Goal: Task Accomplishment & Management: Use online tool/utility

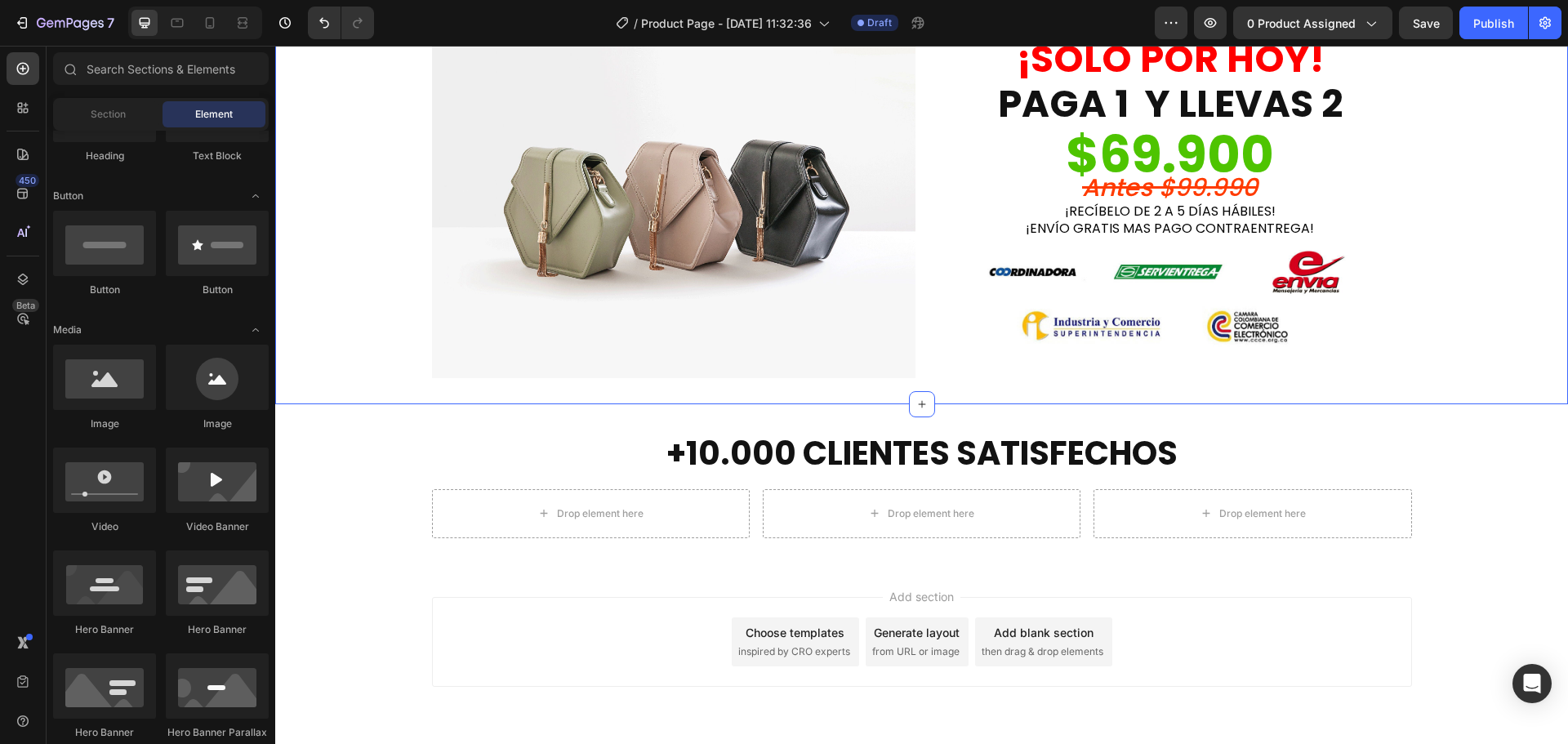
scroll to position [1925, 0]
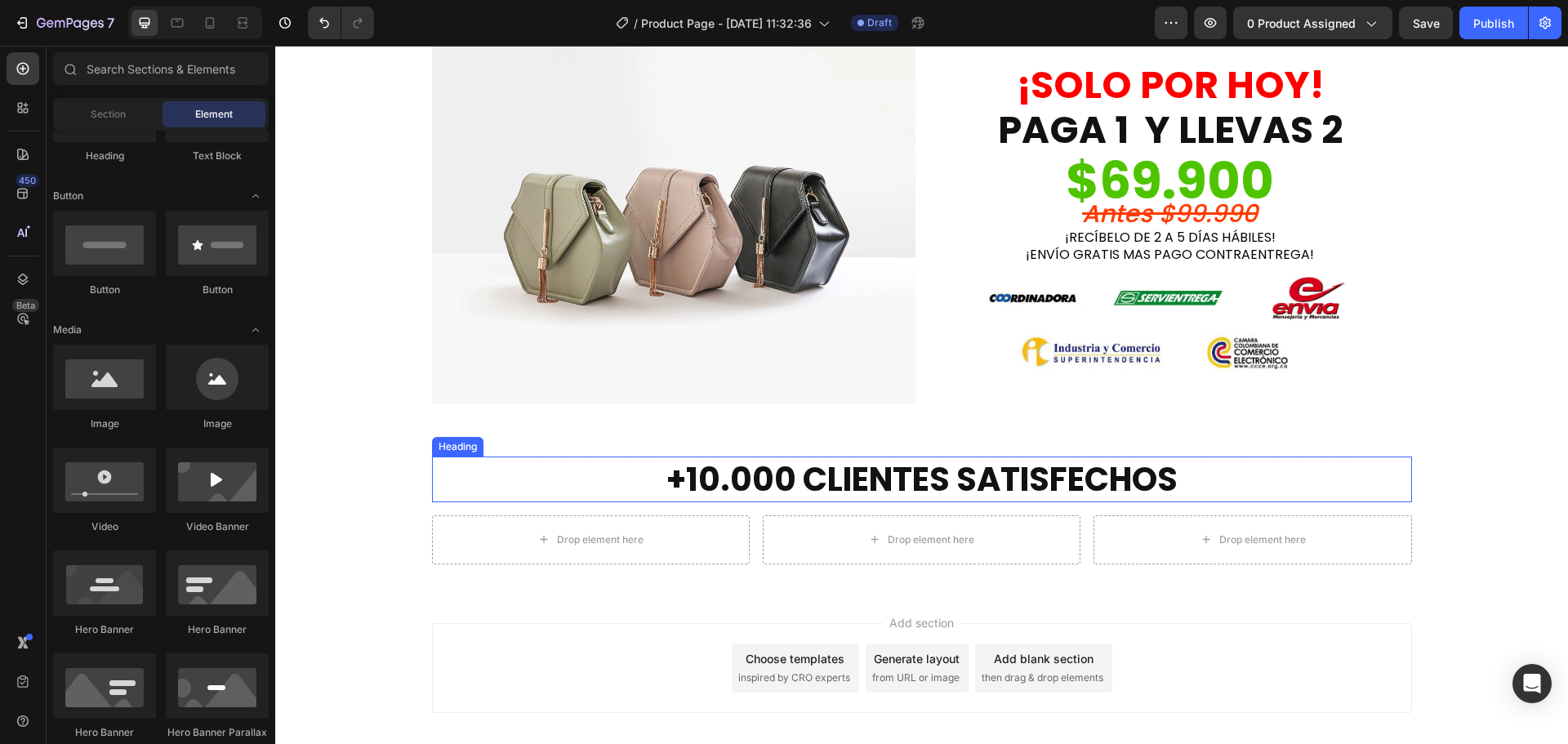
click at [940, 480] on h2 "+10.000 CLIENTES SATISFECHOS" at bounding box center [922, 480] width 980 height 46
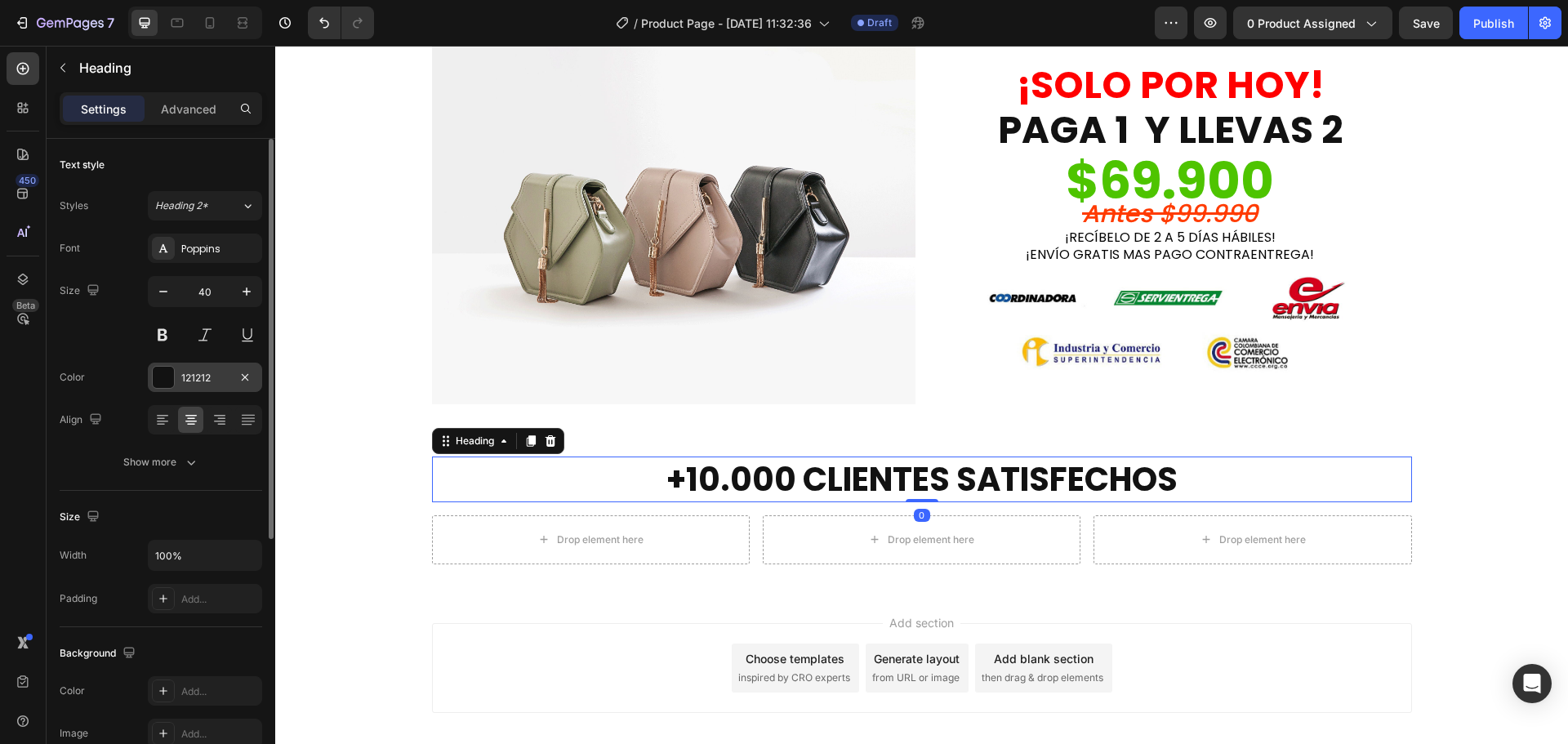
click at [177, 379] on div "121212" at bounding box center [205, 377] width 114 height 30
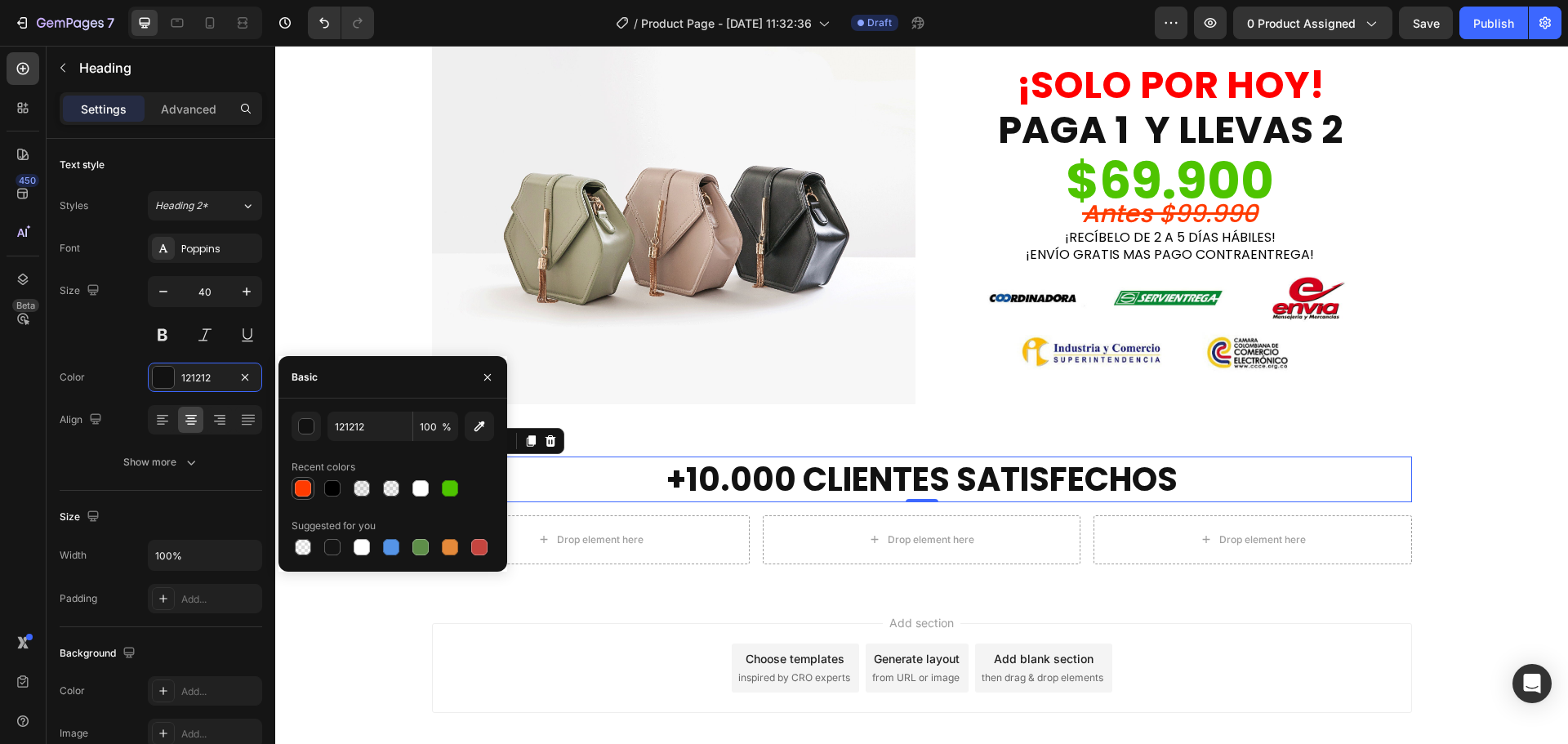
click at [312, 490] on div at bounding box center [303, 488] width 20 height 20
type input "FF3B00"
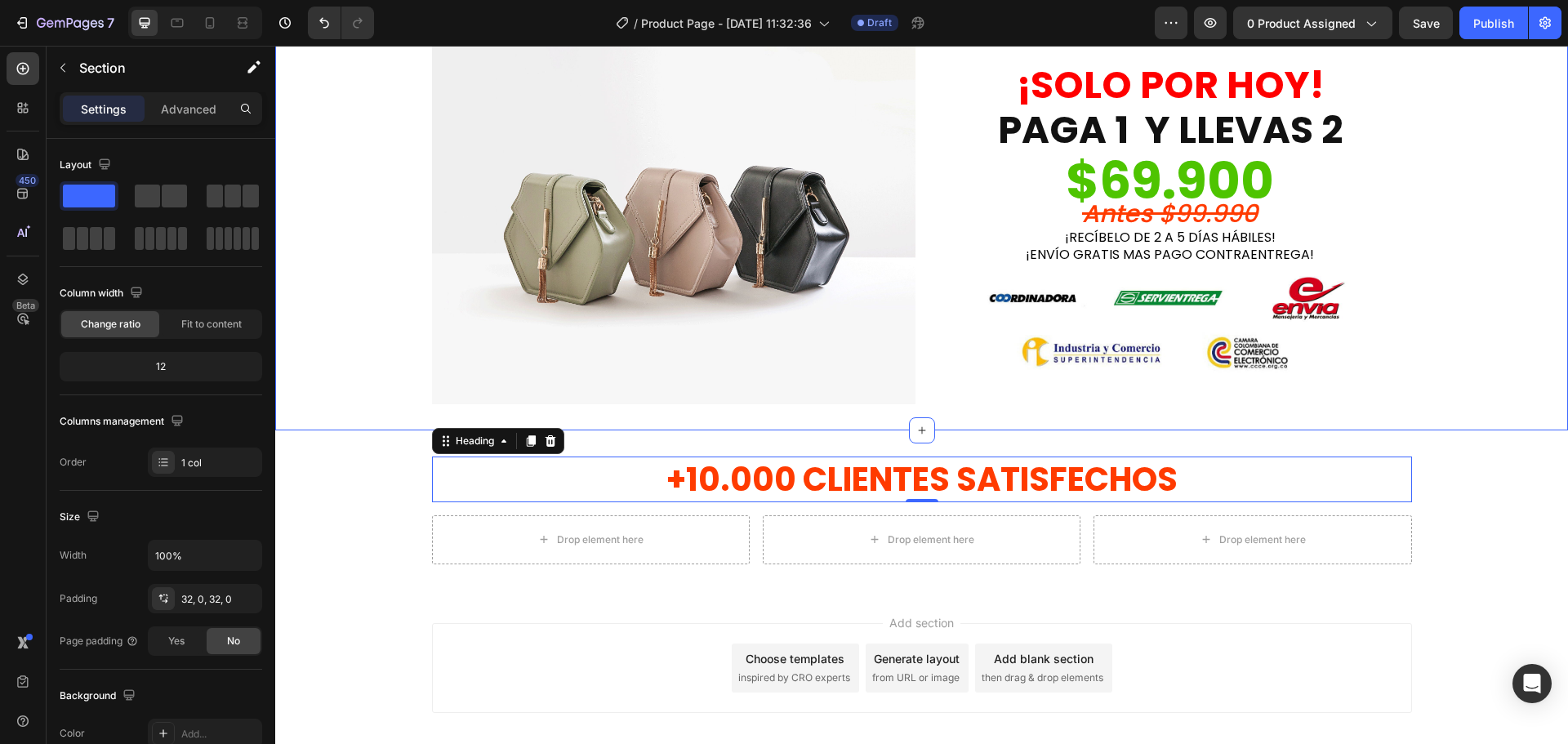
click at [367, 293] on div "Image ¡SOLO POR [DATE]! PAGA 1 Y LLEVAS 2 Heading $69.900 Text Block antes $99.…" at bounding box center [922, 223] width 1292 height 362
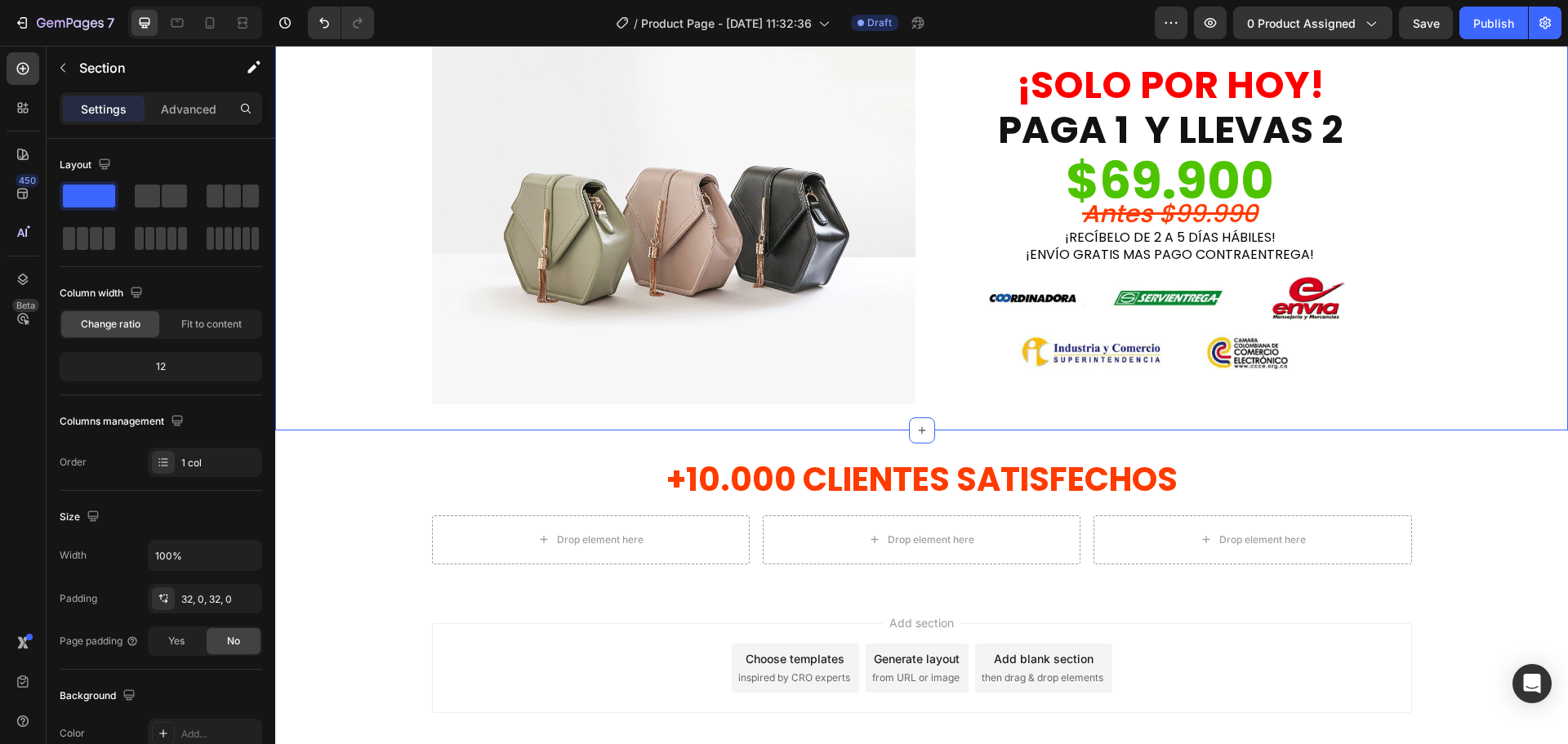
scroll to position [2007, 0]
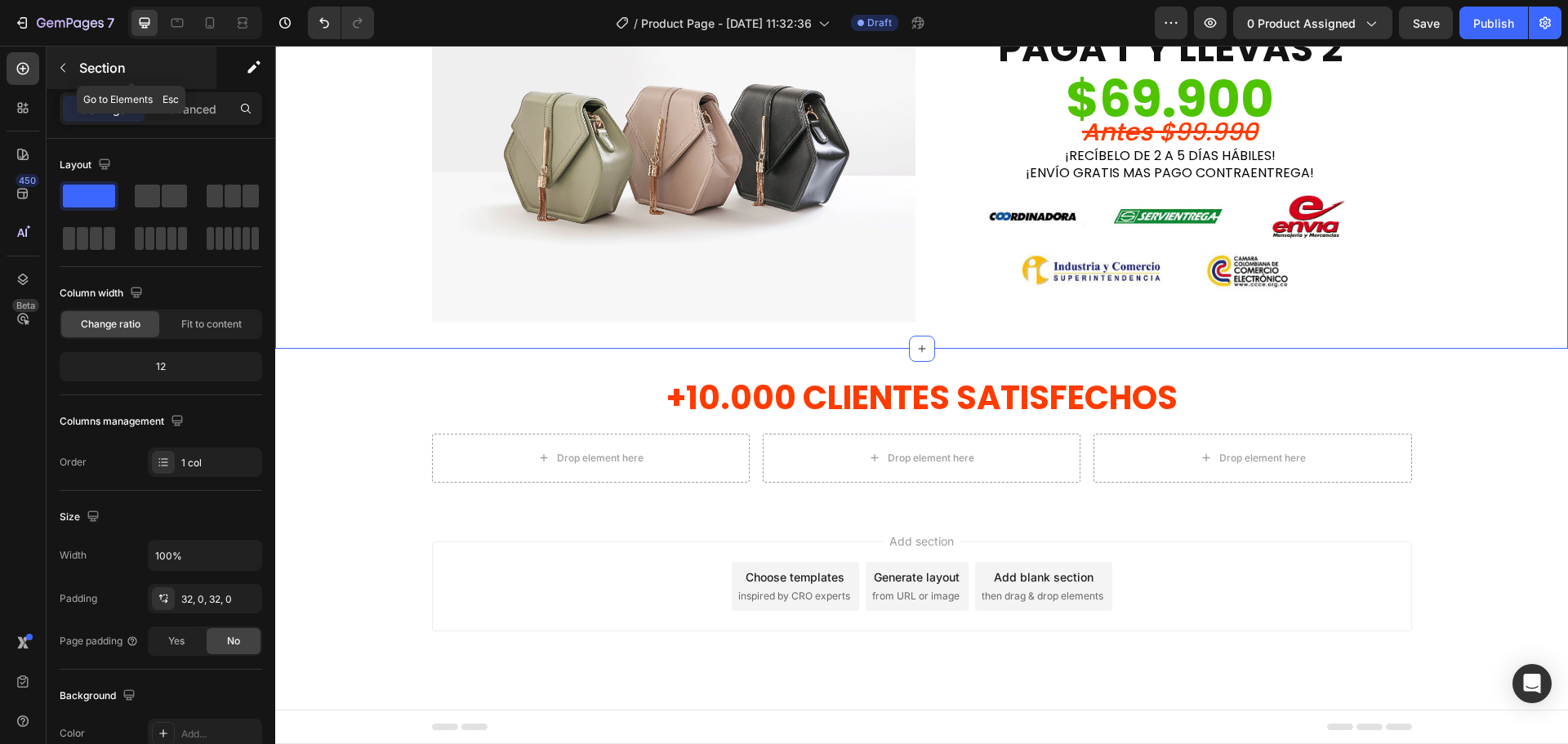
click at [60, 62] on icon "button" at bounding box center [62, 67] width 13 height 13
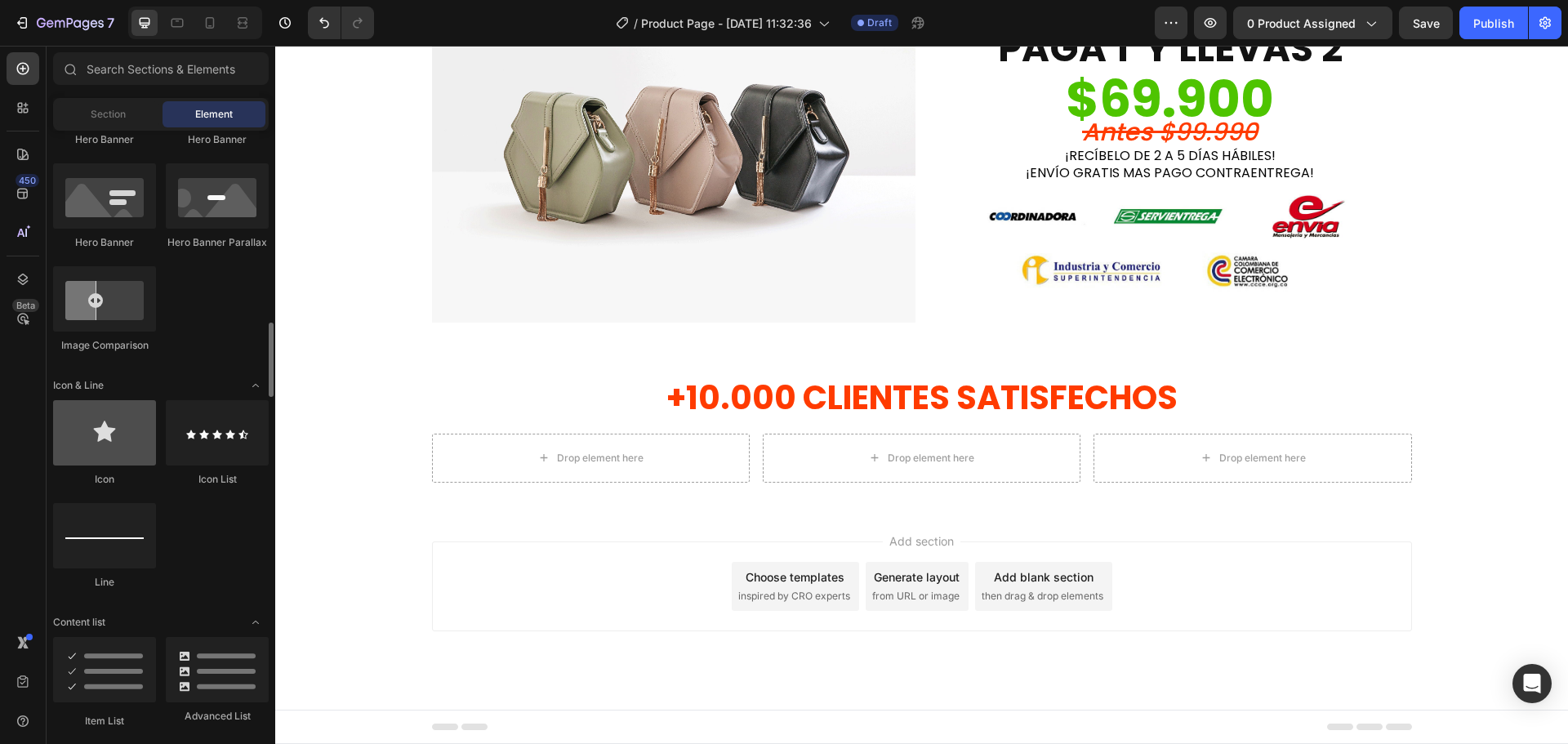
scroll to position [899, 0]
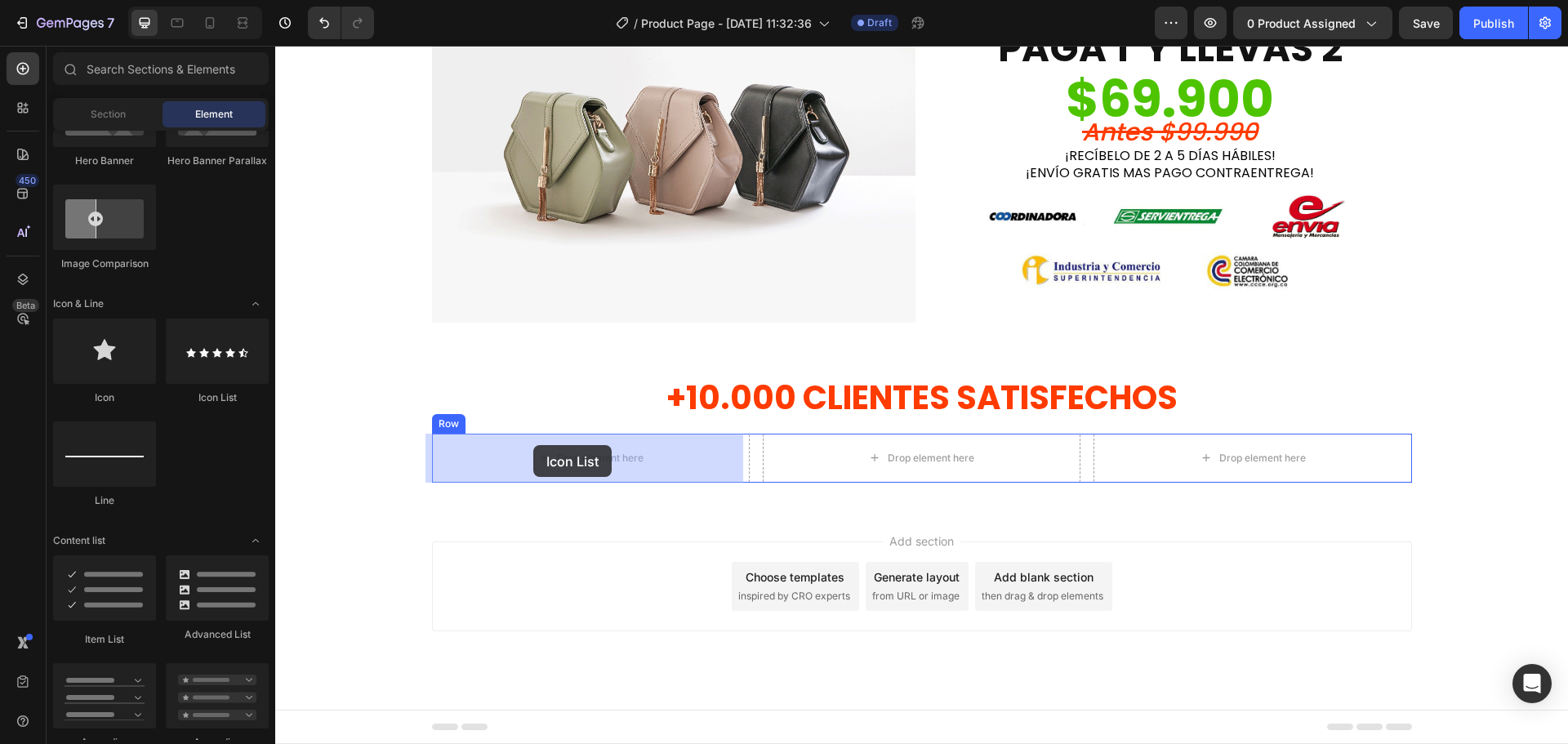
drag, startPoint x: 475, startPoint y: 398, endPoint x: 533, endPoint y: 445, distance: 74.7
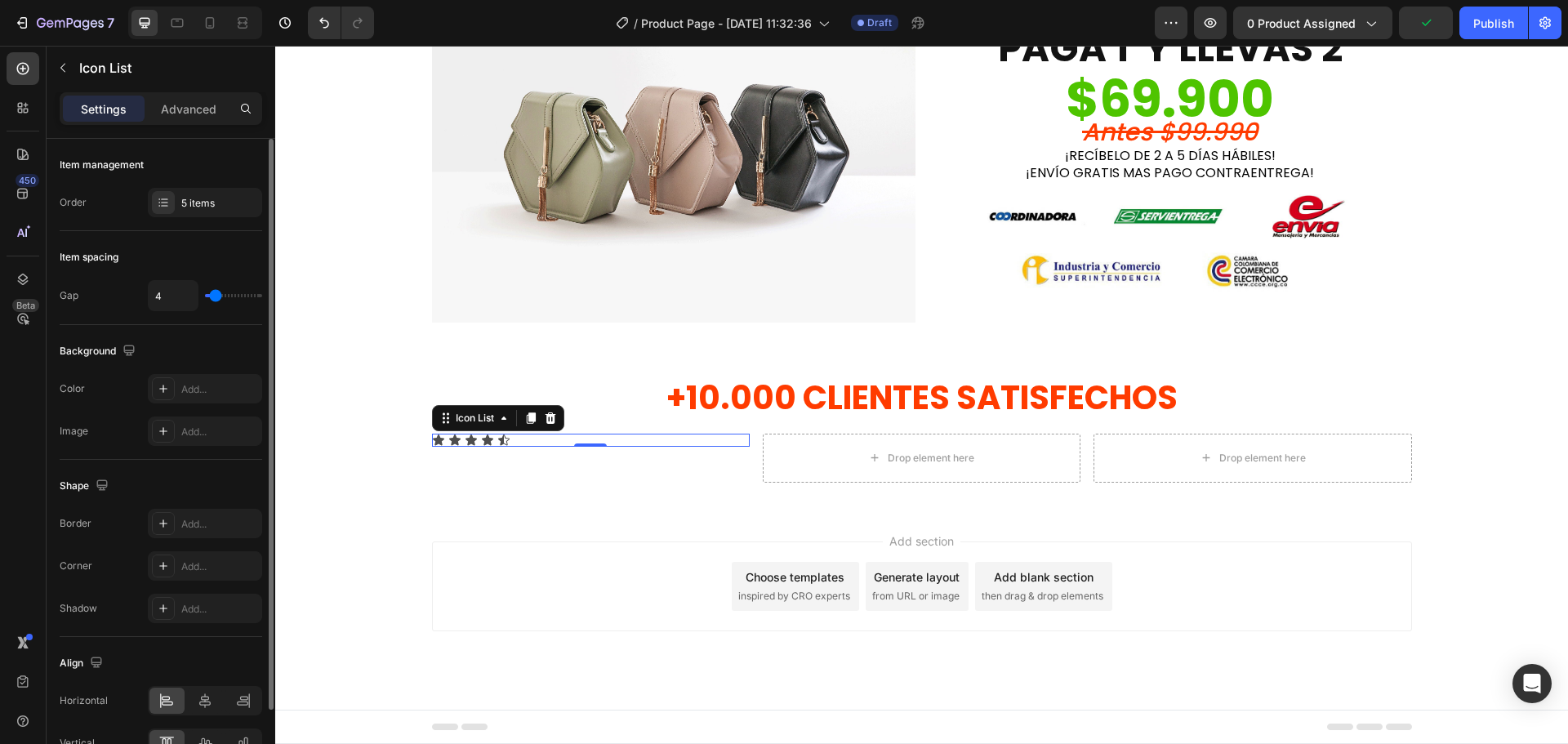
scroll to position [93, 0]
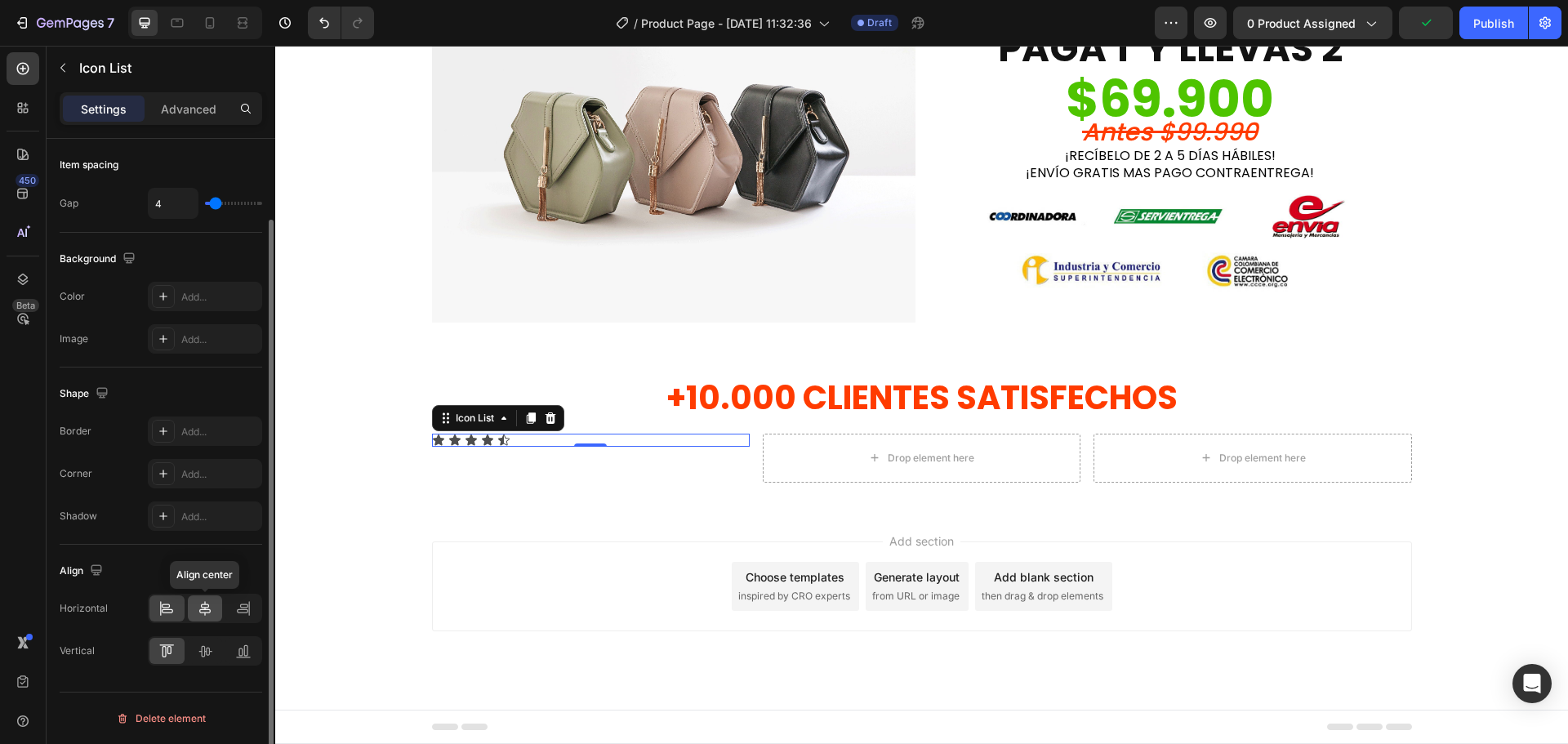
click at [200, 613] on icon at bounding box center [204, 608] width 16 height 16
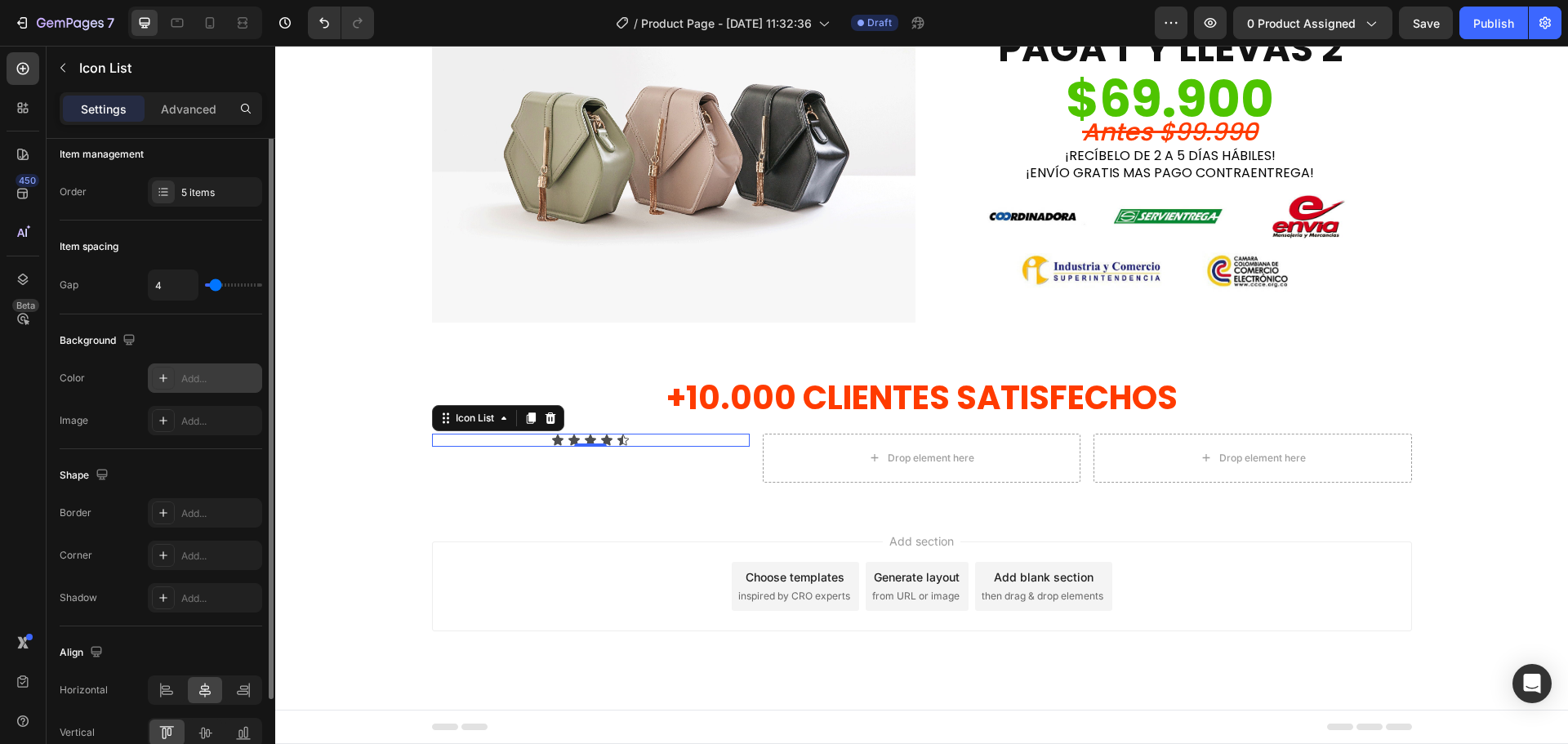
scroll to position [0, 0]
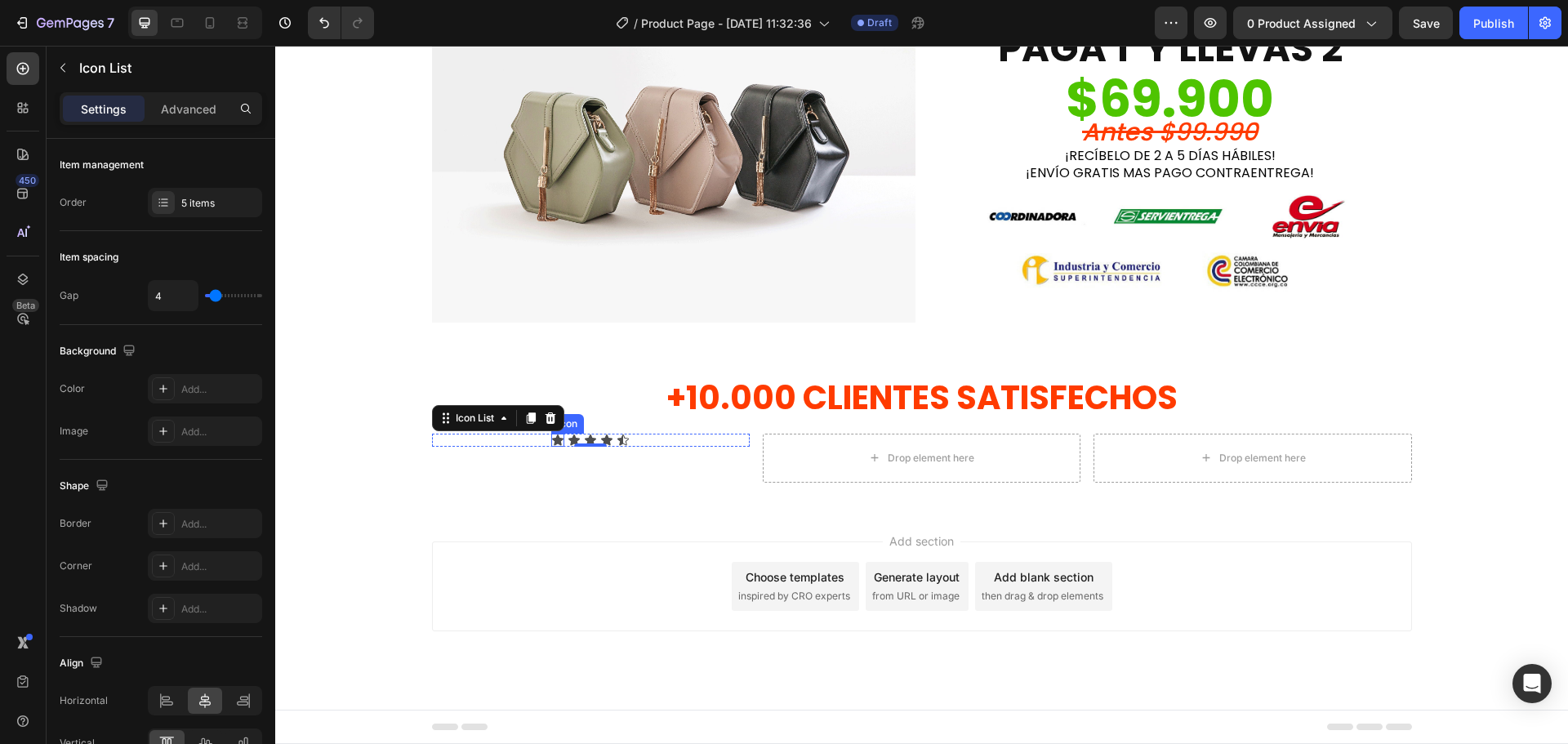
click at [551, 440] on div "Icon" at bounding box center [557, 440] width 13 height 13
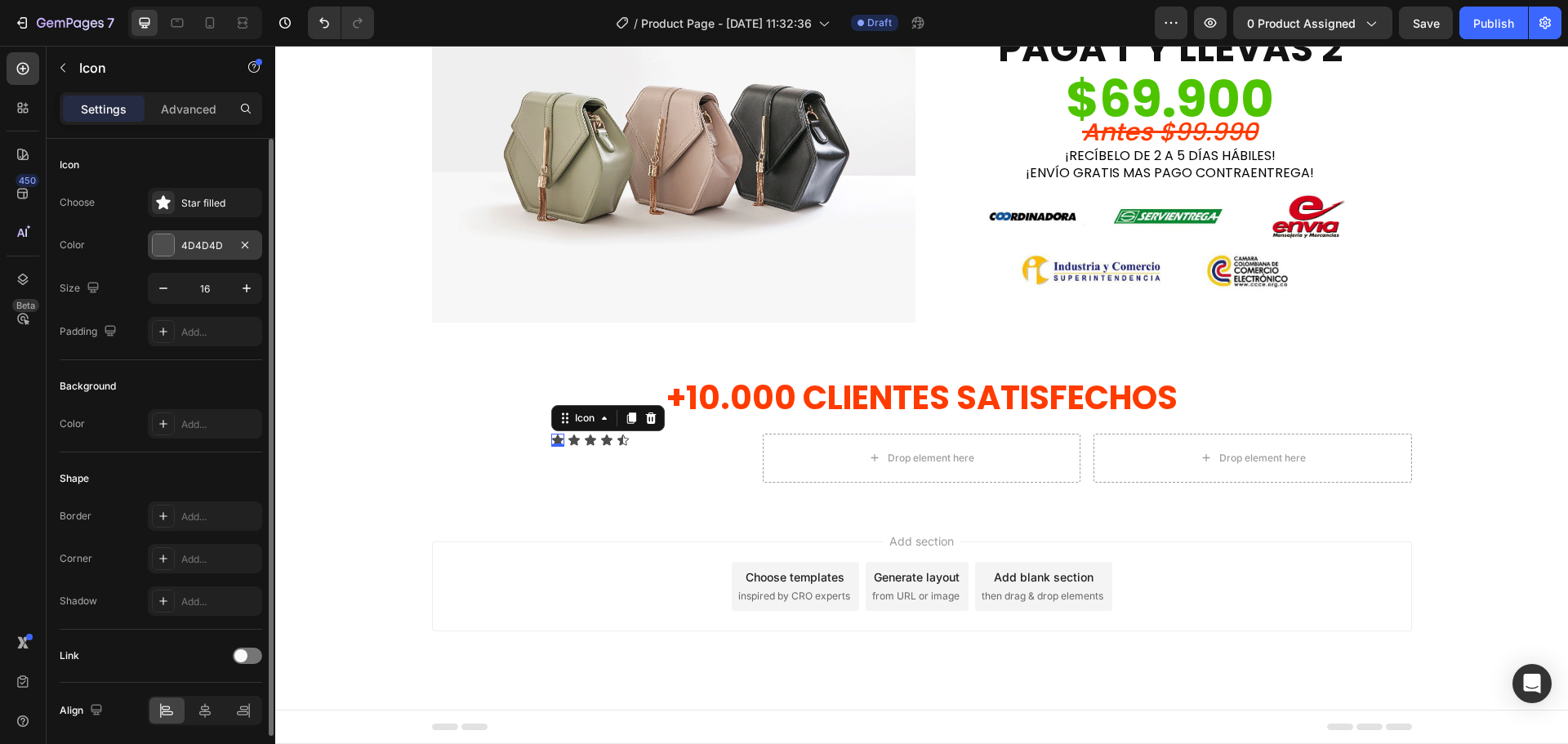
click at [186, 242] on div "4D4D4D" at bounding box center [205, 245] width 48 height 14
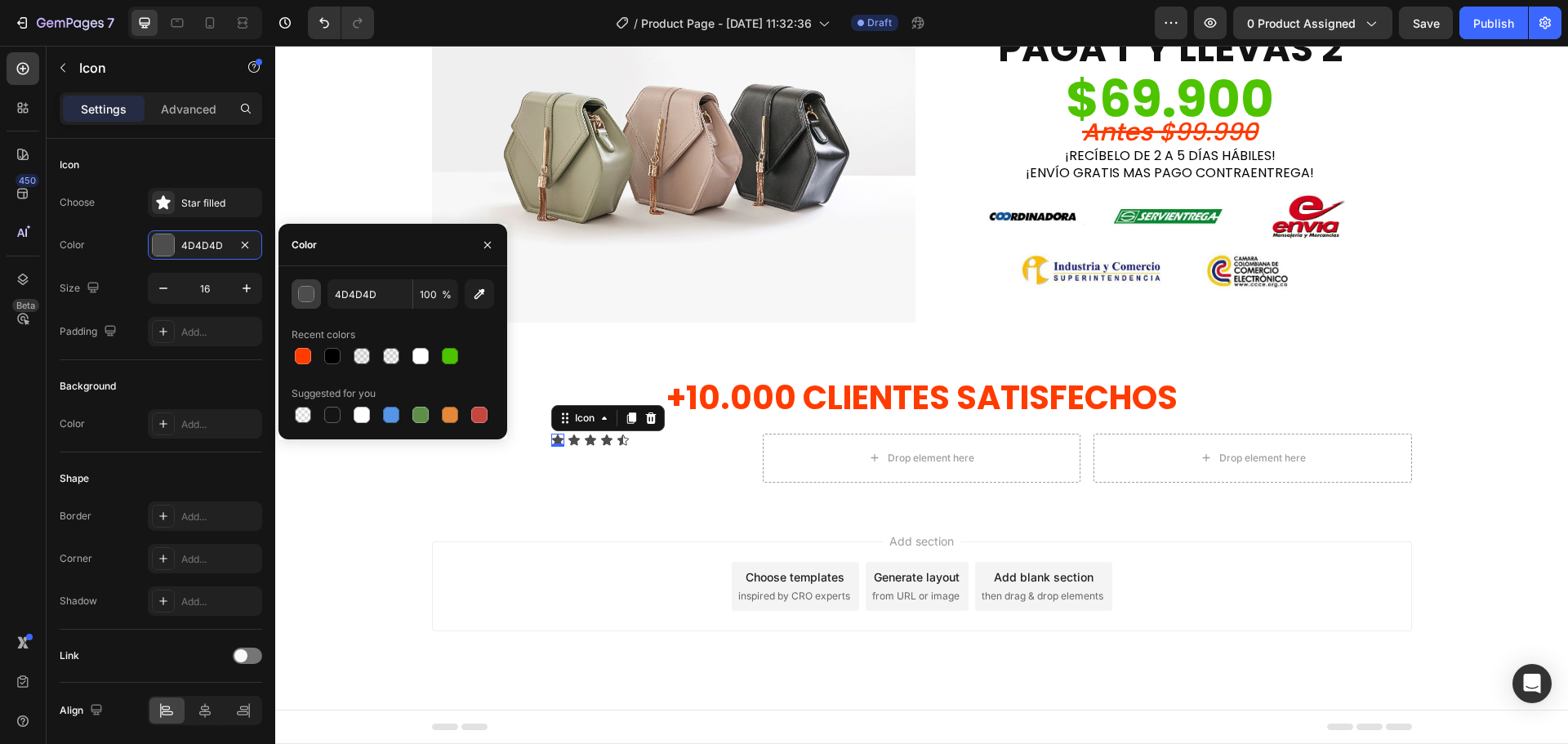
click at [305, 286] on div "button" at bounding box center [306, 293] width 16 height 16
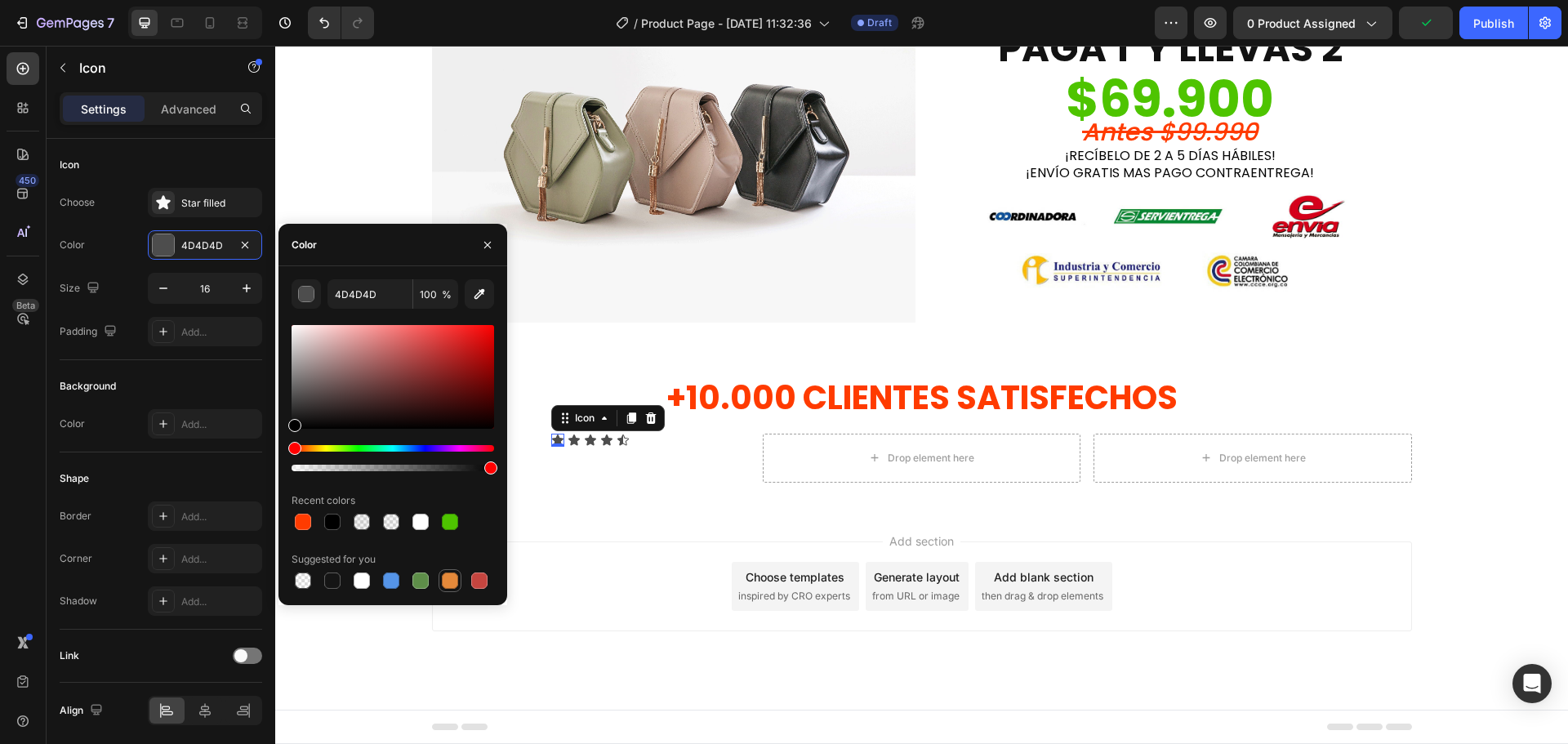
click at [455, 581] on div at bounding box center [450, 580] width 16 height 16
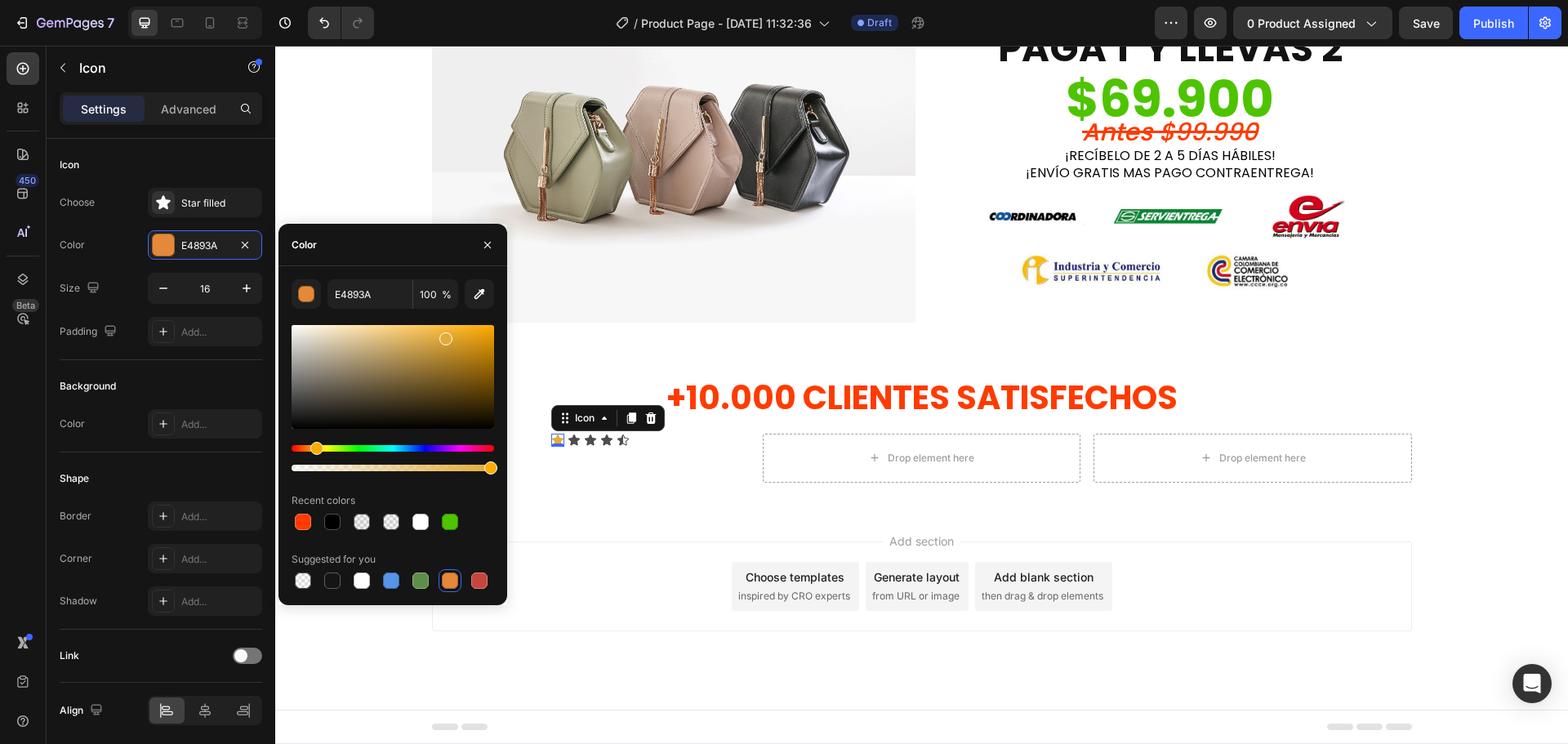
click at [315, 451] on div "Hue" at bounding box center [316, 448] width 13 height 13
drag, startPoint x: 451, startPoint y: 339, endPoint x: 498, endPoint y: 323, distance: 49.6
click at [498, 323] on div "E3AB39 100 % Recent colors Suggested for you" at bounding box center [393, 435] width 229 height 313
type input "FFC700"
click at [319, 445] on div "Hue" at bounding box center [321, 448] width 13 height 13
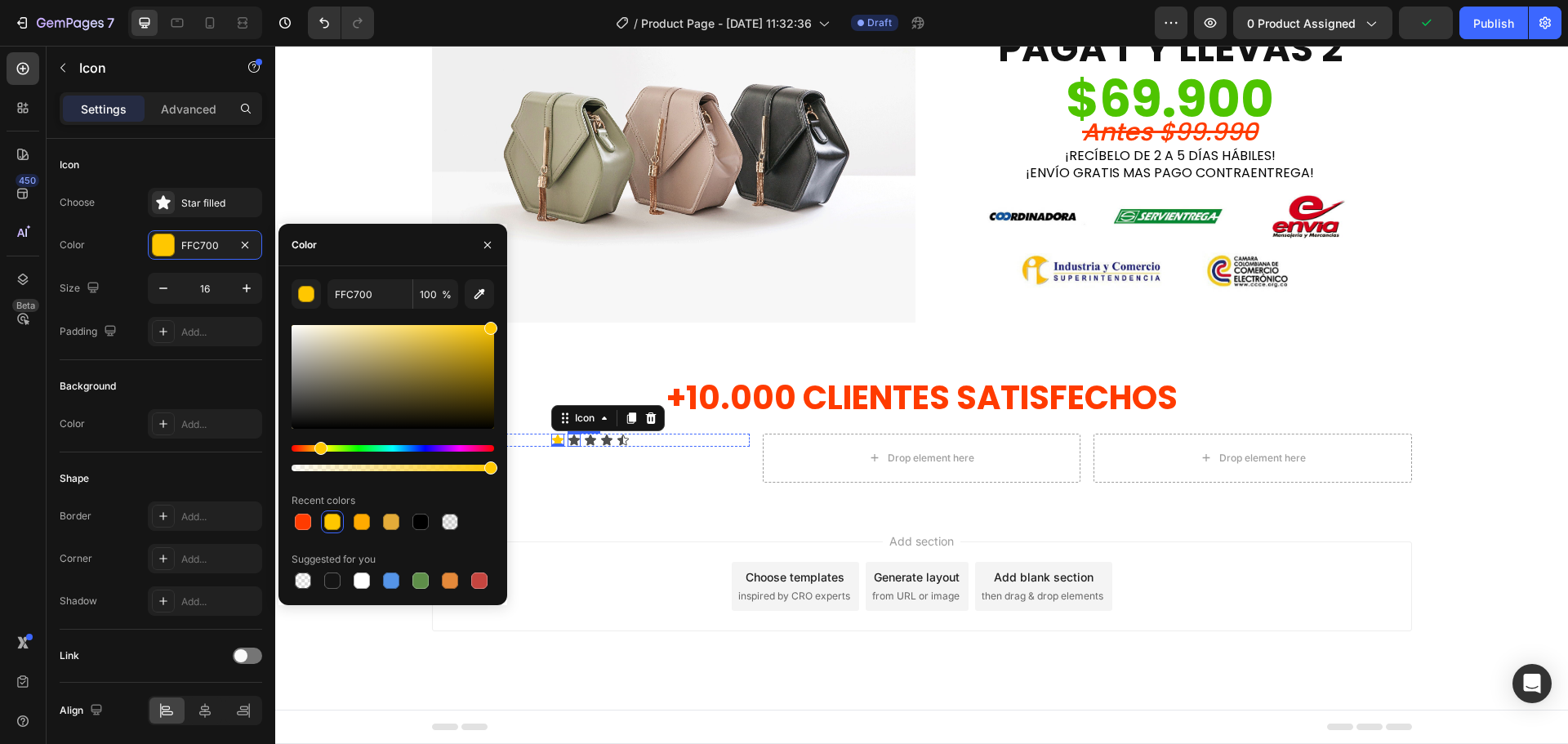
click at [570, 444] on div "Icon" at bounding box center [574, 440] width 13 height 13
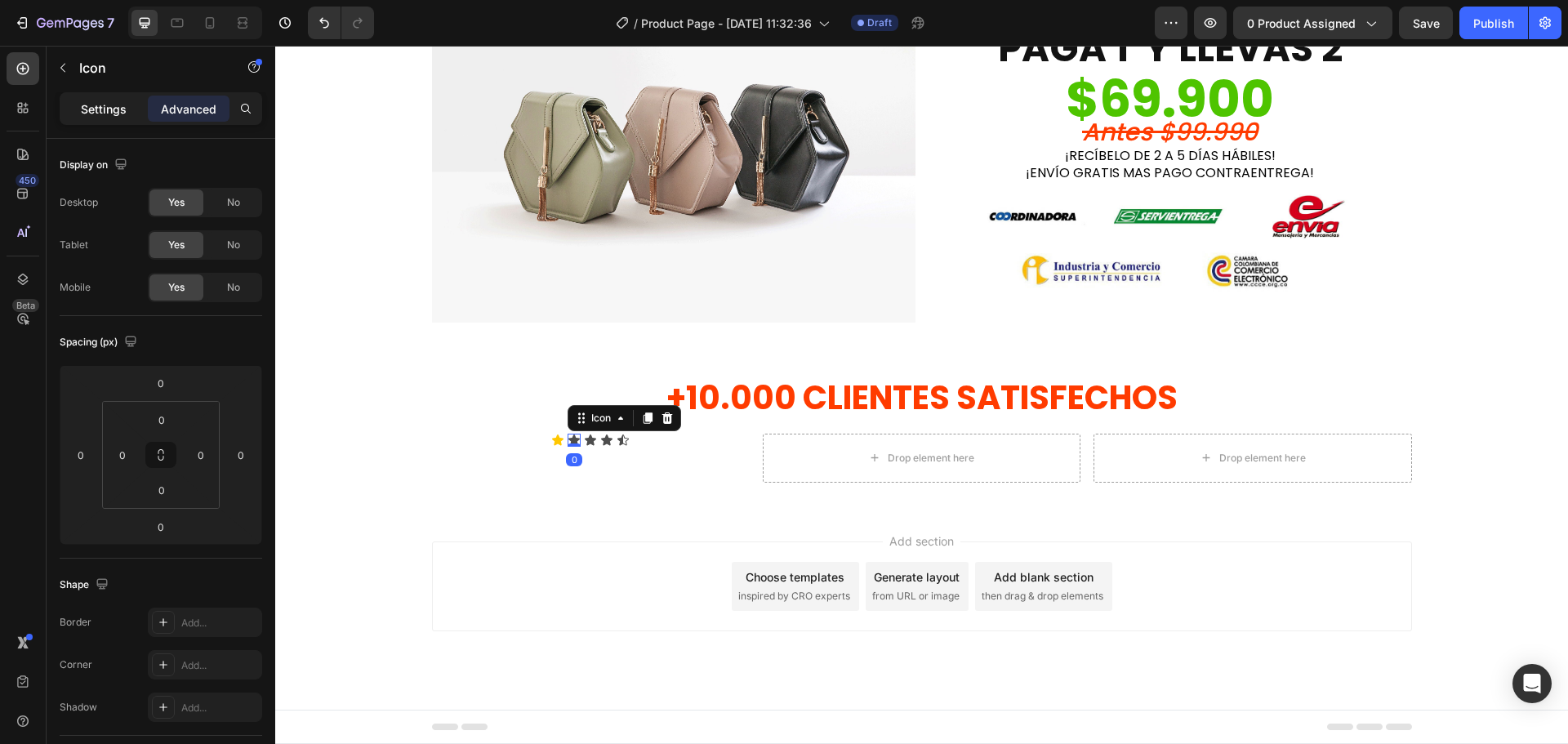
click at [106, 111] on p "Settings" at bounding box center [104, 109] width 46 height 17
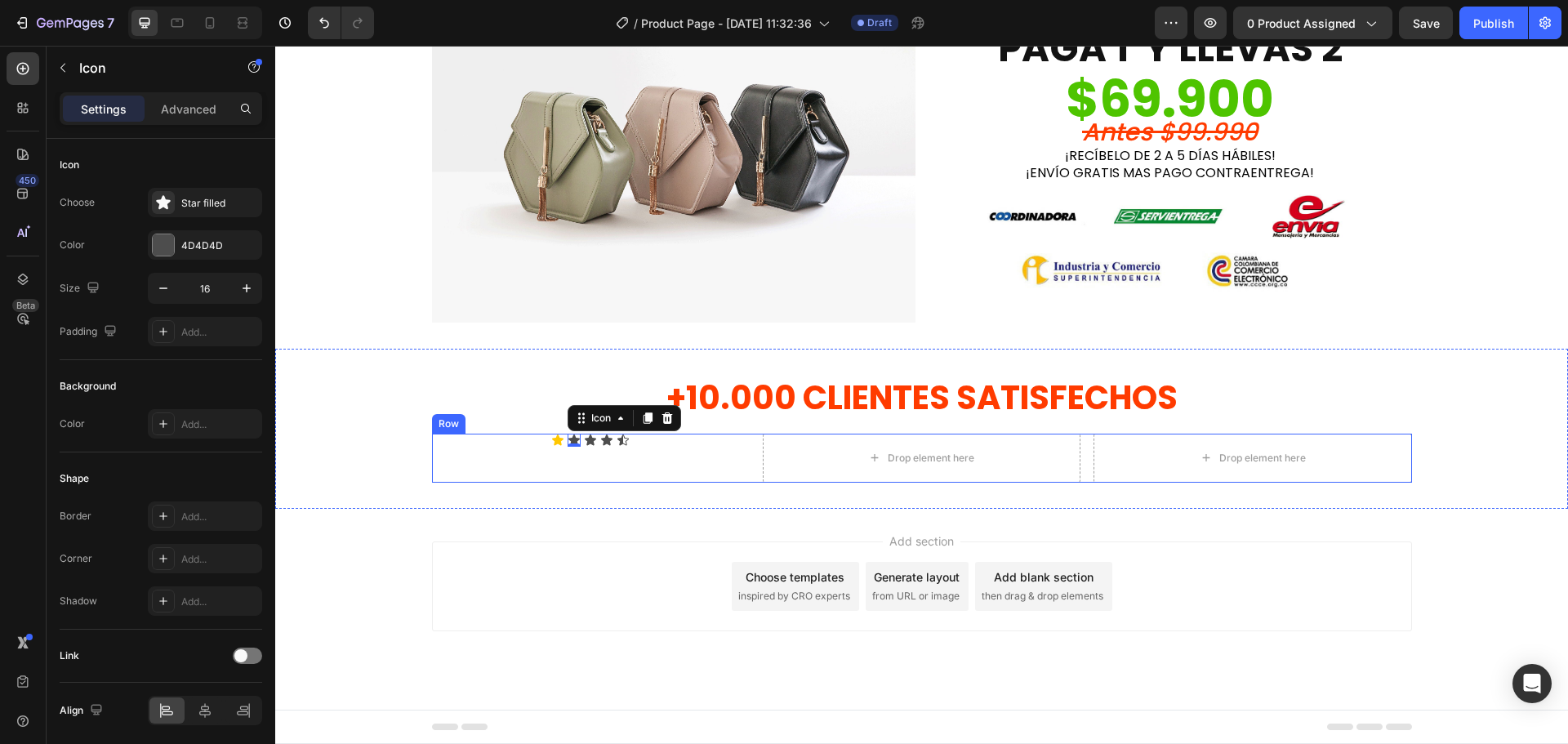
click at [558, 482] on div "Icon Icon 0 Icon Icon Icon Icon List" at bounding box center [591, 458] width 318 height 49
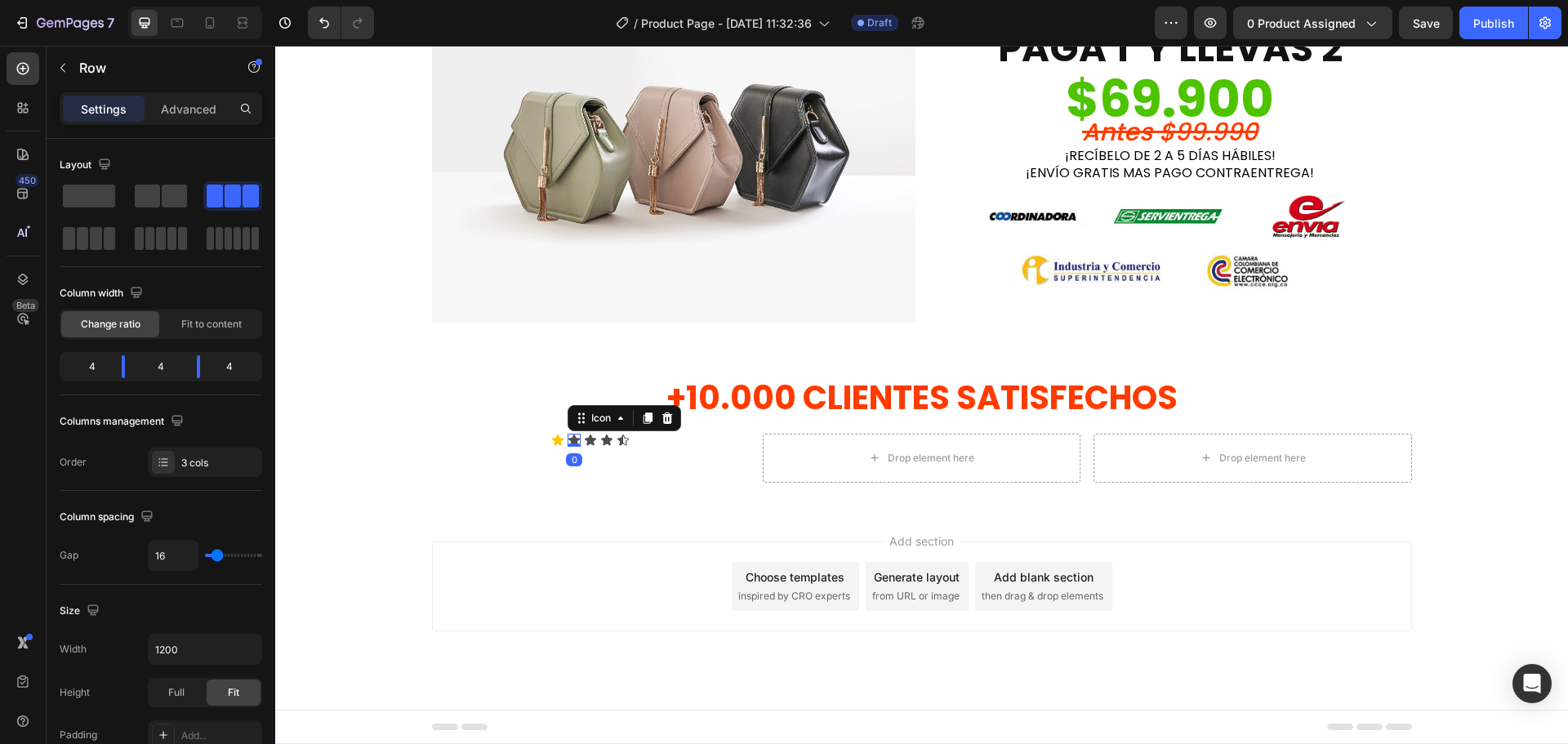
click at [568, 444] on div "Icon 0" at bounding box center [574, 440] width 13 height 13
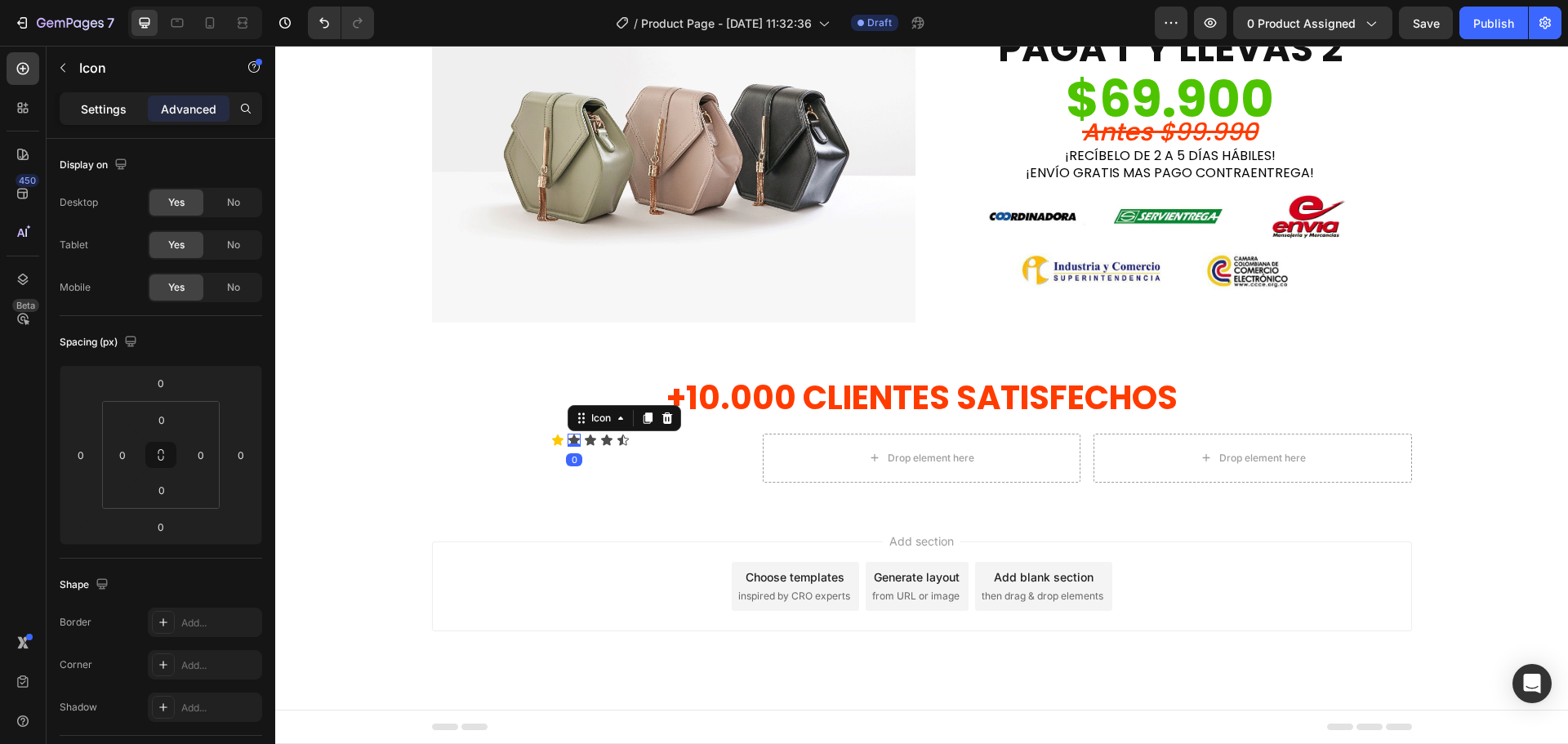
click at [82, 104] on p "Settings" at bounding box center [104, 109] width 46 height 17
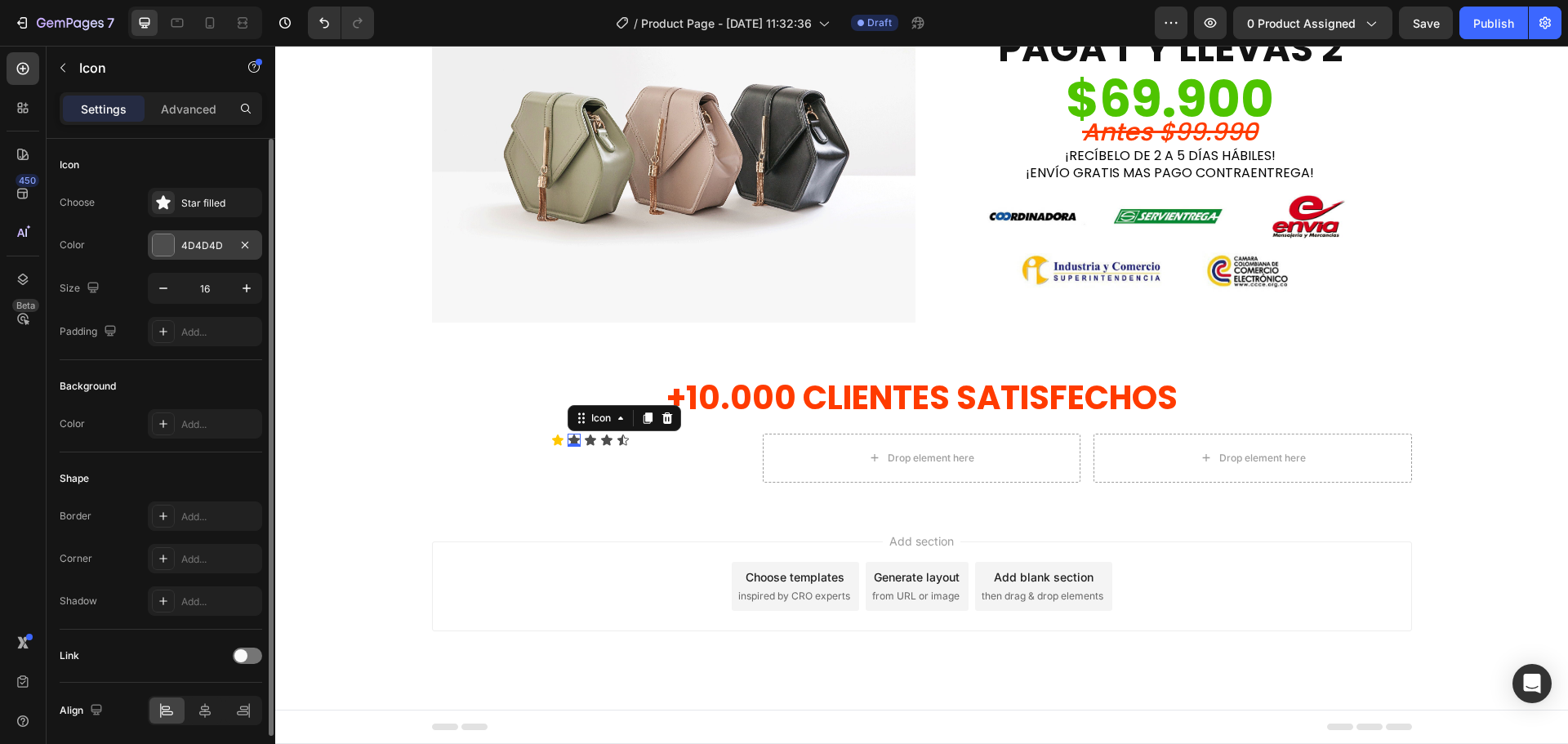
click at [191, 244] on div "4D4D4D" at bounding box center [205, 245] width 48 height 14
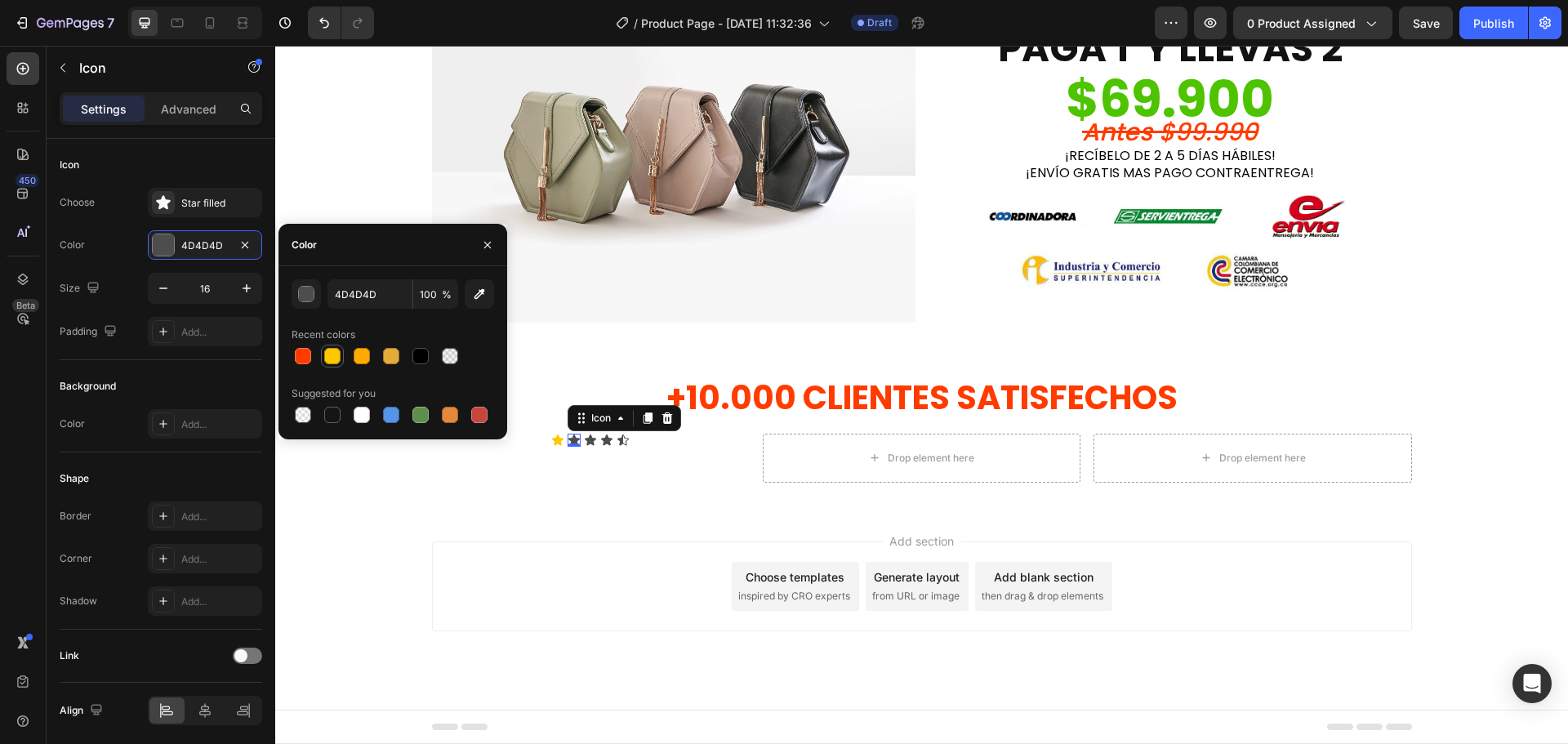
click at [333, 361] on div at bounding box center [332, 355] width 16 height 16
type input "FFC700"
click at [588, 440] on div "Icon" at bounding box center [590, 440] width 13 height 13
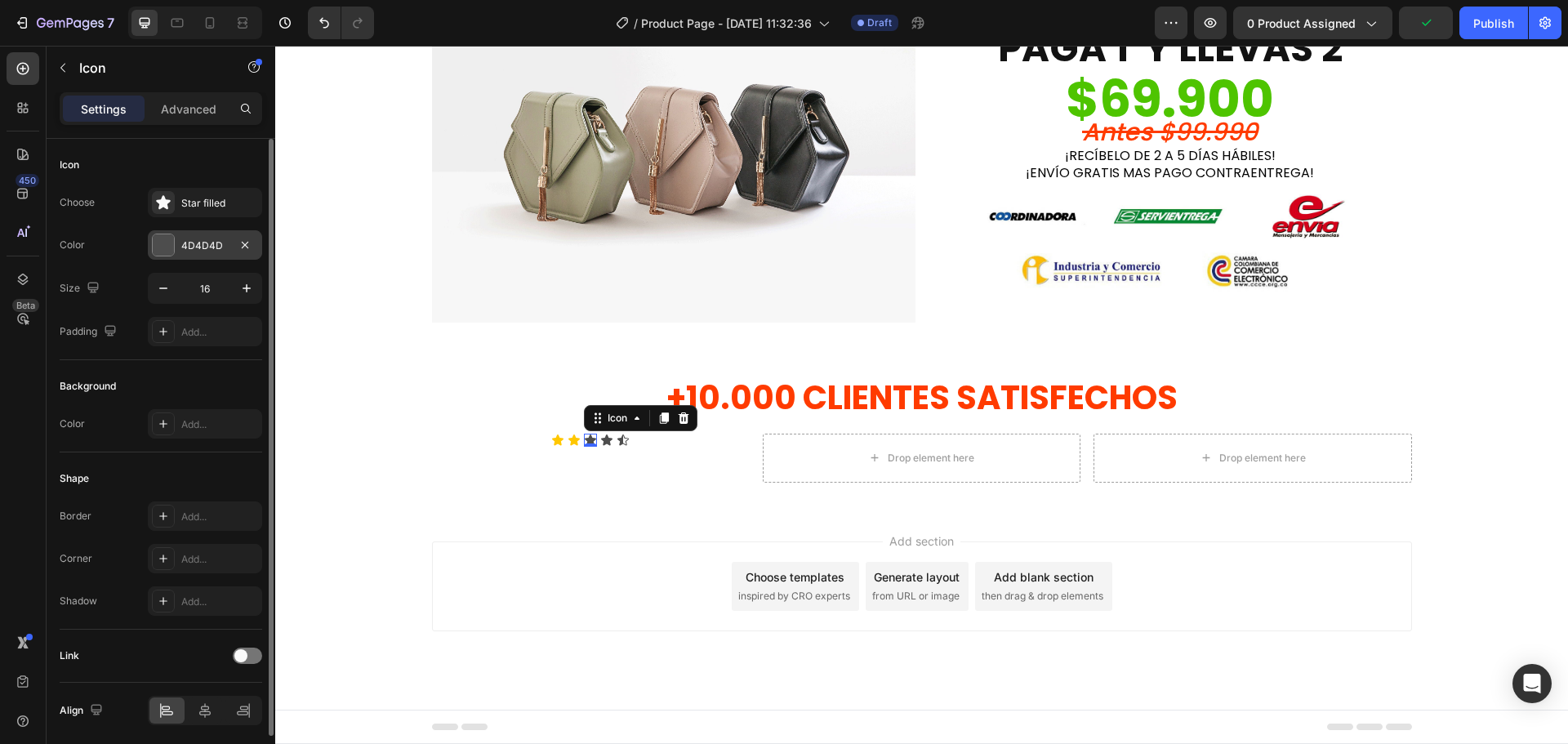
click at [171, 247] on div at bounding box center [163, 245] width 21 height 21
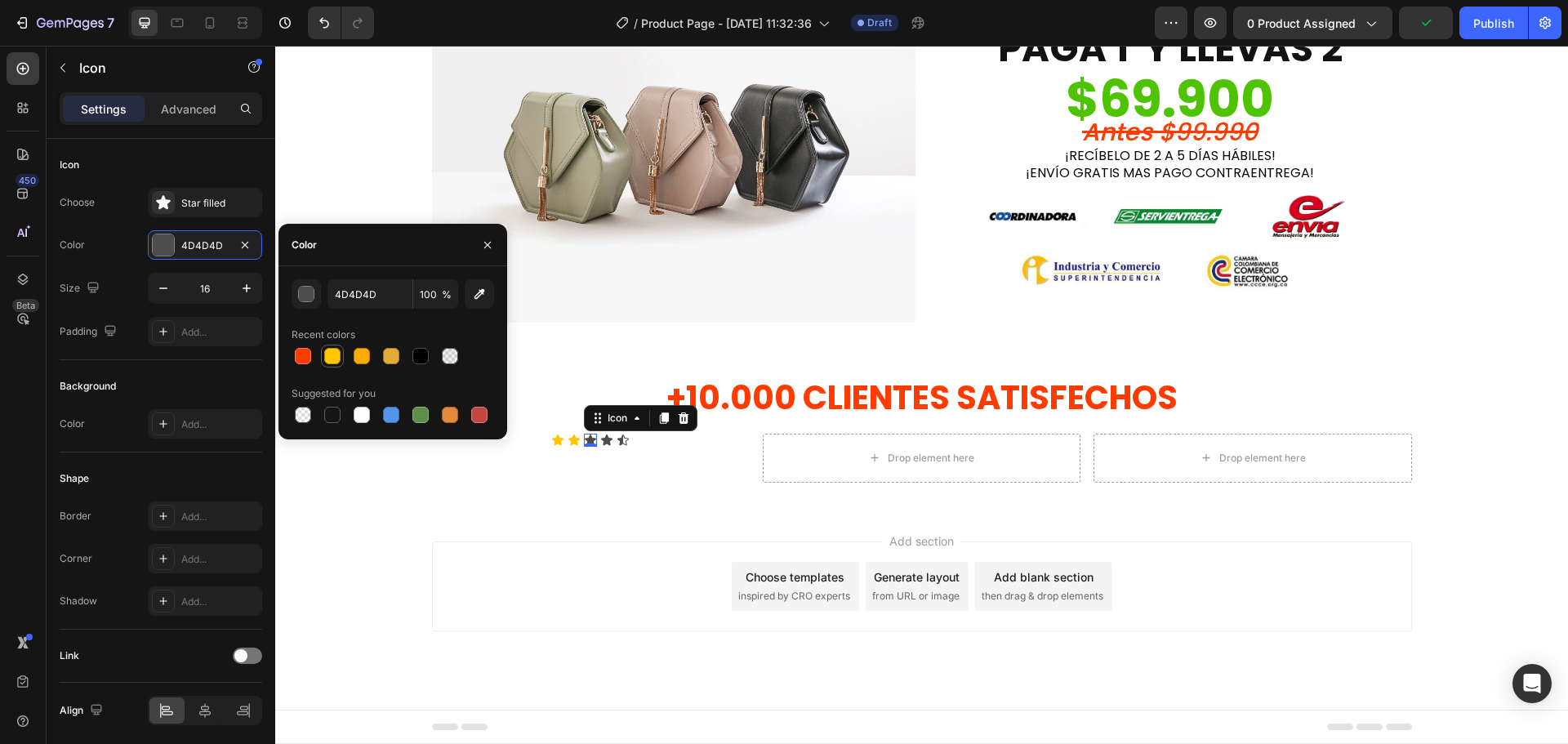
click at [332, 357] on div at bounding box center [332, 355] width 16 height 16
type input "FFC700"
click at [600, 444] on div "Icon" at bounding box center [606, 440] width 13 height 13
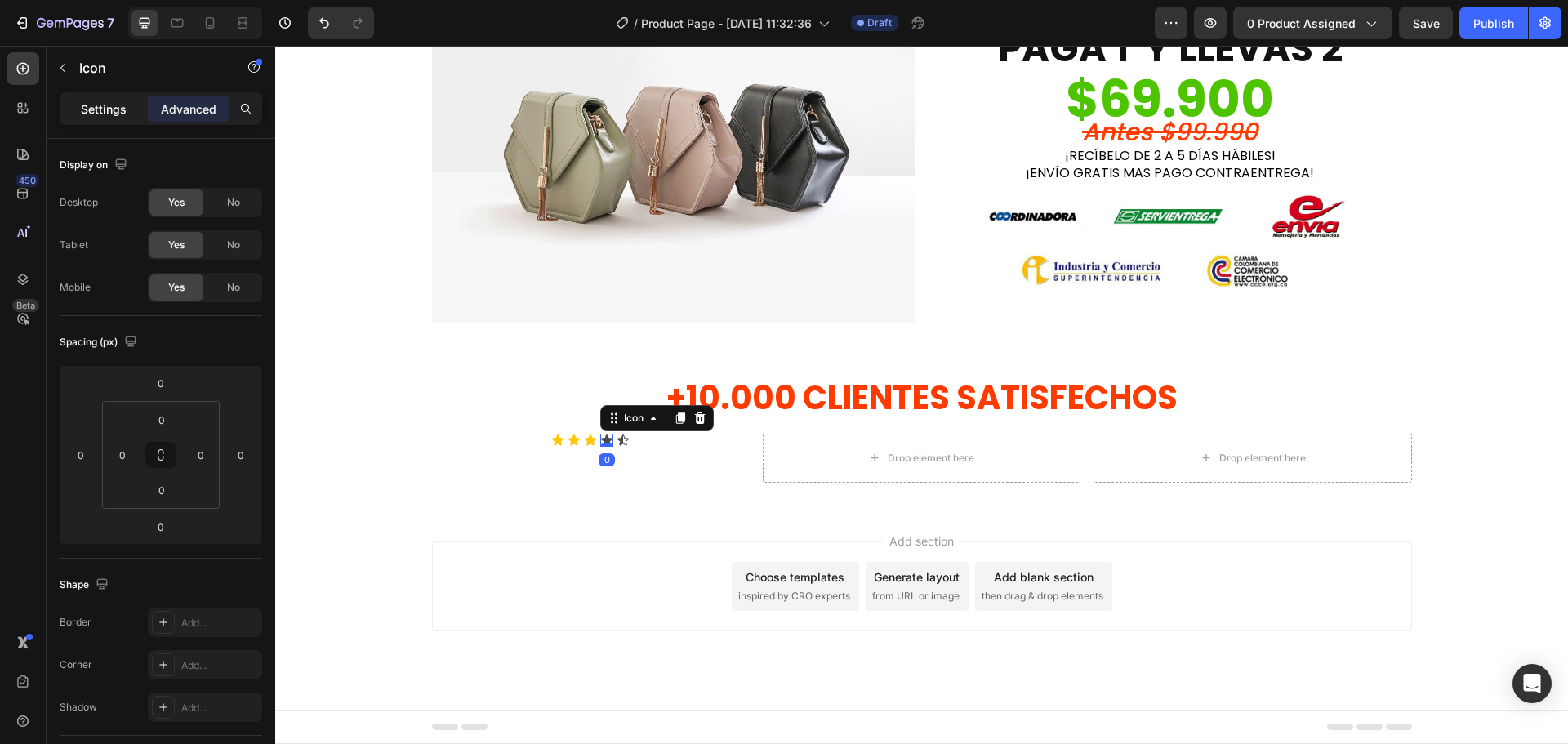
click at [104, 110] on p "Settings" at bounding box center [104, 109] width 46 height 17
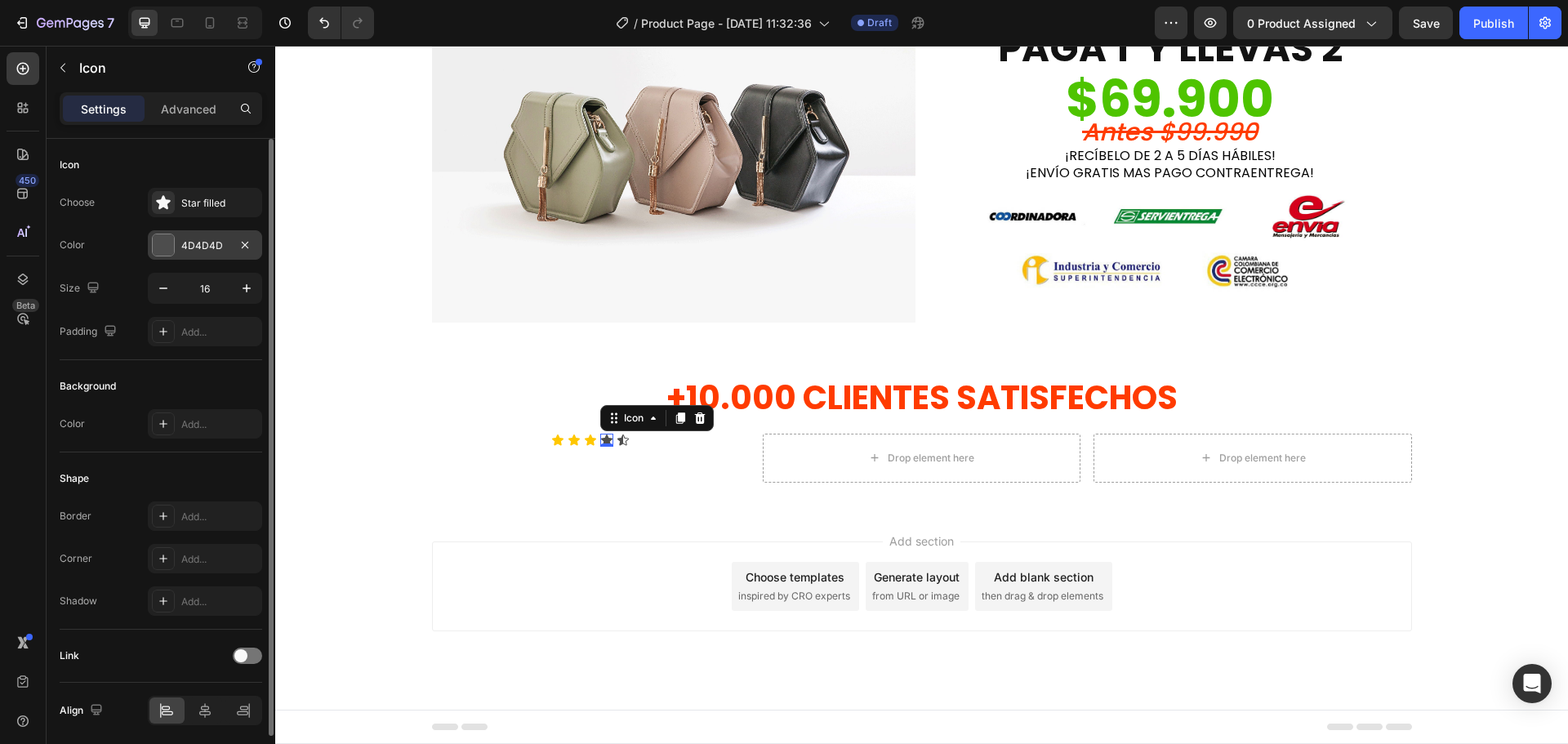
click at [171, 246] on div at bounding box center [163, 245] width 21 height 21
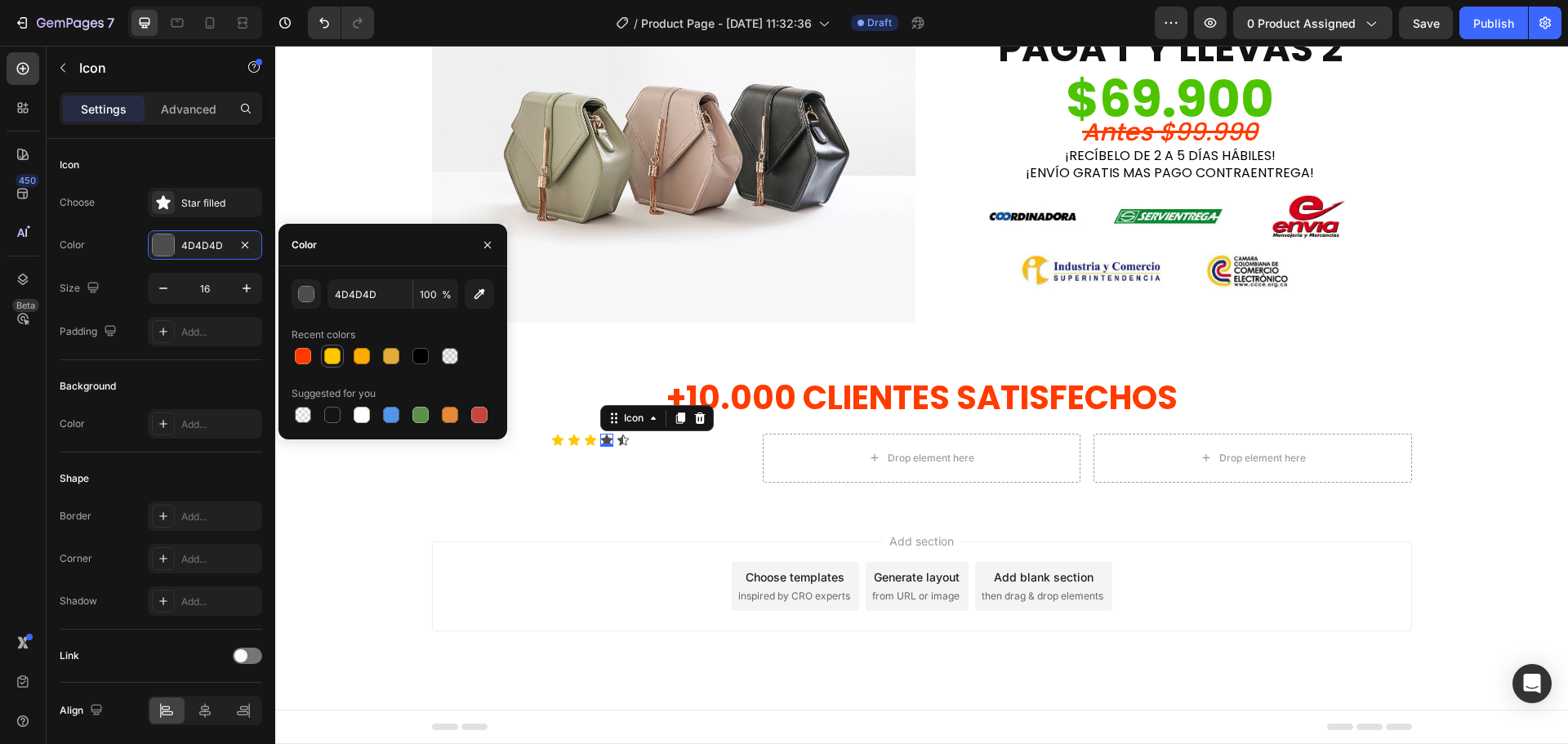
click at [331, 359] on div at bounding box center [332, 355] width 16 height 16
type input "FFC700"
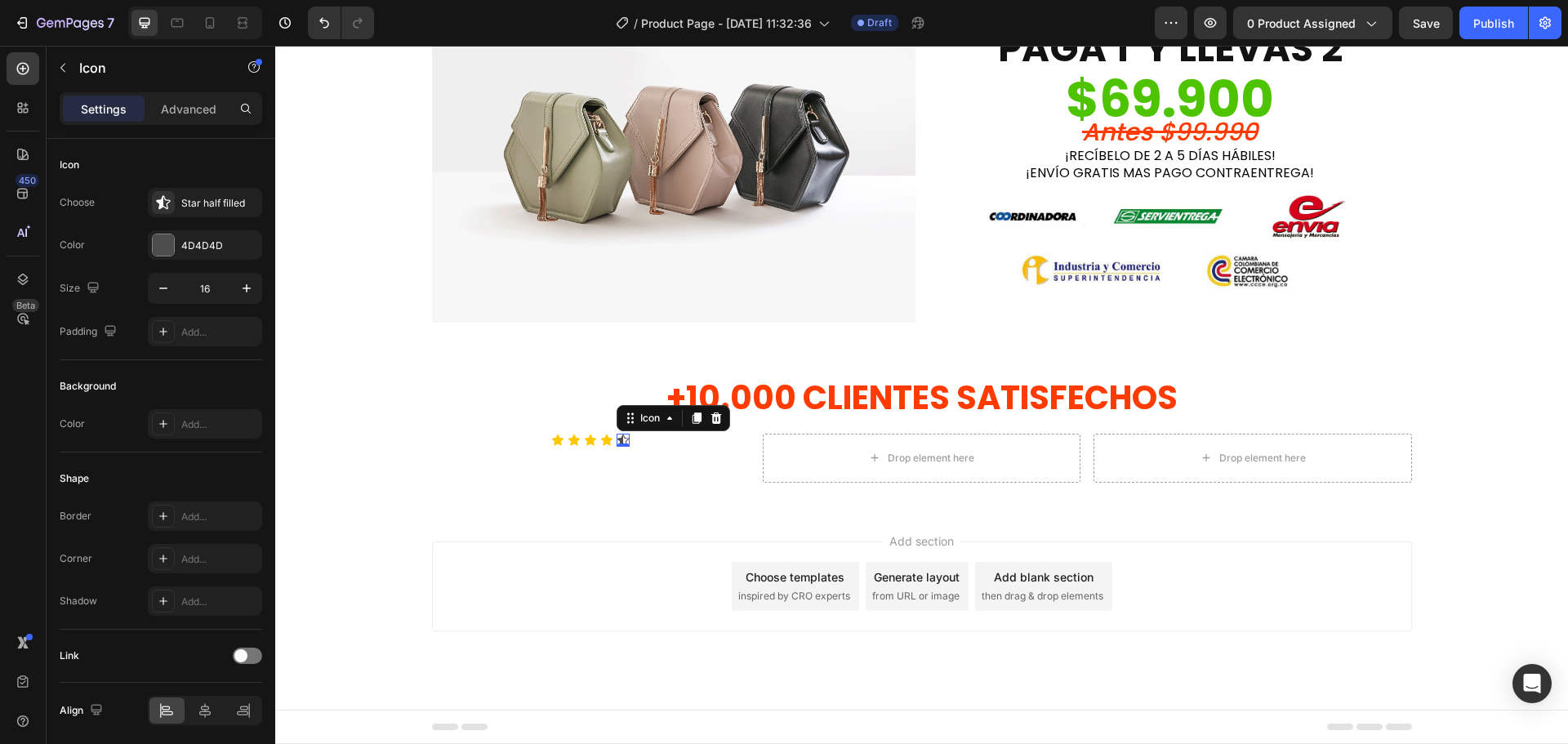
click at [617, 445] on div "Icon 0" at bounding box center [622, 440] width 13 height 13
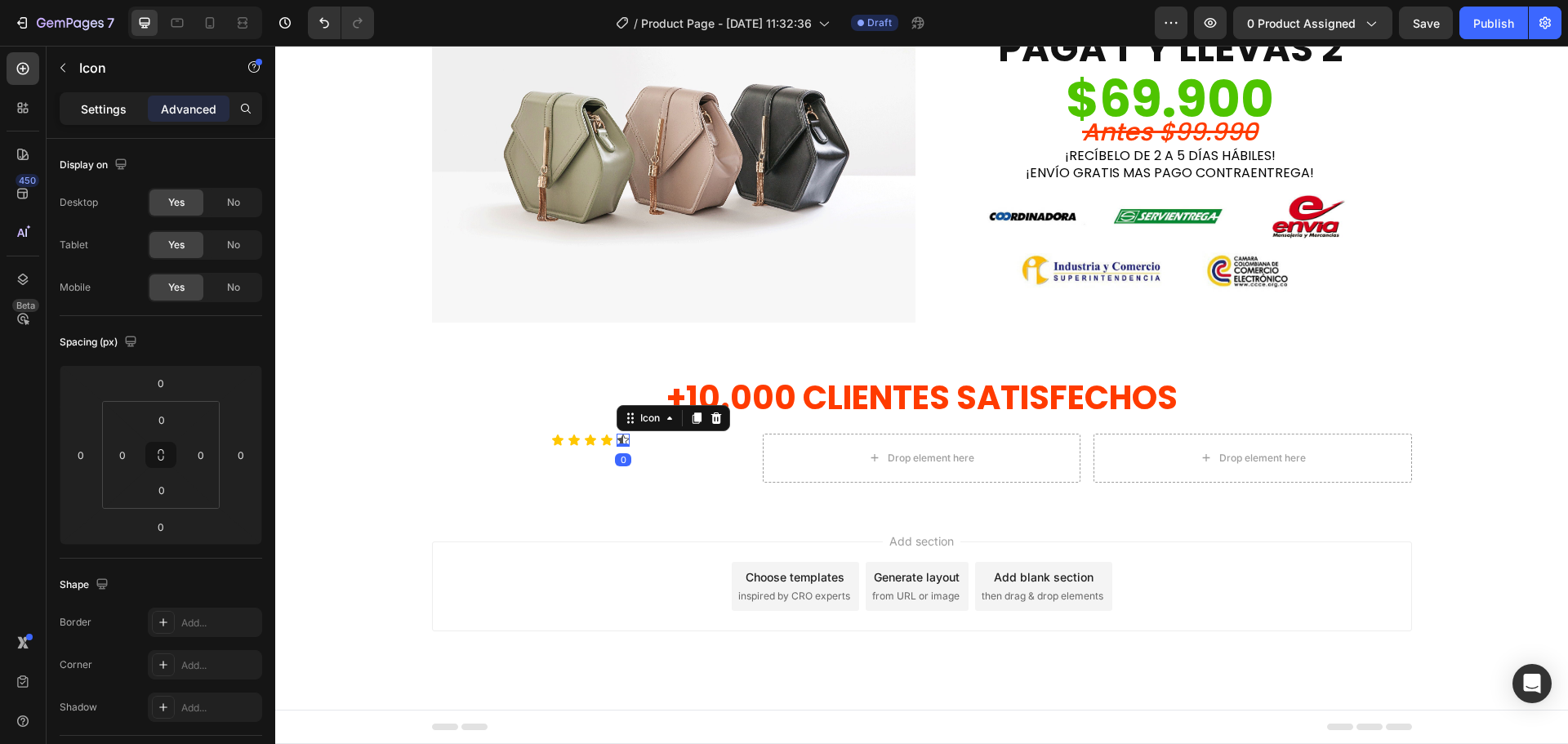
click at [86, 115] on p "Settings" at bounding box center [104, 109] width 46 height 17
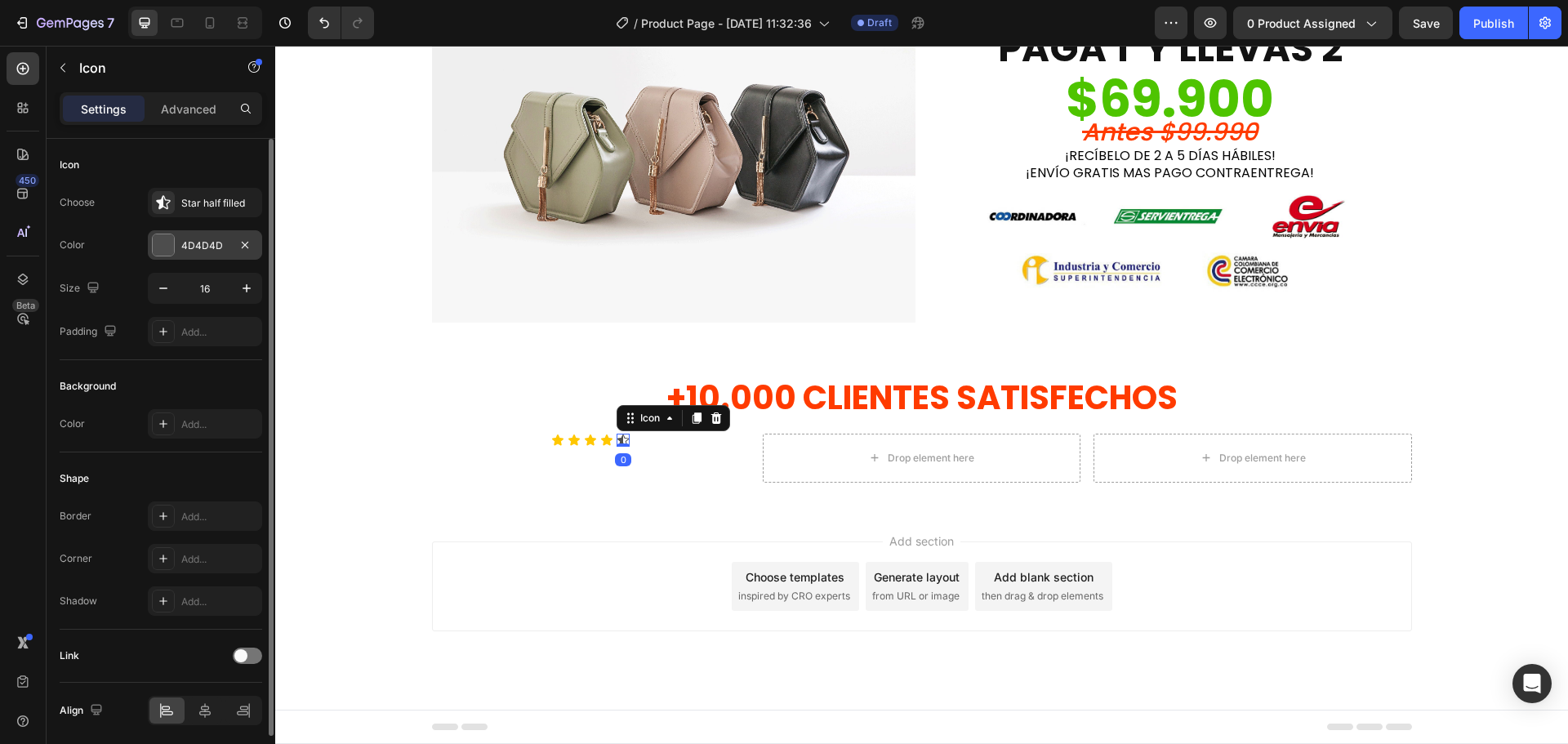
click at [171, 239] on div at bounding box center [163, 245] width 21 height 21
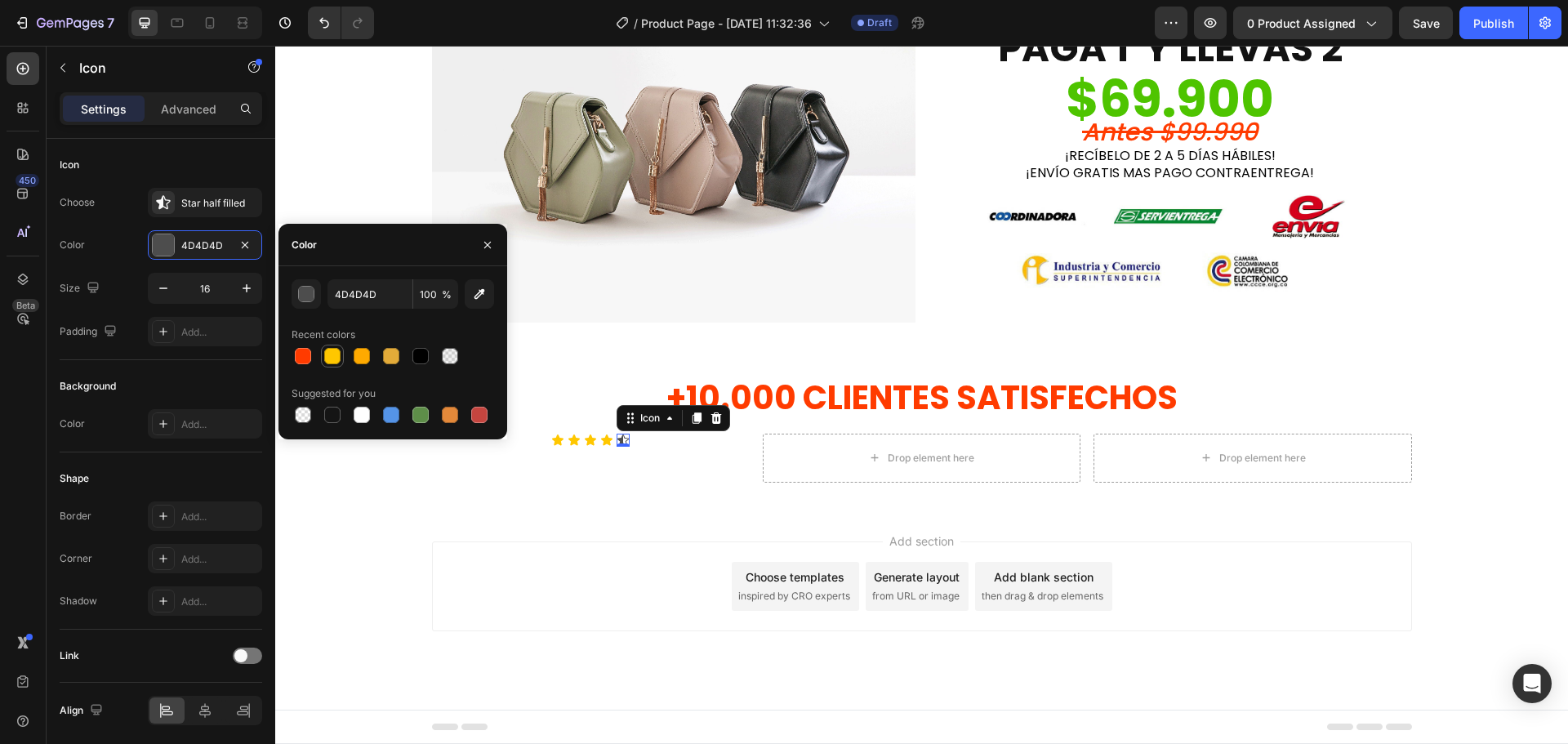
click at [329, 349] on div at bounding box center [332, 355] width 16 height 16
type input "FFC700"
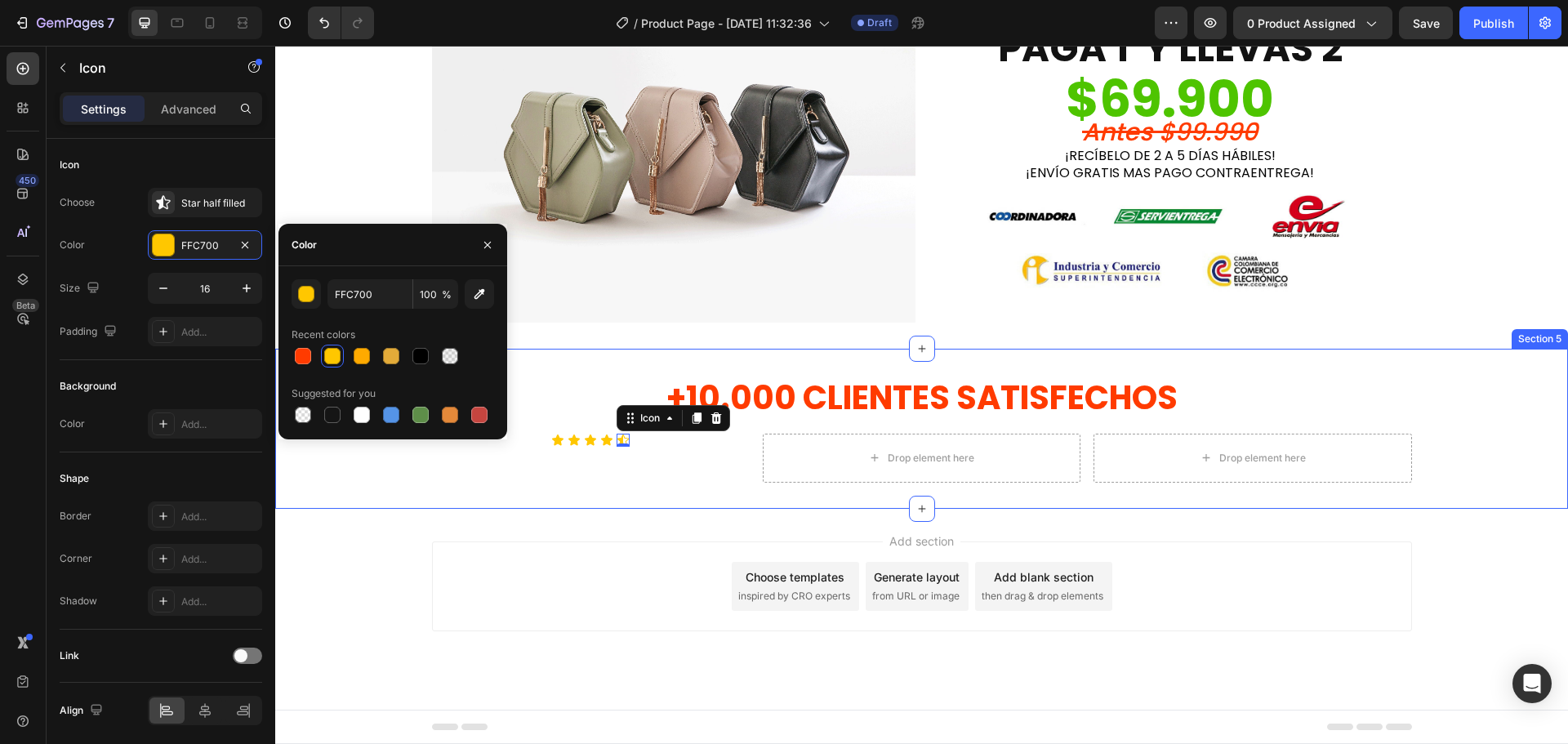
click at [564, 471] on div "Icon Icon Icon Icon Icon 0 Icon List" at bounding box center [591, 458] width 318 height 49
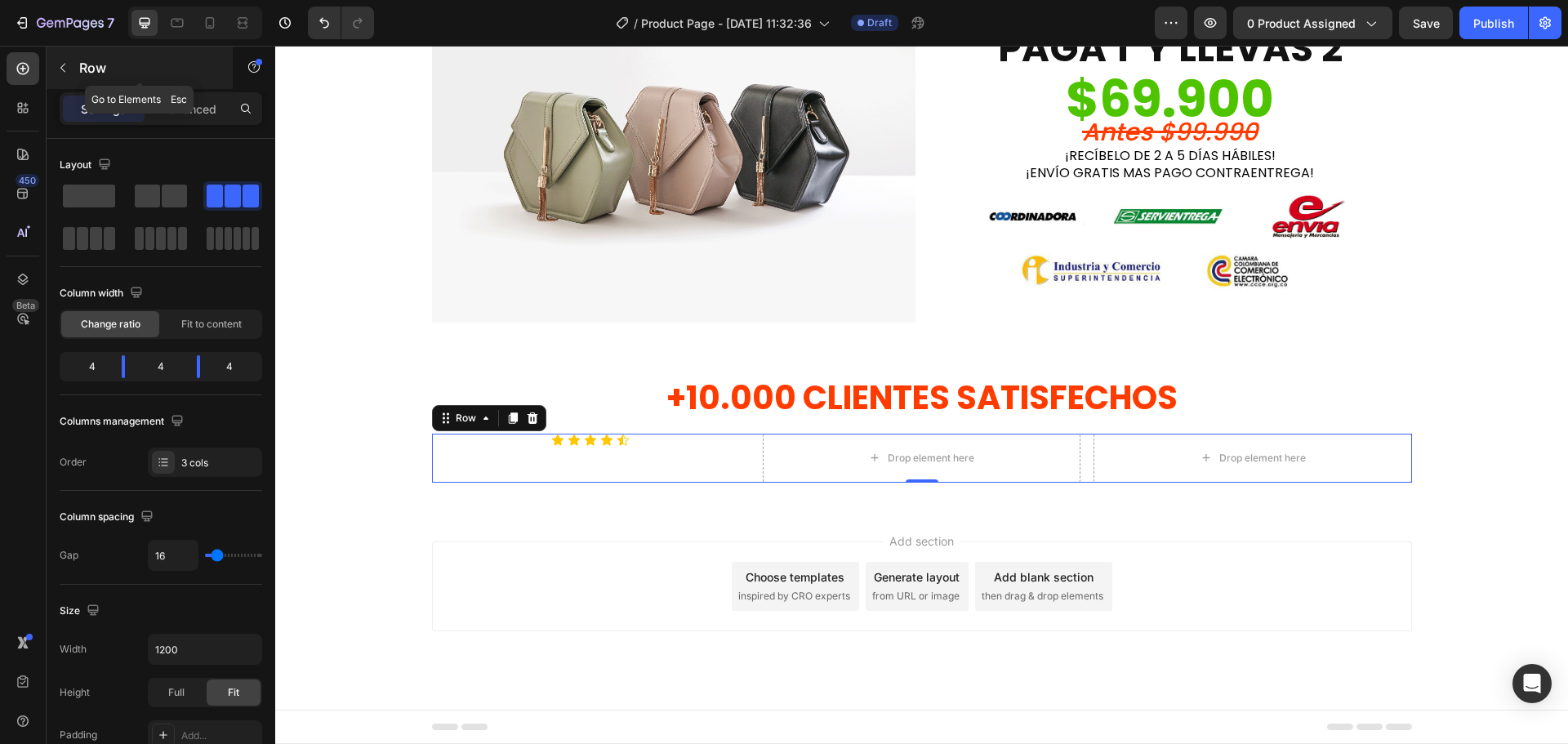
click at [62, 67] on icon "button" at bounding box center [63, 68] width 5 height 9
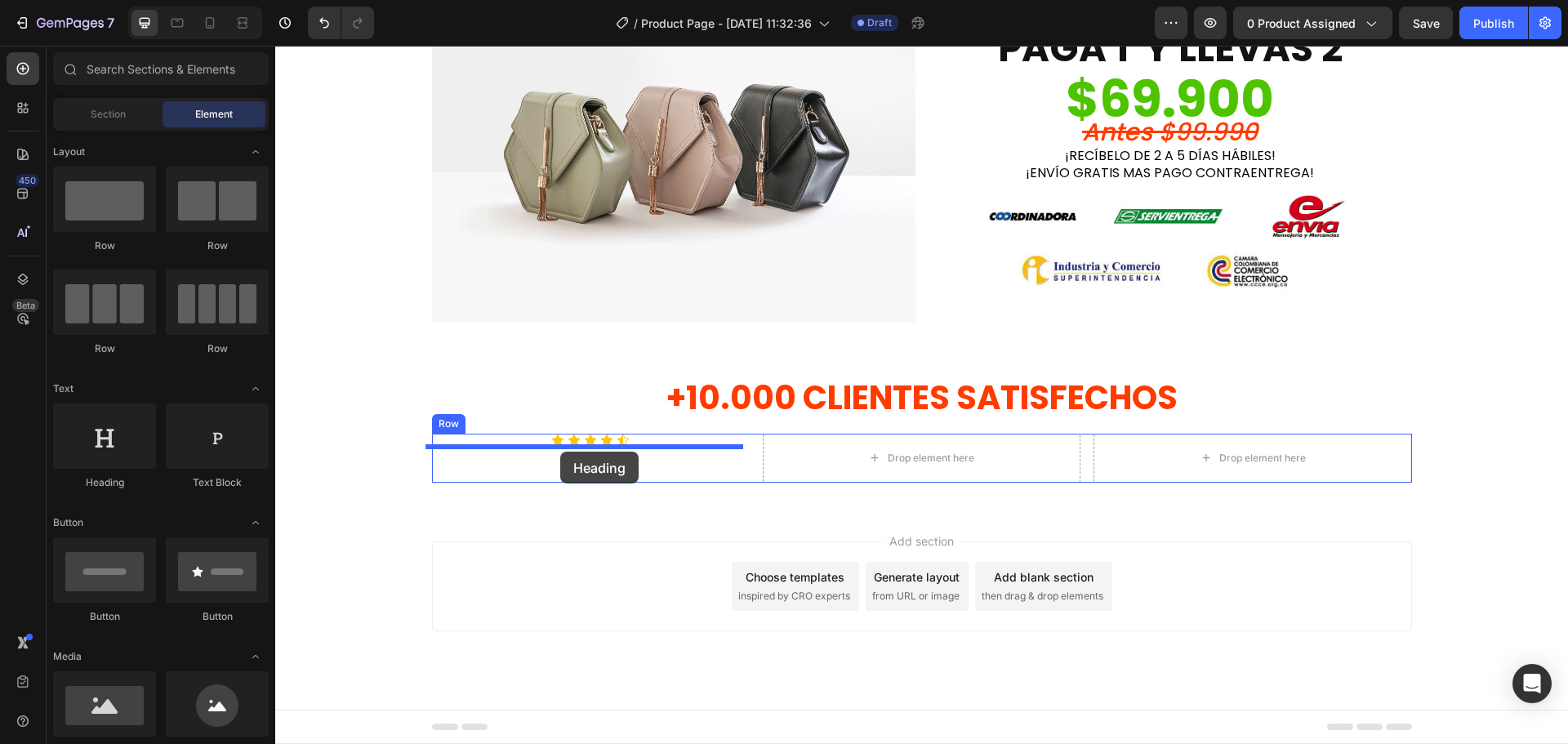
drag, startPoint x: 383, startPoint y: 499, endPoint x: 560, endPoint y: 452, distance: 183.1
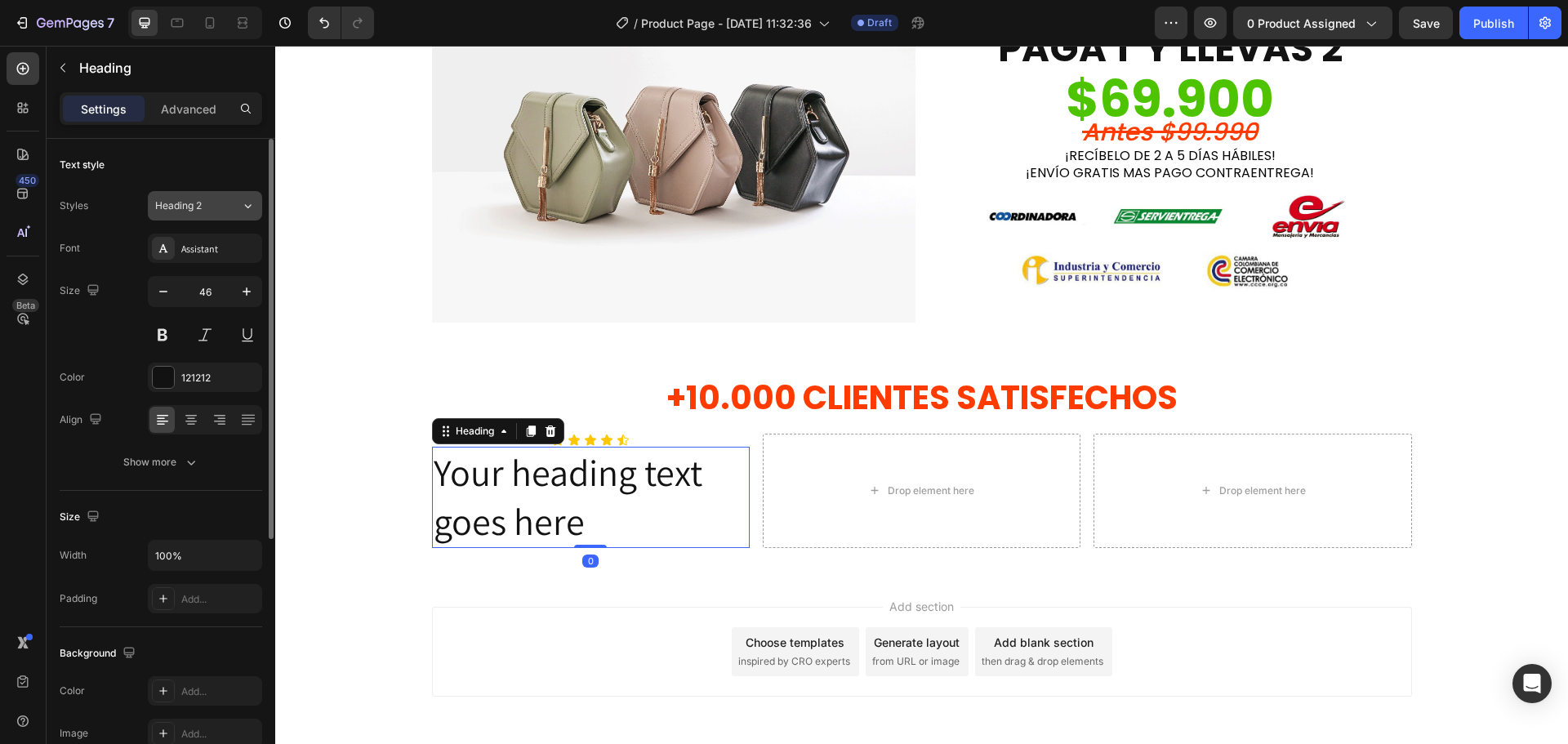
click at [202, 209] on span "Heading 2" at bounding box center [178, 205] width 47 height 14
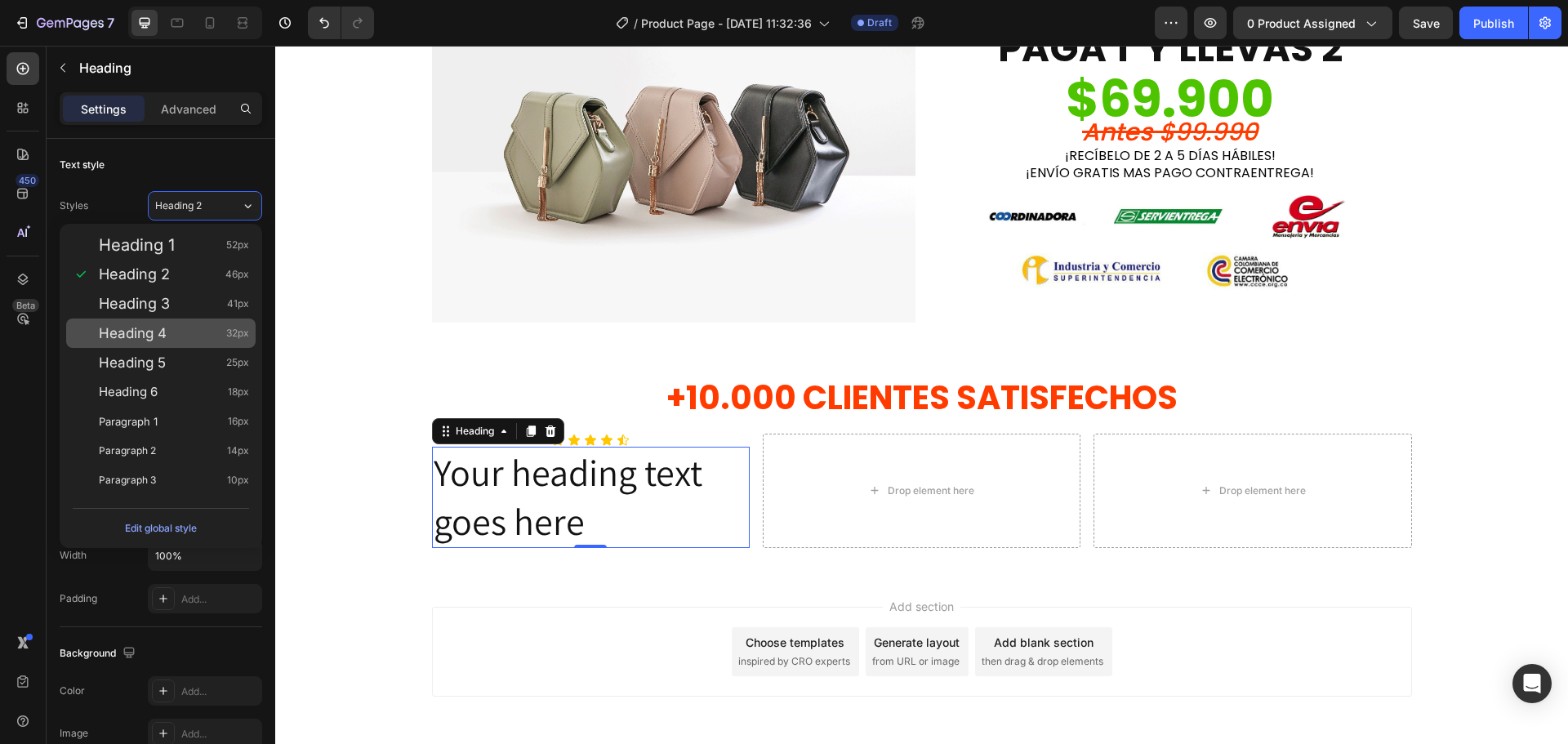
click at [190, 331] on div "Heading 4 32px" at bounding box center [173, 332] width 151 height 16
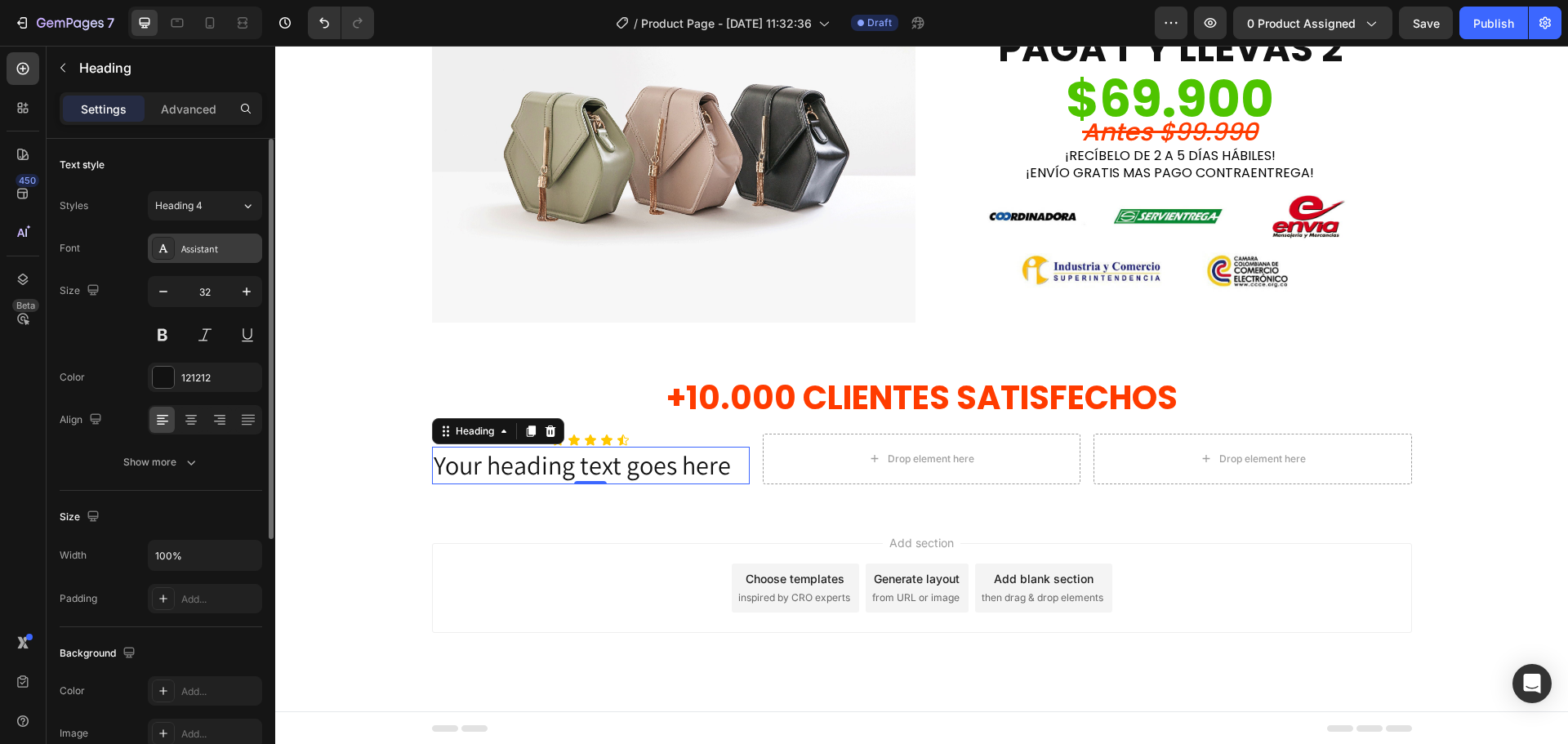
click at [207, 247] on div "Assistant" at bounding box center [219, 248] width 77 height 14
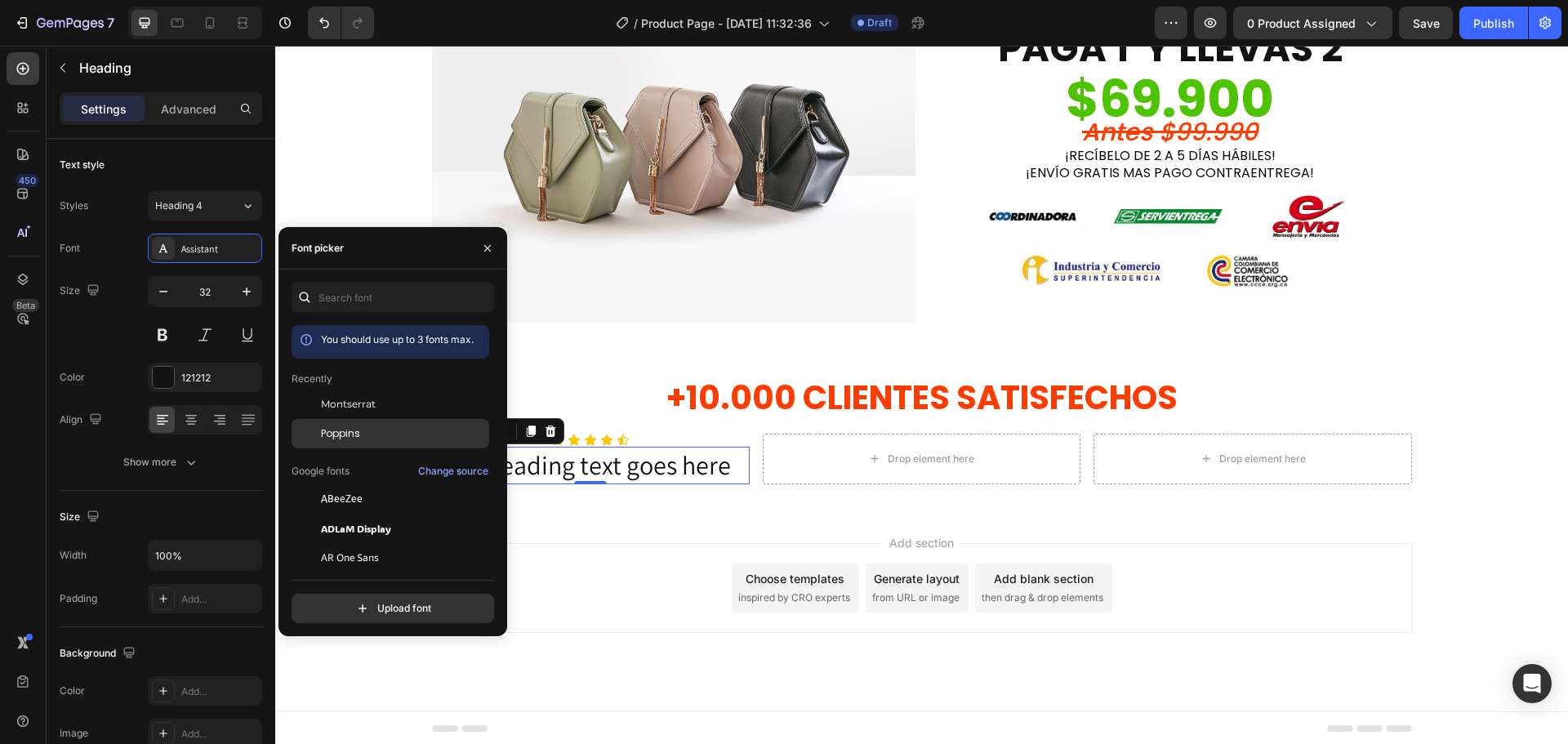
click at [330, 435] on span "Poppins" at bounding box center [340, 433] width 39 height 14
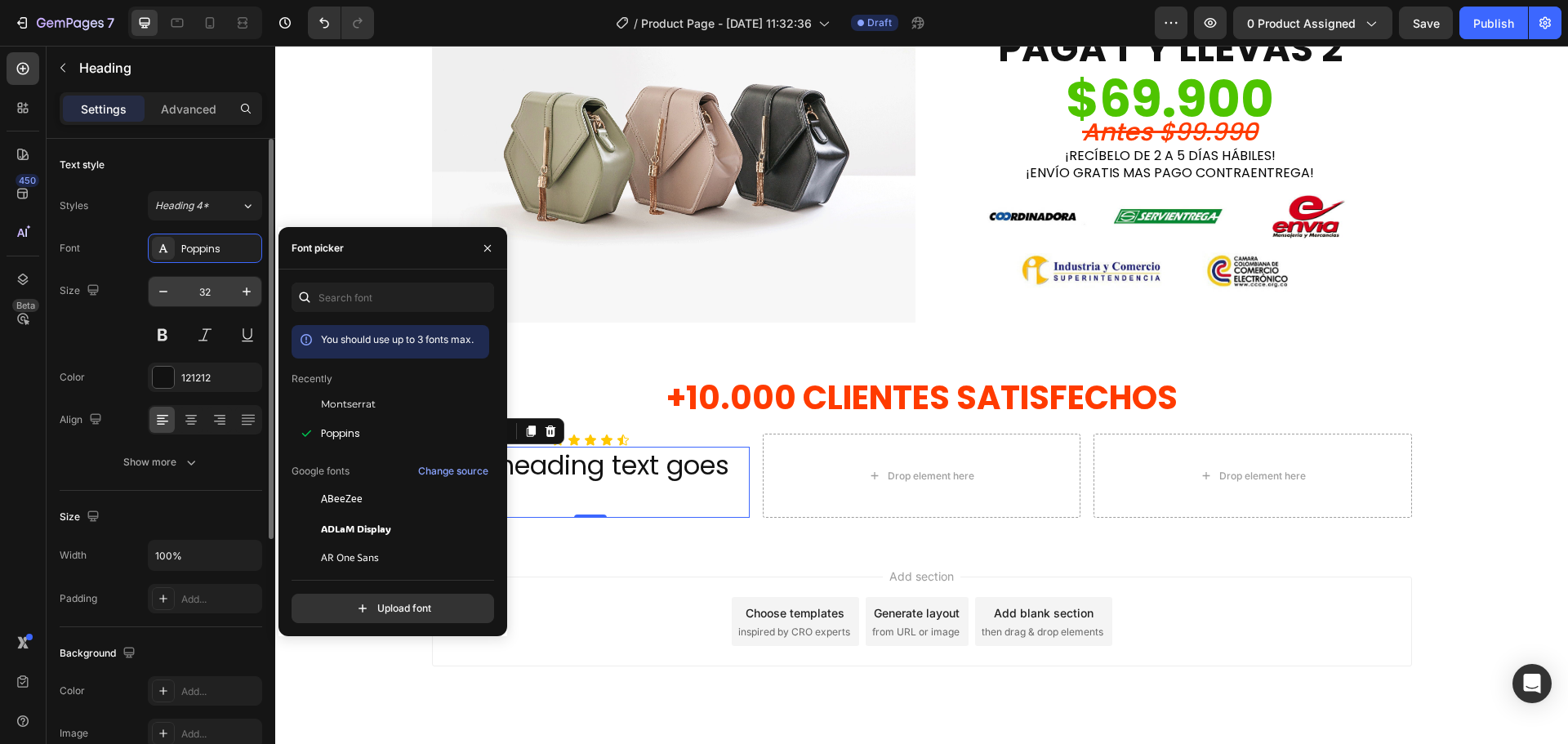
click at [206, 298] on input "32" at bounding box center [204, 292] width 54 height 30
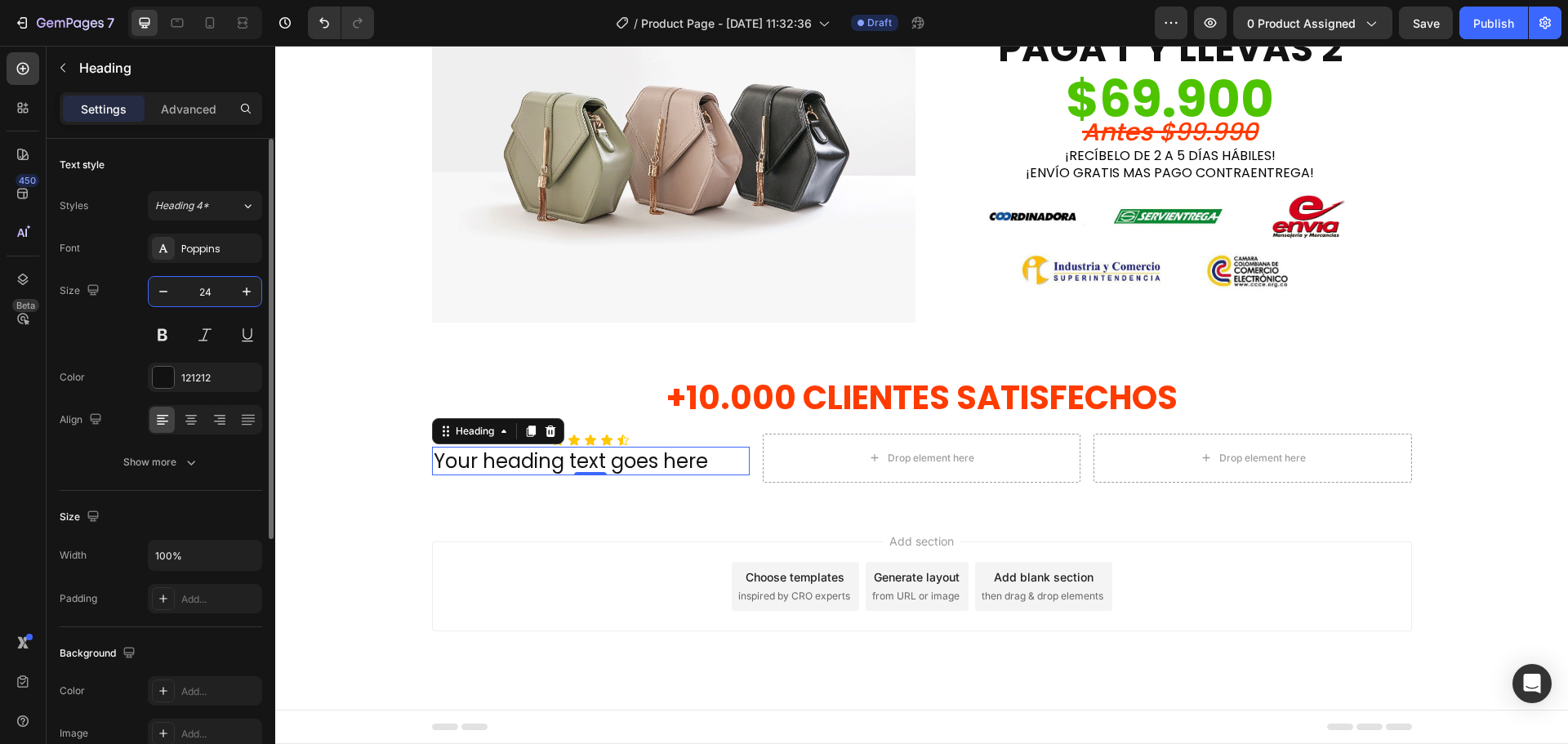
click at [206, 298] on input "24" at bounding box center [204, 292] width 54 height 30
click at [169, 293] on icon "button" at bounding box center [162, 291] width 16 height 16
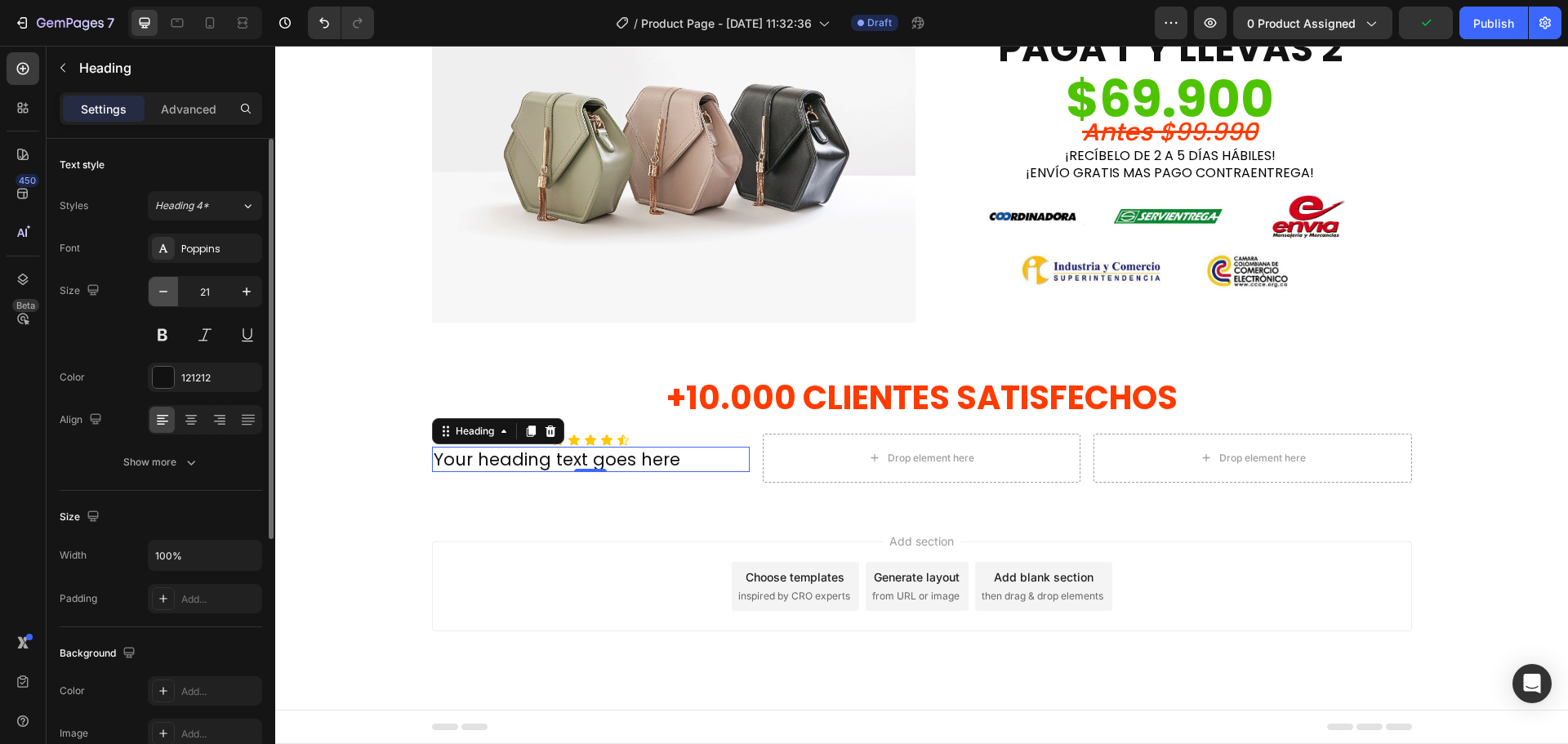
type input "20"
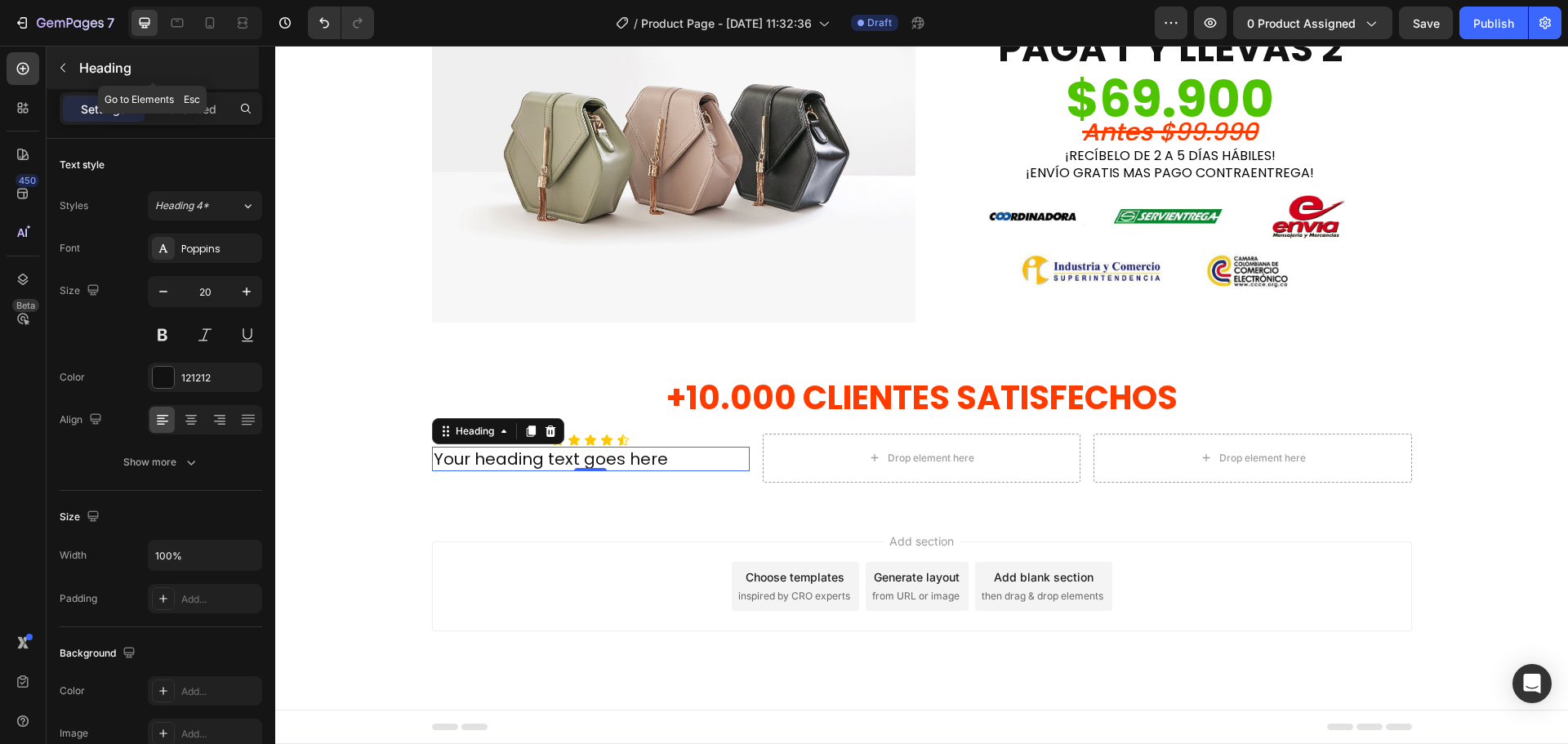
click at [60, 58] on button "button" at bounding box center [63, 67] width 26 height 26
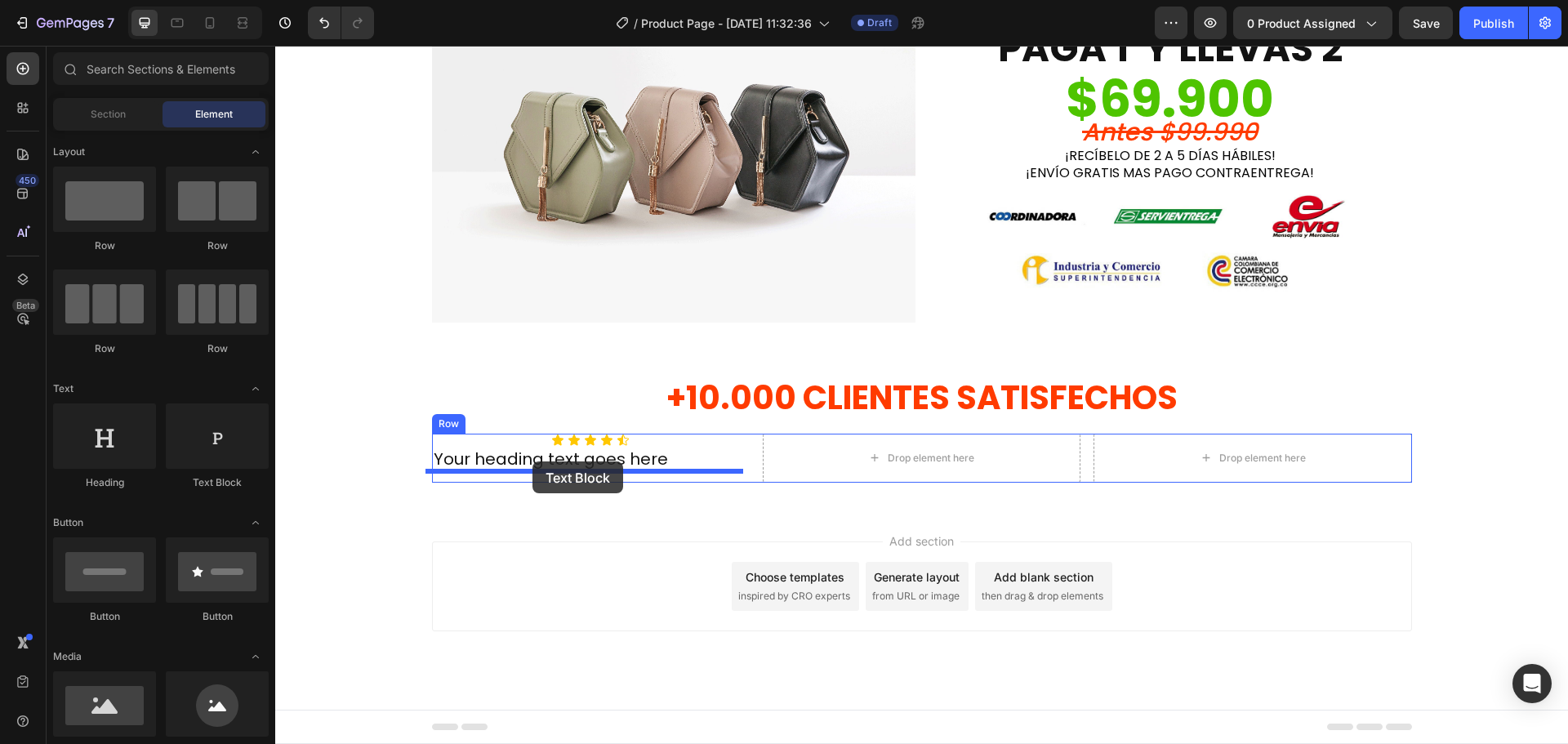
drag, startPoint x: 489, startPoint y: 521, endPoint x: 532, endPoint y: 462, distance: 73.0
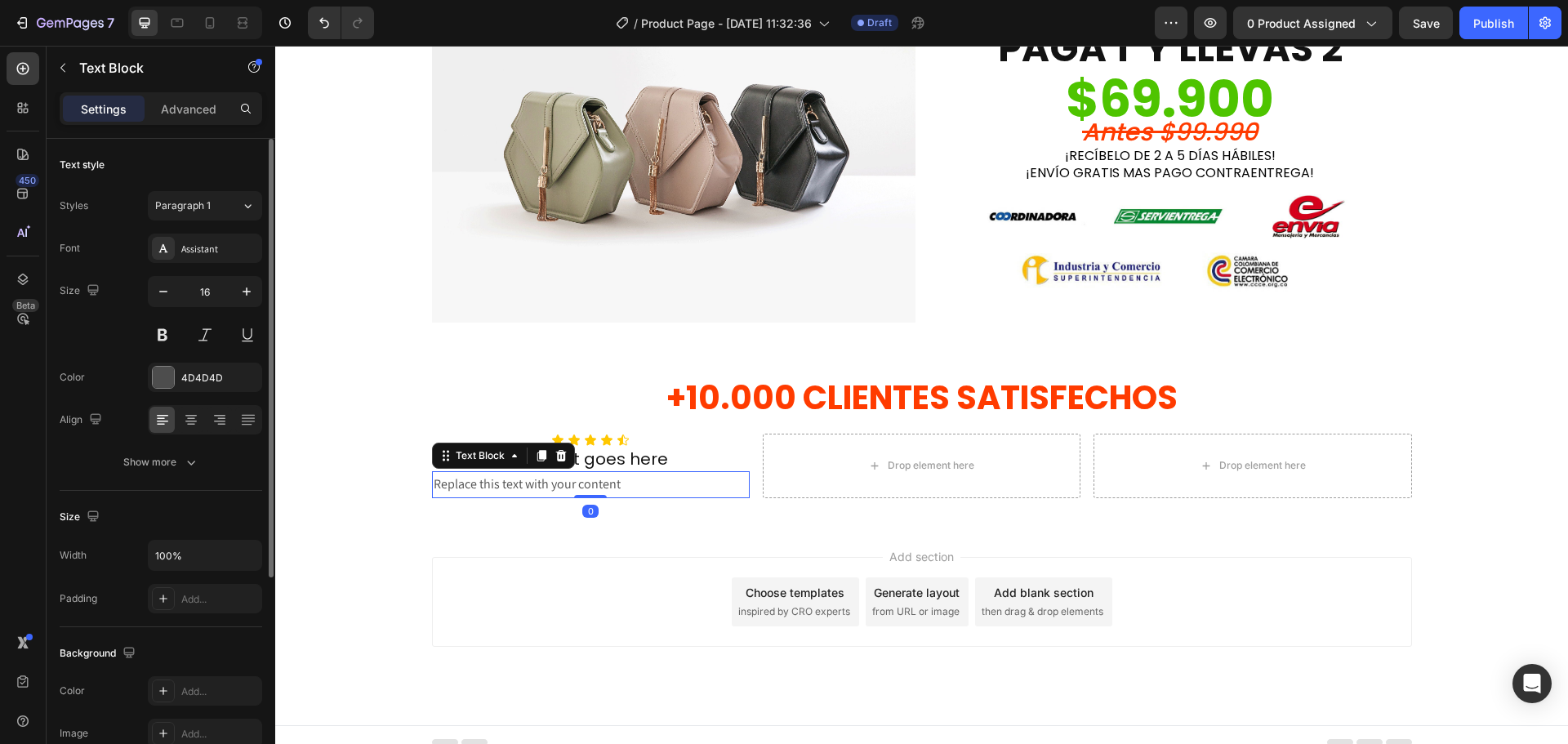
click at [195, 231] on div "Styles Paragraph 1 Font Assistant Size 16 Color 4D4D4D Align Show more" at bounding box center [161, 334] width 202 height 286
click at [200, 258] on div "Assistant" at bounding box center [205, 248] width 114 height 30
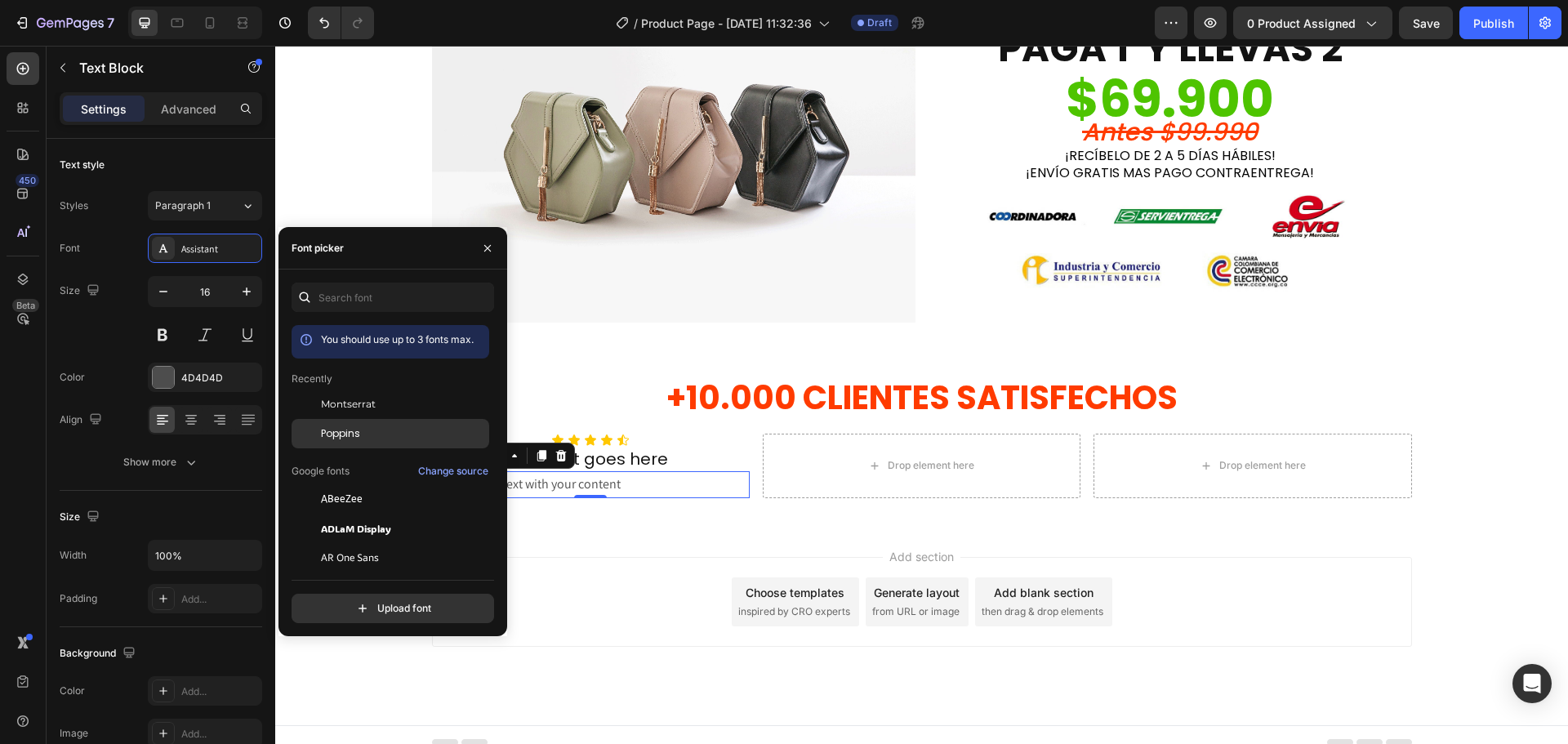
click at [346, 434] on span "Poppins" at bounding box center [340, 433] width 39 height 14
click at [617, 485] on div "Replace this text with your content" at bounding box center [591, 485] width 318 height 27
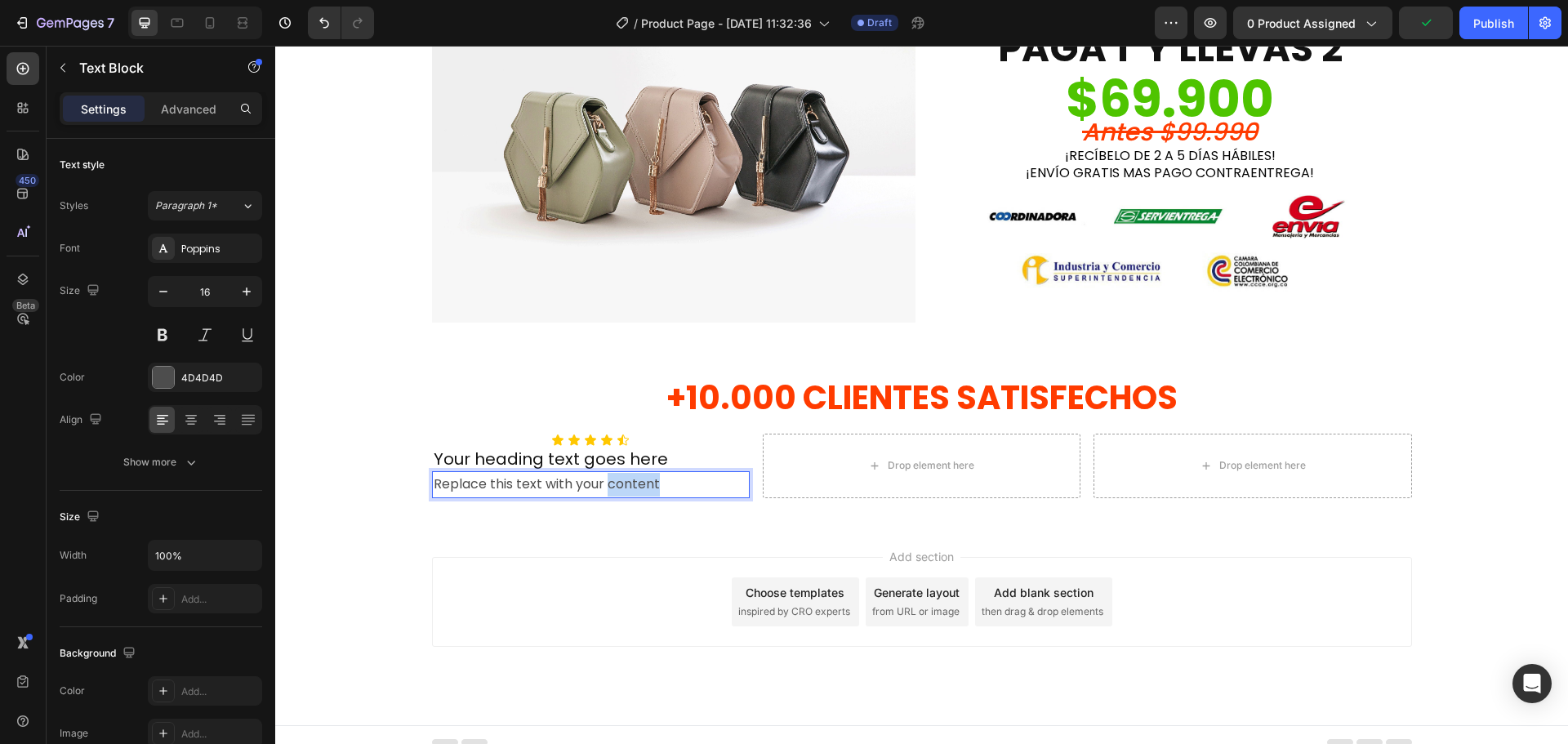
click at [617, 485] on p "Replace this text with your content" at bounding box center [591, 485] width 315 height 24
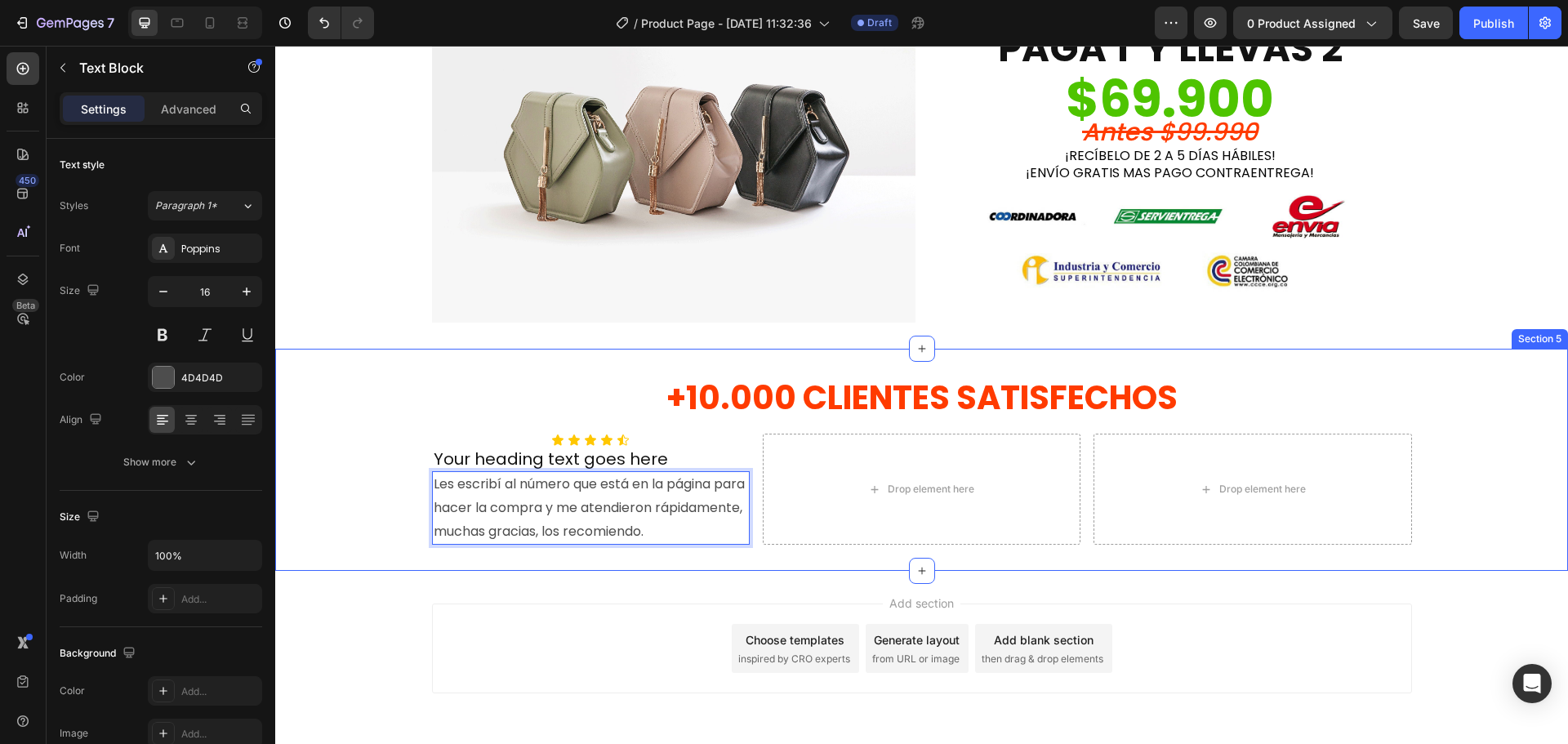
click at [366, 529] on div "+10.000 CLIENTES SATISFECHOS Heading Row Icon Icon Icon Icon Icon Icon List You…" at bounding box center [922, 460] width 1292 height 170
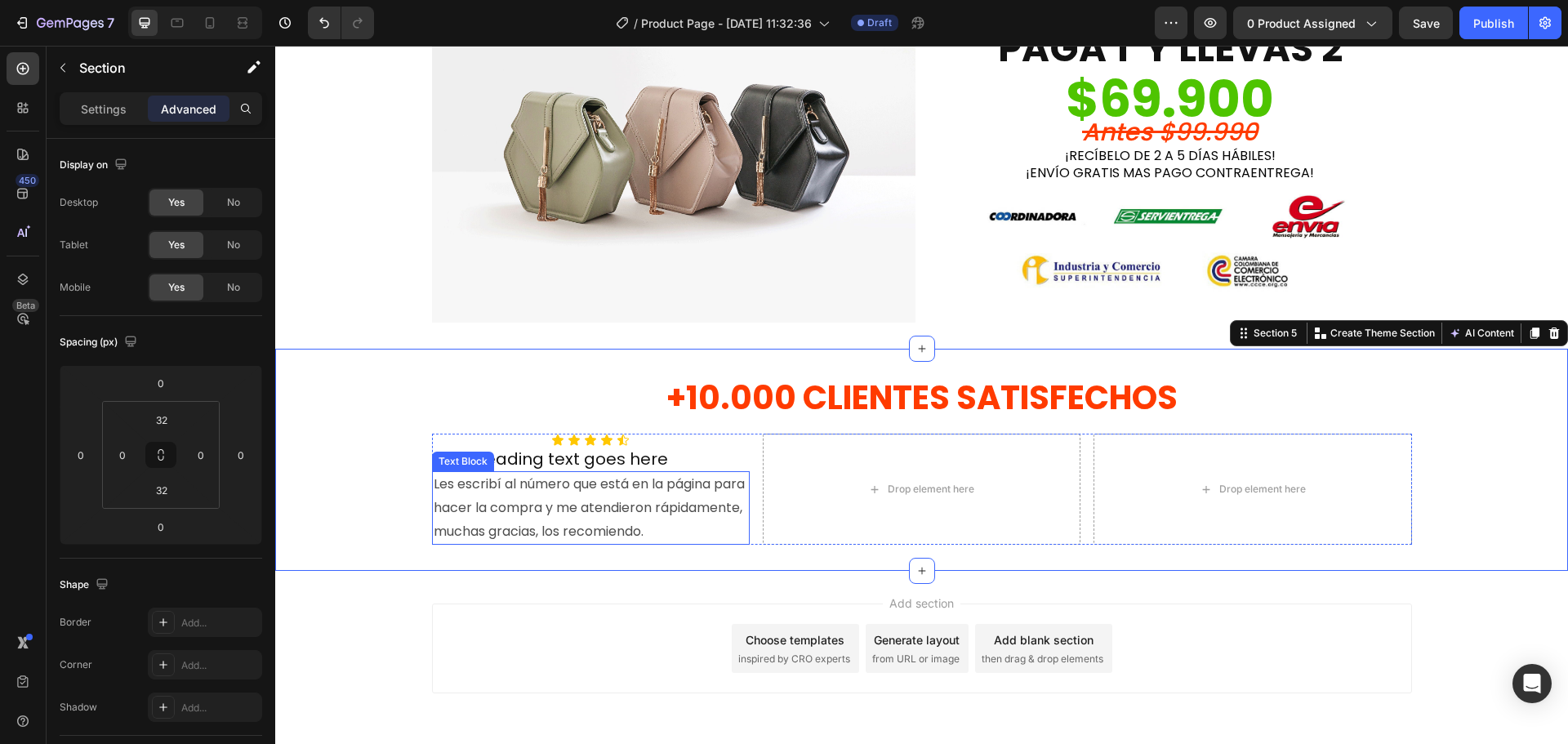
click at [497, 510] on p "Les escribí al número que está en la página para hacer la compra y me atendiero…" at bounding box center [591, 508] width 315 height 71
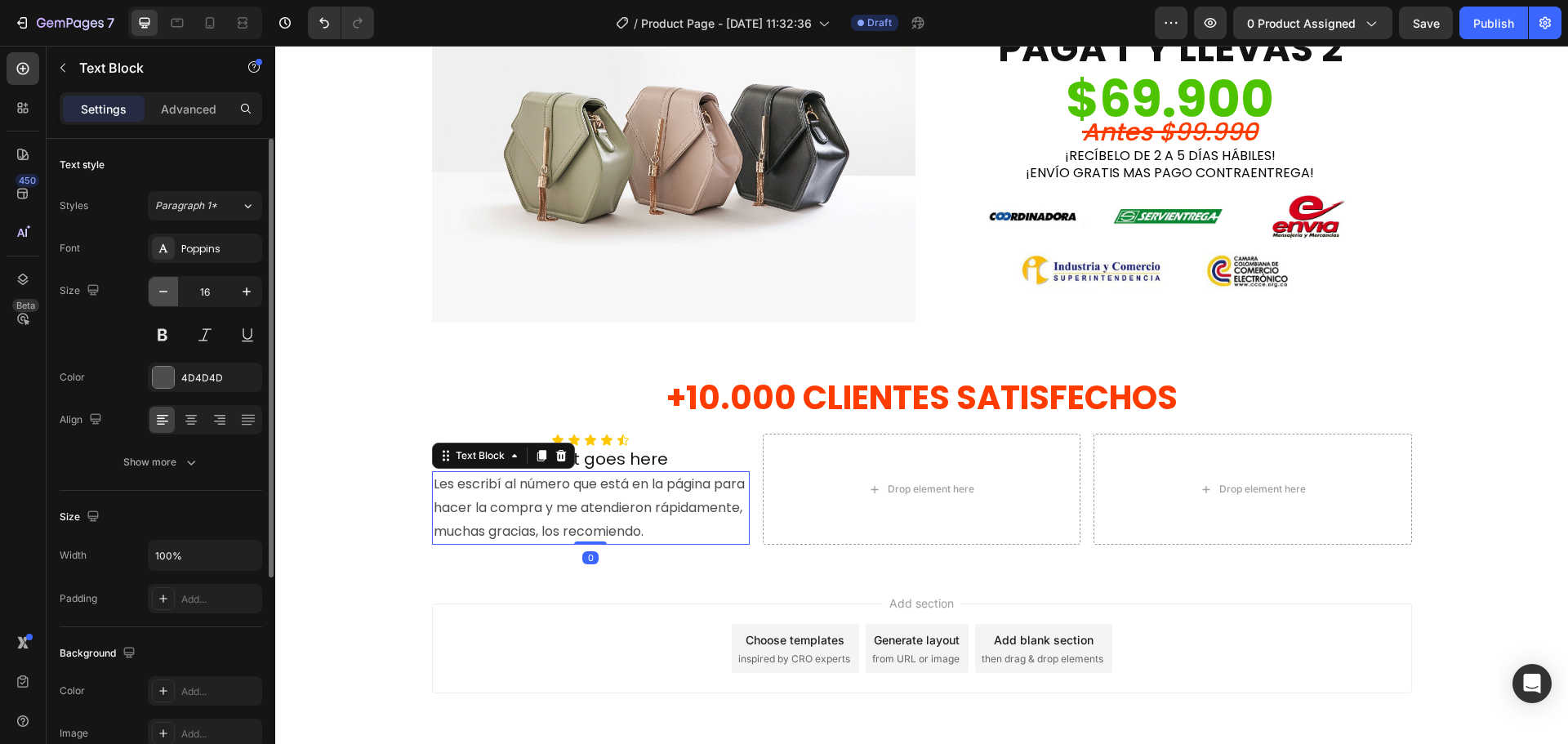
click at [163, 293] on icon "button" at bounding box center [162, 291] width 16 height 16
type input "15"
click at [183, 460] on icon "button" at bounding box center [190, 462] width 16 height 16
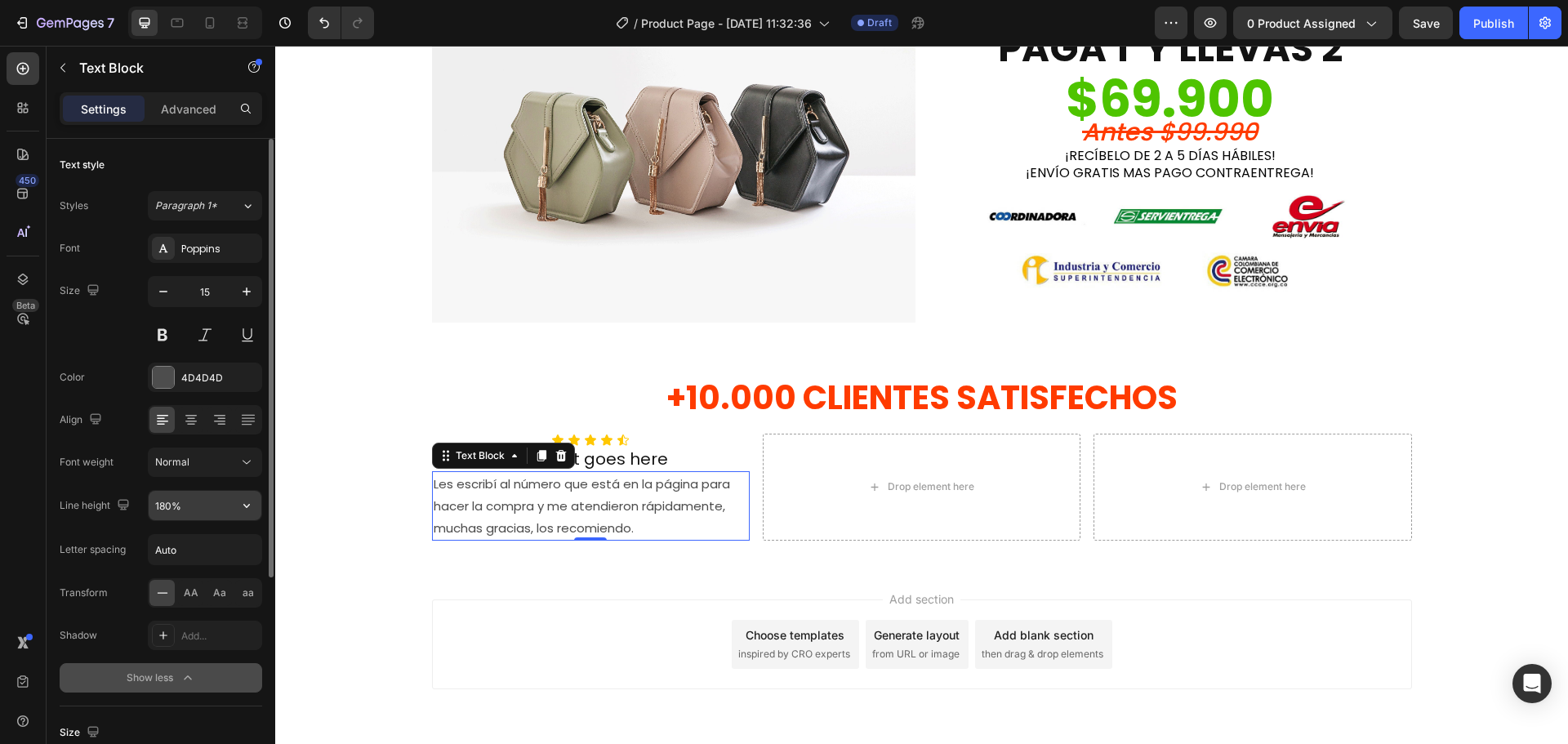
click at [184, 497] on input "180%" at bounding box center [205, 505] width 113 height 30
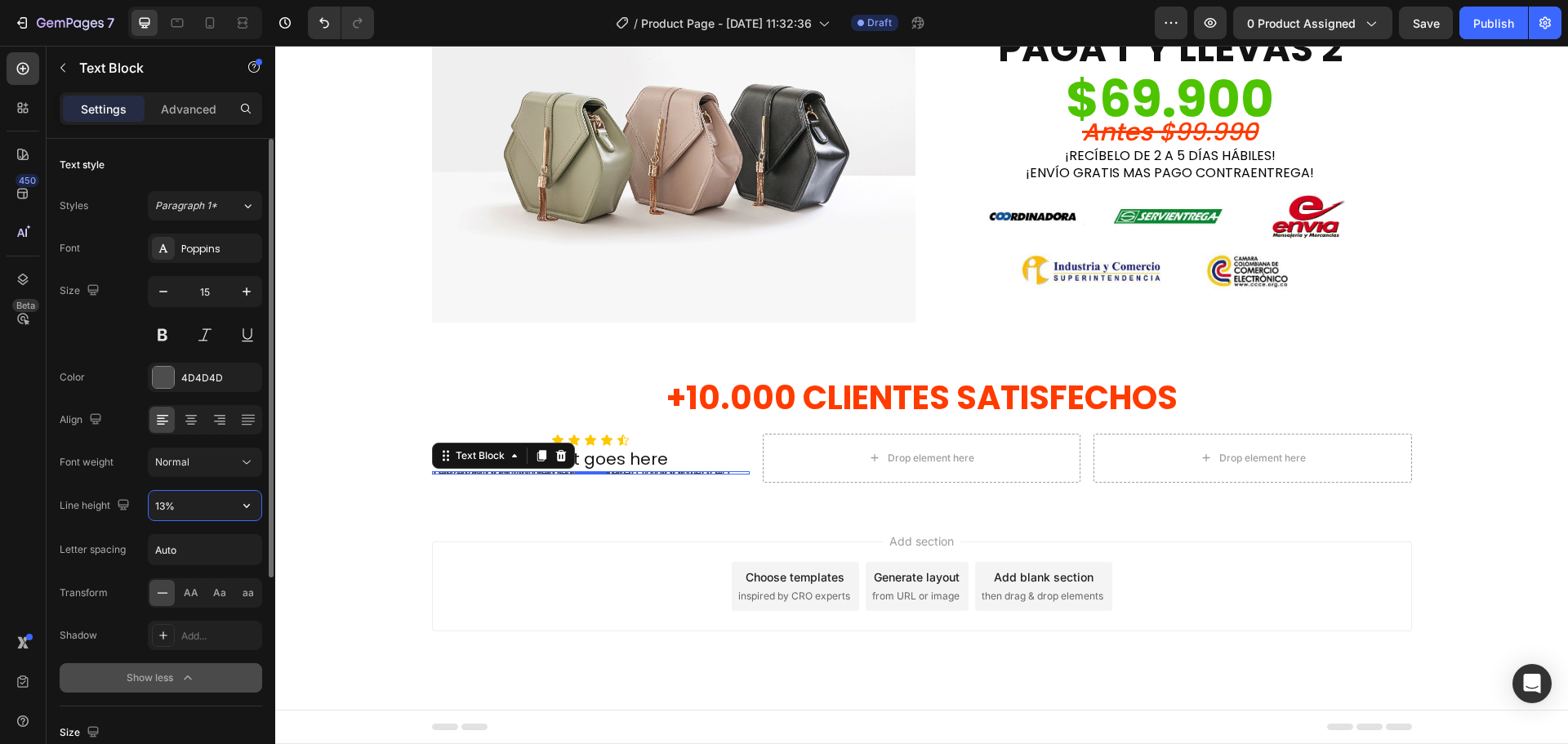
type input "130%"
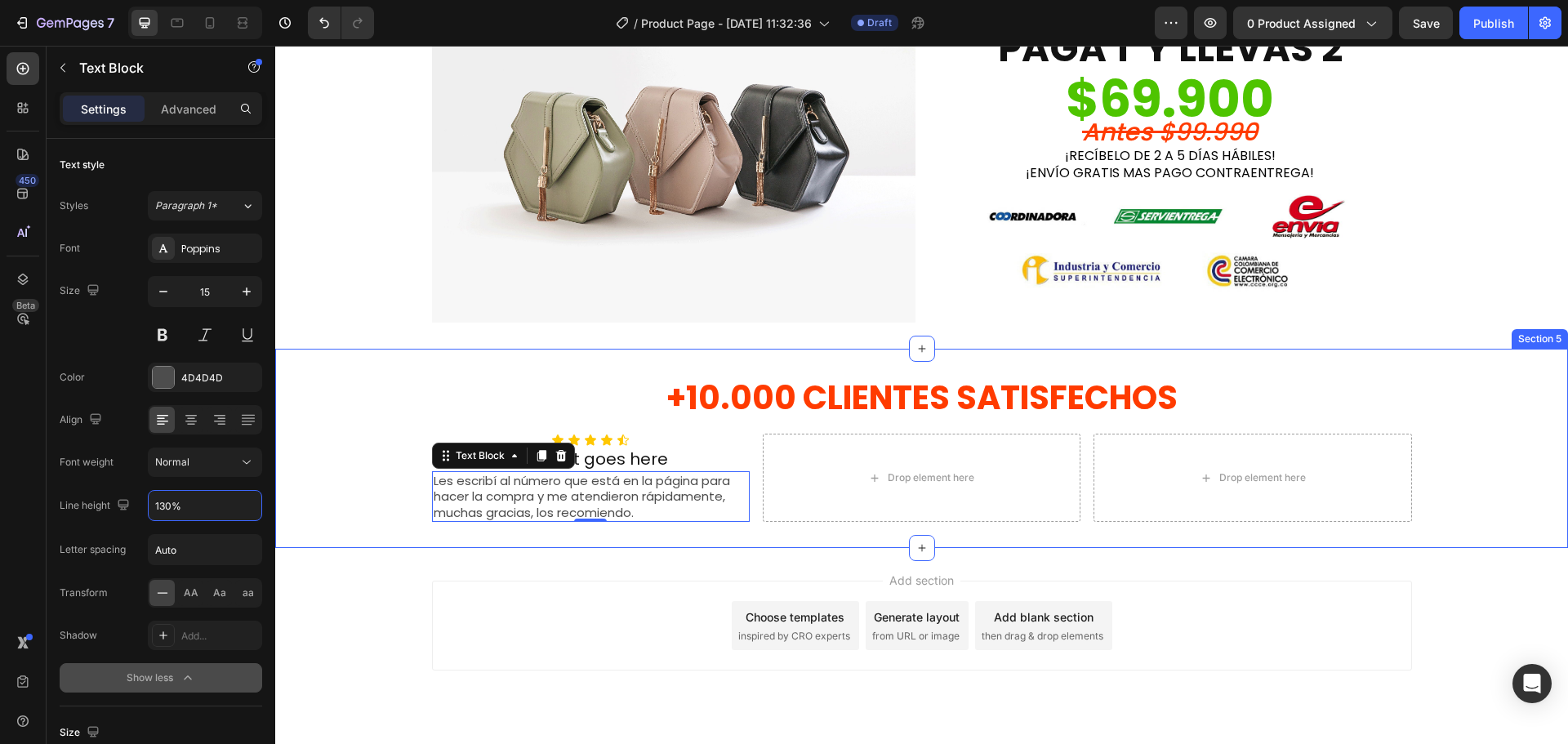
click at [400, 483] on div "+10.000 CLIENTES SATISFECHOS Heading Row Icon Icon Icon Icon Icon Icon List You…" at bounding box center [922, 449] width 1292 height 148
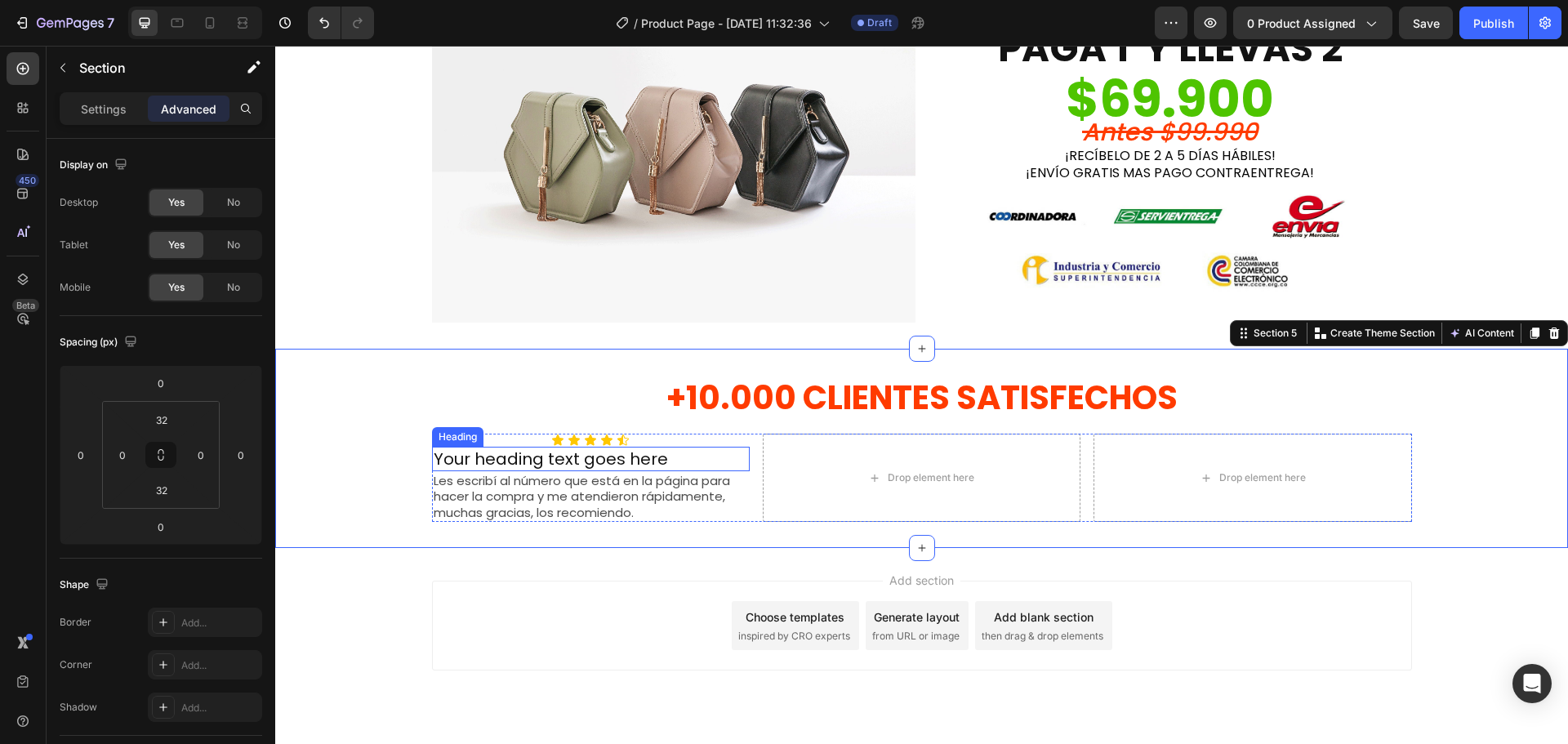
click at [559, 456] on h2 "Your heading text goes here" at bounding box center [591, 458] width 318 height 25
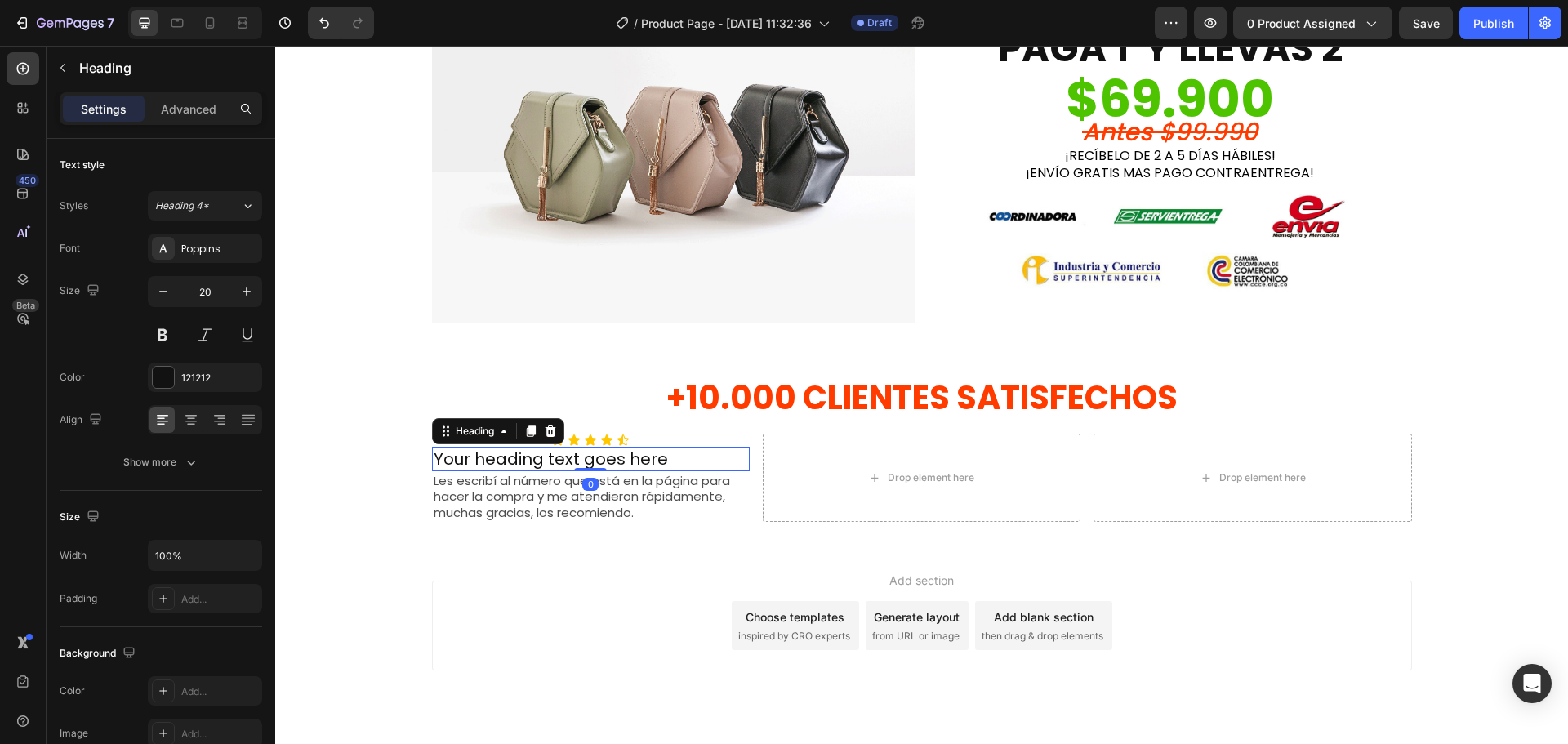
click at [559, 456] on h2 "Your heading text goes here" at bounding box center [591, 458] width 318 height 25
click at [559, 456] on p "Your heading text goes here" at bounding box center [591, 458] width 315 height 21
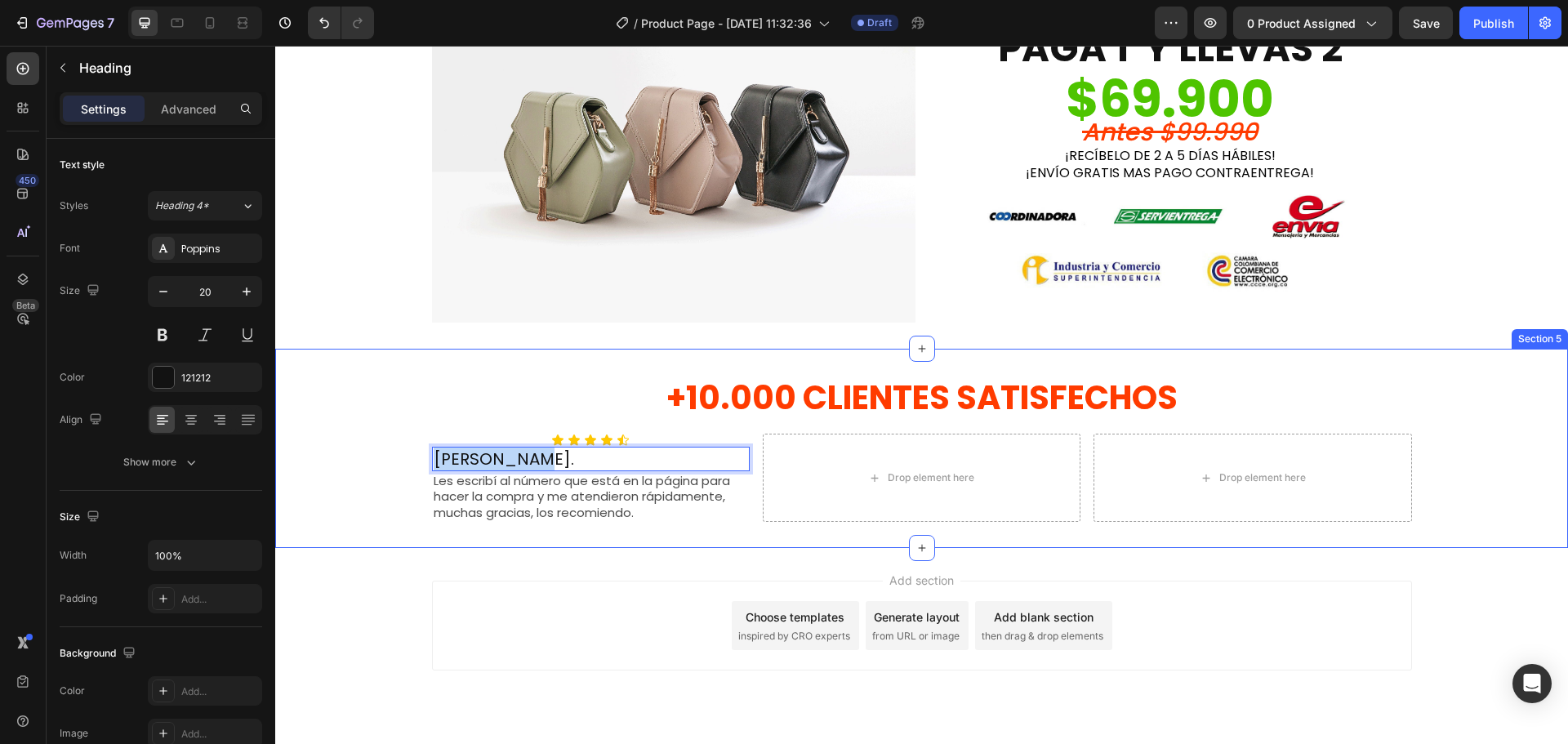
drag, startPoint x: 541, startPoint y: 456, endPoint x: 416, endPoint y: 460, distance: 125.1
click at [416, 460] on div "+10.000 CLIENTES SATISFECHOS Heading Row Icon Icon Icon Icon Icon Icon List [PE…" at bounding box center [922, 449] width 1292 height 148
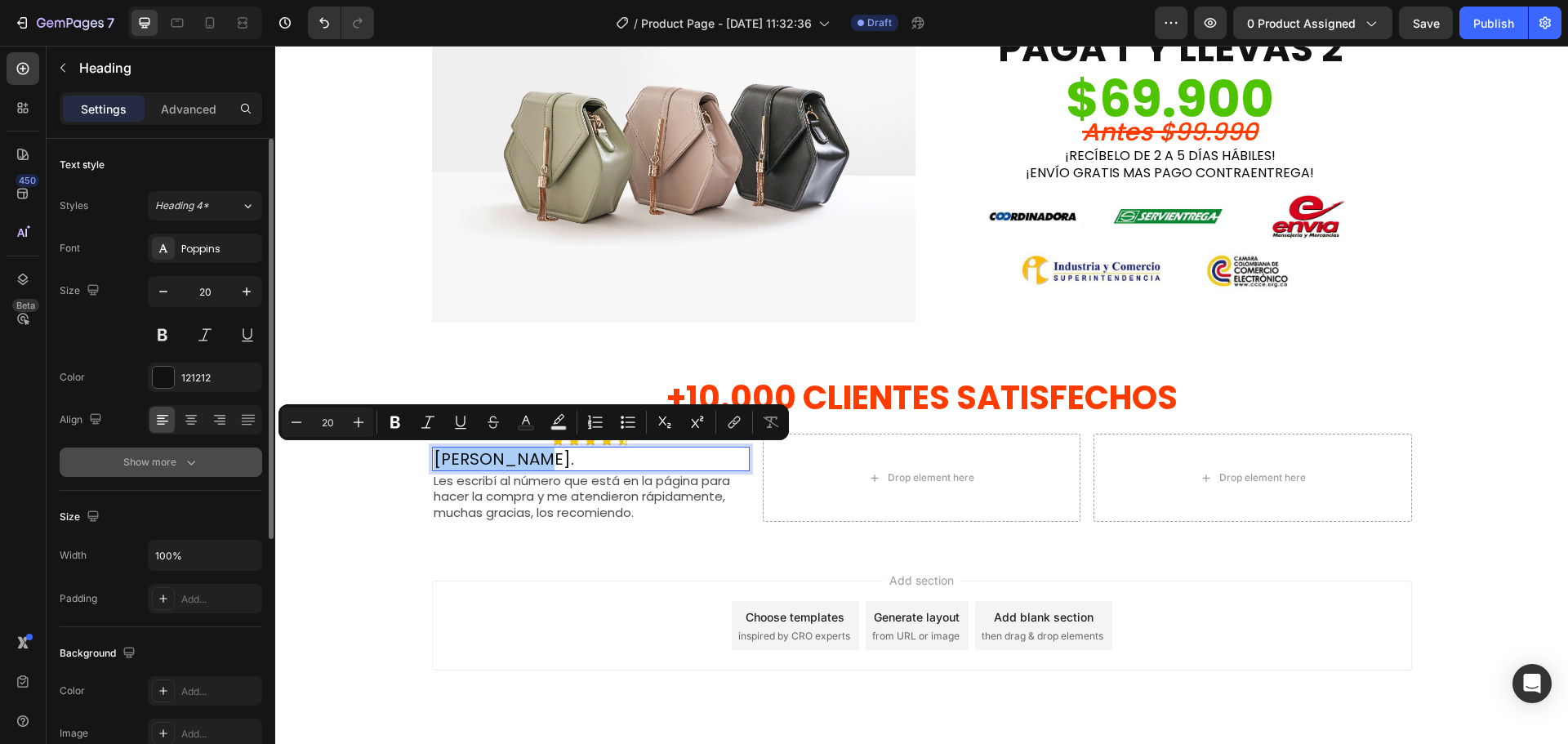
click at [209, 466] on button "Show more" at bounding box center [161, 462] width 202 height 30
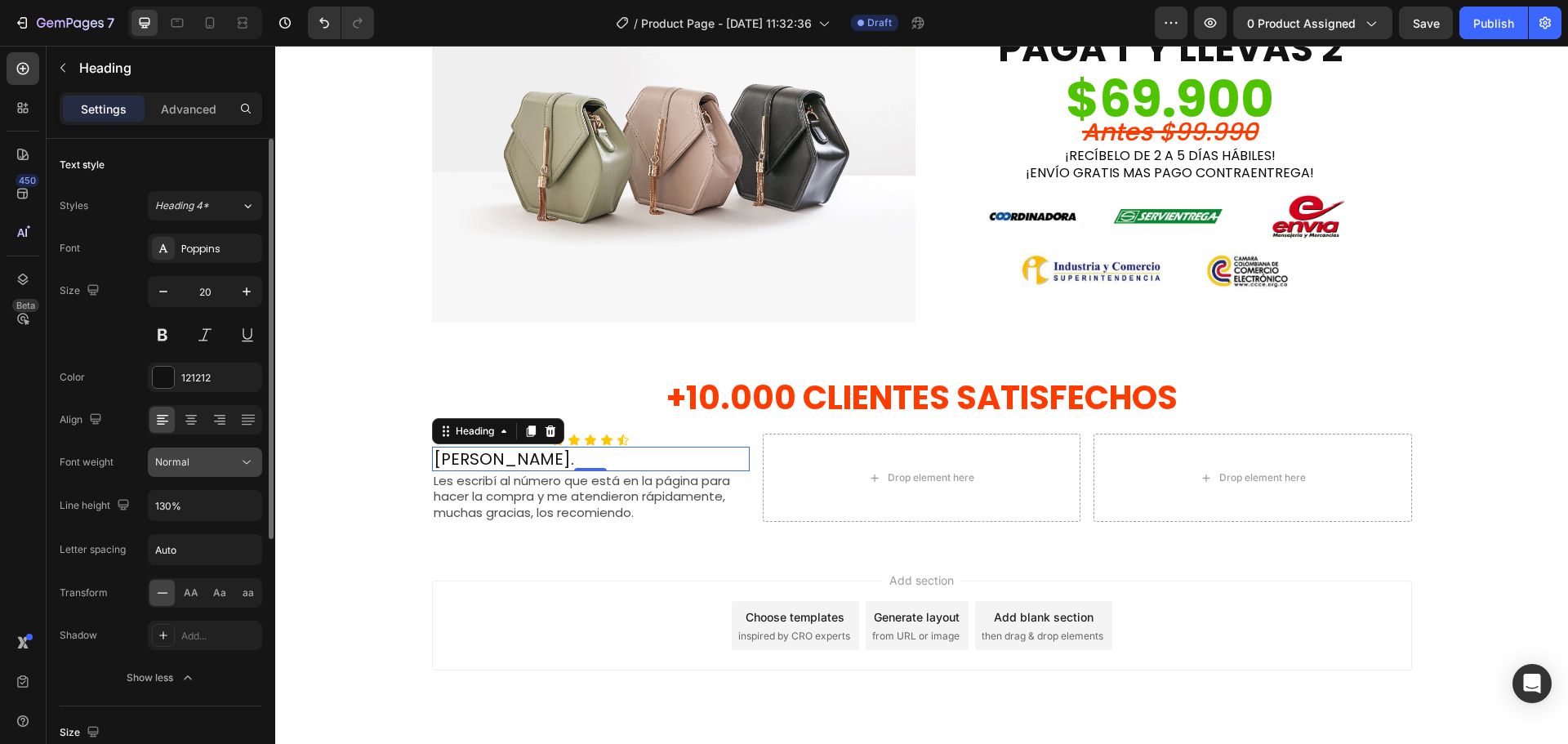
click at [218, 462] on div "Normal" at bounding box center [196, 462] width 83 height 14
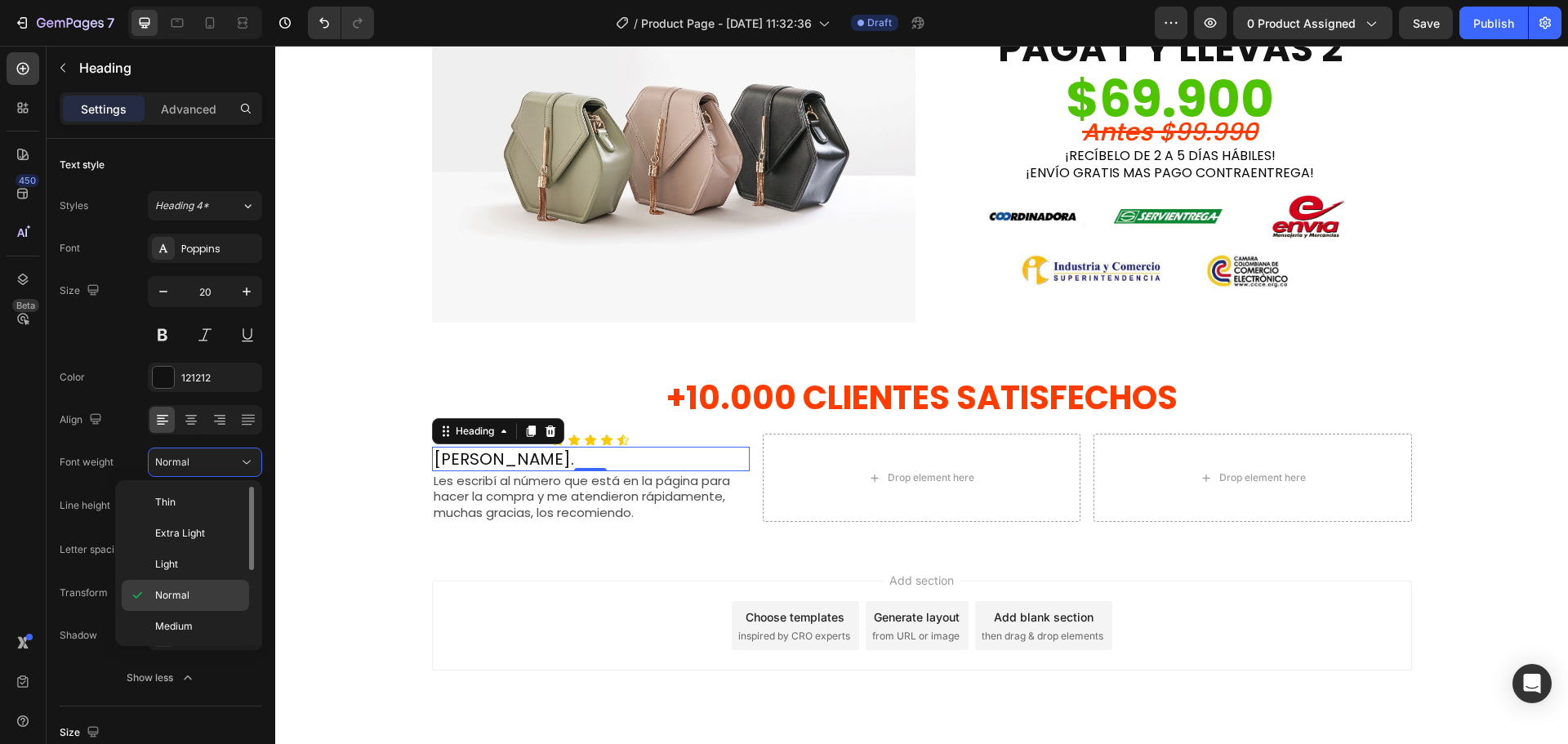
scroll to position [82, 0]
click at [197, 622] on div "Bold" at bounding box center [185, 638] width 128 height 31
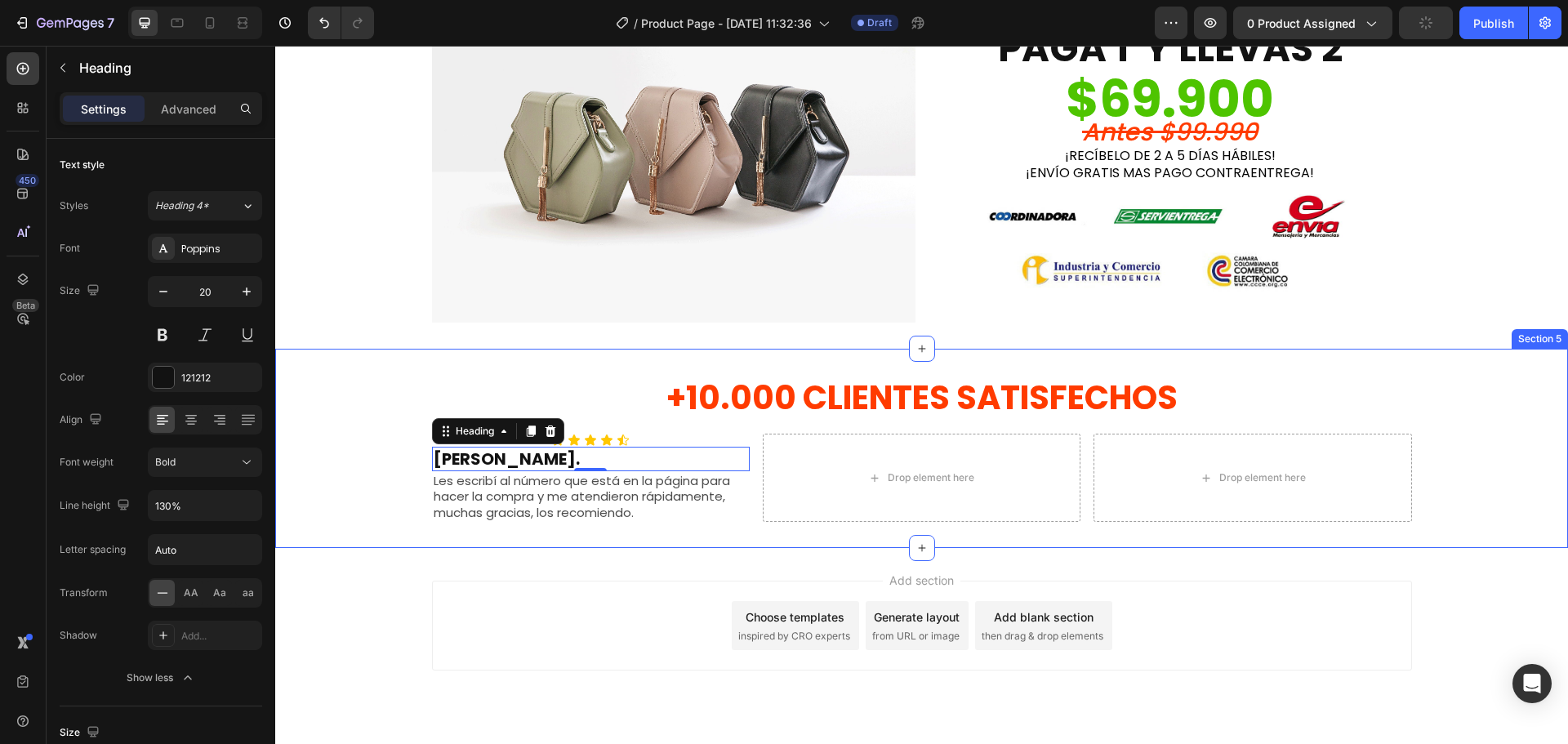
click at [366, 507] on div "+10.000 CLIENTES SATISFECHOS Heading Row Icon Icon Icon Icon Icon Icon List [PE…" at bounding box center [922, 449] width 1292 height 148
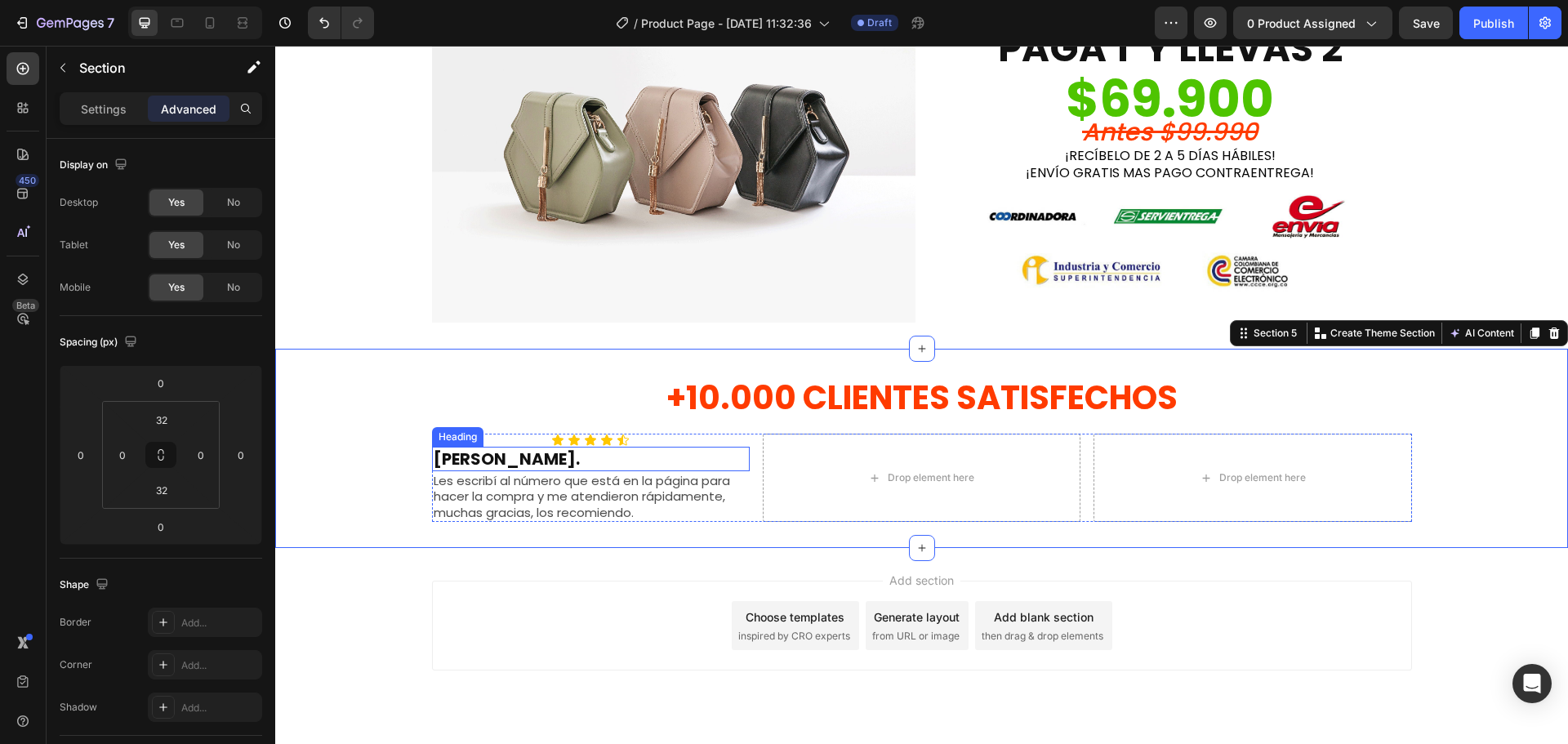
click at [548, 455] on p "[PERSON_NAME]." at bounding box center [591, 458] width 315 height 21
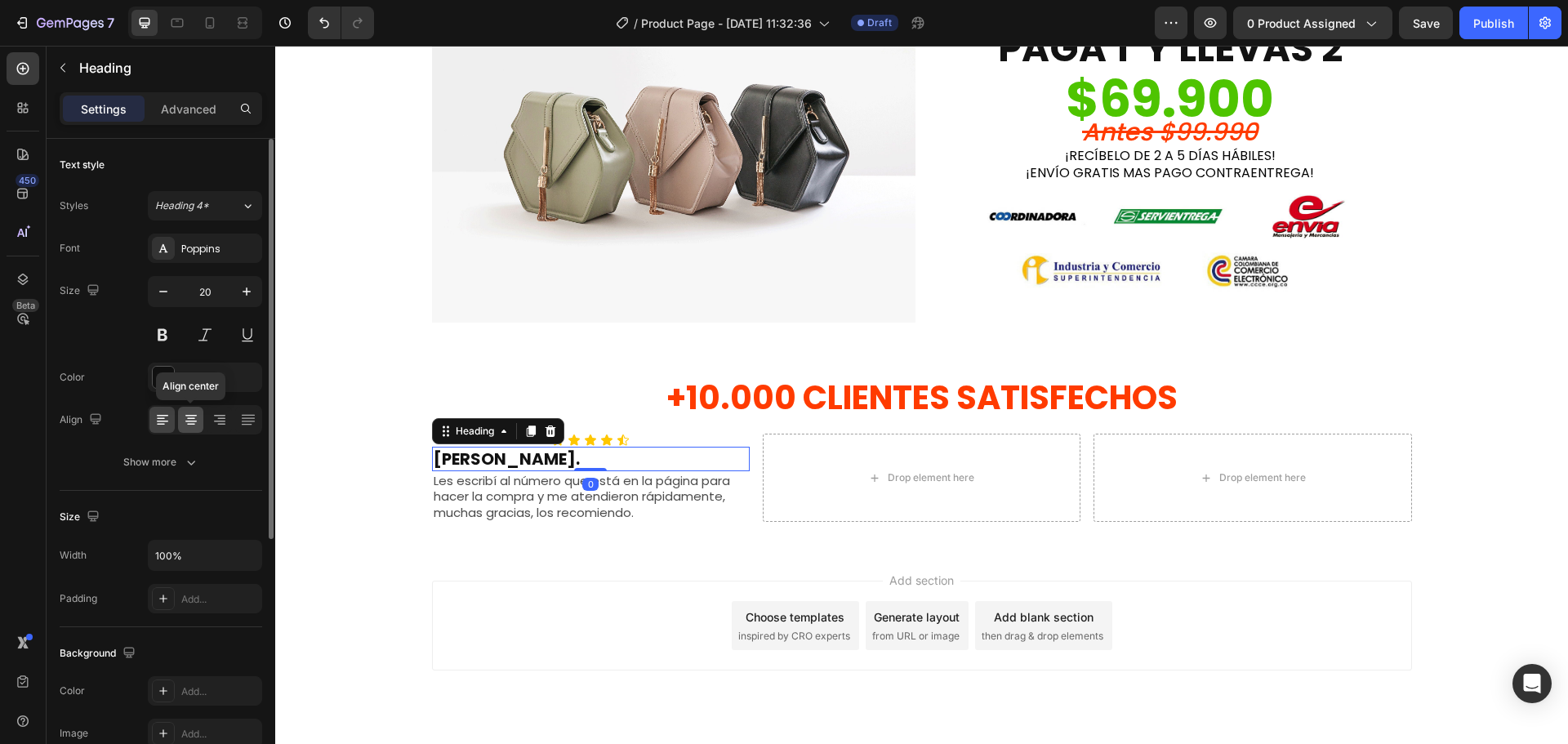
click at [196, 421] on icon at bounding box center [190, 422] width 11 height 2
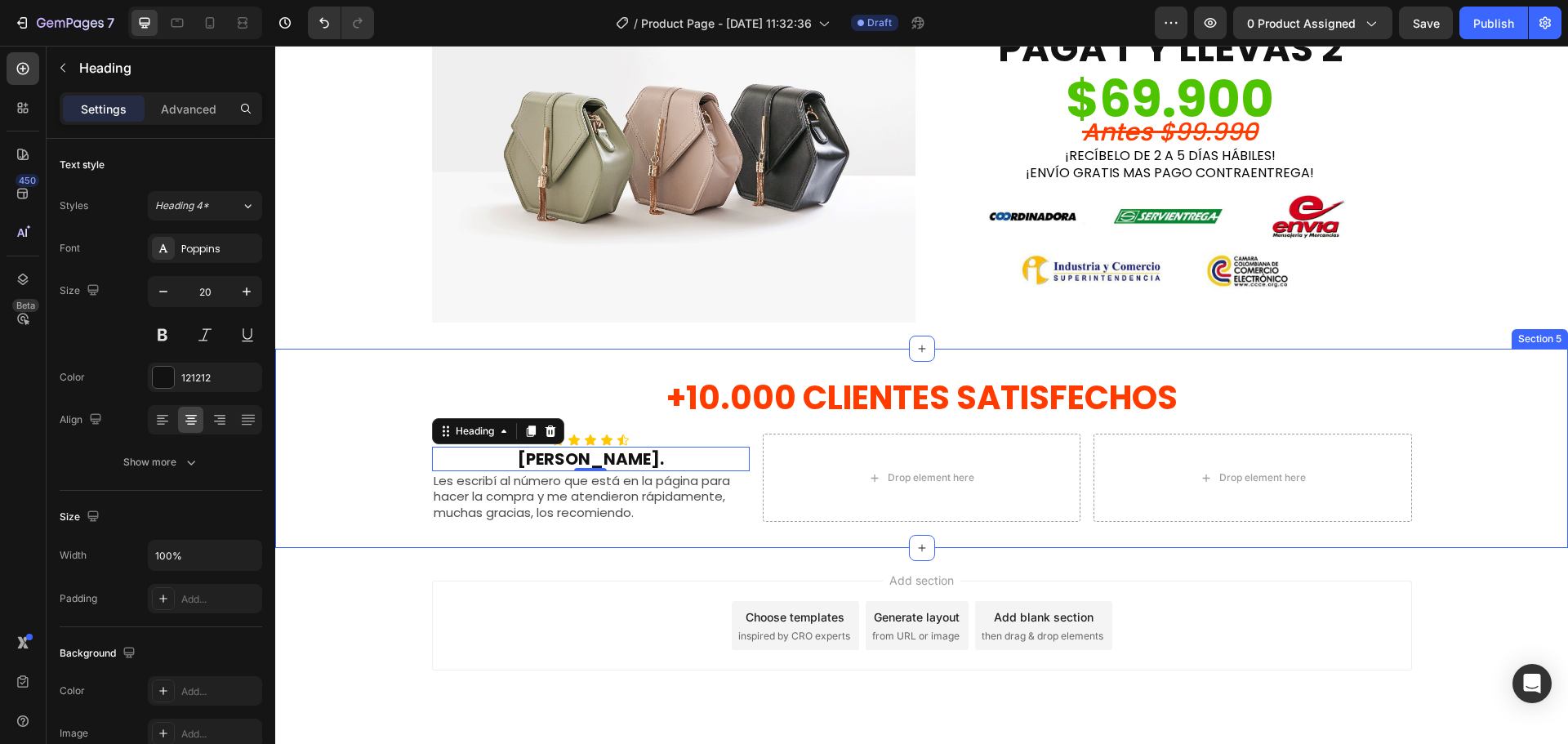
click at [361, 498] on div "+10.000 CLIENTES SATISFECHOS Heading Row Icon Icon Icon Icon Icon Icon List [PE…" at bounding box center [922, 449] width 1292 height 148
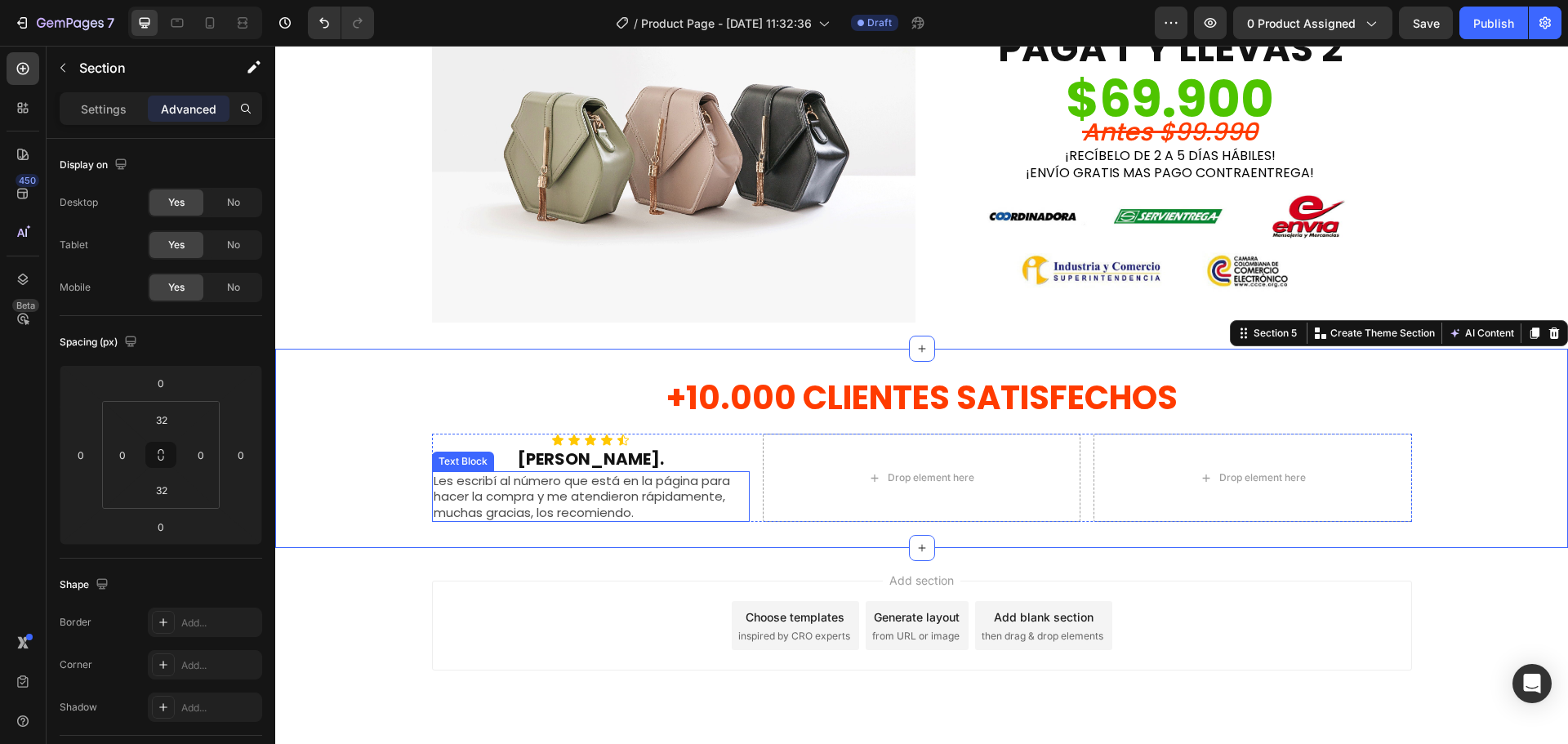
click at [517, 498] on p "Les escribí al número que está en la página para hacer la compra y me atendiero…" at bounding box center [591, 497] width 315 height 48
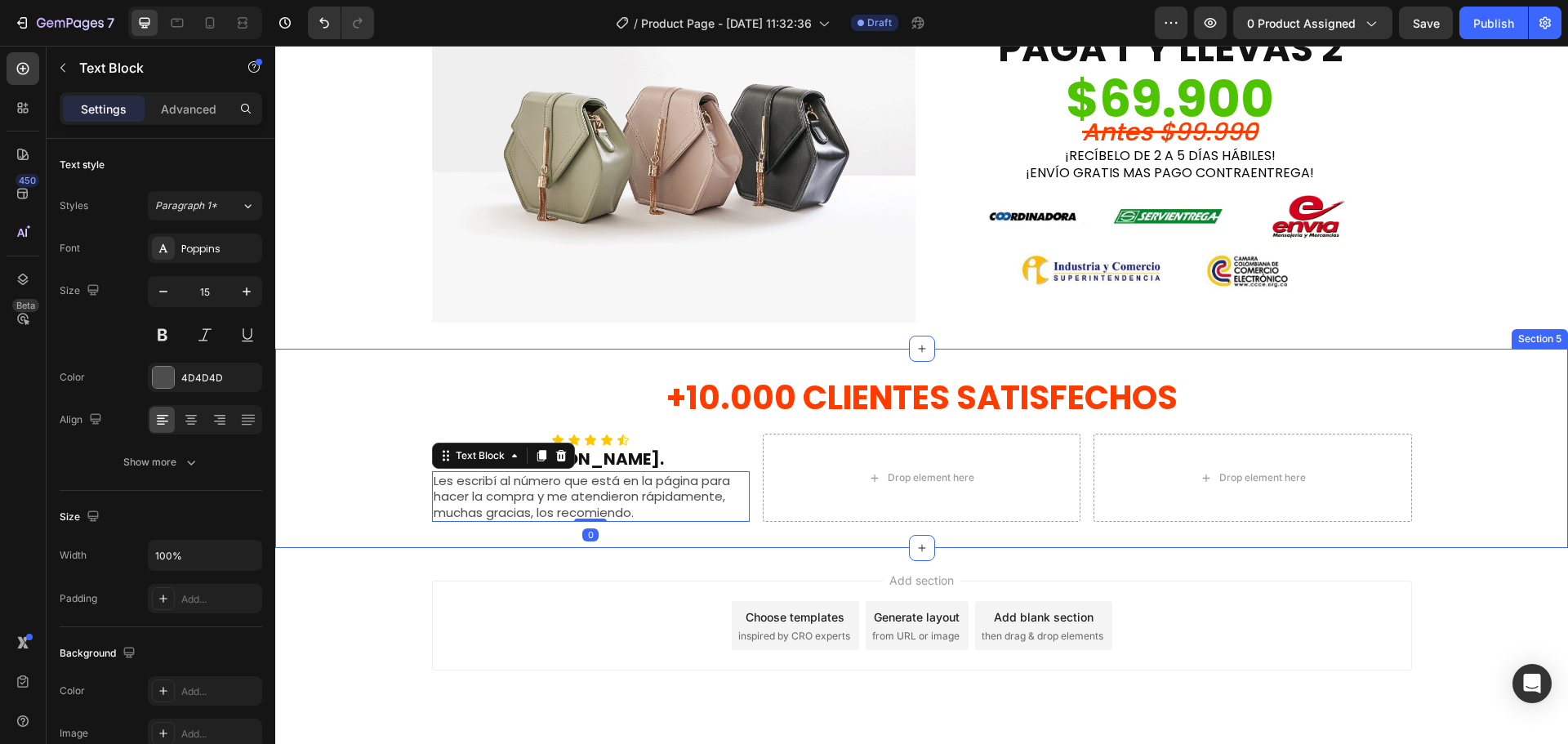
click at [306, 467] on div "+10.000 CLIENTES SATISFECHOS Heading Row Icon Icon Icon Icon Icon Icon List [PE…" at bounding box center [922, 449] width 1292 height 148
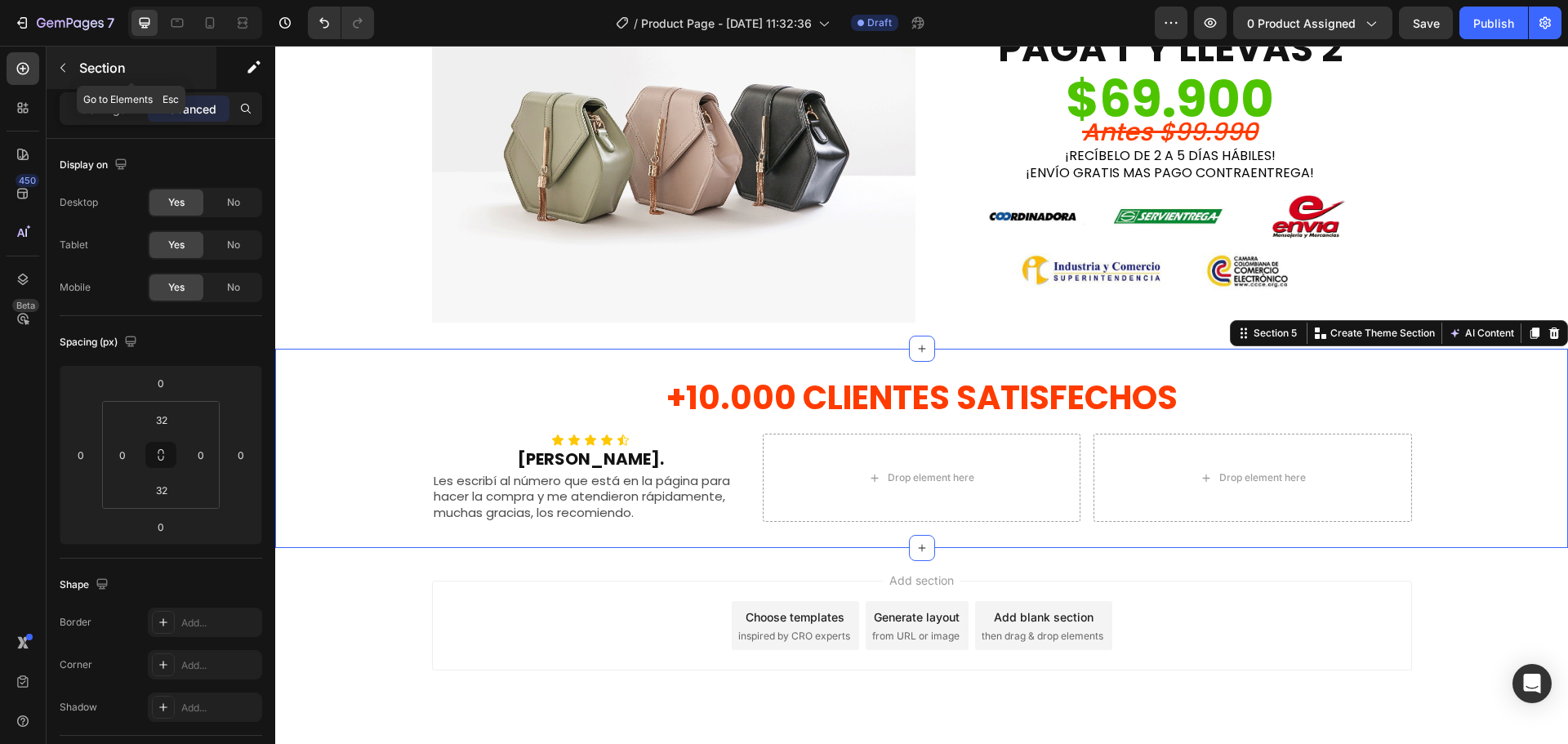
click at [69, 65] on icon "button" at bounding box center [62, 67] width 13 height 13
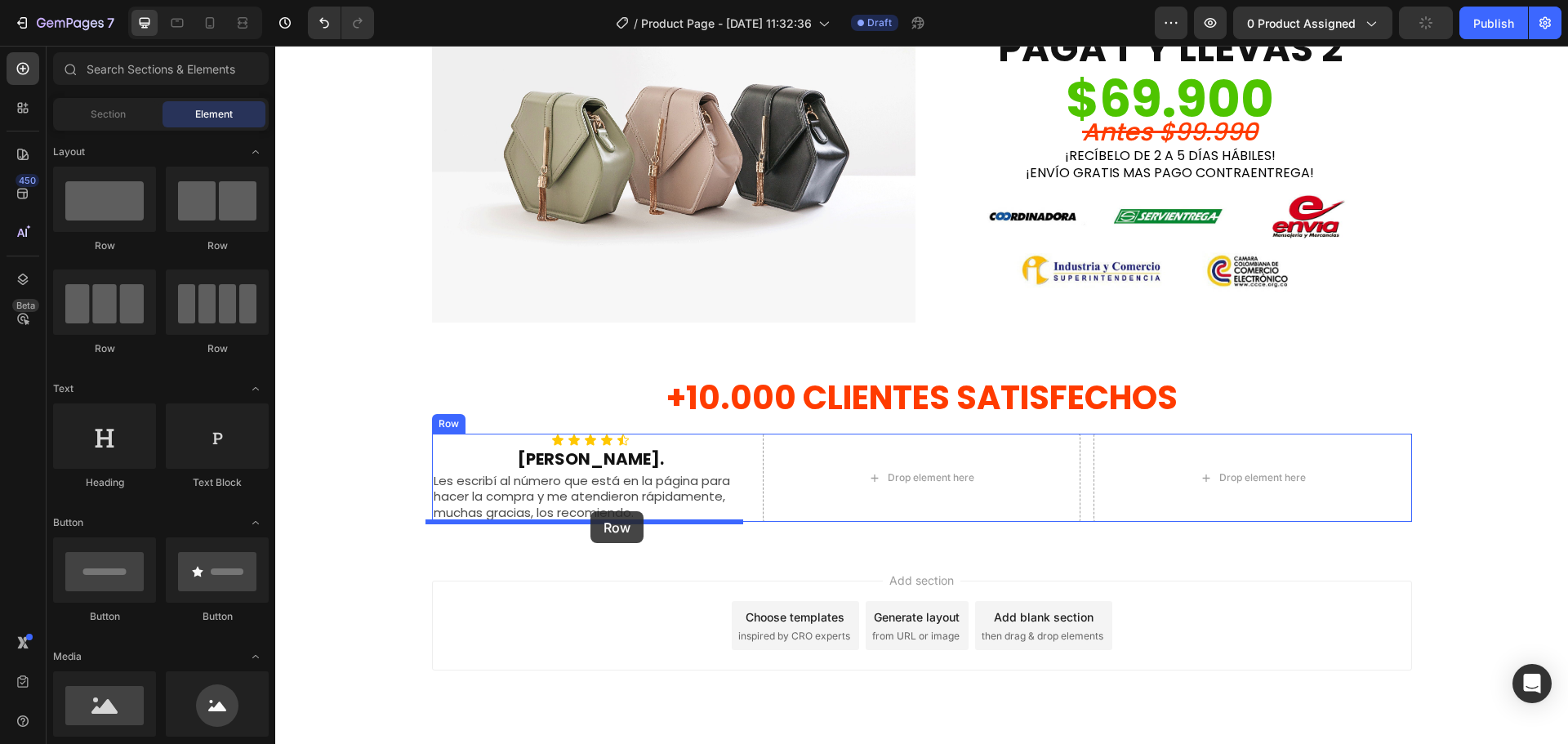
drag, startPoint x: 374, startPoint y: 267, endPoint x: 571, endPoint y: 479, distance: 289.4
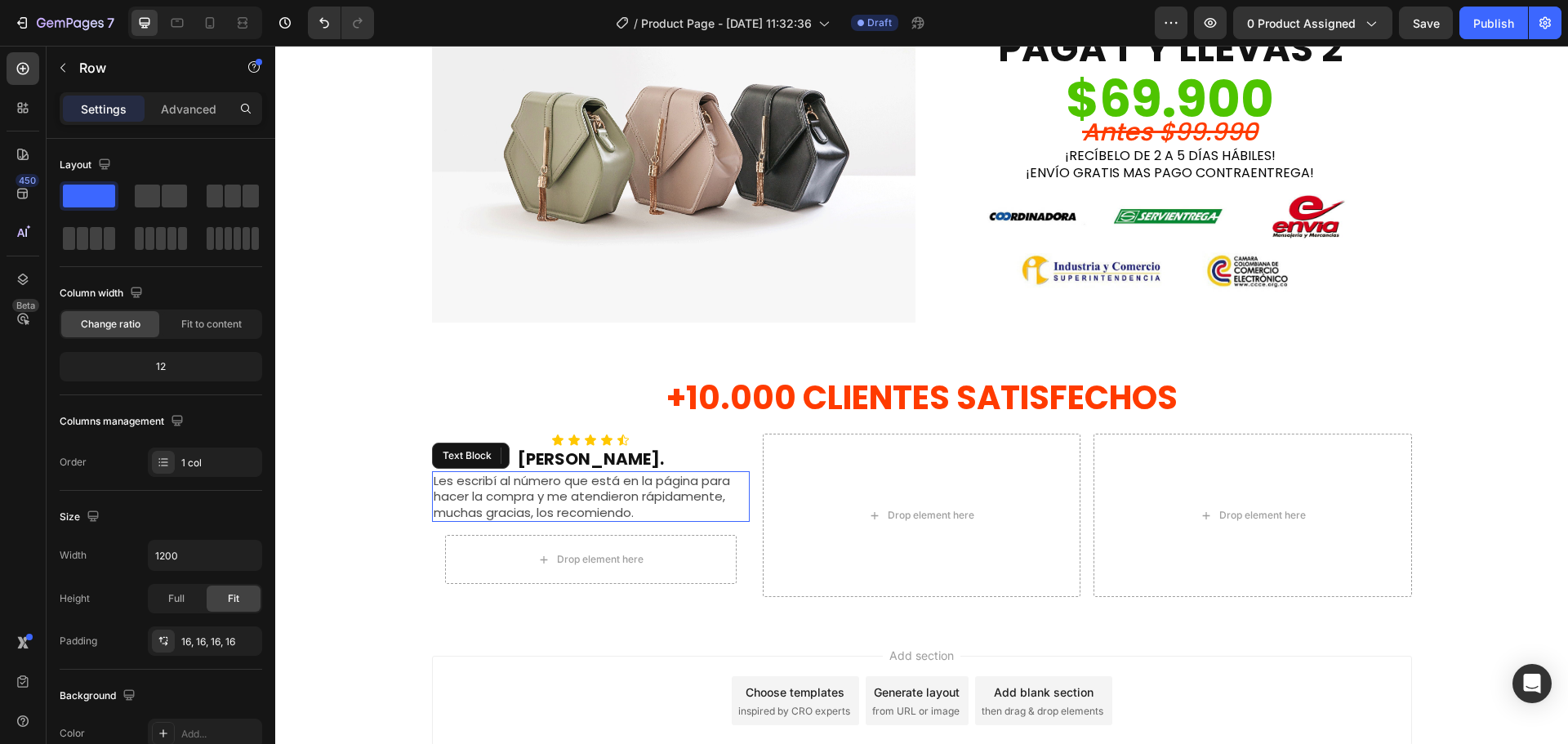
click at [584, 480] on p "Les escribí al número que está en la página para hacer la compra y me atendiero…" at bounding box center [591, 497] width 315 height 48
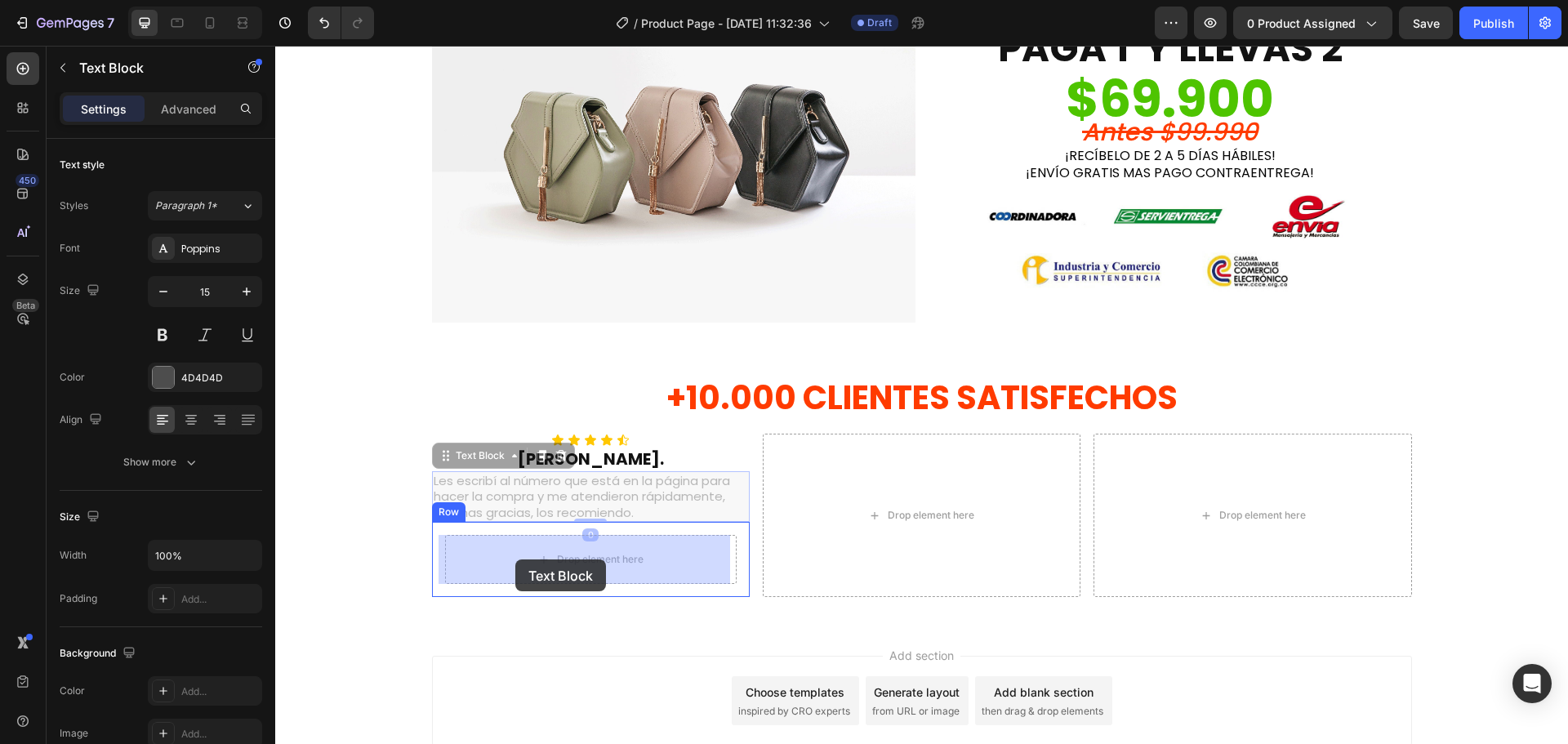
drag, startPoint x: 492, startPoint y: 460, endPoint x: 503, endPoint y: 536, distance: 76.8
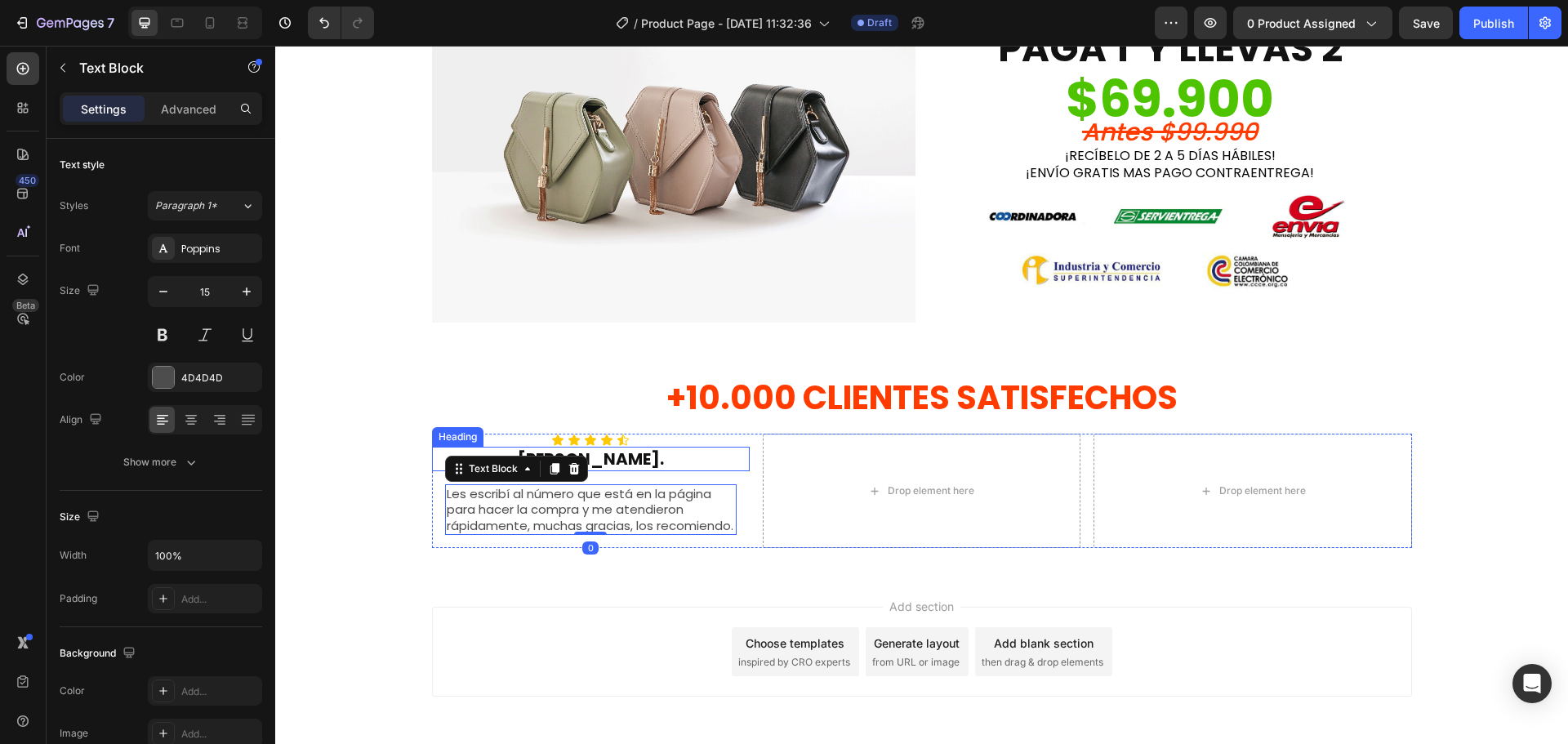
click at [616, 462] on p "[PERSON_NAME]." at bounding box center [591, 458] width 315 height 21
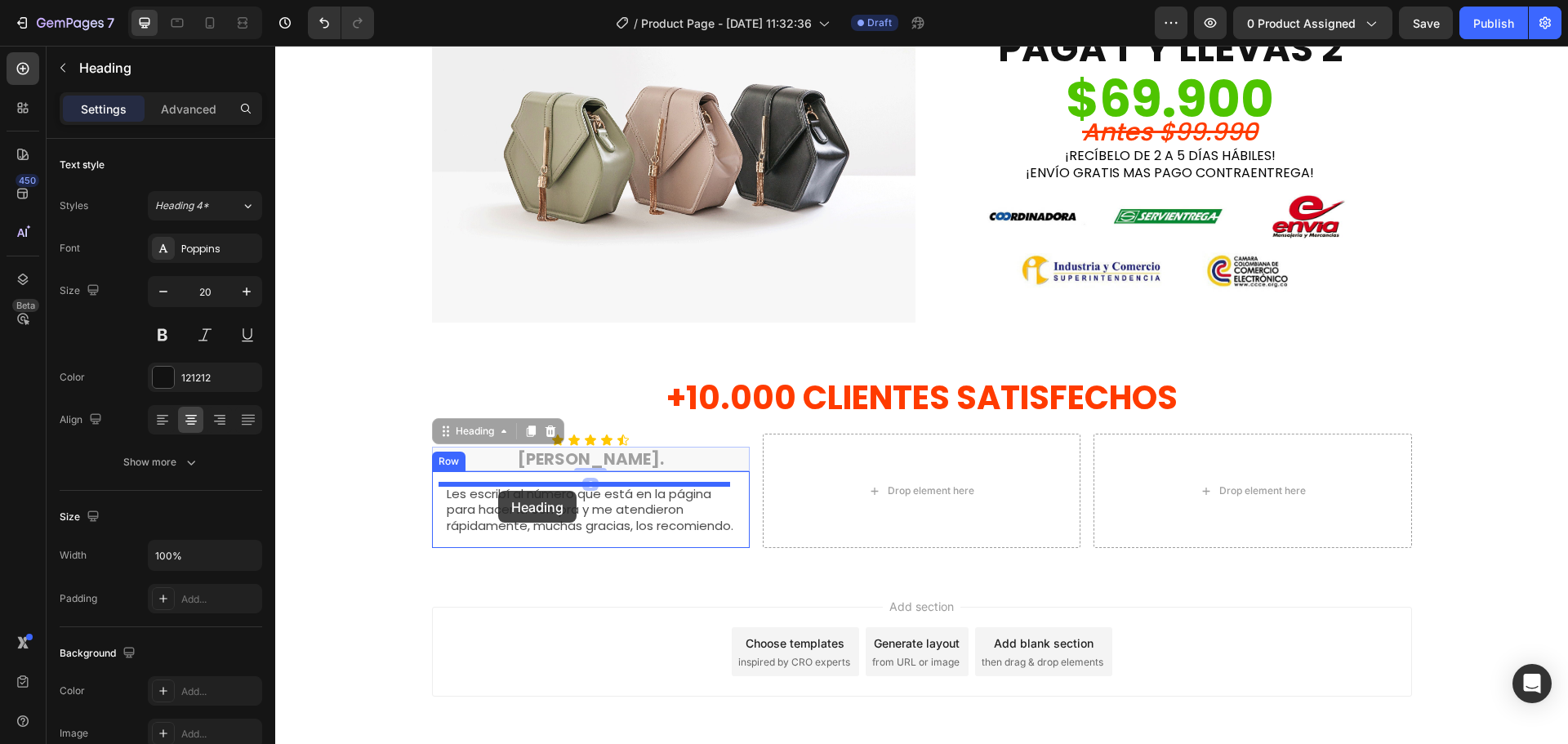
drag, startPoint x: 476, startPoint y: 434, endPoint x: 498, endPoint y: 491, distance: 61.1
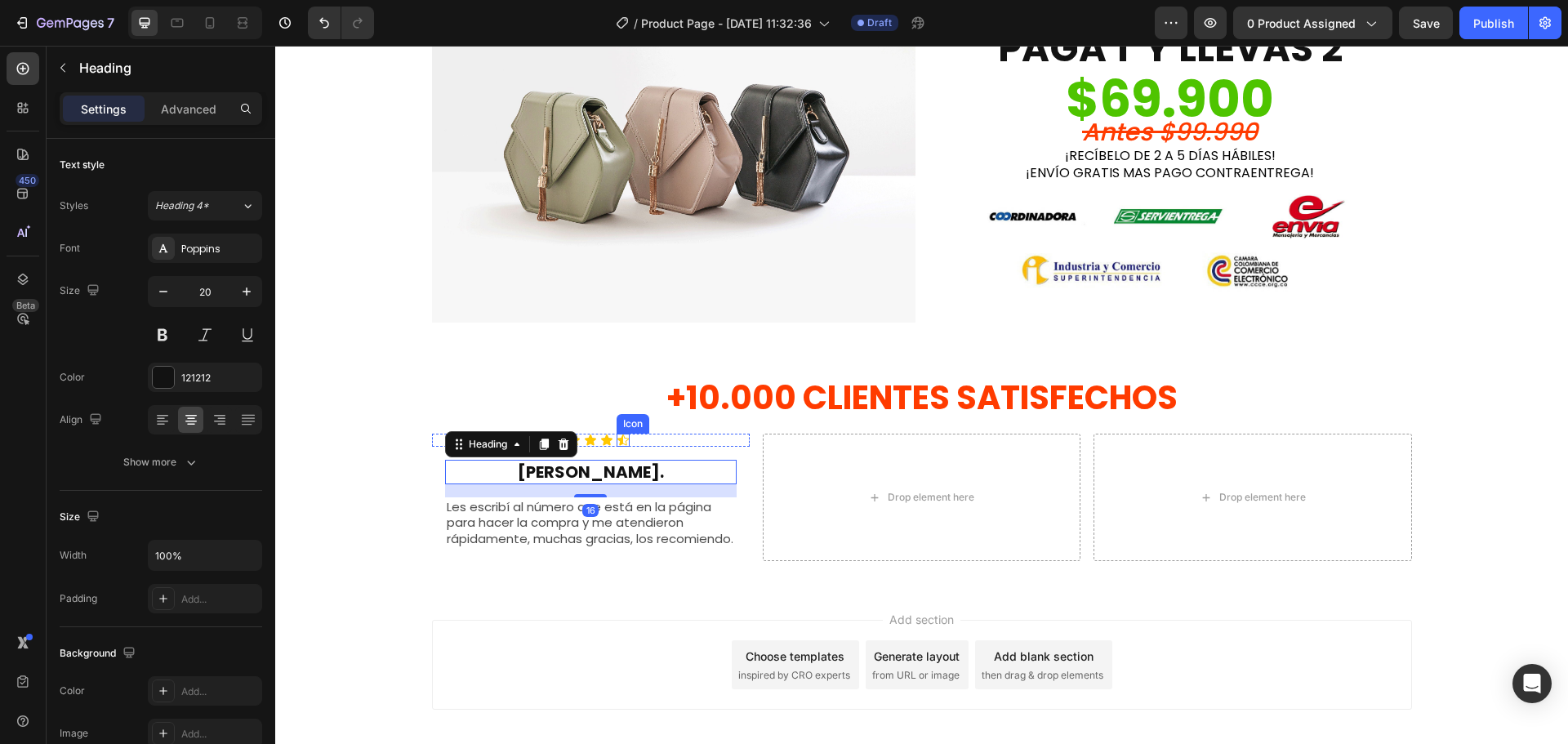
click at [617, 441] on icon at bounding box center [622, 440] width 11 height 10
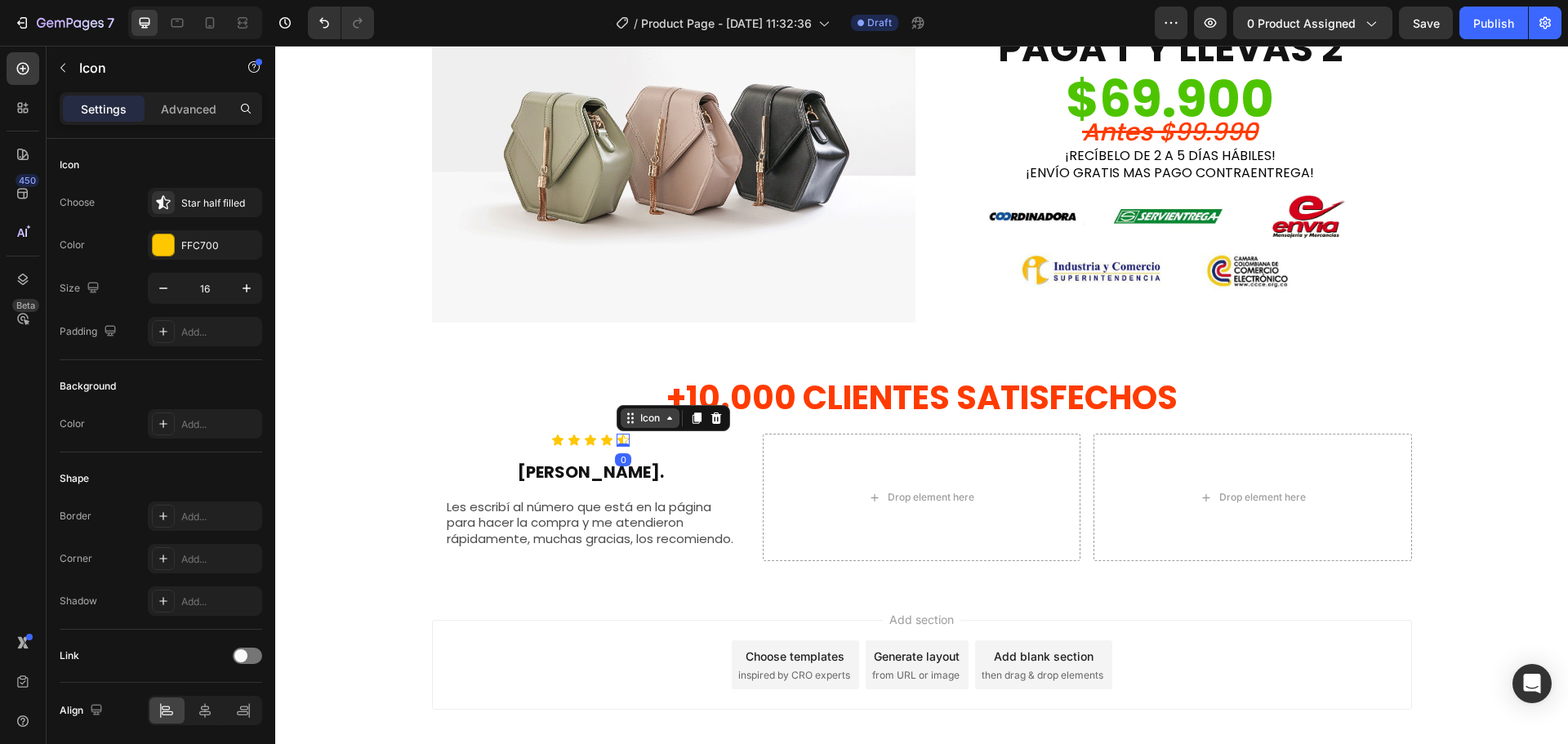
click at [663, 417] on icon at bounding box center [669, 417] width 13 height 13
click at [639, 391] on div "Icon List" at bounding box center [646, 389] width 45 height 10
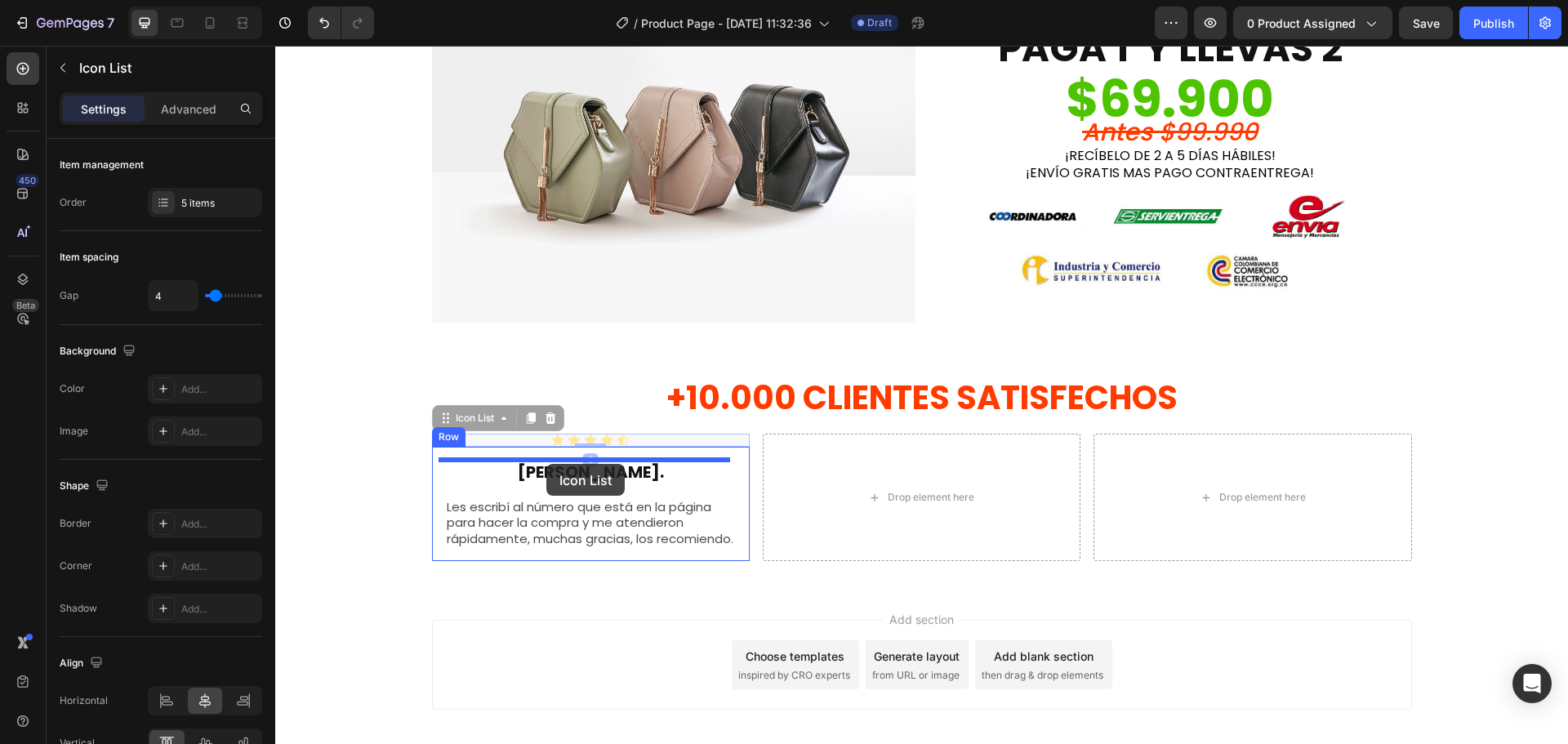
drag, startPoint x: 484, startPoint y: 418, endPoint x: 547, endPoint y: 464, distance: 78.0
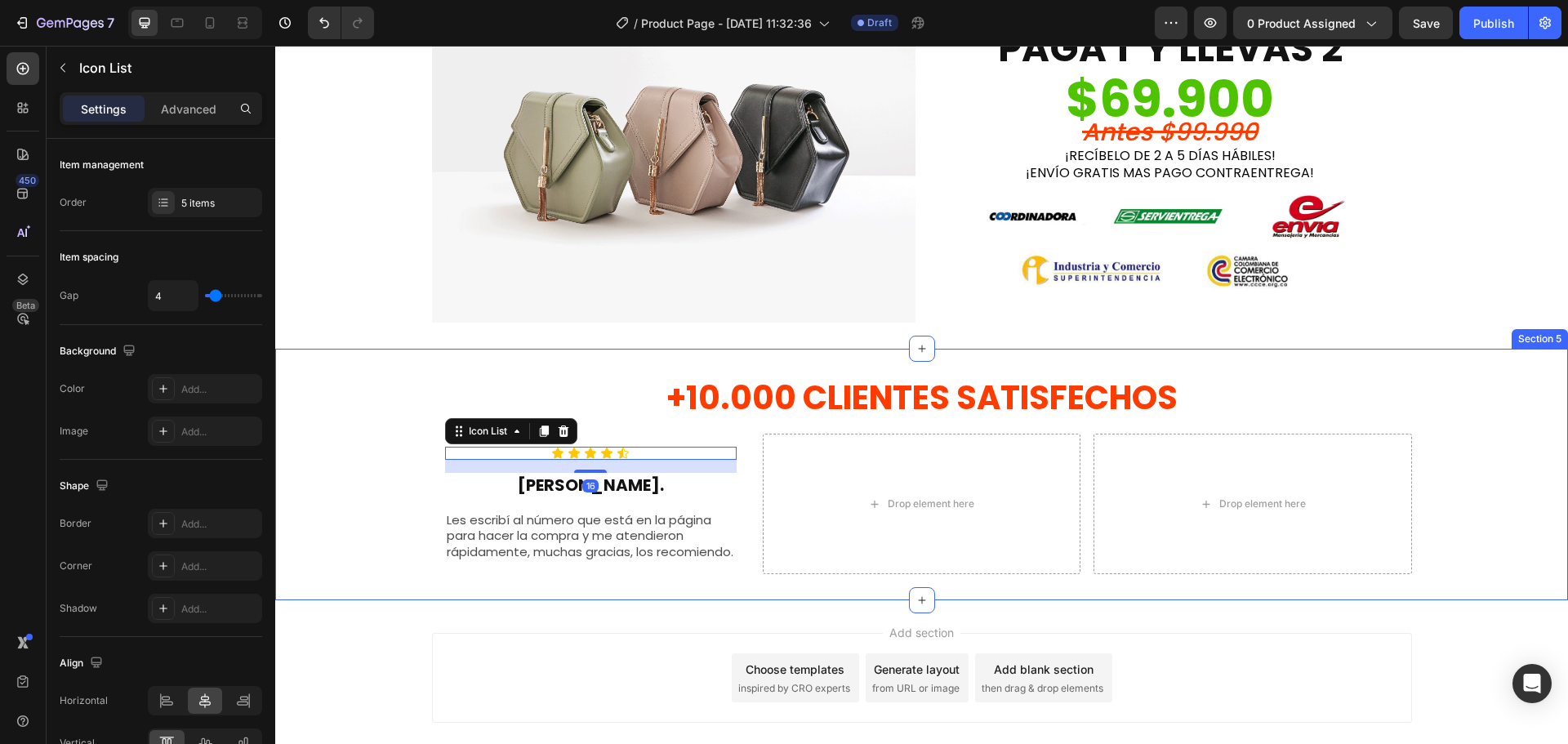
click at [378, 474] on div "+10.000 CLIENTES SATISFECHOS Heading Row Icon Icon Icon Icon Icon Icon List 16 …" at bounding box center [922, 474] width 1292 height 200
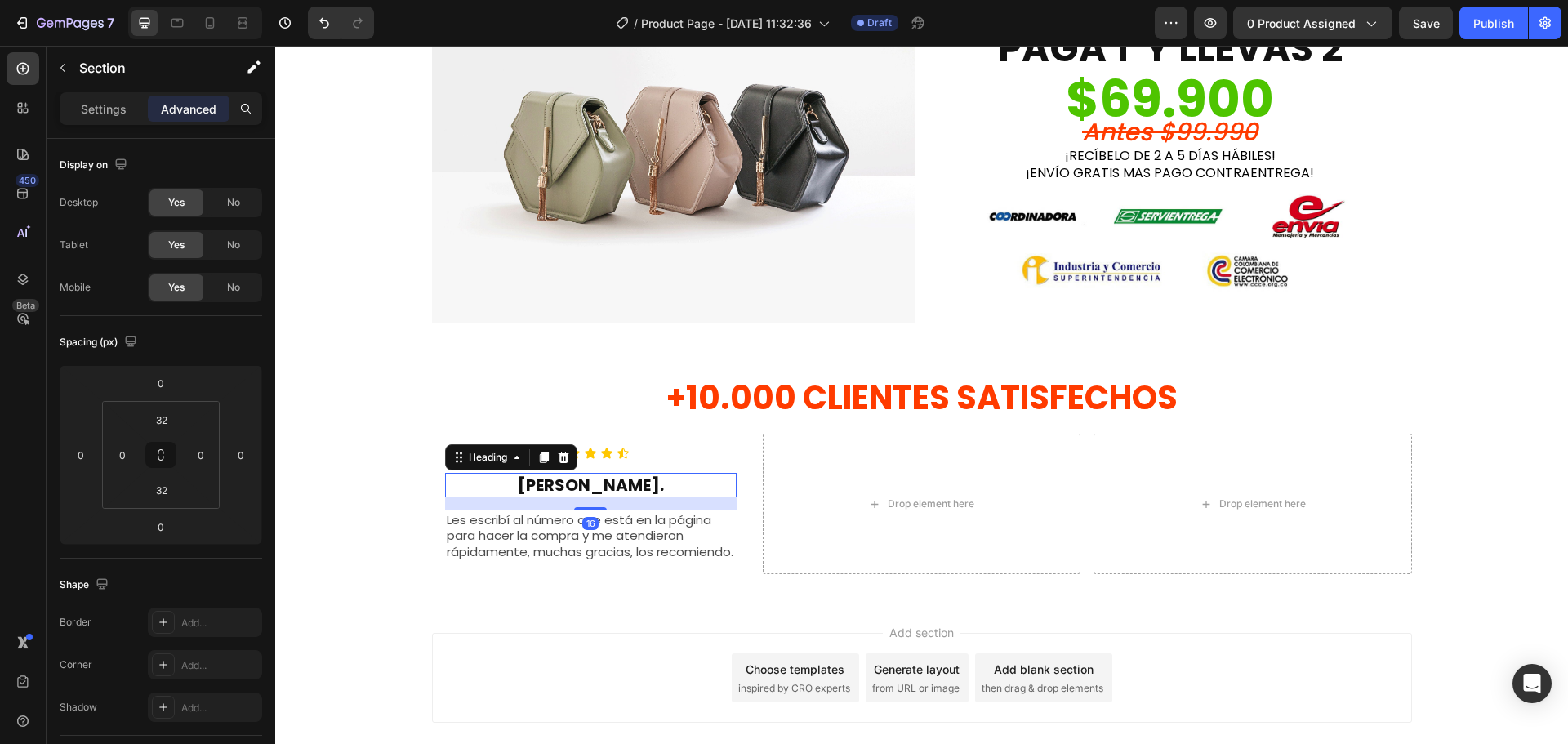
click at [586, 480] on h2 "[PERSON_NAME]." at bounding box center [590, 485] width 292 height 25
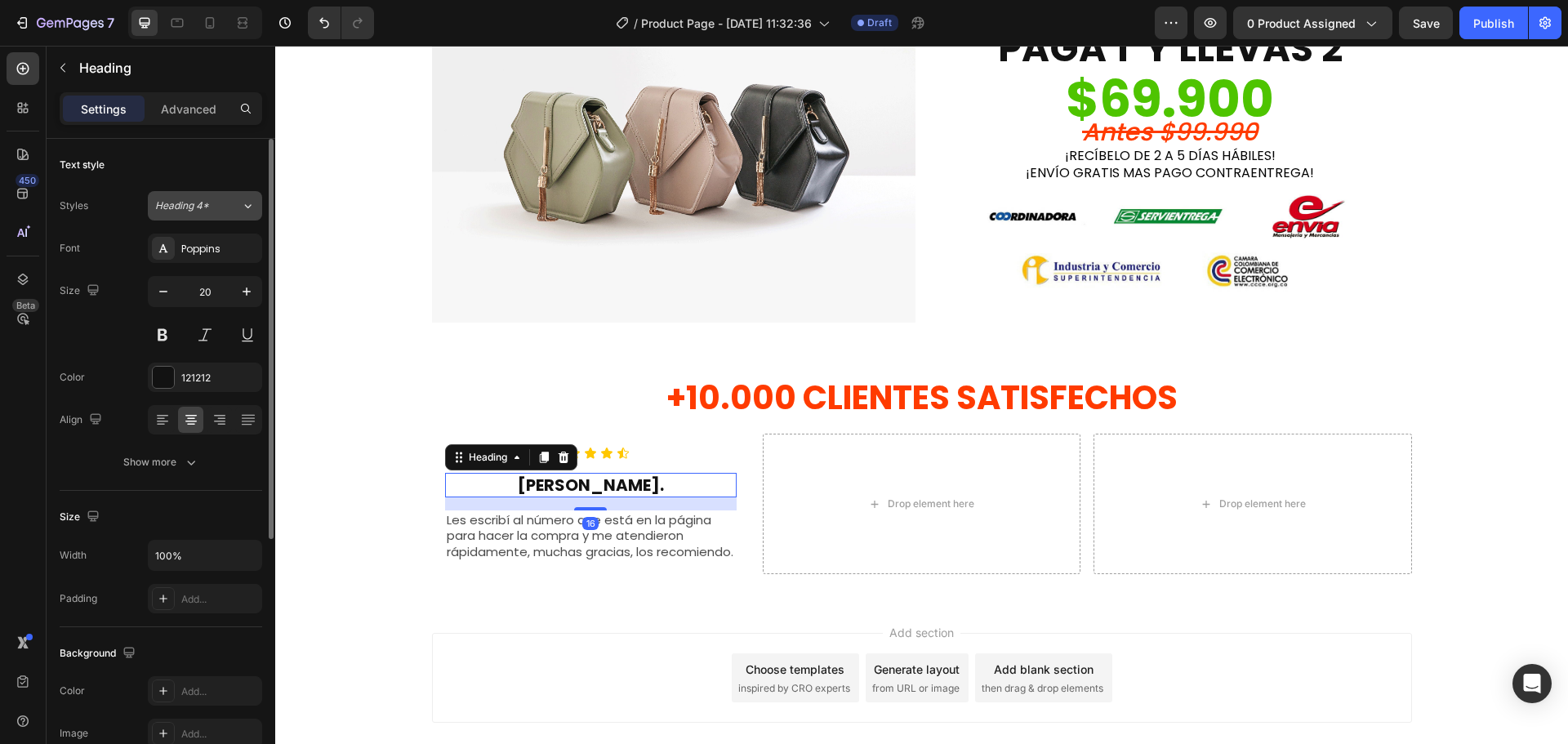
click at [222, 211] on div "Heading 4*" at bounding box center [197, 205] width 86 height 14
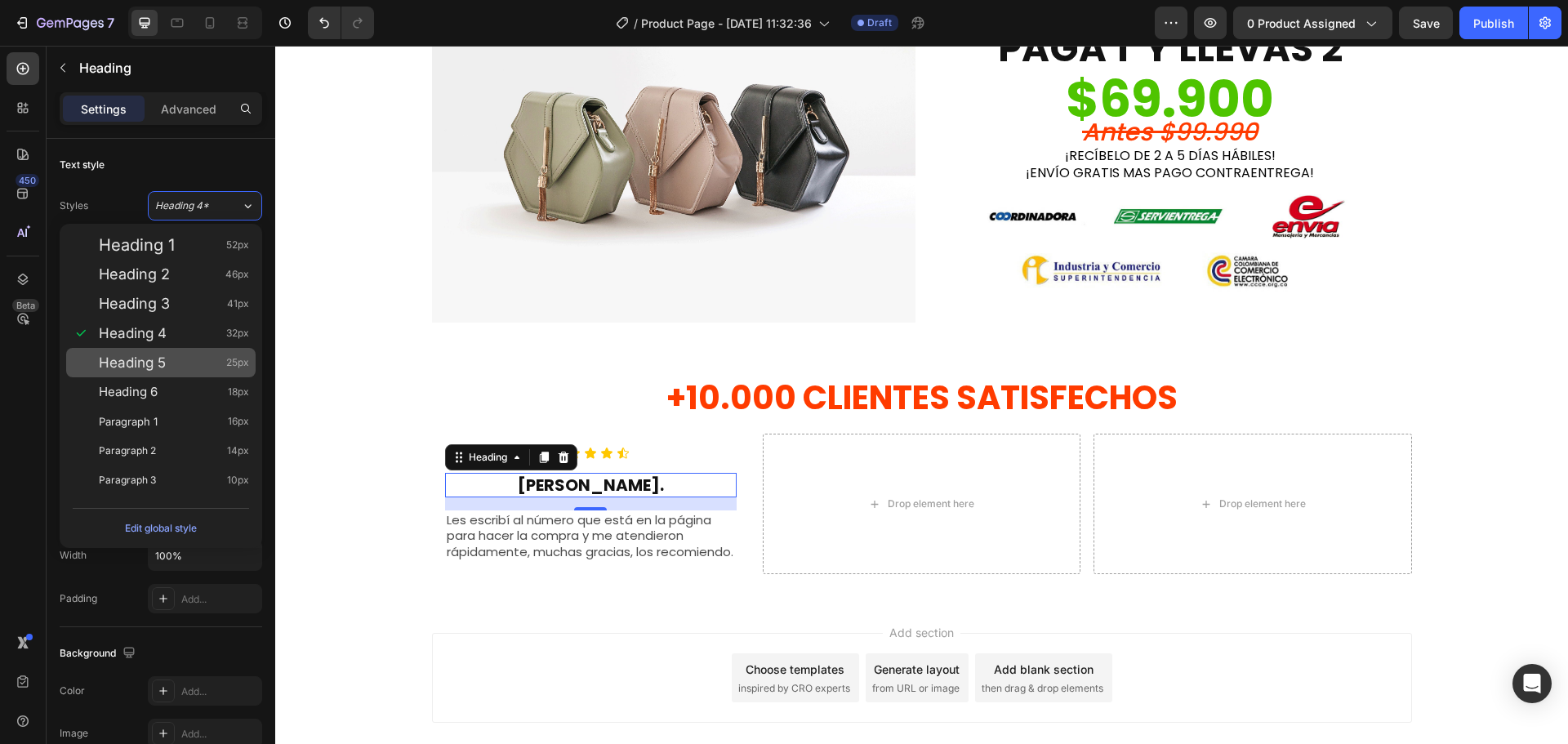
click at [186, 359] on div "Heading 5 25px" at bounding box center [173, 362] width 151 height 16
type input "25"
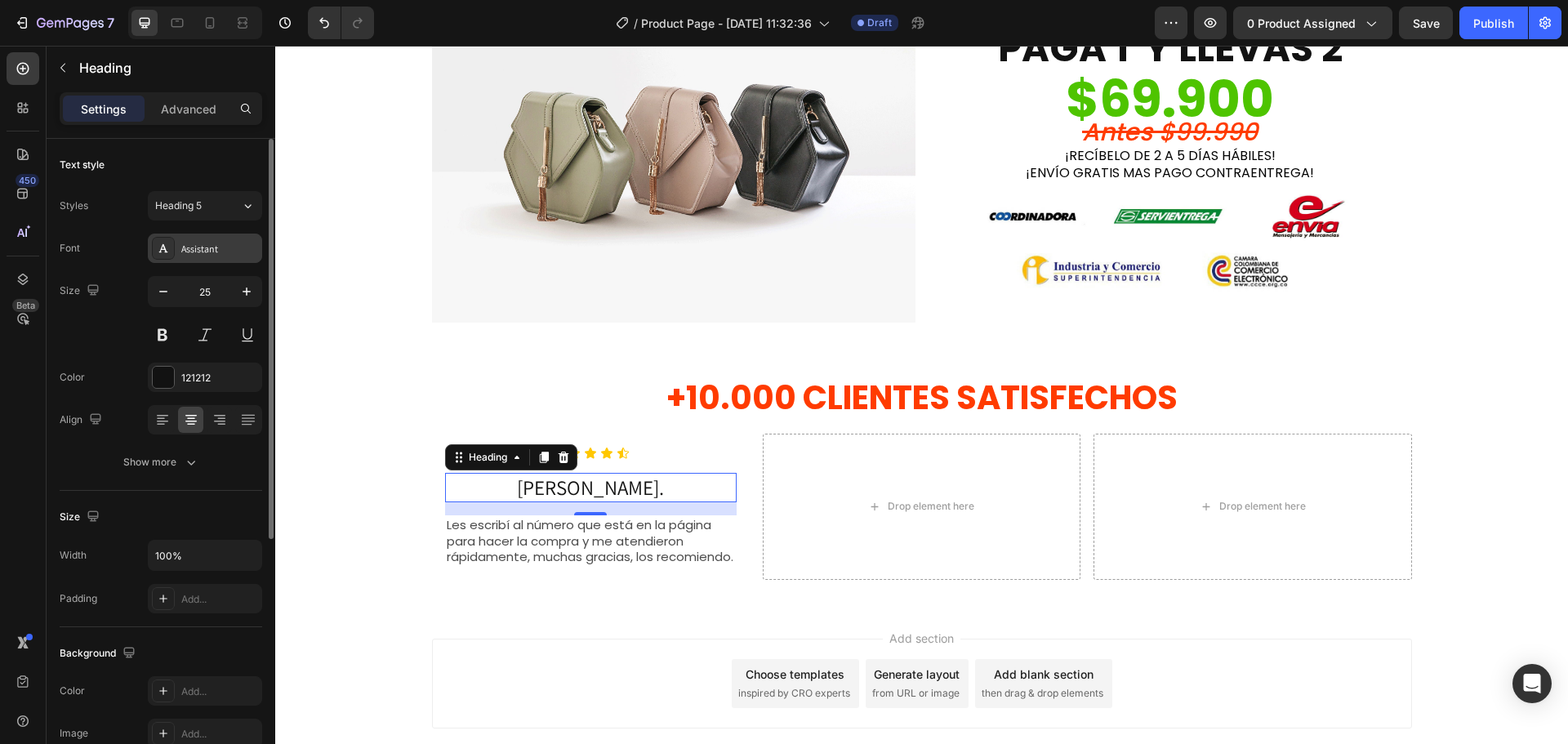
click at [210, 248] on div "Assistant" at bounding box center [219, 248] width 77 height 14
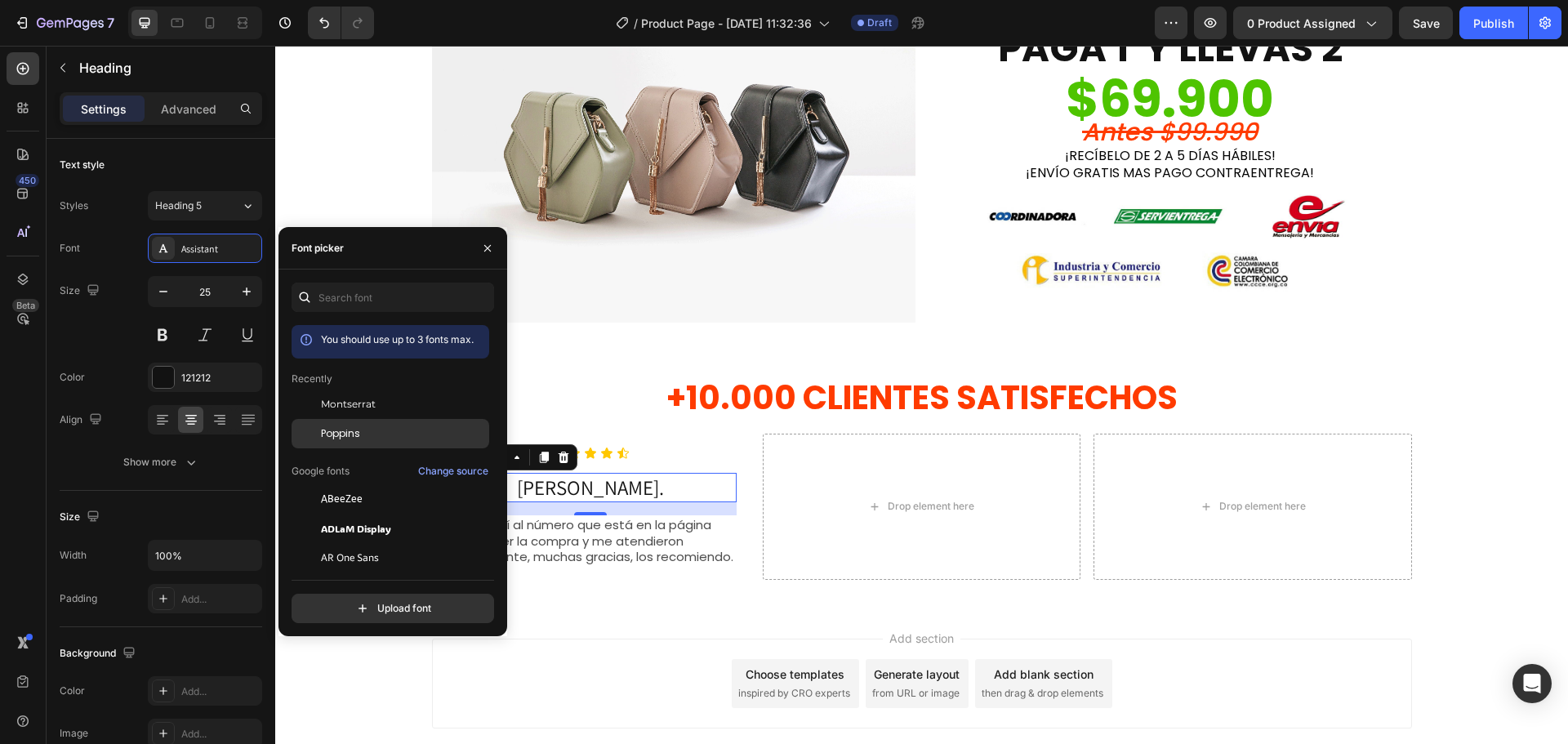
click at [349, 426] on span "Poppins" at bounding box center [340, 433] width 39 height 14
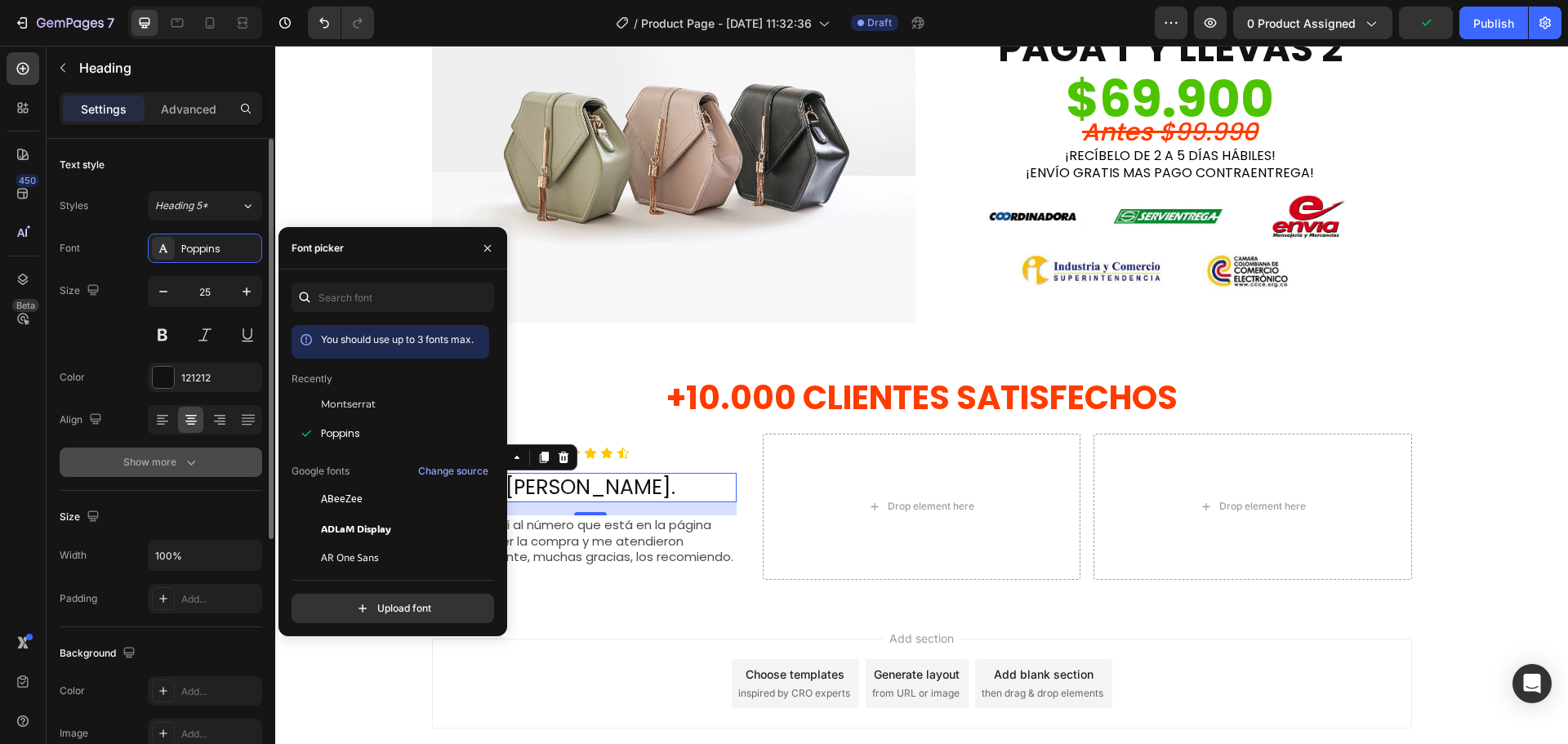
click at [174, 466] on div "Show more" at bounding box center [161, 462] width 76 height 16
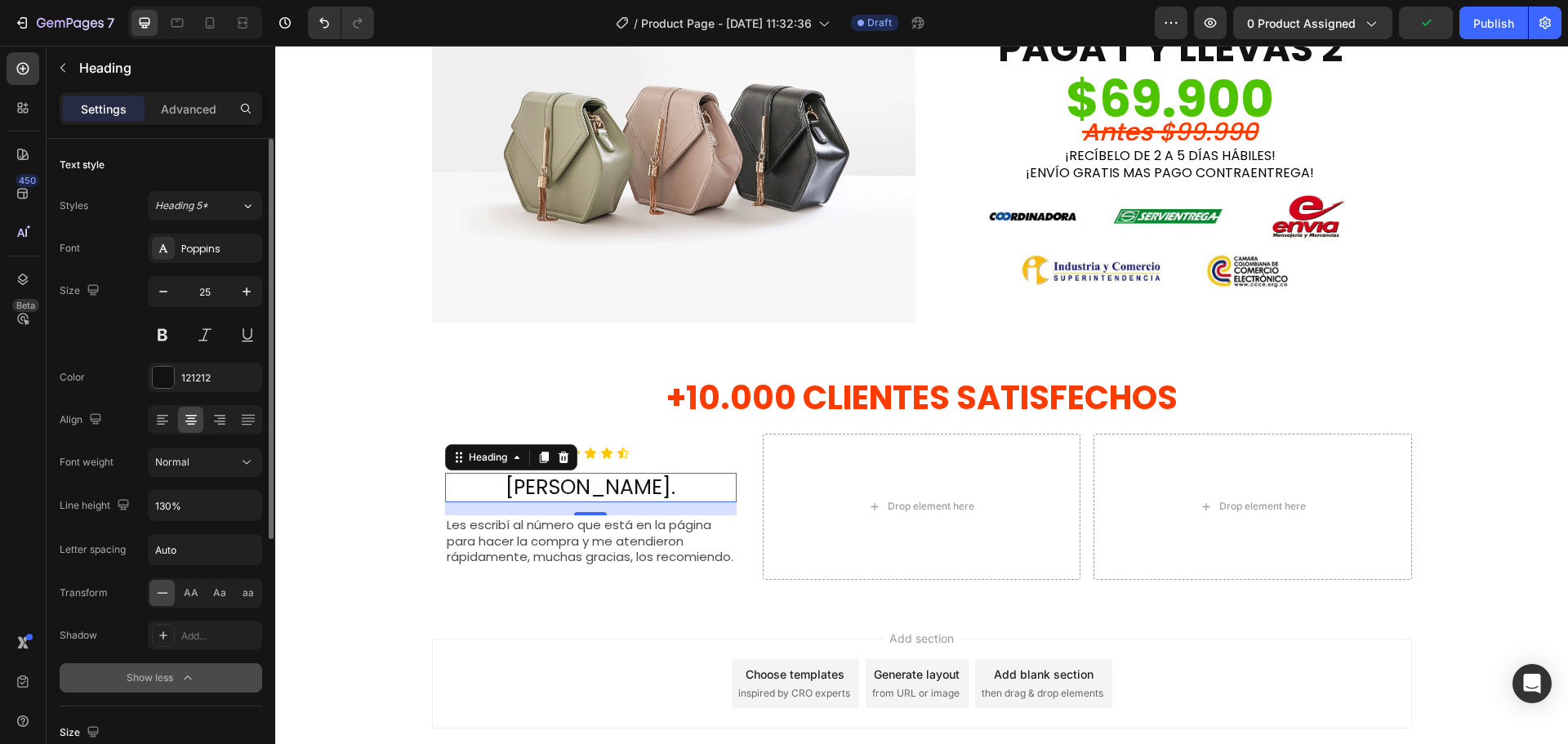
click at [174, 466] on span "Normal" at bounding box center [172, 462] width 34 height 12
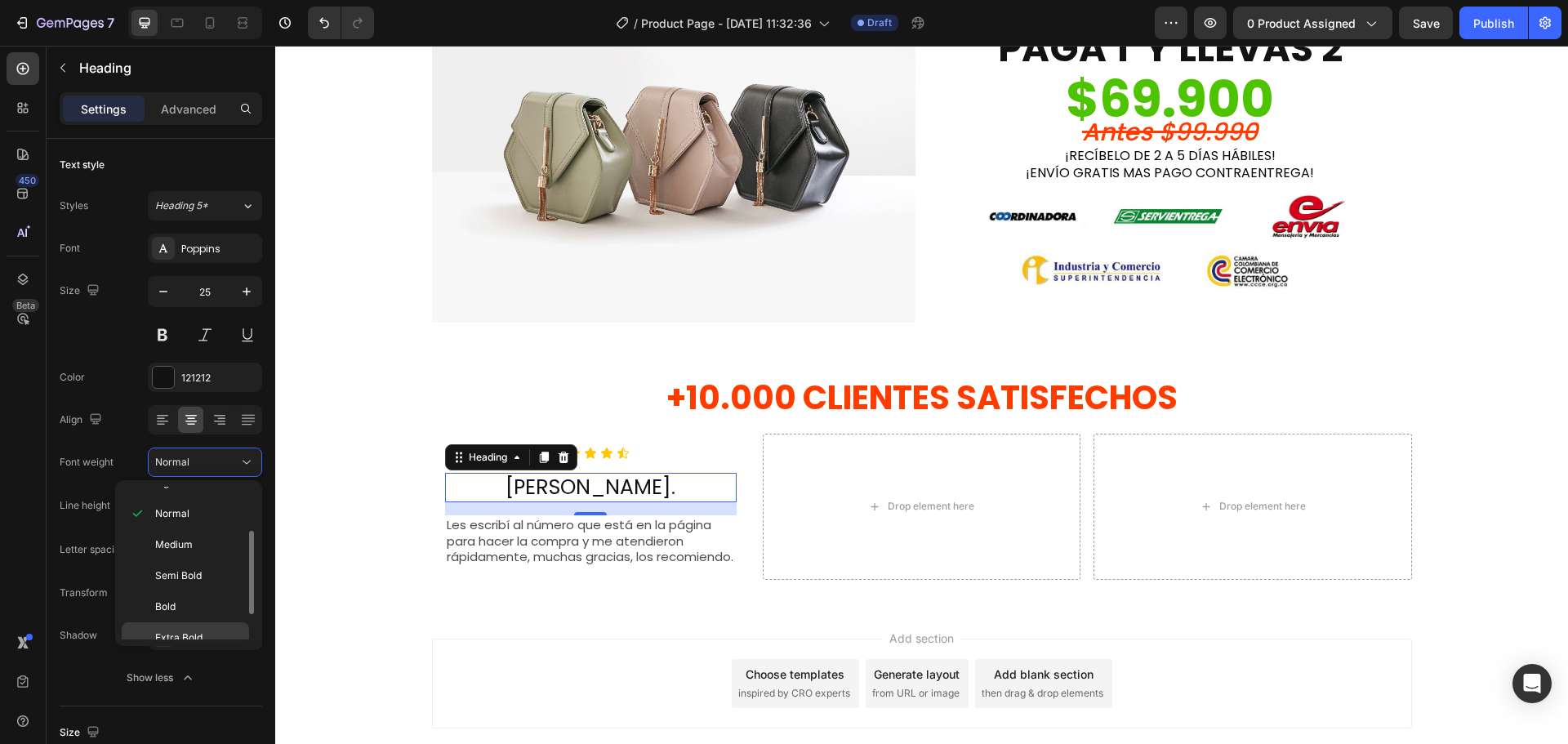
scroll to position [127, 0]
click at [179, 555] on p "Bold" at bounding box center [198, 561] width 87 height 14
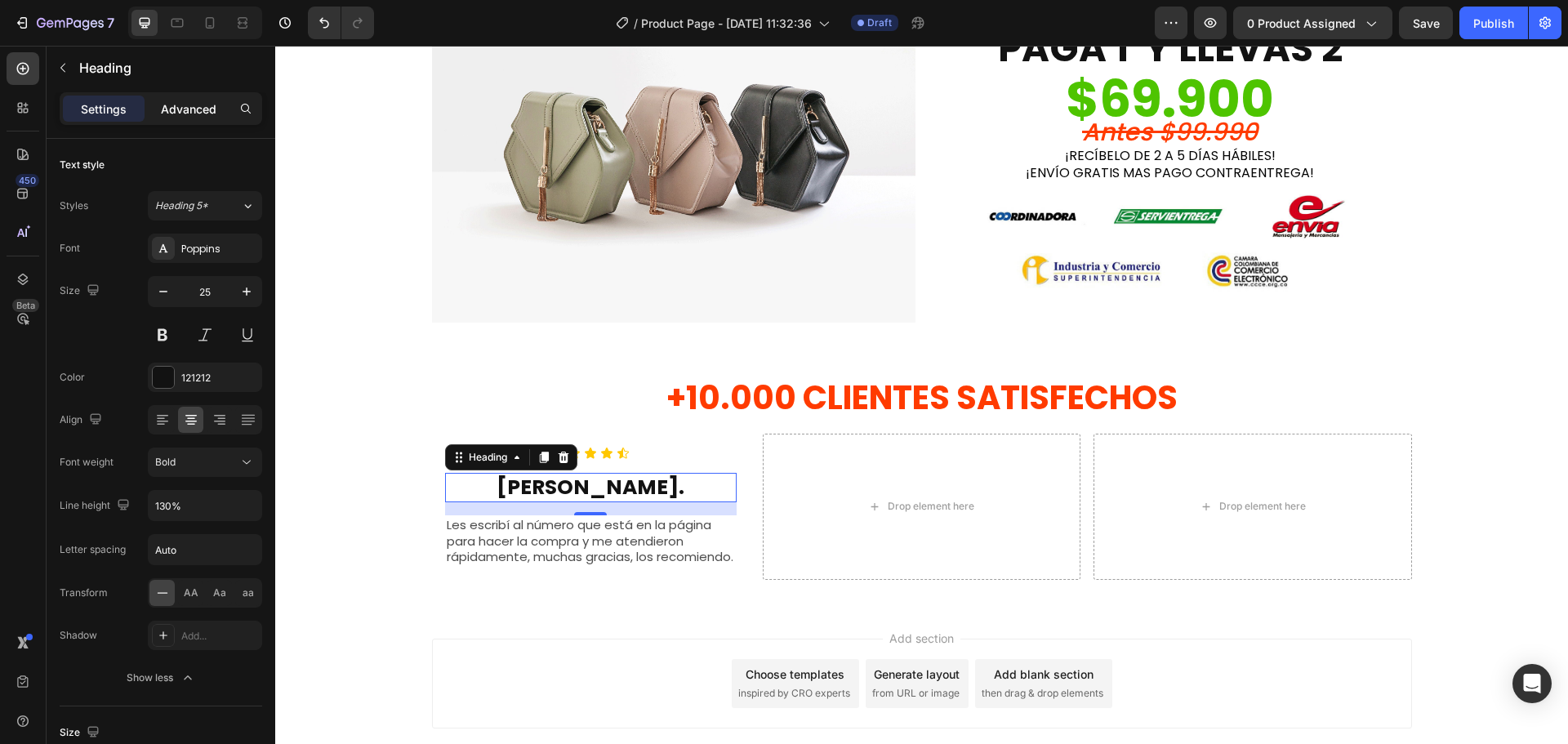
click at [200, 105] on p "Advanced" at bounding box center [188, 109] width 55 height 17
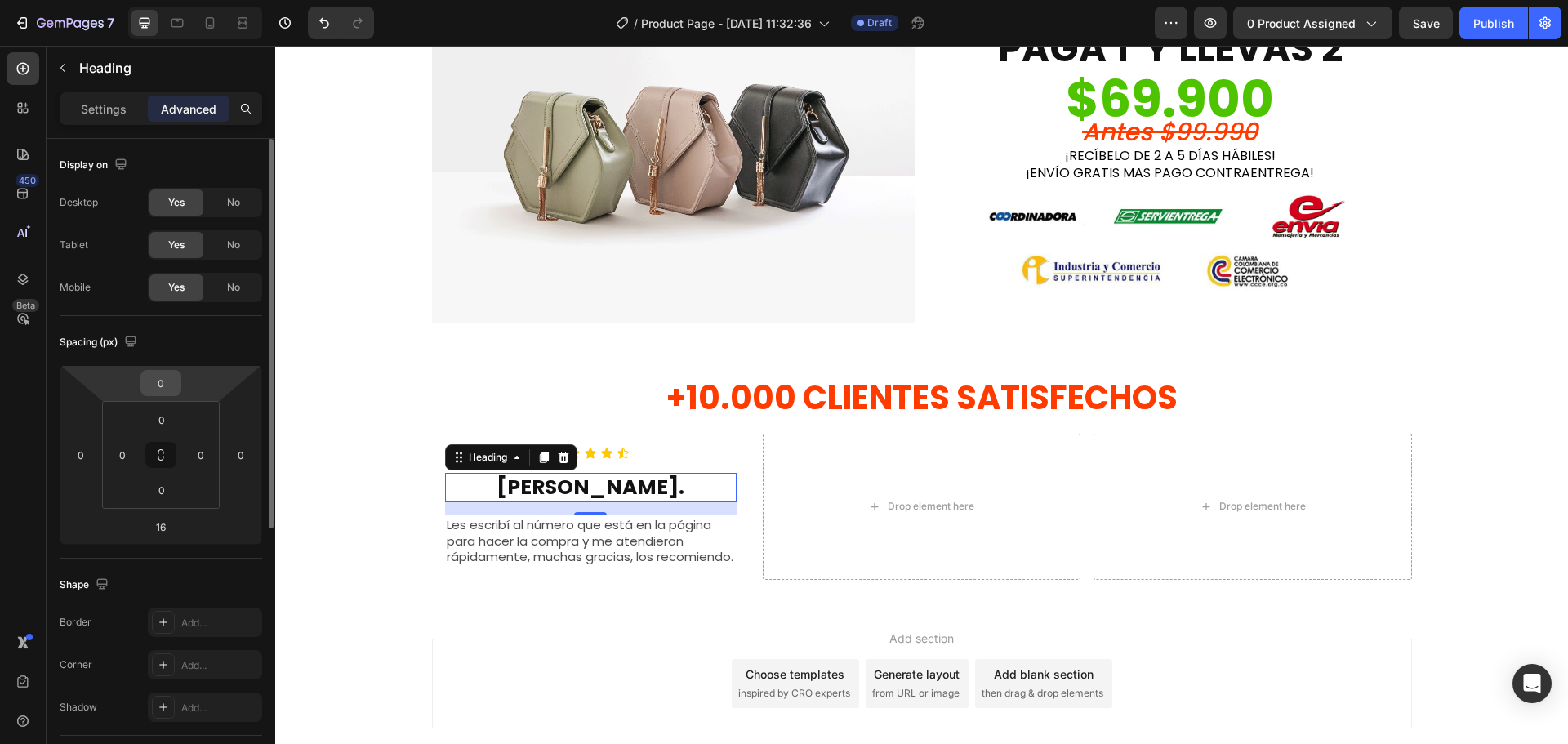
click at [149, 383] on input "0" at bounding box center [161, 383] width 32 height 25
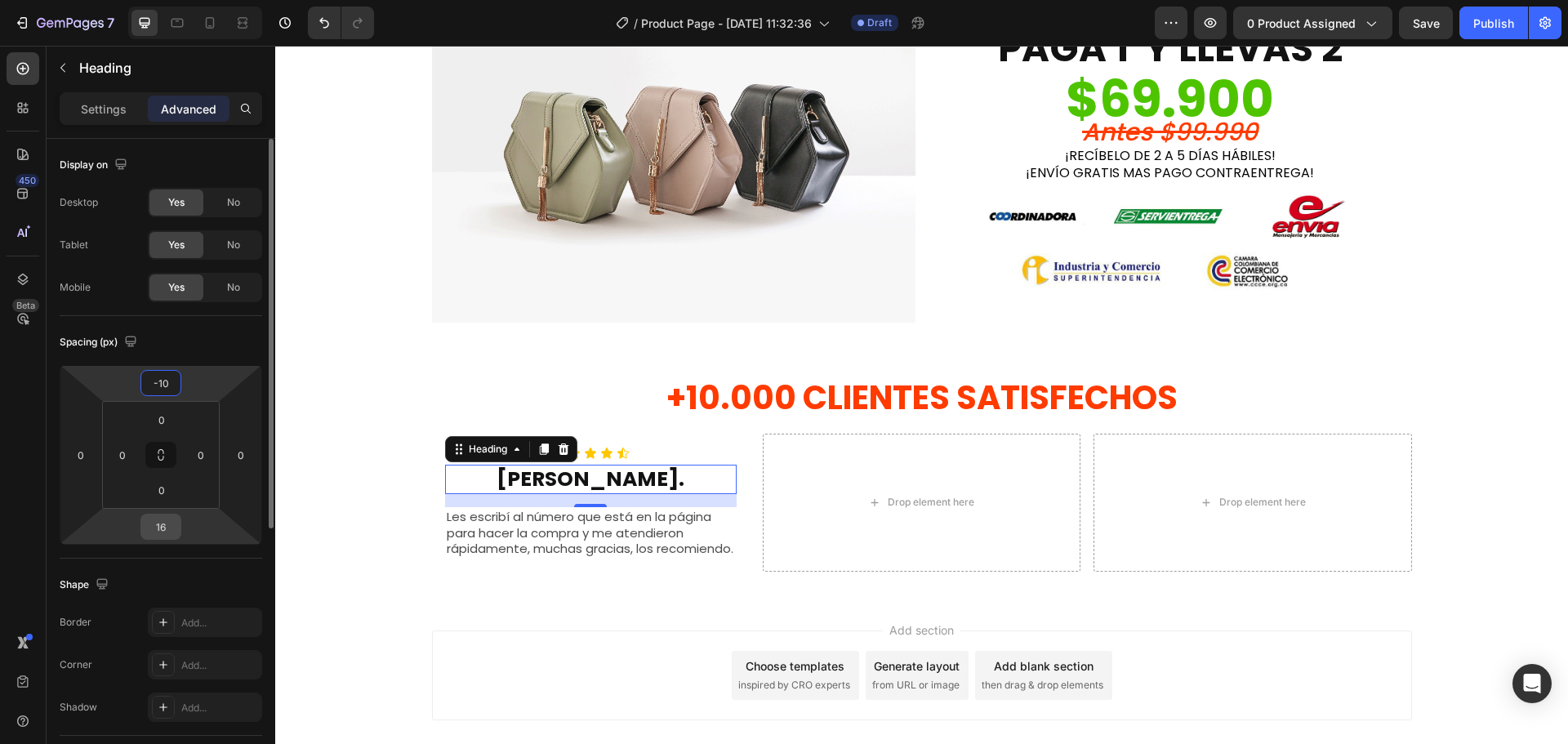
type input "-10"
click at [156, 535] on input "16" at bounding box center [161, 526] width 32 height 25
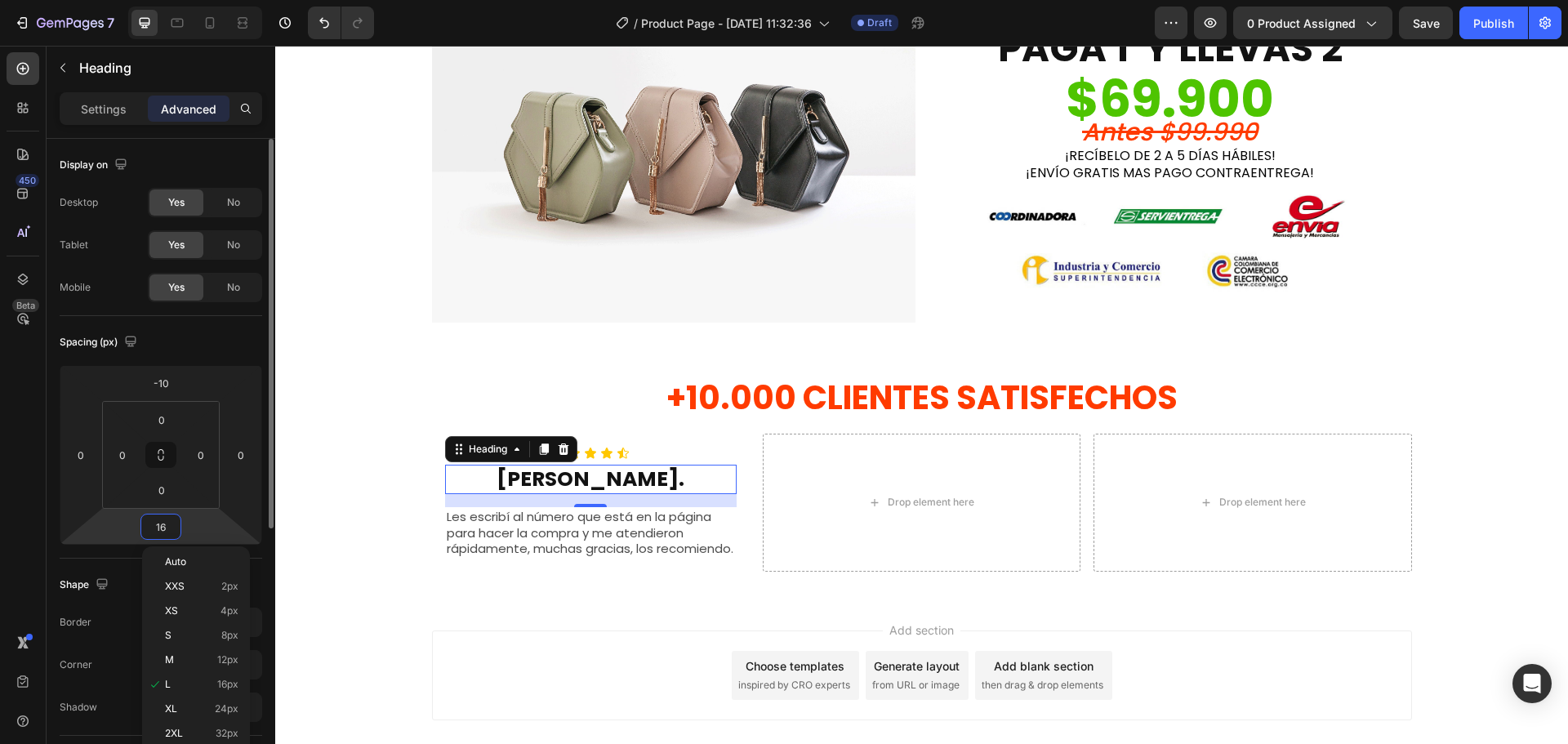
type input "0"
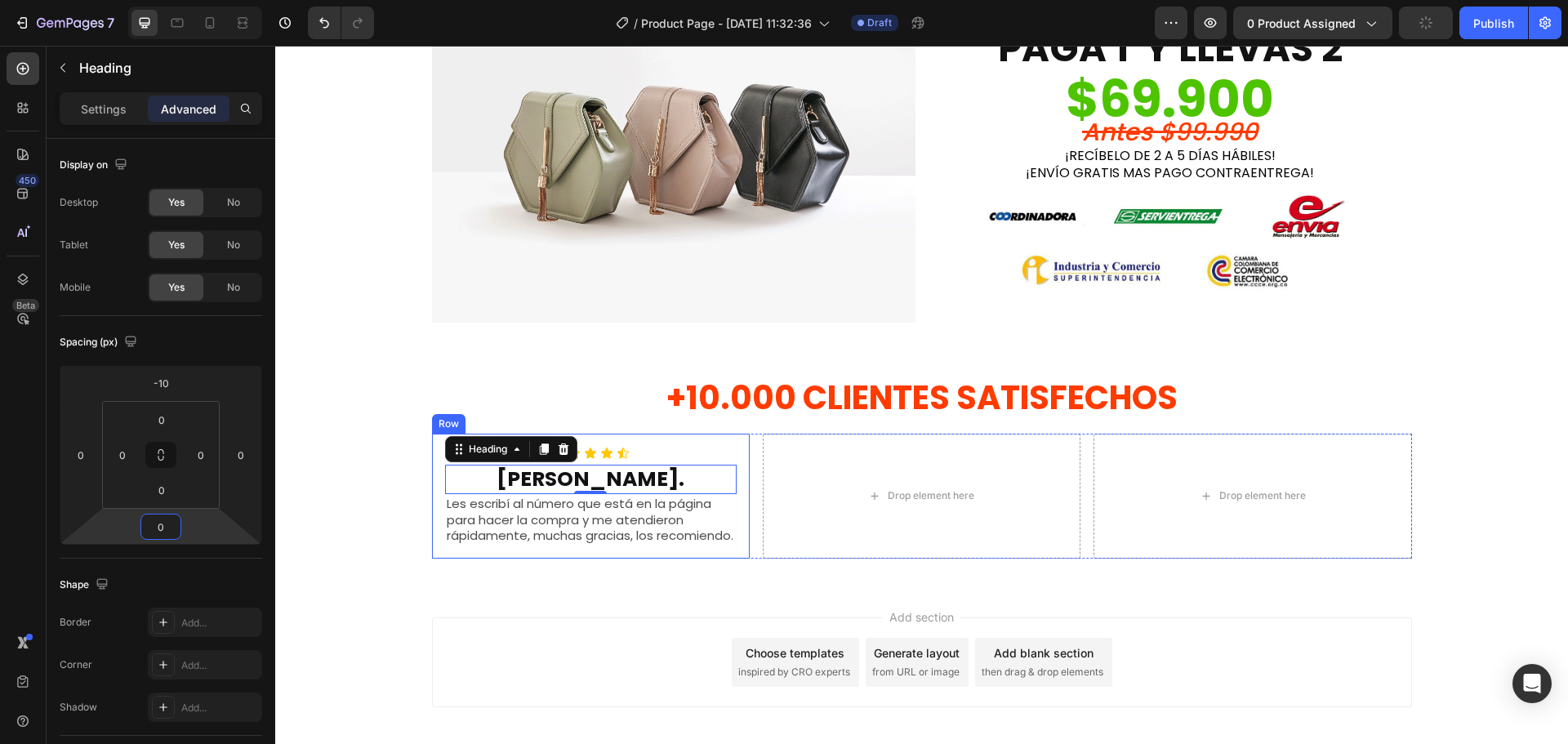
click at [683, 439] on div "Icon Icon Icon Icon Icon Icon List [PERSON_NAME]. Heading 0 Les escribí al núme…" at bounding box center [591, 496] width 318 height 125
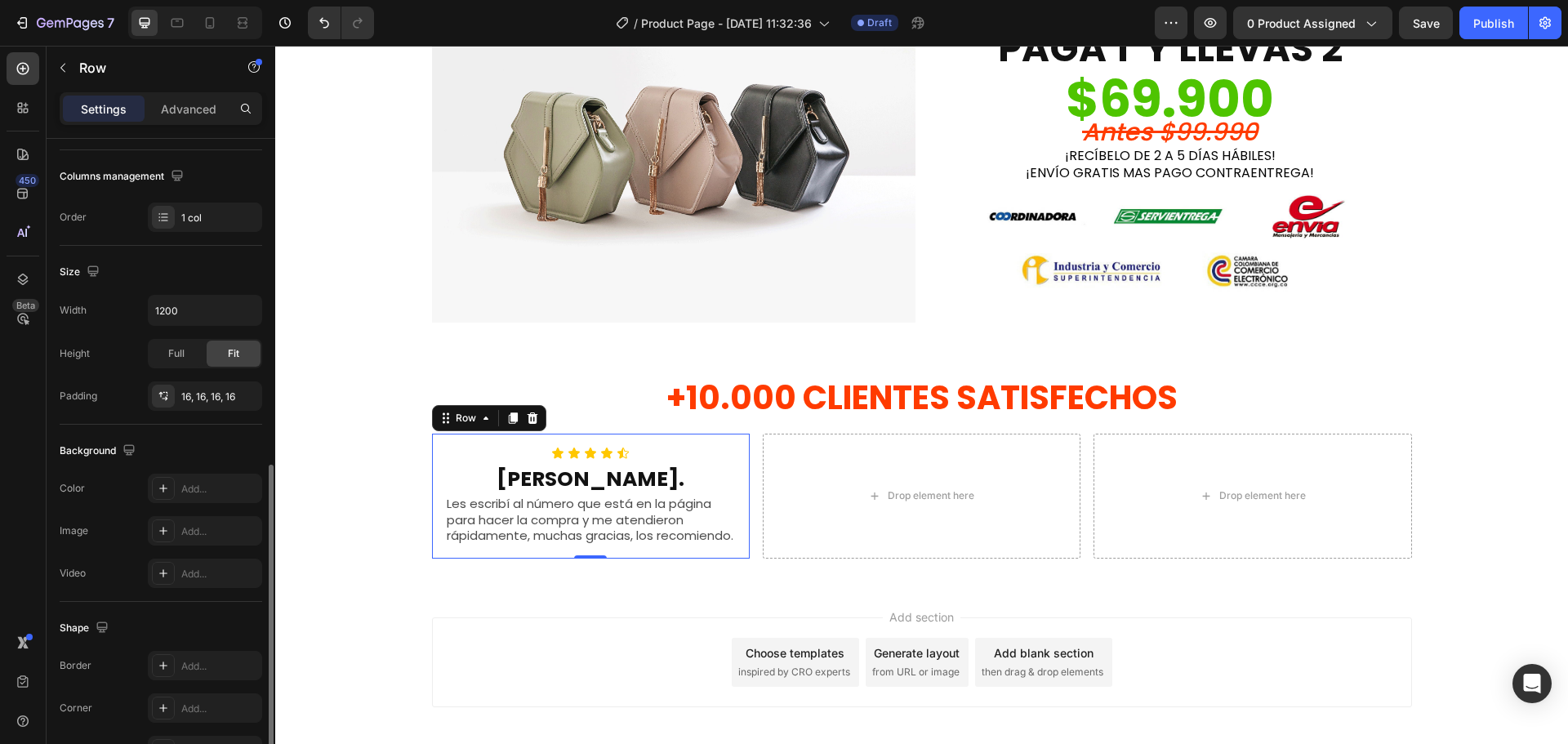
scroll to position [344, 0]
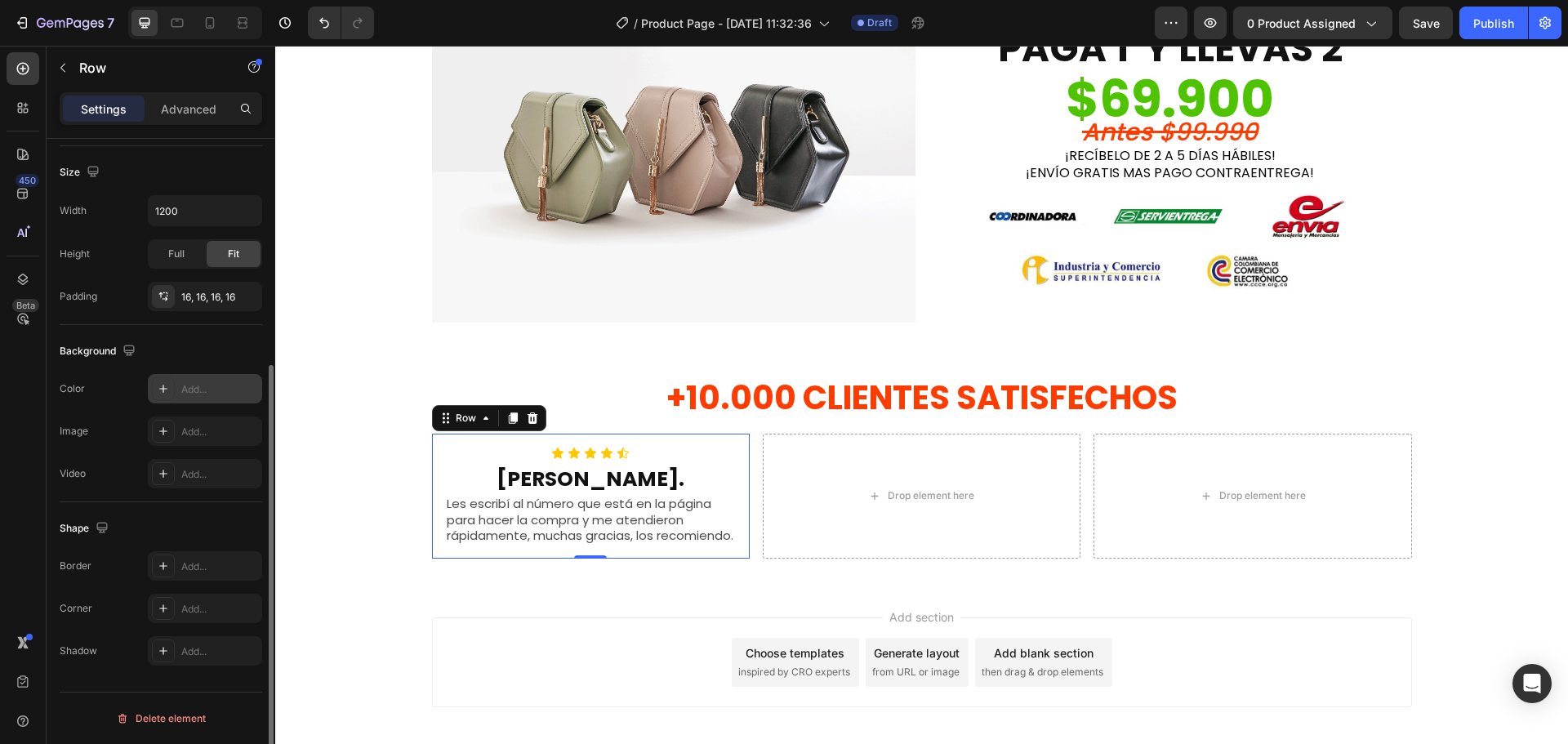
click at [189, 384] on div "Add..." at bounding box center [219, 389] width 77 height 14
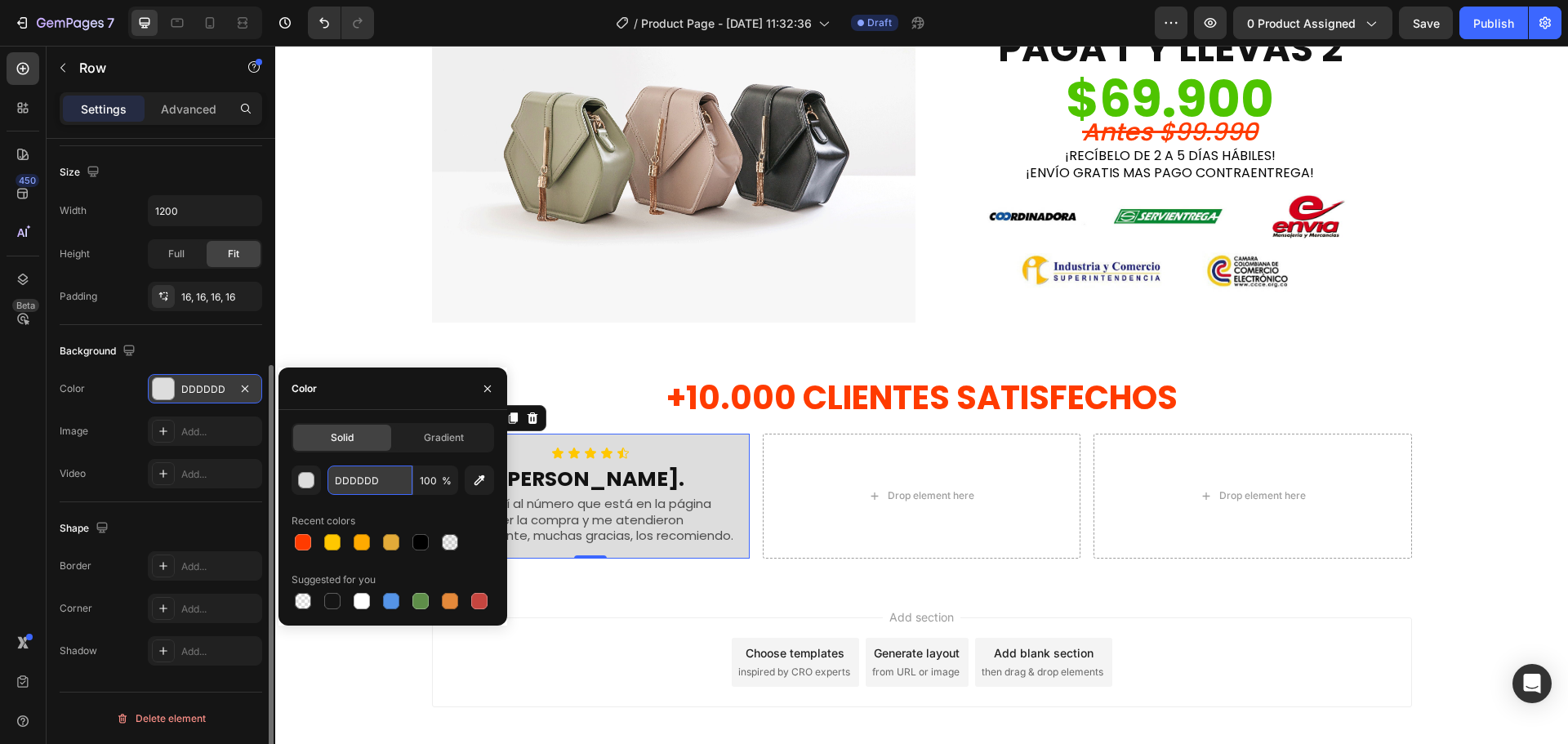
click at [356, 486] on input "DDDDDD" at bounding box center [370, 480] width 85 height 30
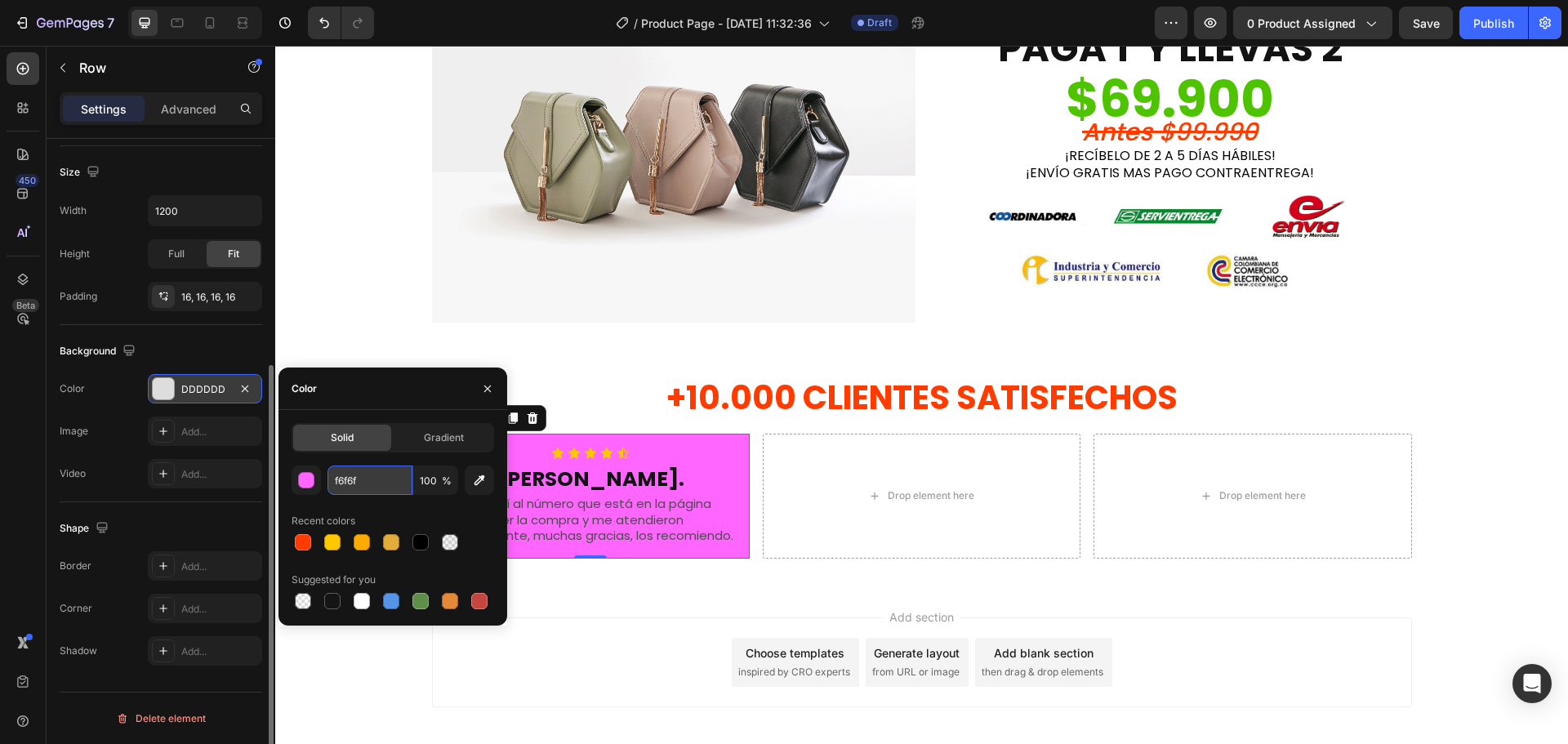
type input "f6f6f6"
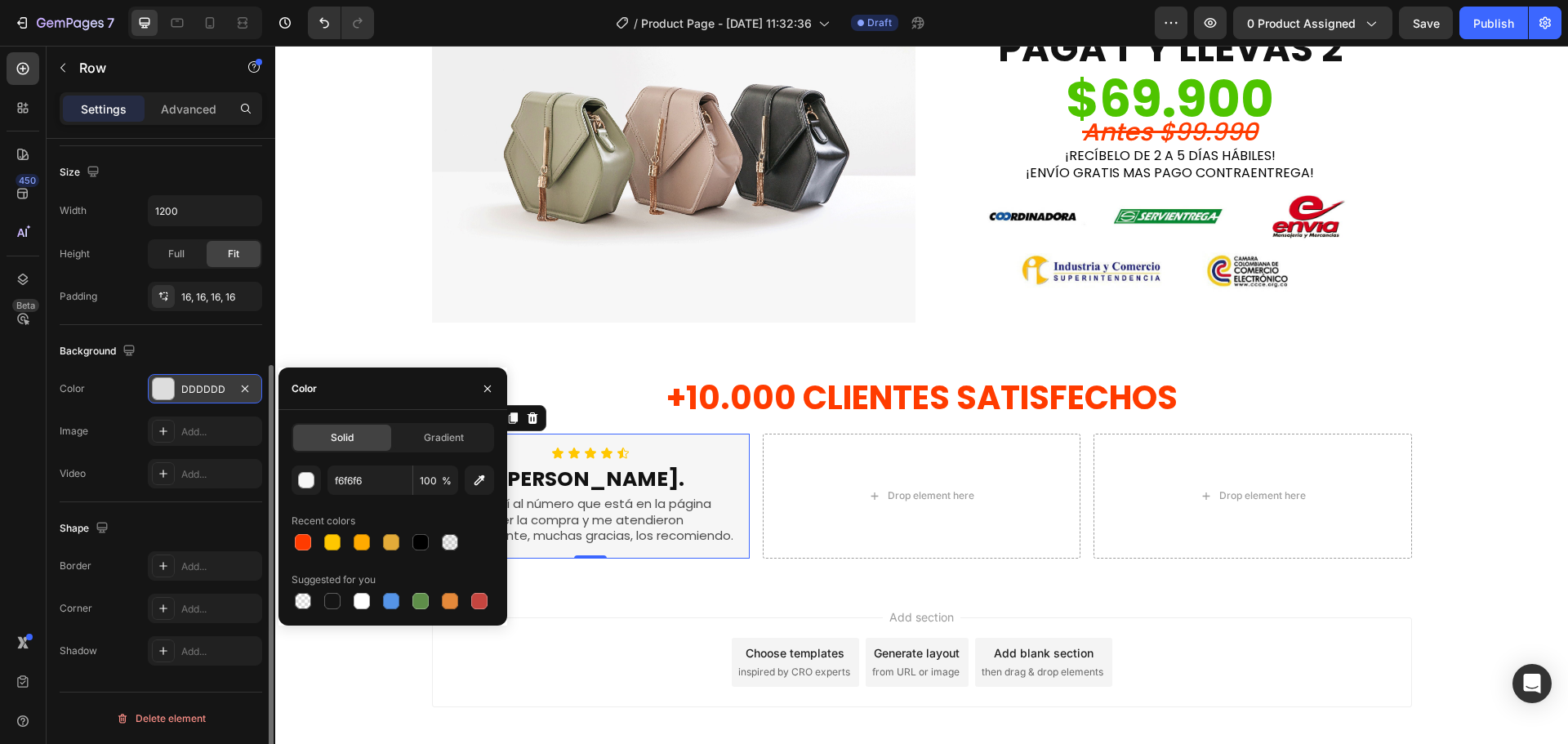
click at [326, 654] on div "Add section Choose templates inspired by CRO experts Generate layout from URL o…" at bounding box center [922, 685] width 1292 height 201
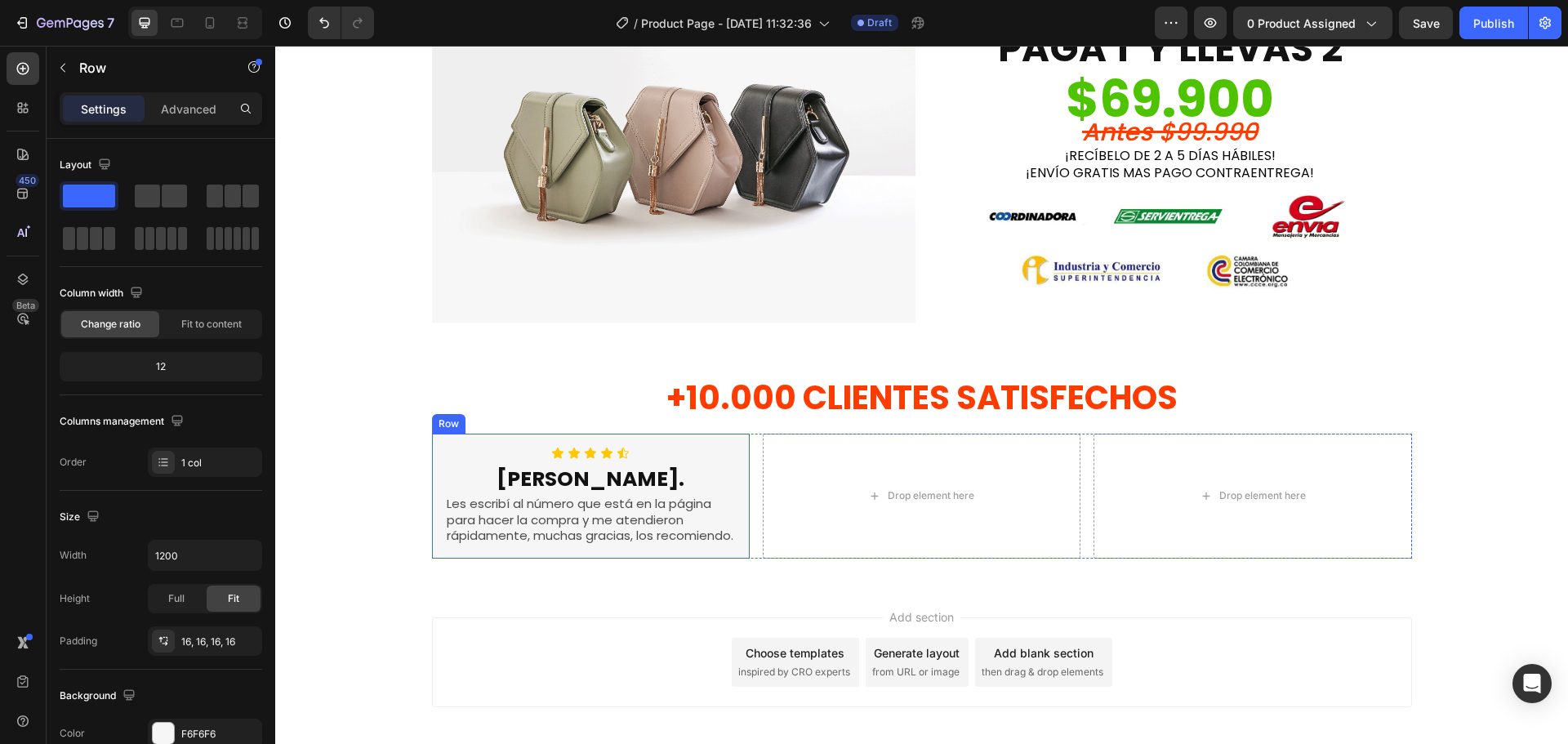
click at [436, 451] on div "Icon Icon Icon Icon Icon Icon List [PERSON_NAME]. Heading Les escribí al número…" at bounding box center [591, 496] width 318 height 125
click at [178, 109] on p "Advanced" at bounding box center [188, 109] width 55 height 17
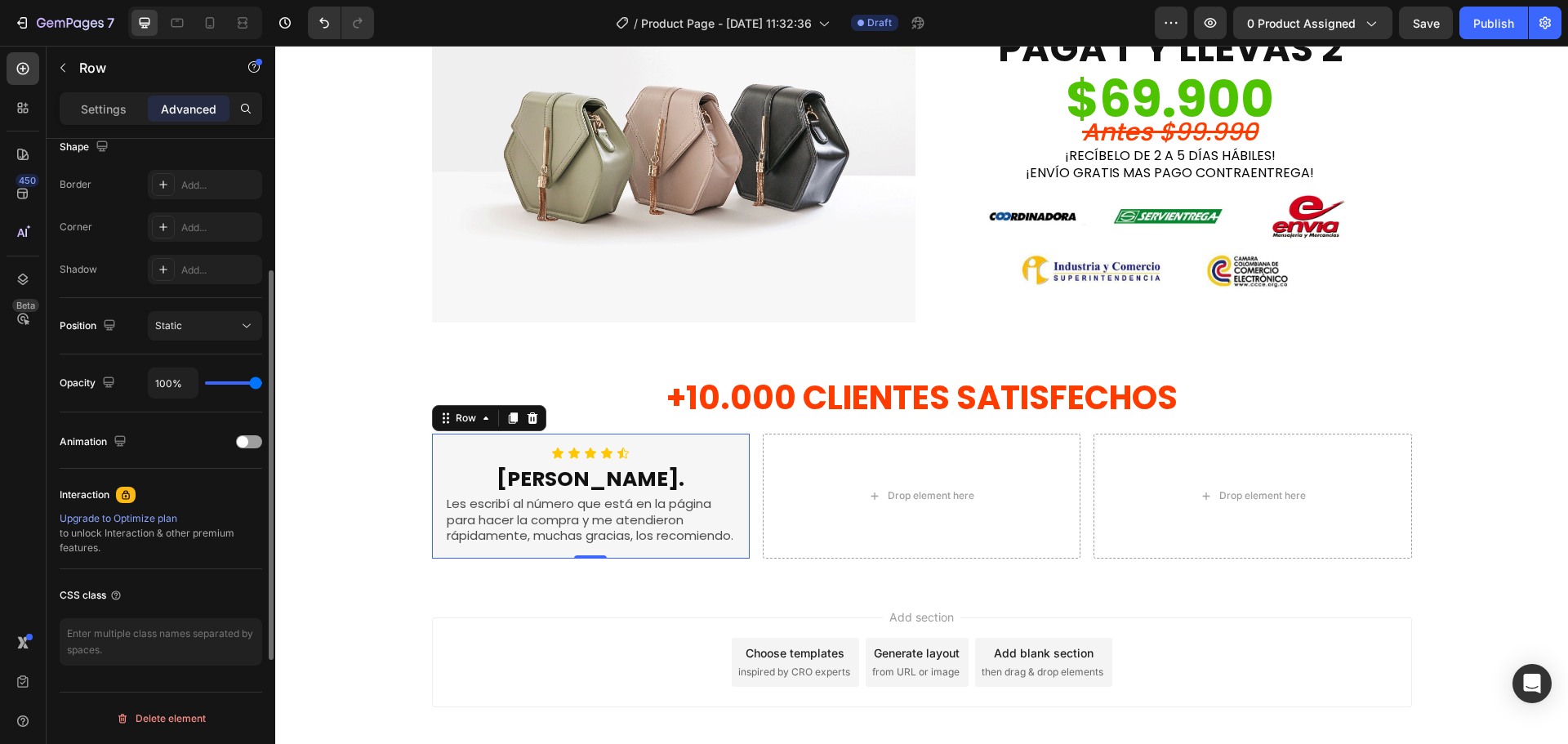
scroll to position [356, 0]
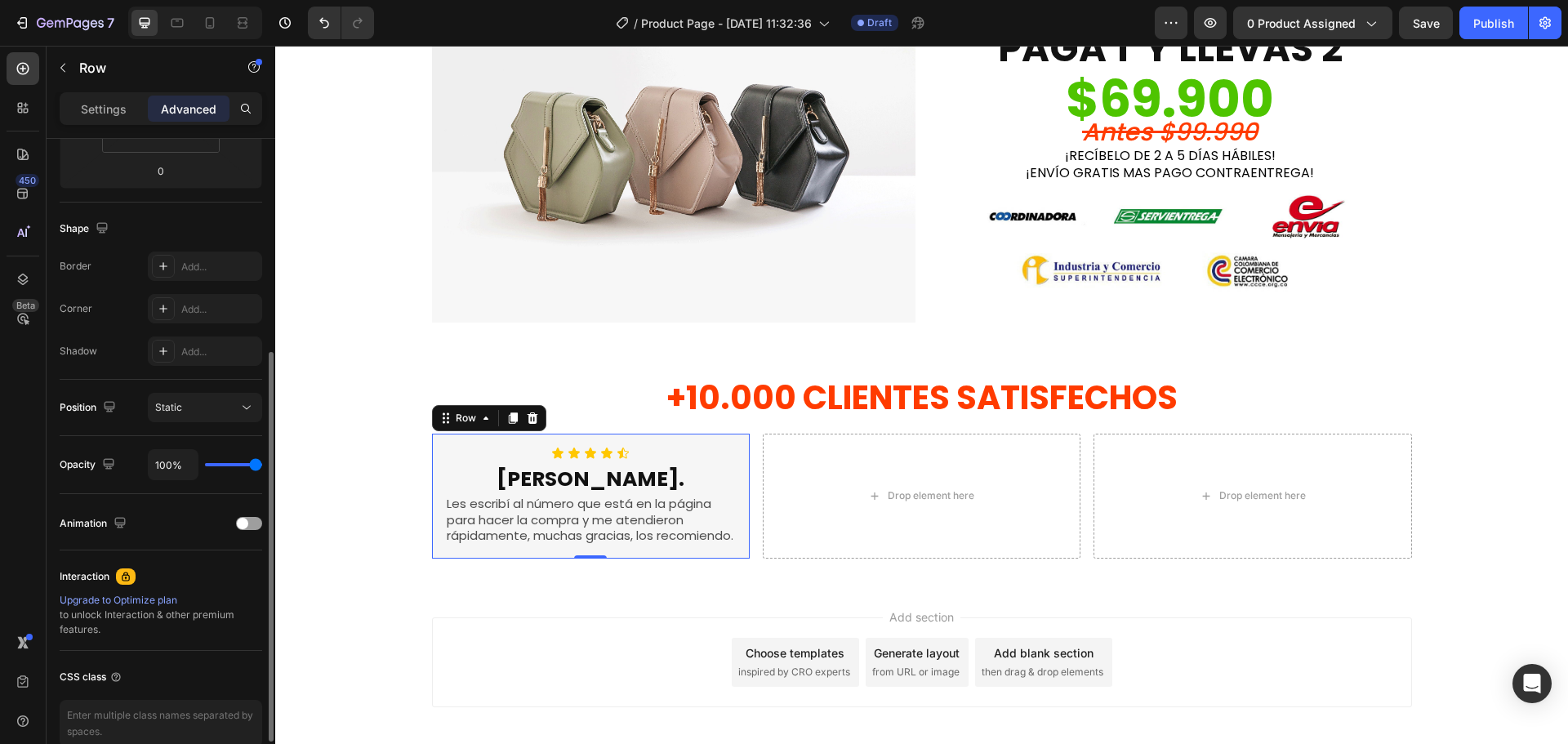
click at [200, 292] on div "Border Add... Corner Add... Shadow Add..." at bounding box center [161, 309] width 202 height 114
click at [197, 305] on div "Add..." at bounding box center [219, 309] width 77 height 14
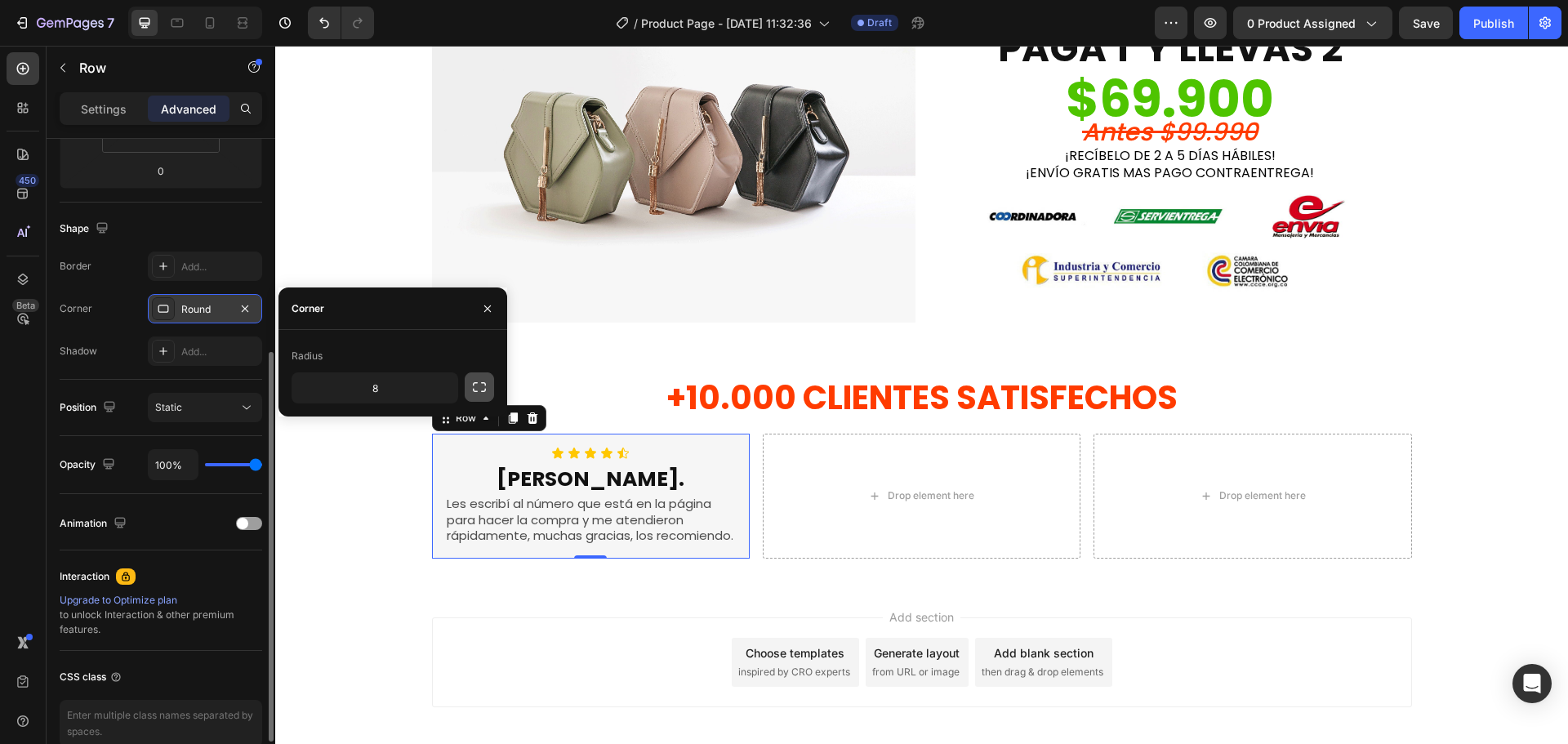
click at [480, 384] on icon "button" at bounding box center [479, 387] width 16 height 16
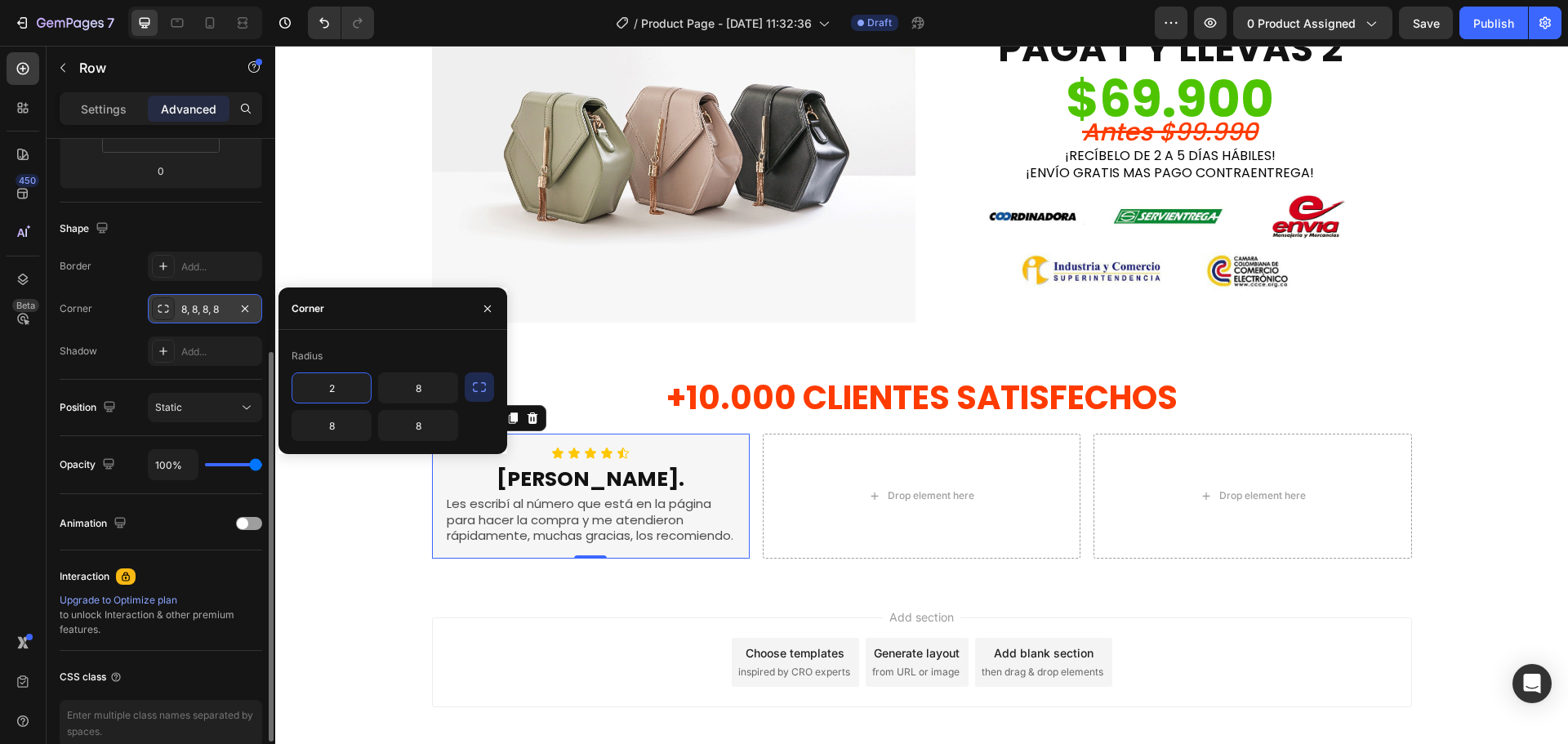
type input "20"
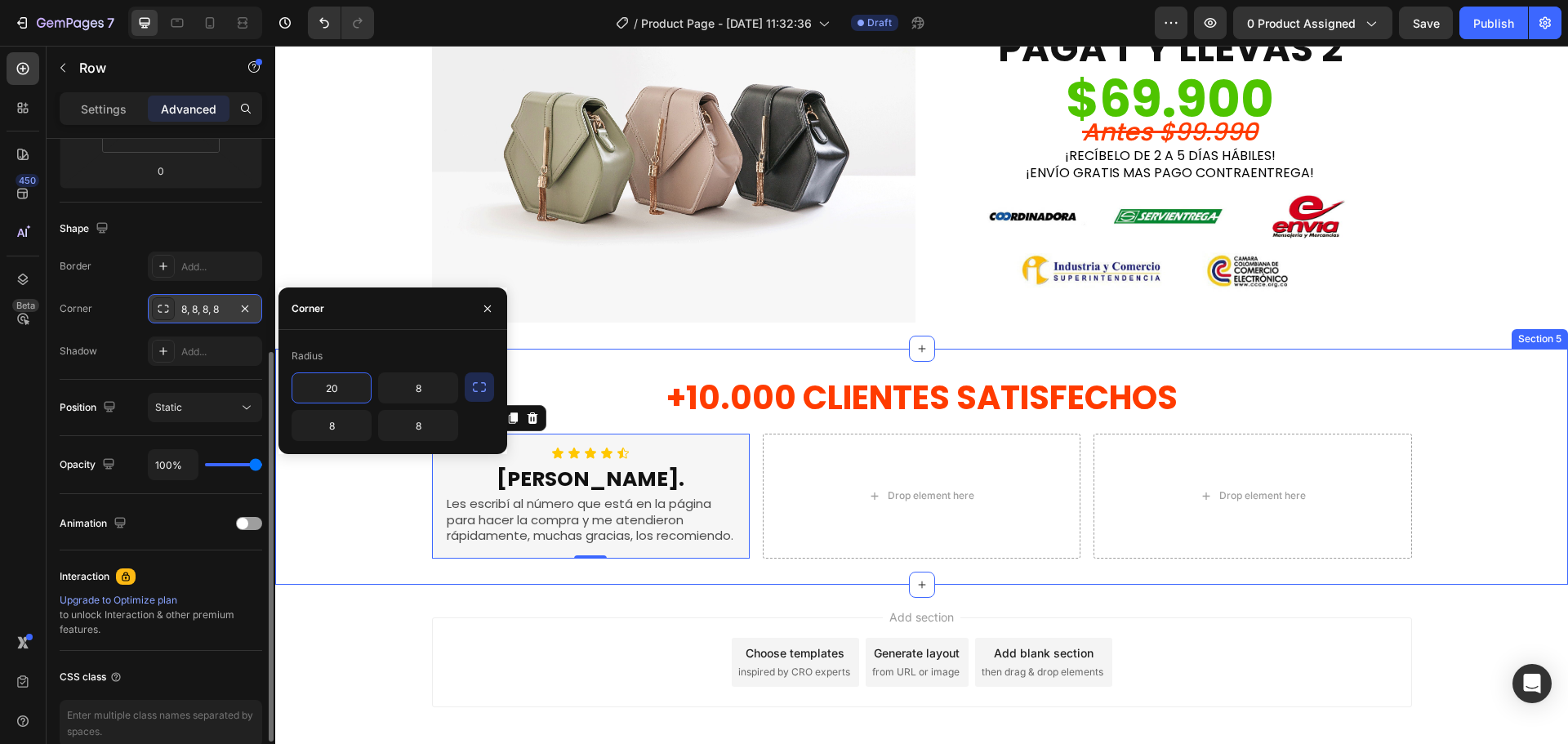
click at [355, 537] on div "+10.000 CLIENTES SATISFECHOS Heading Row Icon Icon Icon Icon Icon Icon List [PE…" at bounding box center [922, 467] width 1292 height 184
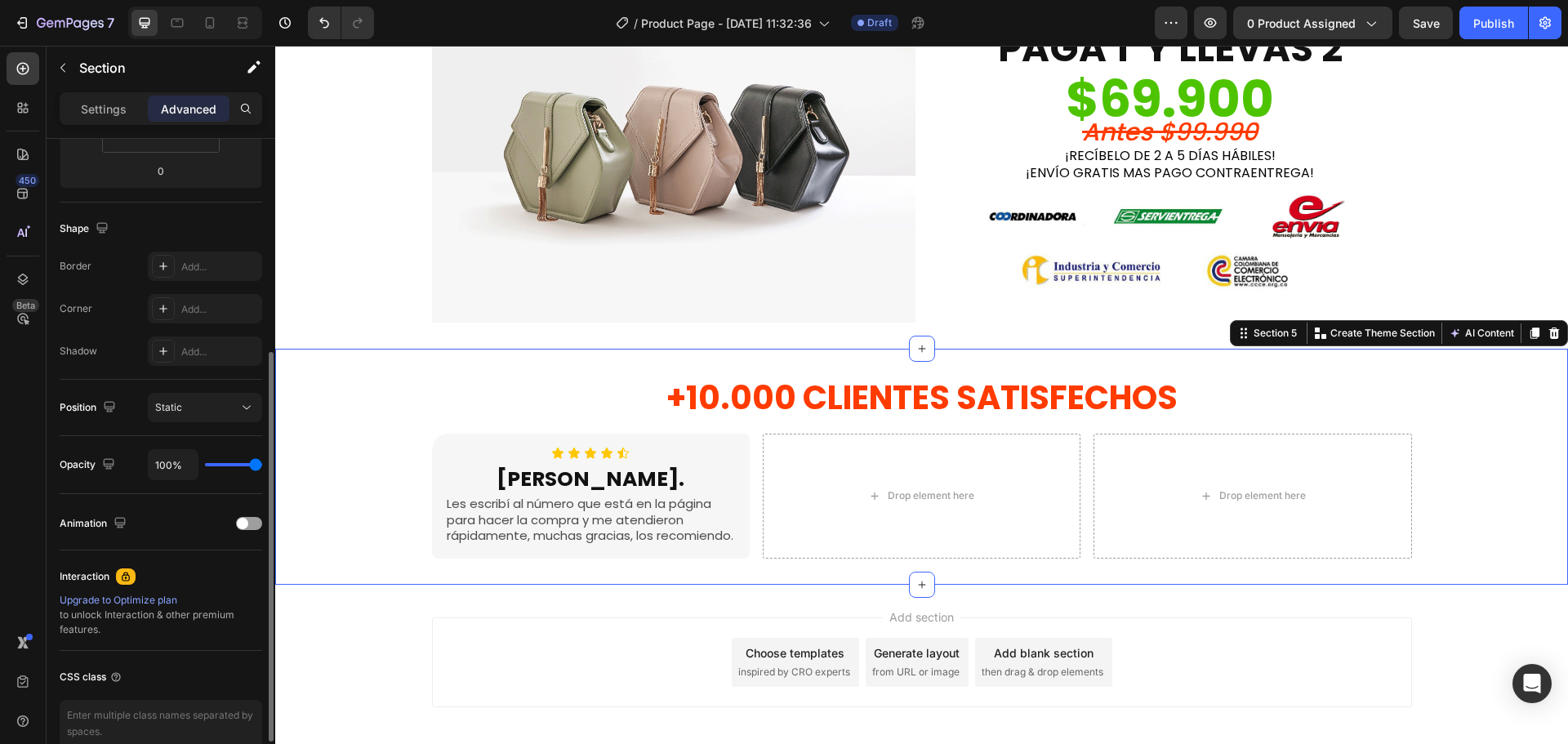
scroll to position [0, 0]
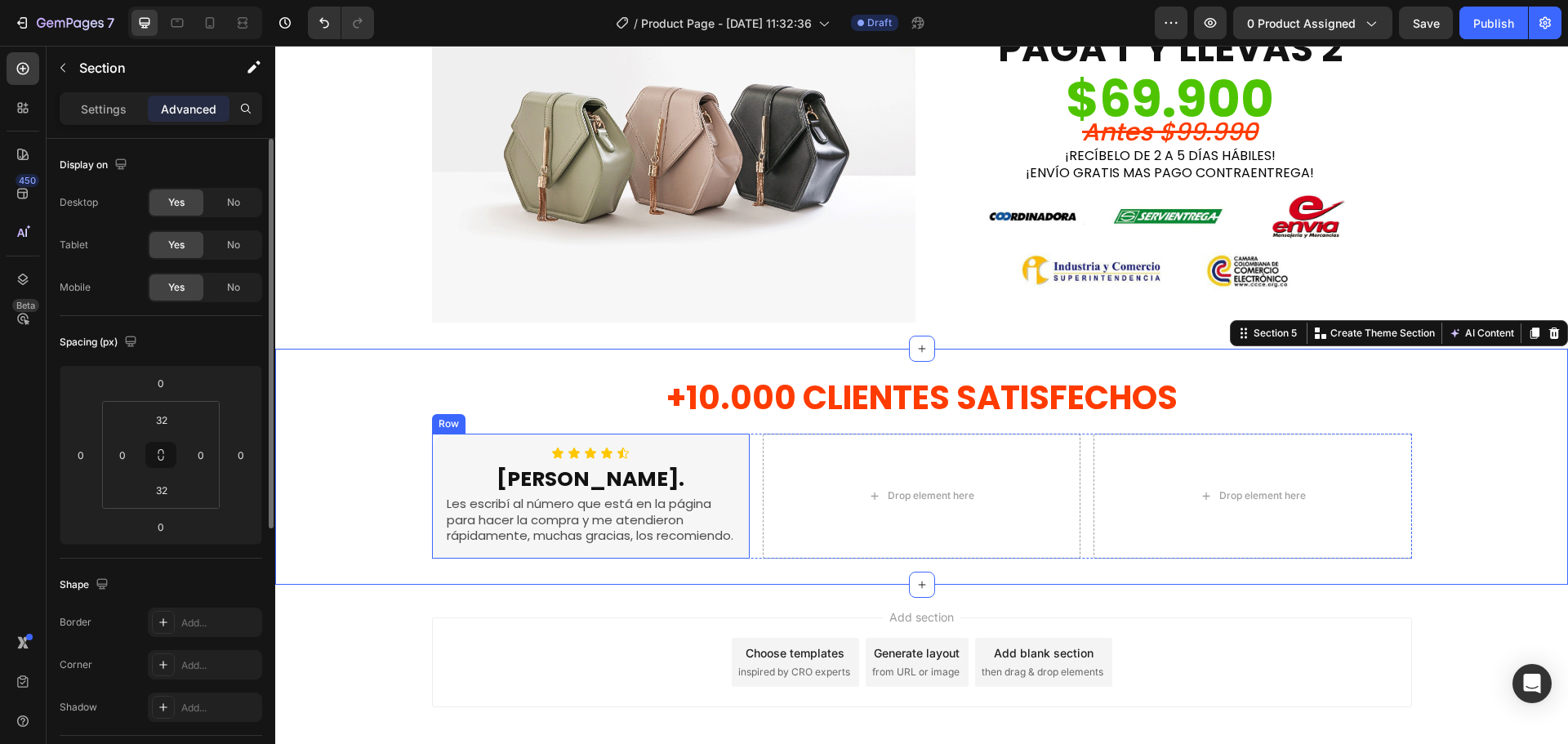
click at [511, 444] on div "Icon Icon Icon Icon Icon Icon List [PERSON_NAME]. Heading Les escribí al número…" at bounding box center [591, 496] width 318 height 125
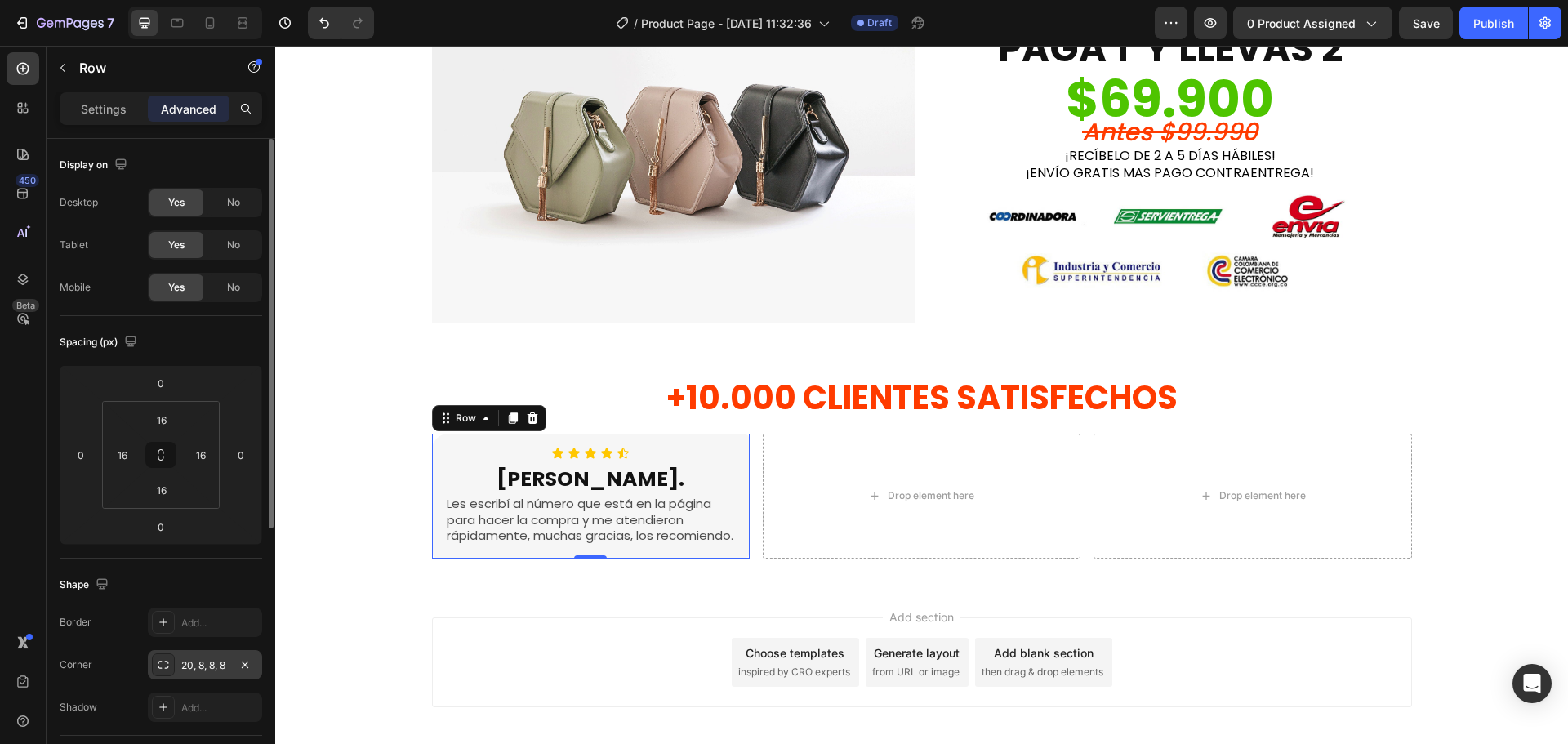
click at [205, 664] on div "20, 8, 8, 8" at bounding box center [205, 665] width 48 height 14
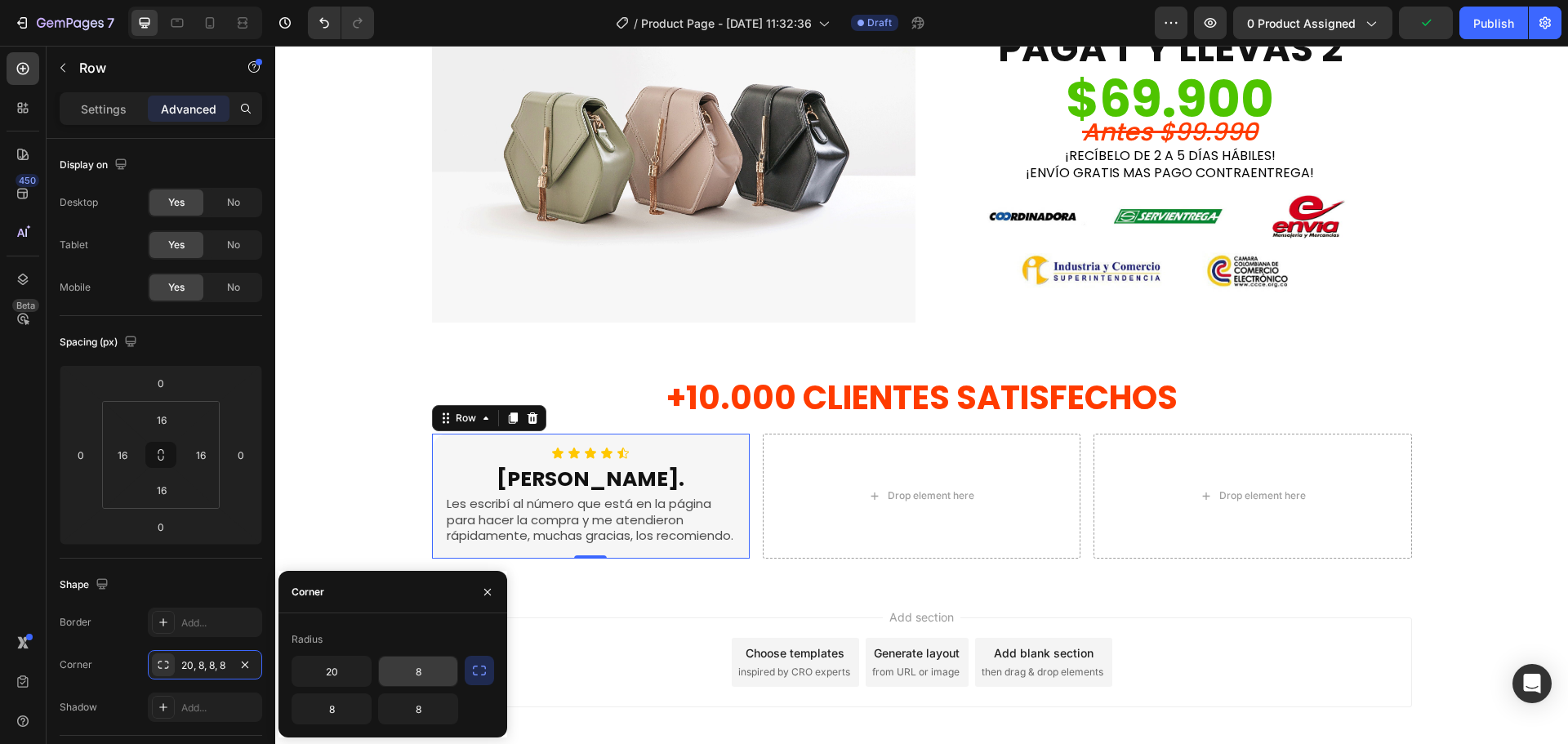
click at [406, 667] on input "8" at bounding box center [418, 671] width 78 height 30
type input "20"
click at [315, 709] on input "8" at bounding box center [332, 708] width 78 height 30
type input "20"
click at [423, 711] on input "8" at bounding box center [418, 708] width 78 height 30
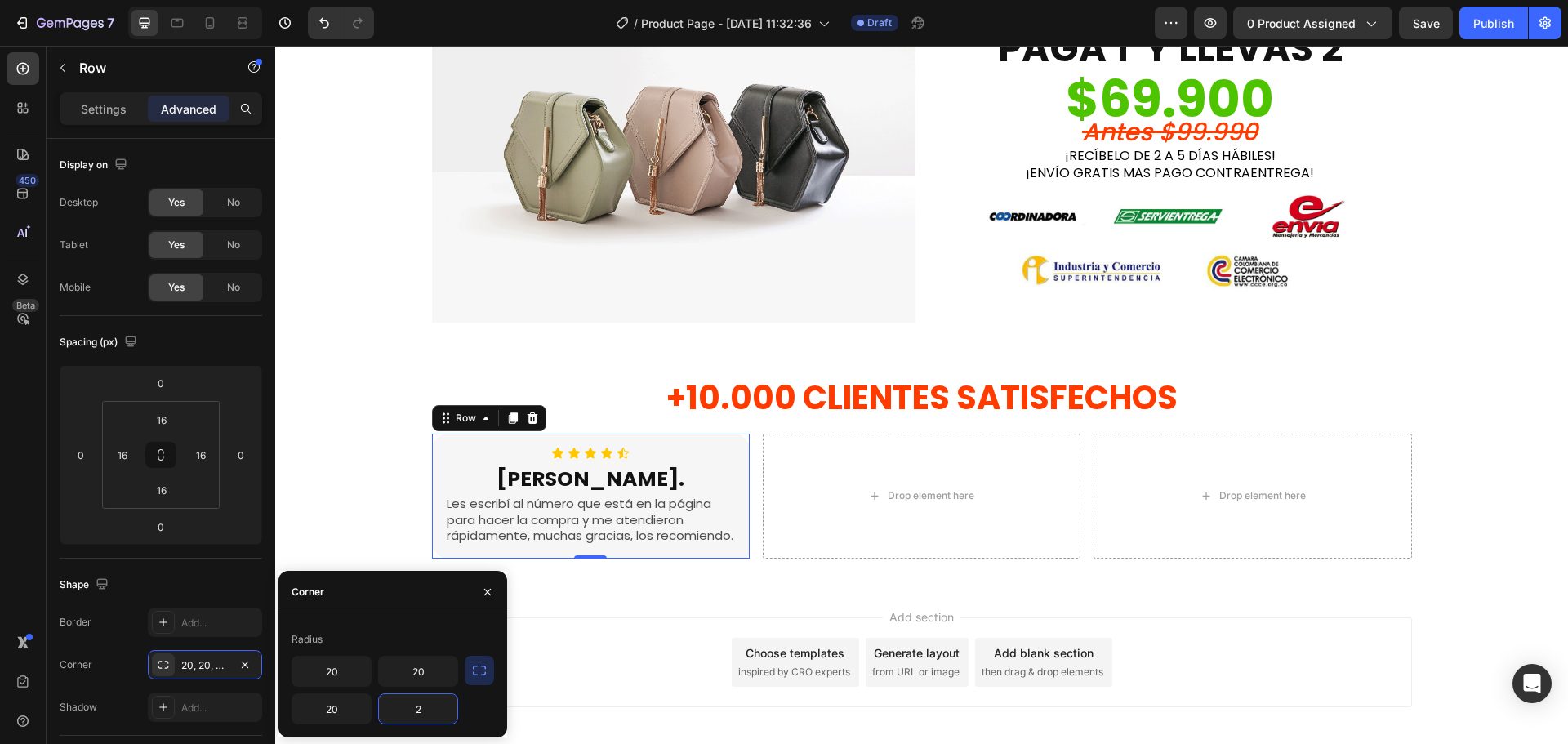
type input "20"
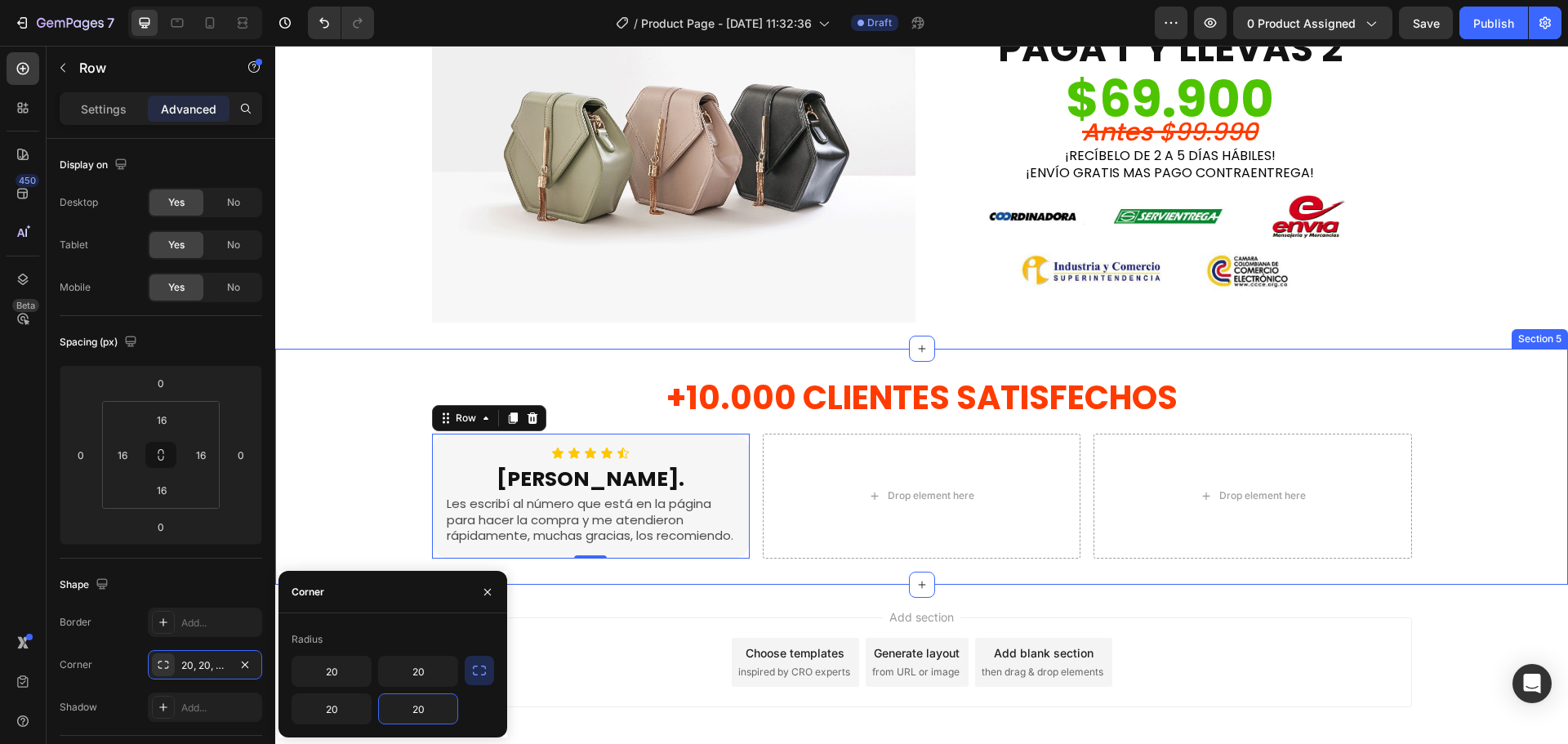
click at [337, 522] on div "+10.000 CLIENTES SATISFECHOS Heading Row Icon Icon Icon Icon Icon Icon List [PE…" at bounding box center [922, 467] width 1292 height 184
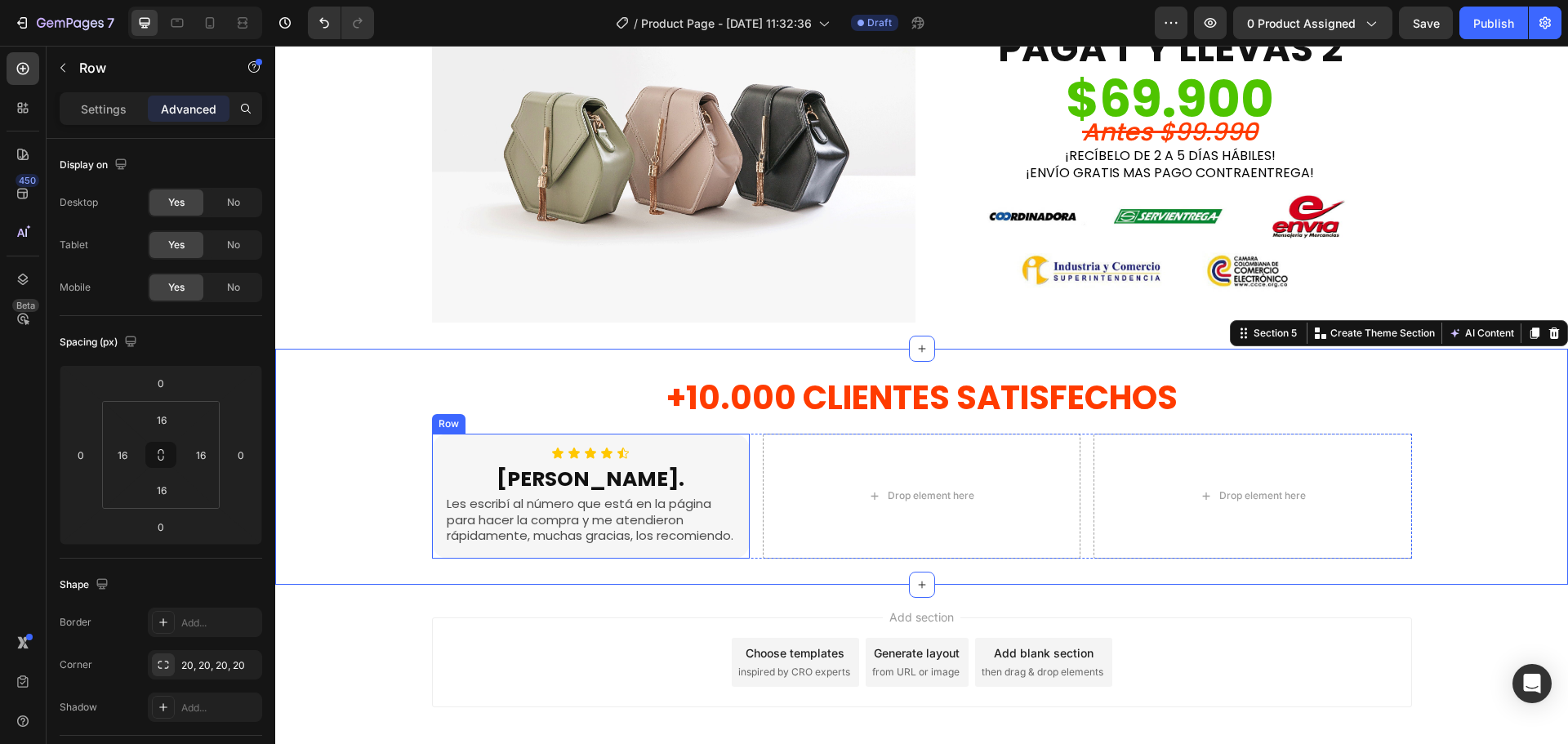
click at [435, 452] on div "Icon Icon Icon Icon Icon Icon List [PERSON_NAME]. Heading Les escribí al número…" at bounding box center [591, 496] width 318 height 125
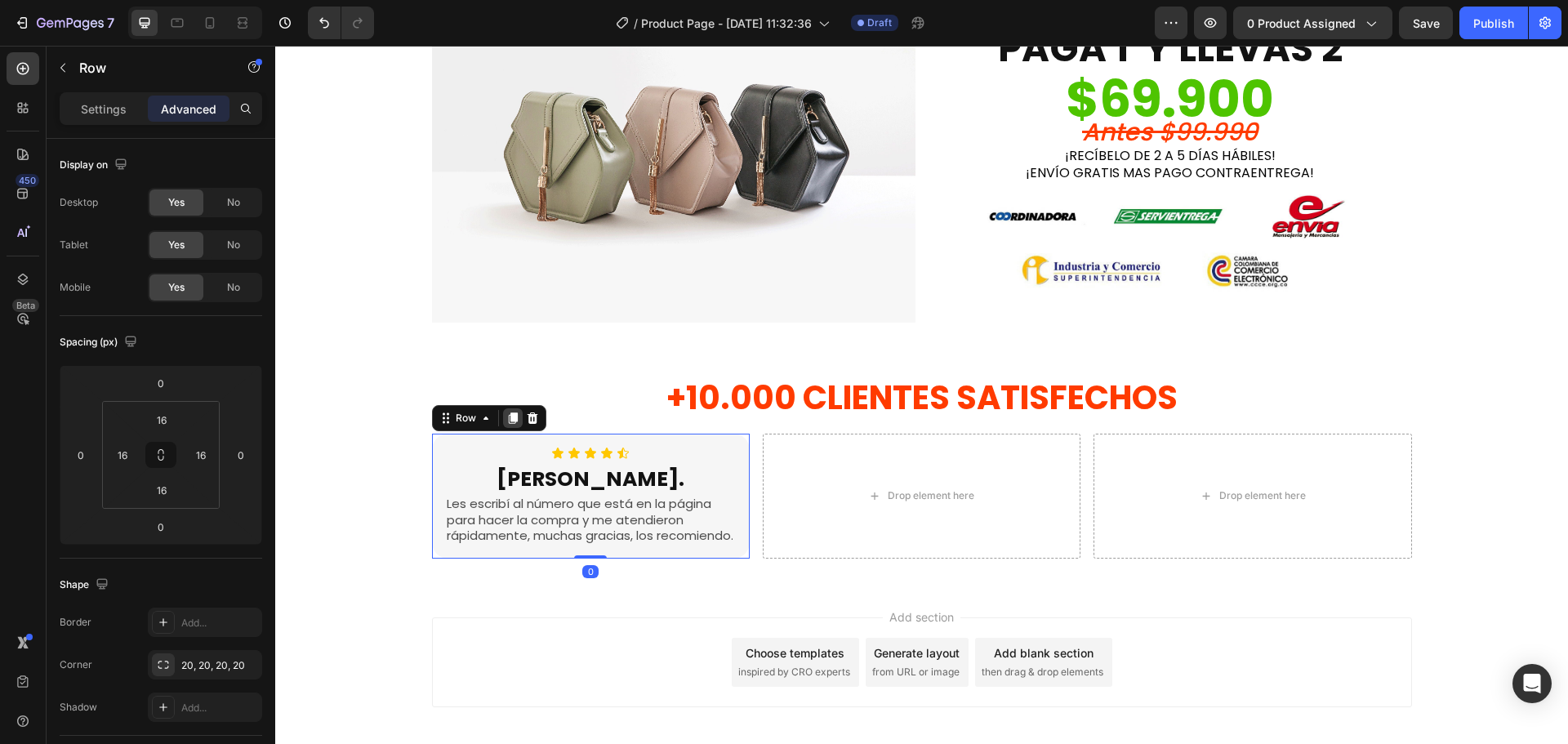
click at [508, 421] on icon at bounding box center [512, 417] width 9 height 11
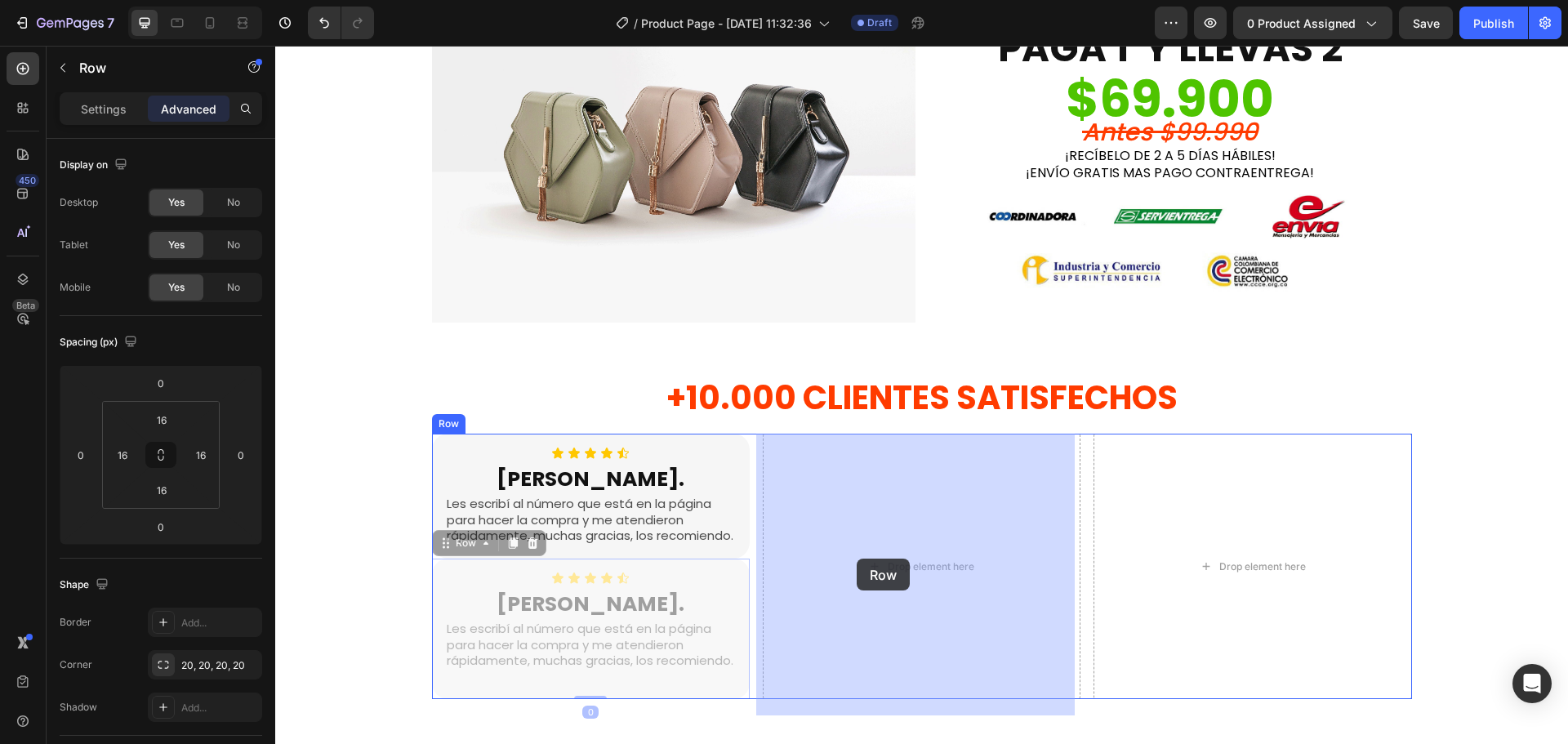
drag, startPoint x: 457, startPoint y: 561, endPoint x: 857, endPoint y: 559, distance: 400.0
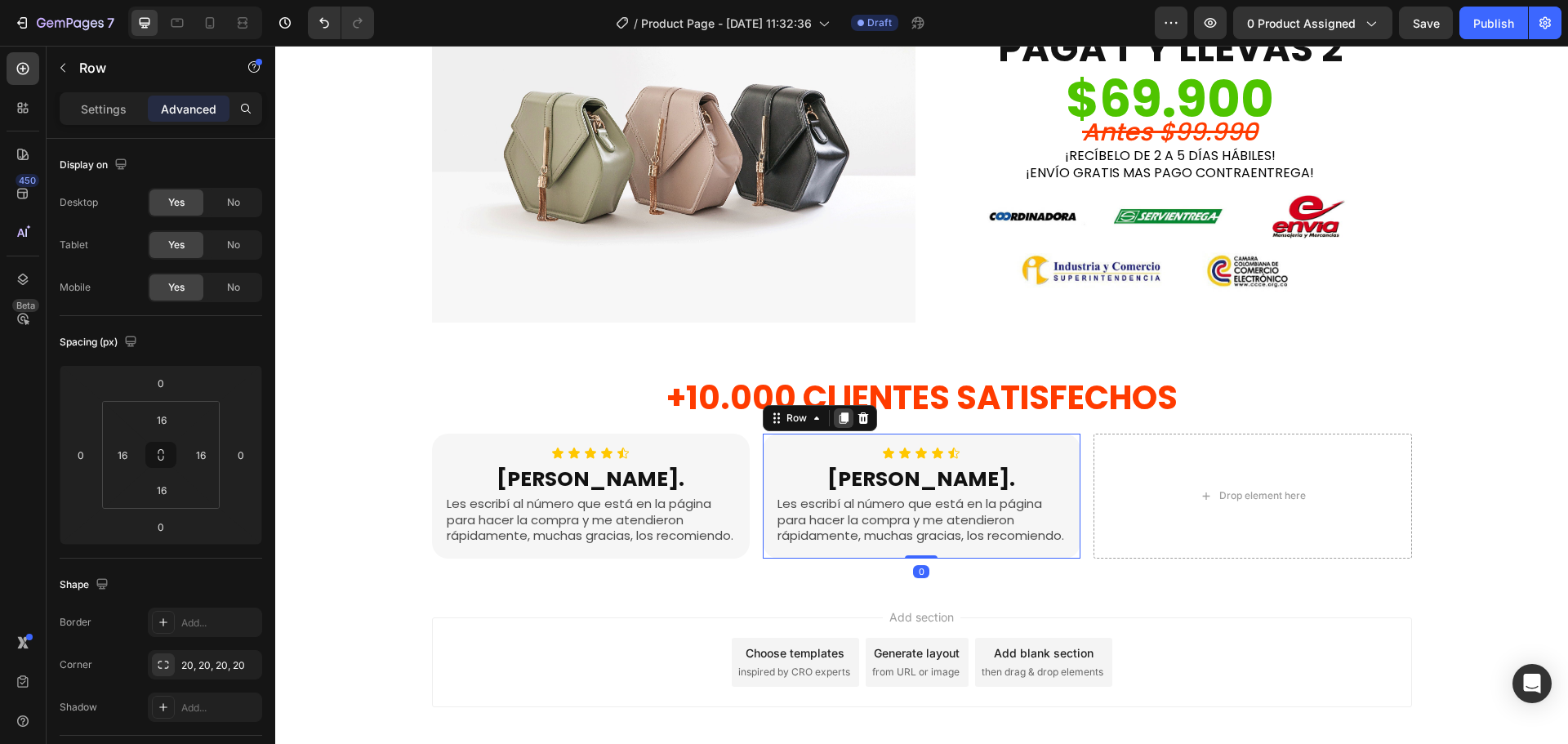
click at [839, 421] on icon at bounding box center [844, 417] width 9 height 11
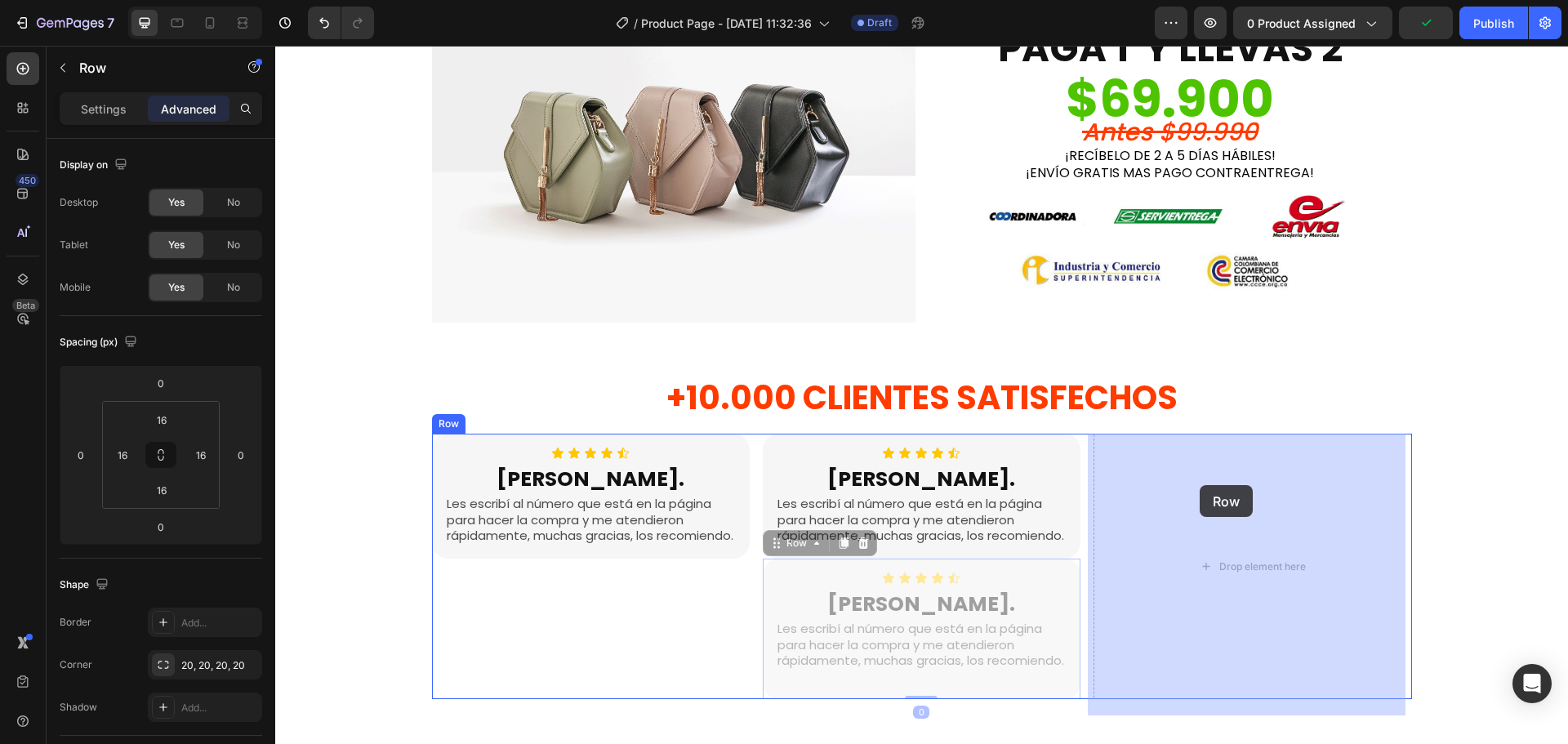
drag, startPoint x: 803, startPoint y: 563, endPoint x: 1182, endPoint y: 486, distance: 386.7
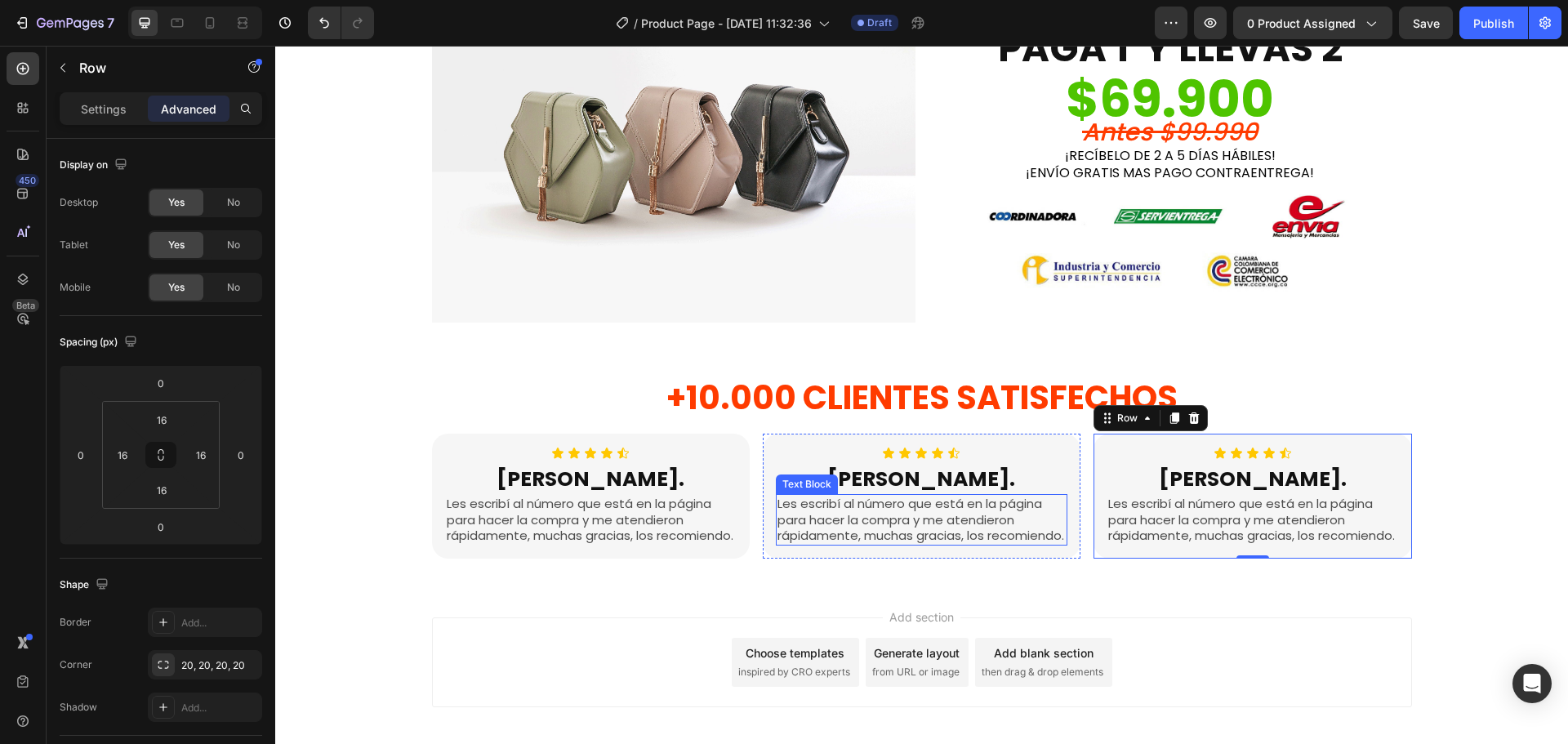
click at [857, 526] on p "Les escribí al número que está en la página para hacer la compra y me atendiero…" at bounding box center [921, 520] width 288 height 48
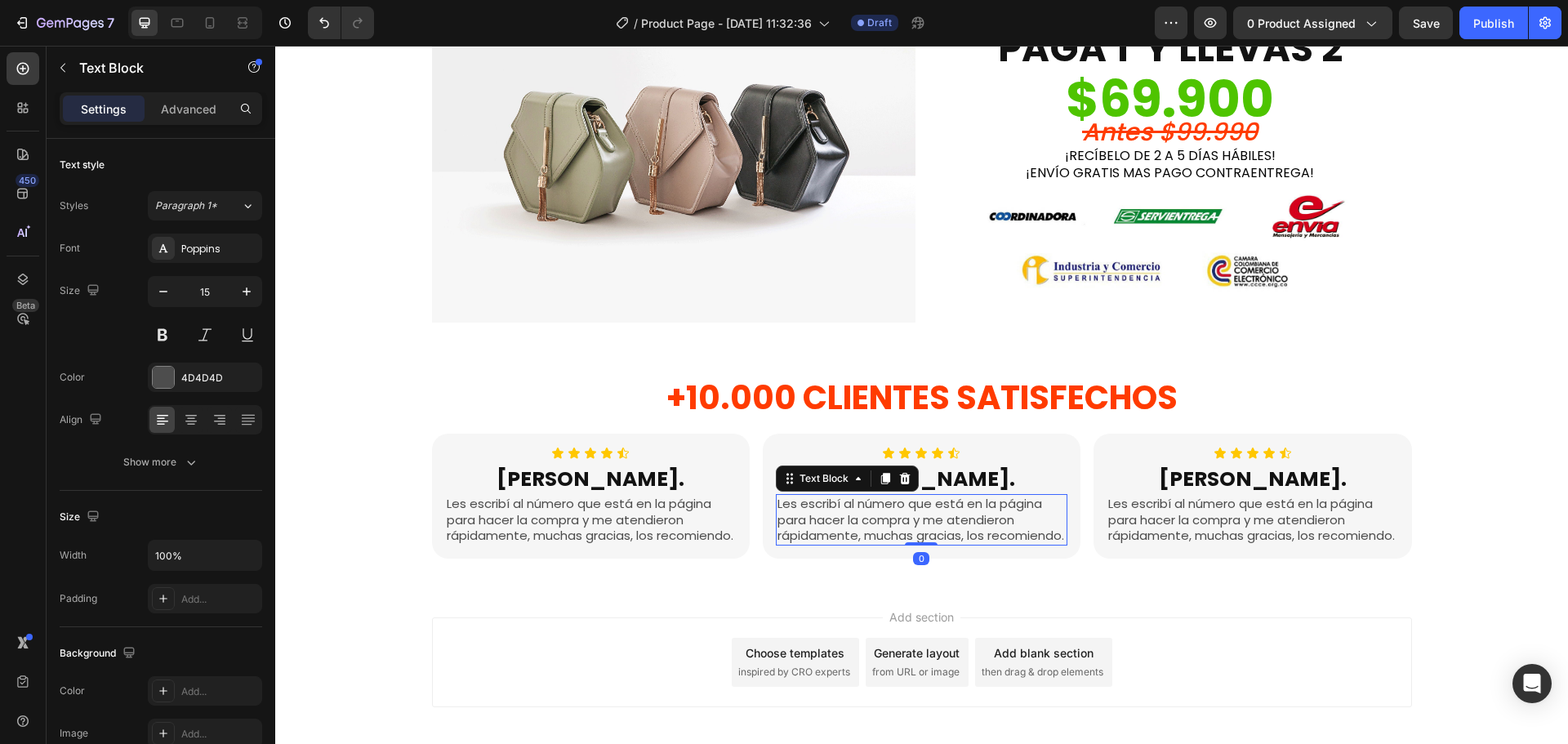
click at [857, 526] on p "Les escribí al número que está en la página para hacer la compra y me atendiero…" at bounding box center [921, 520] width 288 height 48
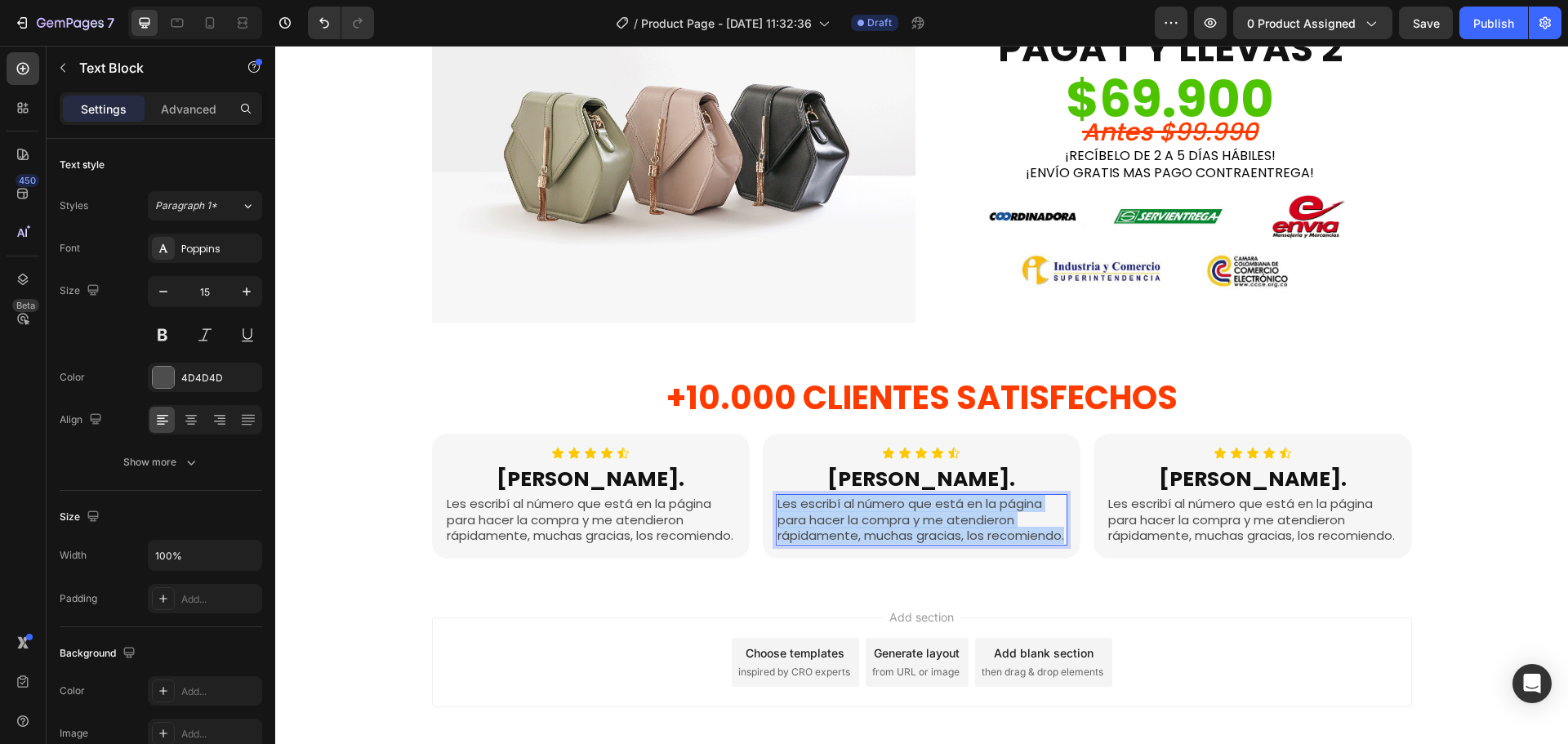
click at [857, 526] on p "Les escribí al número que está en la página para hacer la compra y me atendiero…" at bounding box center [921, 520] width 288 height 48
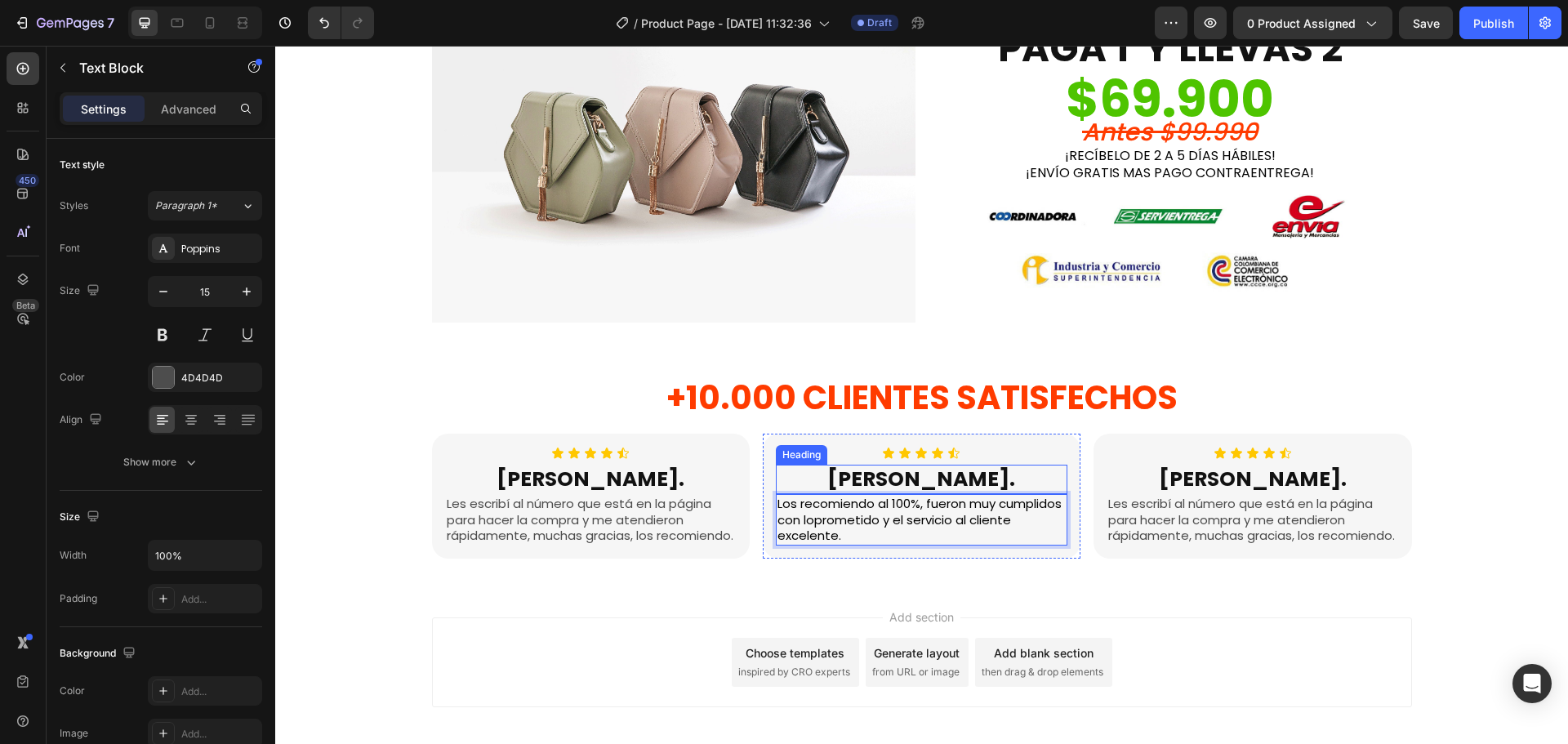
click at [883, 483] on h2 "[PERSON_NAME]." at bounding box center [921, 480] width 292 height 31
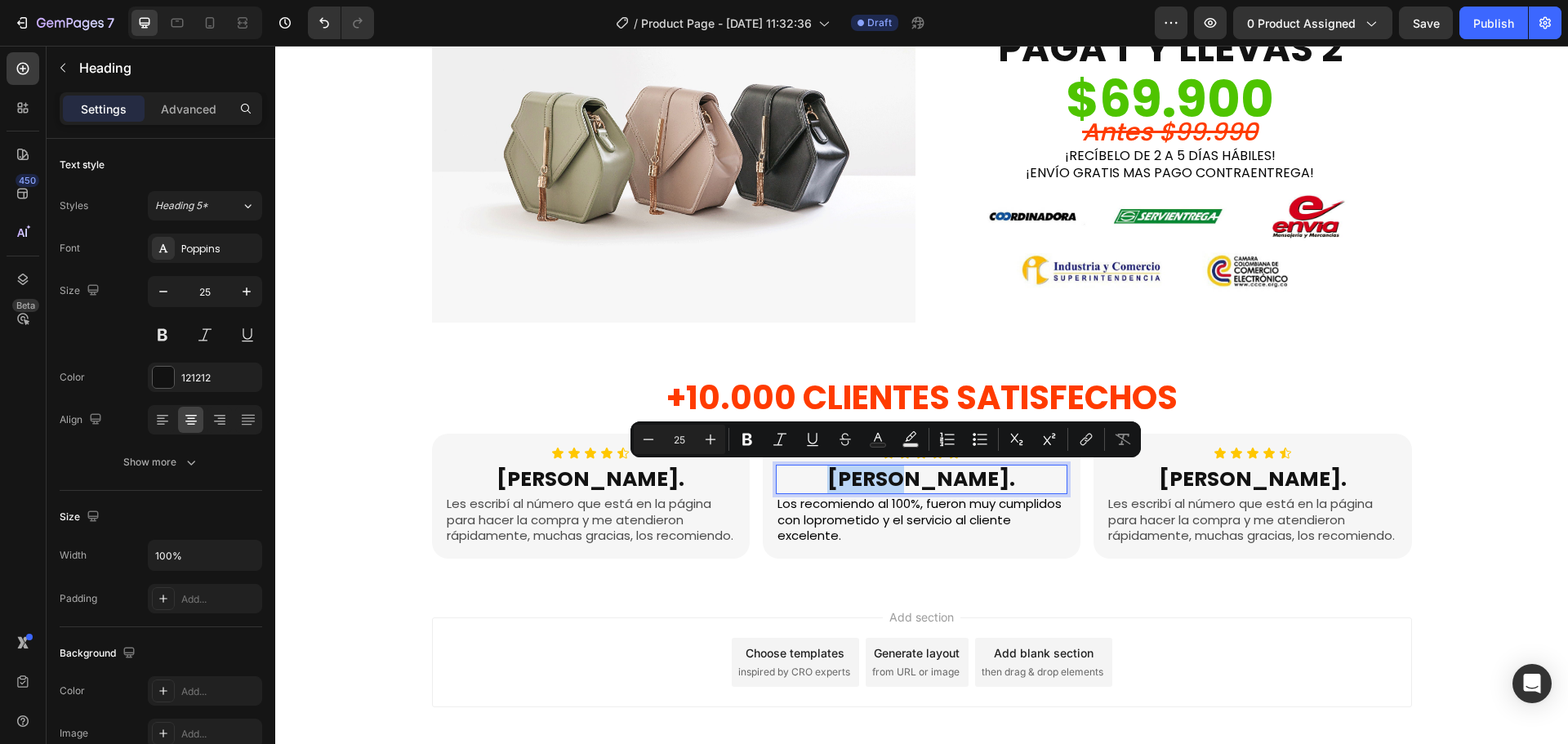
click at [883, 482] on p "[PERSON_NAME]." at bounding box center [921, 480] width 288 height 27
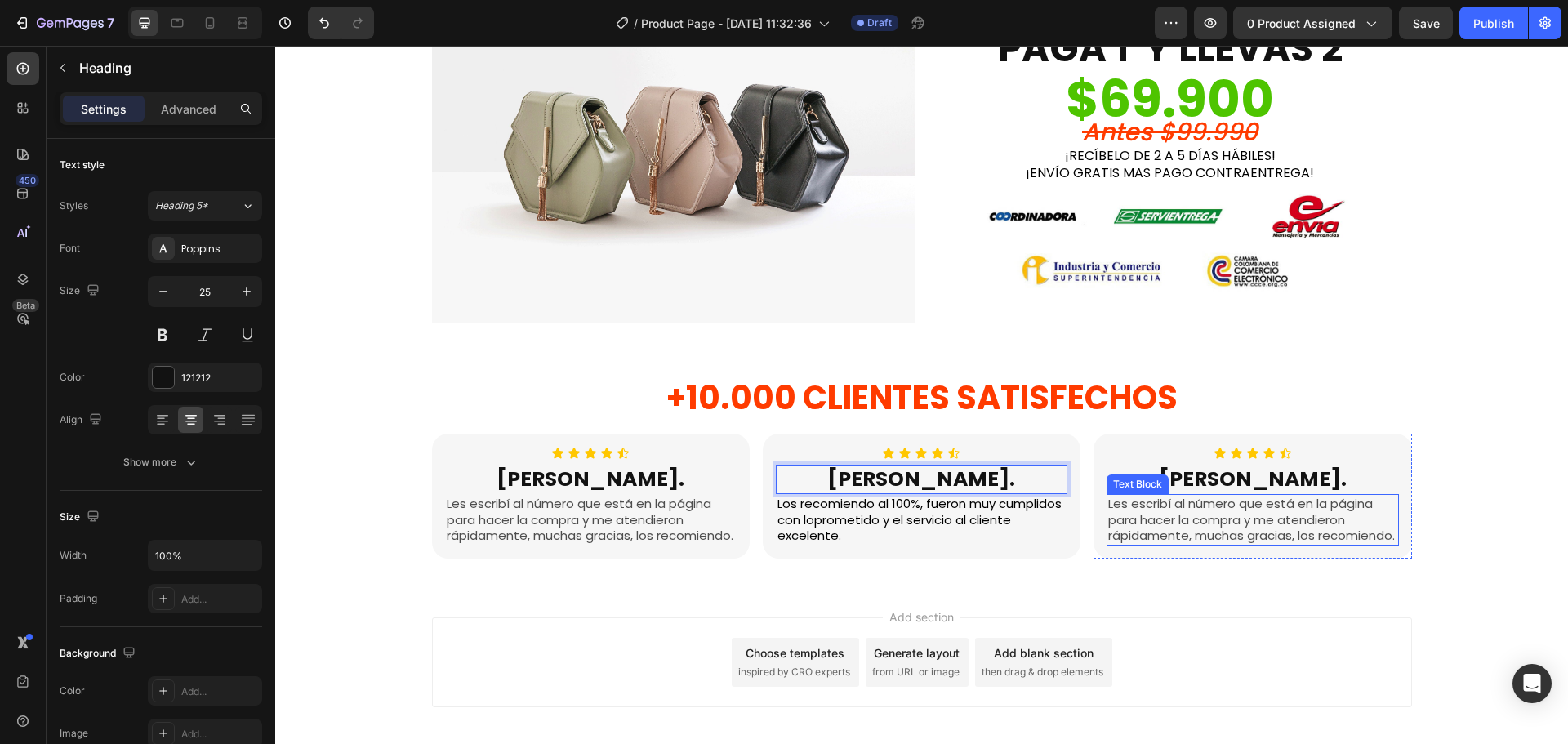
click at [1179, 510] on p "Les escribí al número que está en la página para hacer la compra y me atendiero…" at bounding box center [1252, 520] width 288 height 48
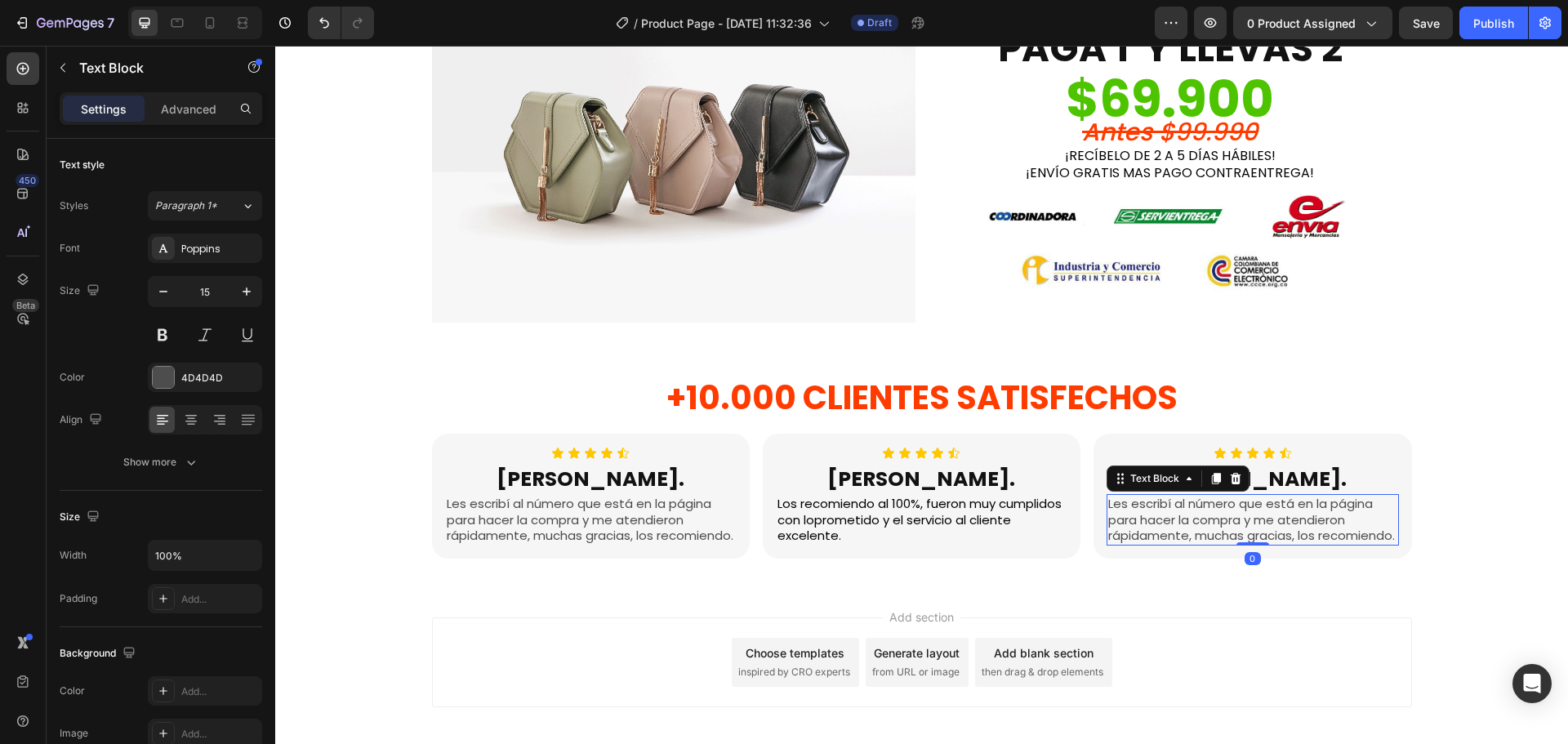
click at [1179, 510] on p "Les escribí al número que está en la página para hacer la compra y me atendiero…" at bounding box center [1252, 520] width 288 height 48
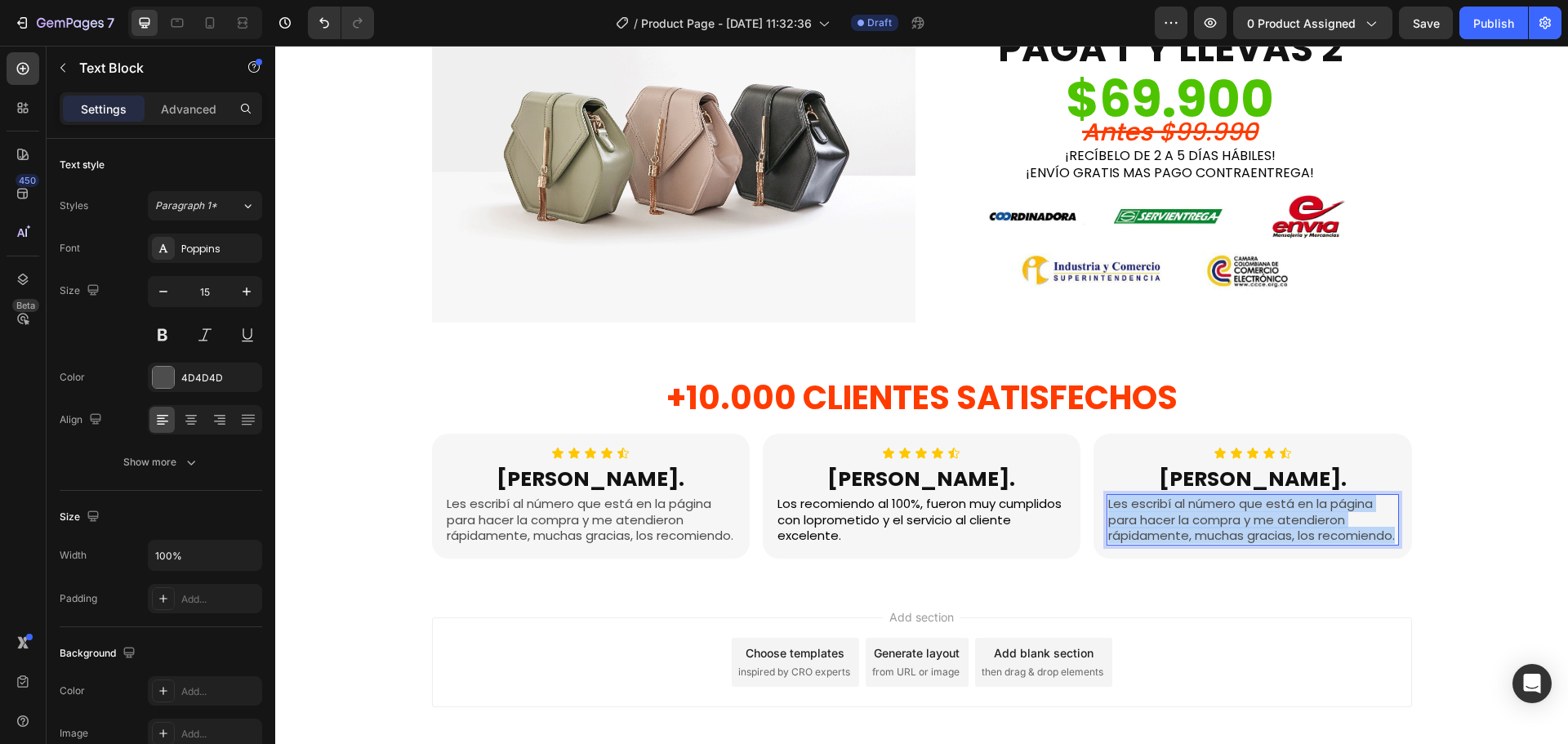
click at [1179, 510] on p "Les escribí al número que está en la página para hacer la compra y me atendiero…" at bounding box center [1252, 520] width 288 height 48
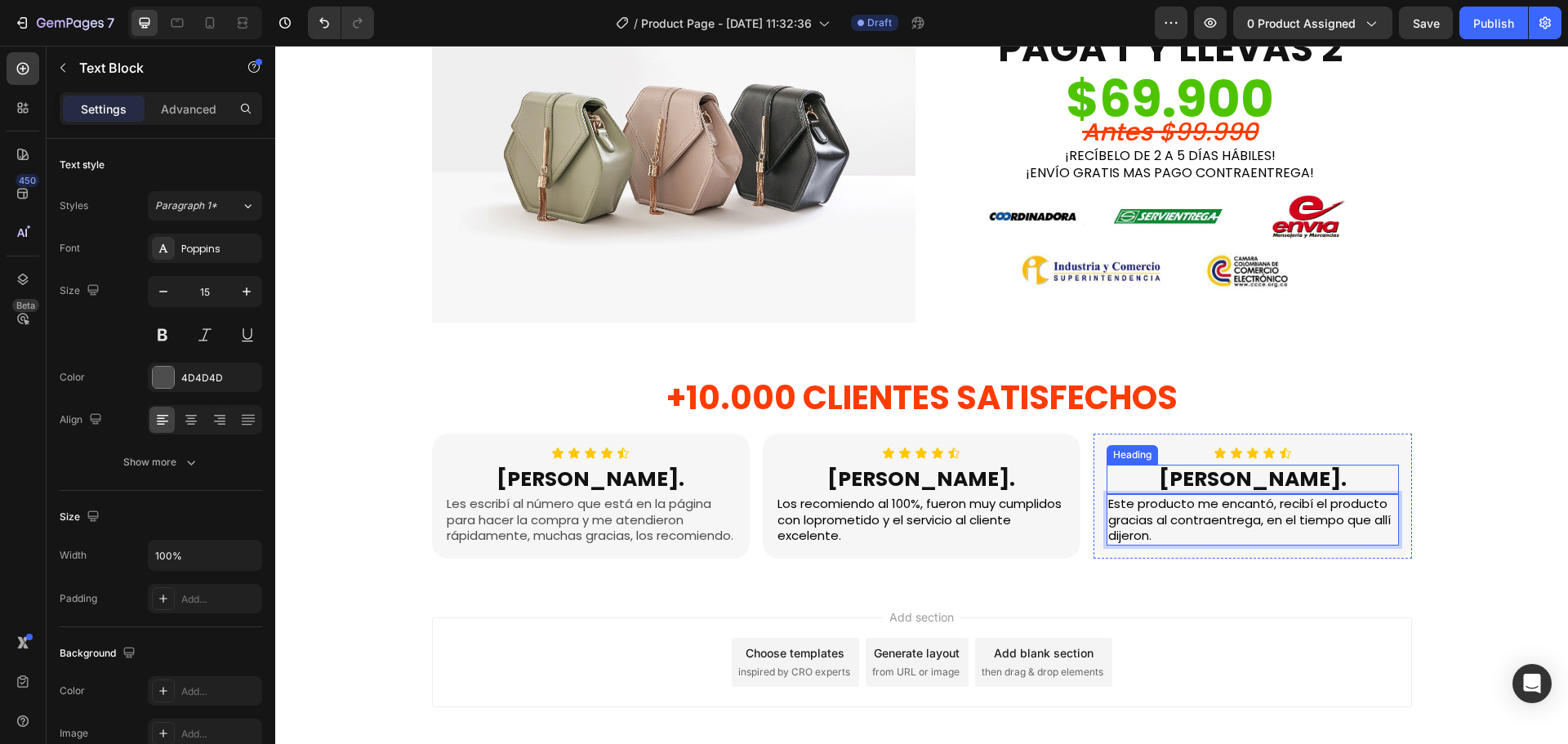
click at [1240, 470] on h2 "[PERSON_NAME]." at bounding box center [1252, 480] width 292 height 31
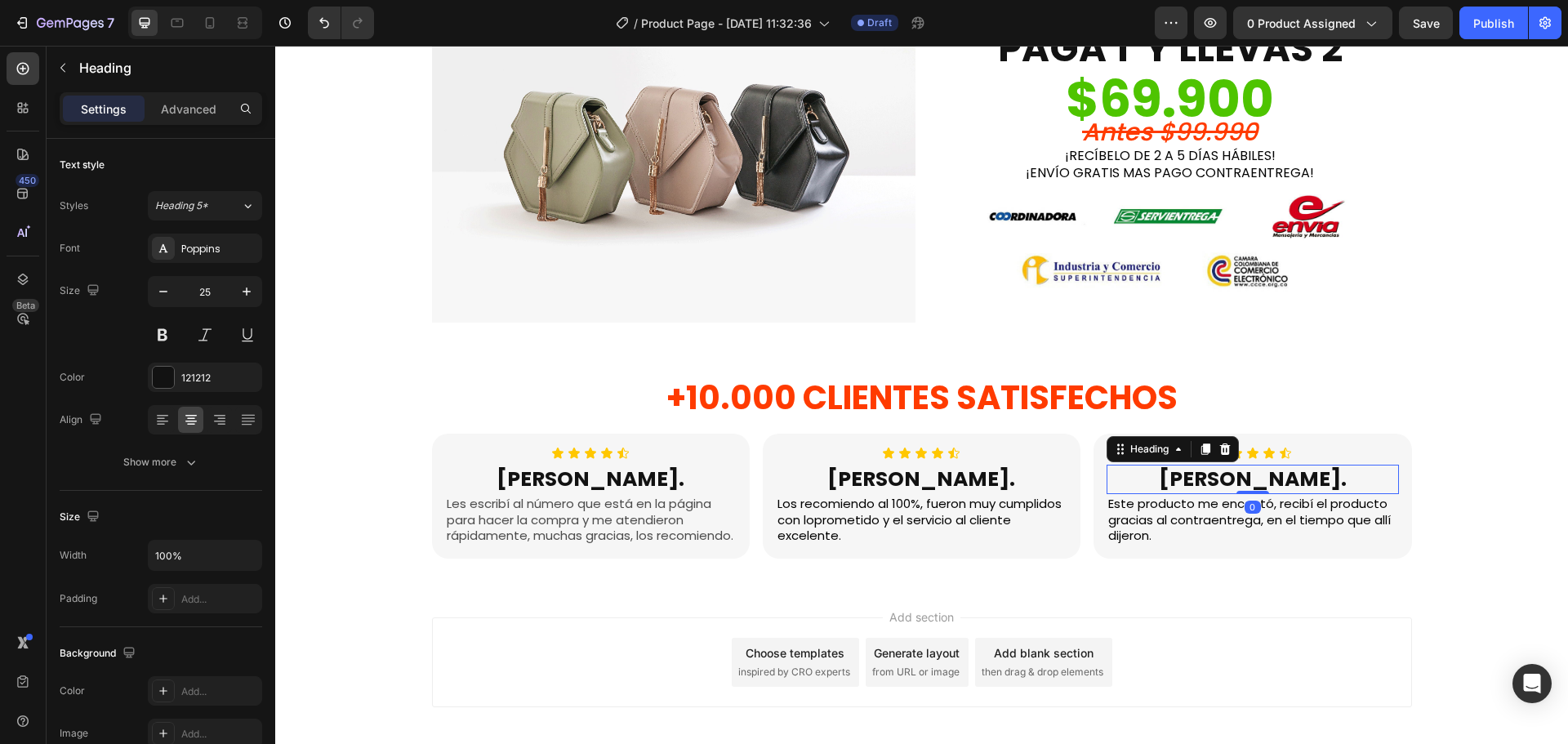
click at [1240, 470] on h2 "[PERSON_NAME]." at bounding box center [1252, 480] width 292 height 31
click at [1240, 470] on p "[PERSON_NAME]." at bounding box center [1252, 480] width 288 height 27
click at [676, 620] on div "Add section Choose templates inspired by CRO experts Generate layout from URL o…" at bounding box center [922, 685] width 1292 height 201
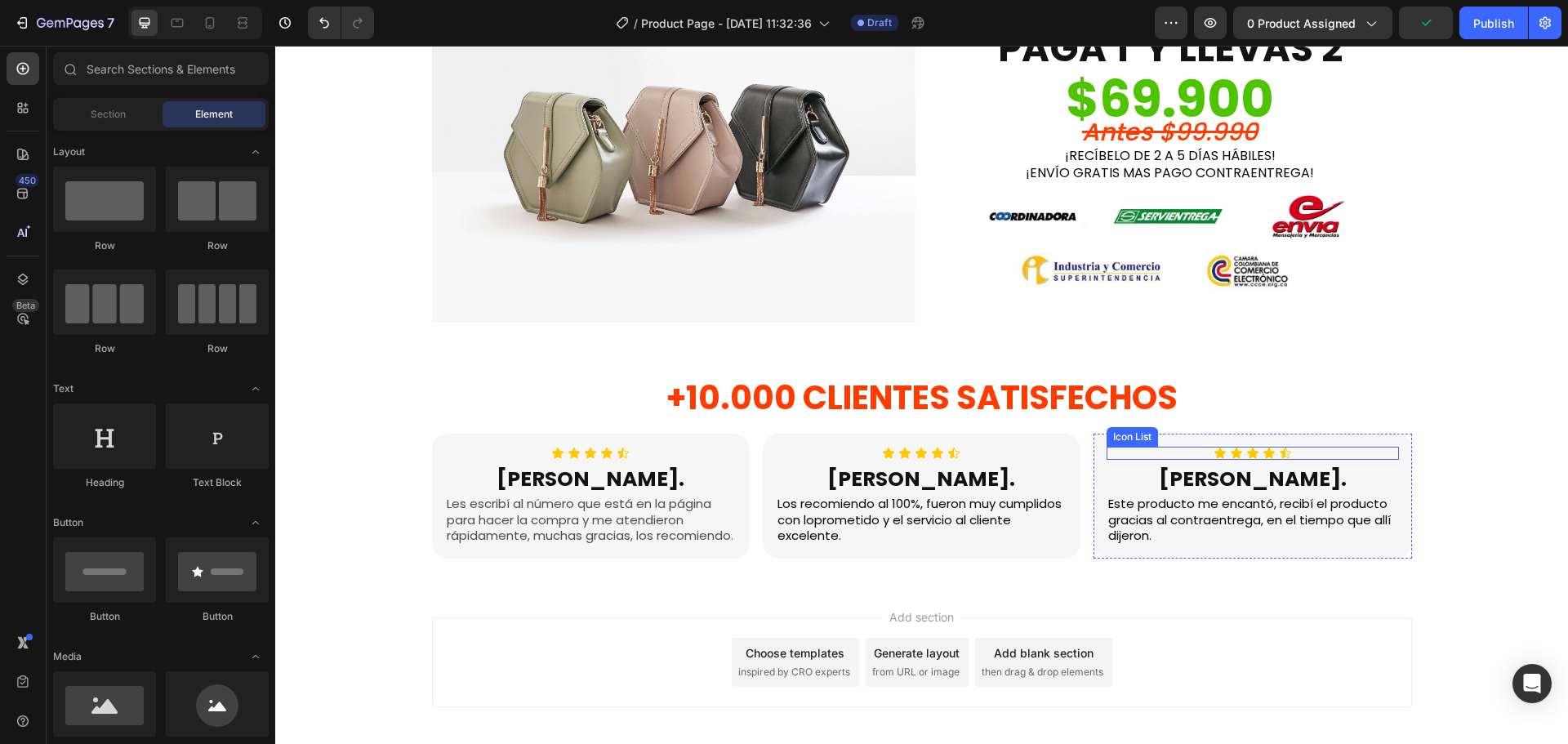
click at [1107, 450] on div "Icon Icon Icon Icon Icon" at bounding box center [1252, 452] width 292 height 13
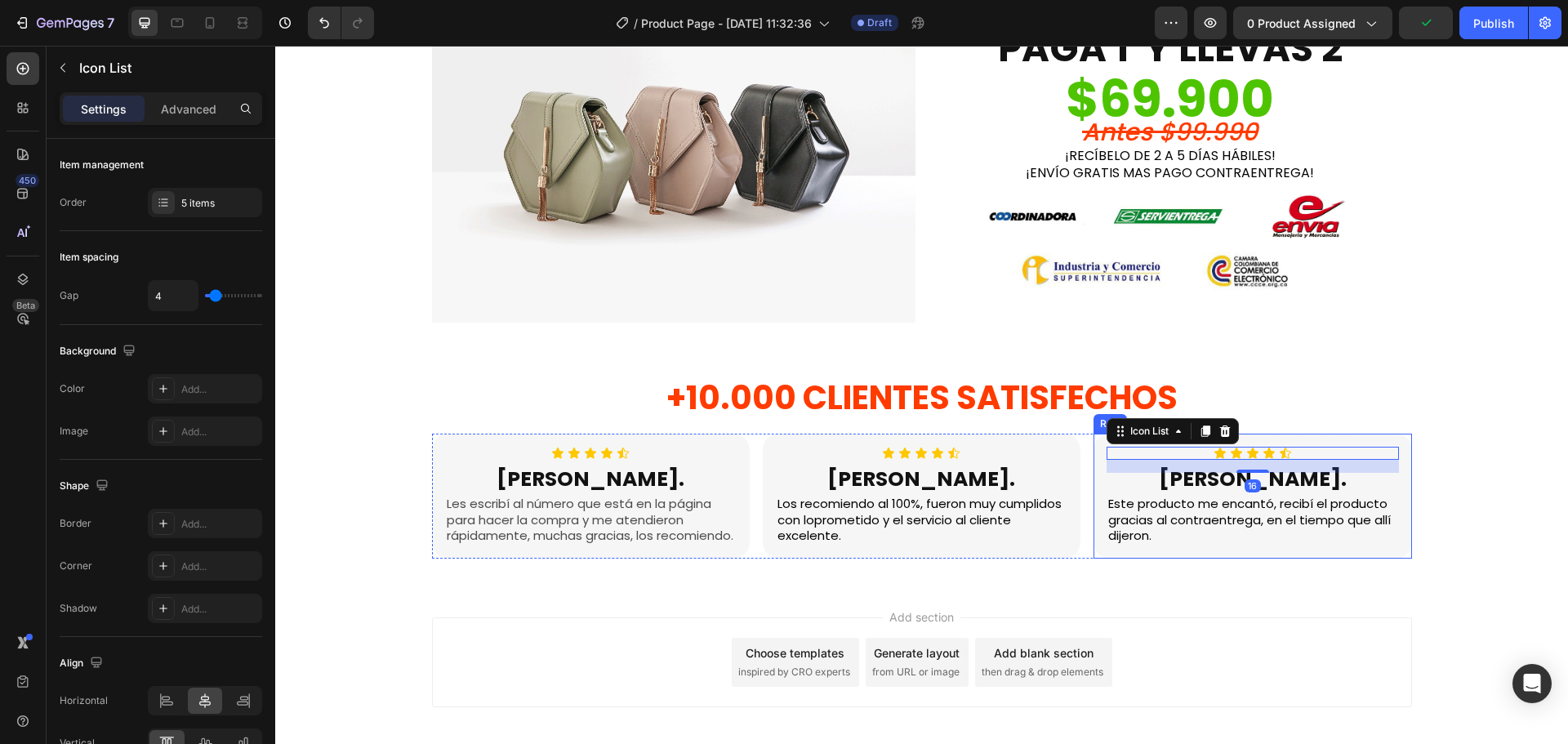
click at [1094, 465] on div "Icon Icon Icon Icon Icon Icon List 16 [PERSON_NAME]. Heading Este producto me e…" at bounding box center [1253, 496] width 318 height 125
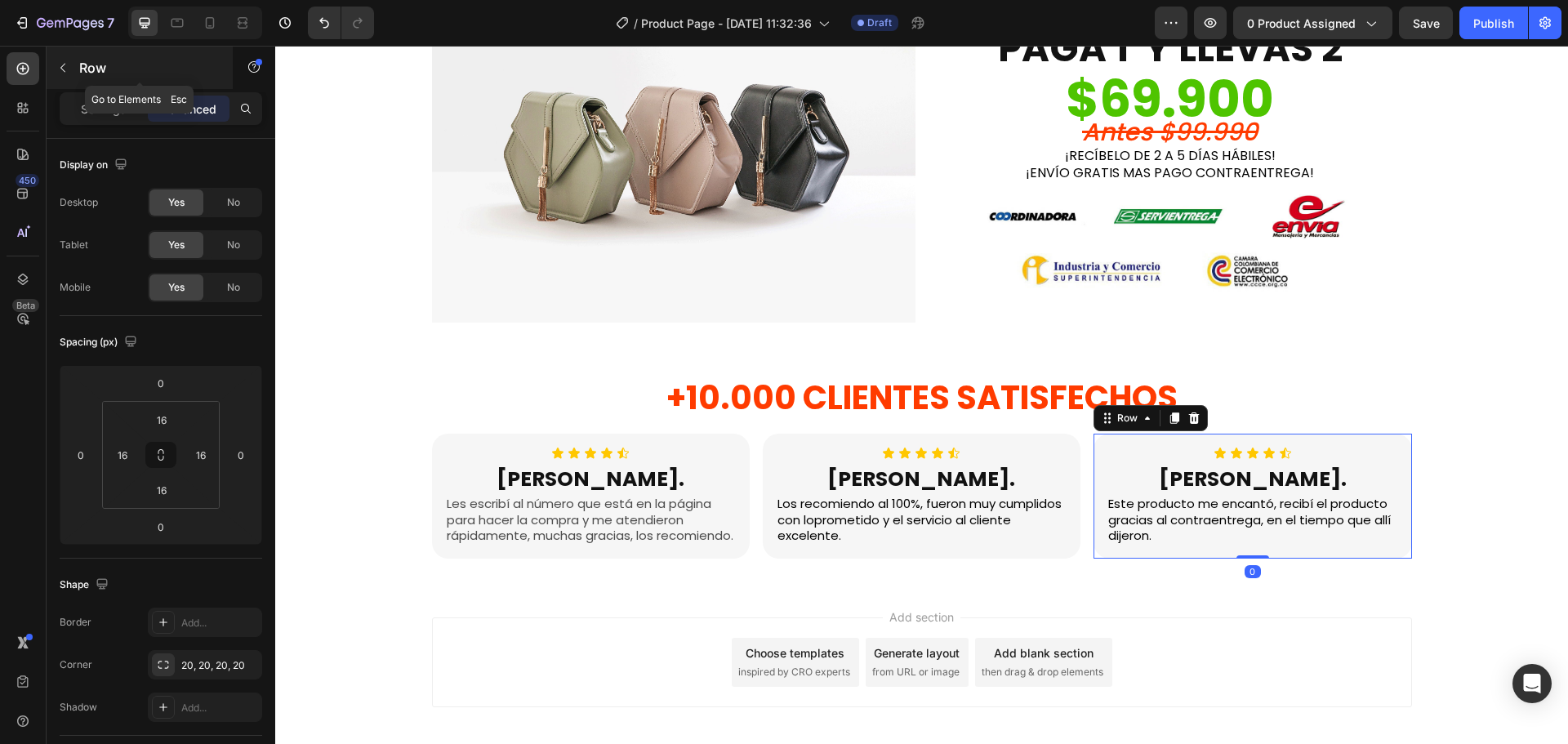
click at [63, 65] on icon "button" at bounding box center [62, 67] width 13 height 13
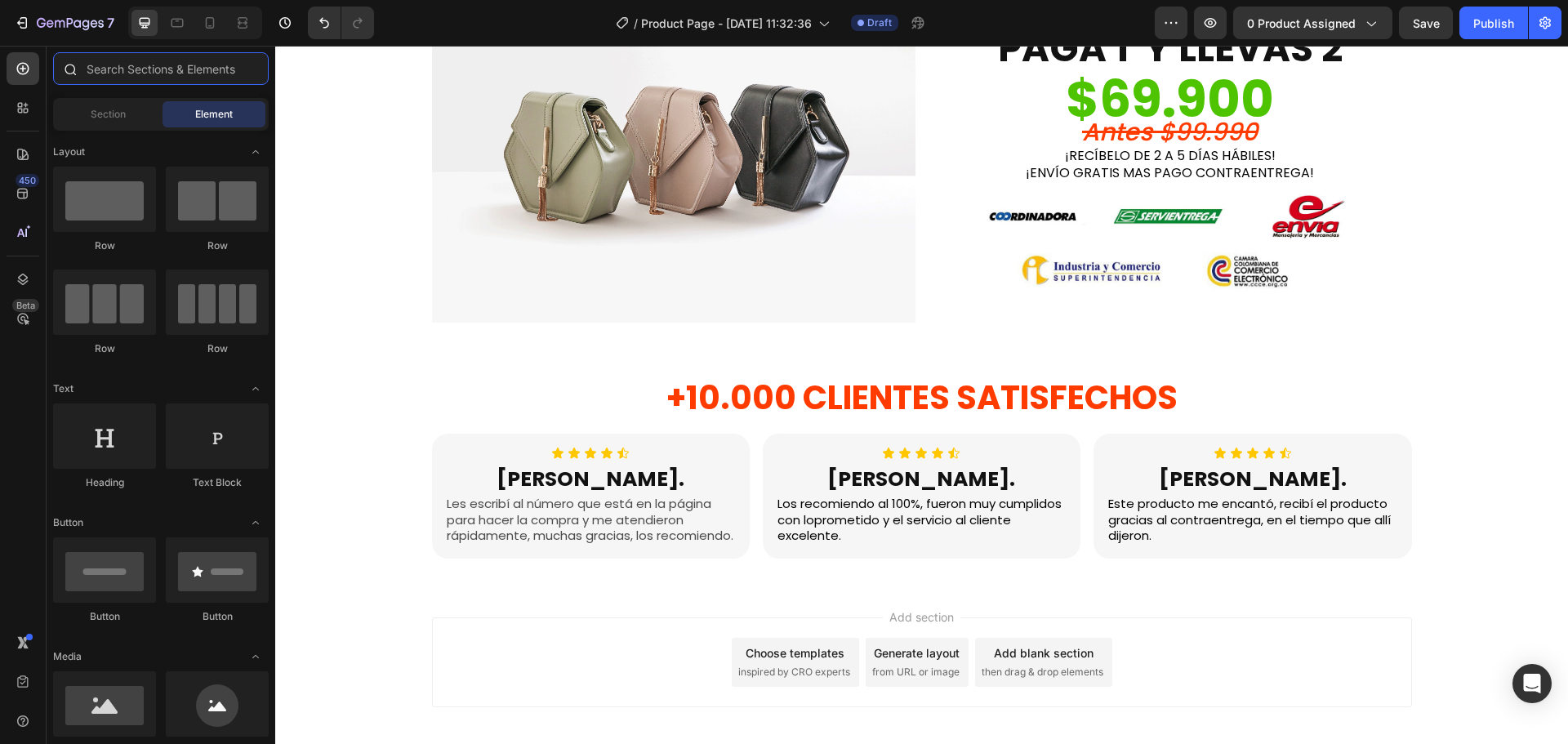
click at [99, 71] on input "text" at bounding box center [161, 68] width 216 height 32
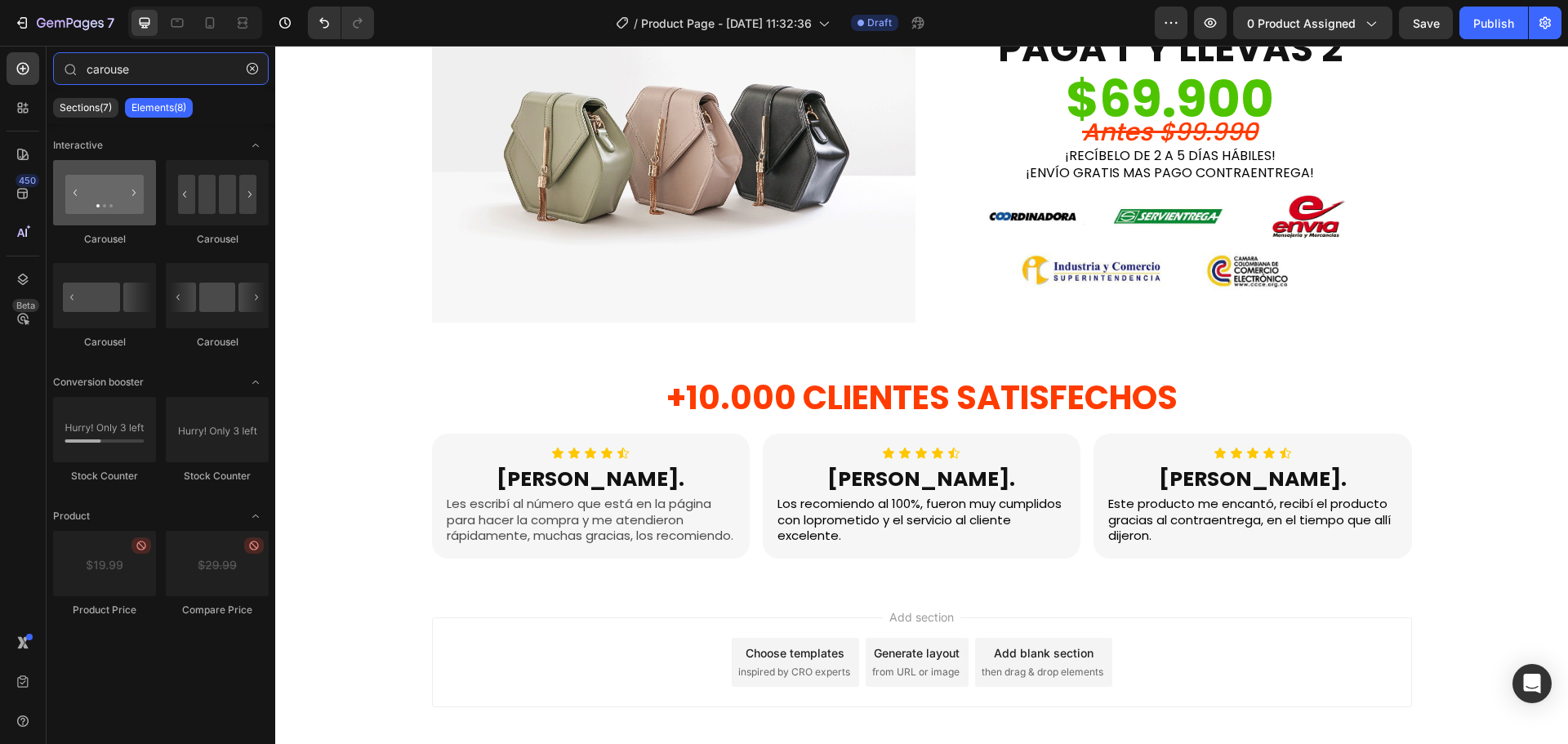
type input "carouse"
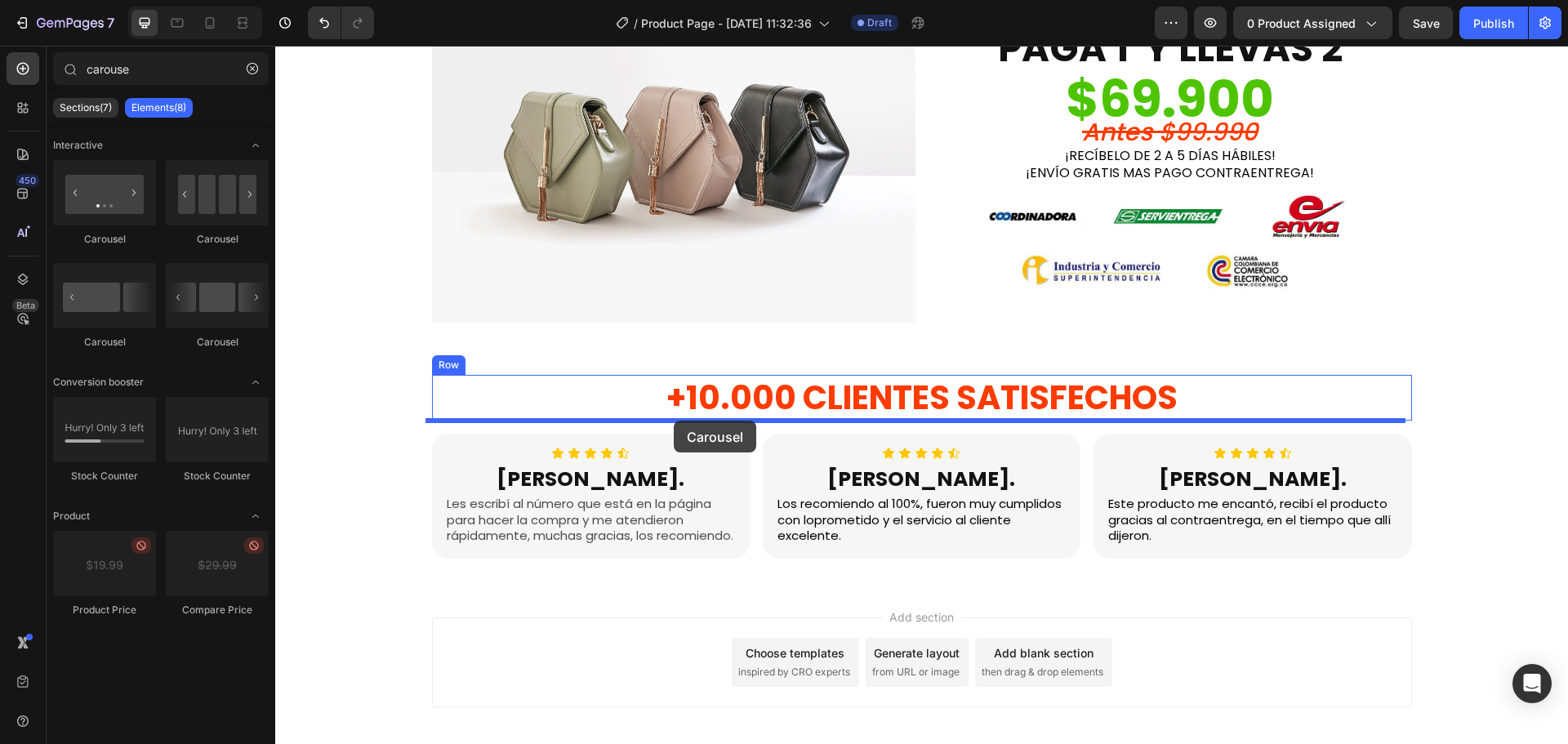
drag, startPoint x: 388, startPoint y: 248, endPoint x: 673, endPoint y: 421, distance: 333.4
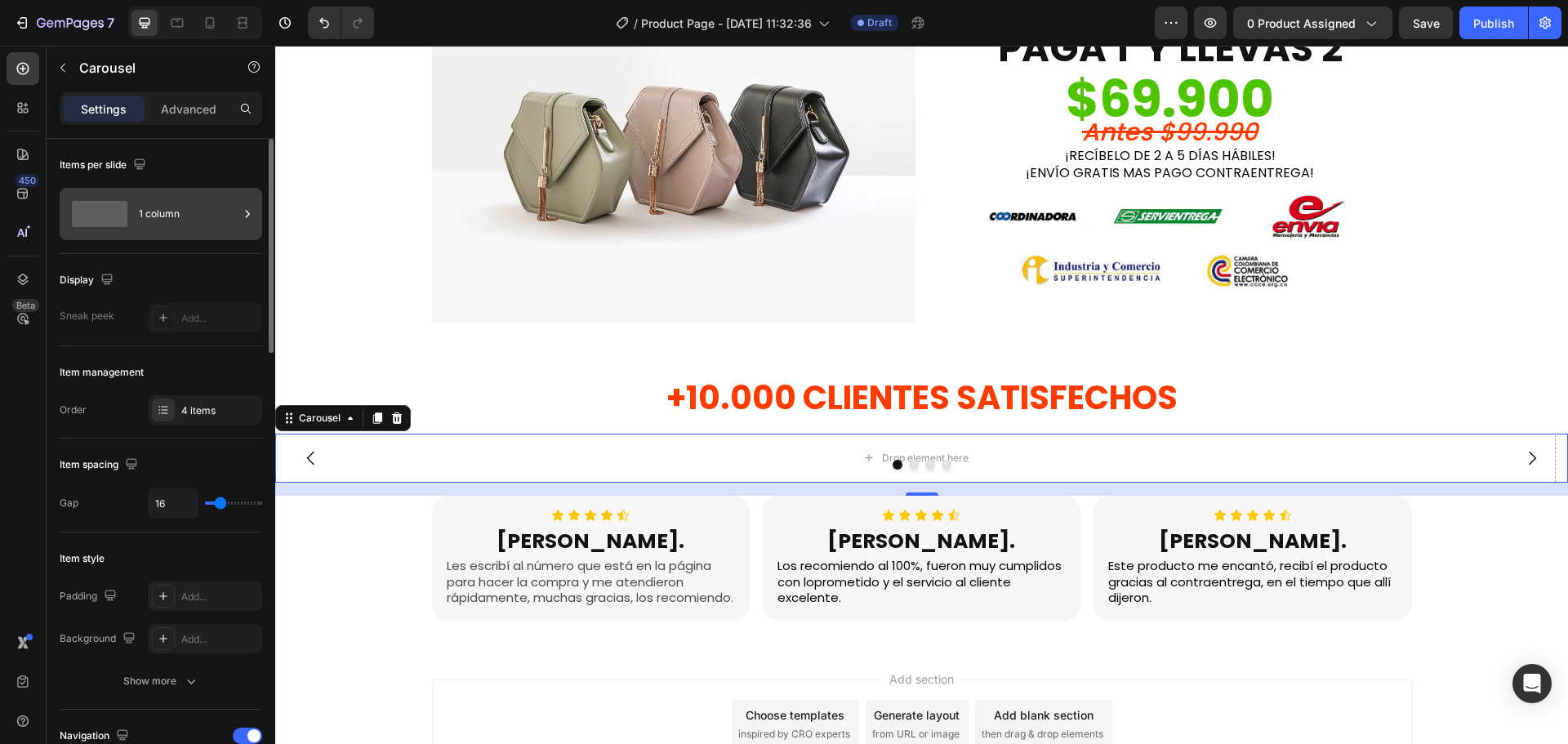
click at [196, 202] on div "1 column" at bounding box center [188, 214] width 99 height 37
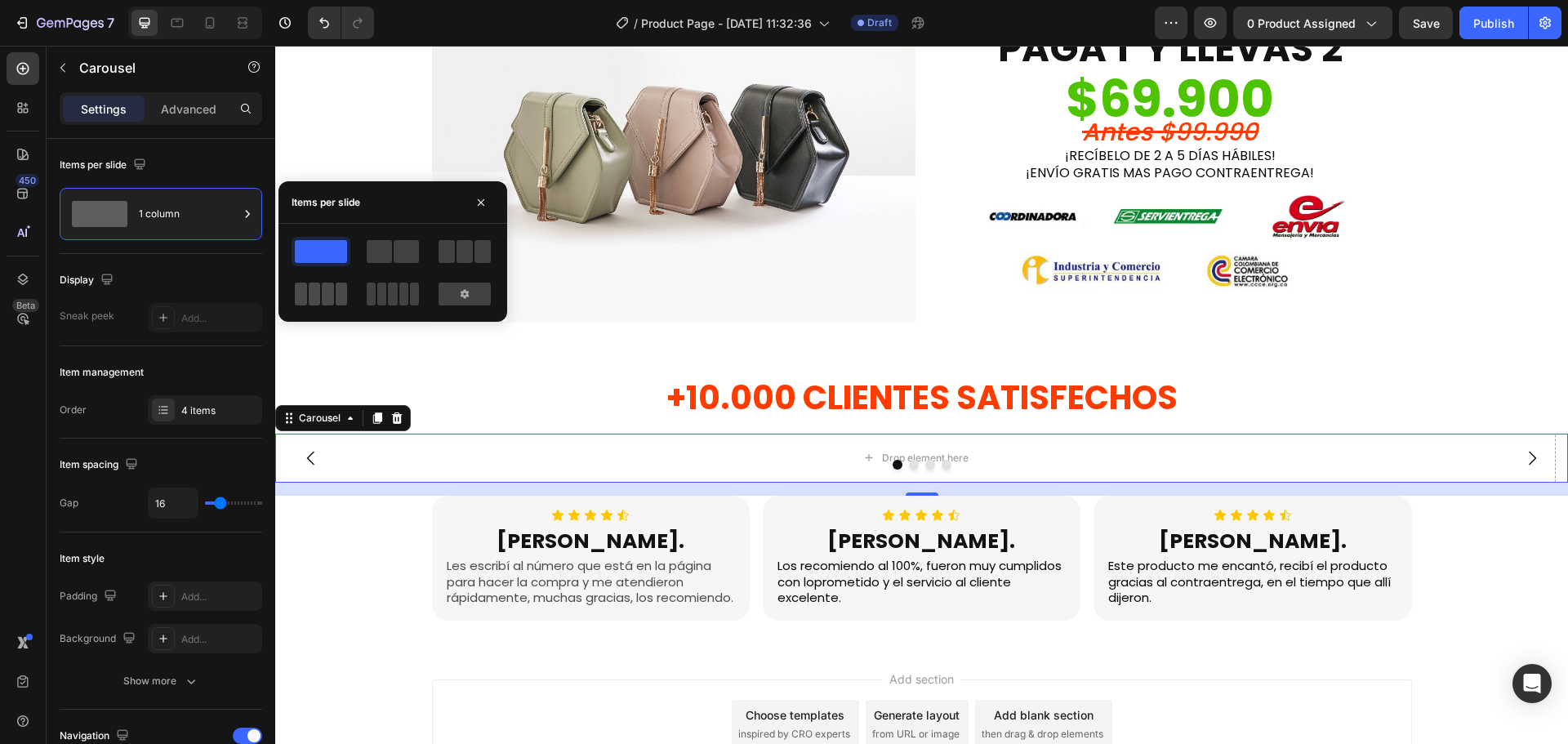
click at [333, 292] on span at bounding box center [327, 293] width 12 height 23
click at [593, 446] on div "Drop element here Drop element here Drop element here Drop element here" at bounding box center [922, 458] width 1292 height 49
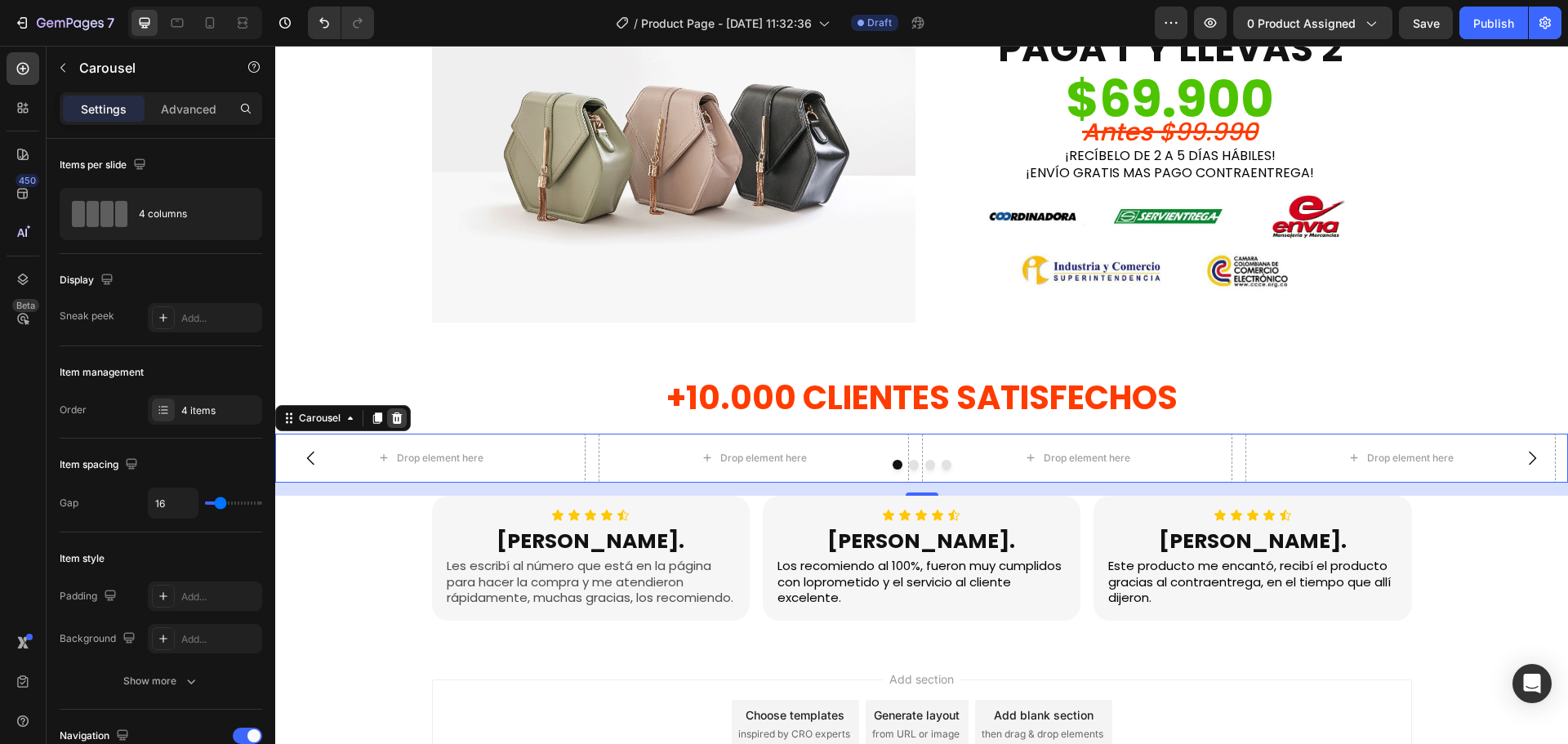
click at [401, 418] on icon at bounding box center [397, 417] width 10 height 11
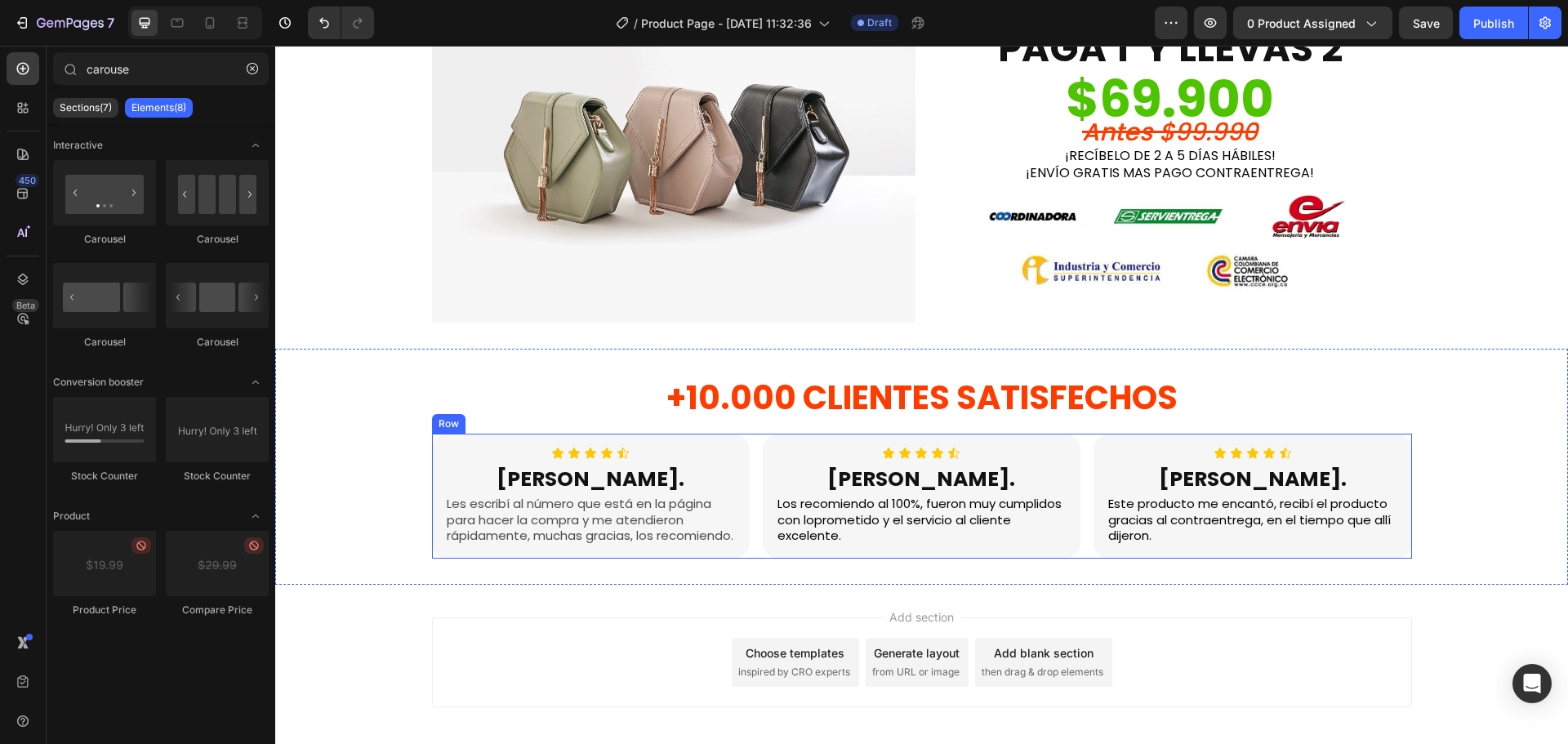
click at [751, 452] on div "Icon Icon Icon Icon Icon Icon List [PERSON_NAME]. Heading Les escribí al número…" at bounding box center [922, 496] width 980 height 125
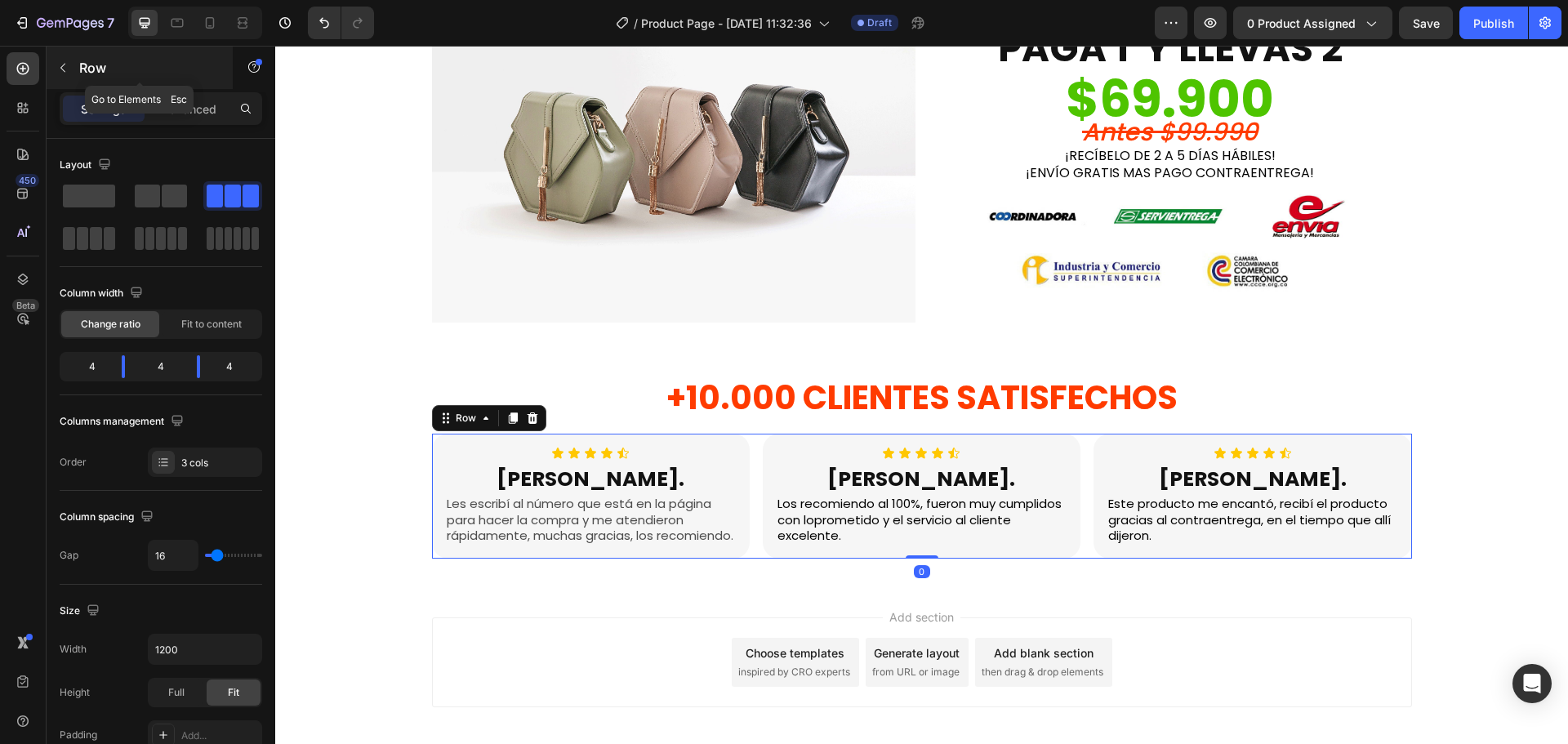
click at [59, 69] on icon "button" at bounding box center [62, 67] width 13 height 13
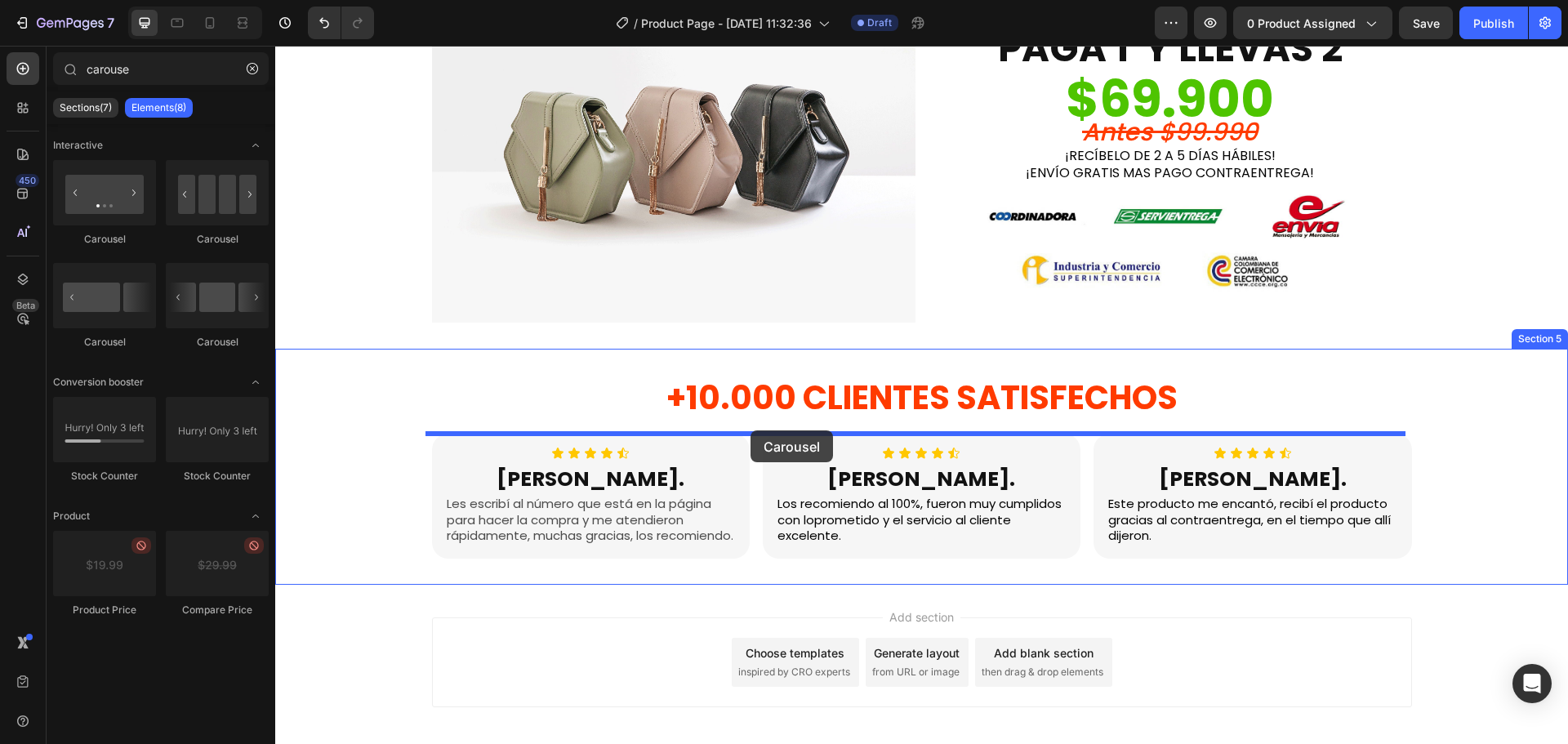
drag, startPoint x: 381, startPoint y: 254, endPoint x: 751, endPoint y: 430, distance: 409.7
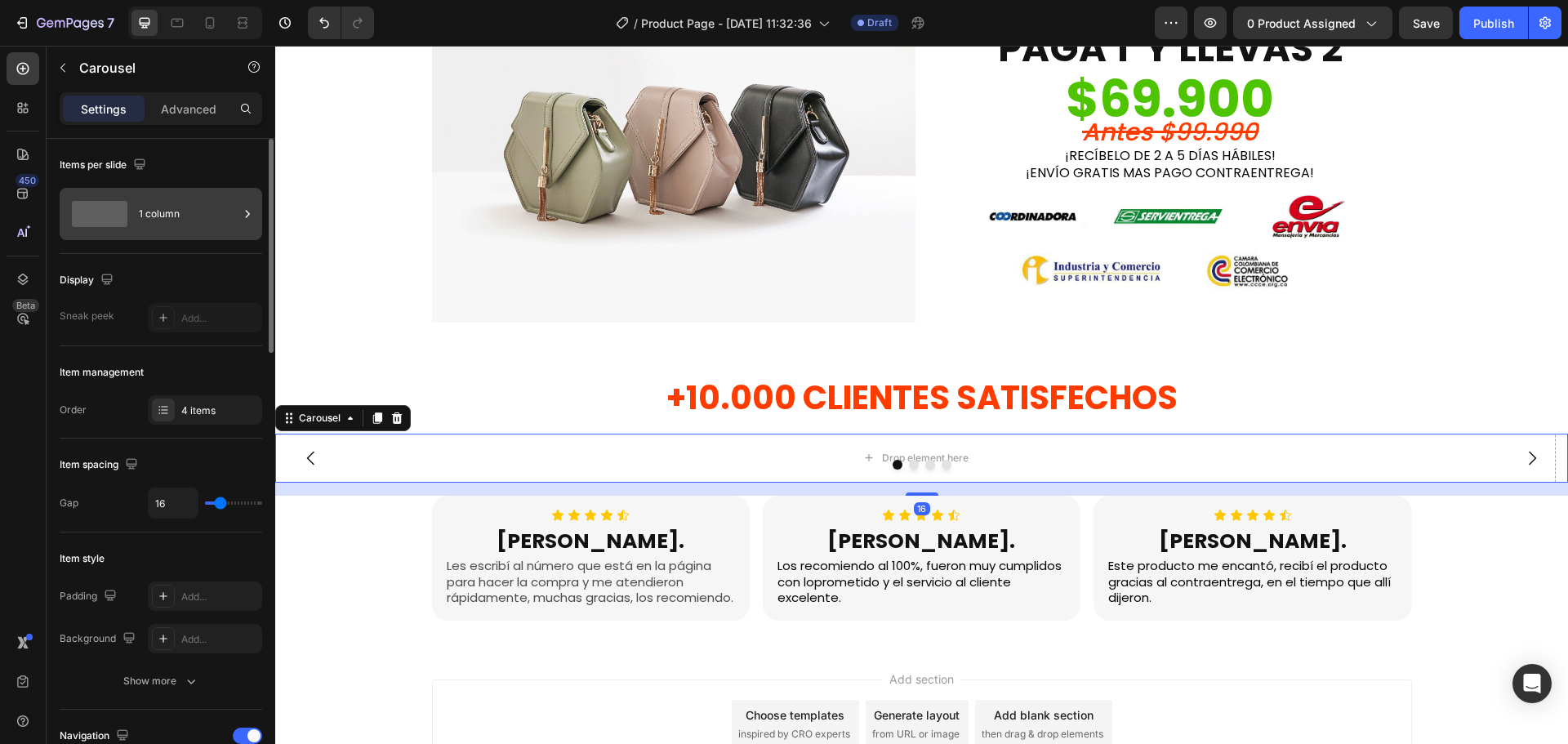
click at [196, 206] on div "1 column" at bounding box center [188, 214] width 99 height 37
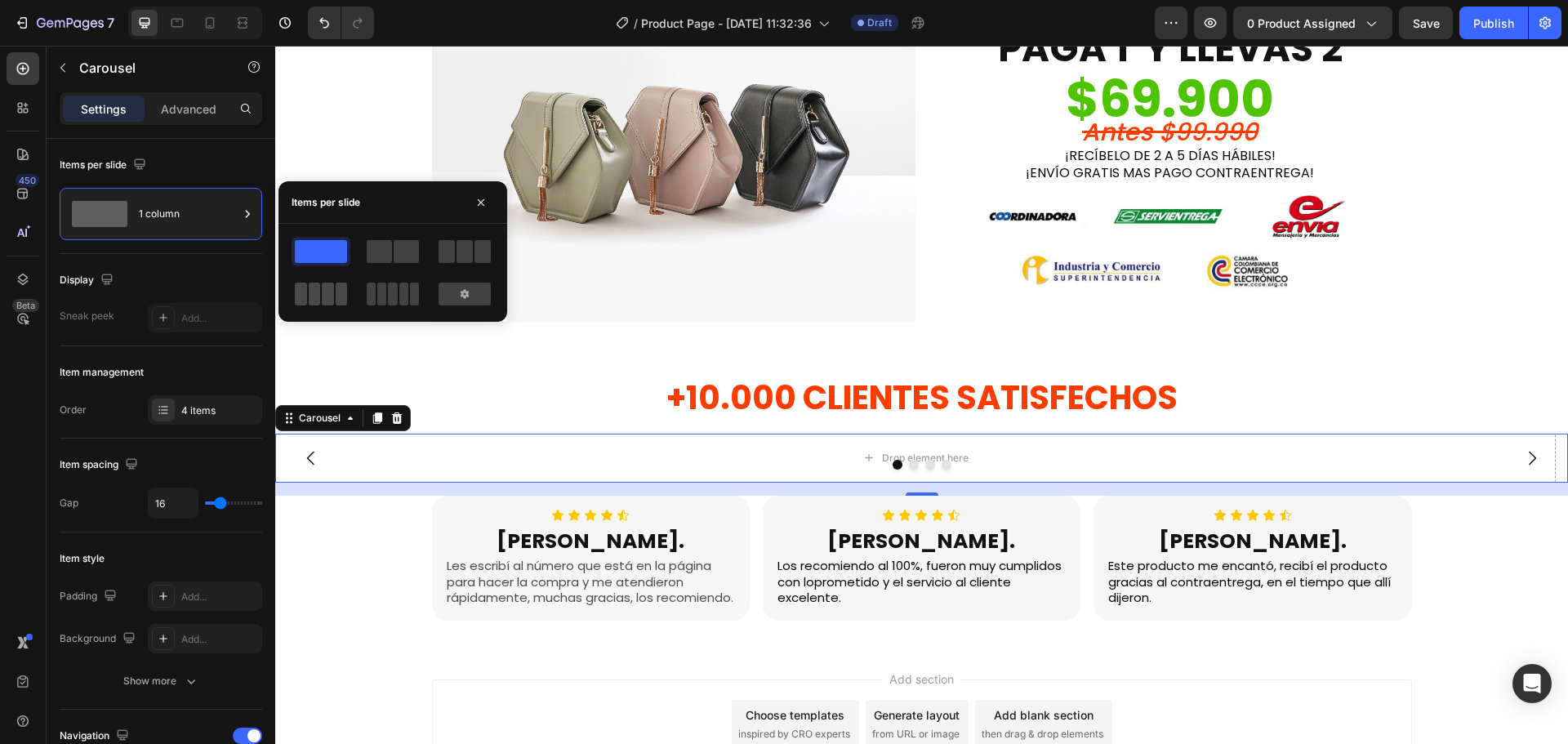
drag, startPoint x: 331, startPoint y: 286, endPoint x: 173, endPoint y: 329, distance: 163.7
click at [331, 286] on span at bounding box center [327, 293] width 12 height 23
click at [331, 418] on div "Carousel" at bounding box center [320, 417] width 48 height 14
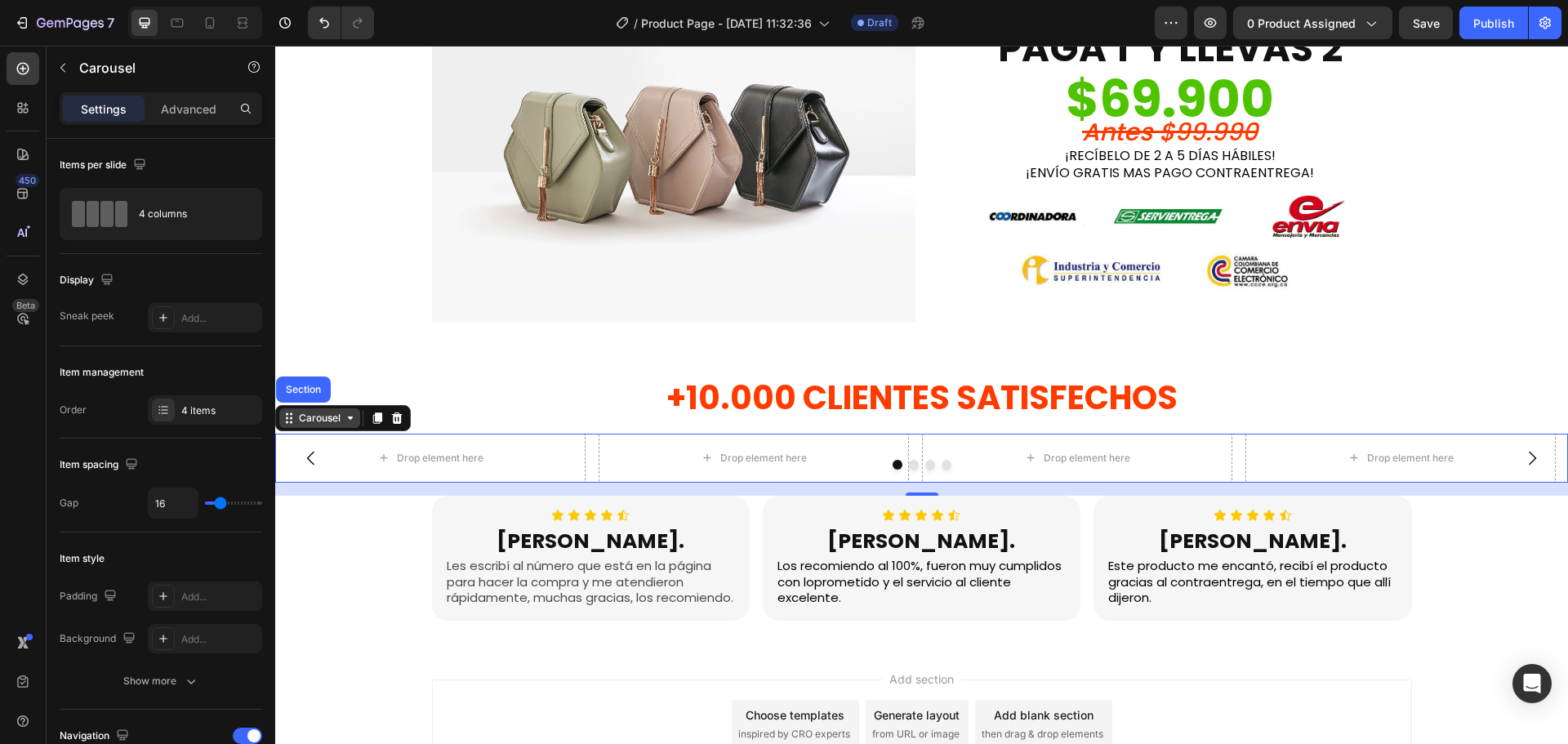
click at [331, 418] on div "Carousel" at bounding box center [320, 417] width 48 height 14
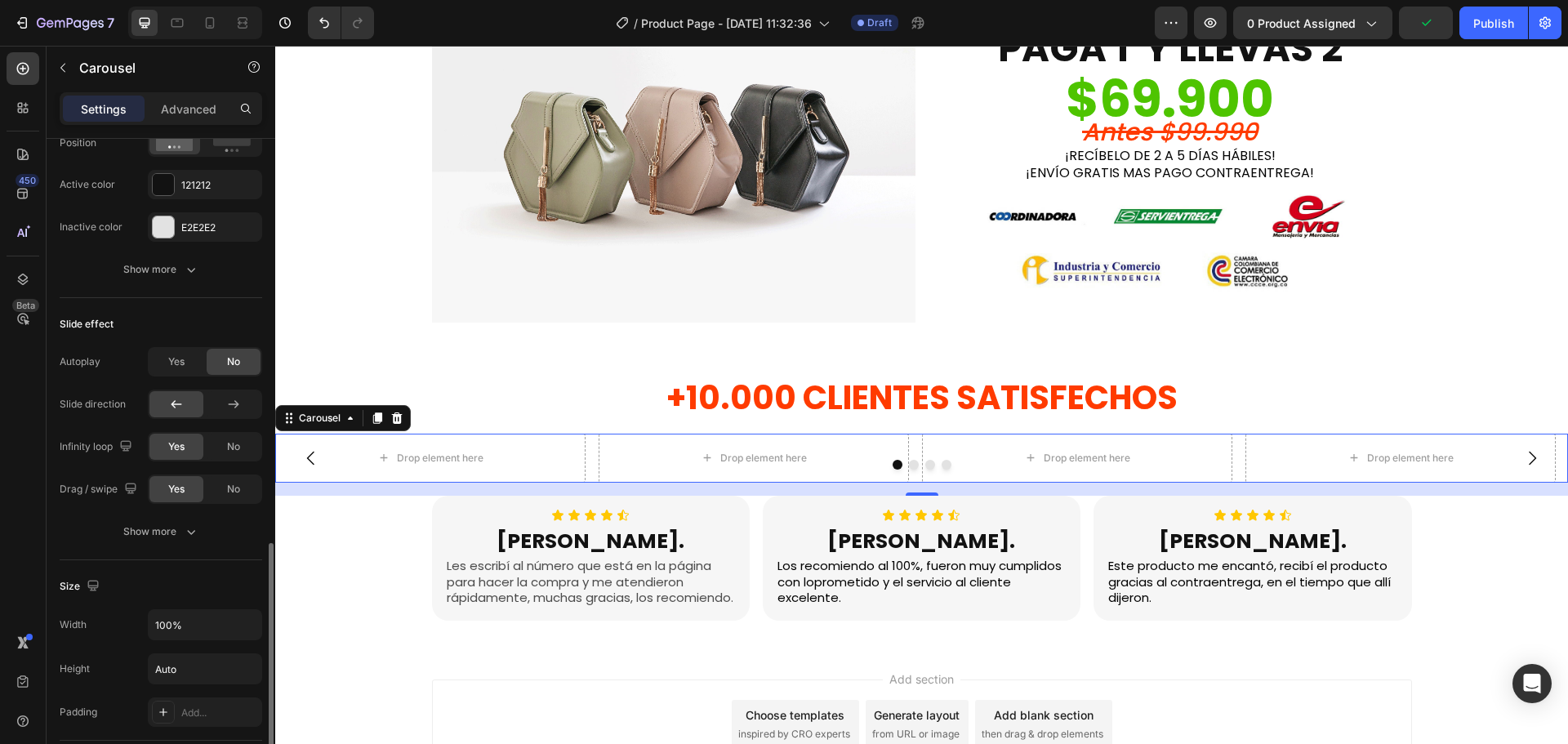
scroll to position [1225, 0]
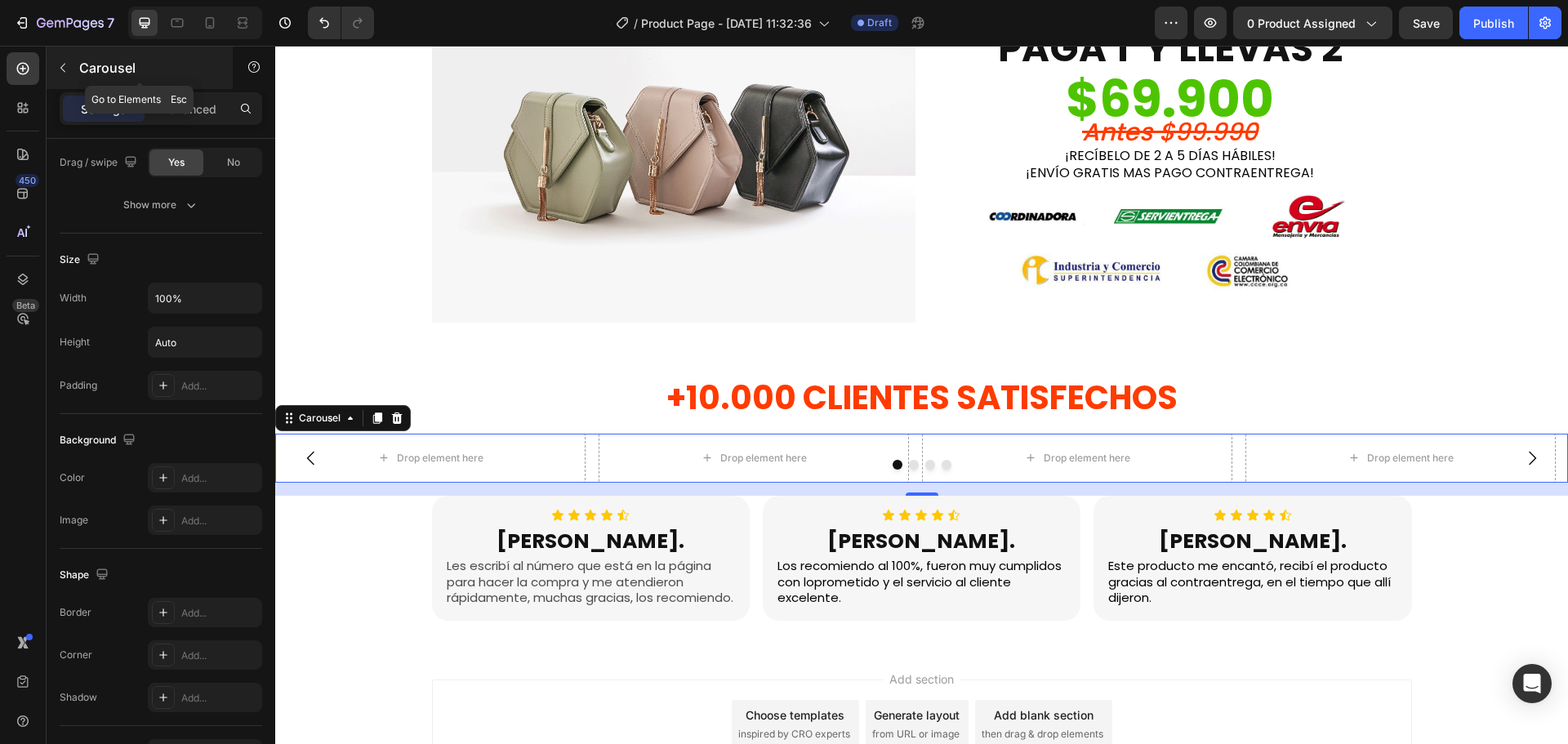
click at [60, 57] on button "button" at bounding box center [63, 67] width 26 height 26
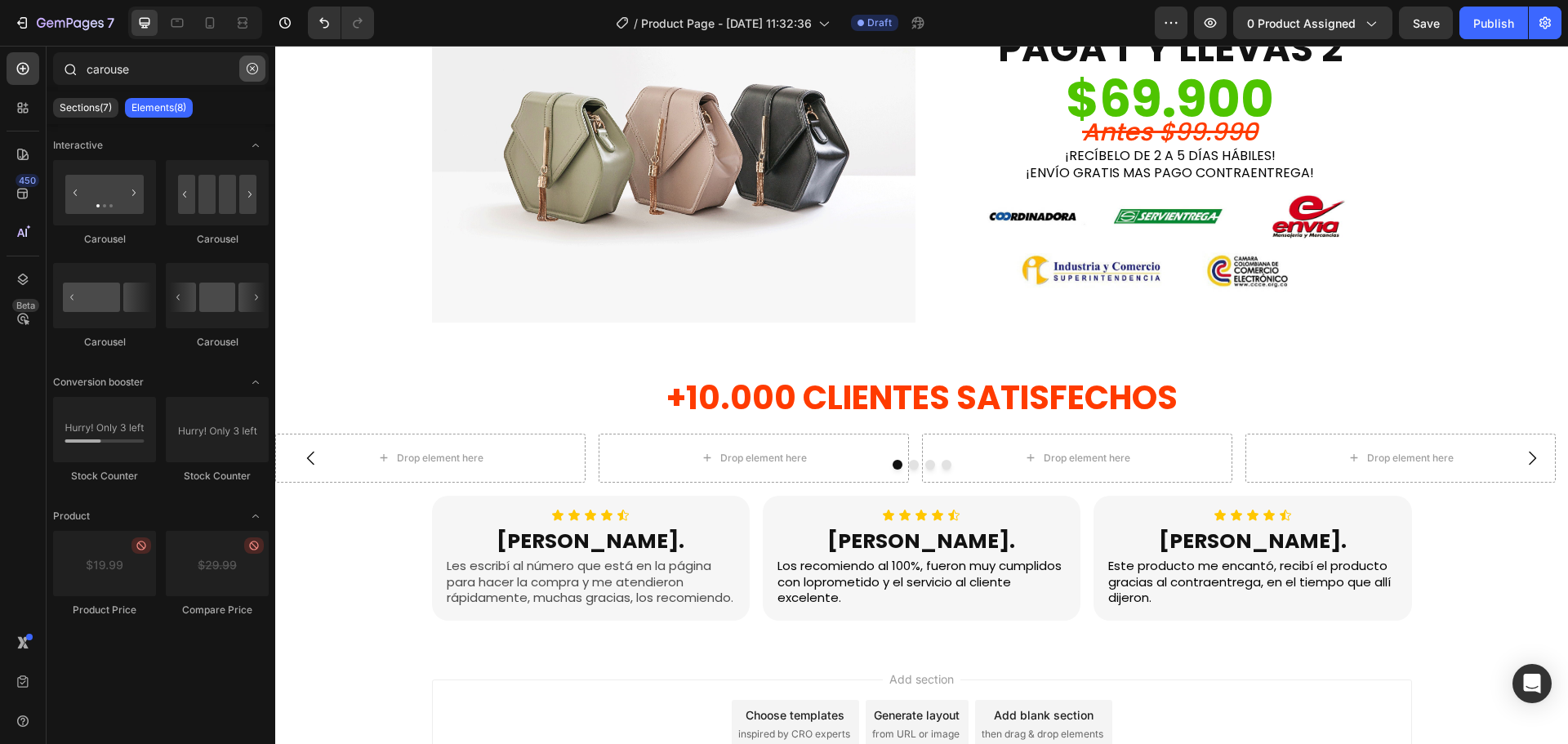
click at [247, 69] on icon "button" at bounding box center [252, 68] width 11 height 11
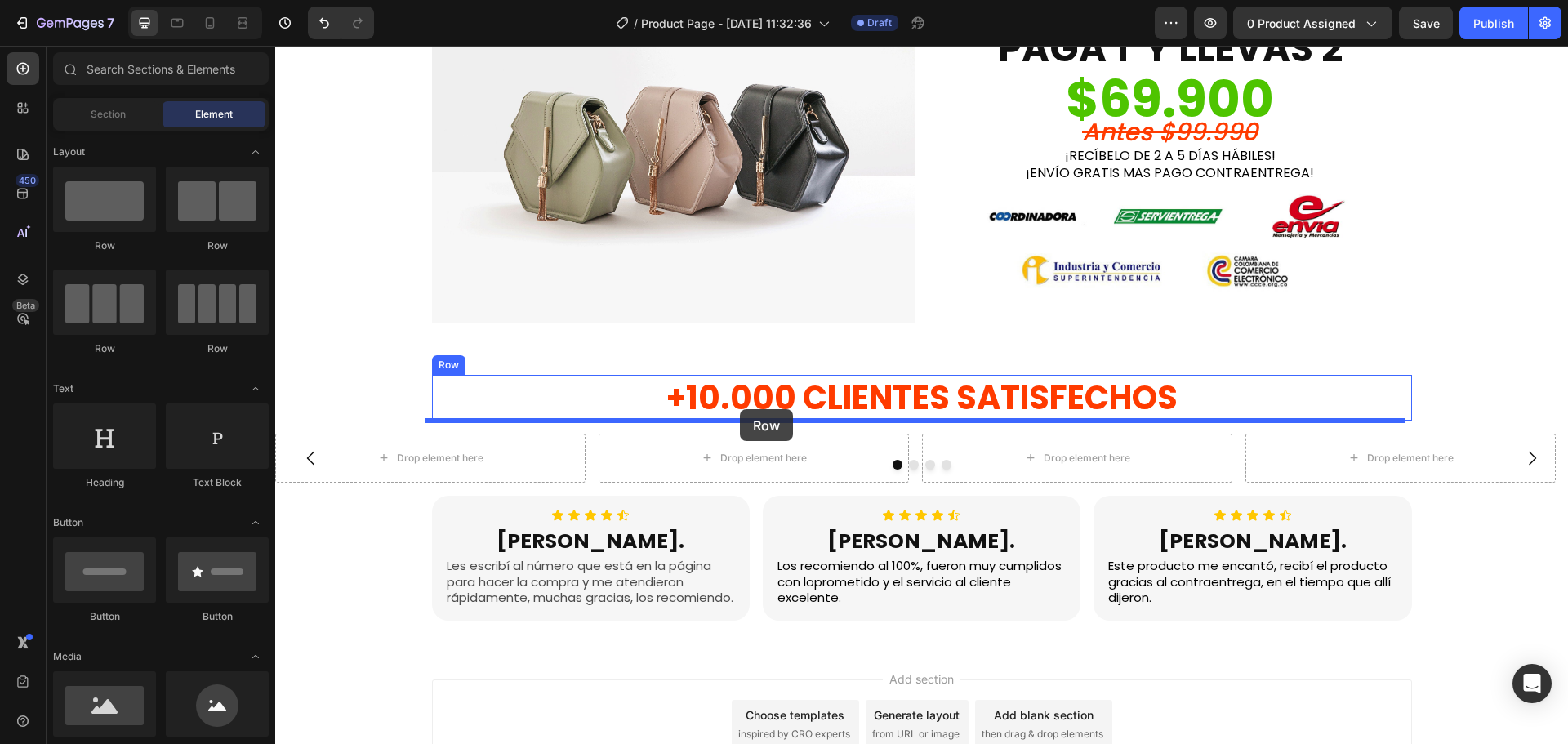
drag, startPoint x: 372, startPoint y: 249, endPoint x: 740, endPoint y: 409, distance: 401.3
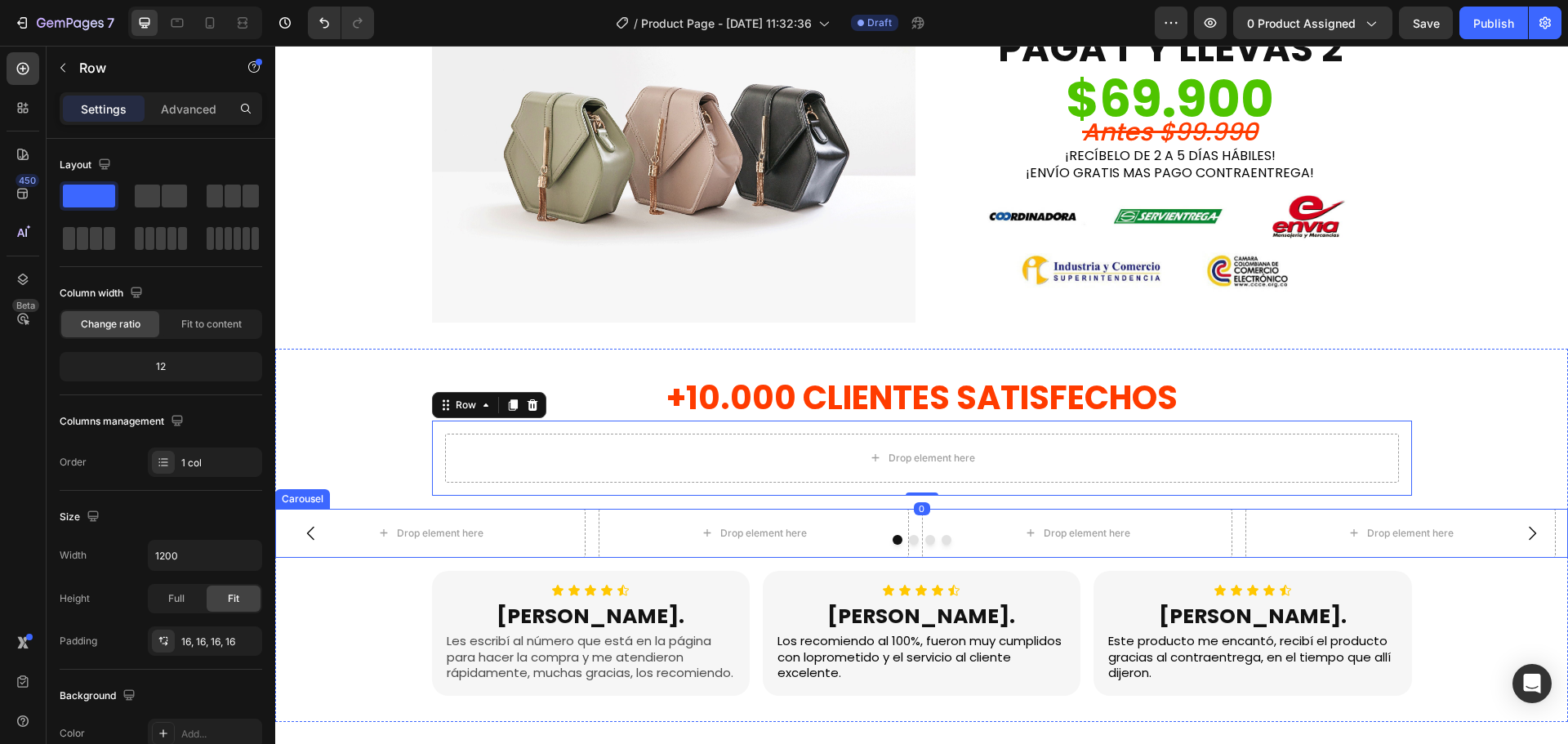
click at [593, 531] on div "Drop element here Drop element here Drop element here Drop element here" at bounding box center [922, 533] width 1292 height 49
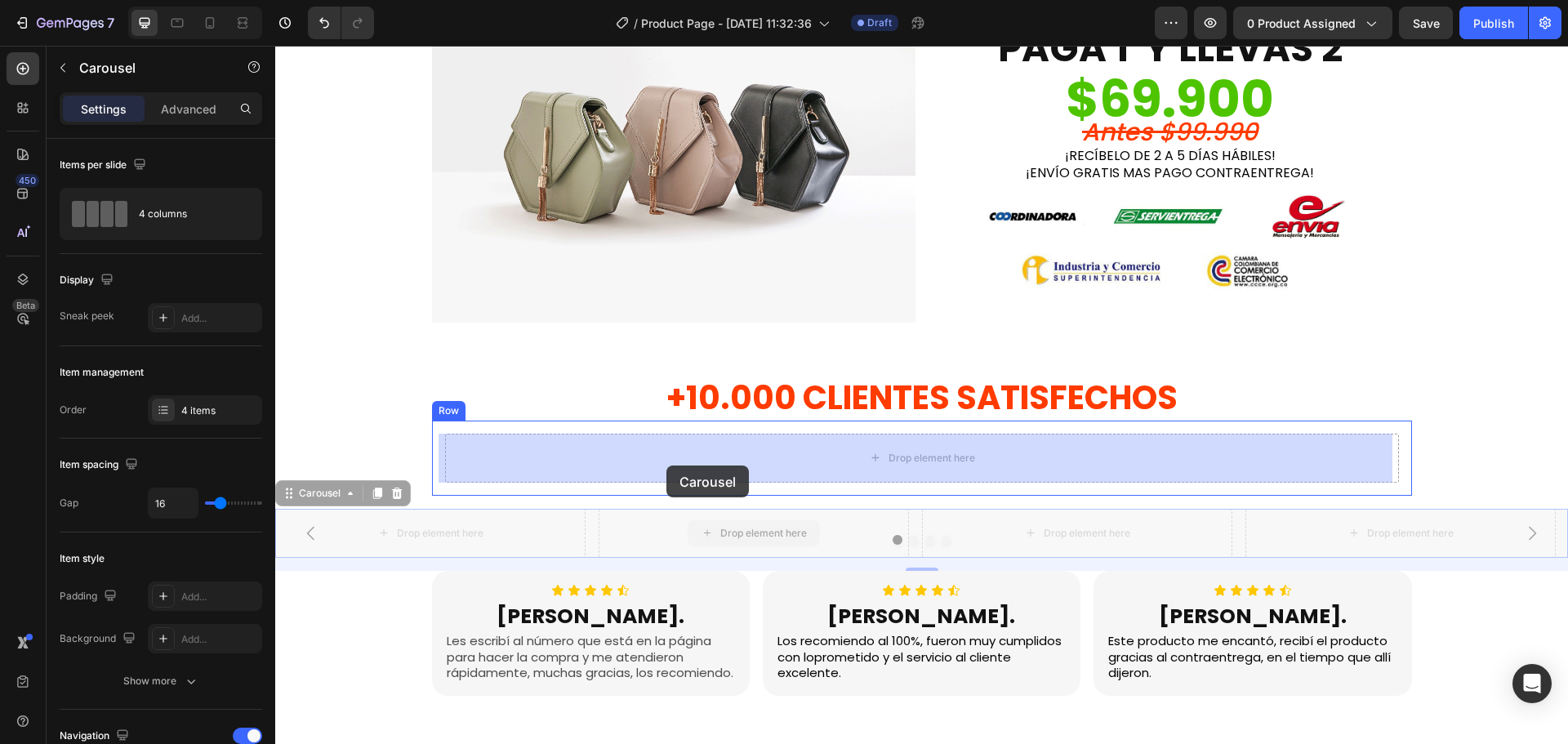
drag, startPoint x: 593, startPoint y: 535, endPoint x: 668, endPoint y: 465, distance: 102.6
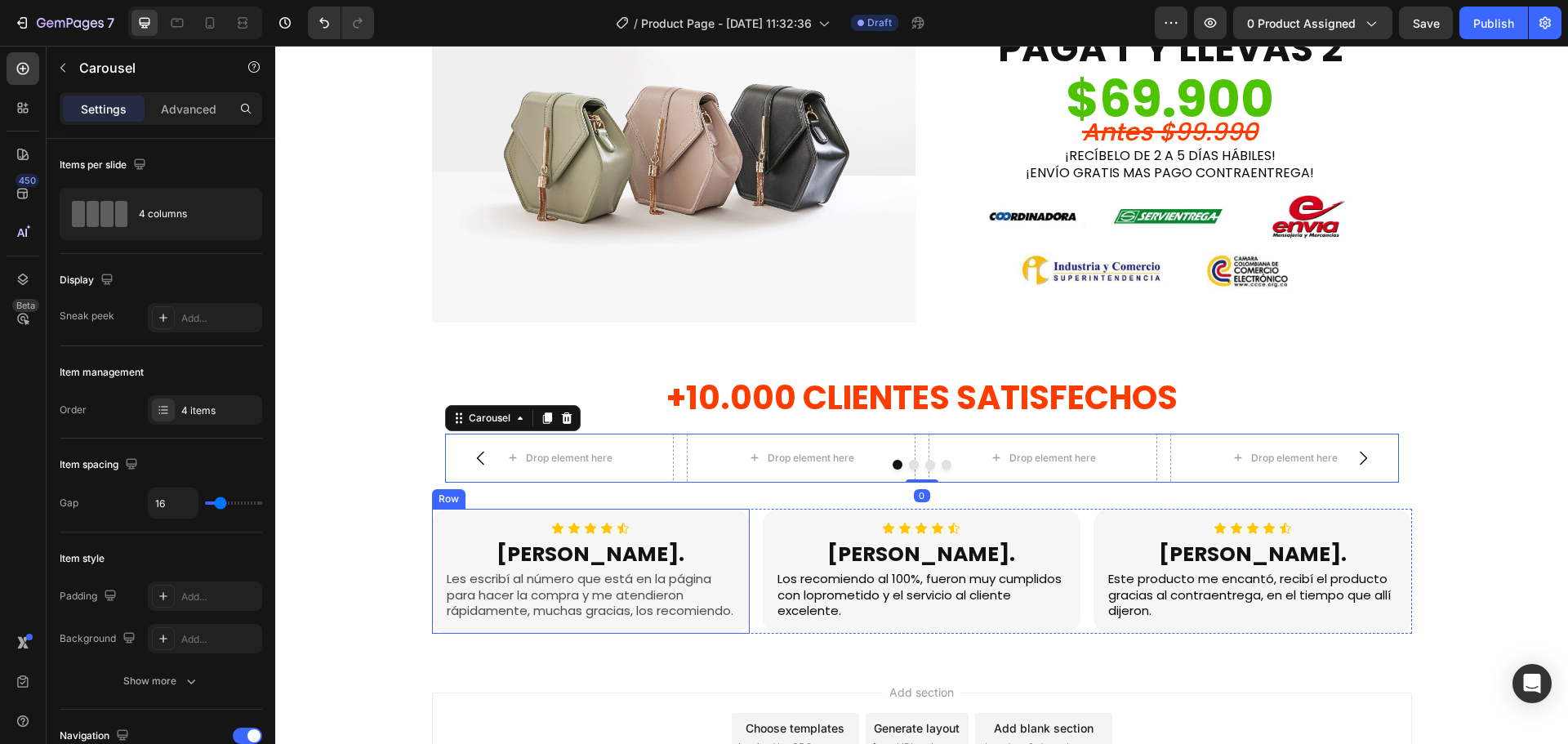
click at [671, 519] on div "Icon Icon Icon Icon Icon Icon List [PERSON_NAME]. Heading Les escribí al número…" at bounding box center [591, 571] width 318 height 125
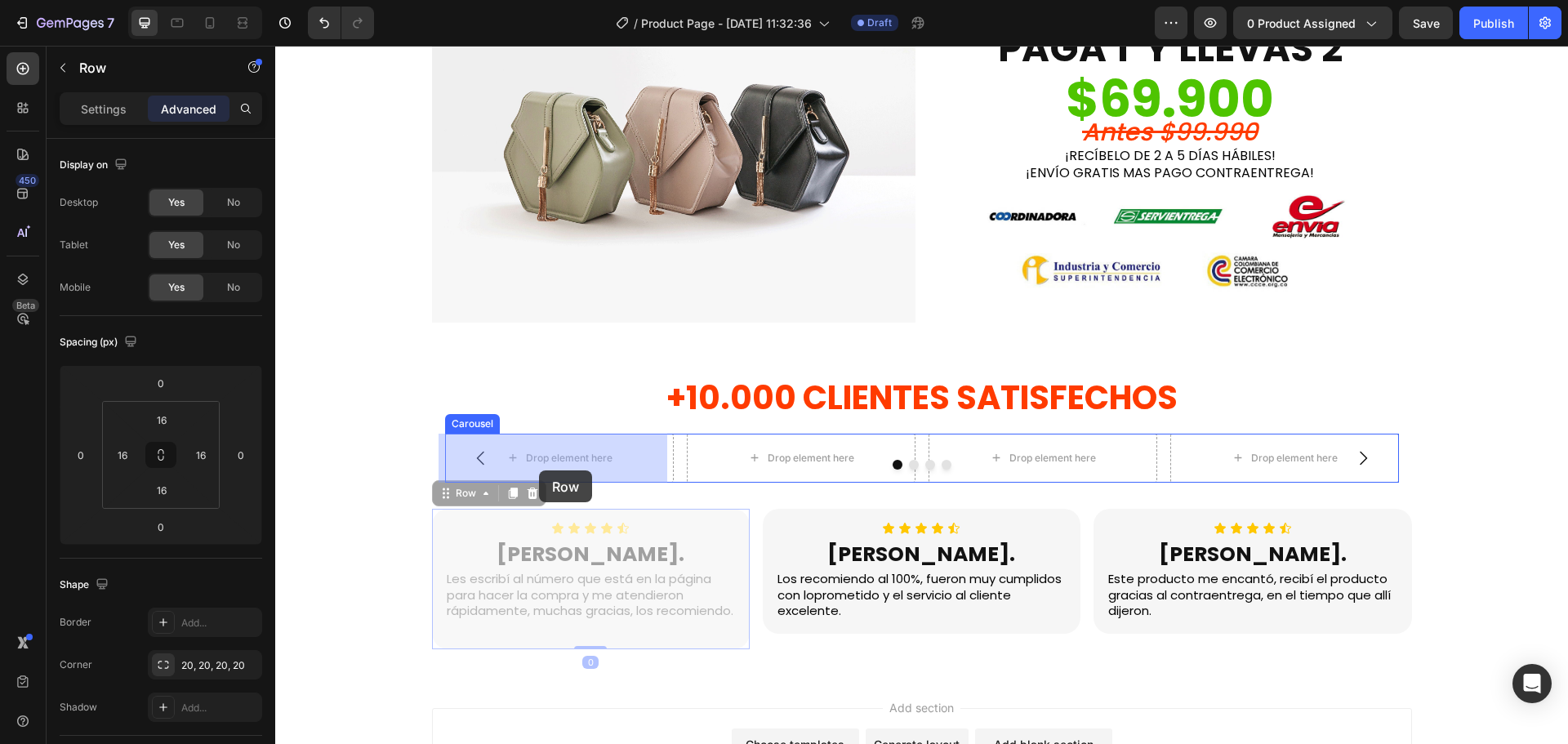
drag, startPoint x: 464, startPoint y: 500, endPoint x: 539, endPoint y: 470, distance: 80.8
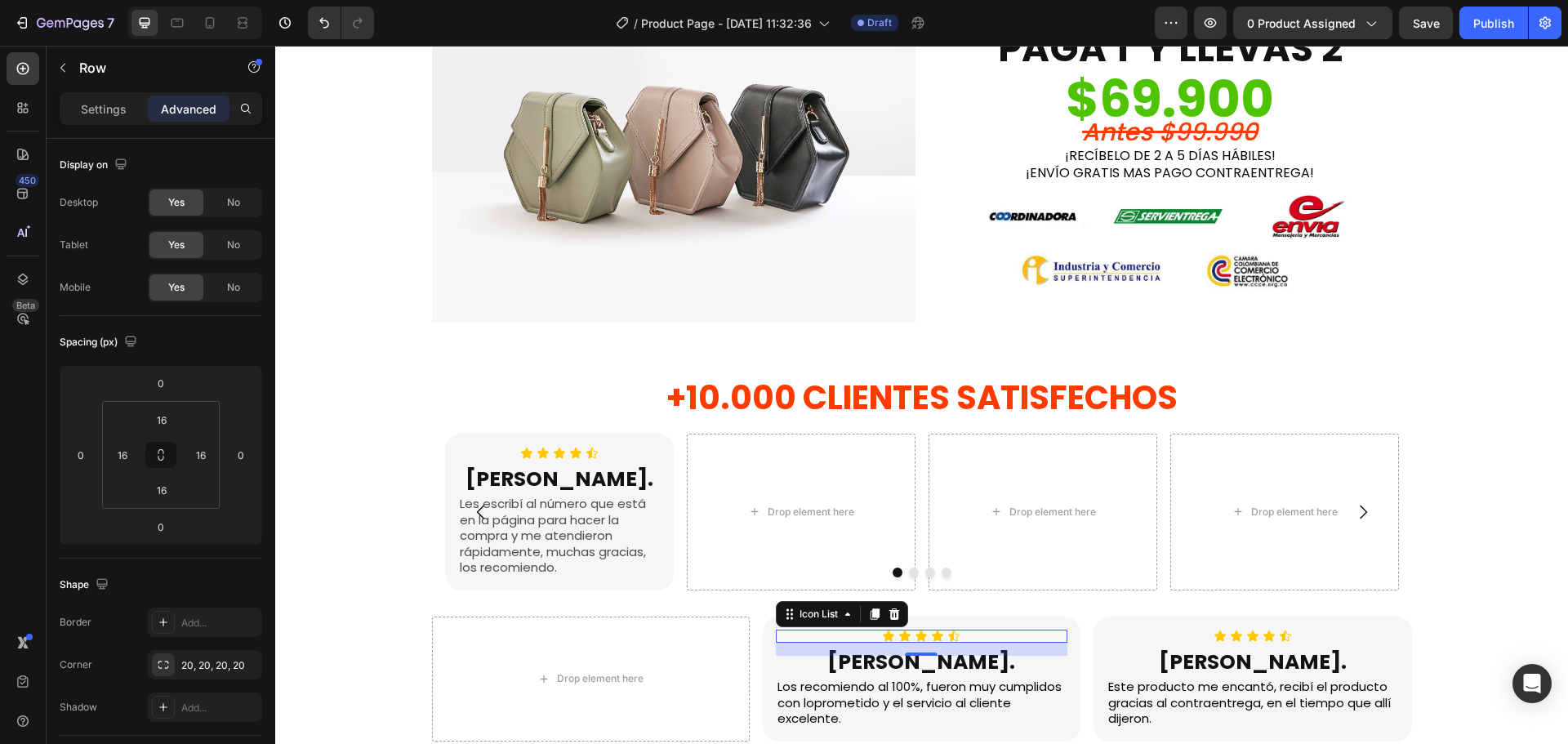
click at [780, 631] on div "Icon Icon Icon Icon Icon" at bounding box center [921, 636] width 292 height 13
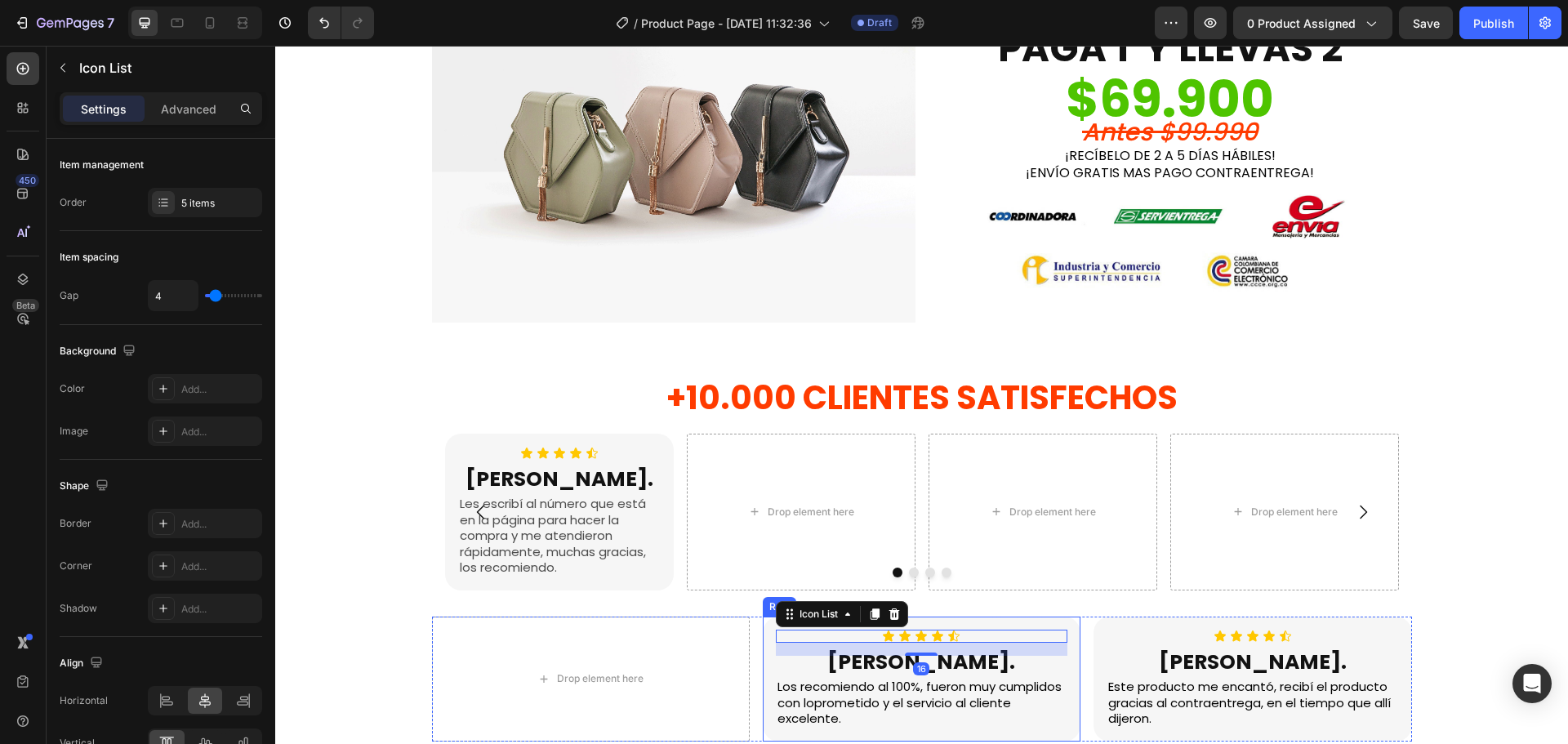
click at [763, 639] on div "Icon Icon Icon Icon Icon Icon List 16 [PERSON_NAME]. Heading Los recomiendo al …" at bounding box center [922, 679] width 318 height 125
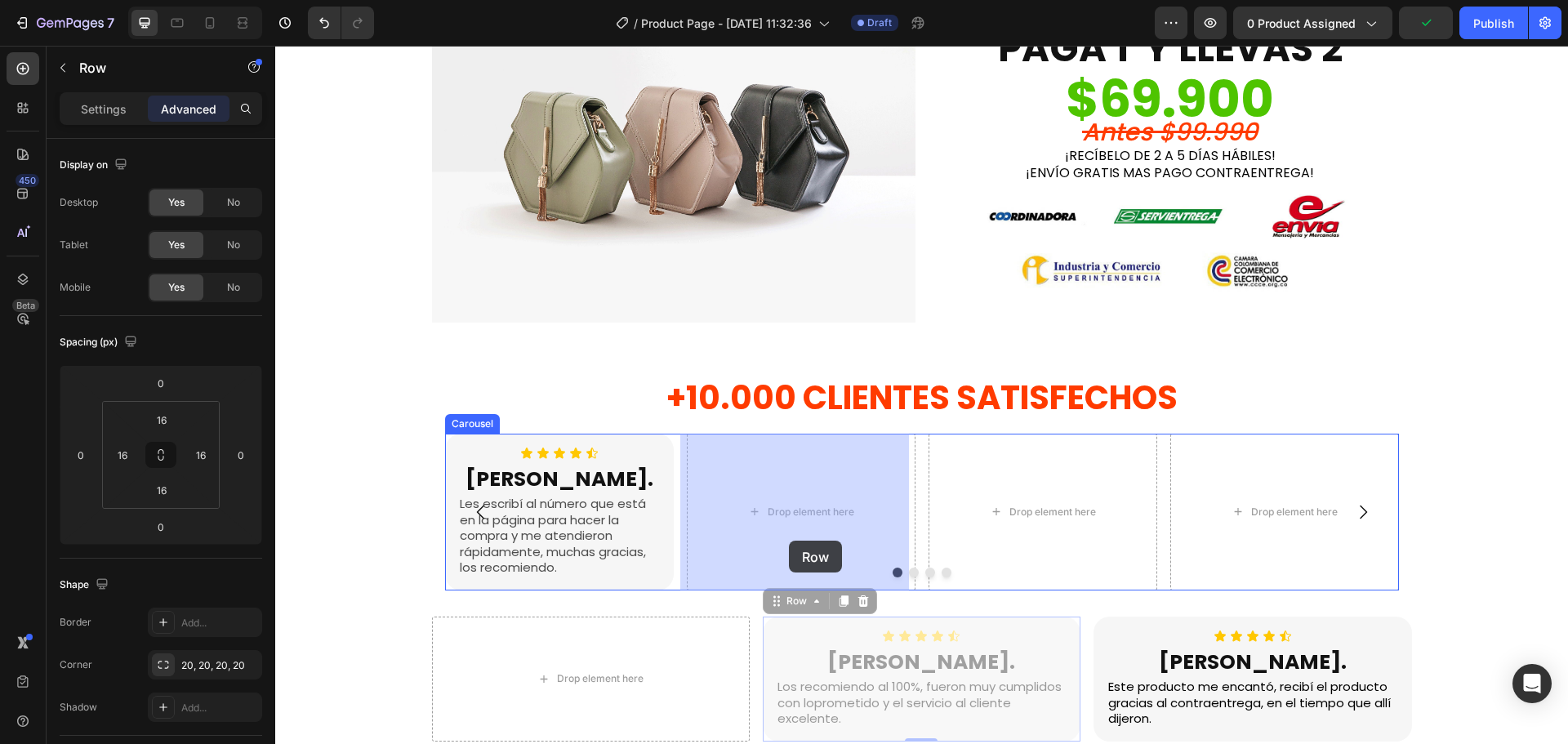
drag, startPoint x: 793, startPoint y: 606, endPoint x: 789, endPoint y: 541, distance: 65.1
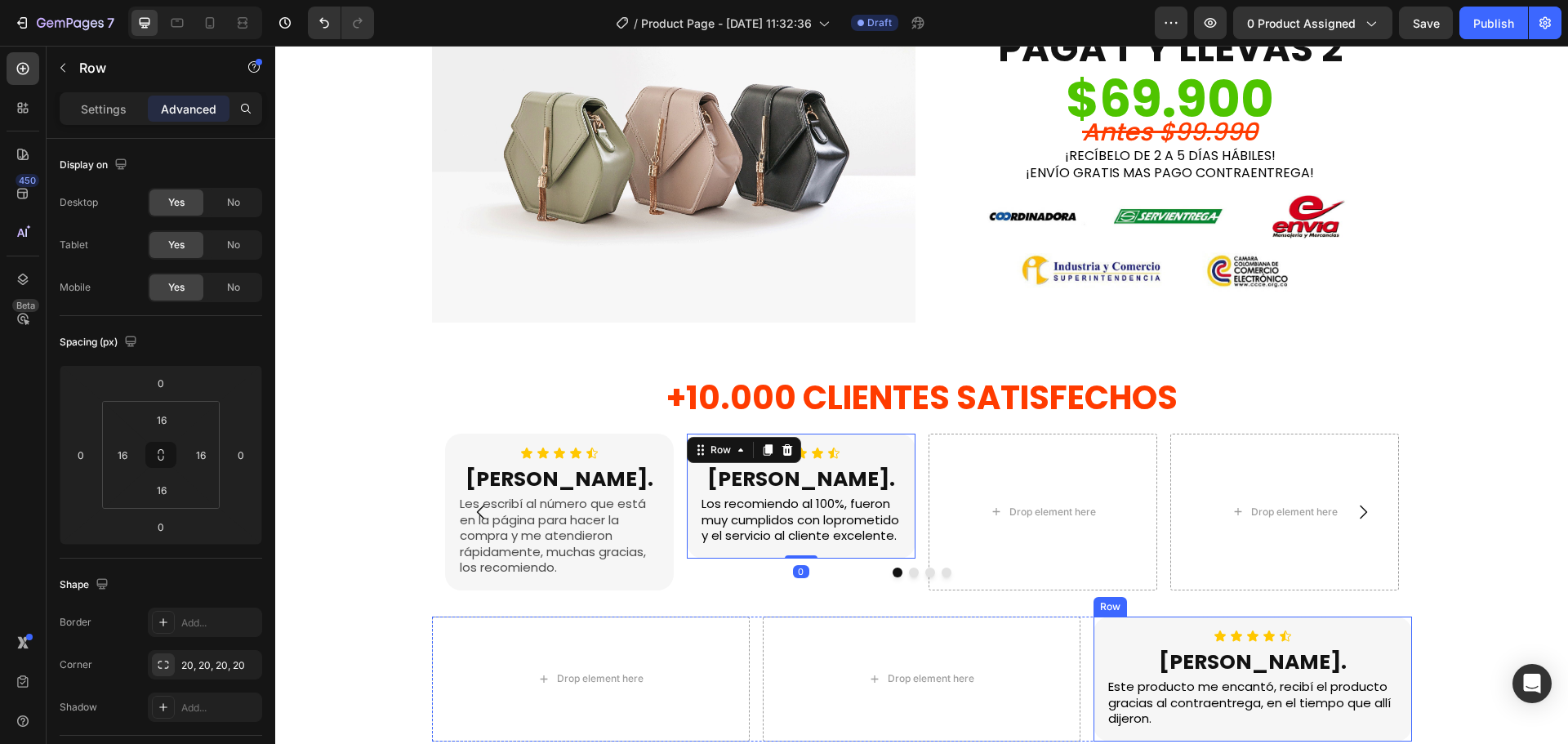
click at [1098, 637] on div "Icon Icon Icon Icon Icon Icon List [PERSON_NAME]. Heading Este producto me enca…" at bounding box center [1253, 679] width 318 height 125
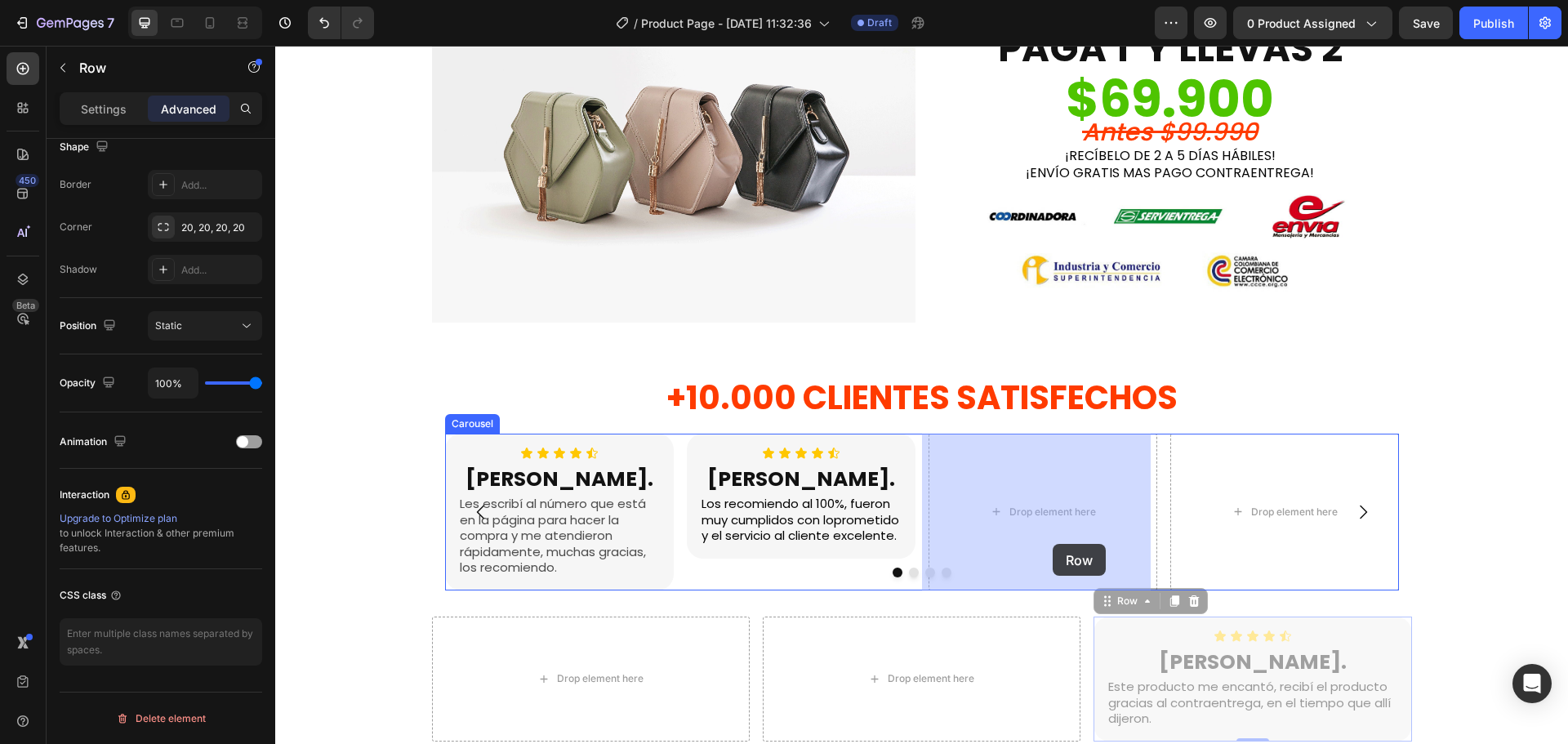
drag, startPoint x: 1123, startPoint y: 607, endPoint x: 1048, endPoint y: 537, distance: 102.6
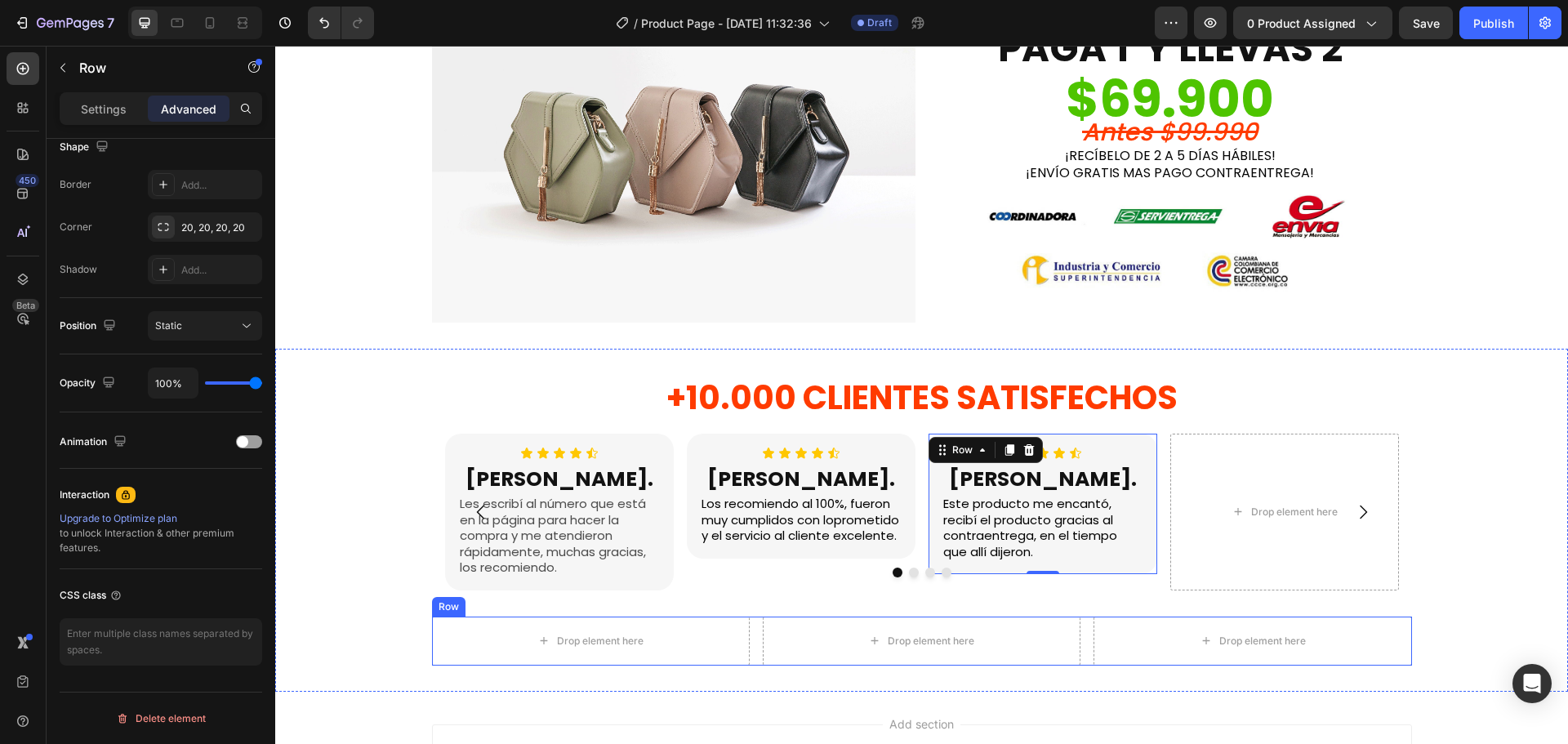
click at [1078, 645] on div "Drop element here Drop element here Drop element here Row" at bounding box center [922, 641] width 980 height 49
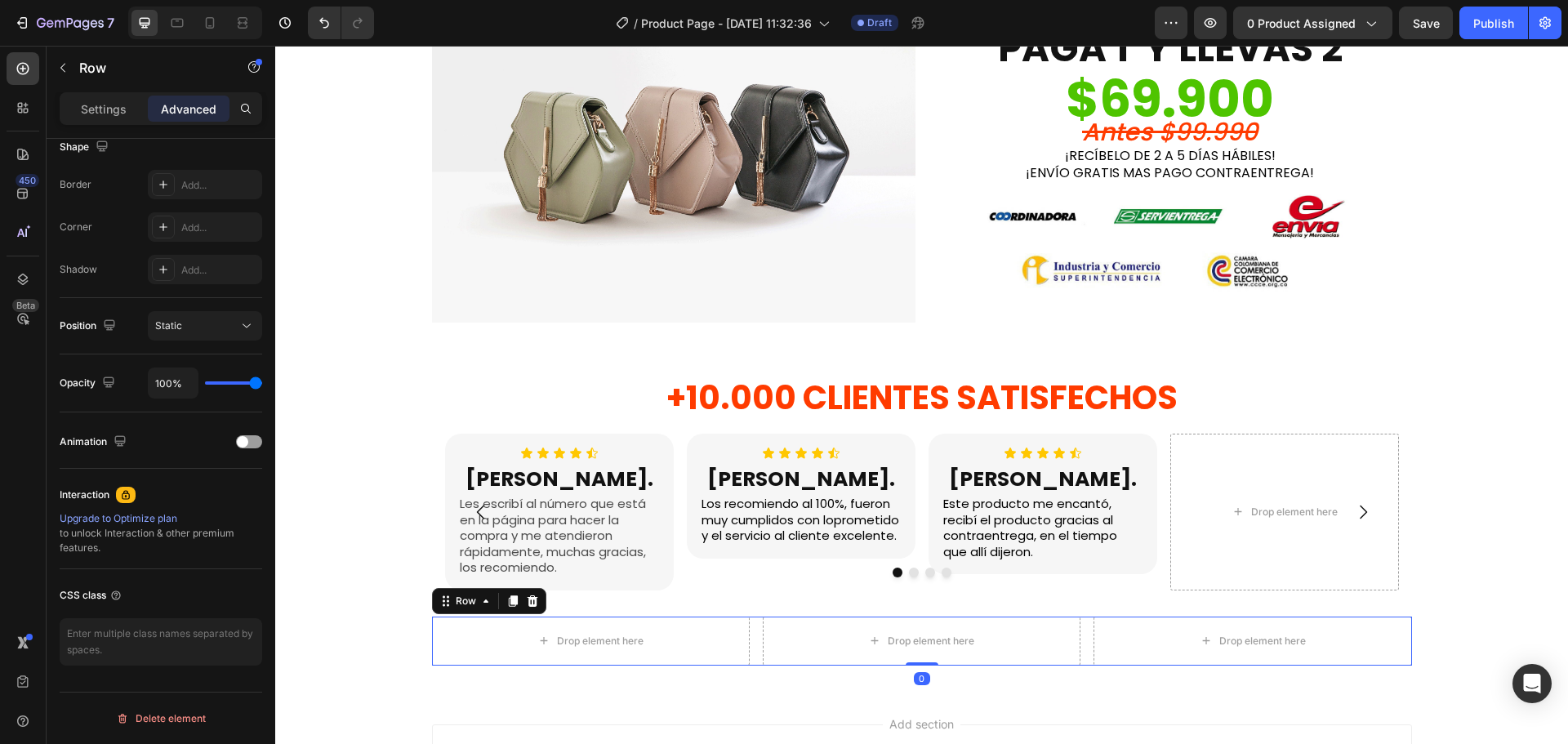
click at [527, 601] on icon at bounding box center [532, 600] width 13 height 13
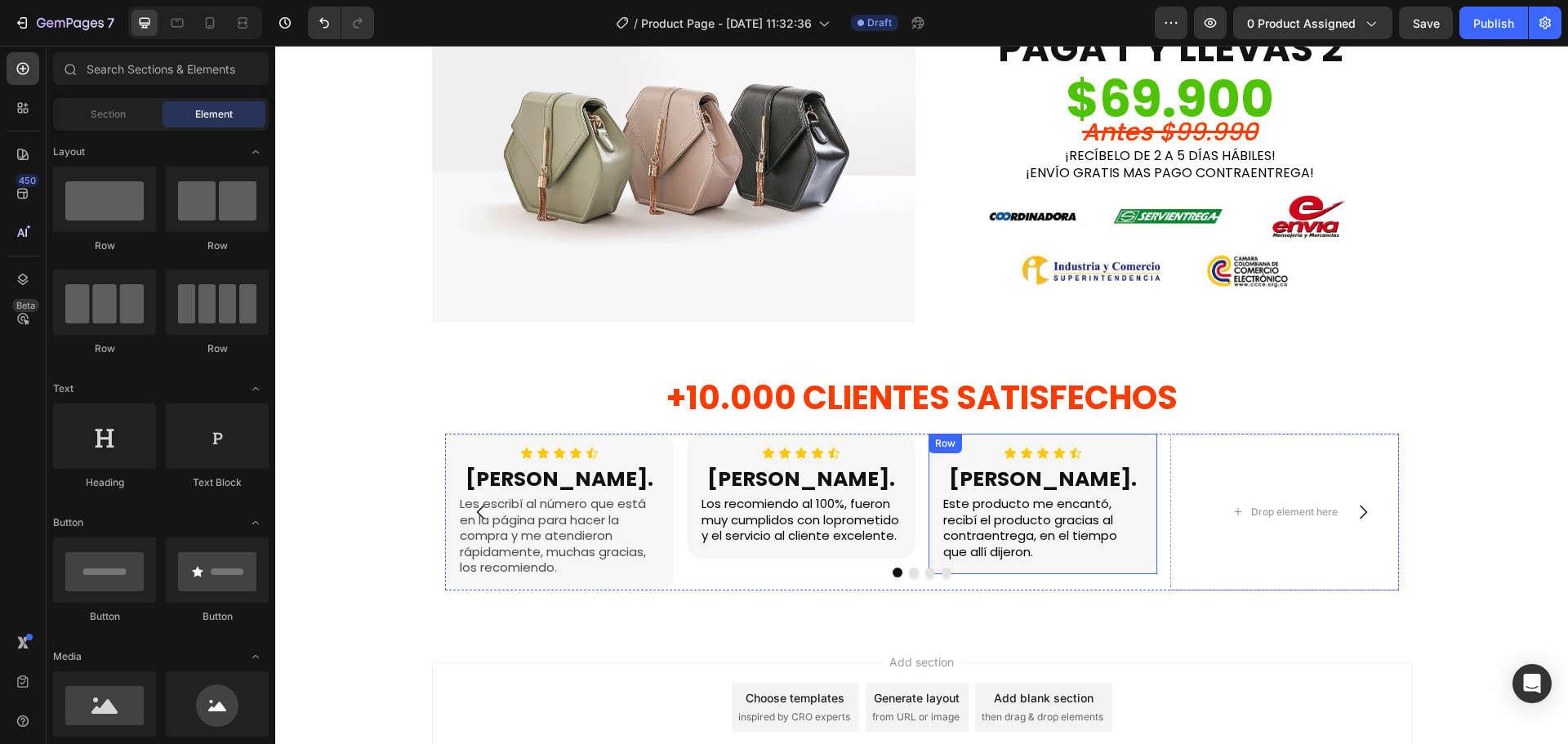
click at [929, 457] on div "Icon Icon Icon Icon Icon Icon List [PERSON_NAME]. Heading Este producto me enca…" at bounding box center [1042, 504] width 229 height 141
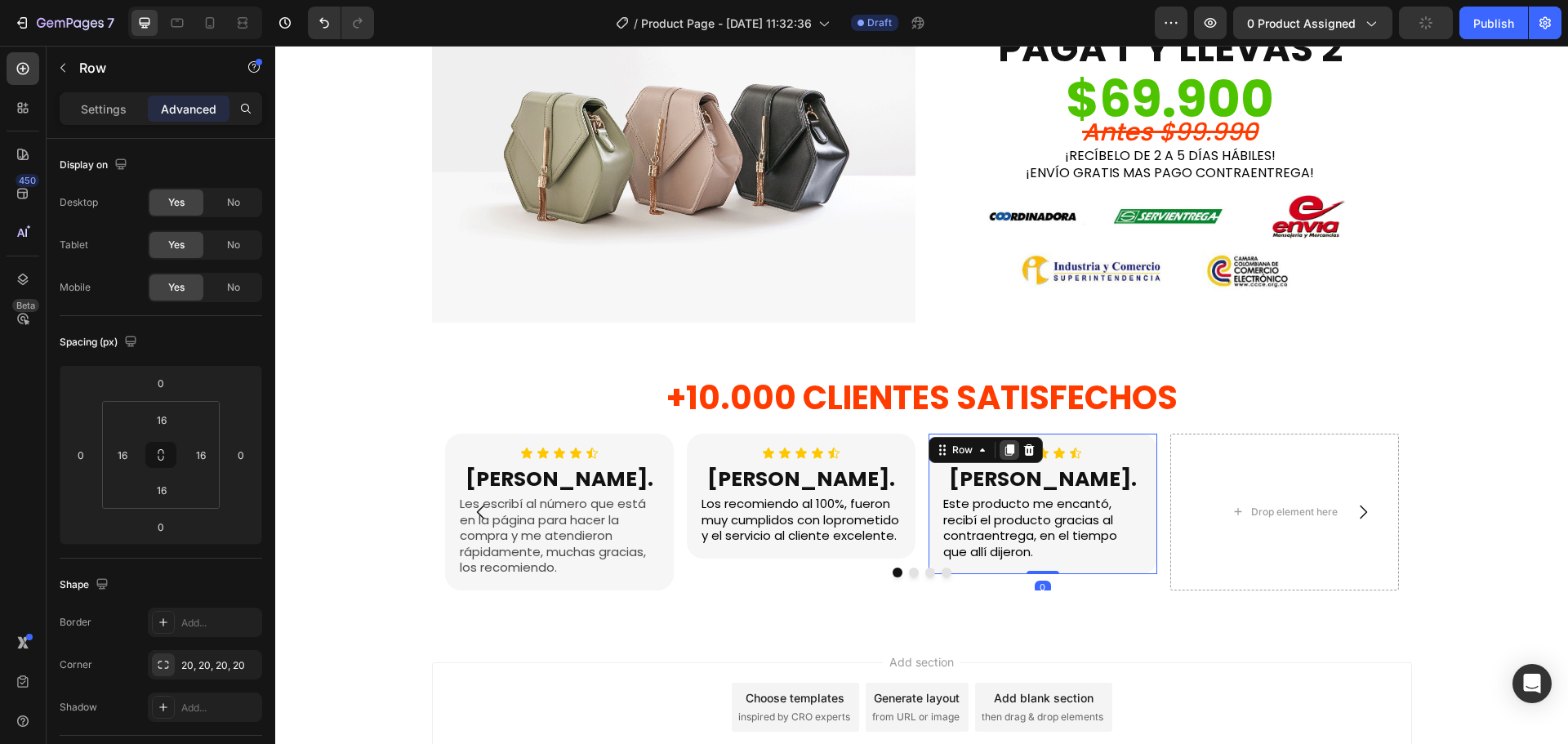
click at [1003, 456] on icon at bounding box center [1008, 450] width 13 height 13
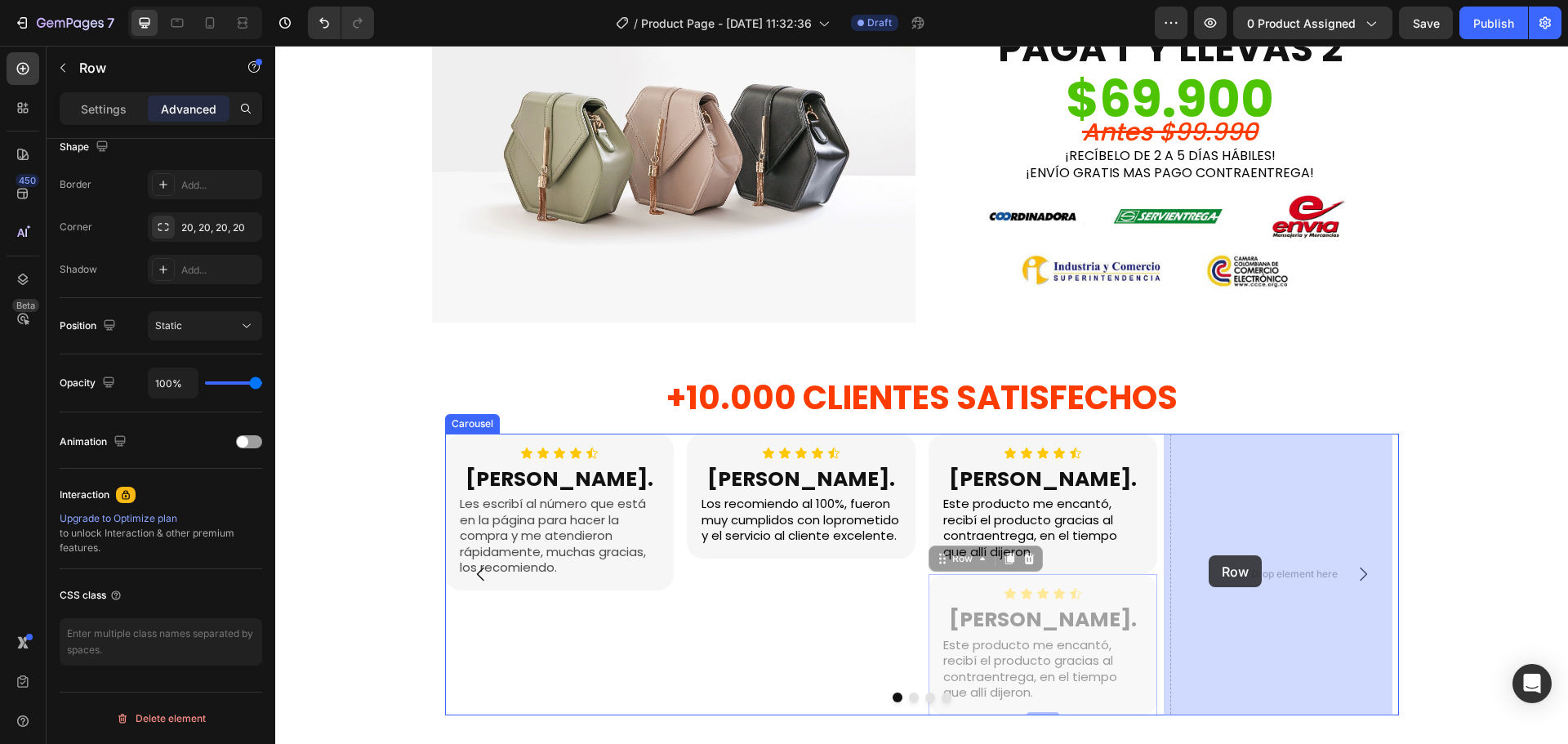
drag, startPoint x: 958, startPoint y: 562, endPoint x: 1209, endPoint y: 555, distance: 251.1
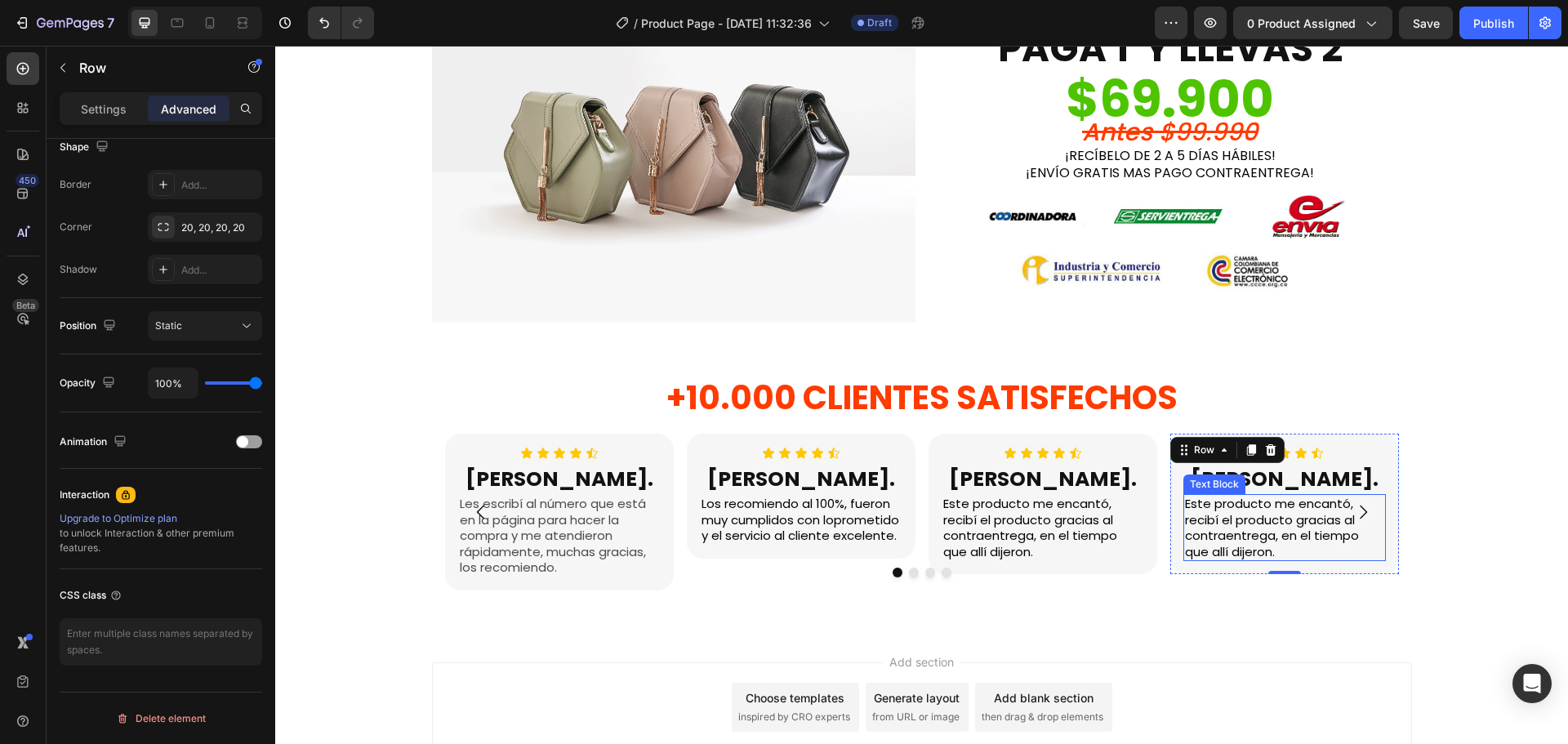
click at [1227, 536] on span "Este producto me encantó, recibí el producto gracias al contraentrega, en el ti…" at bounding box center [1272, 527] width 174 height 65
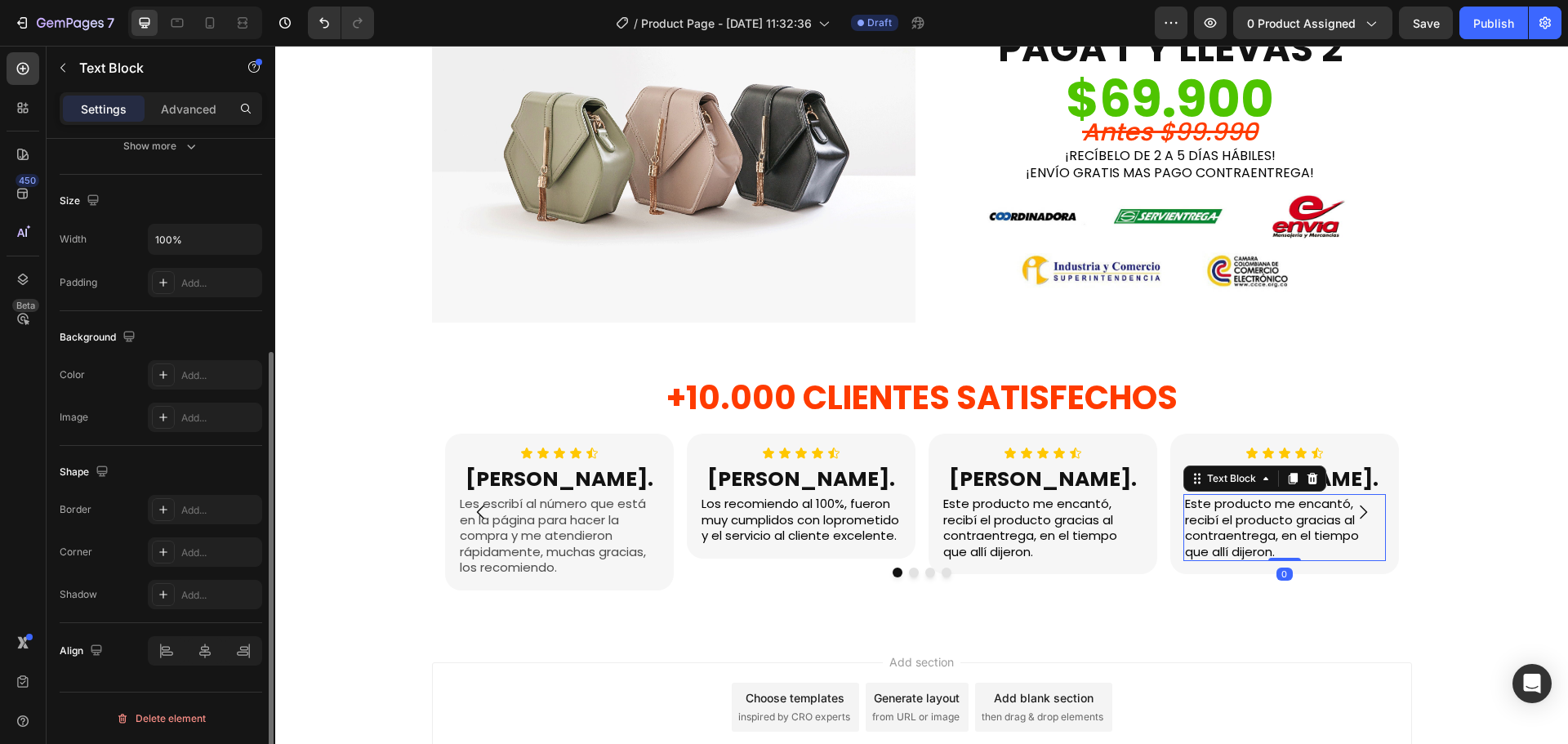
scroll to position [0, 0]
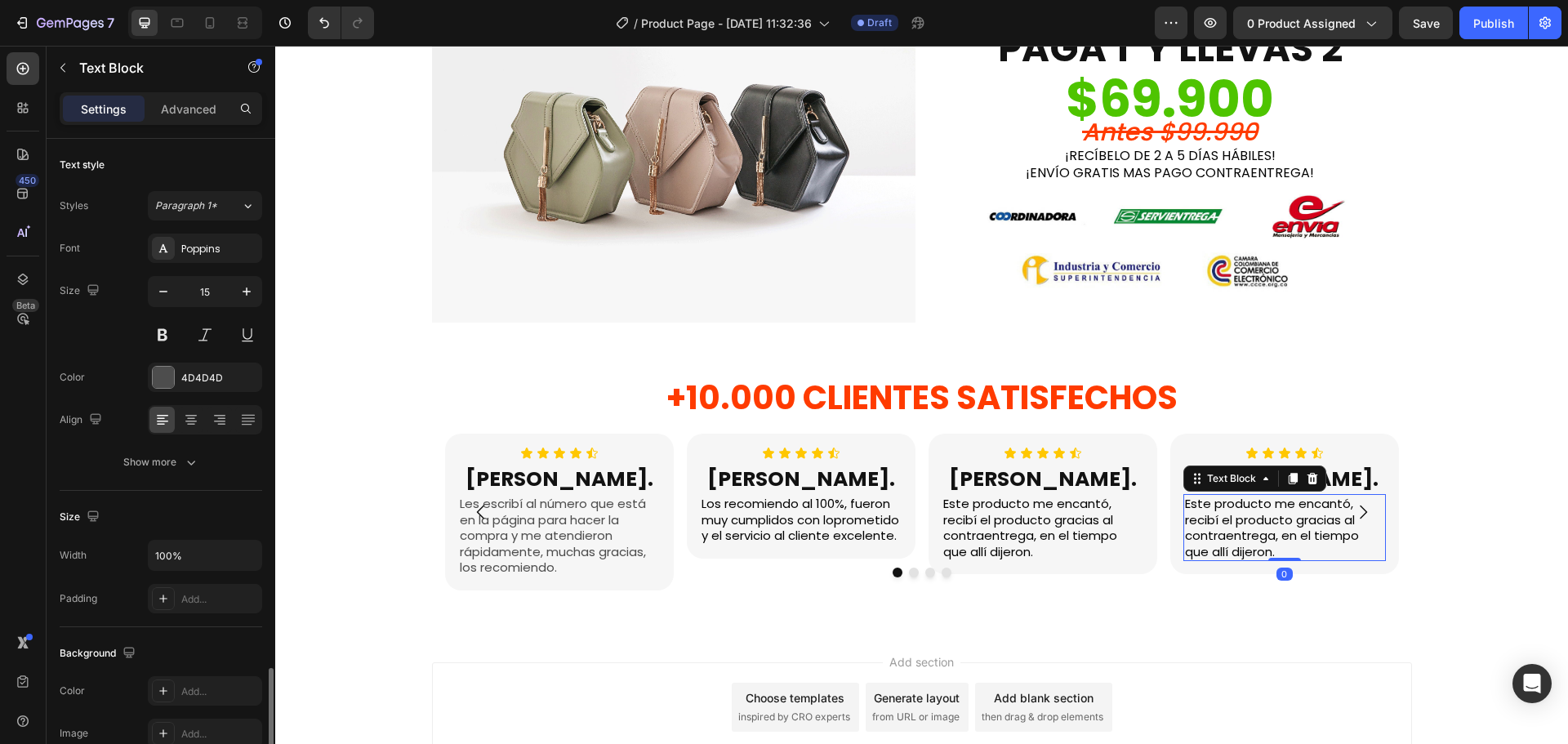
click at [1227, 536] on span "Este producto me encantó, recibí el producto gracias al contraentrega, en el ti…" at bounding box center [1272, 527] width 174 height 65
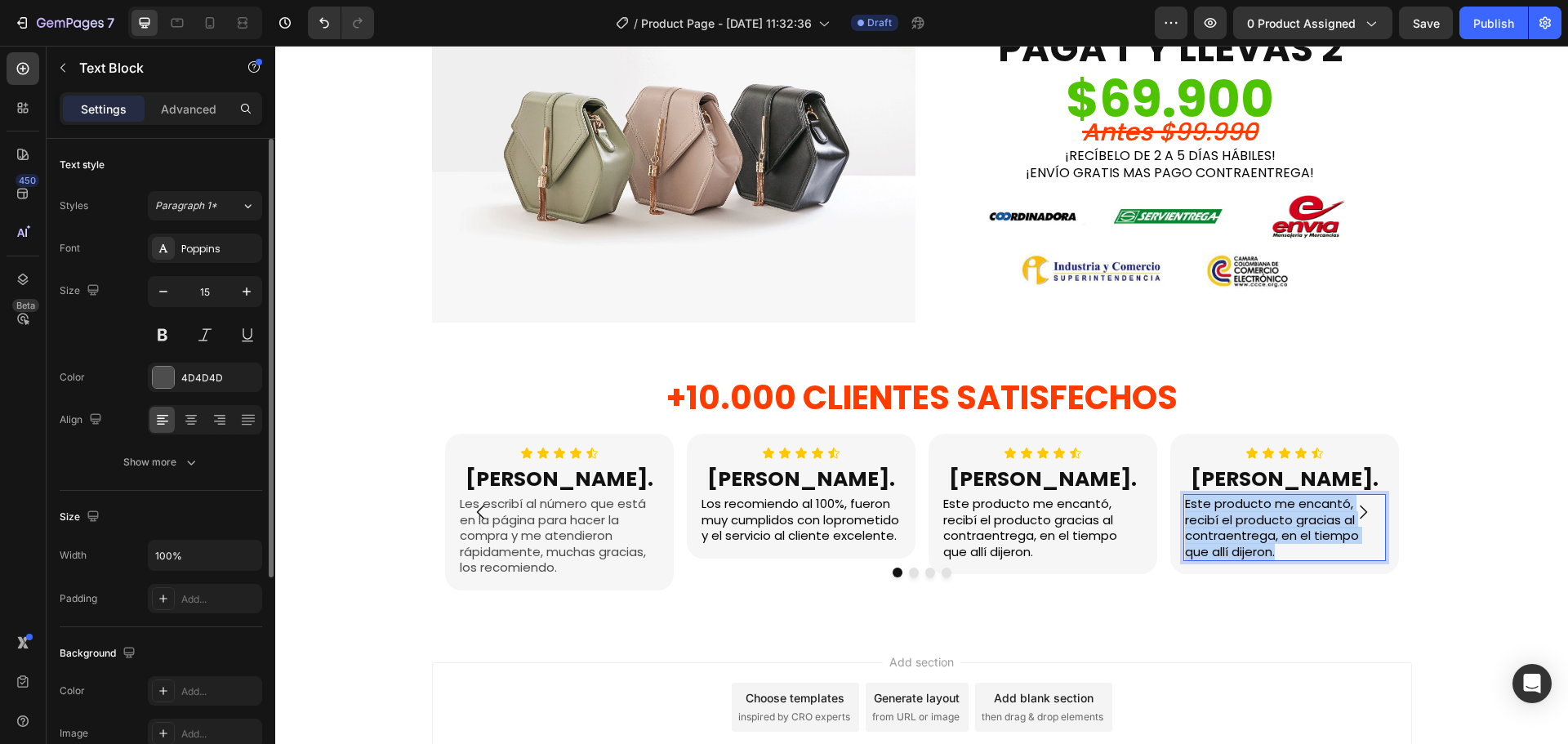
click at [1227, 536] on span "Este producto me encantó, recibí el producto gracias al contraentrega, en el ti…" at bounding box center [1272, 527] width 174 height 65
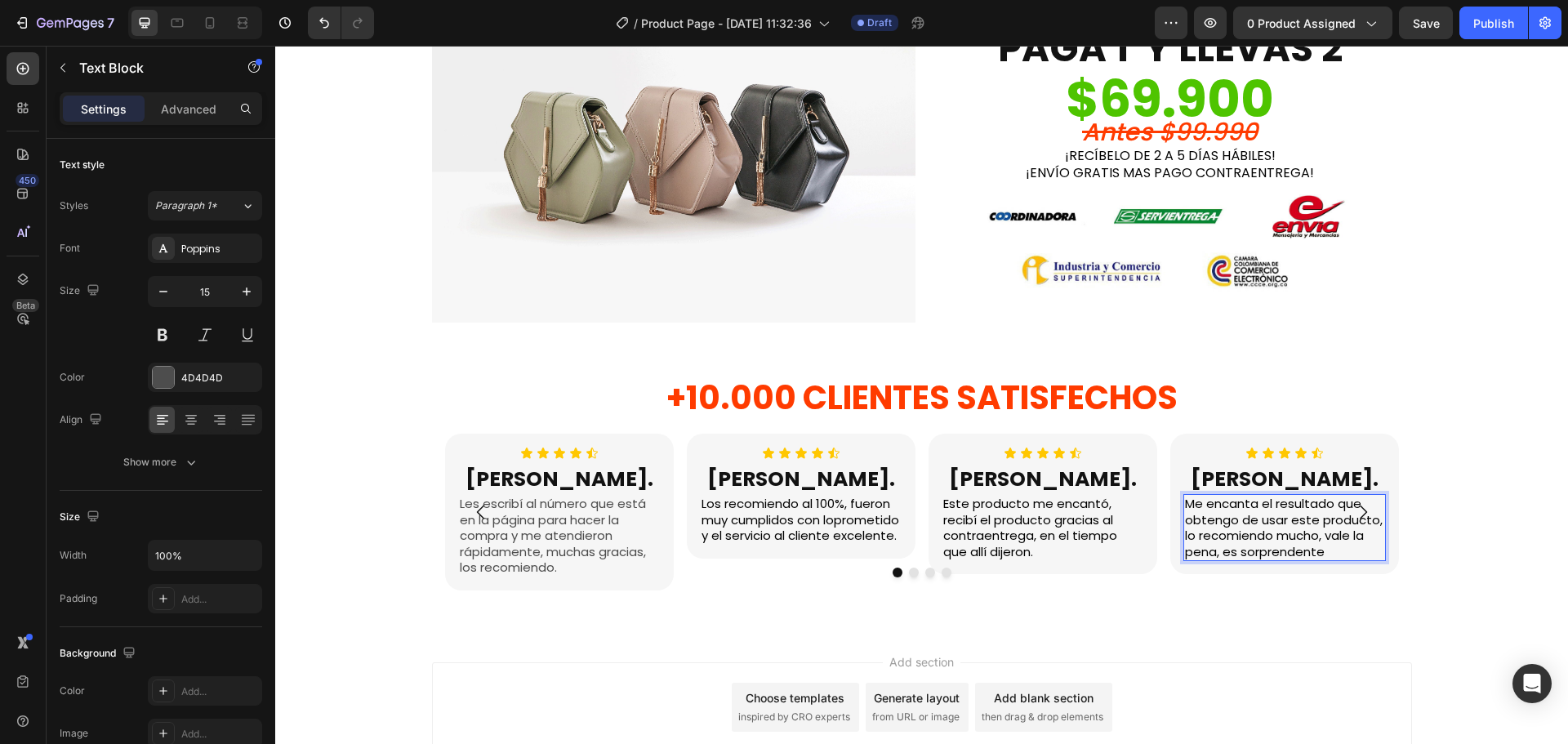
click at [1247, 483] on h2 "[PERSON_NAME]." at bounding box center [1285, 480] width 202 height 31
click at [1247, 483] on p "[PERSON_NAME]." at bounding box center [1285, 480] width 199 height 27
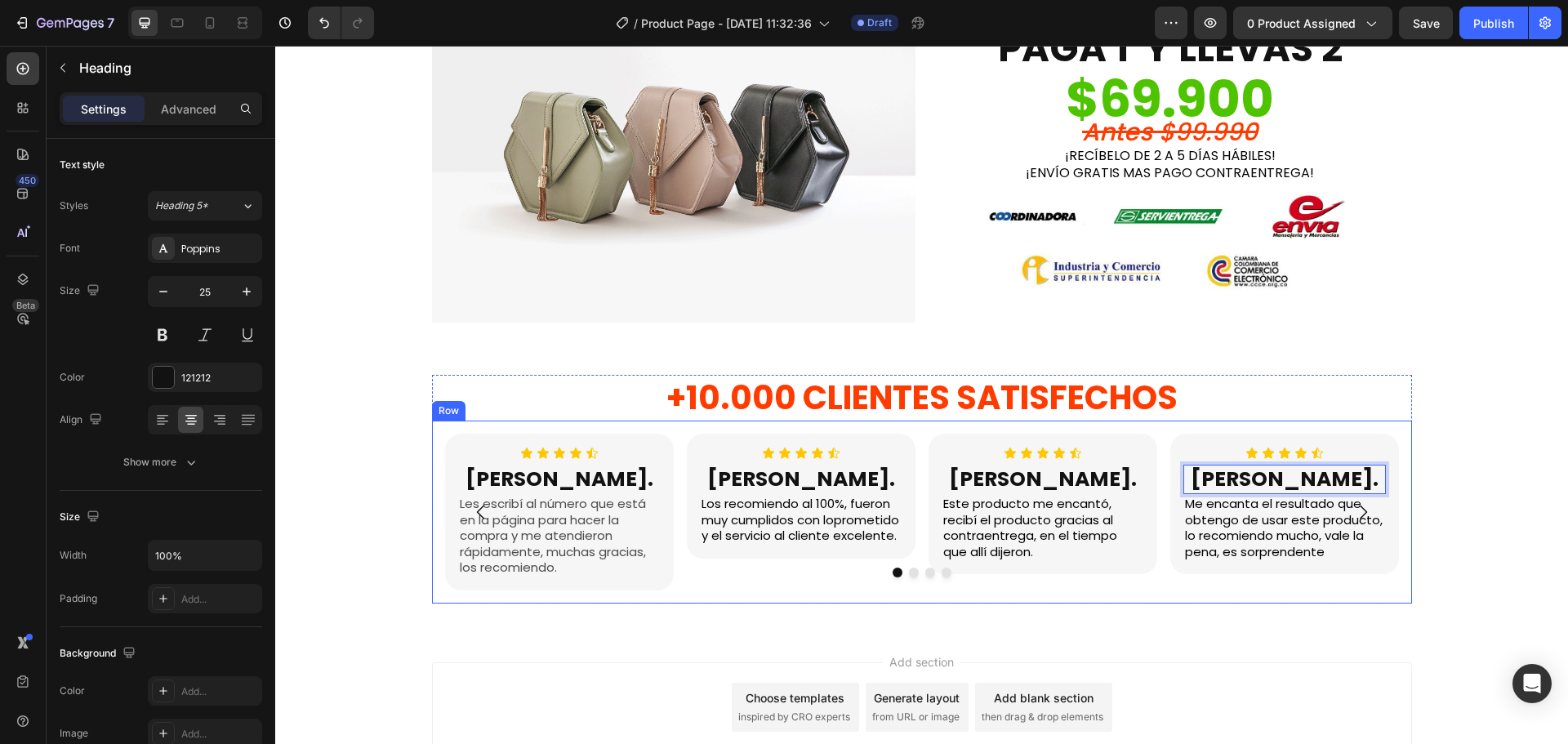
click at [673, 430] on div "Icon Icon Icon Icon Icon Icon List [PERSON_NAME]. Heading Les escribí al número…" at bounding box center [922, 512] width 980 height 183
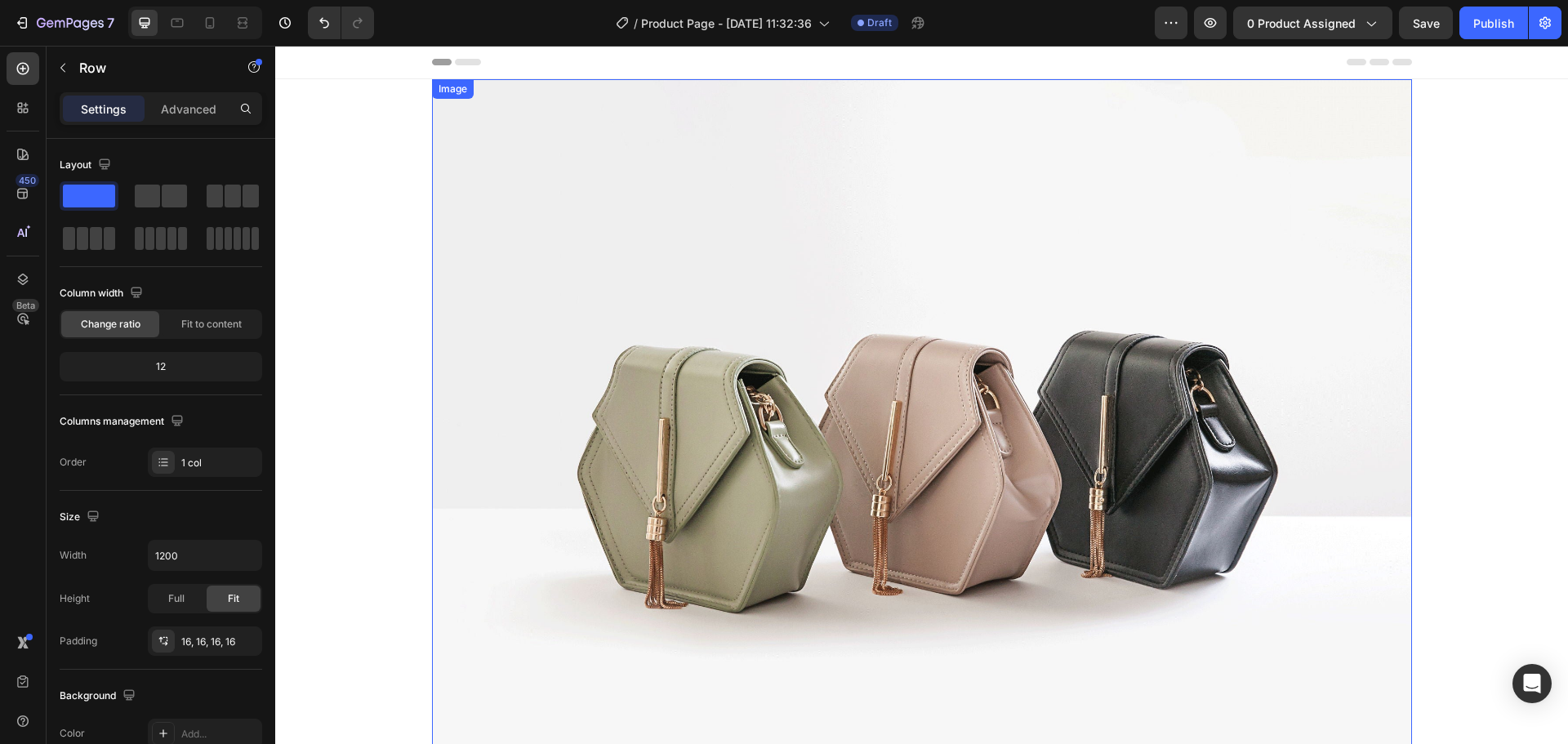
click at [584, 319] on img at bounding box center [922, 446] width 980 height 735
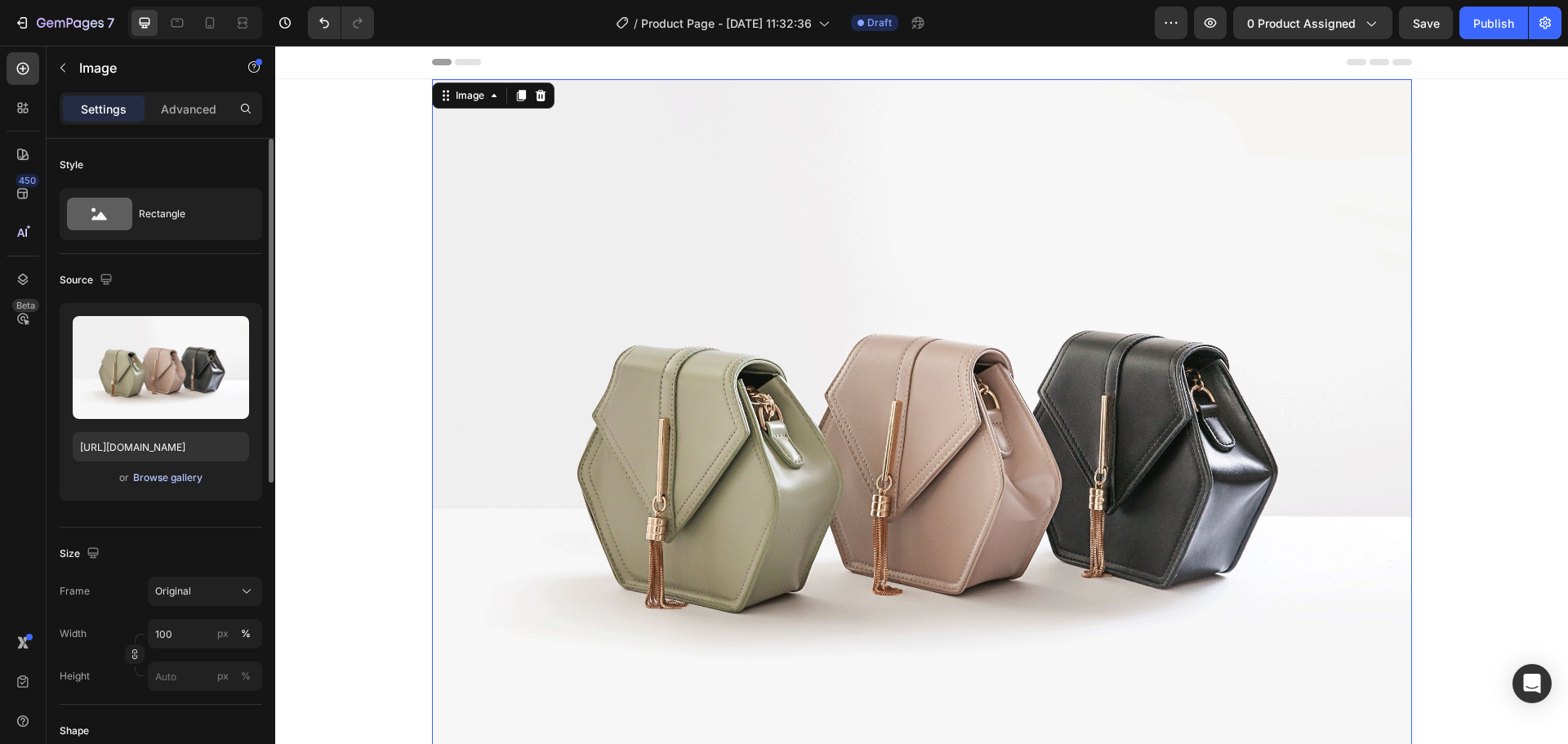
click at [185, 473] on div "Browse gallery" at bounding box center [168, 477] width 70 height 14
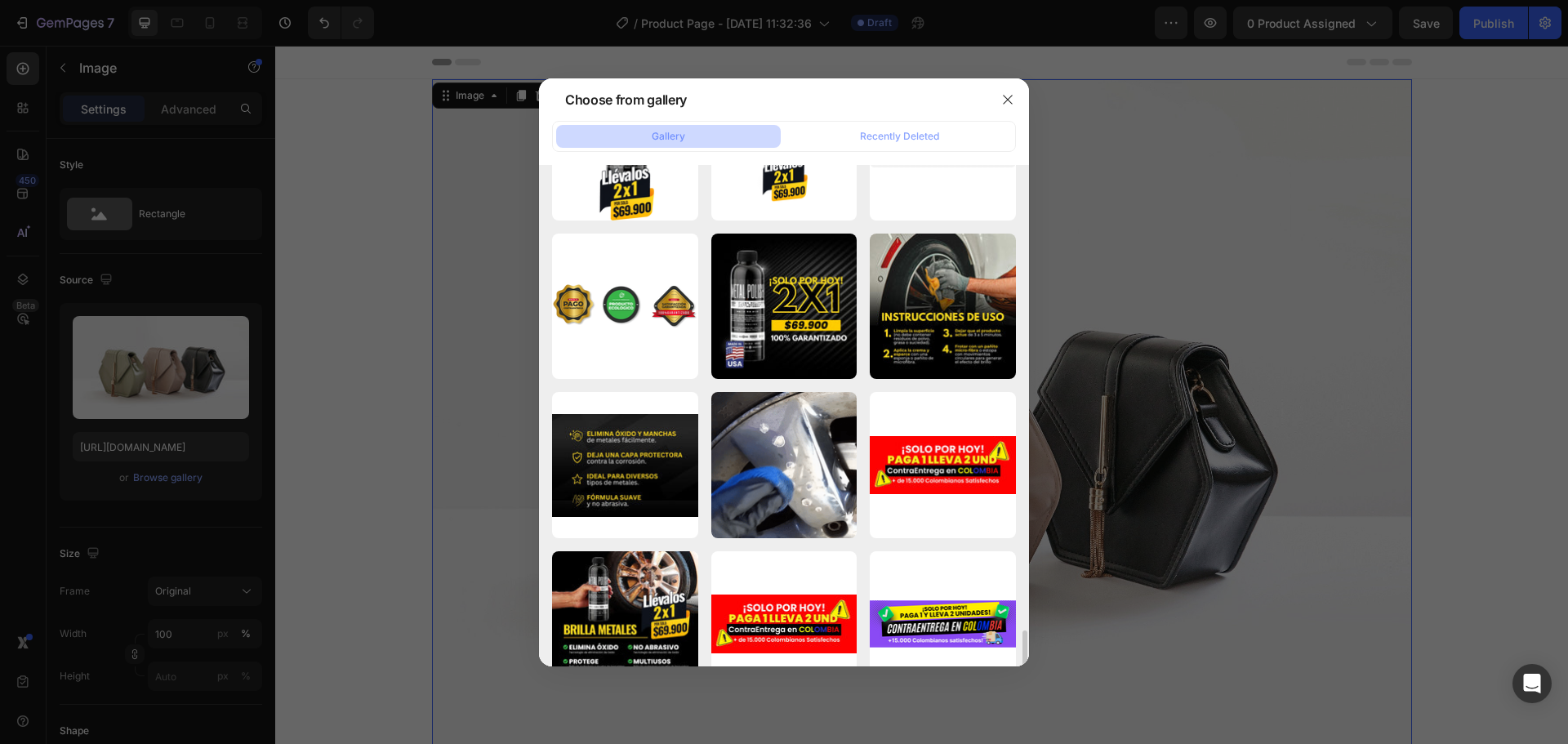
scroll to position [1062, 0]
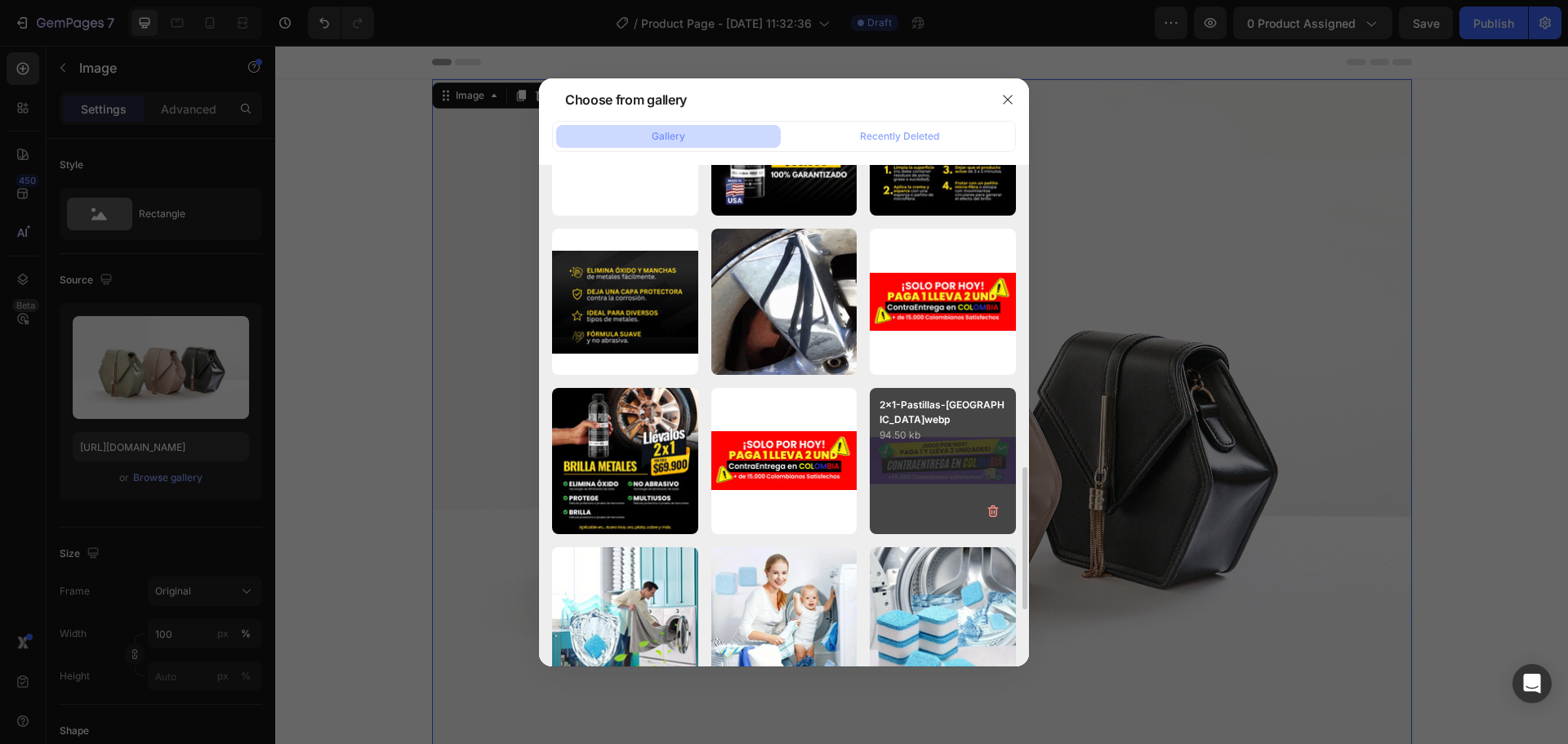
click at [933, 459] on div "2x1-Pastillas-[GEOGRAPHIC_DATA]webp 94.50 kb" at bounding box center [943, 461] width 146 height 146
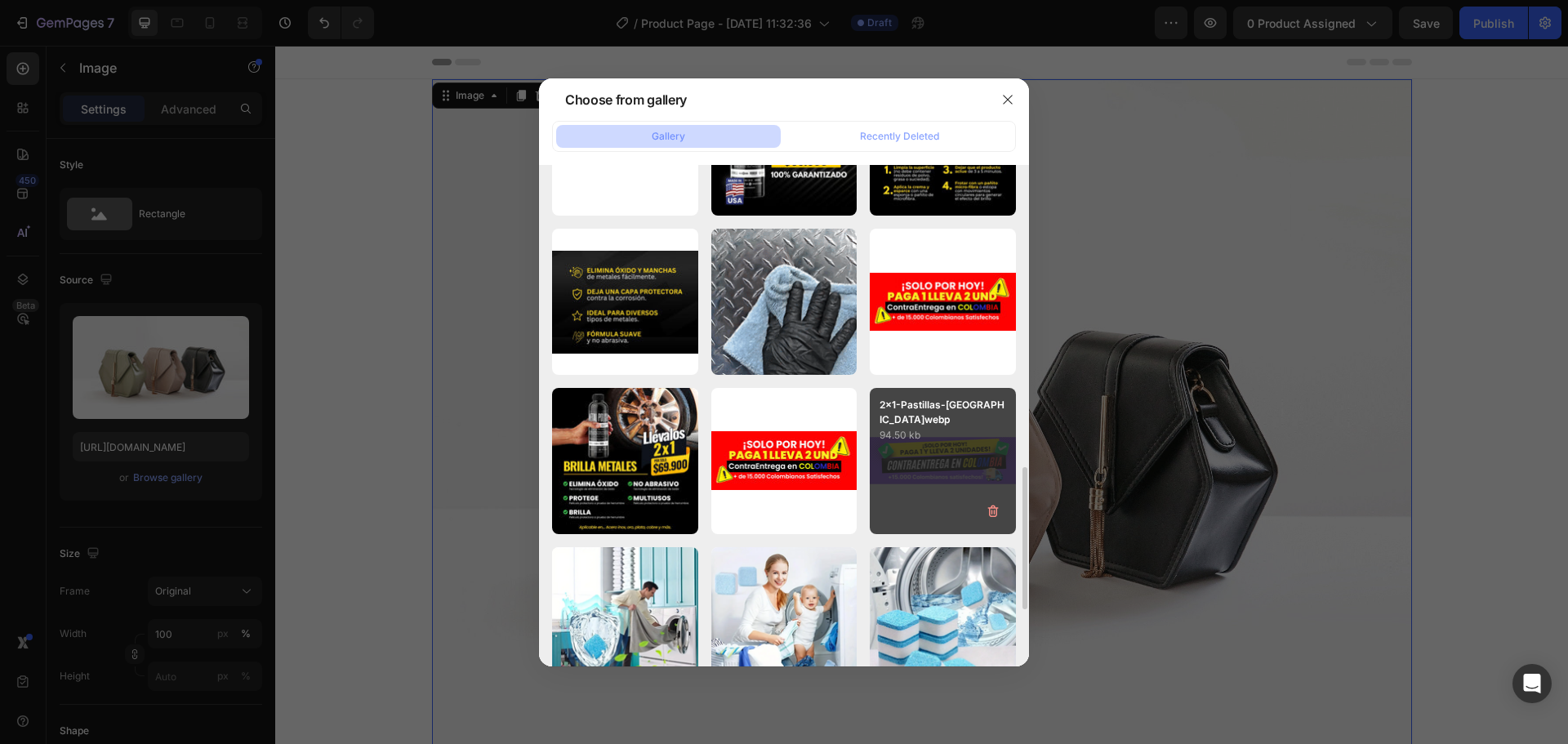
type input "[URL][DOMAIN_NAME]"
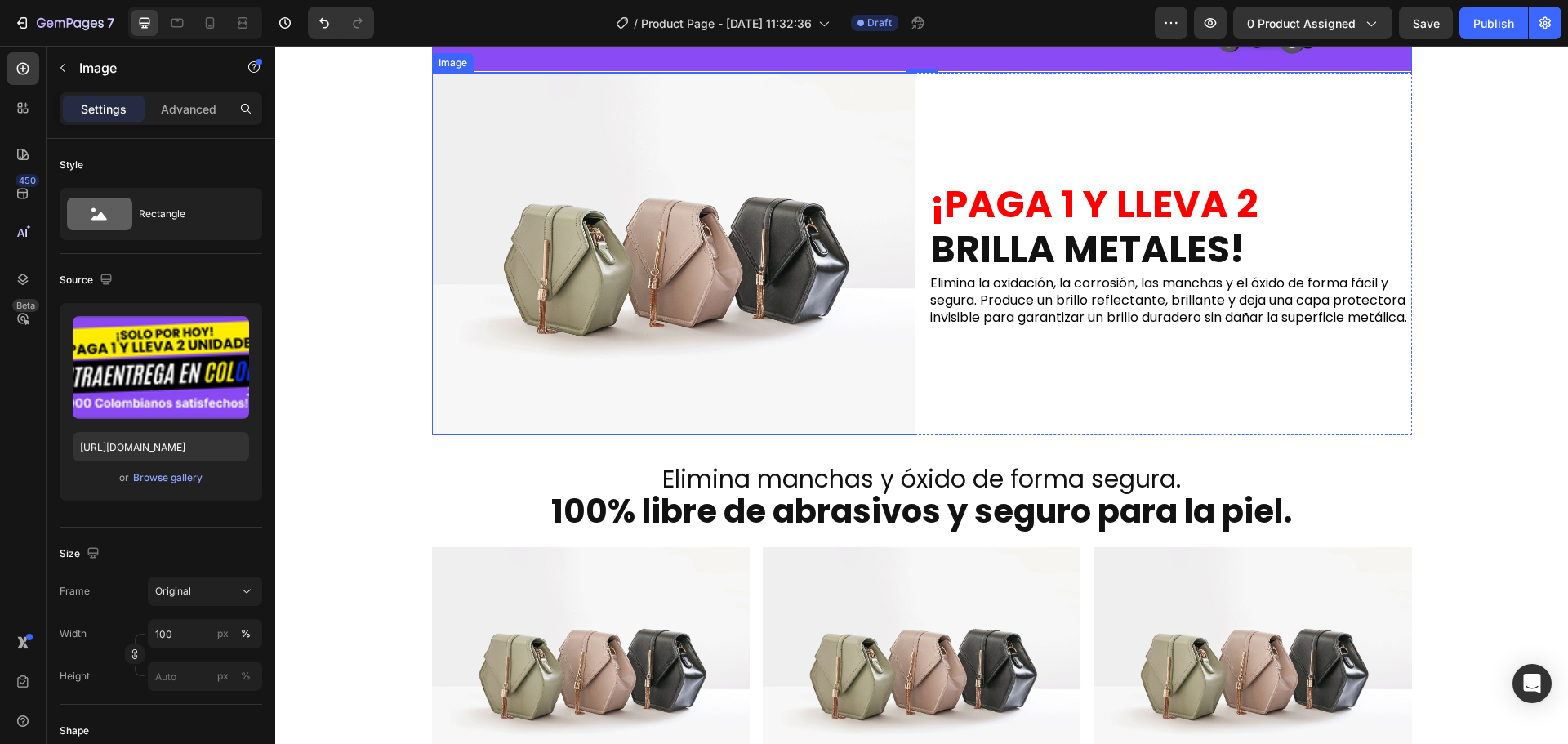
scroll to position [327, 0]
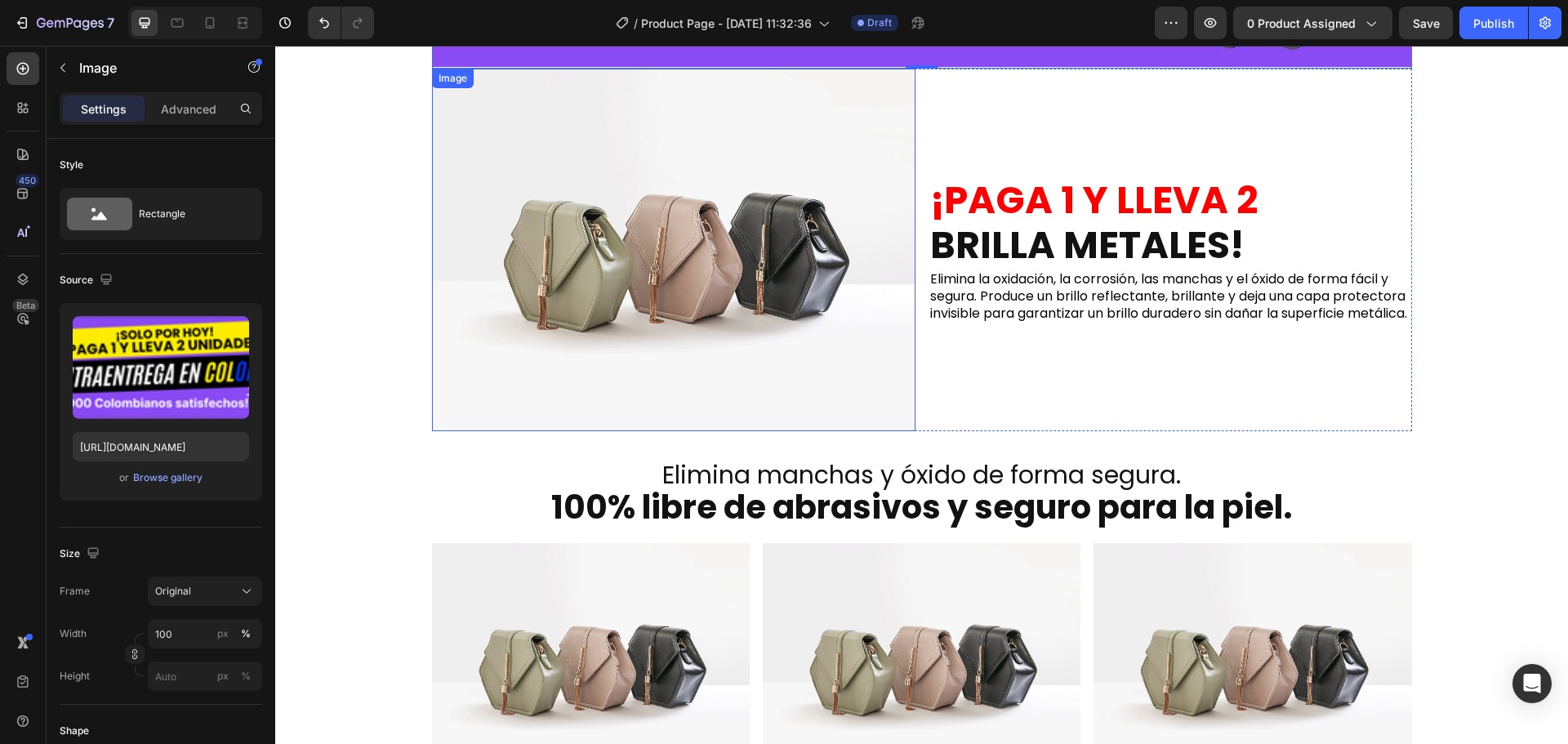
click at [667, 320] on img at bounding box center [673, 250] width 484 height 362
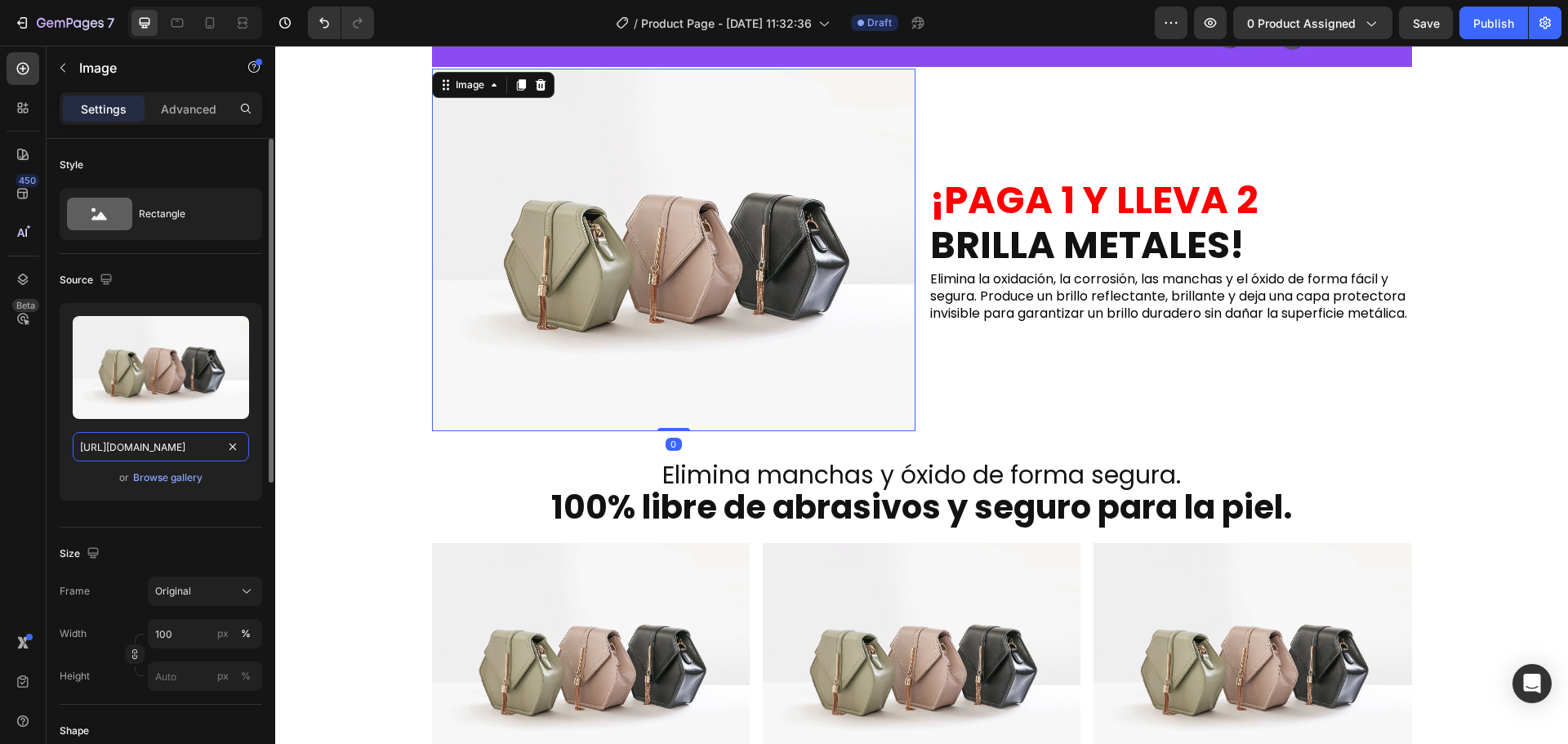
click at [171, 442] on input "[URL][DOMAIN_NAME]" at bounding box center [160, 446] width 176 height 30
paste input "0171/2881/6704/files/gempages_490664747021108081-0c8193af-f85d-49f0-8e42-2a0e4b…"
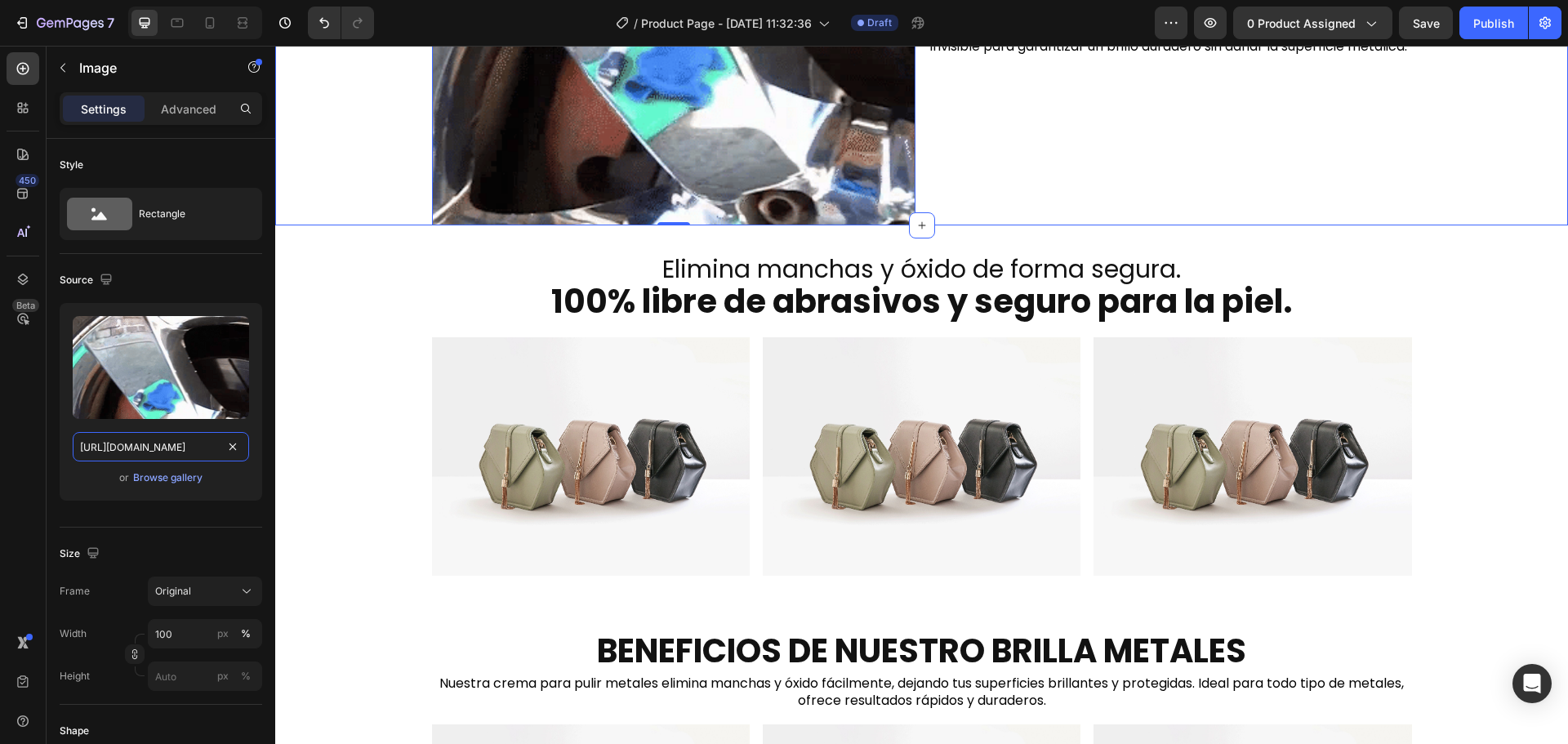
scroll to position [735, 0]
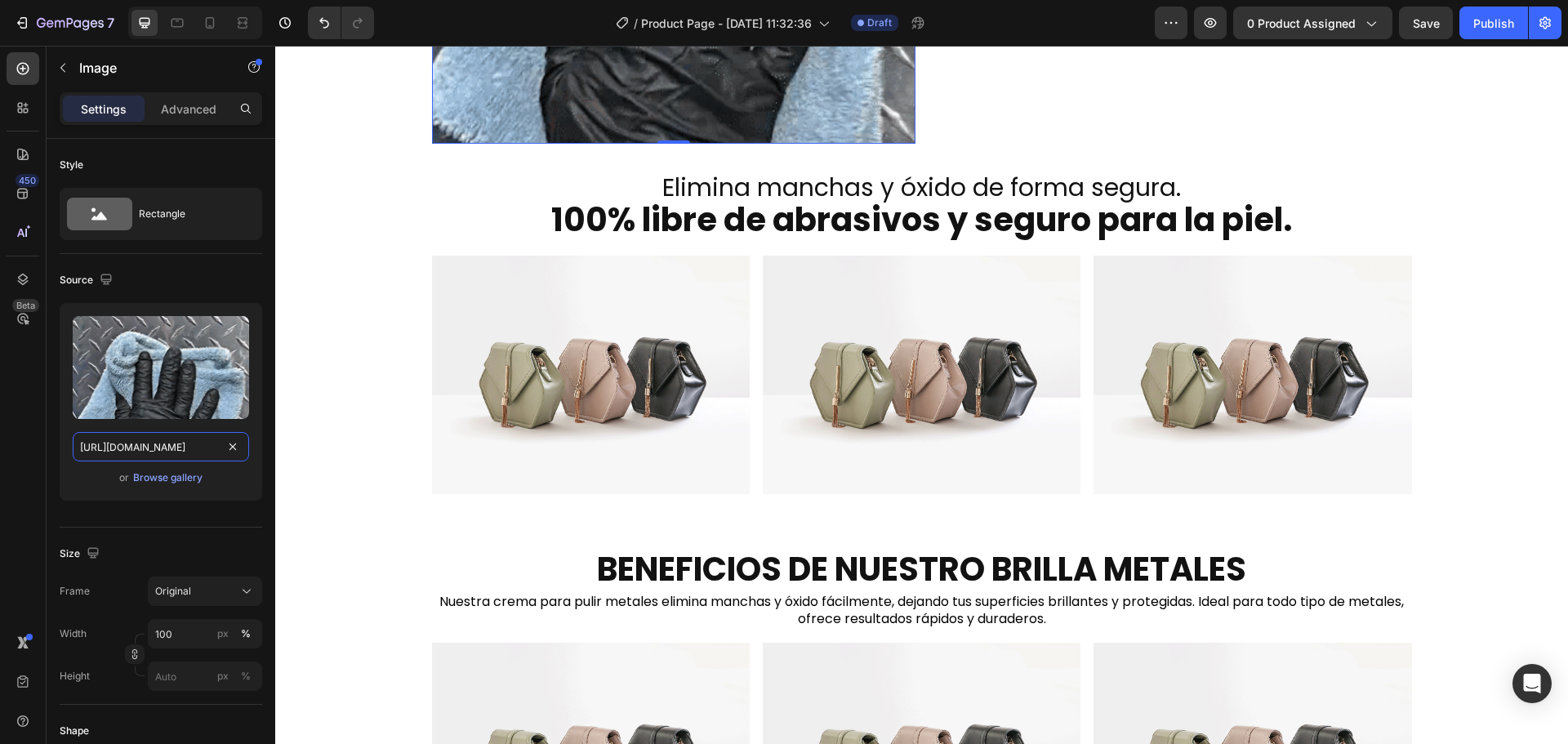
type input "[URL][DOMAIN_NAME]"
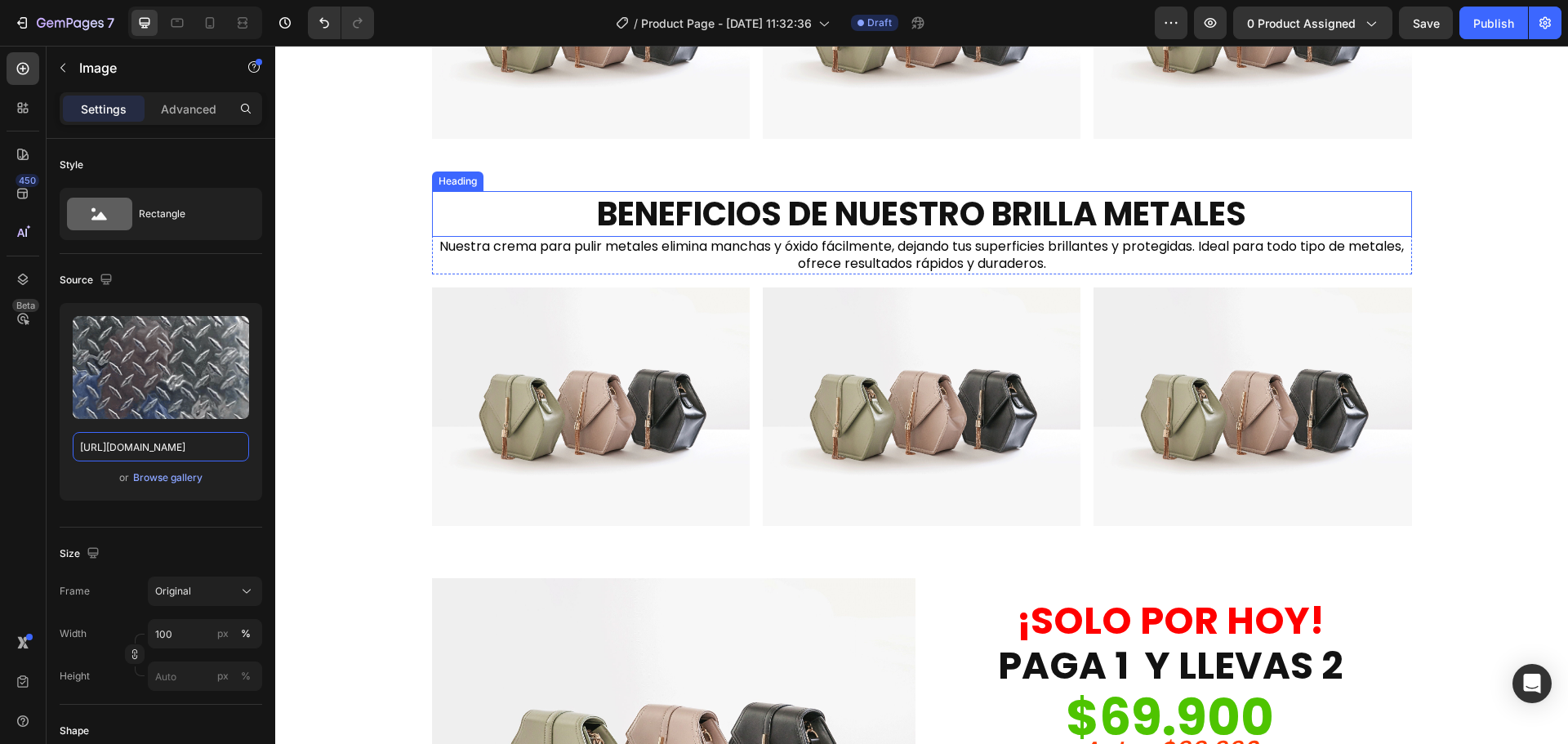
scroll to position [1225, 0]
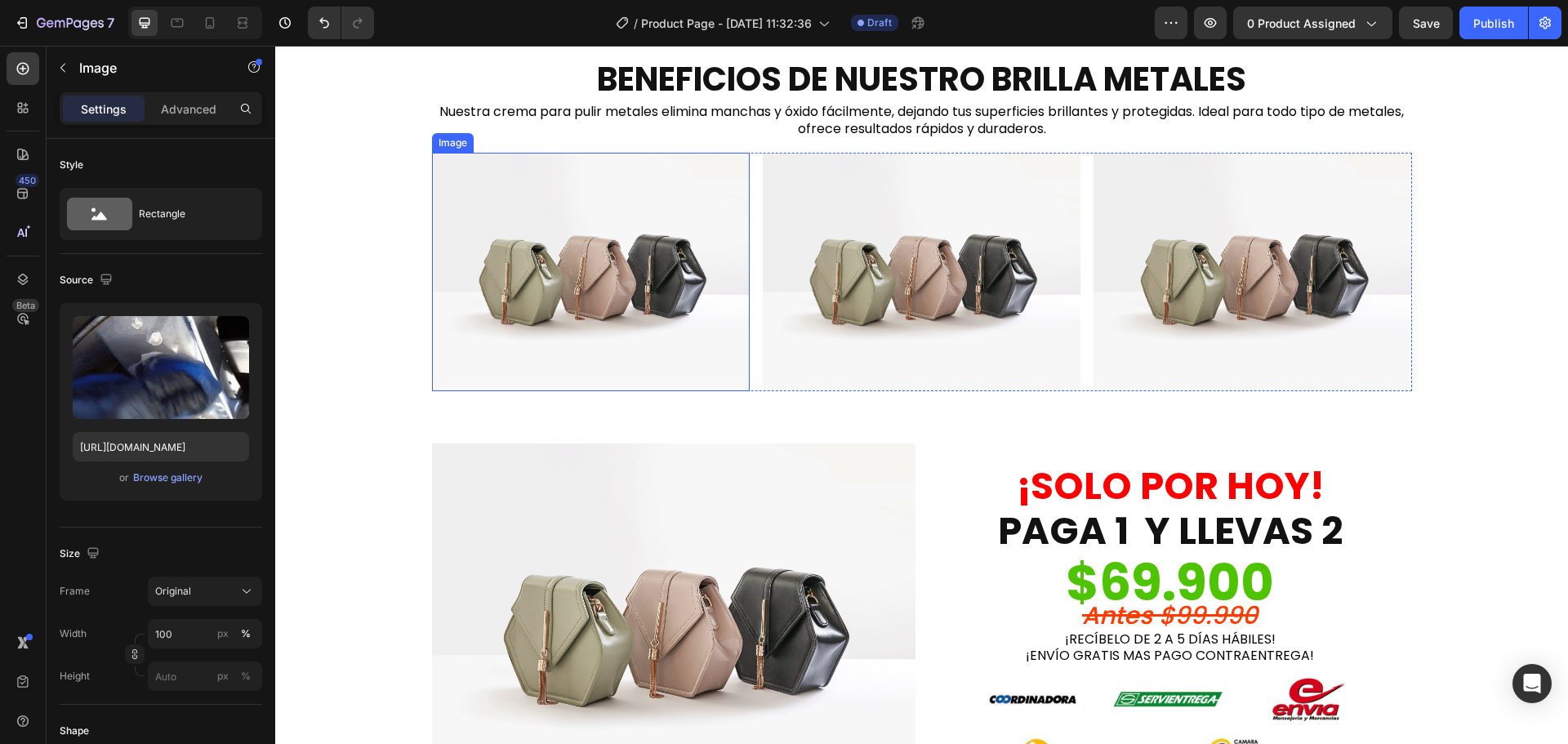
click at [618, 242] on img at bounding box center [591, 272] width 318 height 238
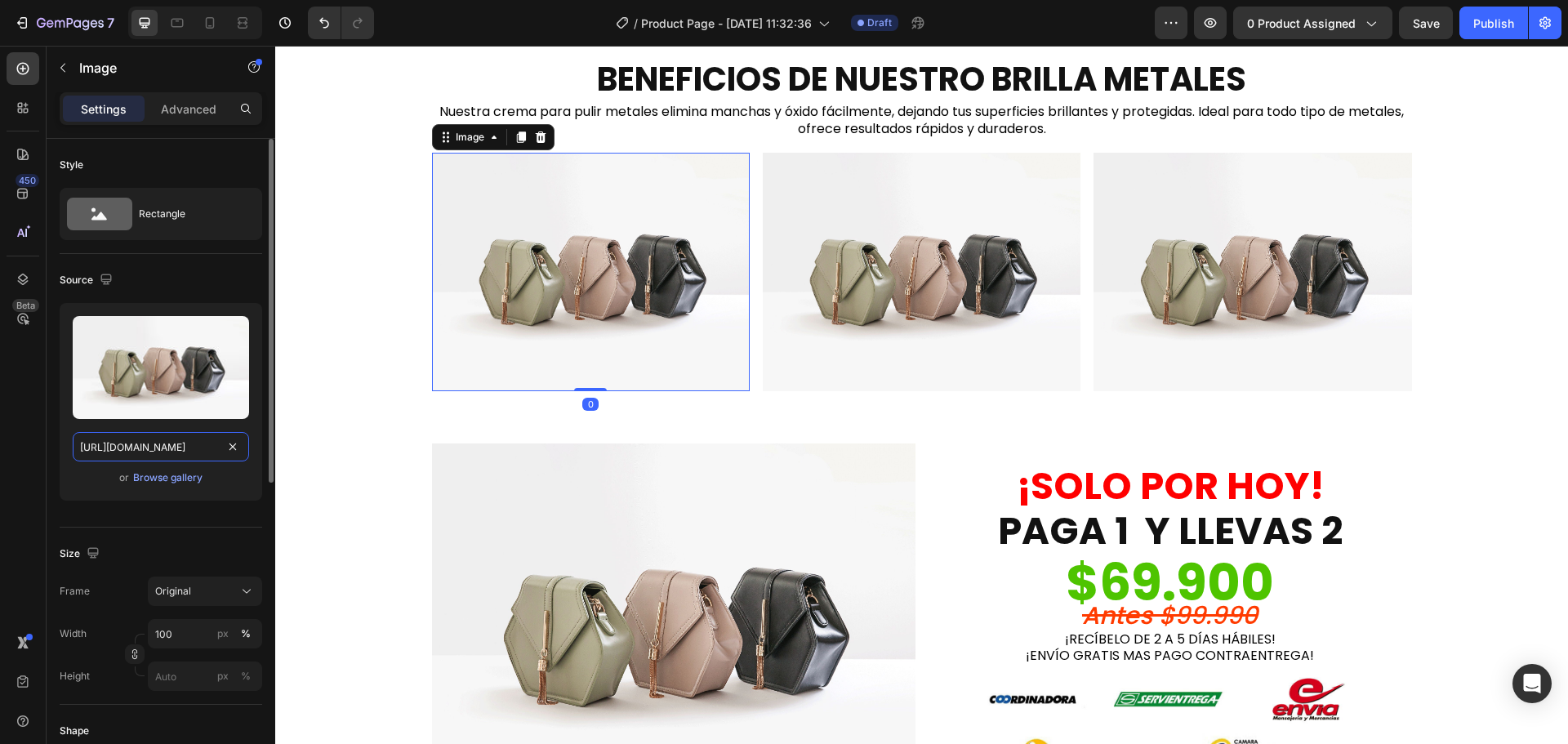
click at [193, 444] on input "[URL][DOMAIN_NAME]" at bounding box center [160, 446] width 176 height 30
paste input "0171/2881/6704/files/578f6bde85b6091a1e70741e81d2645bf65ac9a846384d50f8b590f08e…"
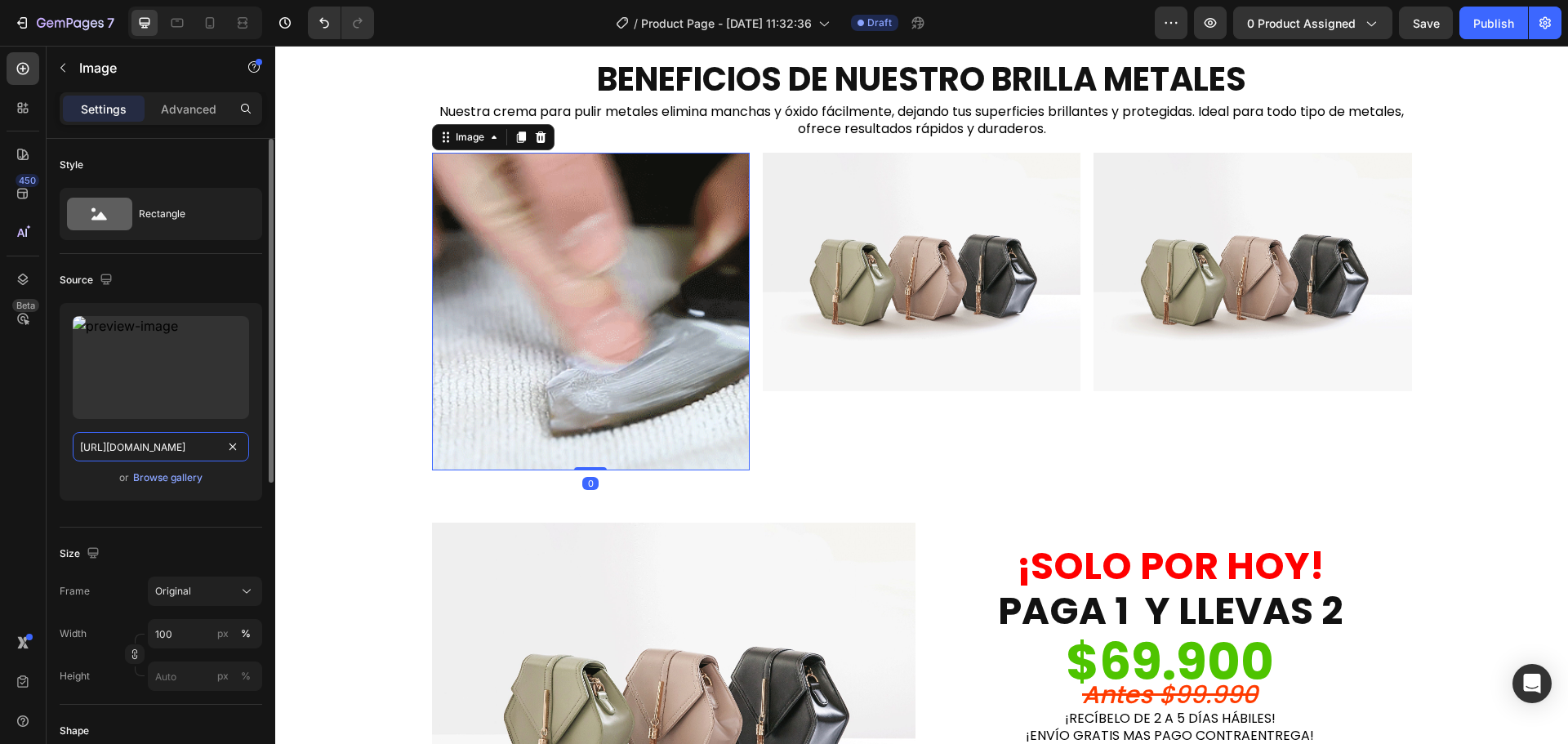
scroll to position [0, 622]
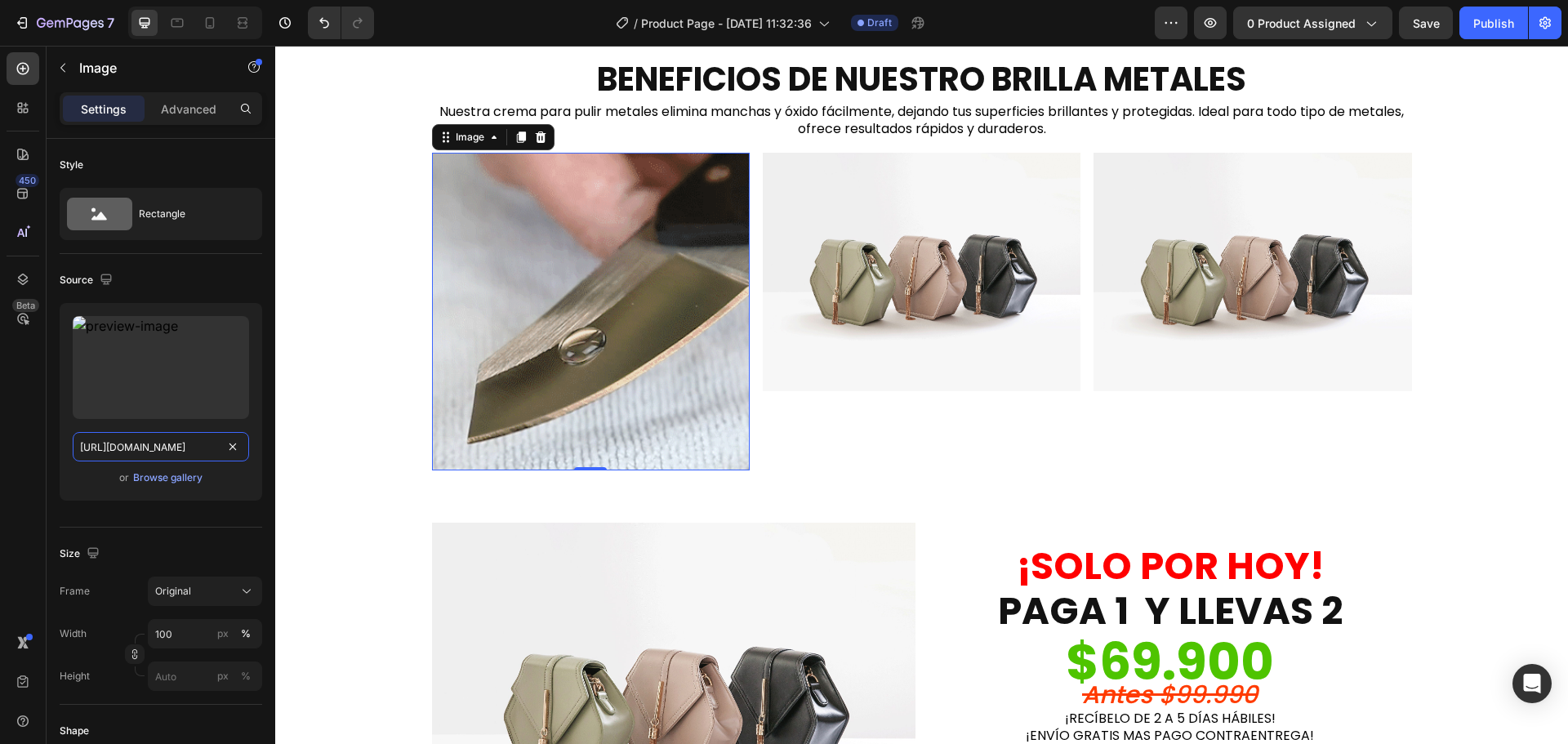
type input "[URL][DOMAIN_NAME]"
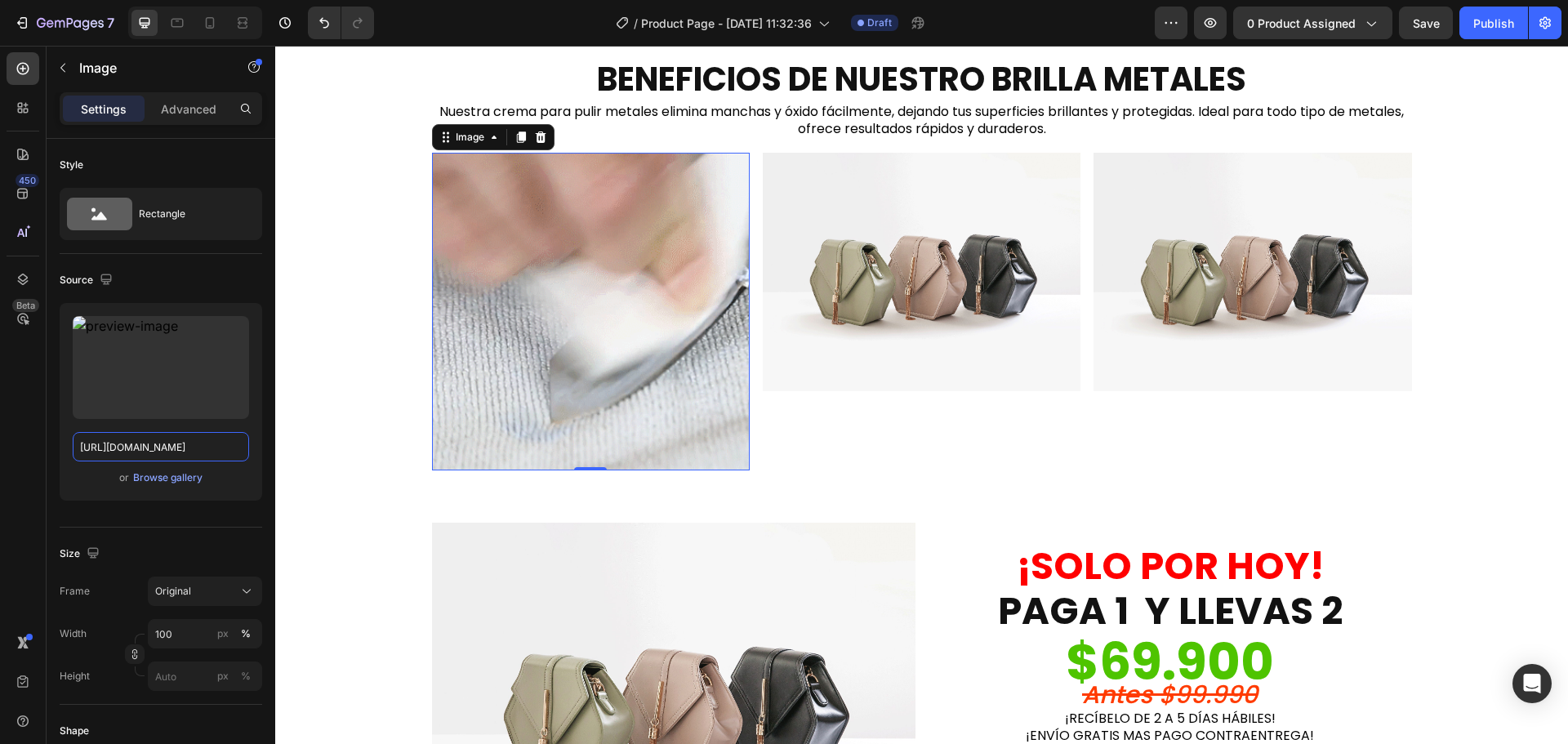
scroll to position [0, 0]
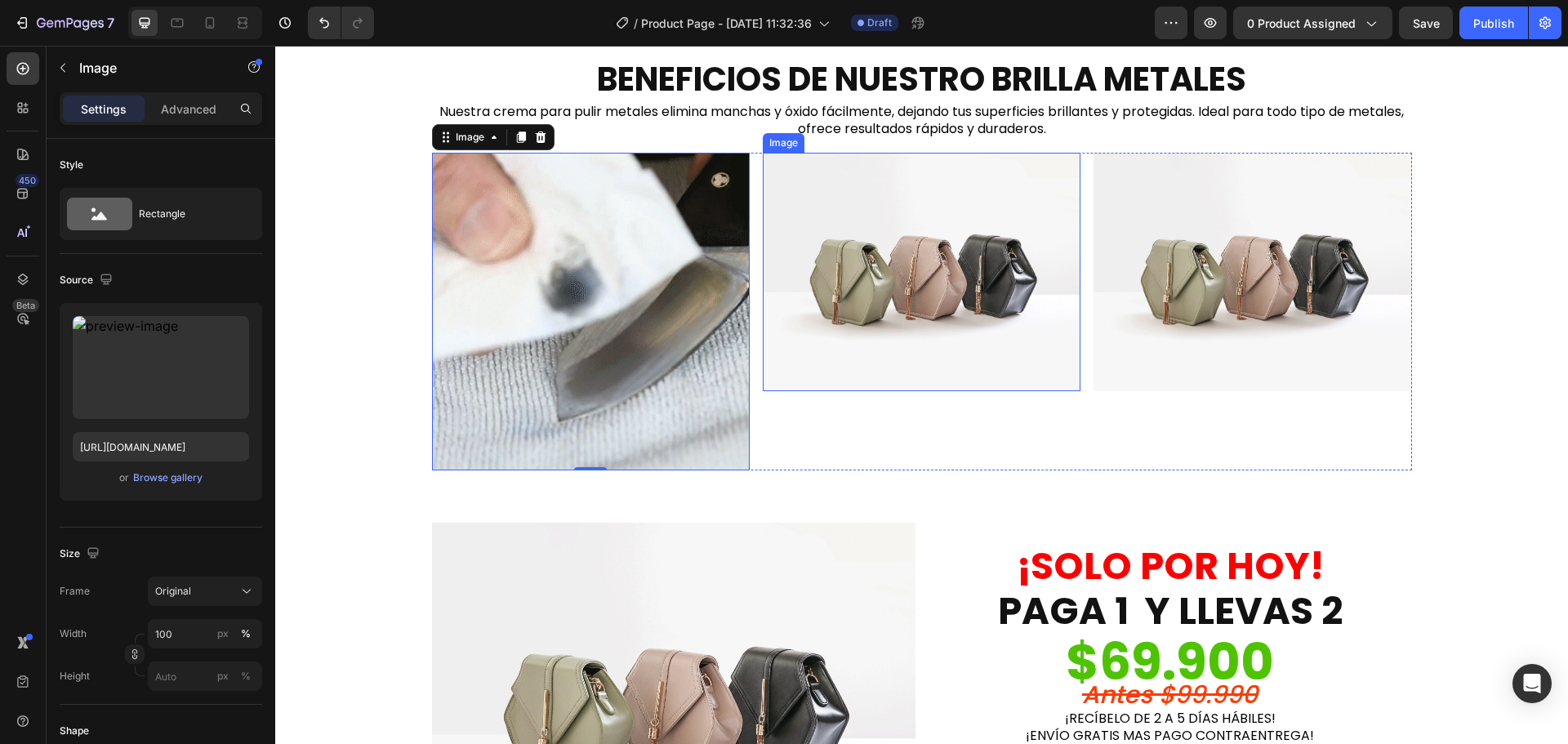
click at [909, 315] on img at bounding box center [922, 272] width 318 height 238
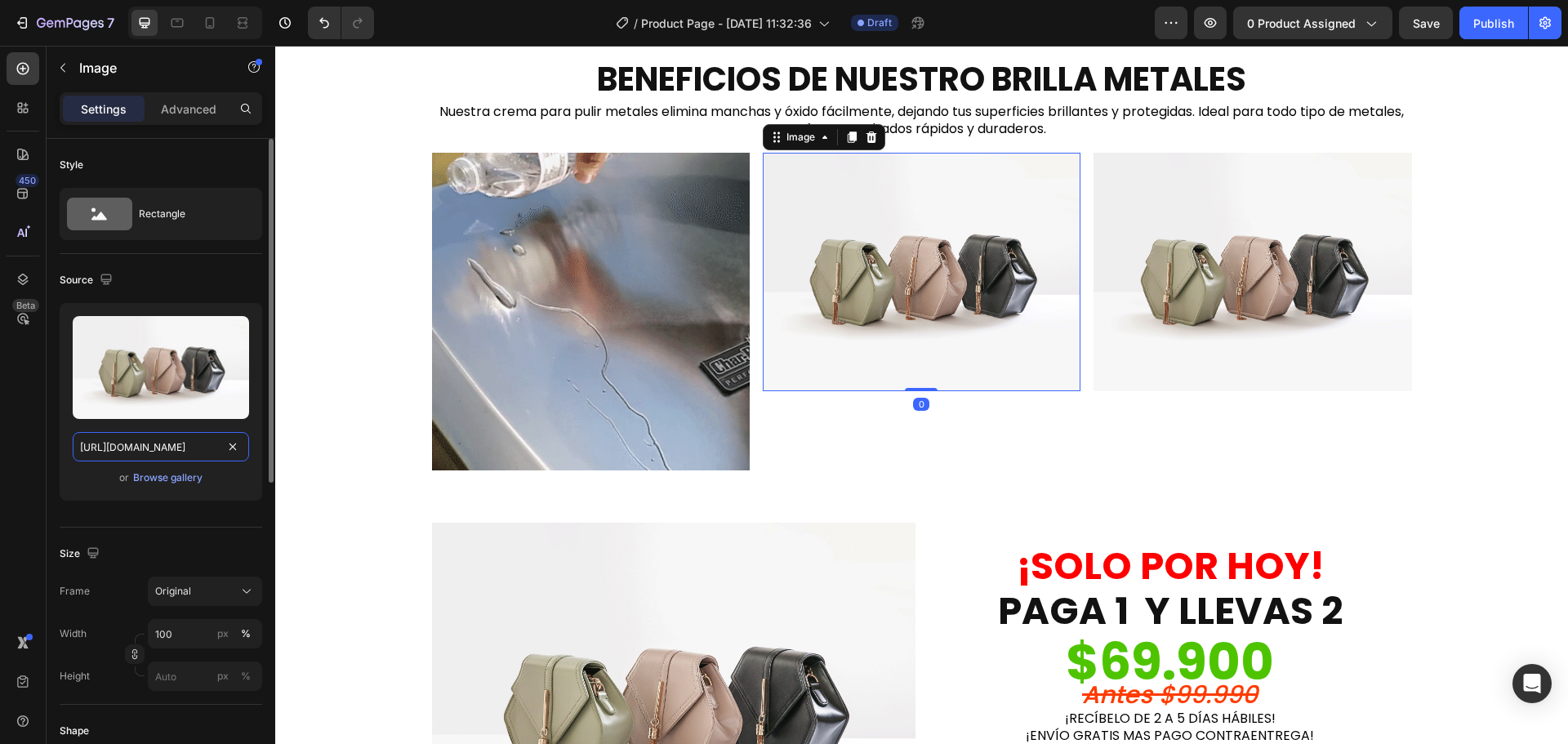
click at [181, 444] on input "[URL][DOMAIN_NAME]" at bounding box center [160, 446] width 176 height 30
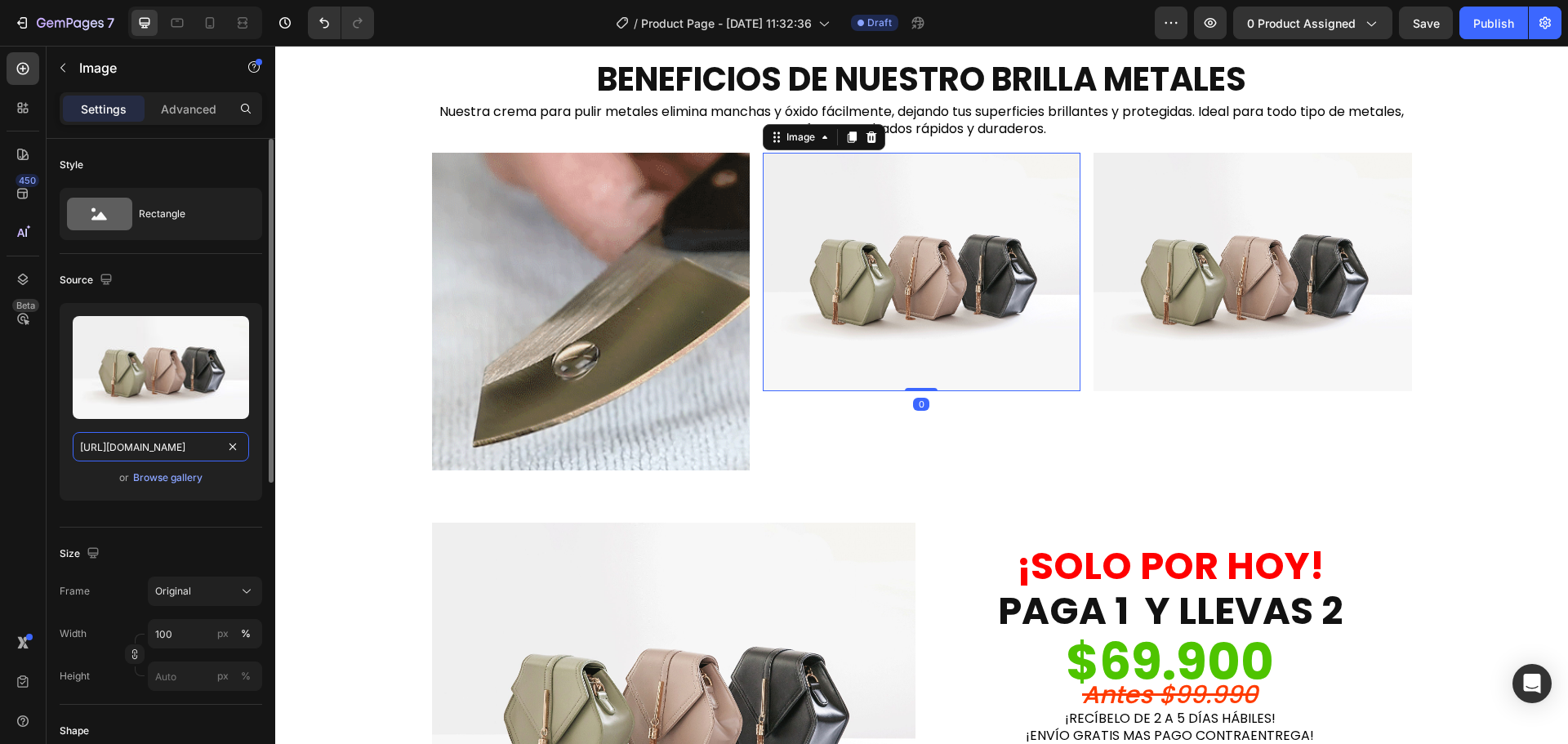
paste input "0171/2881/6704/files/228d8f2f2e348b5b6746de3e0da023f4_1_3000x3000.gif?v=1661039…"
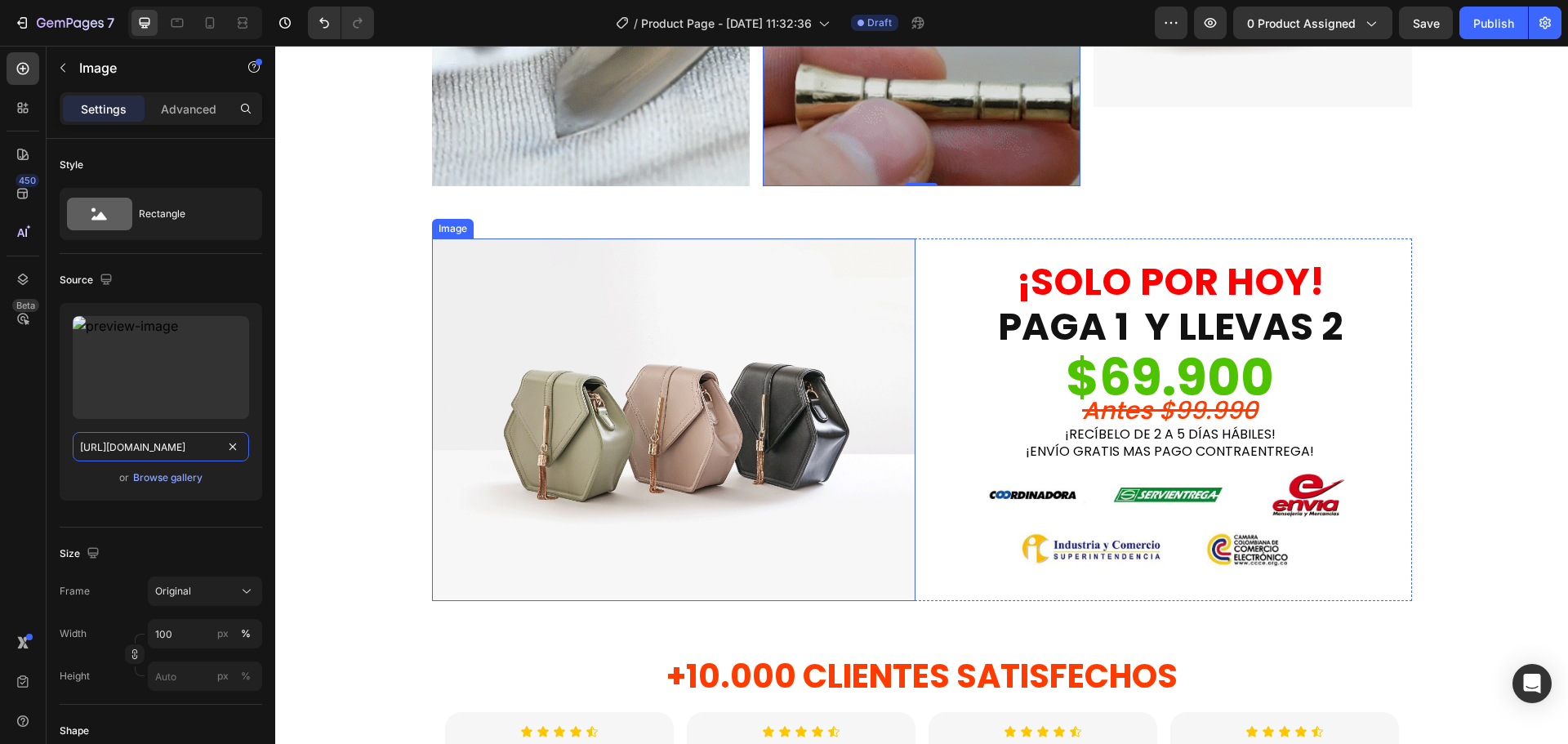
scroll to position [1470, 0]
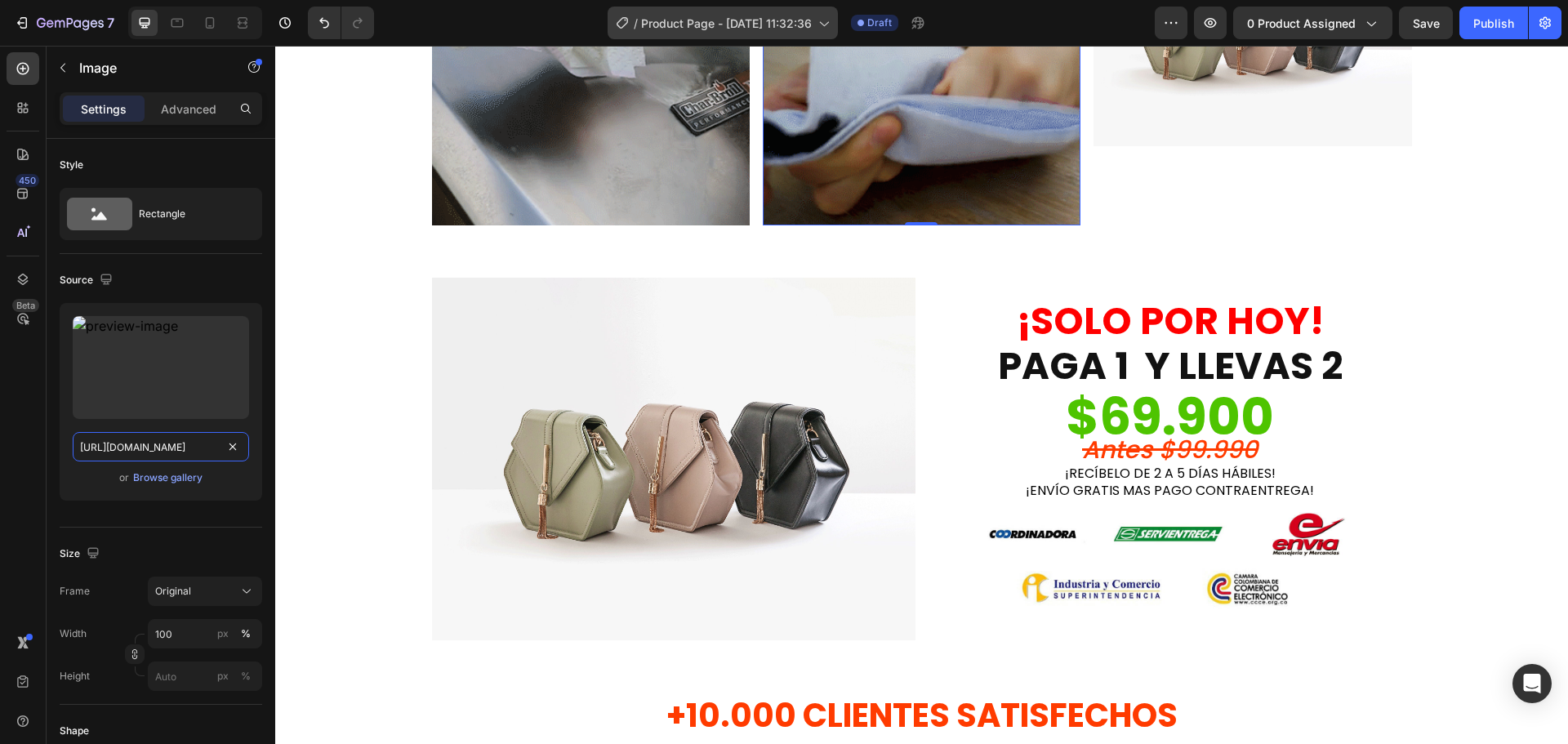
type input "[URL][DOMAIN_NAME]"
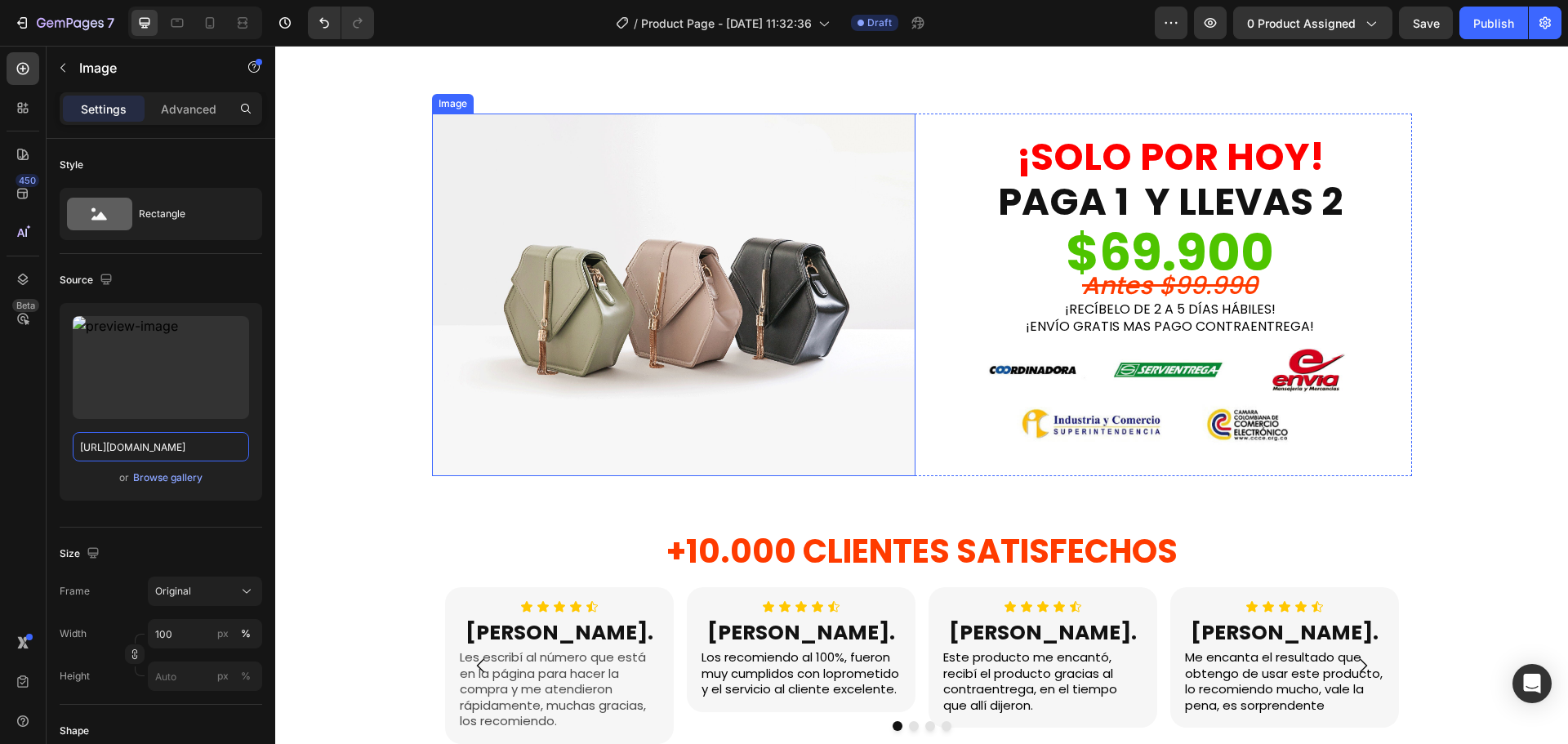
scroll to position [1633, 0]
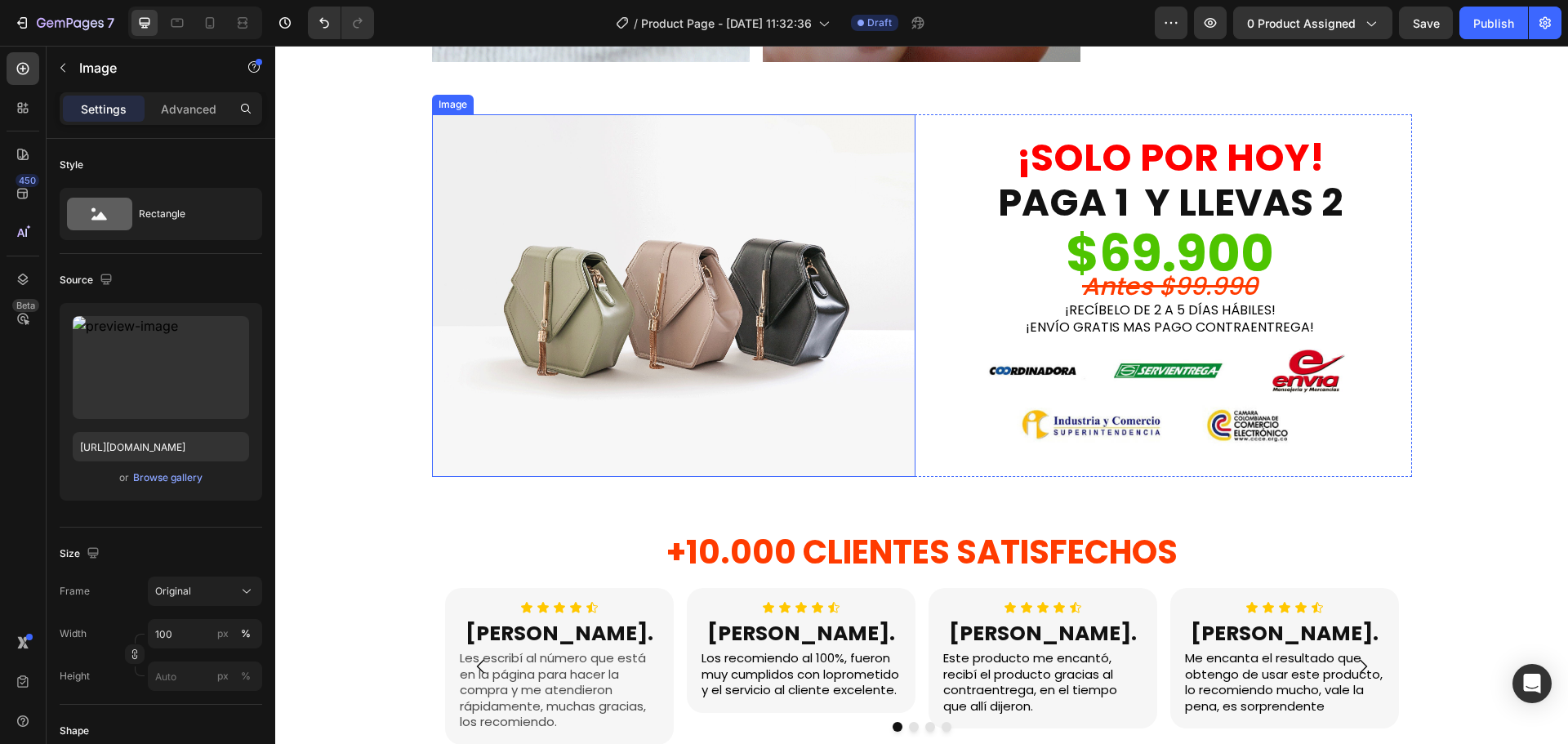
click at [705, 222] on img at bounding box center [673, 295] width 484 height 362
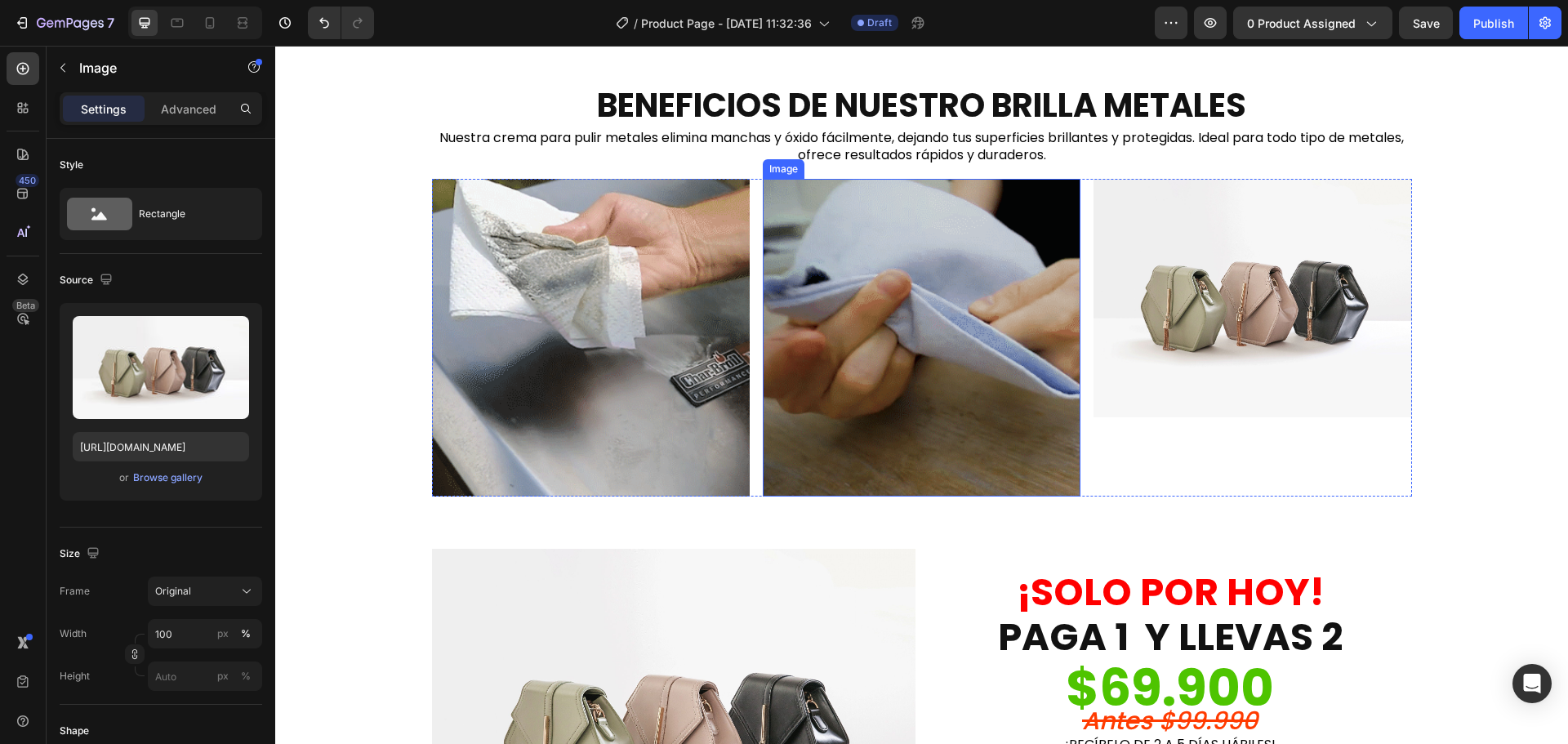
scroll to position [1225, 0]
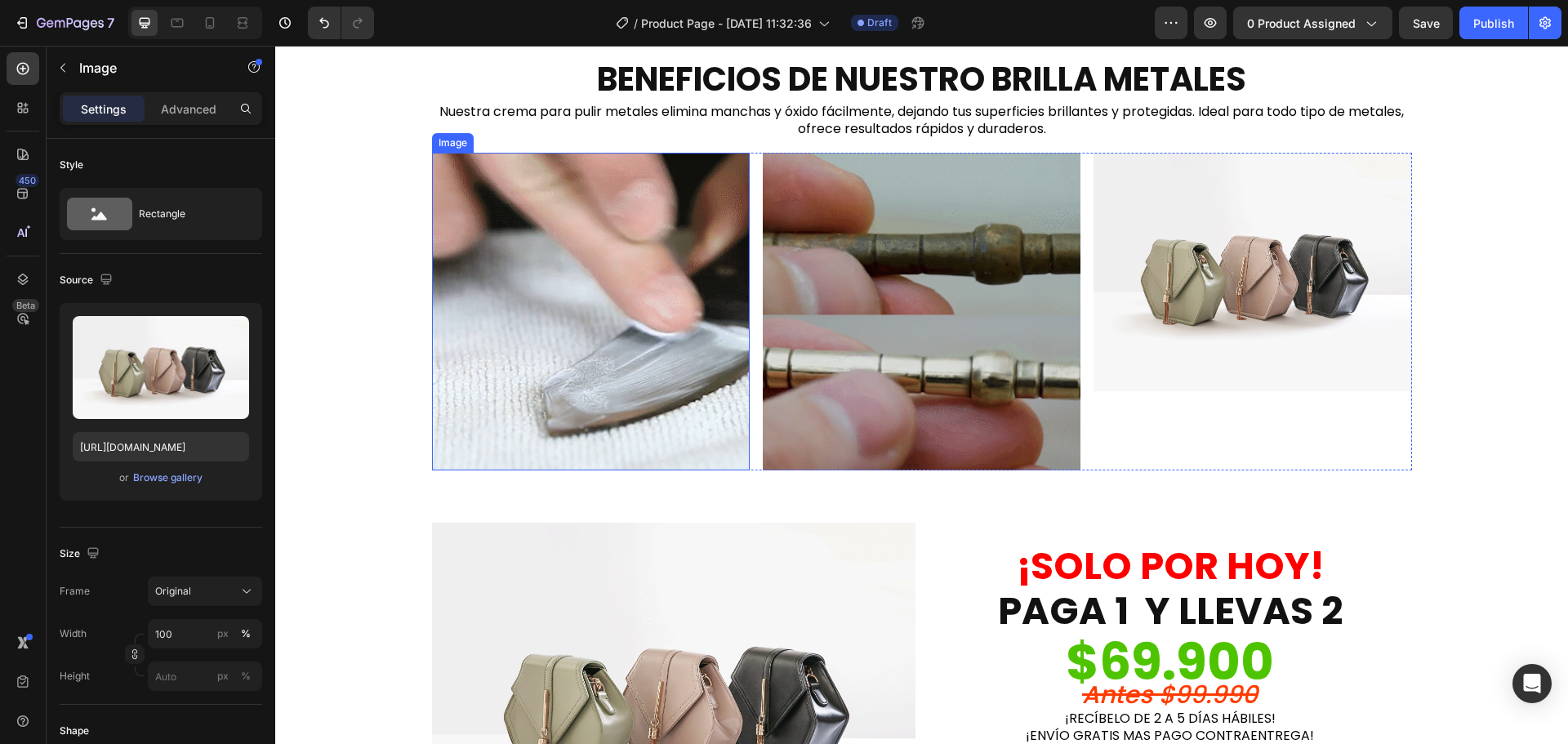
click at [548, 328] on img at bounding box center [591, 312] width 318 height 318
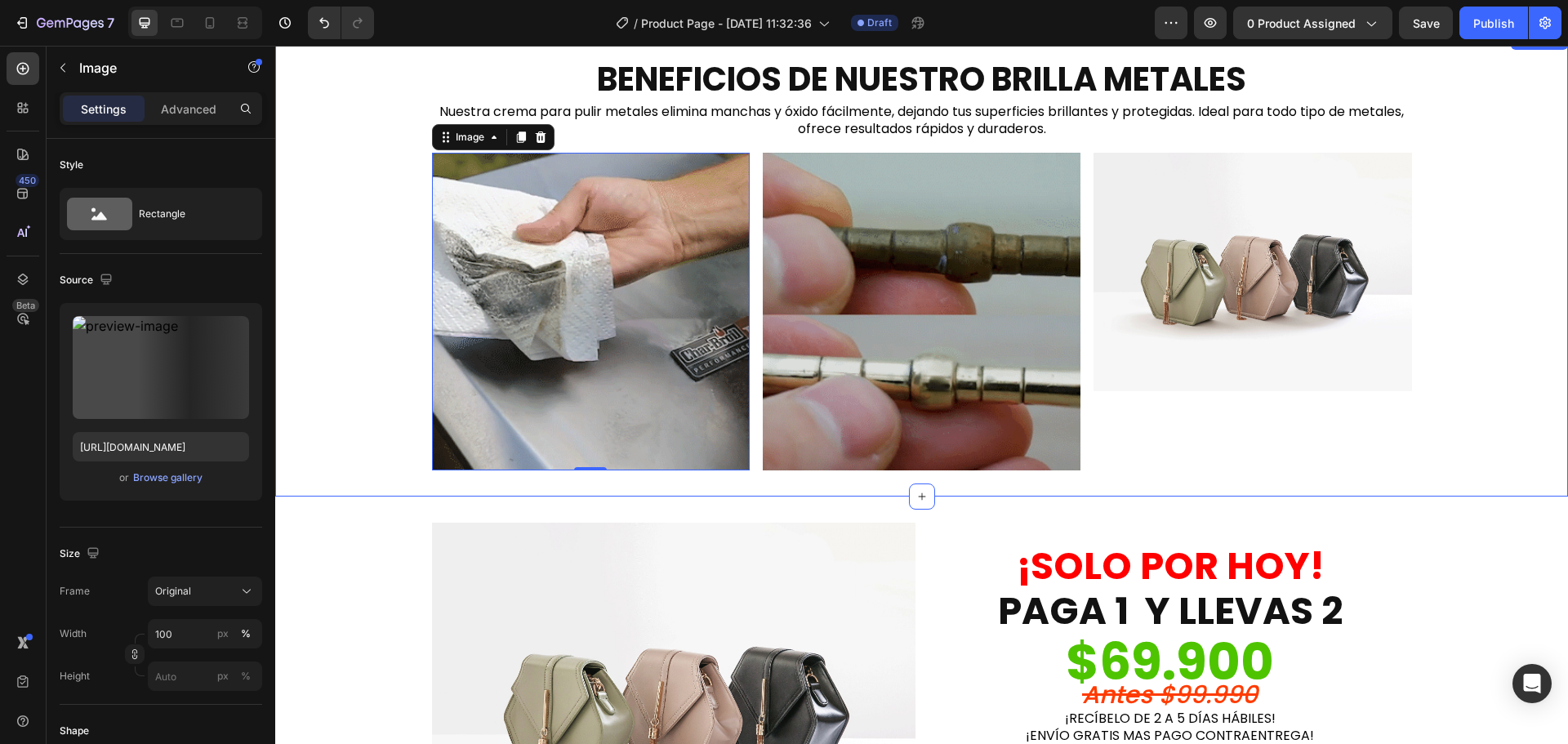
click at [323, 257] on div "BENEFICIOS DE NUESTRO BRILLA METALES Heading Nuestra crema para pulir metales e…" at bounding box center [922, 263] width 1292 height 414
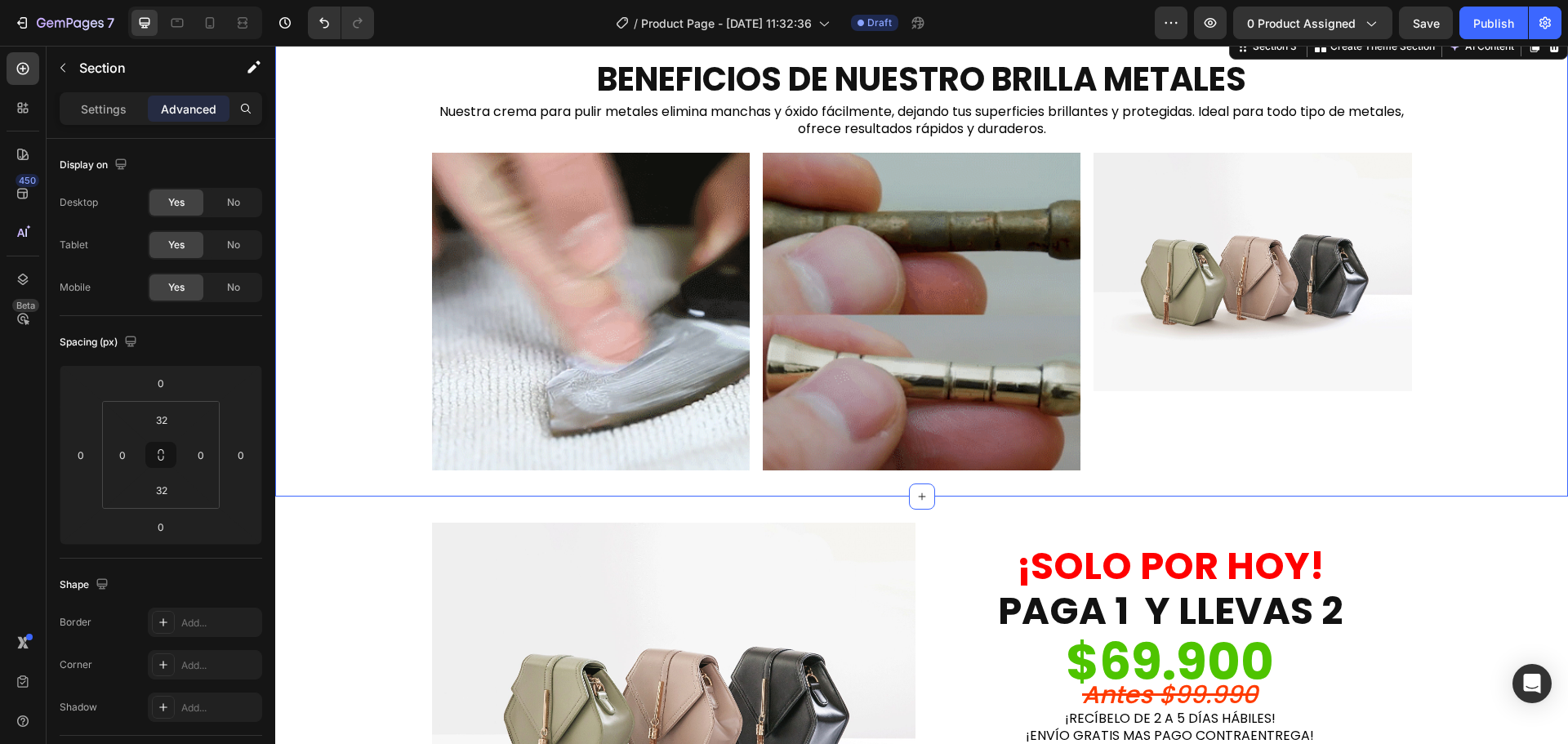
click at [323, 257] on div "BENEFICIOS DE NUESTRO BRILLA METALES Heading Nuestra crema para pulir metales e…" at bounding box center [922, 263] width 1292 height 414
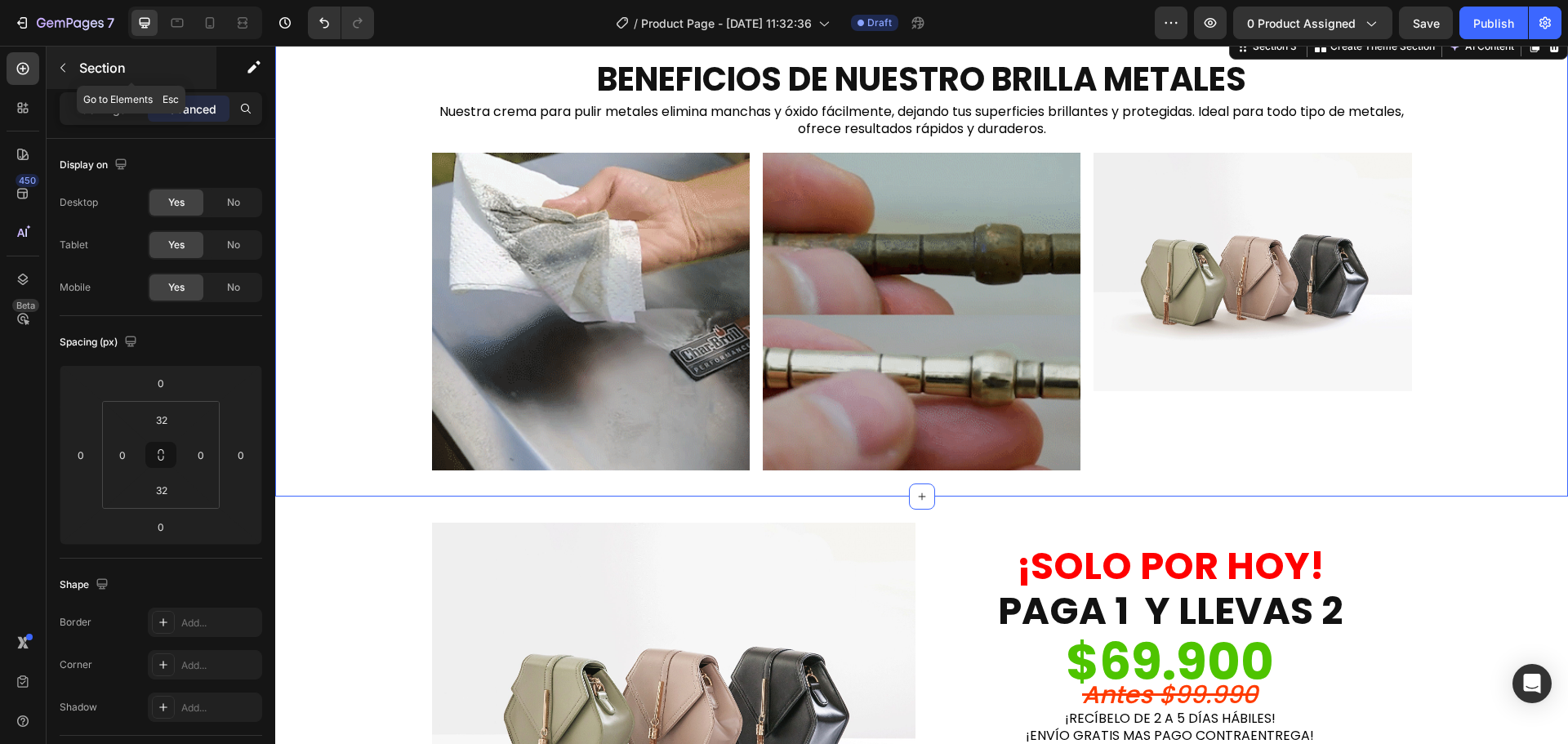
click at [70, 65] on button "button" at bounding box center [63, 67] width 26 height 26
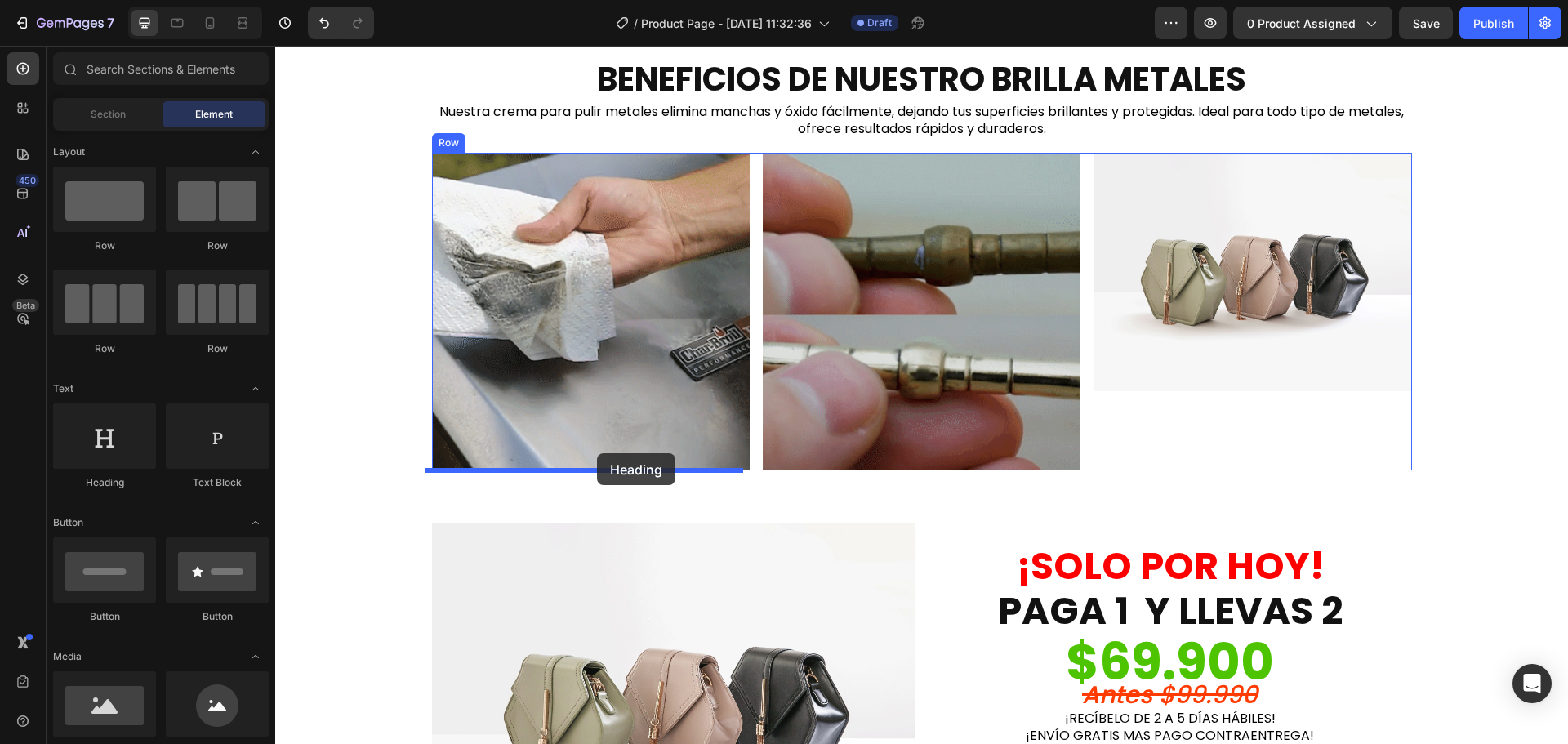
drag, startPoint x: 429, startPoint y: 503, endPoint x: 597, endPoint y: 453, distance: 175.3
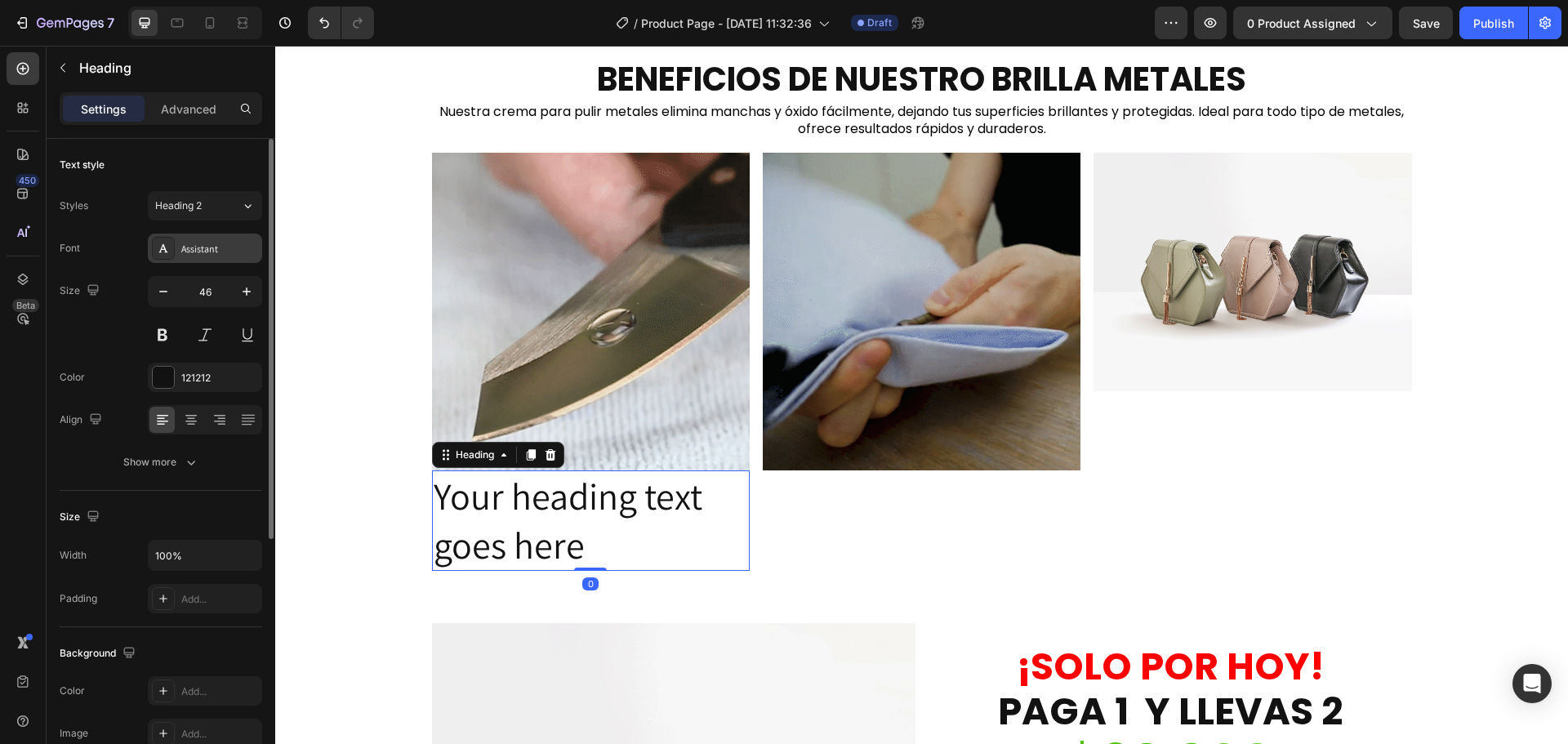
click at [206, 247] on div "Assistant" at bounding box center [219, 248] width 77 height 14
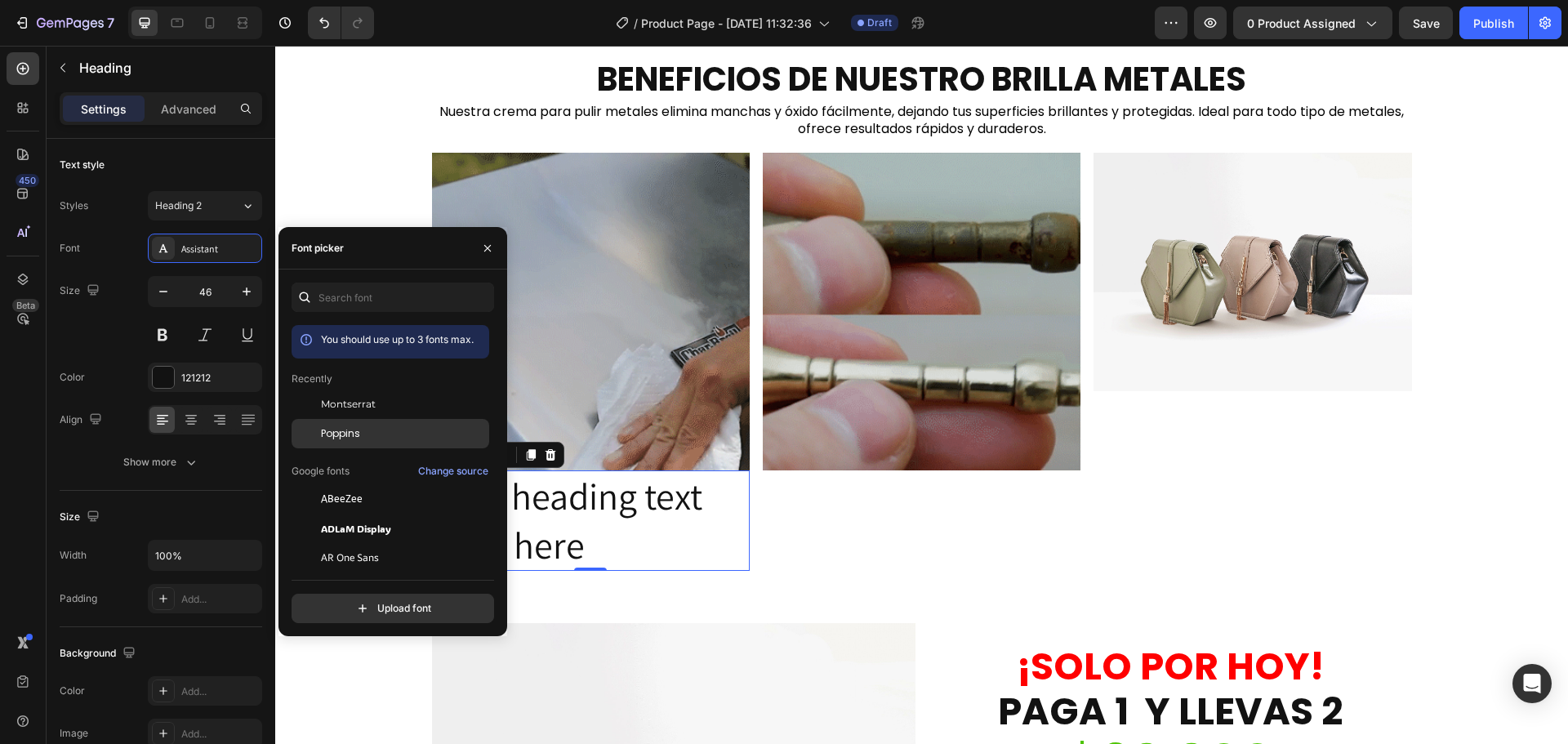
click at [341, 429] on span "Poppins" at bounding box center [340, 433] width 39 height 14
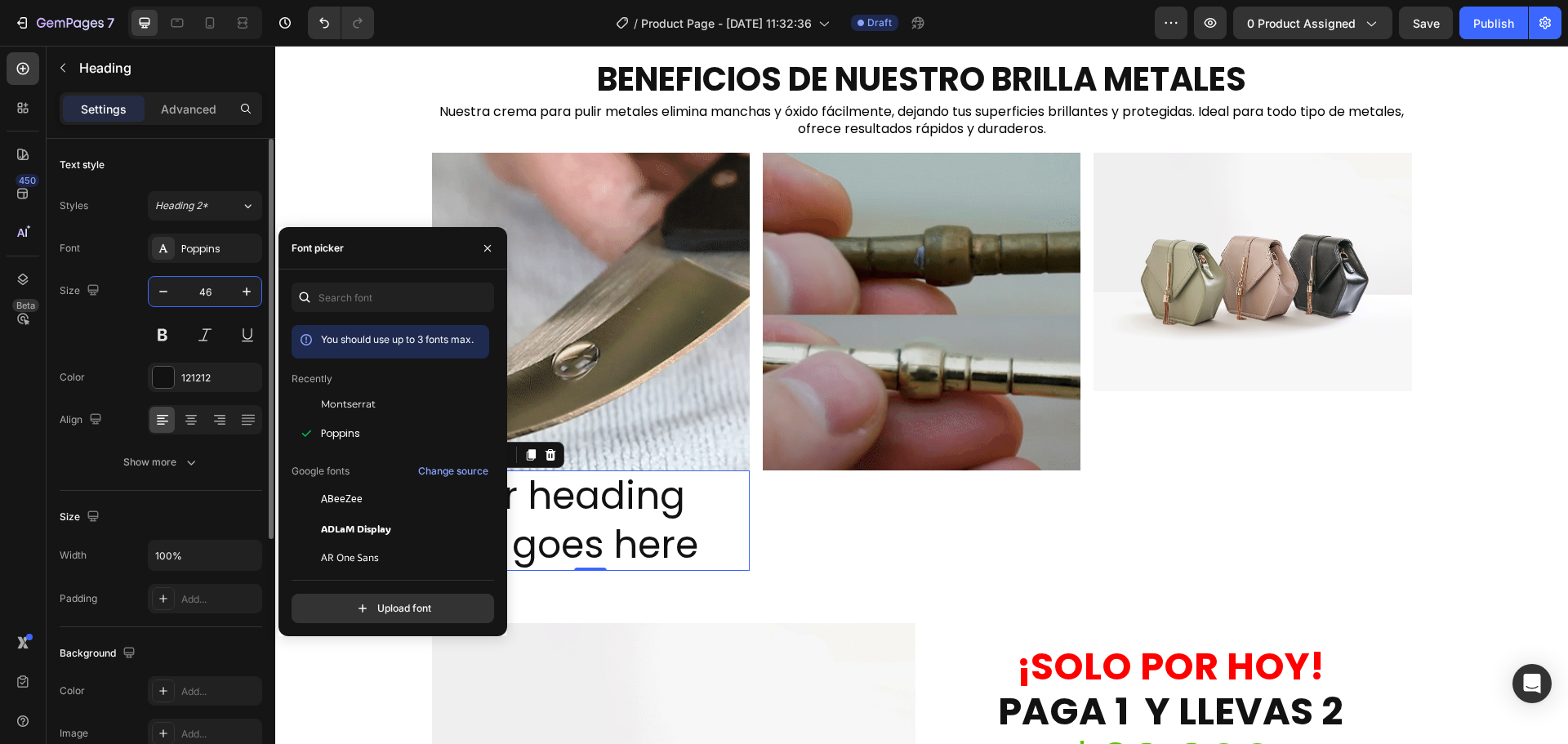
click at [206, 290] on input "46" at bounding box center [204, 292] width 54 height 30
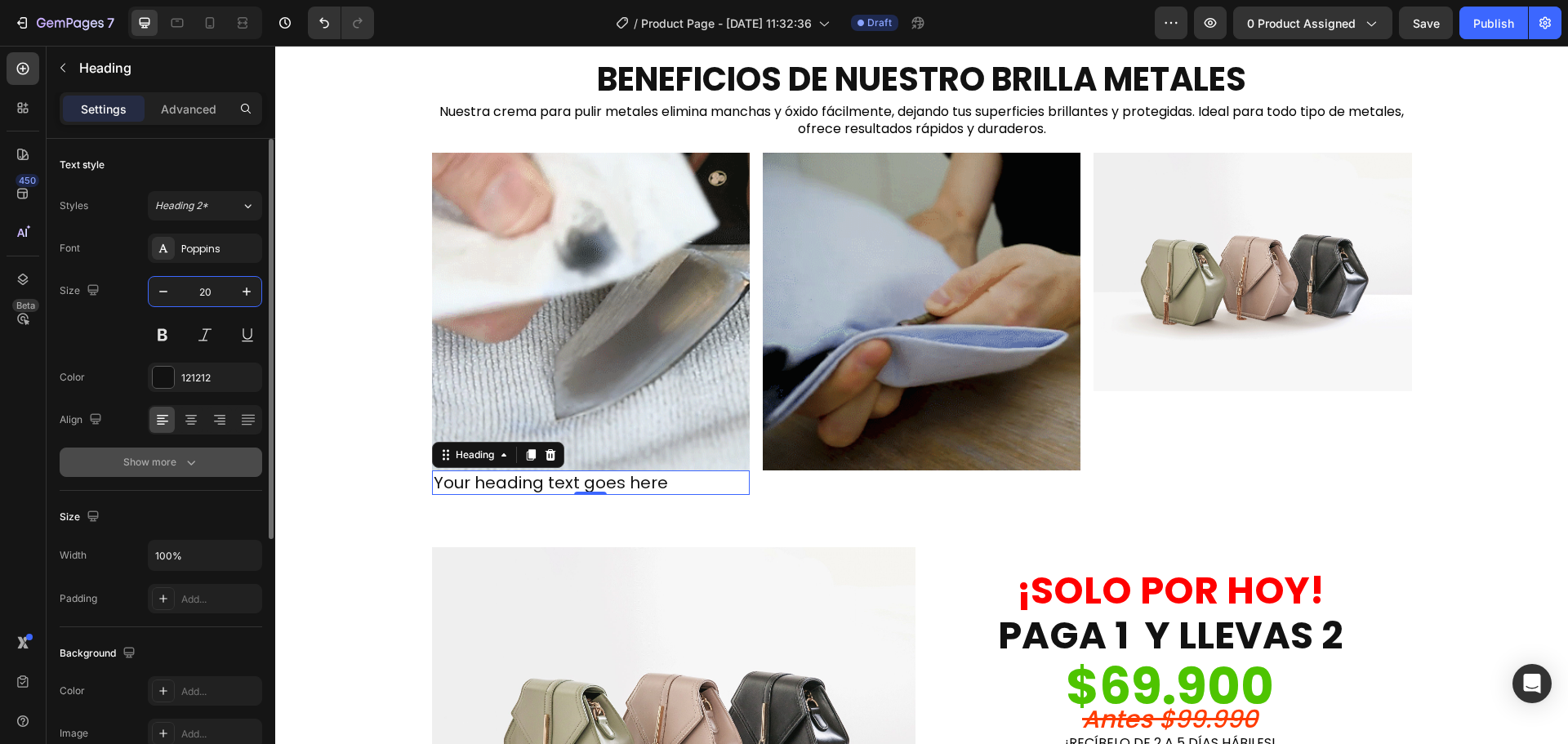
type input "20"
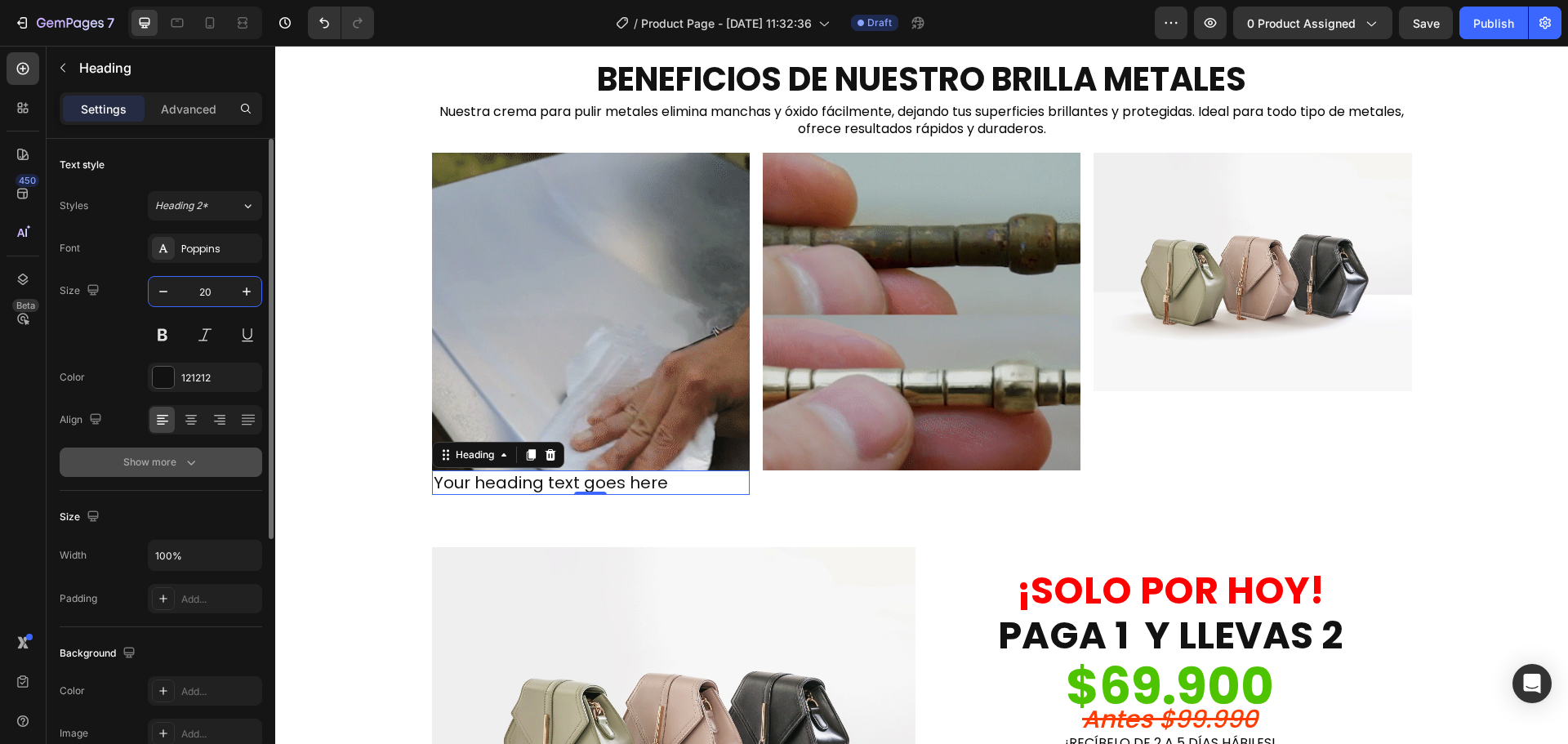
click at [196, 463] on icon "button" at bounding box center [190, 462] width 16 height 16
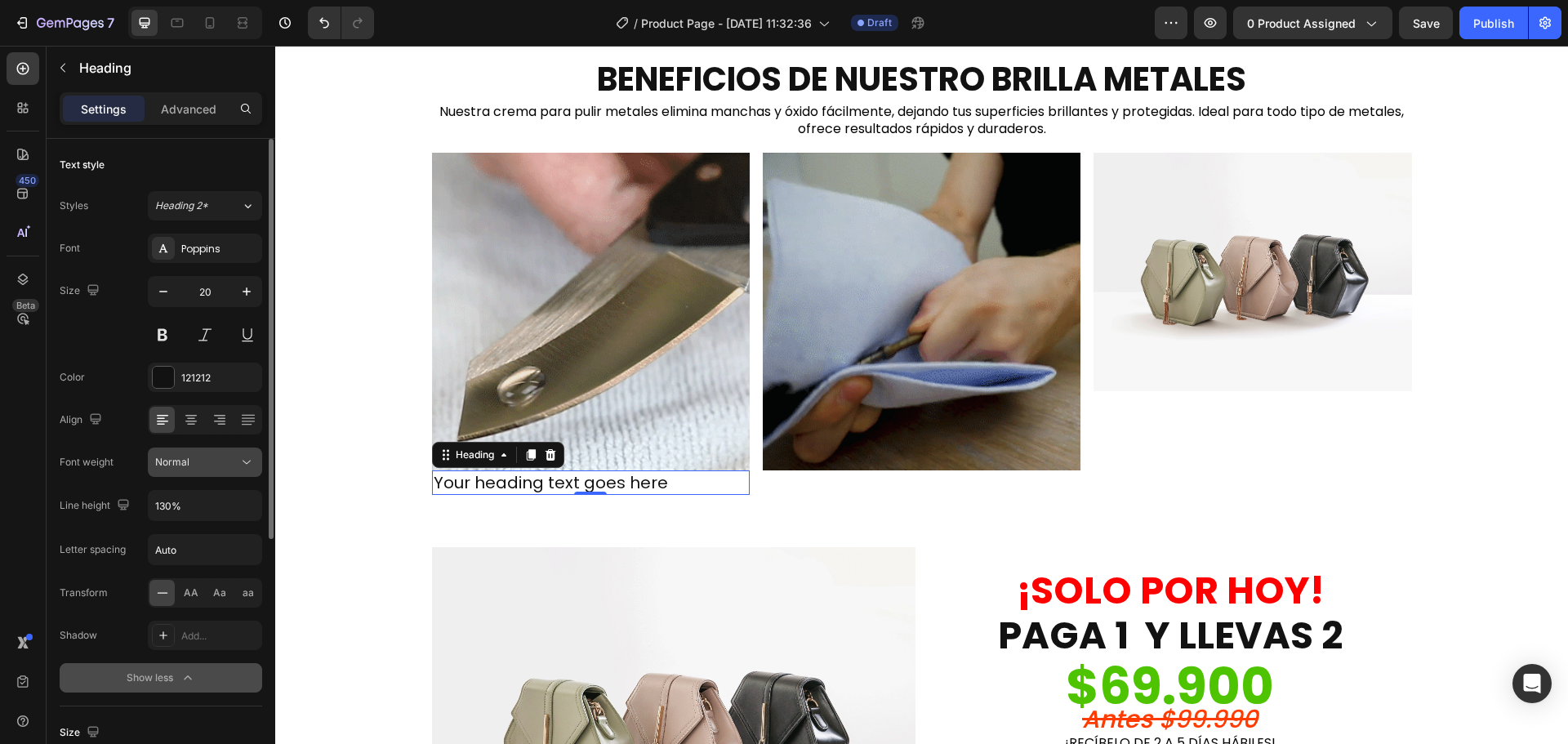
click at [217, 469] on div "Normal" at bounding box center [204, 462] width 99 height 16
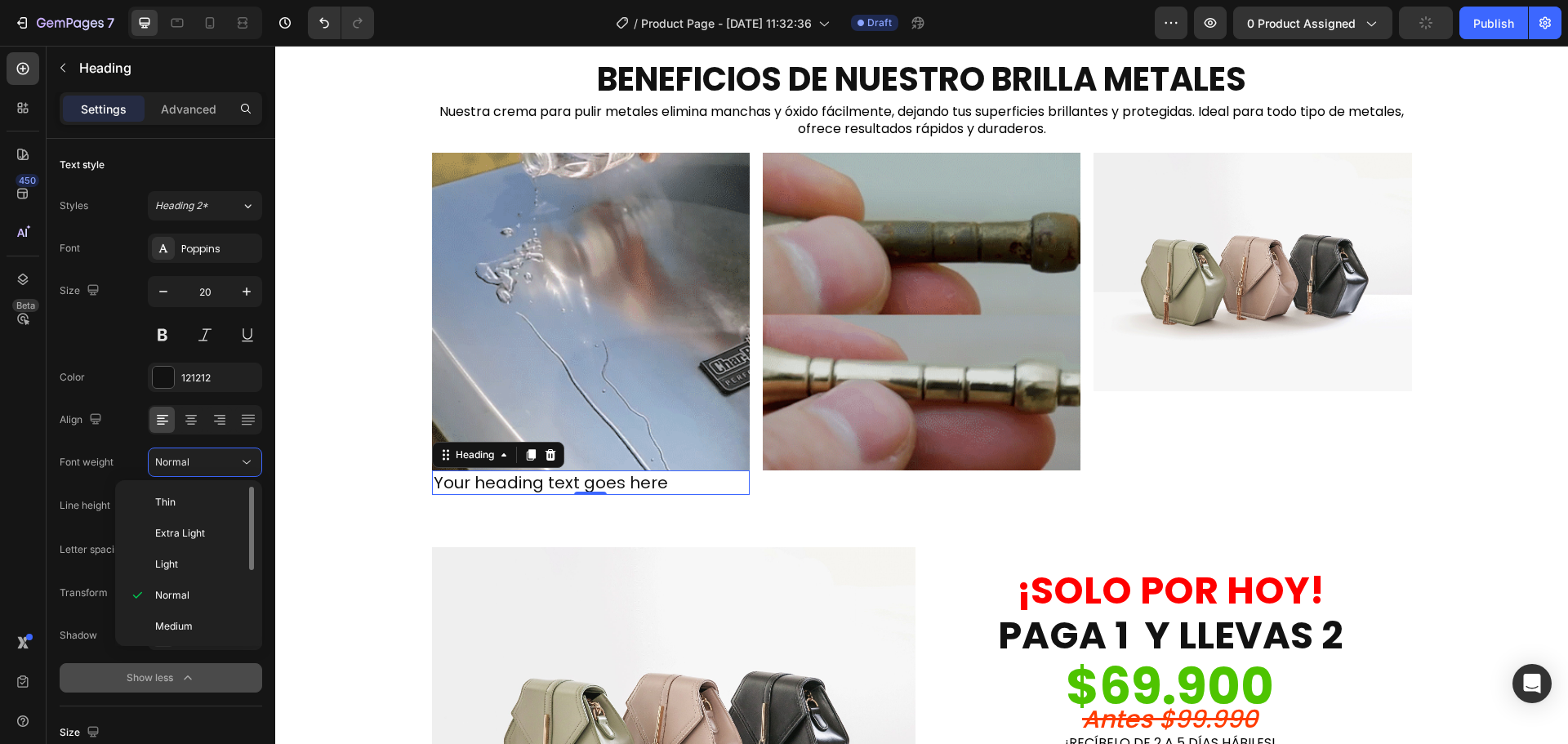
scroll to position [82, 0]
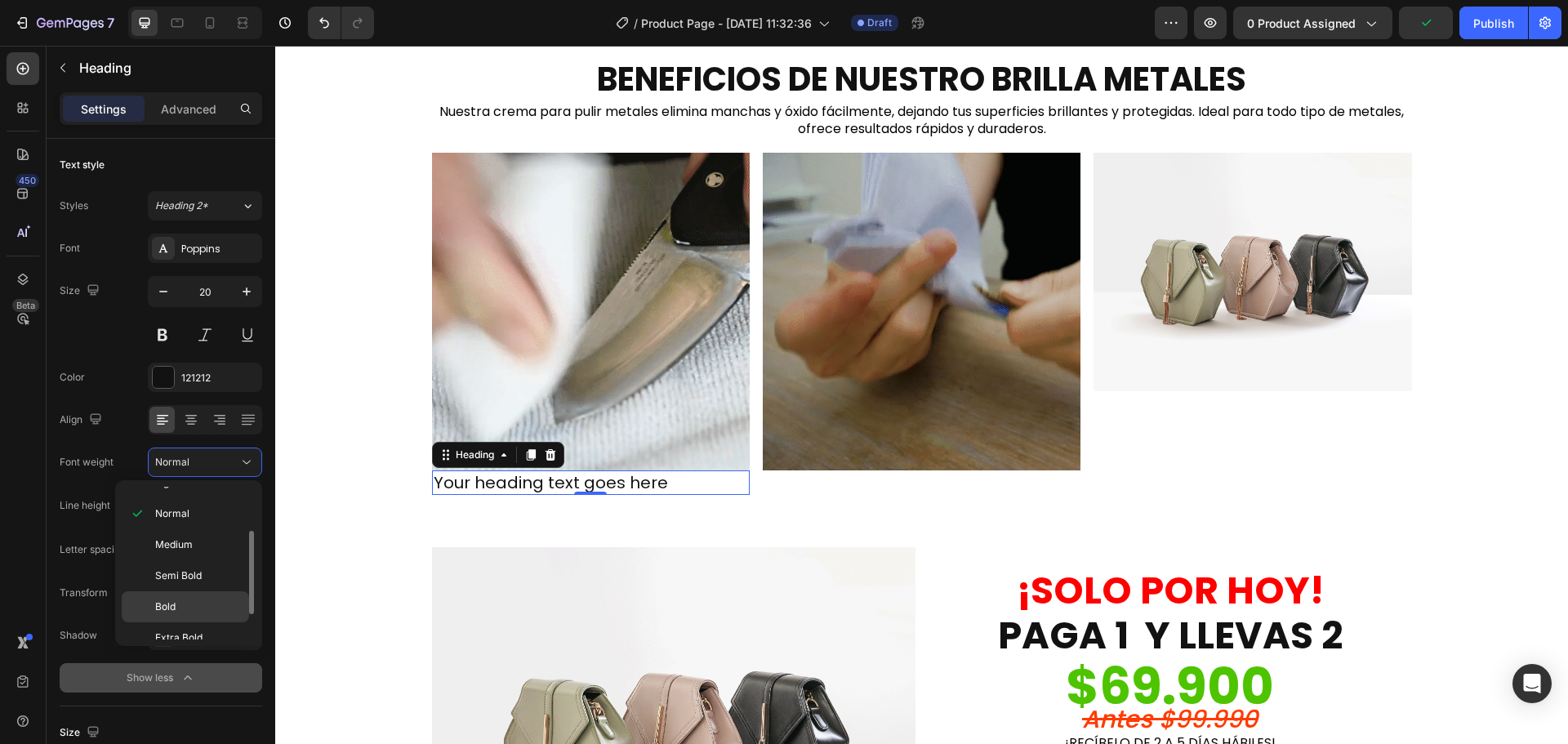
click at [190, 599] on p "Bold" at bounding box center [198, 606] width 87 height 14
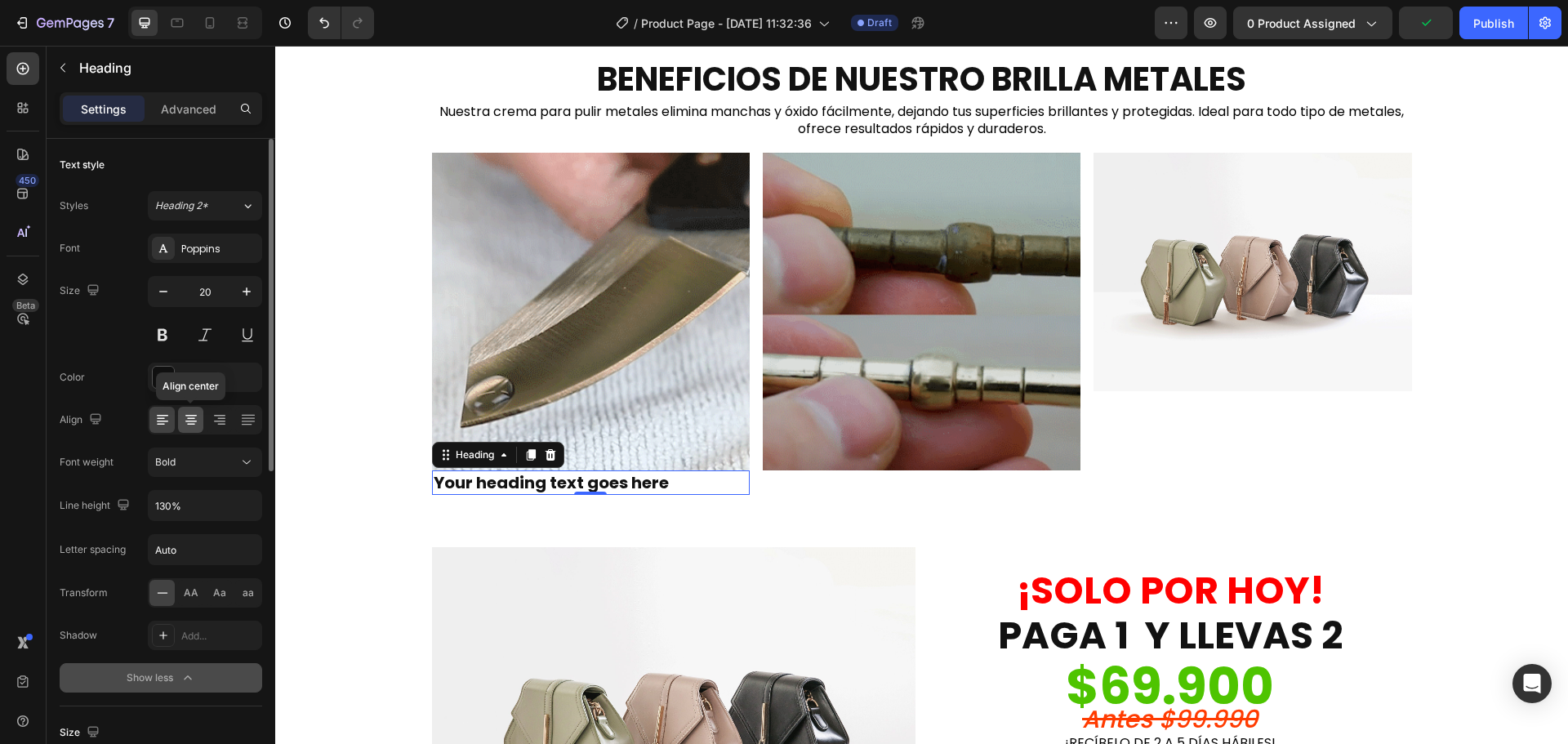
click at [190, 416] on icon at bounding box center [190, 416] width 11 height 2
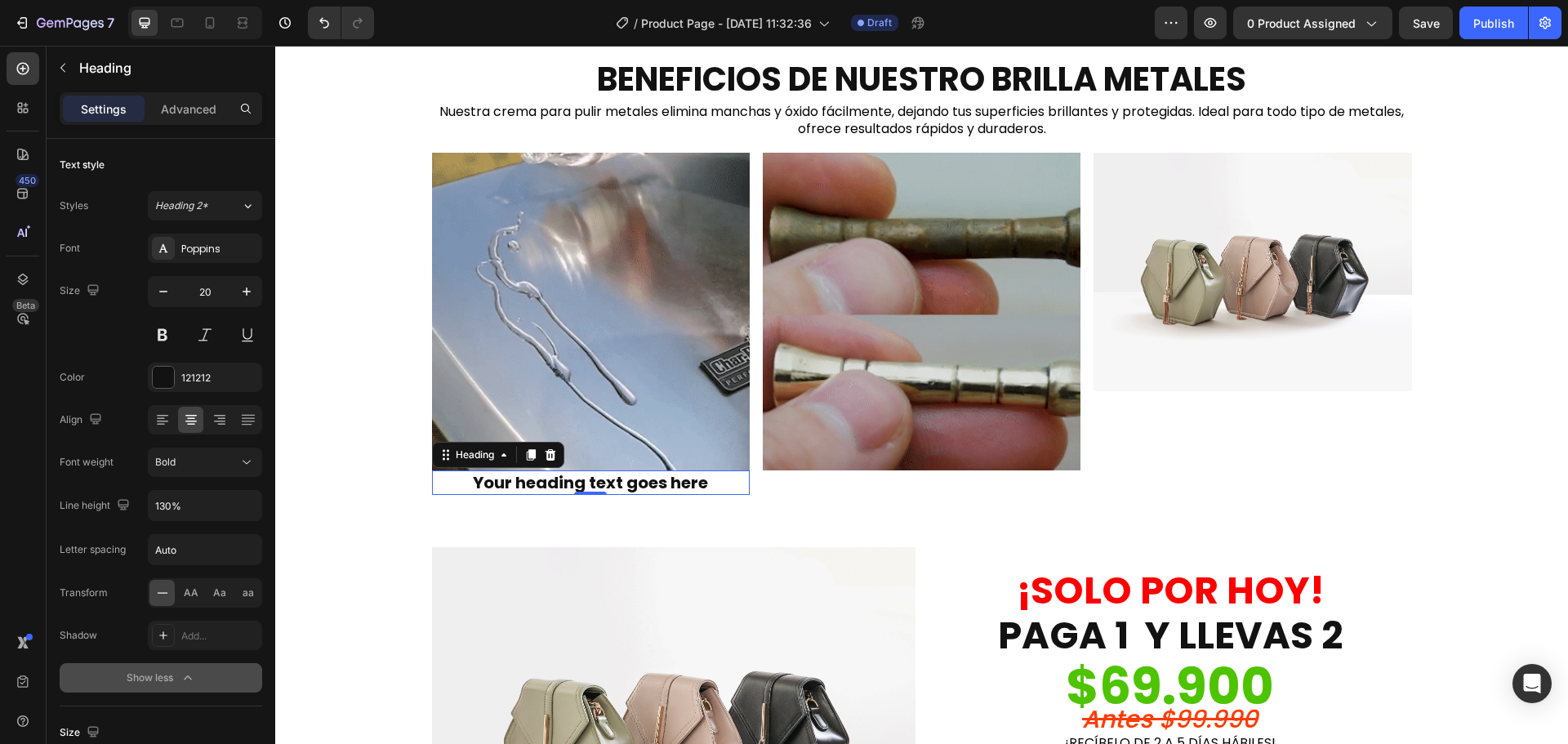
click at [587, 481] on h2 "Your heading text goes here" at bounding box center [591, 482] width 318 height 25
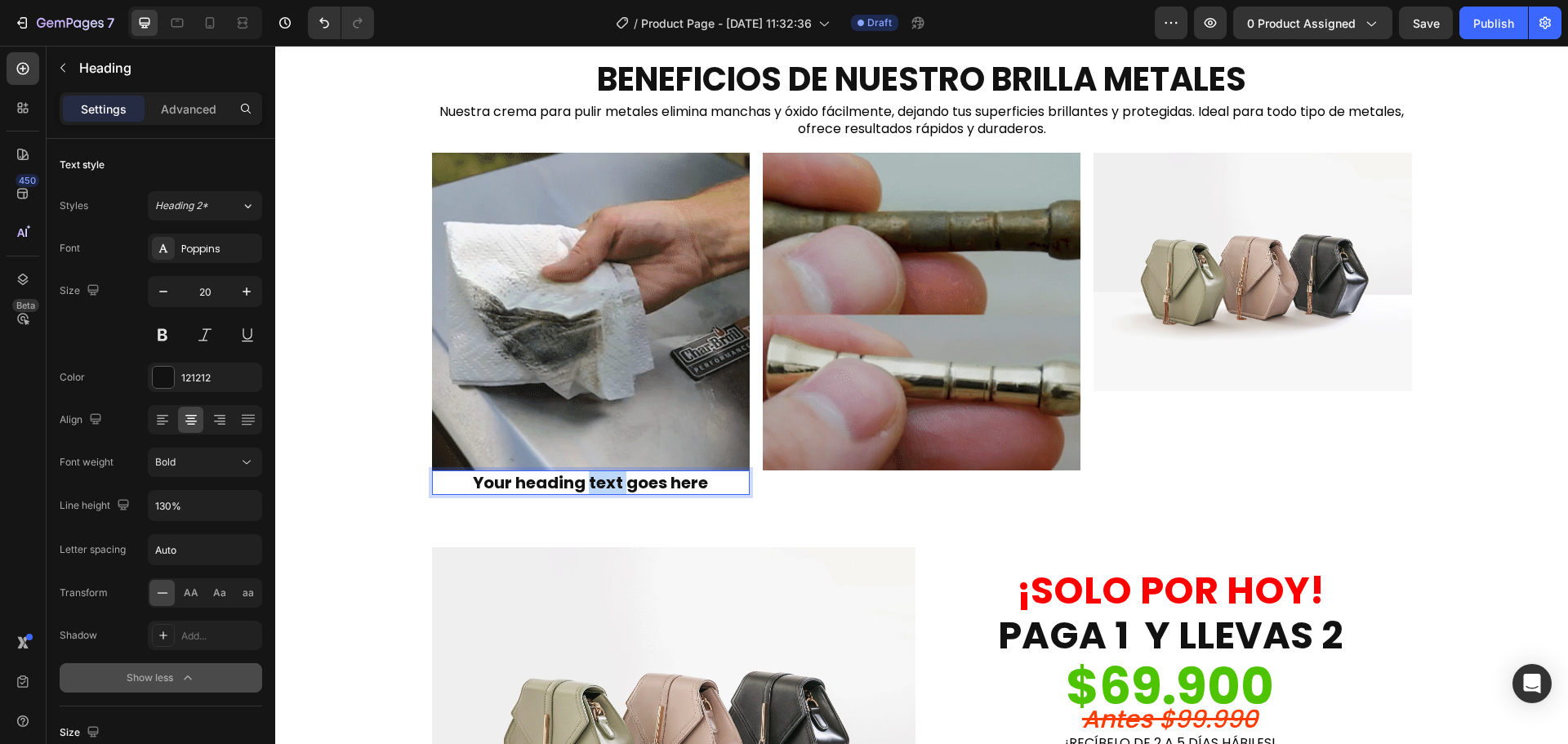
click at [587, 481] on p "Your heading text goes here" at bounding box center [591, 482] width 315 height 21
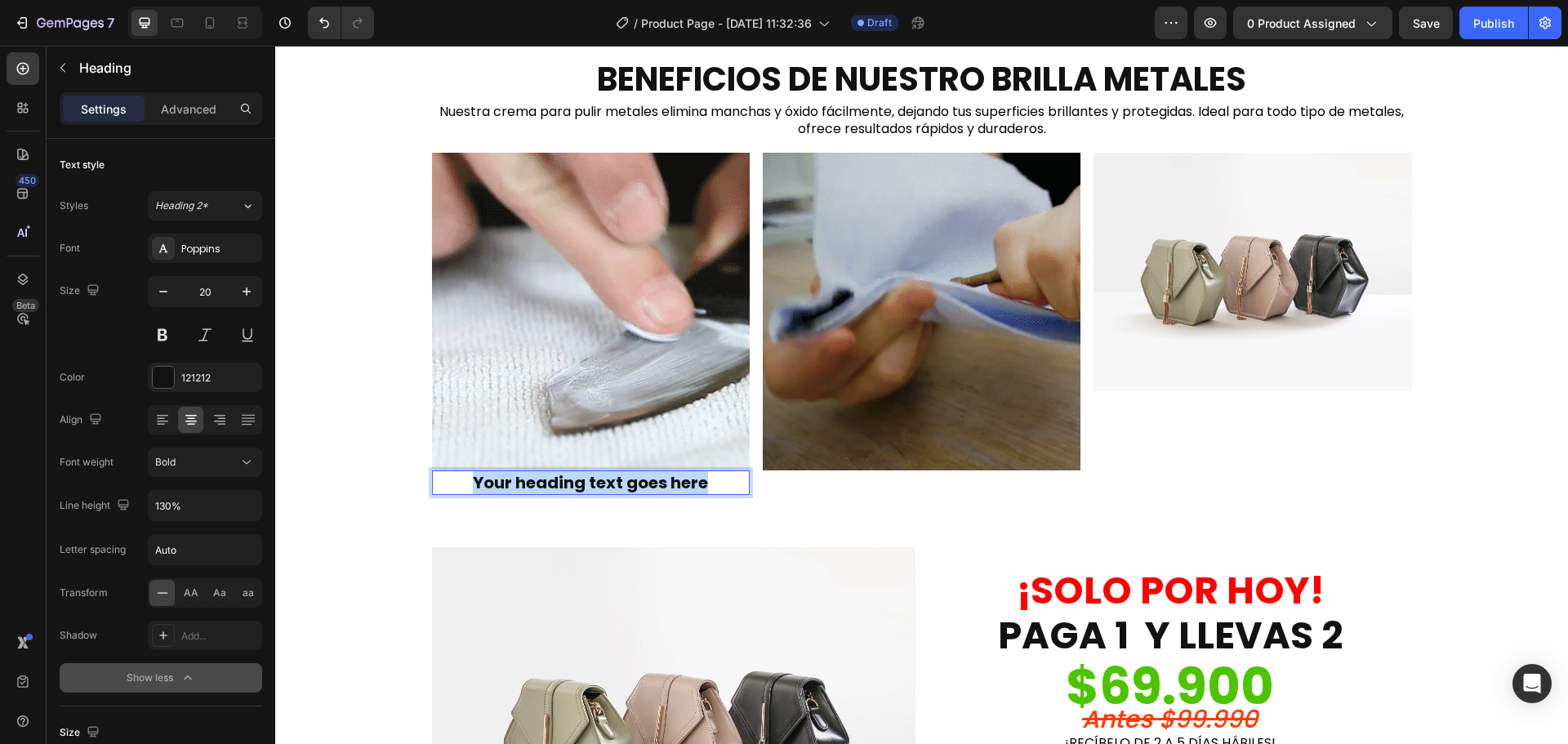
click at [587, 481] on p "Your heading text goes here" at bounding box center [591, 482] width 315 height 21
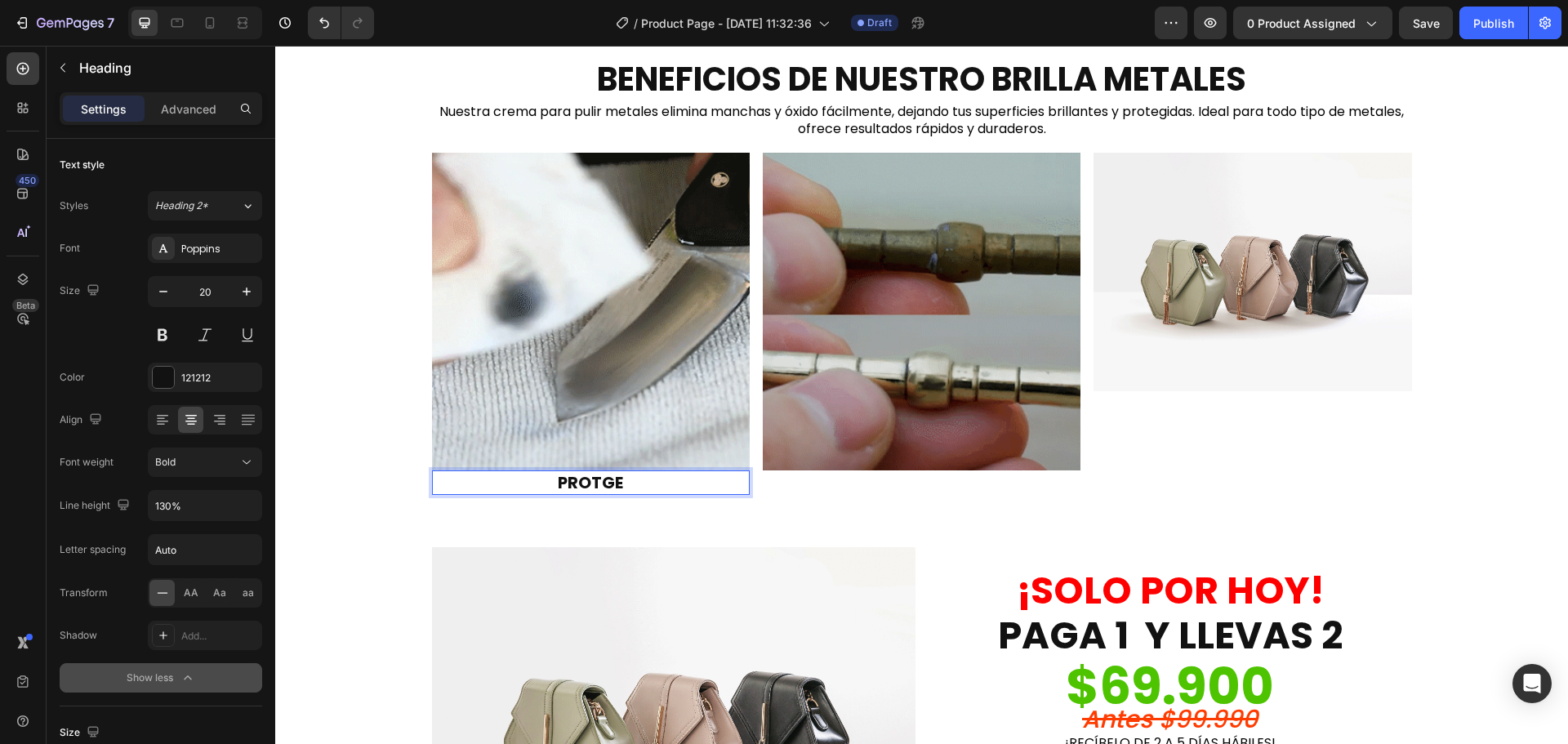
click at [596, 485] on p "PROTGE" at bounding box center [591, 482] width 315 height 21
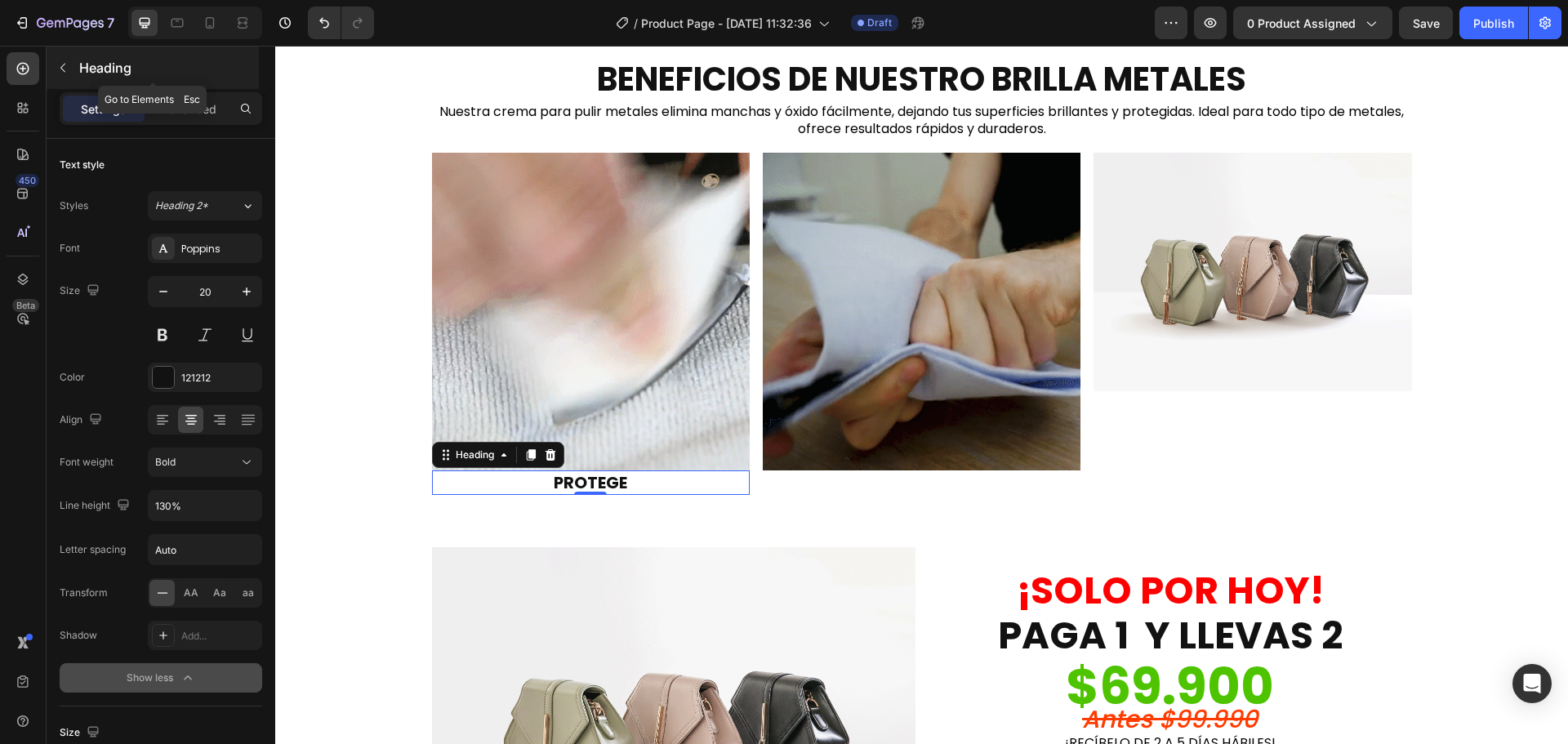
click at [65, 67] on icon "button" at bounding box center [62, 67] width 13 height 13
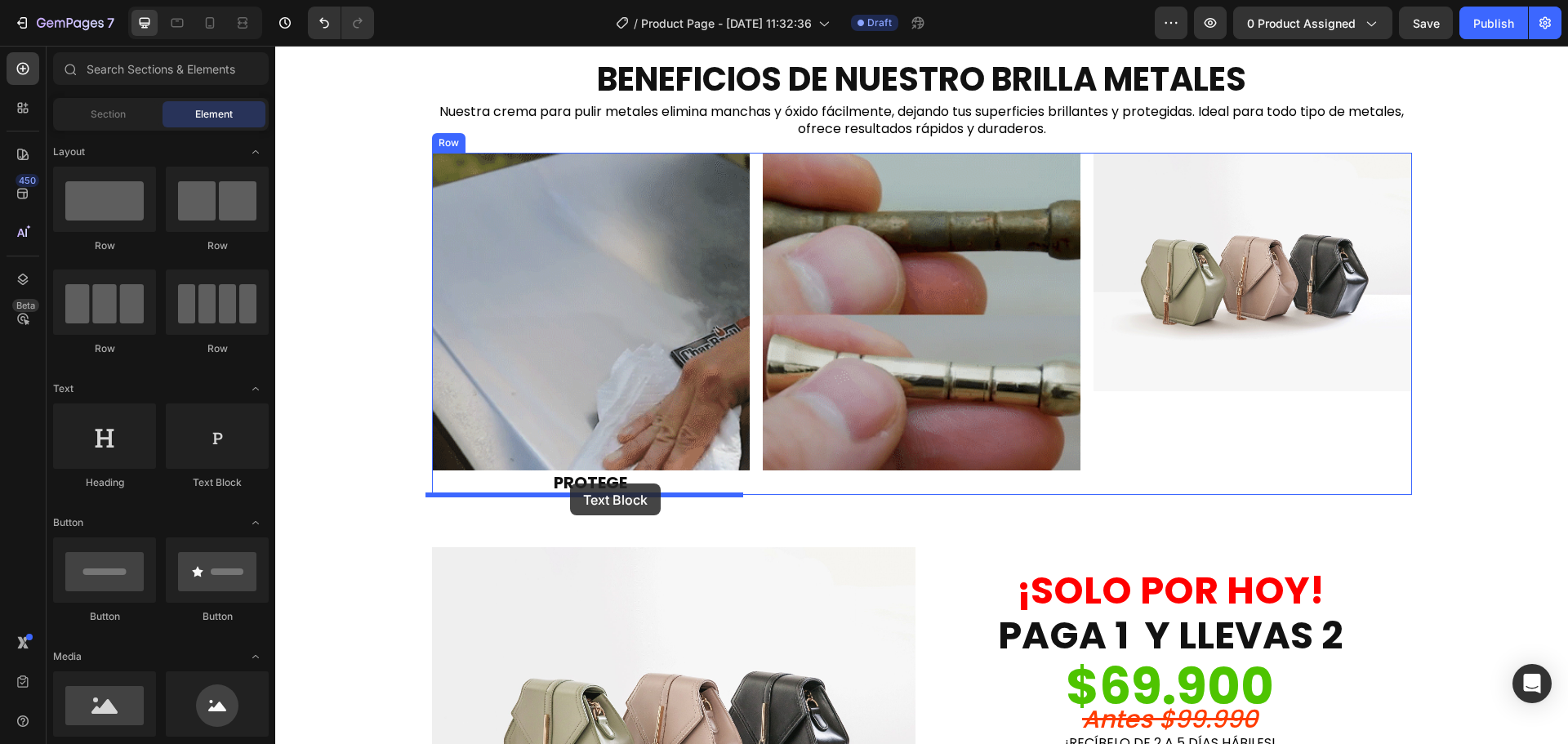
drag, startPoint x: 493, startPoint y: 499, endPoint x: 571, endPoint y: 484, distance: 79.4
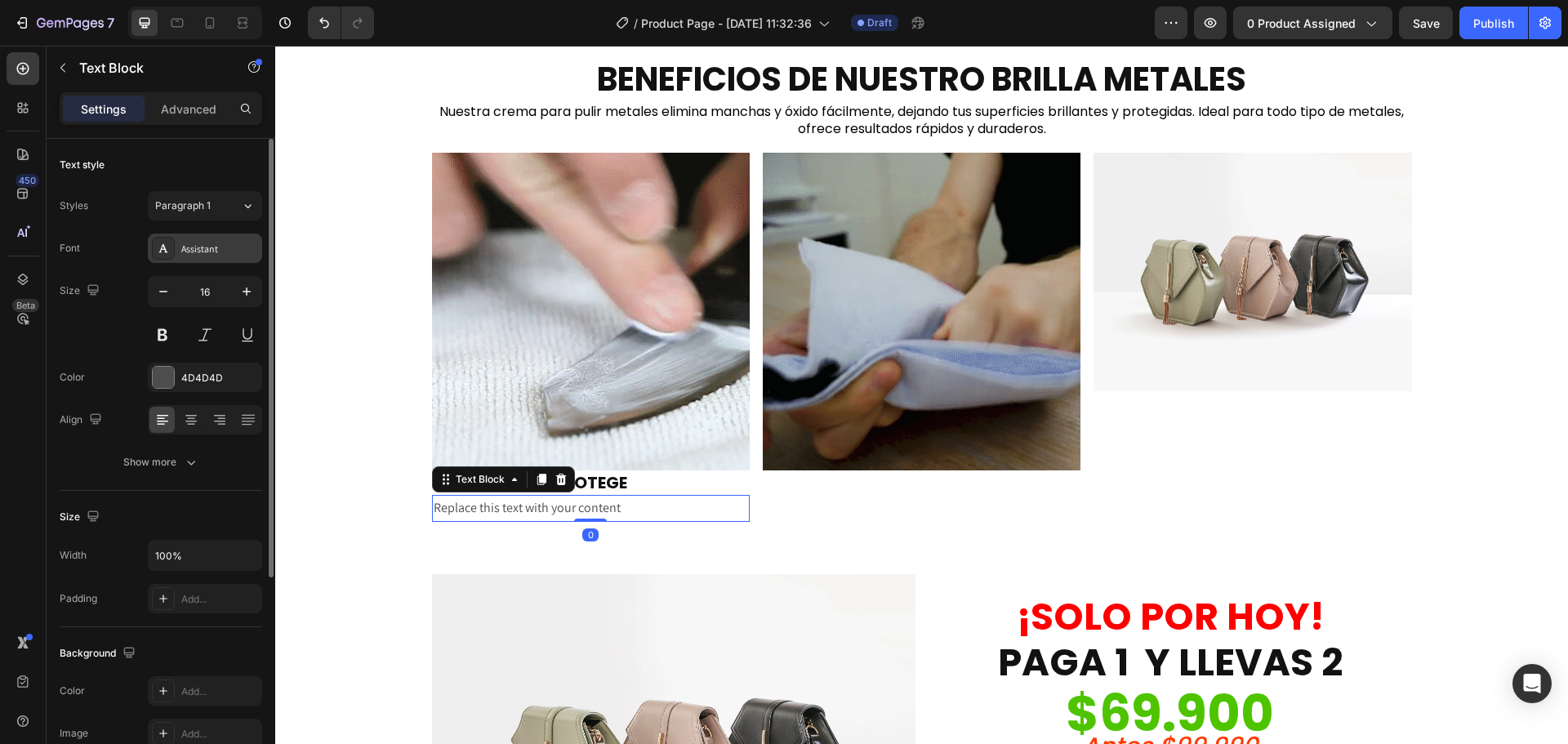
click at [208, 245] on div "Assistant" at bounding box center [219, 248] width 77 height 14
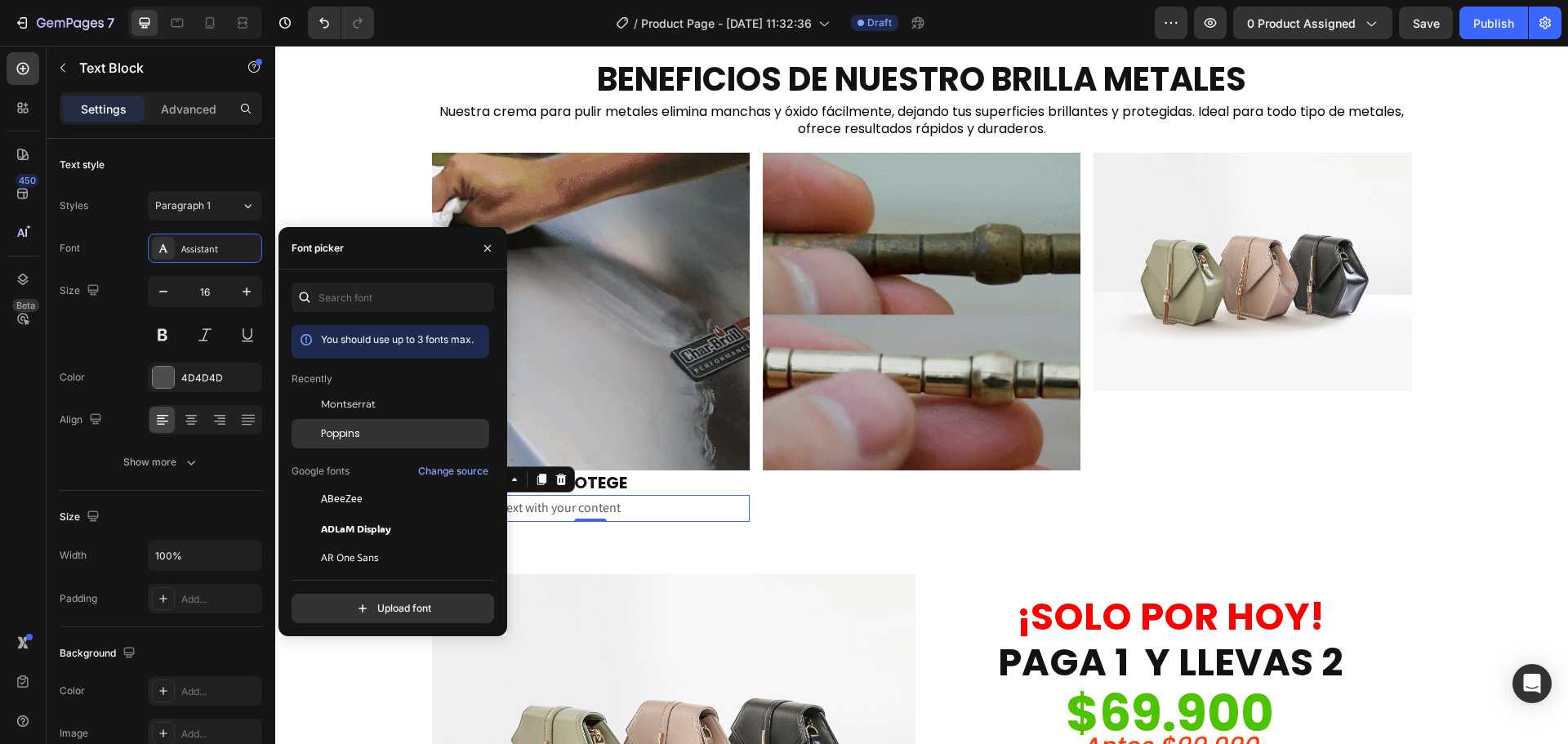
click at [348, 436] on span "Poppins" at bounding box center [340, 433] width 39 height 14
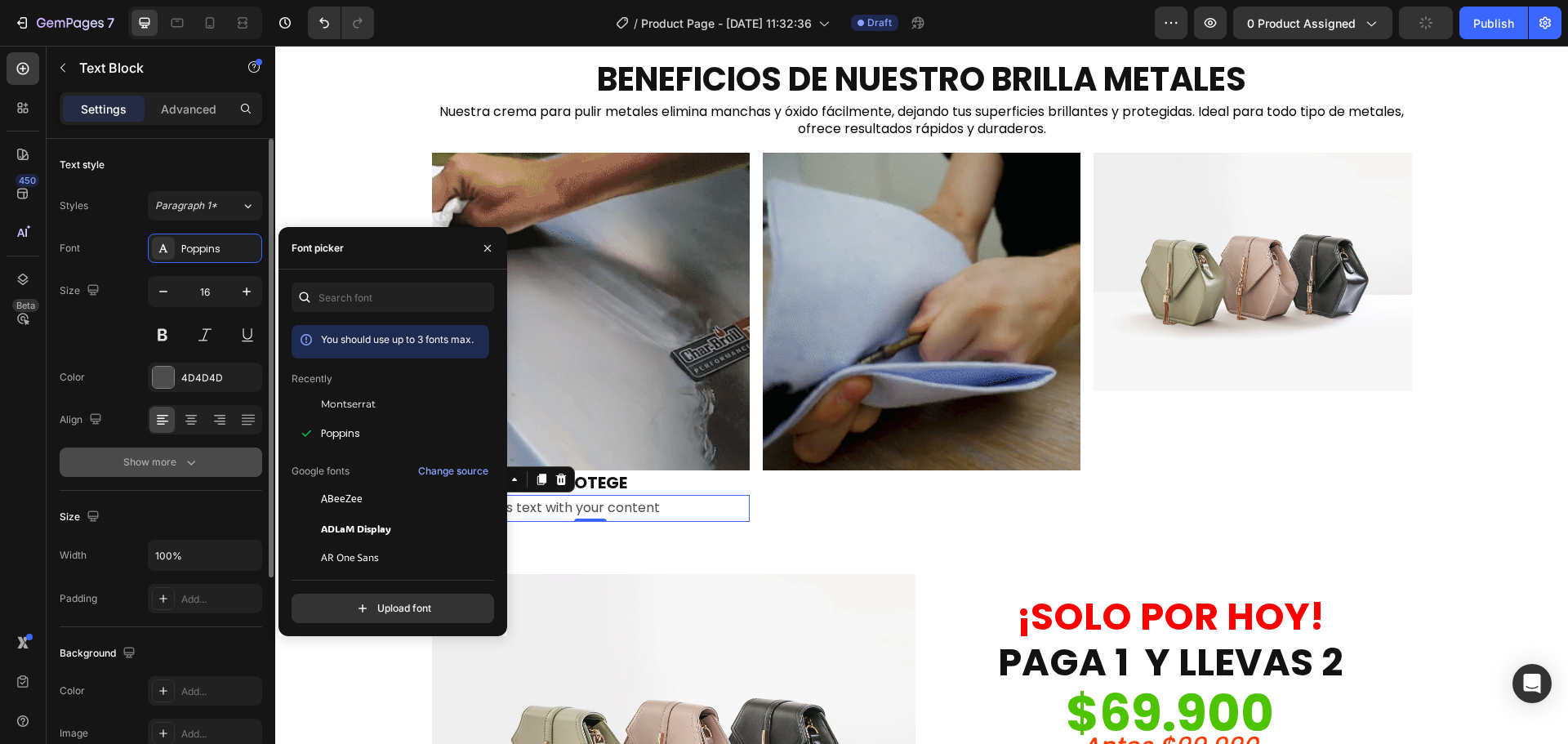
click at [195, 463] on icon "button" at bounding box center [190, 462] width 16 height 16
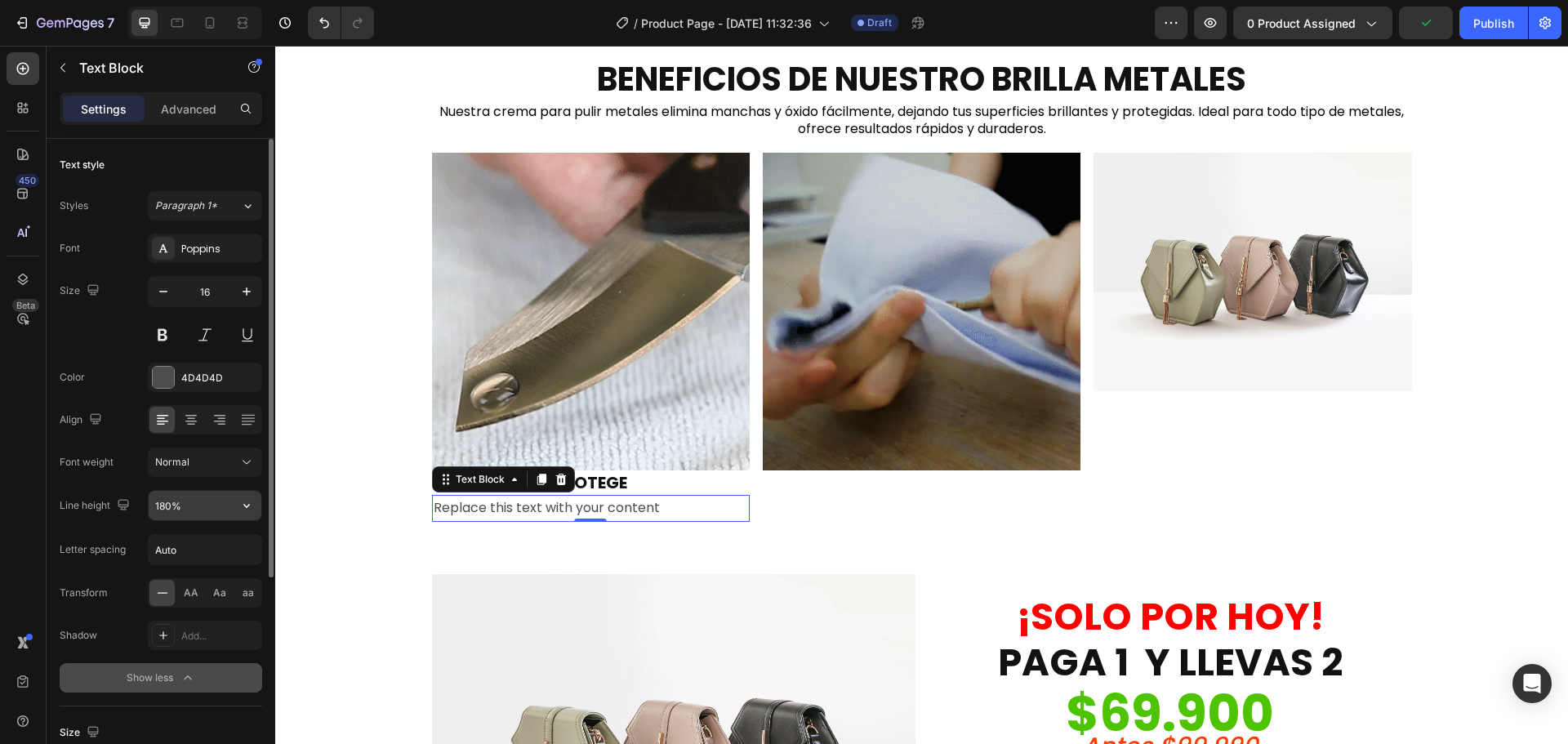
click at [199, 496] on input "180%" at bounding box center [205, 505] width 113 height 30
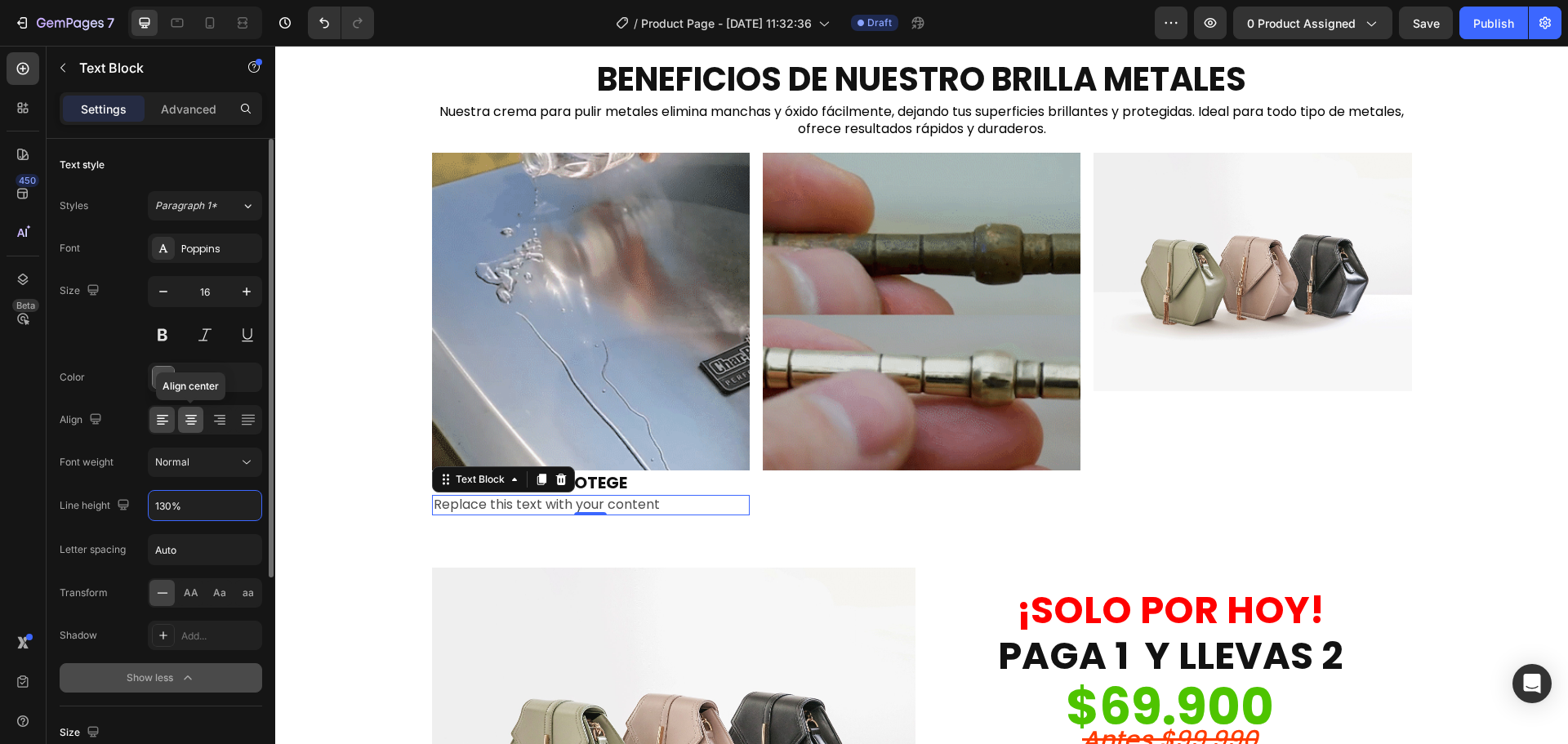
type input "130%"
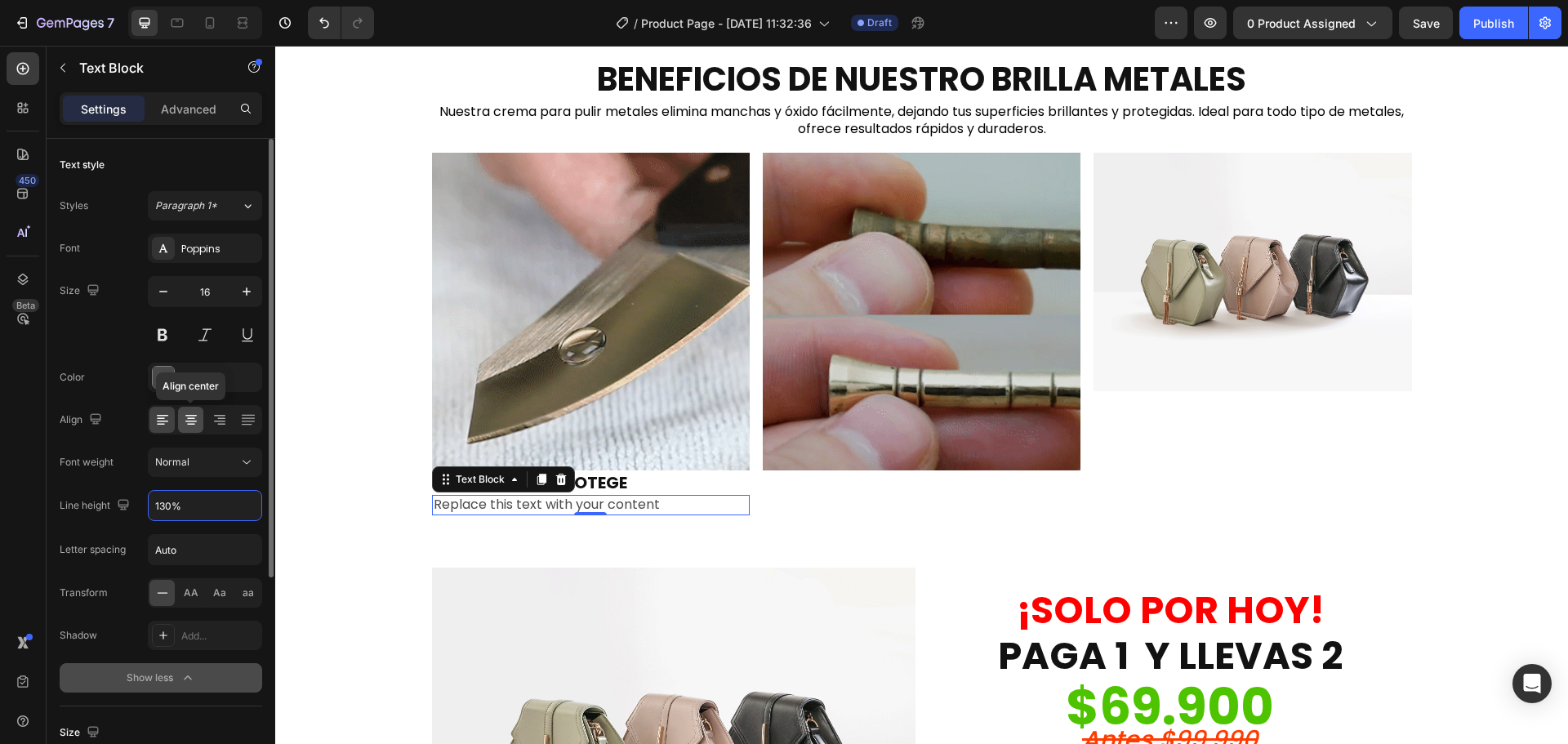
click at [192, 422] on icon at bounding box center [190, 422] width 11 height 2
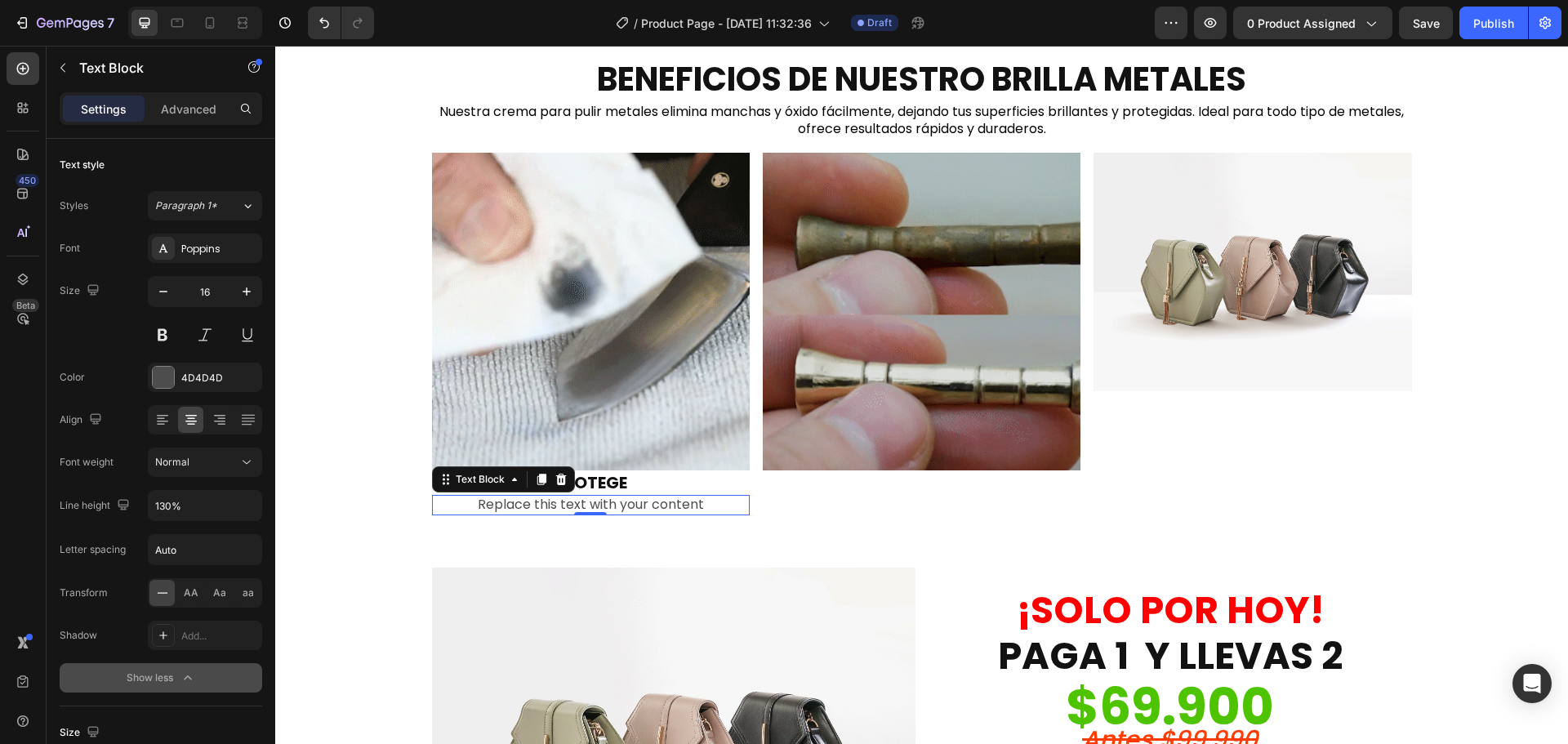
click at [588, 507] on div "Replace this text with your content" at bounding box center [591, 505] width 318 height 20
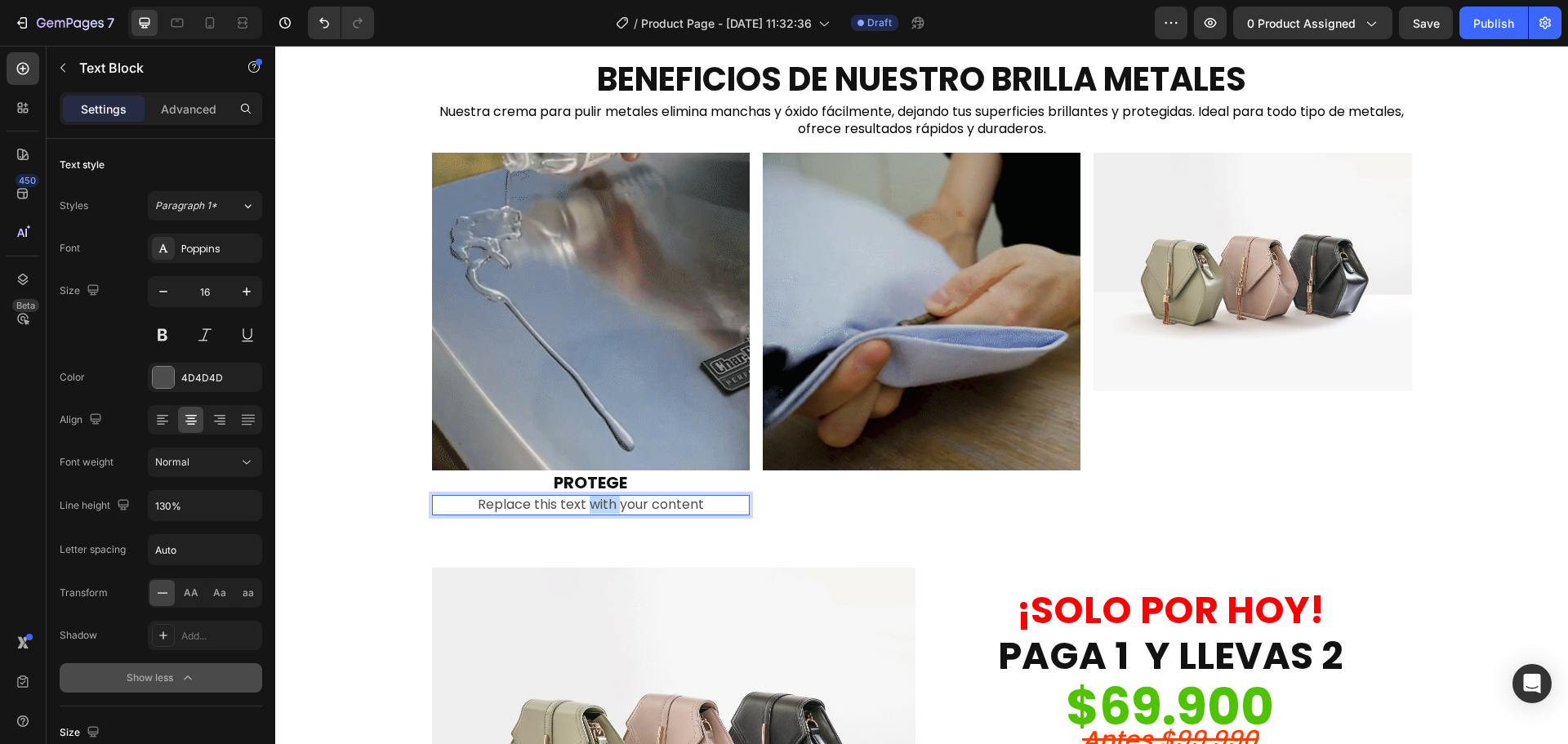
click at [588, 507] on p "Replace this text with your content" at bounding box center [591, 505] width 315 height 17
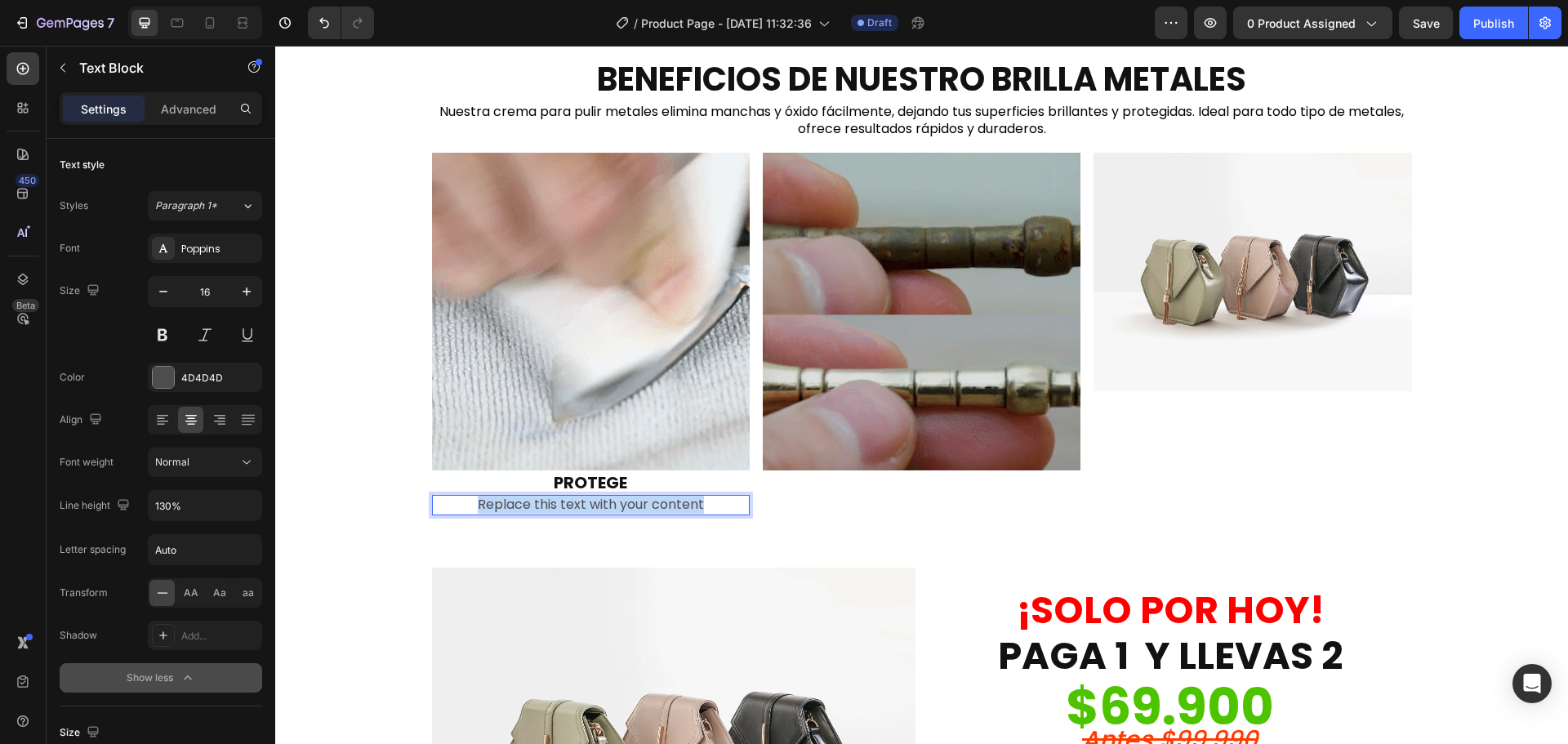
click at [588, 507] on p "Replace this text with your content" at bounding box center [591, 505] width 315 height 17
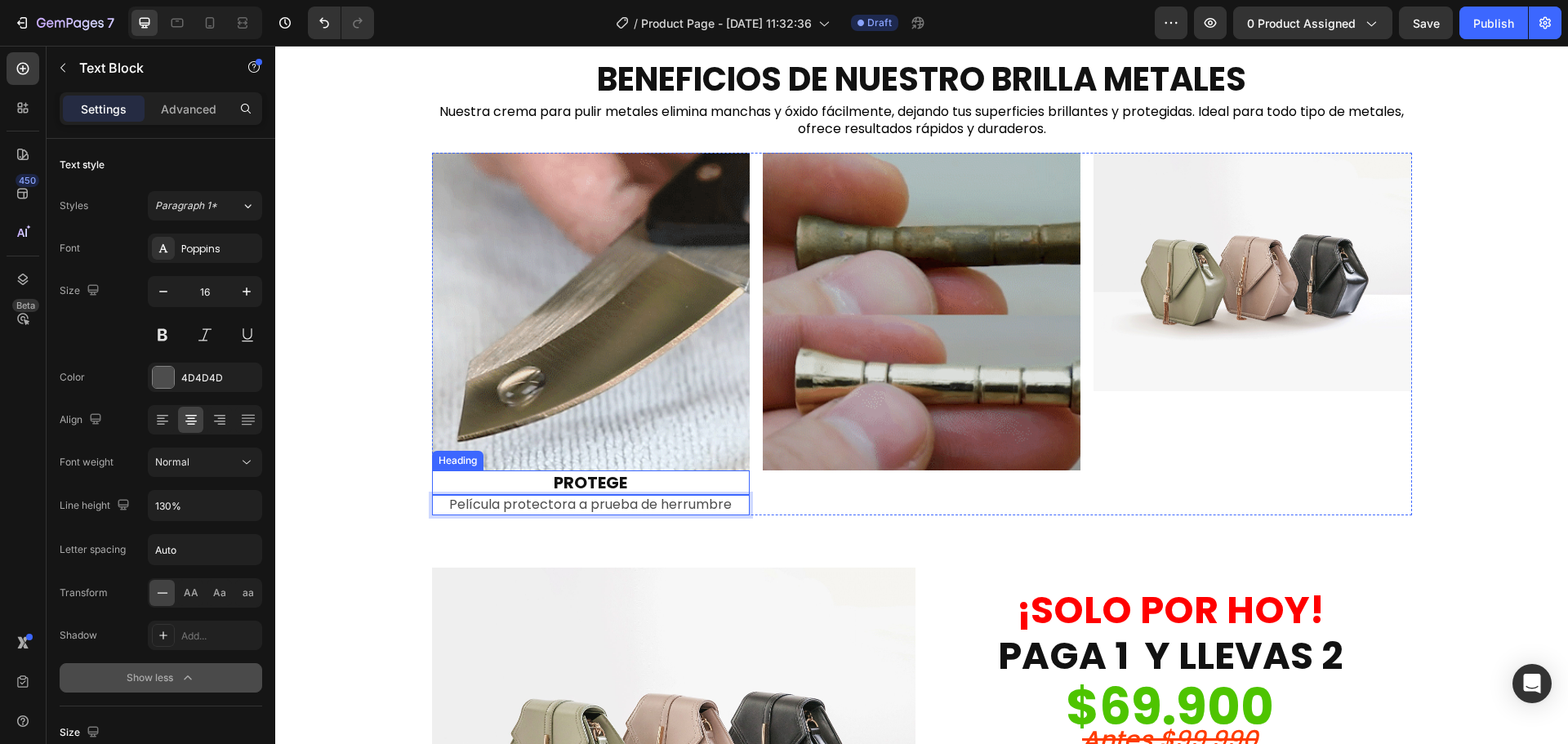
click at [637, 482] on p "PROTEGE" at bounding box center [591, 482] width 315 height 21
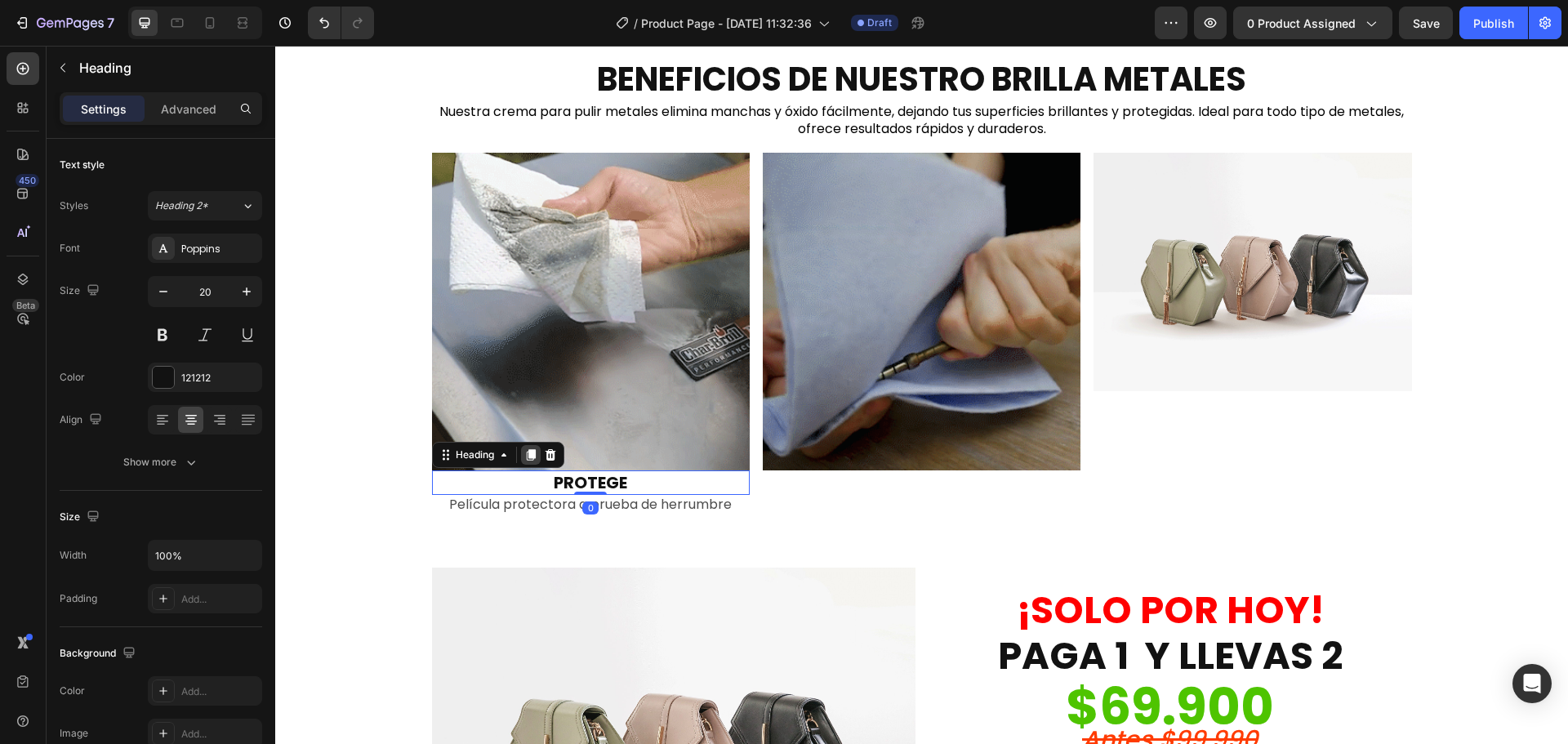
click at [525, 459] on icon at bounding box center [531, 454] width 13 height 13
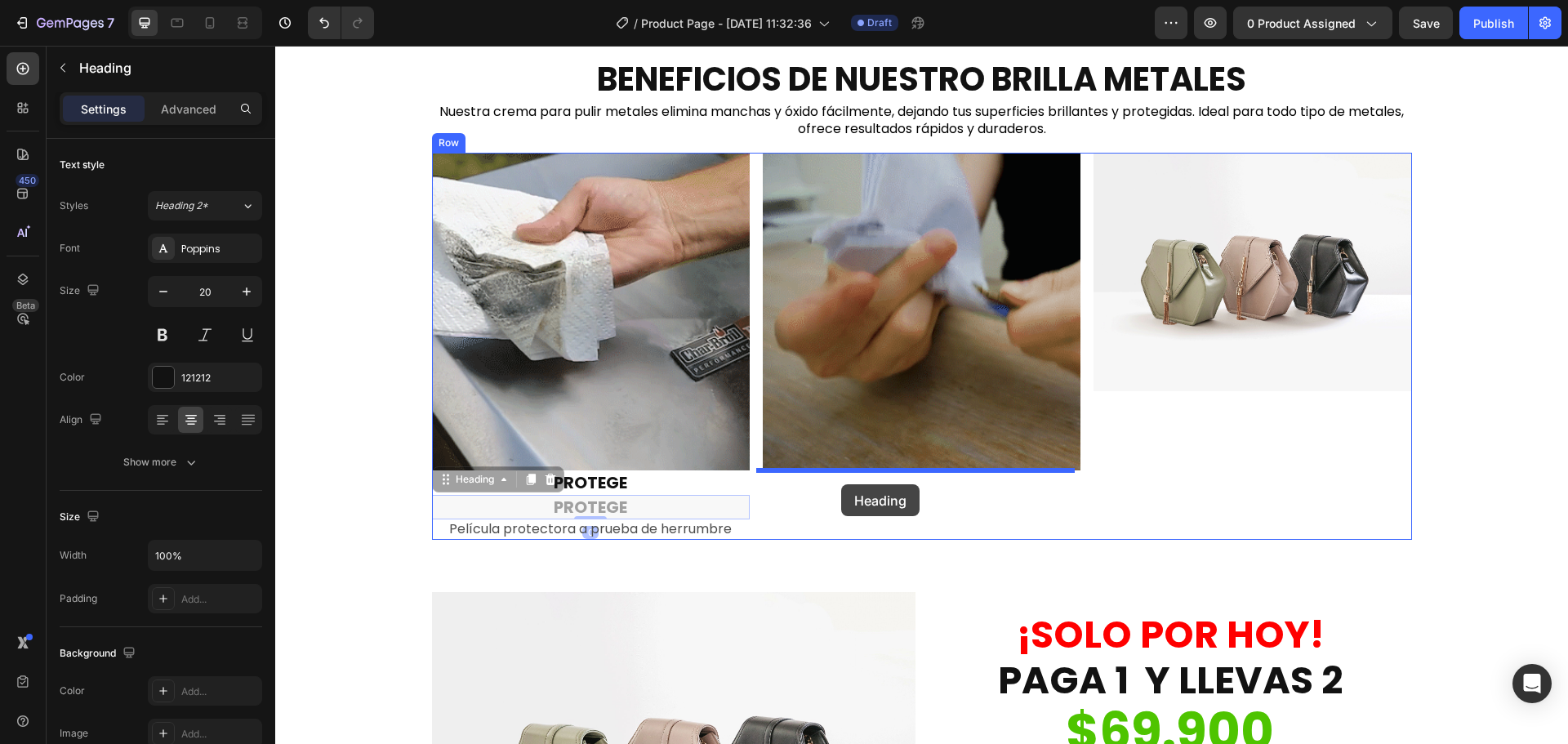
drag, startPoint x: 484, startPoint y: 485, endPoint x: 841, endPoint y: 485, distance: 357.0
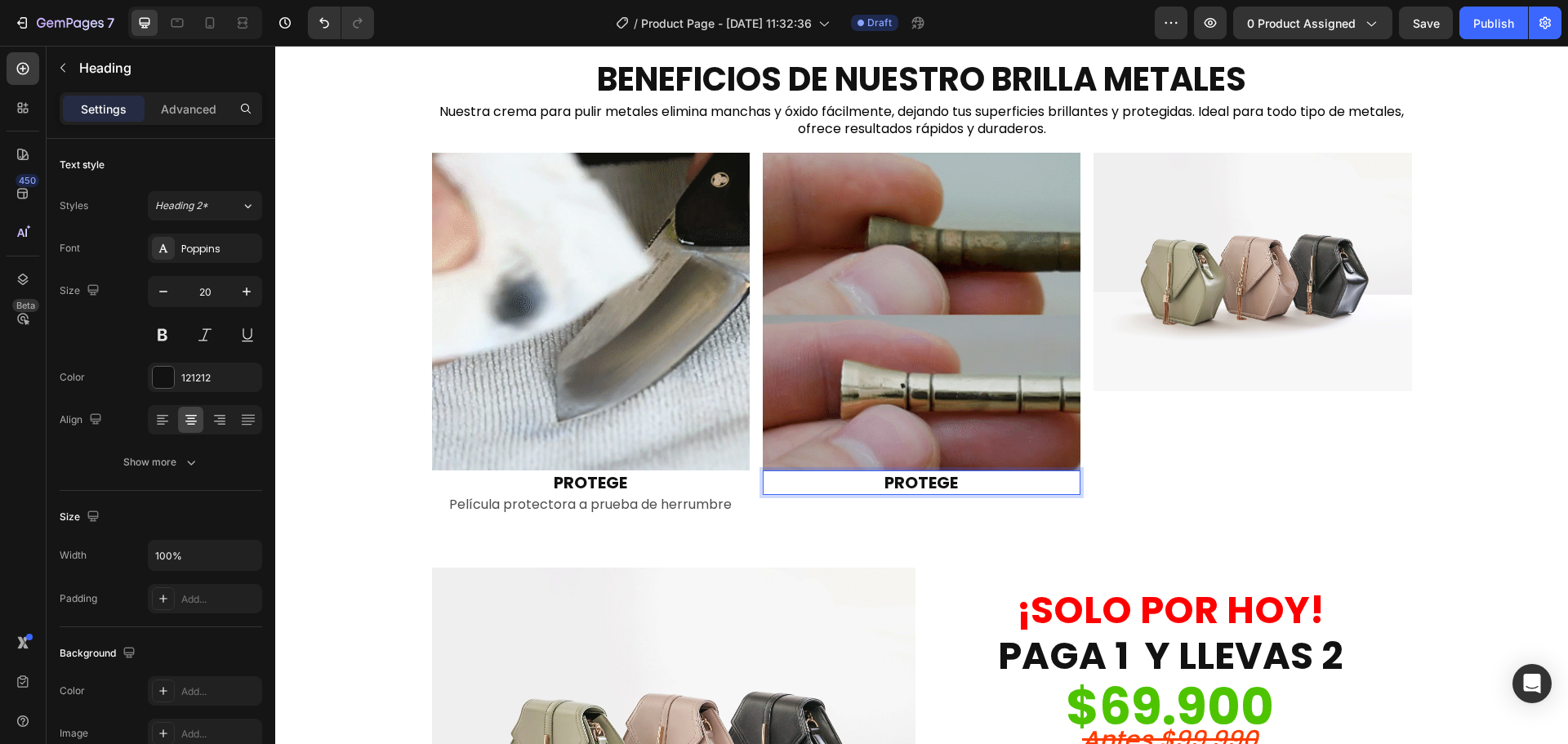
click at [912, 484] on h2 "PROTEGE" at bounding box center [922, 482] width 318 height 25
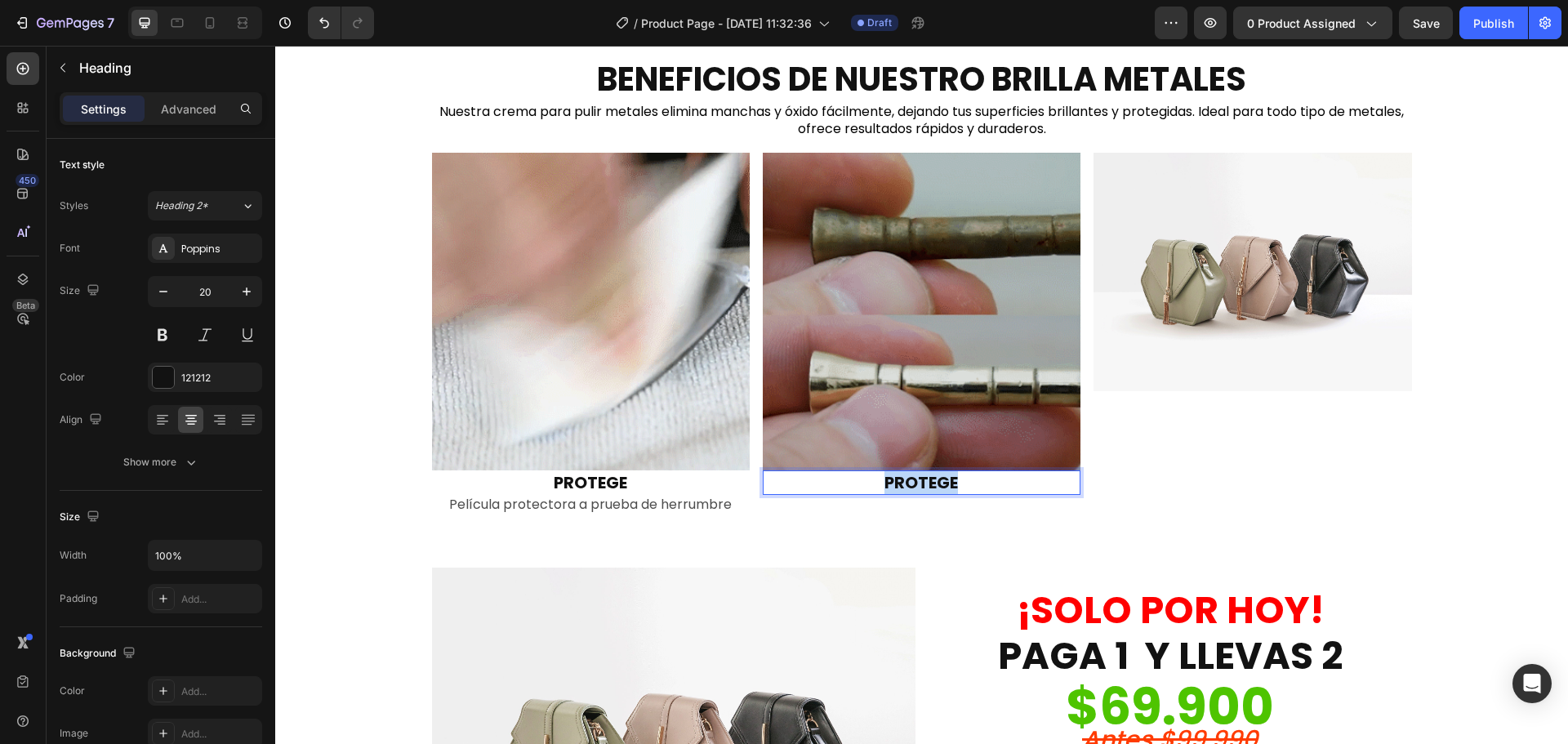
click at [912, 484] on p "PROTEGE" at bounding box center [922, 482] width 315 height 21
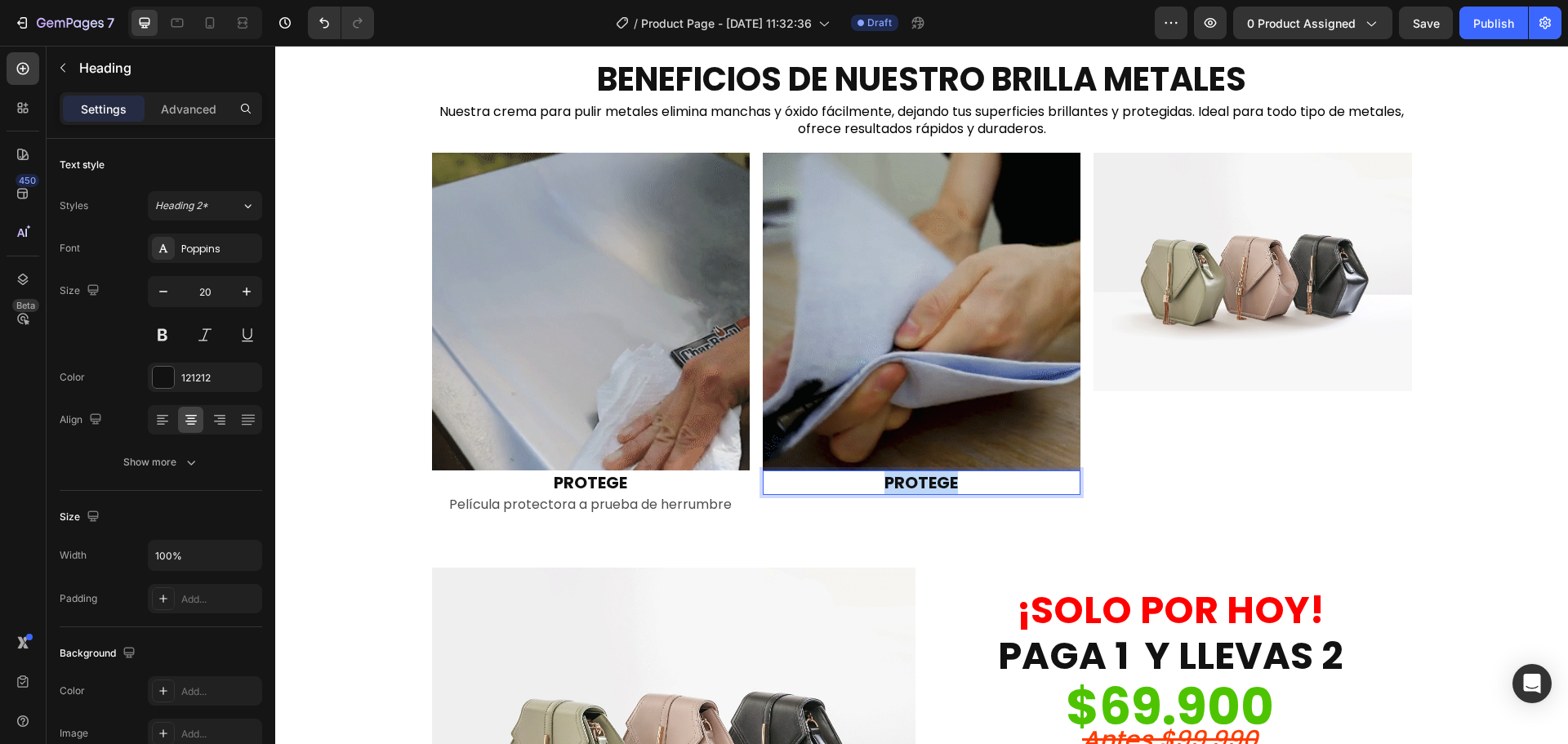
click at [912, 484] on p "PROTEGE" at bounding box center [922, 482] width 315 height 21
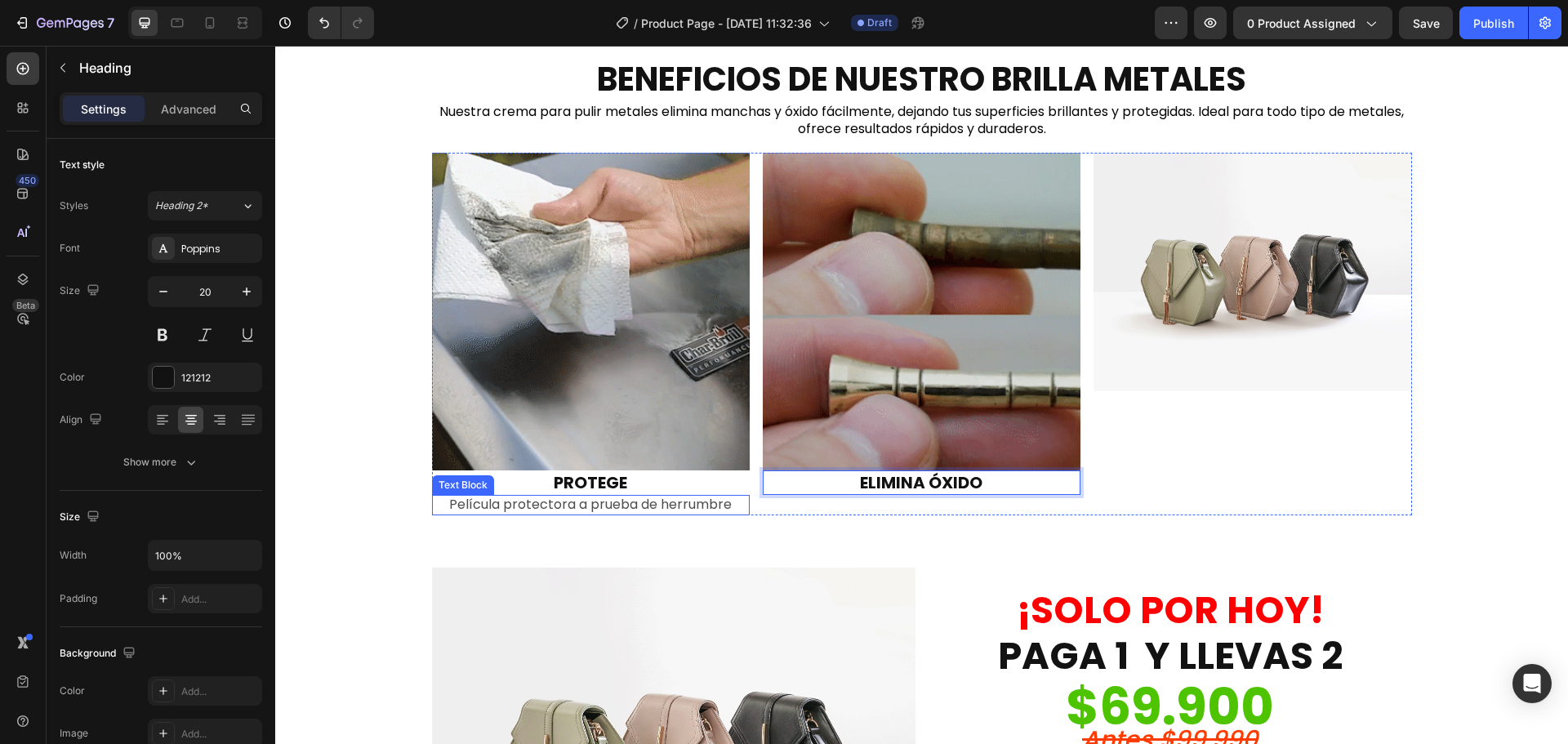
click at [708, 500] on p "Película protectora a prueba de herrumbre" at bounding box center [591, 505] width 315 height 17
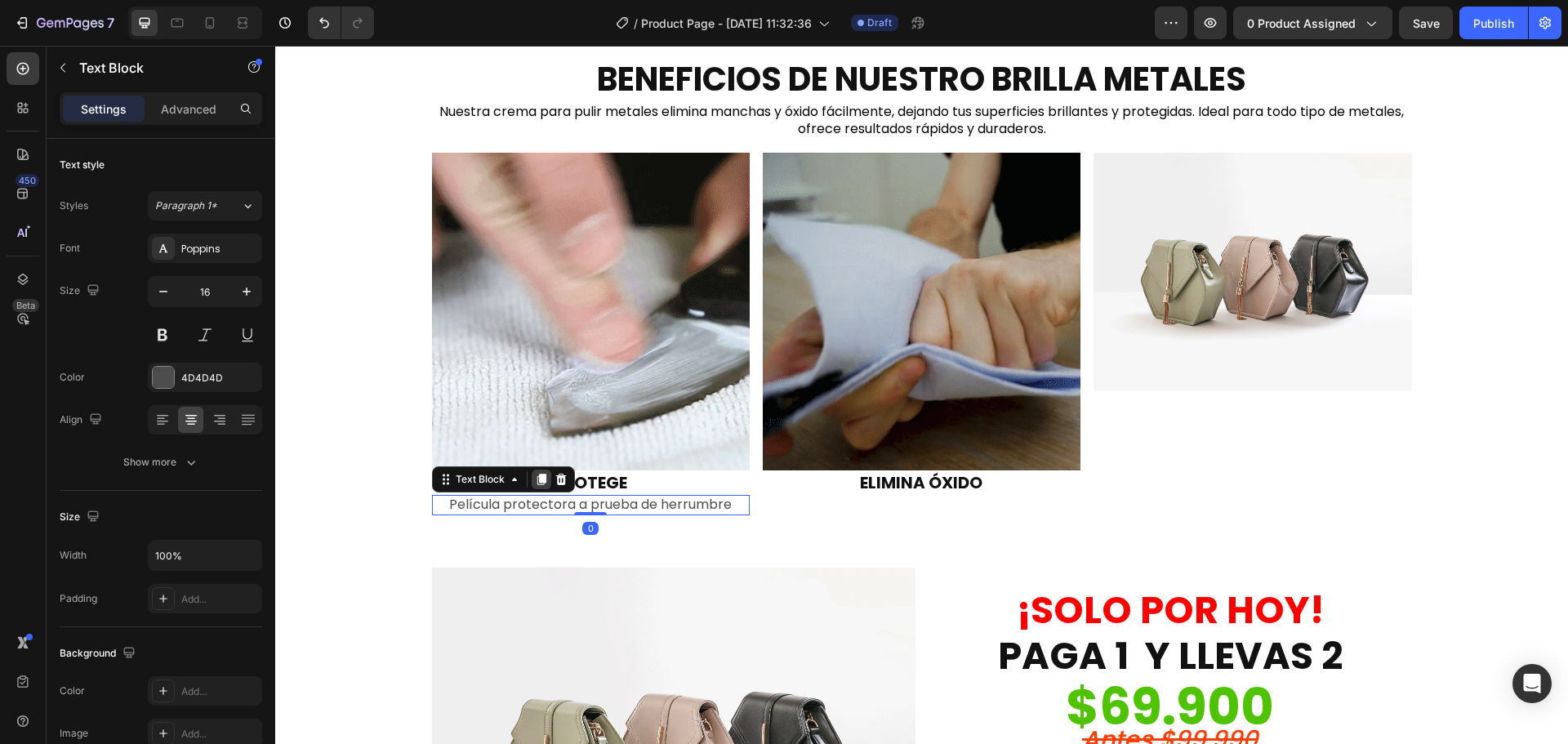
click at [537, 477] on icon at bounding box center [541, 479] width 9 height 11
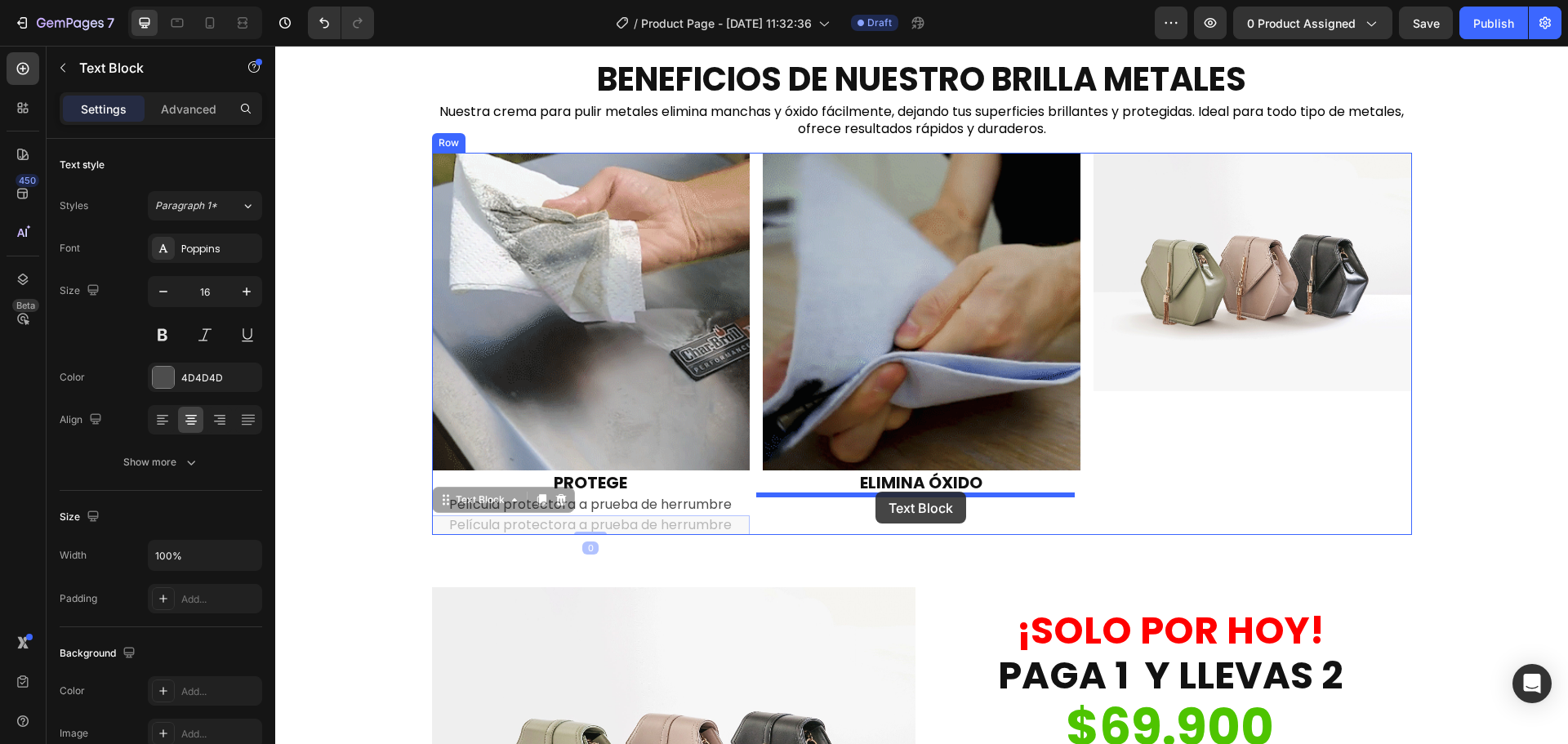
drag, startPoint x: 491, startPoint y: 506, endPoint x: 876, endPoint y: 491, distance: 385.3
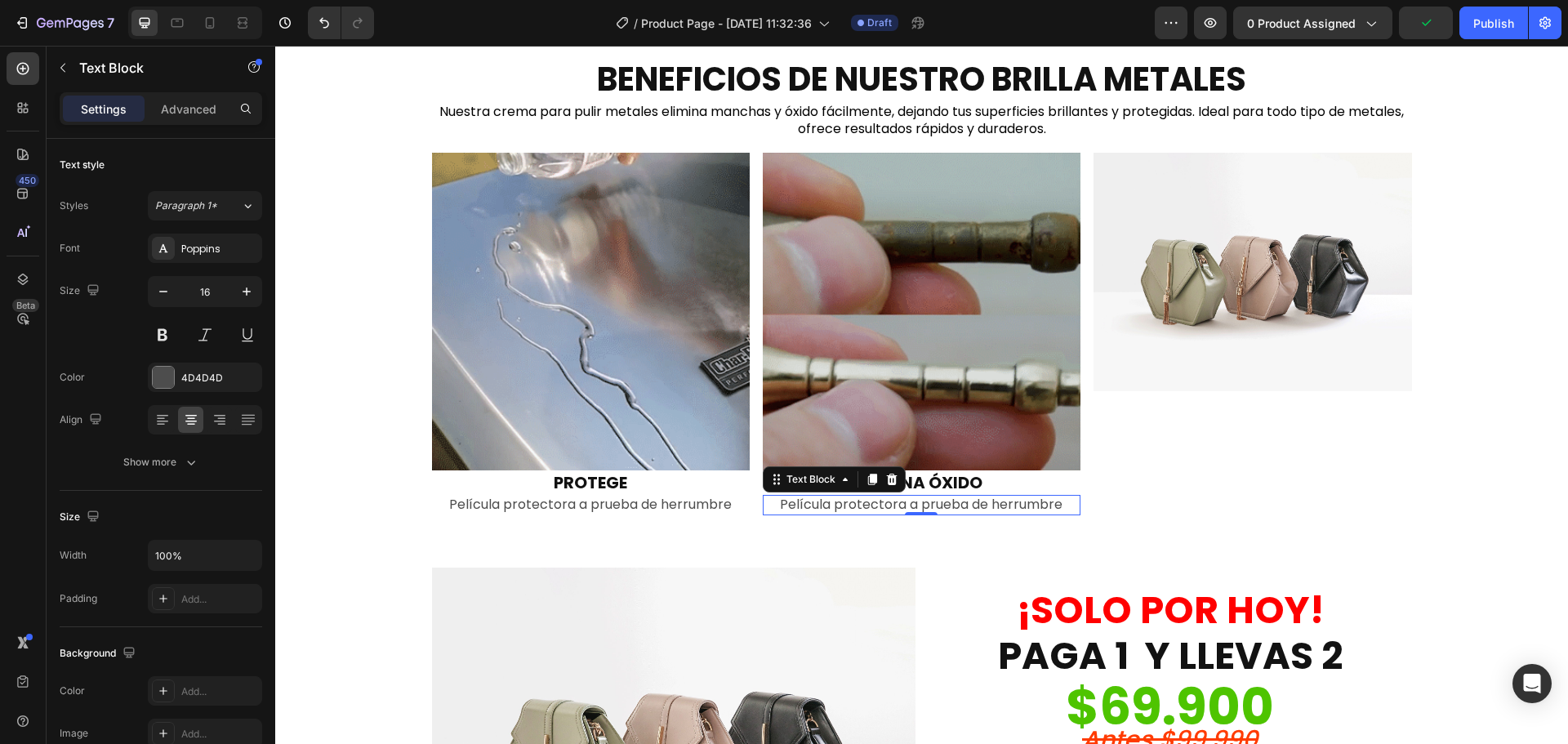
click at [948, 505] on p "Película protectora a prueba de herrumbre" at bounding box center [922, 505] width 315 height 17
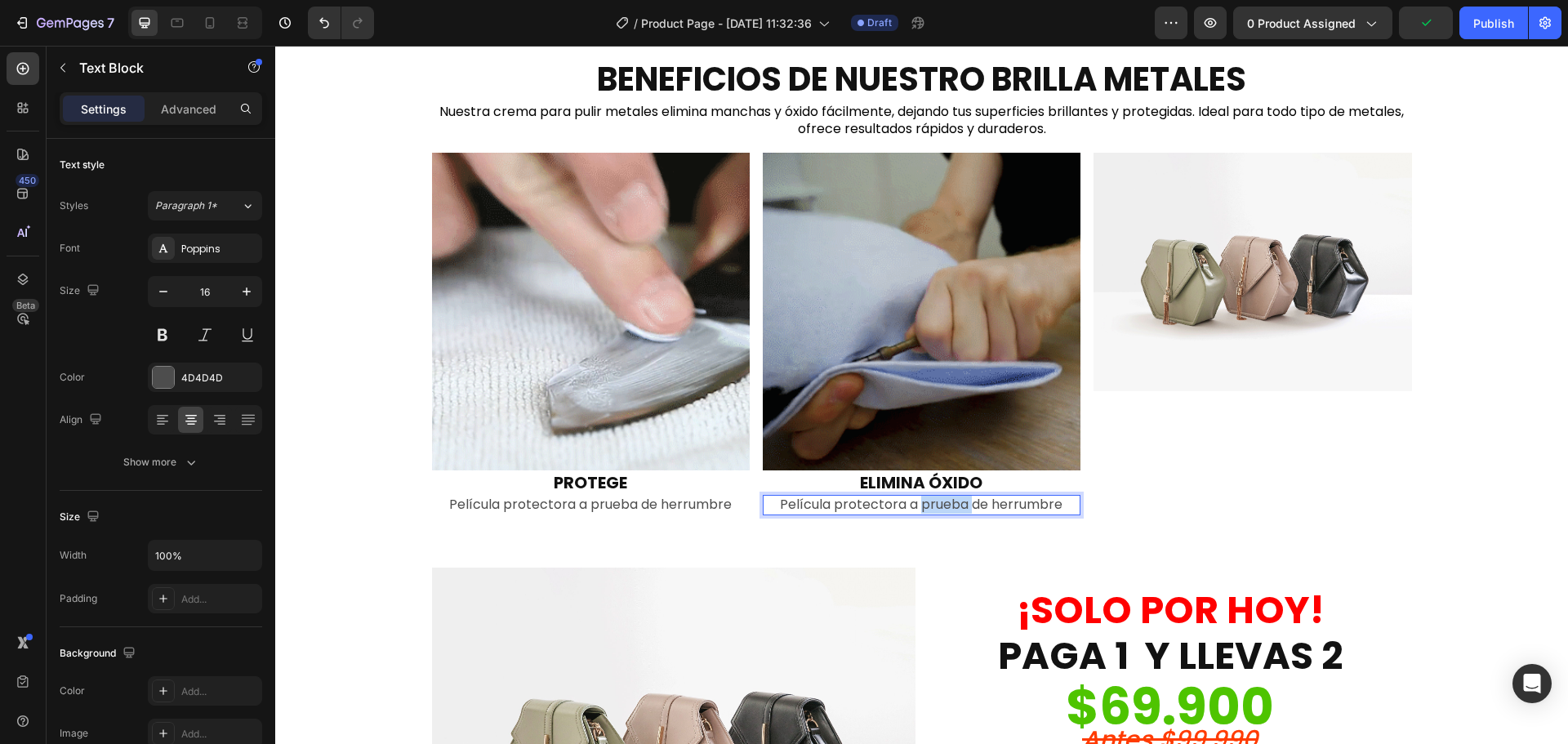
click at [948, 505] on p "Película protectora a prueba de herrumbre" at bounding box center [922, 505] width 315 height 17
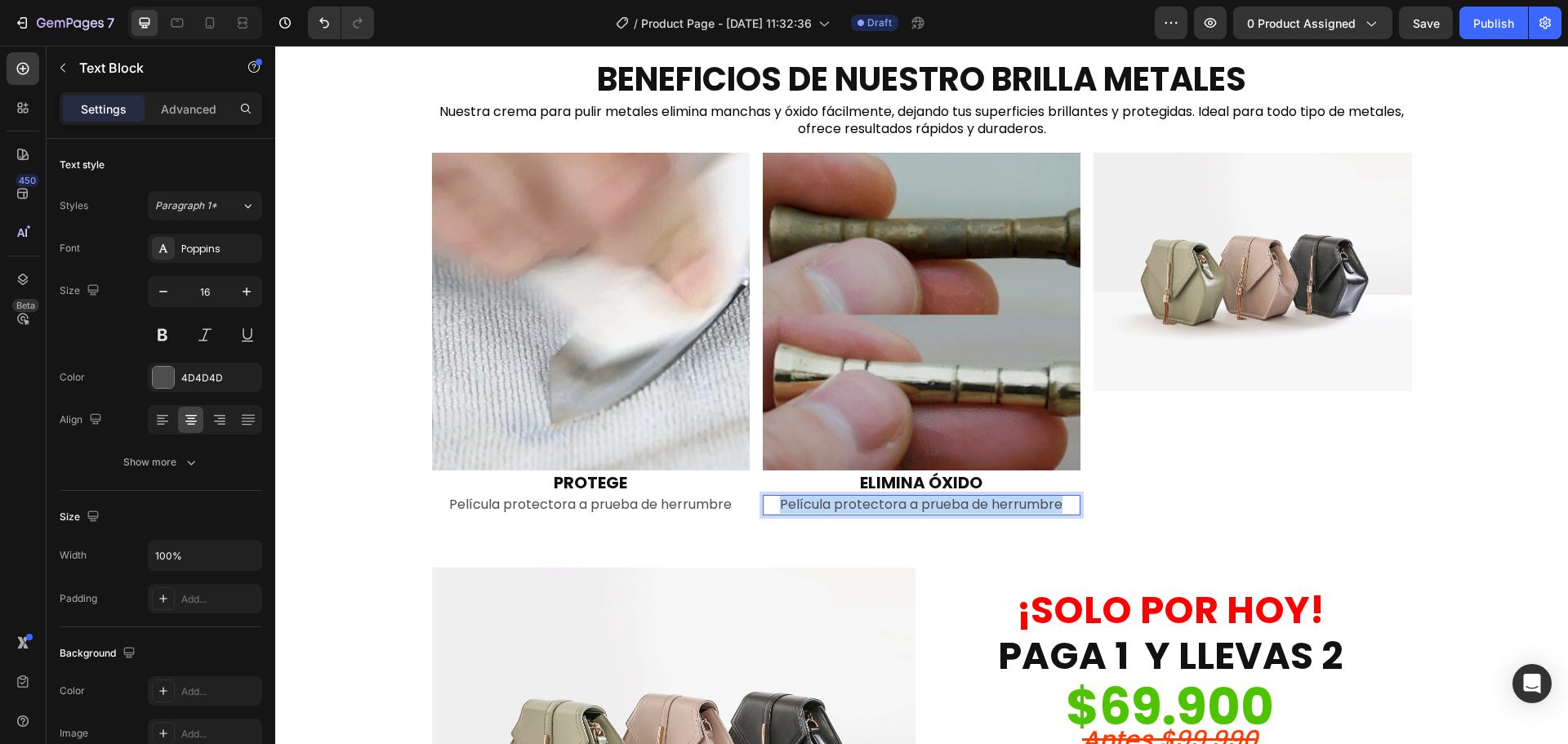
click at [948, 505] on p "Película protectora a prueba de herrumbre" at bounding box center [922, 505] width 315 height 17
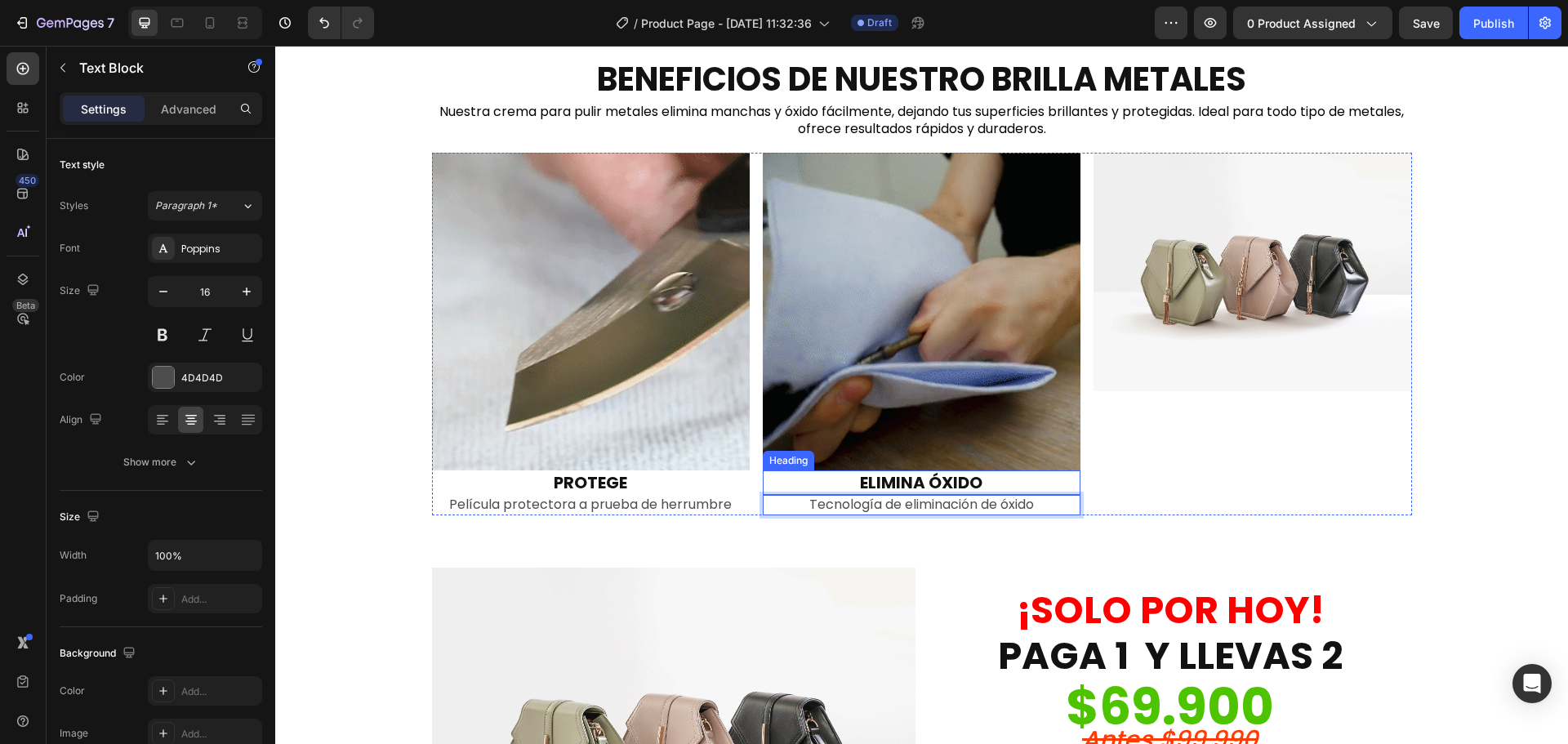
click at [1017, 480] on p "ELIMINA ÓXIDO" at bounding box center [922, 482] width 315 height 21
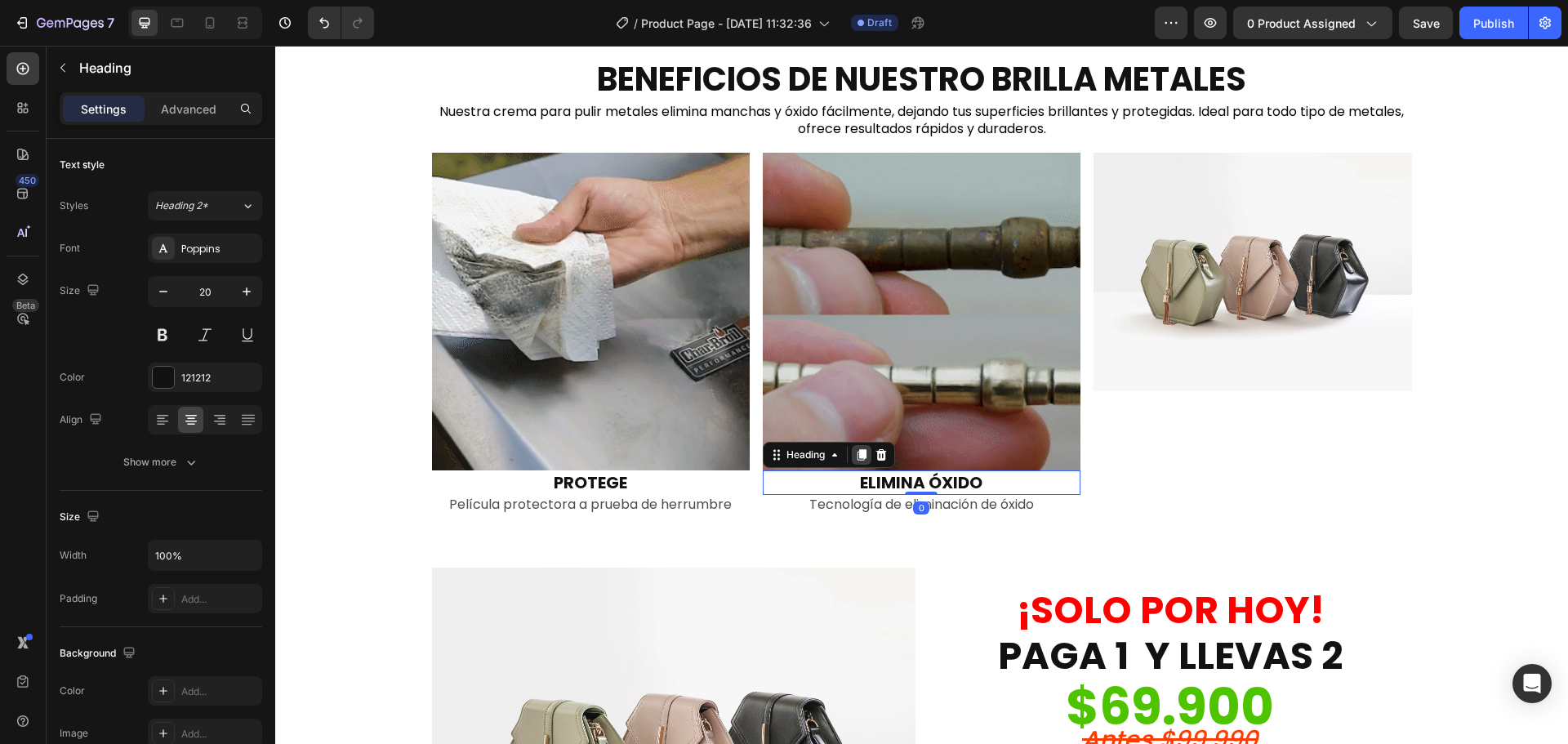
click at [855, 456] on icon at bounding box center [861, 454] width 13 height 13
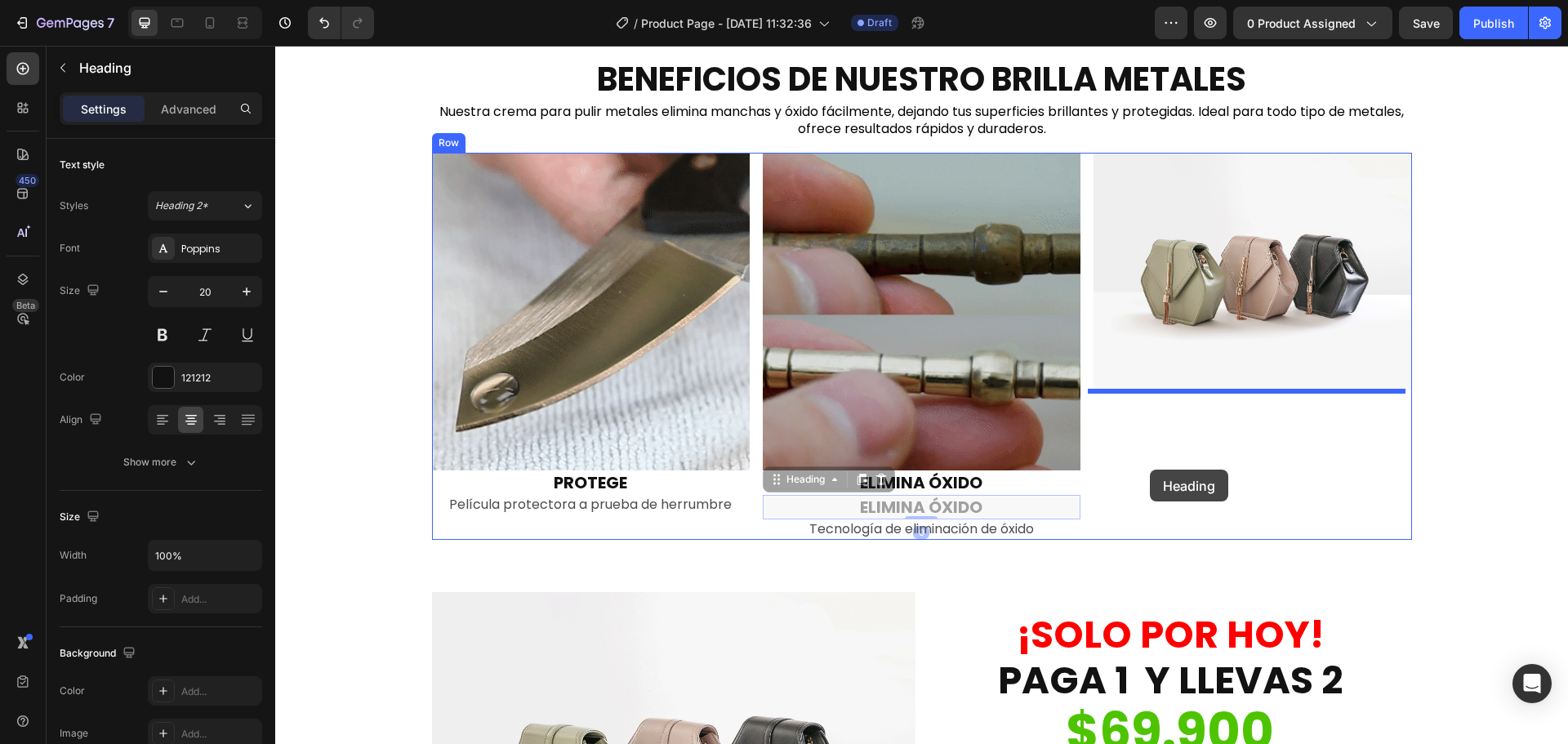
drag, startPoint x: 811, startPoint y: 485, endPoint x: 1150, endPoint y: 469, distance: 339.4
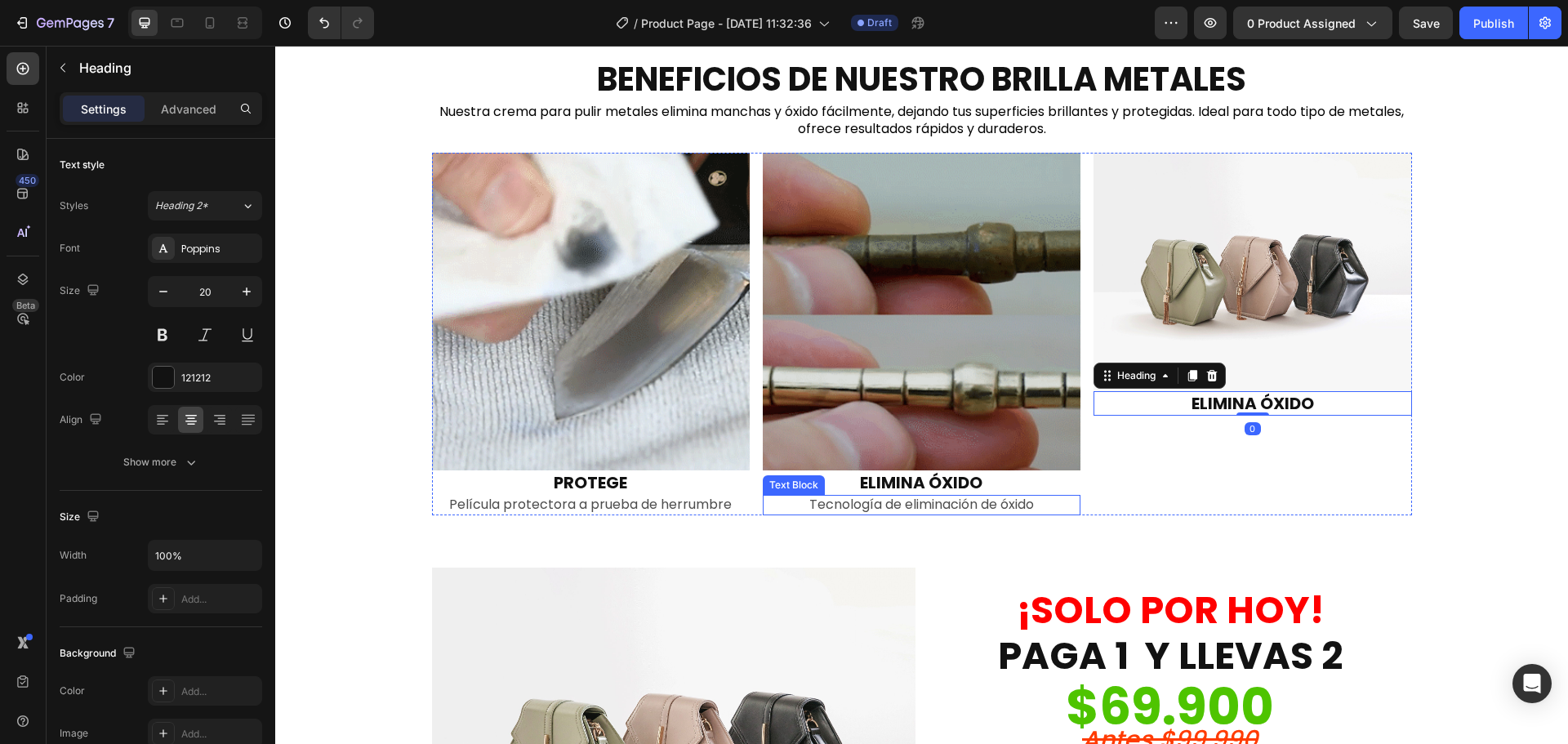
click at [988, 507] on p "Tecnología de eliminación de óxido" at bounding box center [922, 505] width 315 height 17
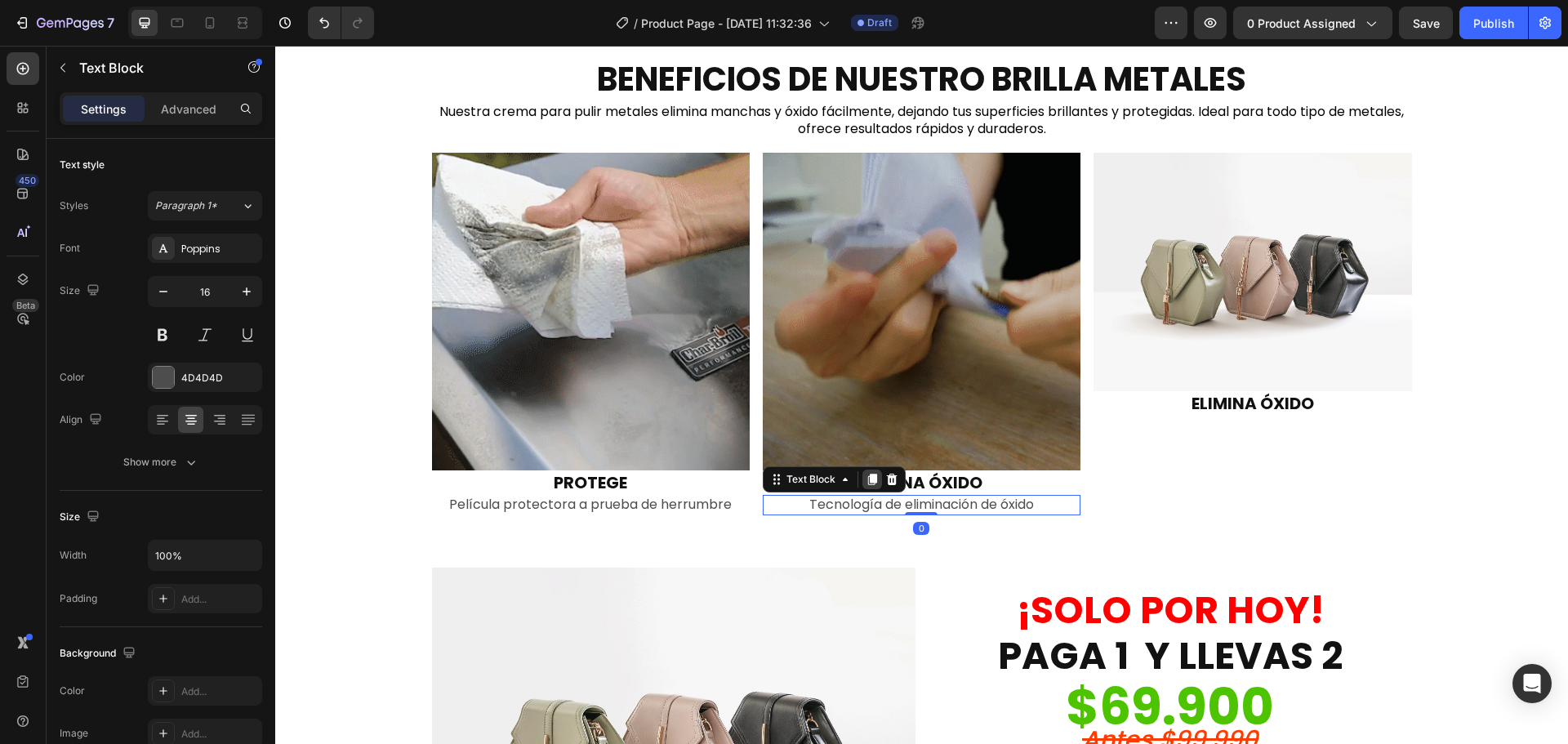
click at [866, 479] on icon at bounding box center [872, 479] width 13 height 13
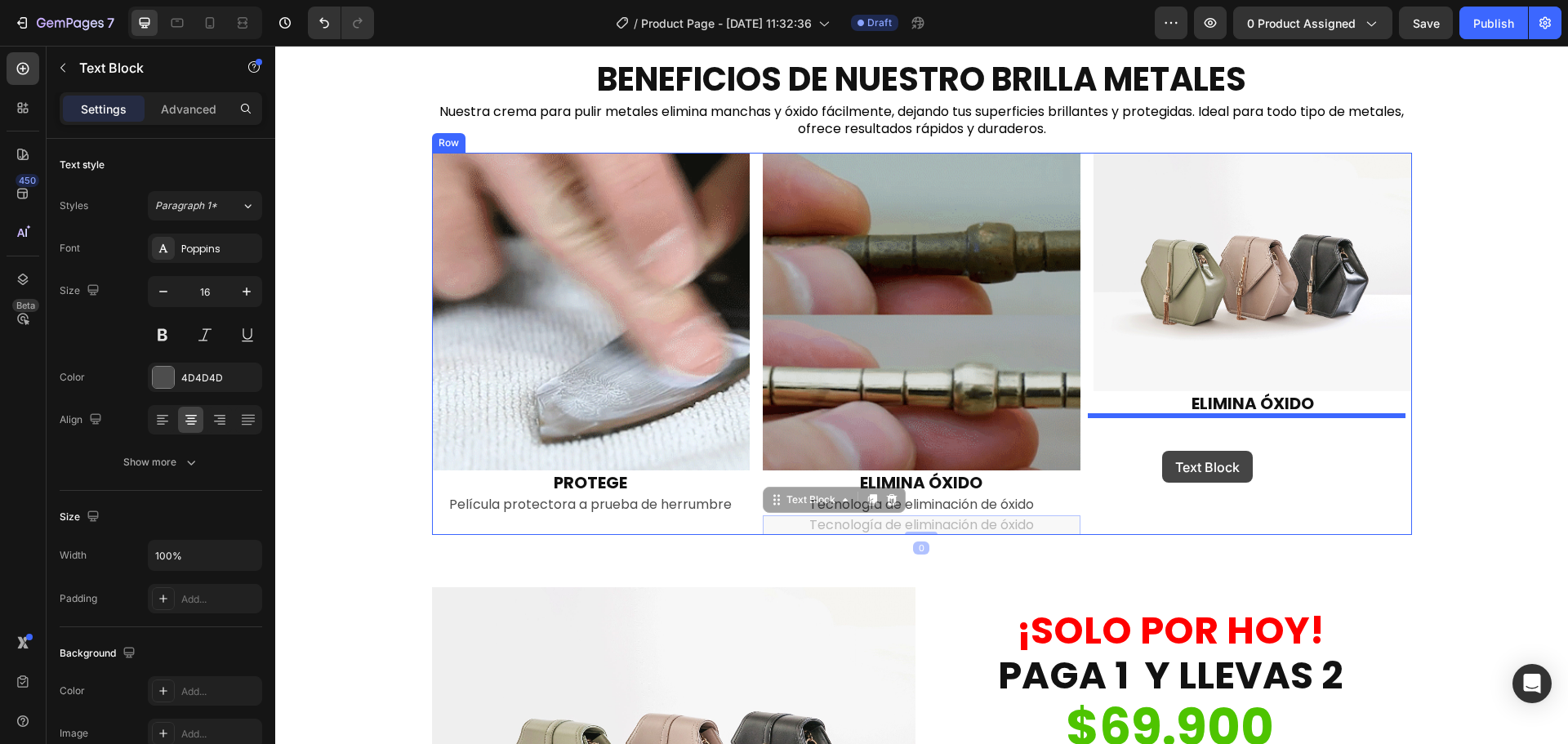
drag, startPoint x: 812, startPoint y: 498, endPoint x: 1162, endPoint y: 451, distance: 353.1
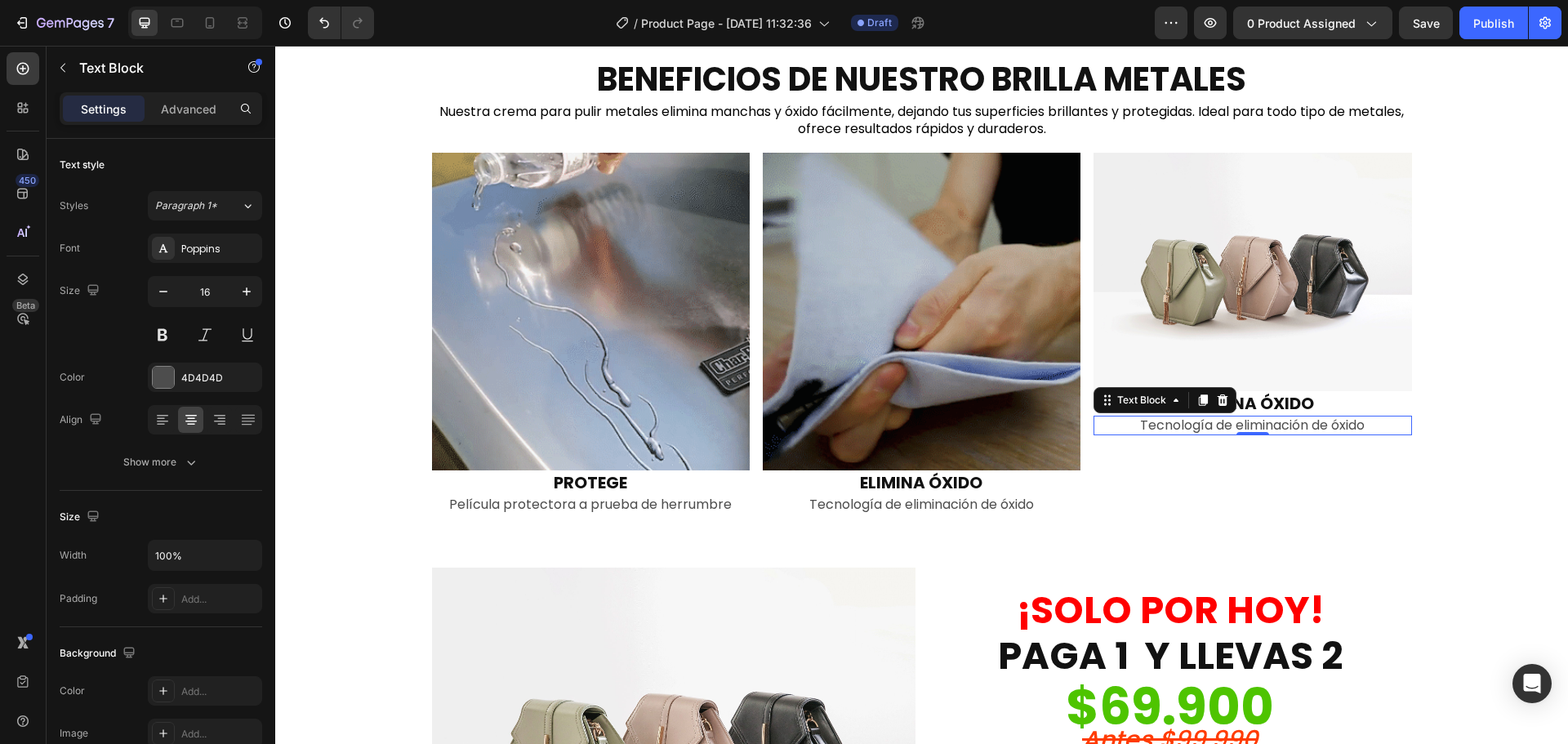
click at [1177, 429] on p "Tecnología de eliminación de óxido" at bounding box center [1253, 426] width 315 height 17
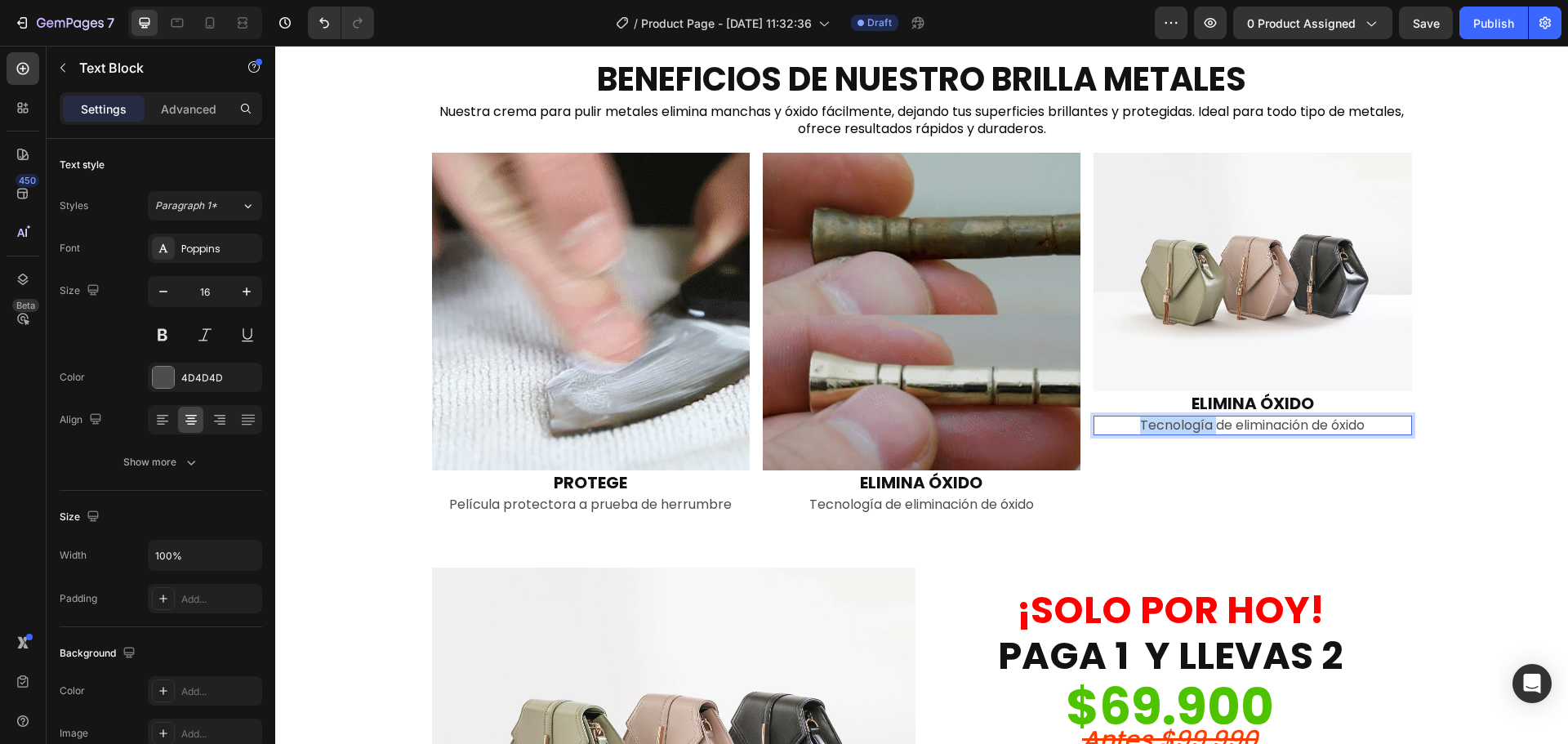
click at [1177, 429] on p "Tecnología de eliminación de óxido" at bounding box center [1253, 426] width 315 height 17
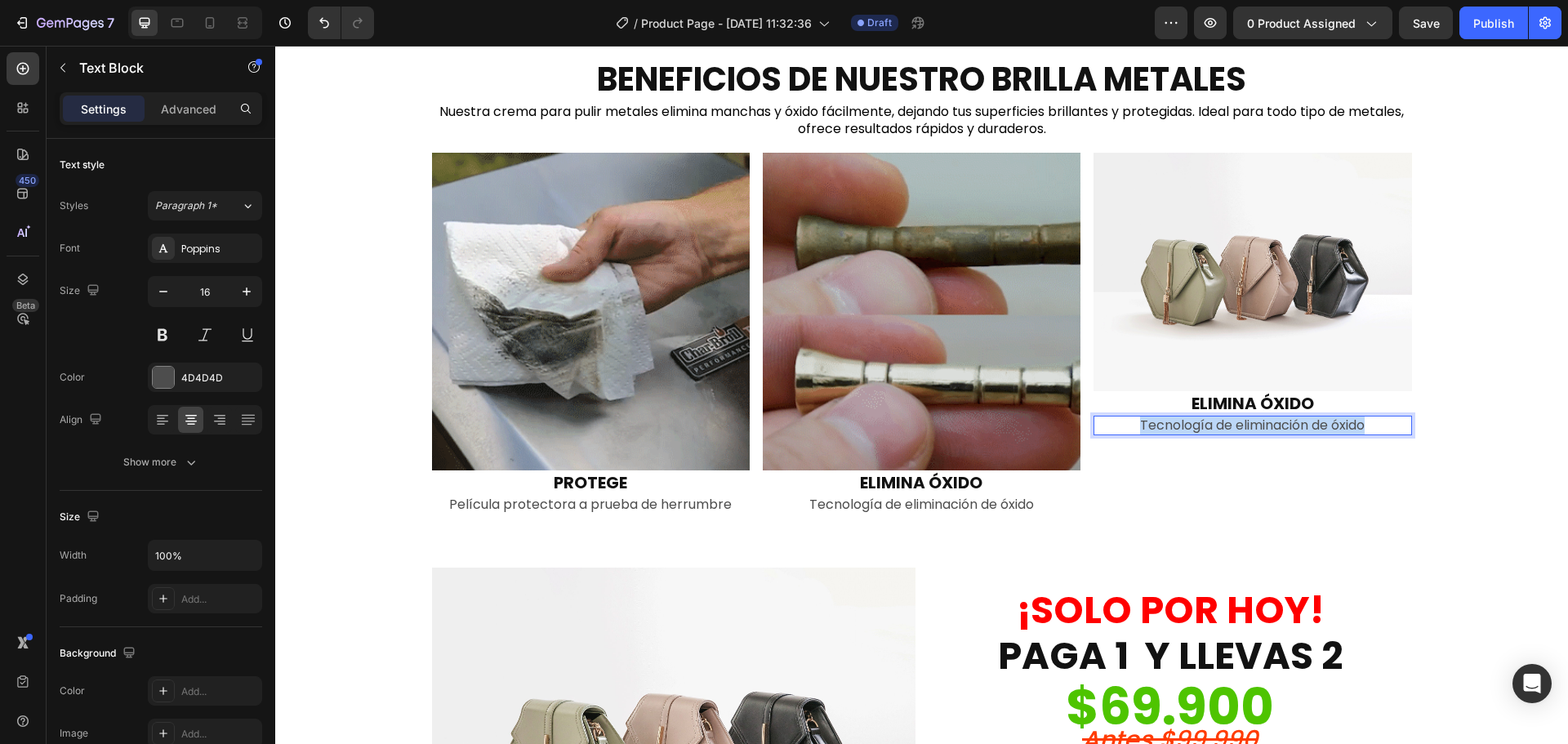
click at [1177, 429] on p "Tecnología de eliminación de óxido" at bounding box center [1253, 426] width 315 height 17
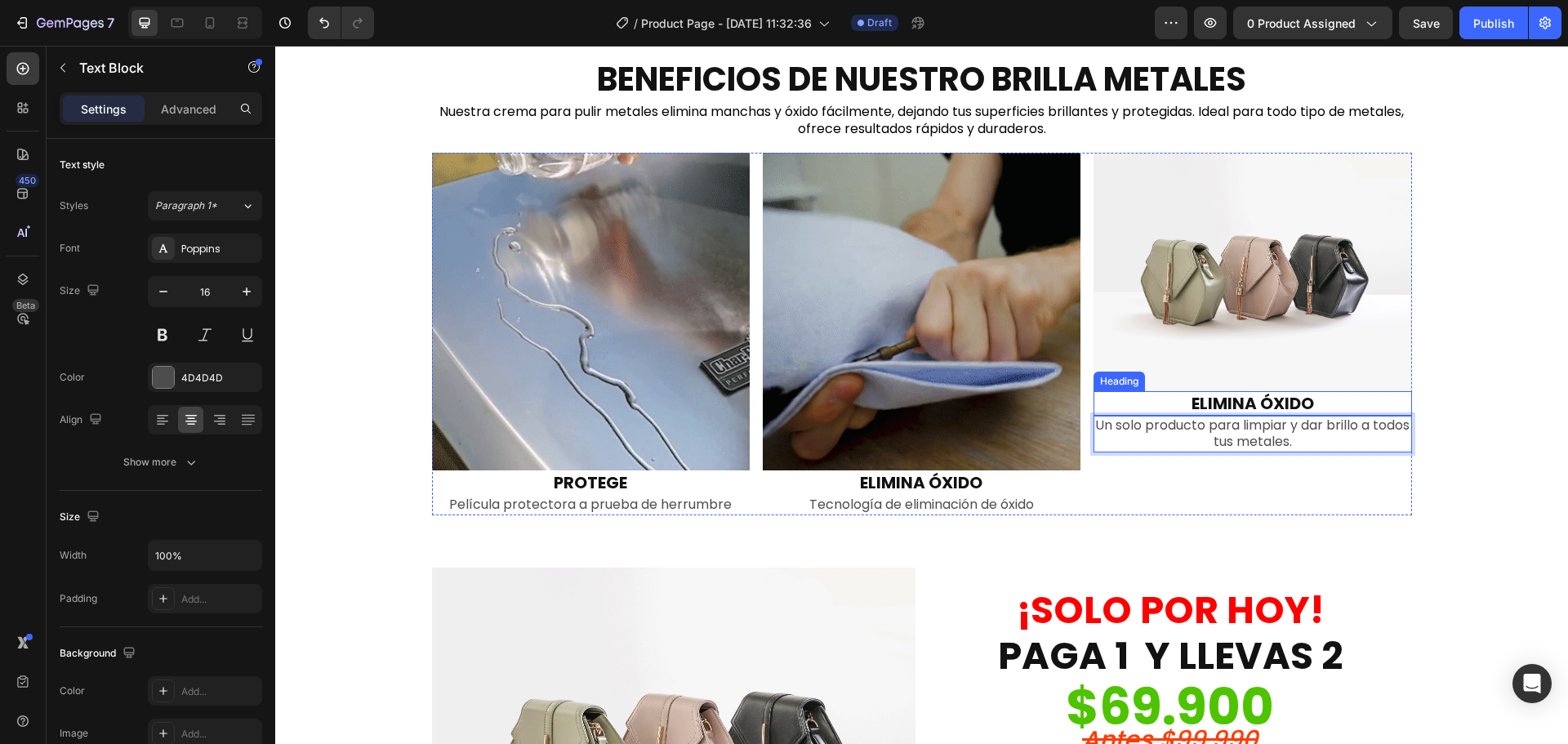
click at [1205, 402] on h2 "ELIMINA ÓXIDO" at bounding box center [1253, 403] width 318 height 25
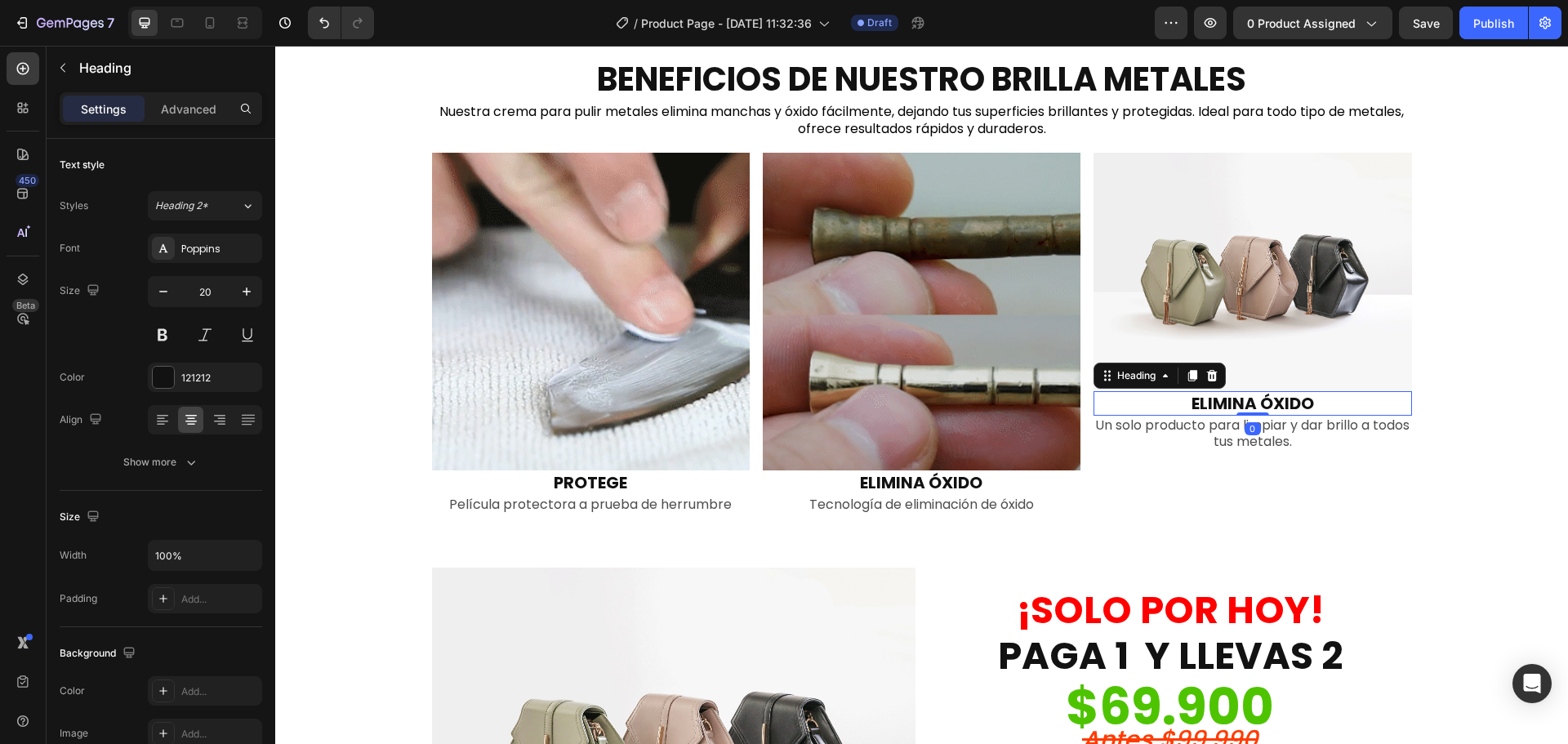
click at [1205, 402] on h2 "ELIMINA ÓXIDO" at bounding box center [1253, 403] width 318 height 25
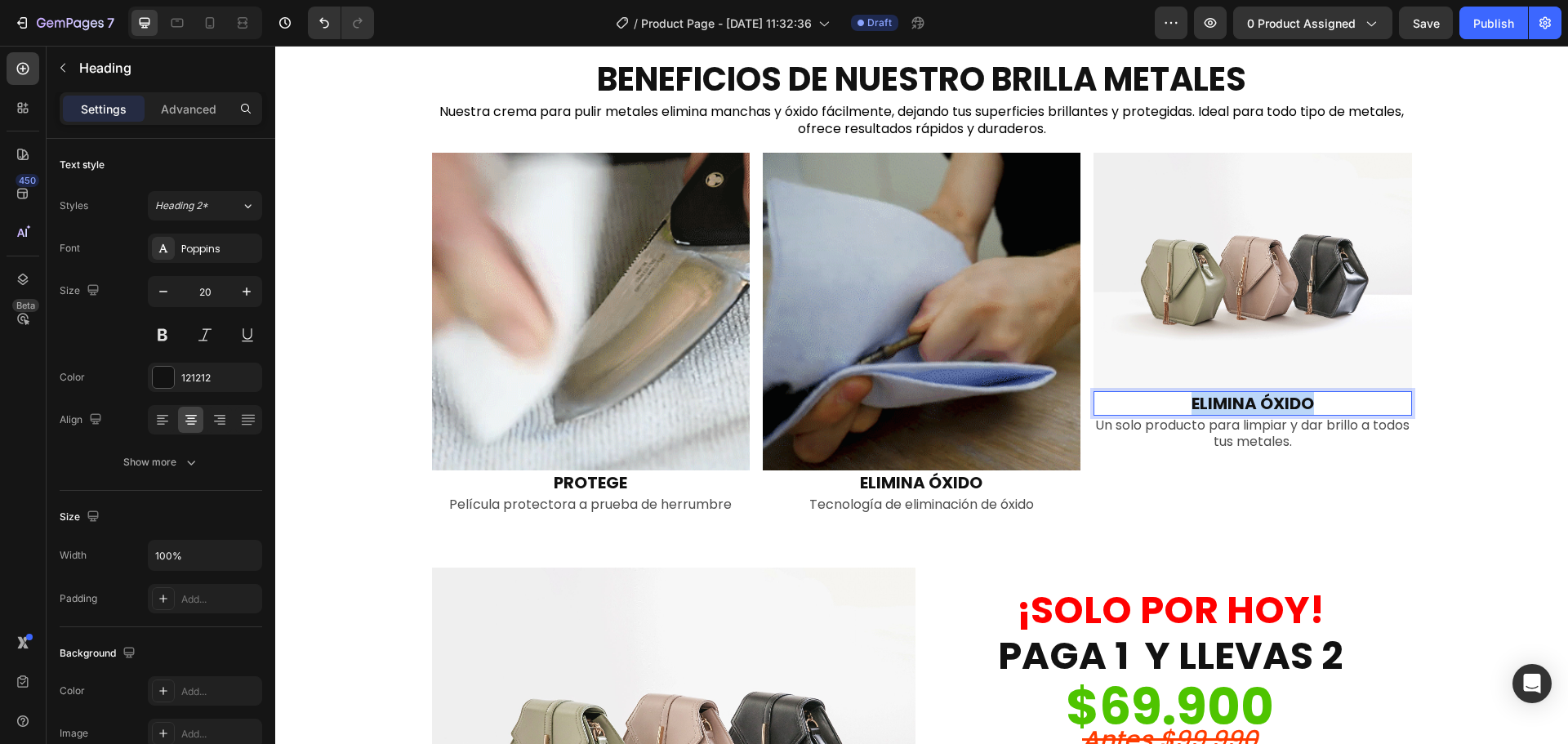
click at [1205, 402] on p "ELIMINA ÓXIDO" at bounding box center [1253, 403] width 315 height 21
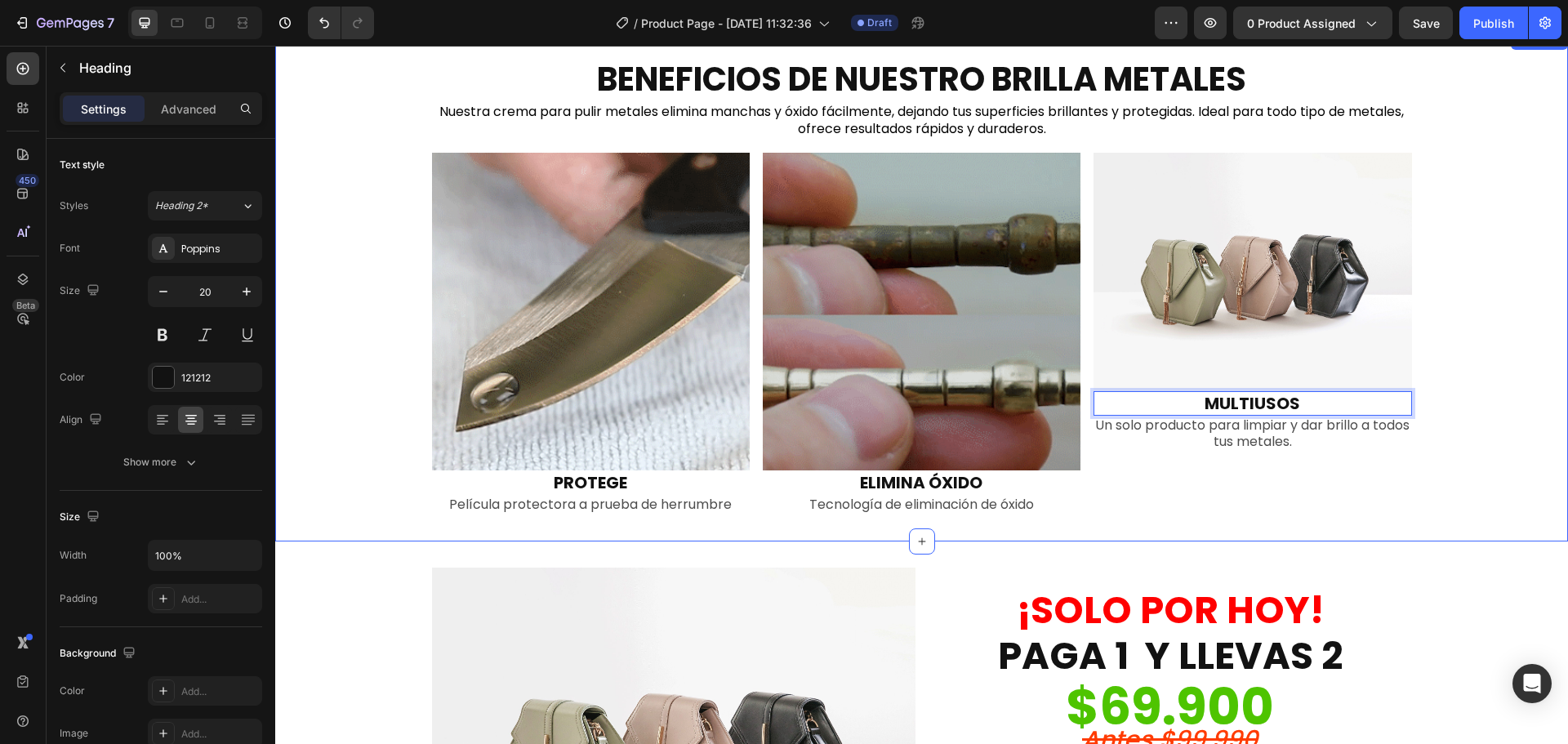
click at [363, 476] on div "BENEFICIOS DE NUESTRO BRILLA METALES Heading Nuestra crema para pulir metales e…" at bounding box center [922, 286] width 1292 height 459
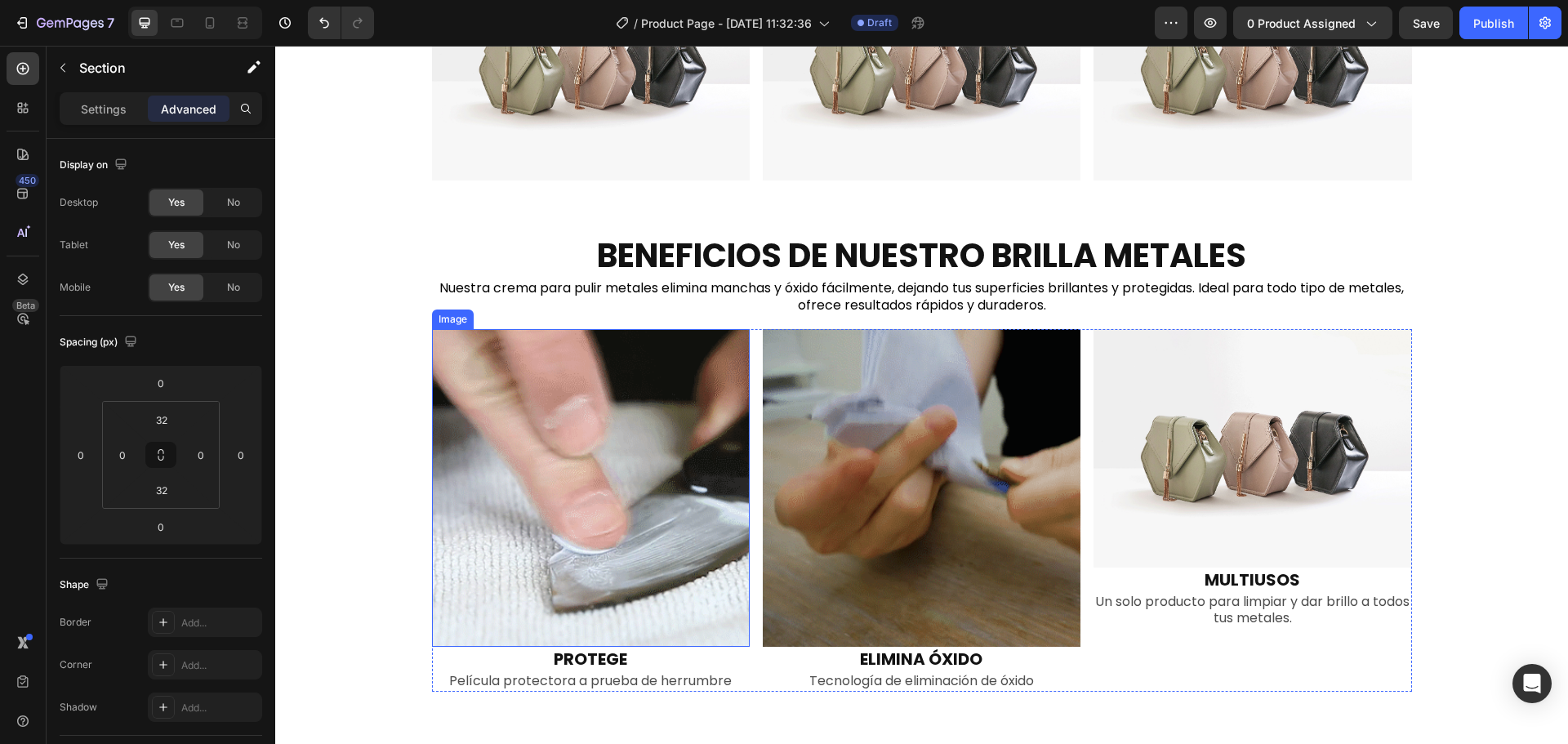
scroll to position [1144, 0]
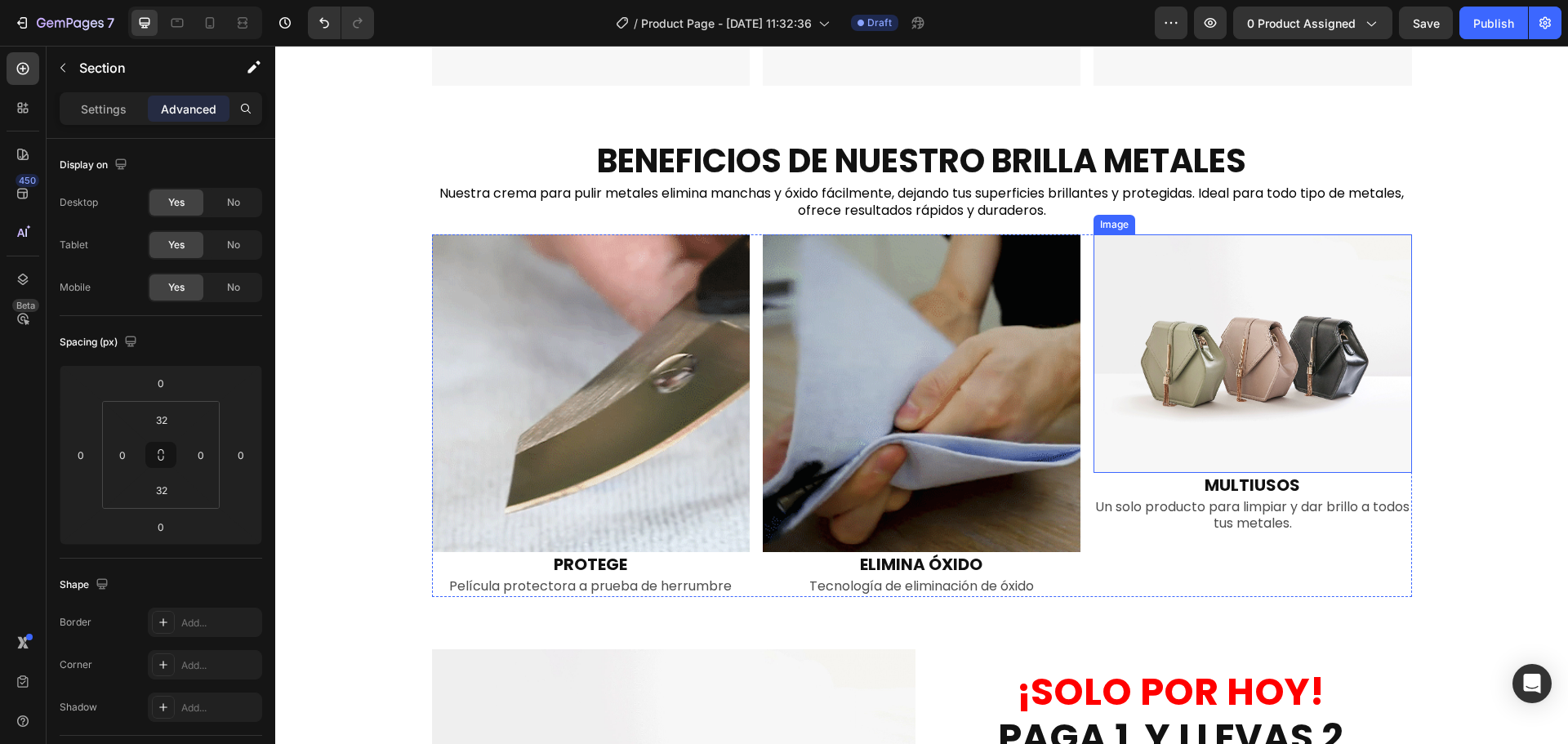
click at [1310, 400] on img at bounding box center [1253, 354] width 318 height 238
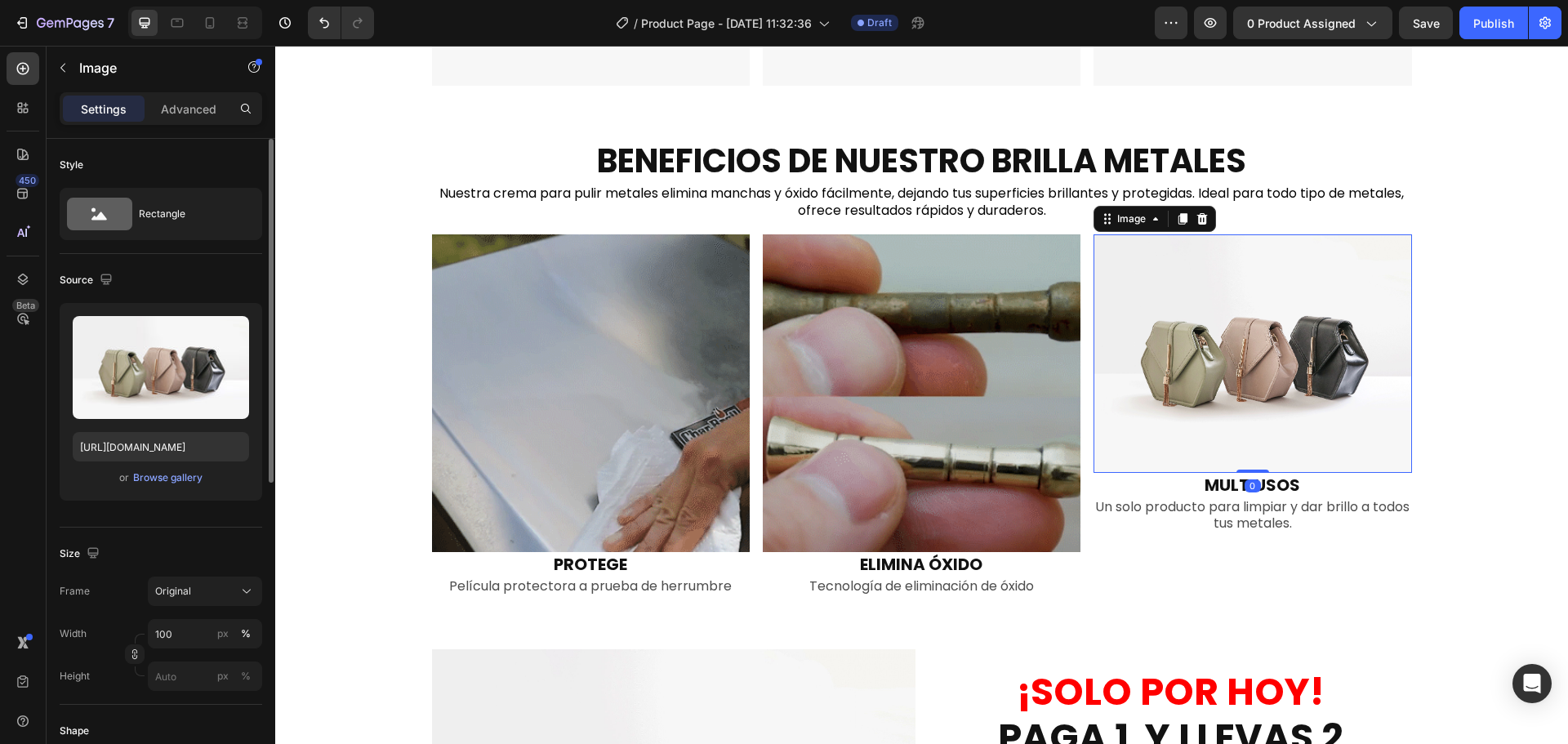
click at [169, 486] on div "or Browse gallery" at bounding box center [160, 477] width 176 height 20
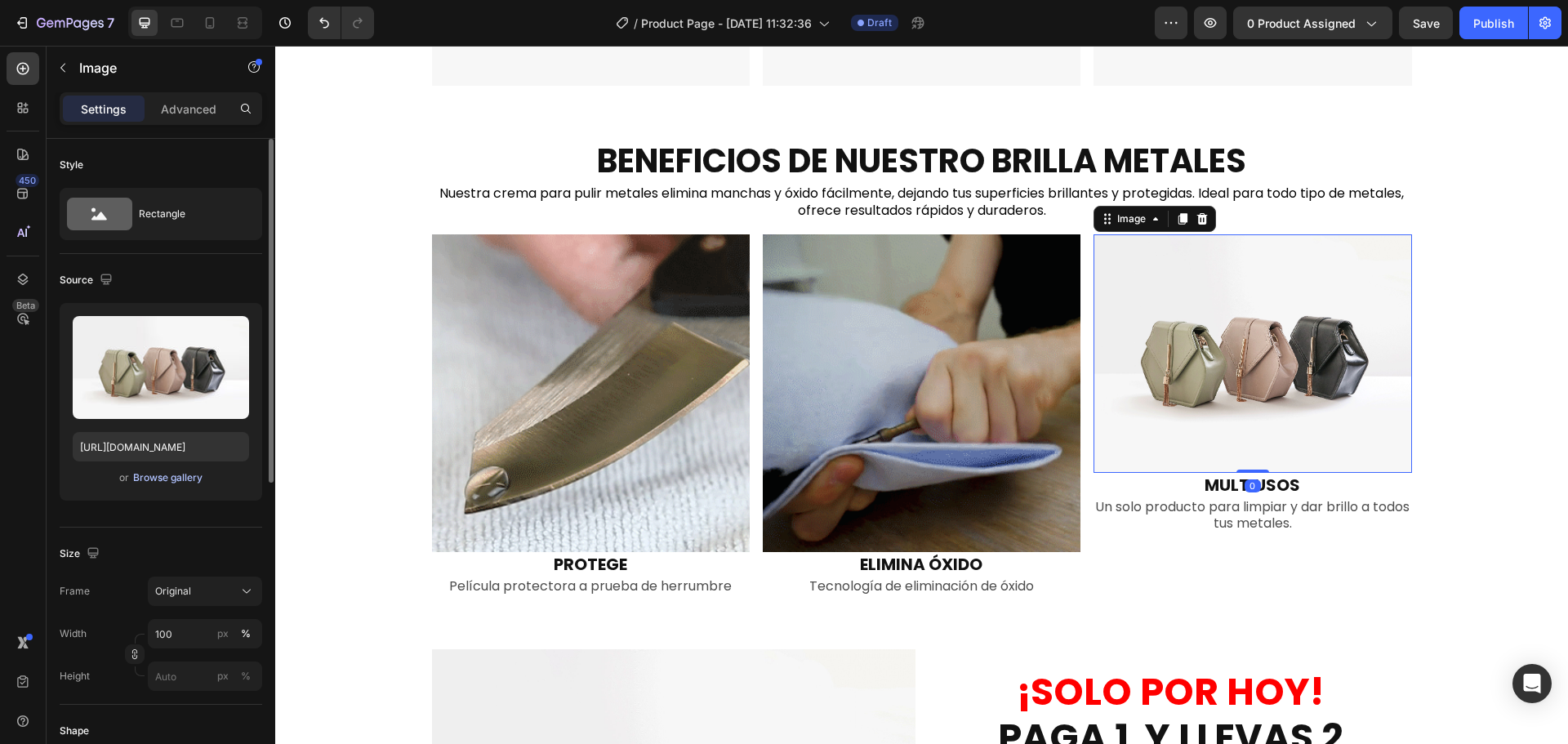
click at [181, 481] on div "Browse gallery" at bounding box center [168, 477] width 70 height 14
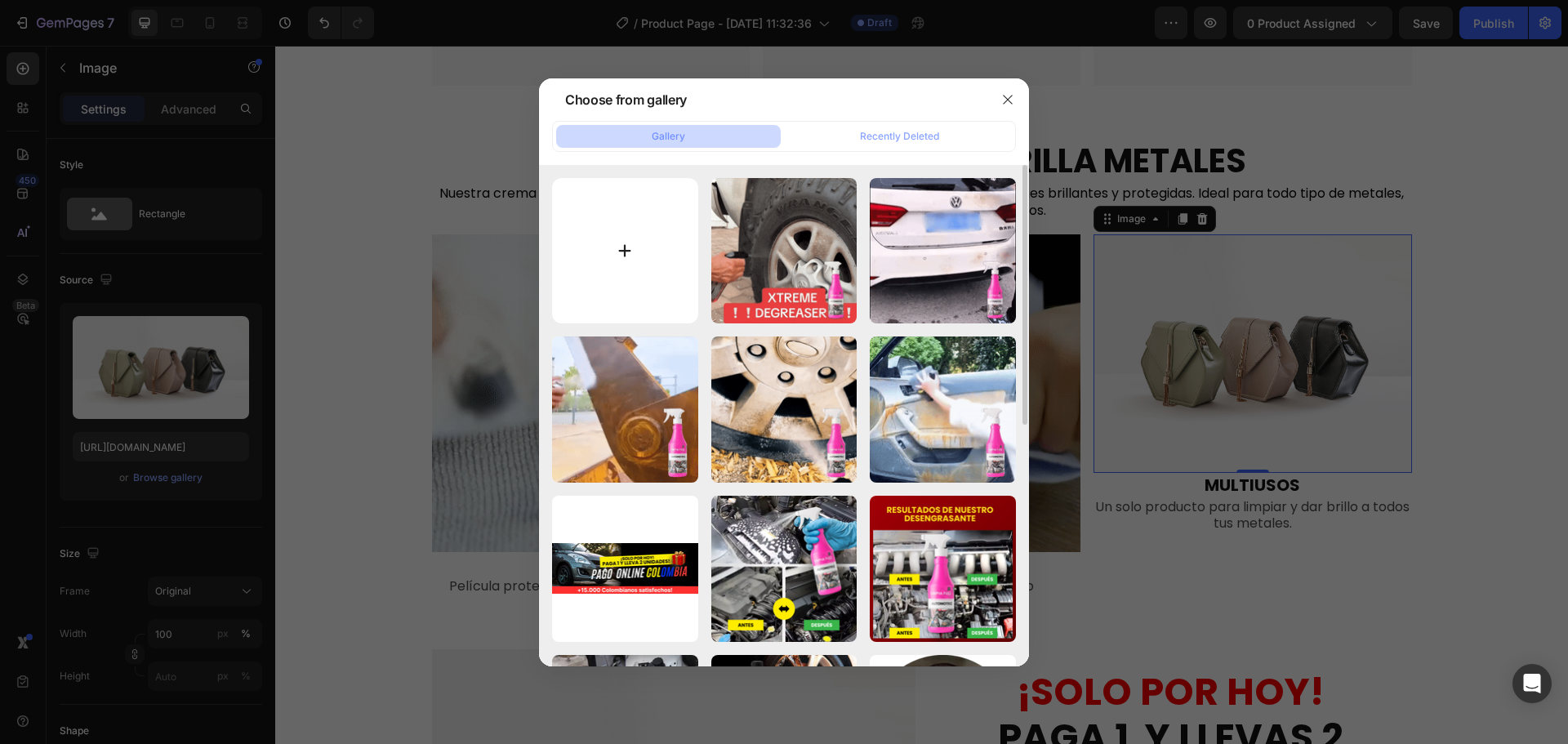
click at [633, 247] on input "file" at bounding box center [625, 251] width 146 height 146
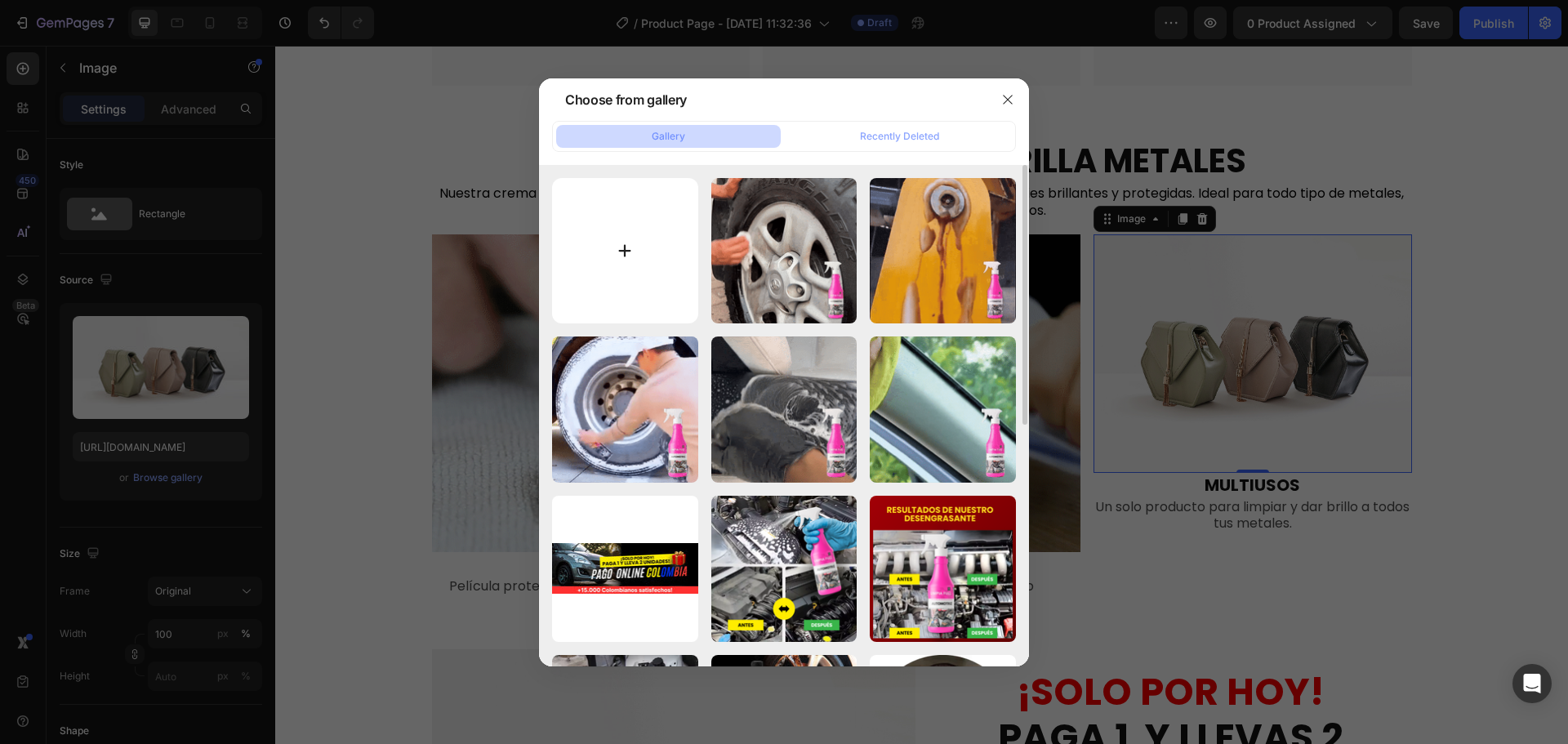
type input "C:\fakepath\0826.gif"
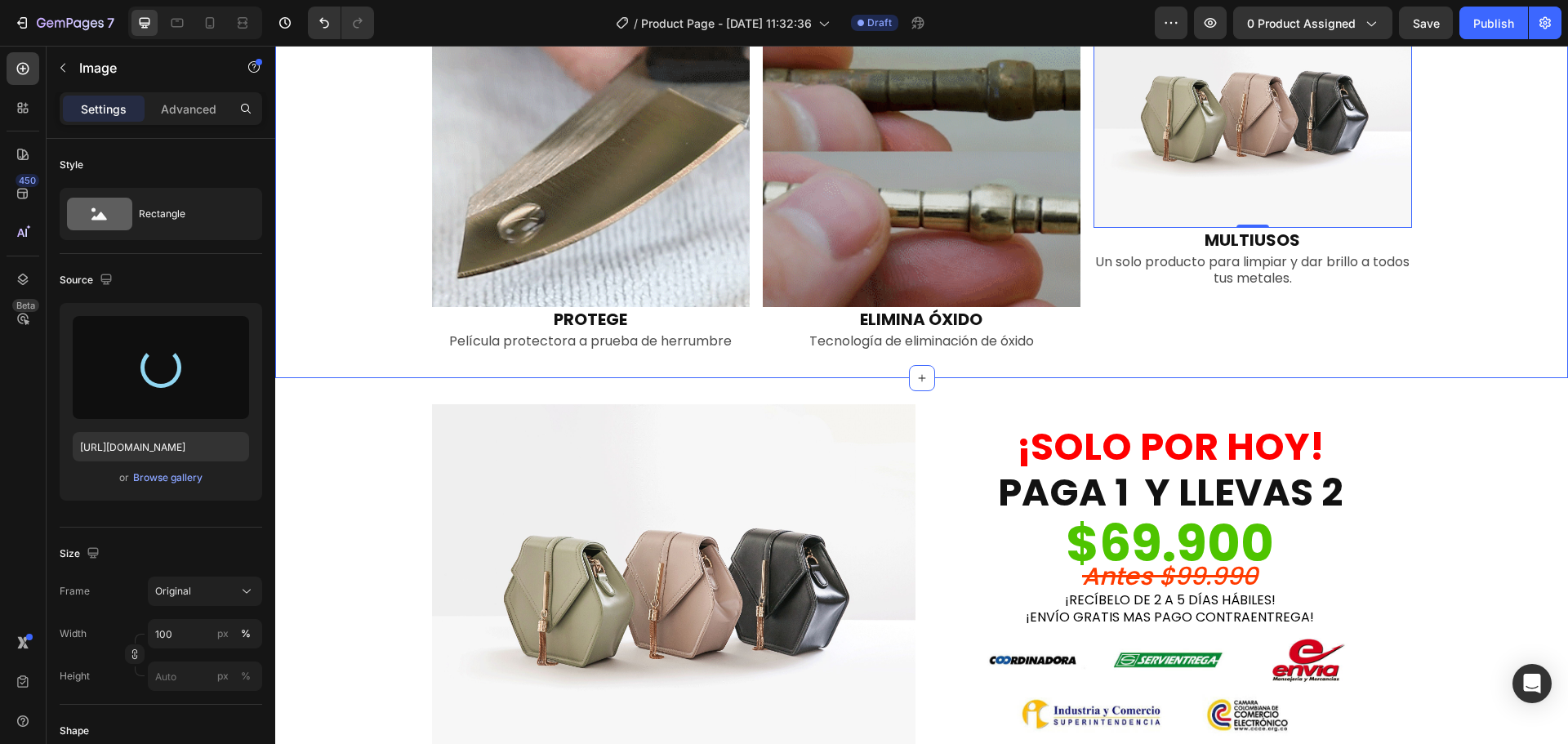
scroll to position [1633, 0]
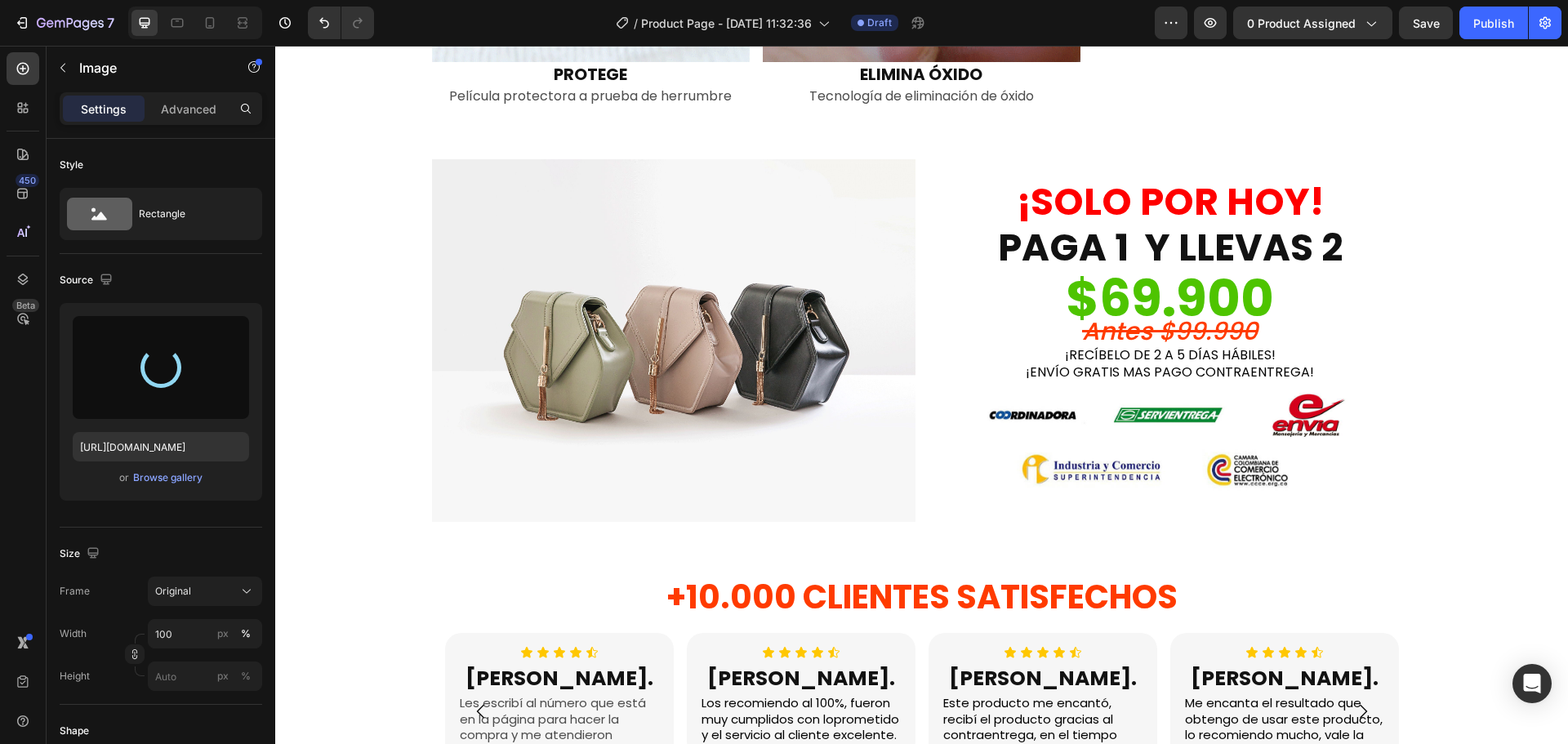
type input "[URL][DOMAIN_NAME]"
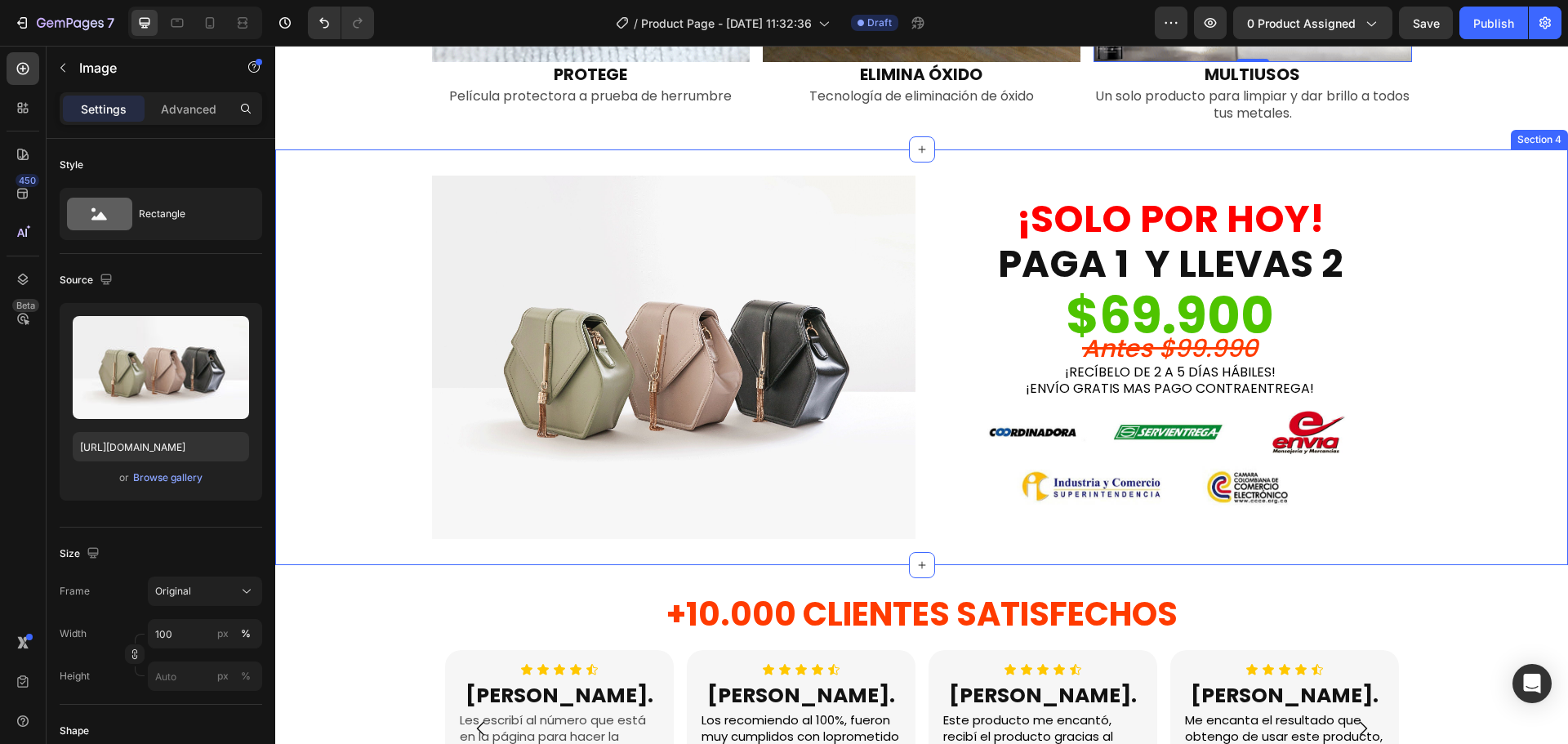
click at [763, 412] on img at bounding box center [673, 357] width 484 height 362
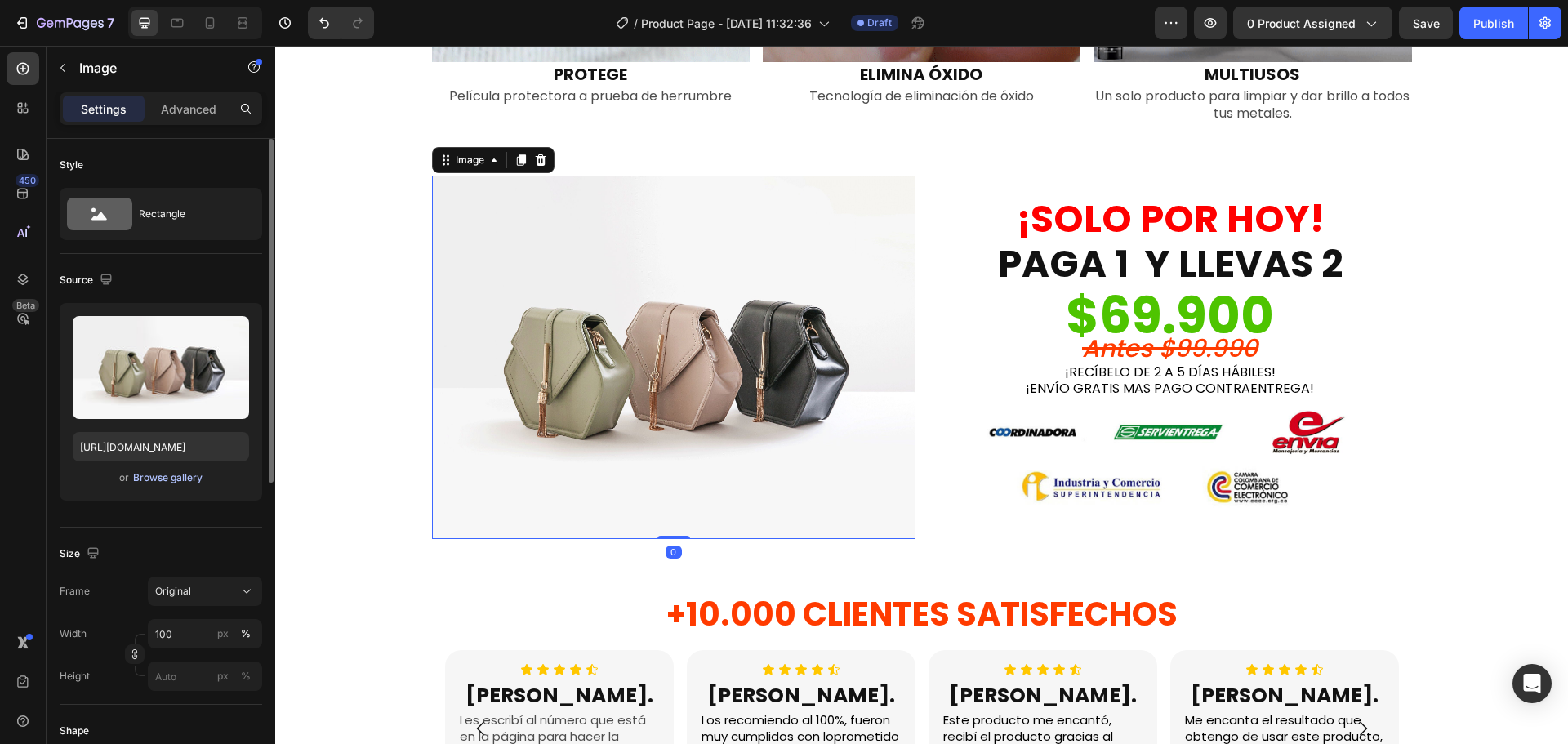
click at [170, 479] on div "Browse gallery" at bounding box center [168, 477] width 70 height 14
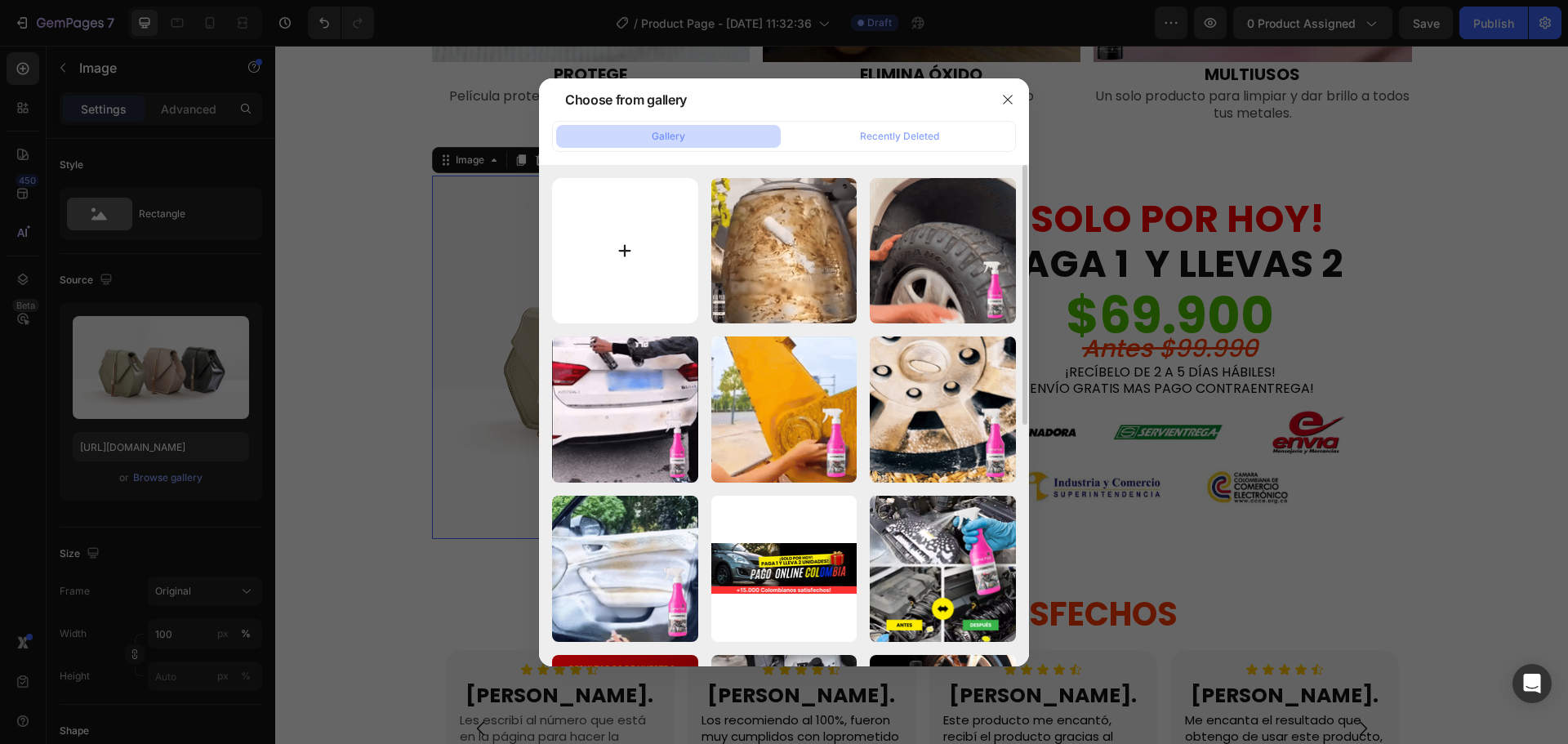
click at [626, 251] on input "file" at bounding box center [625, 251] width 146 height 146
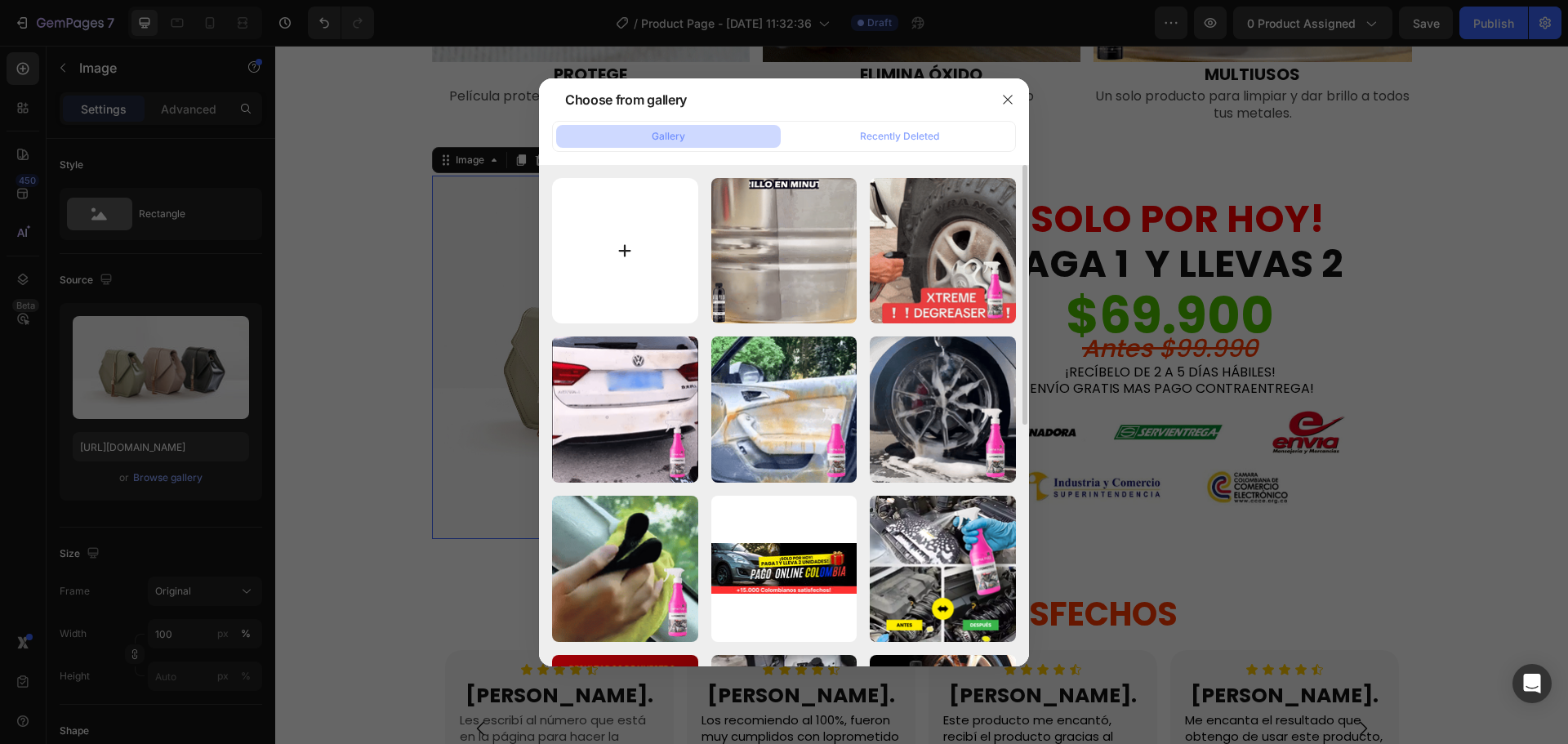
type input "C:\fakepath\0826(1).gif"
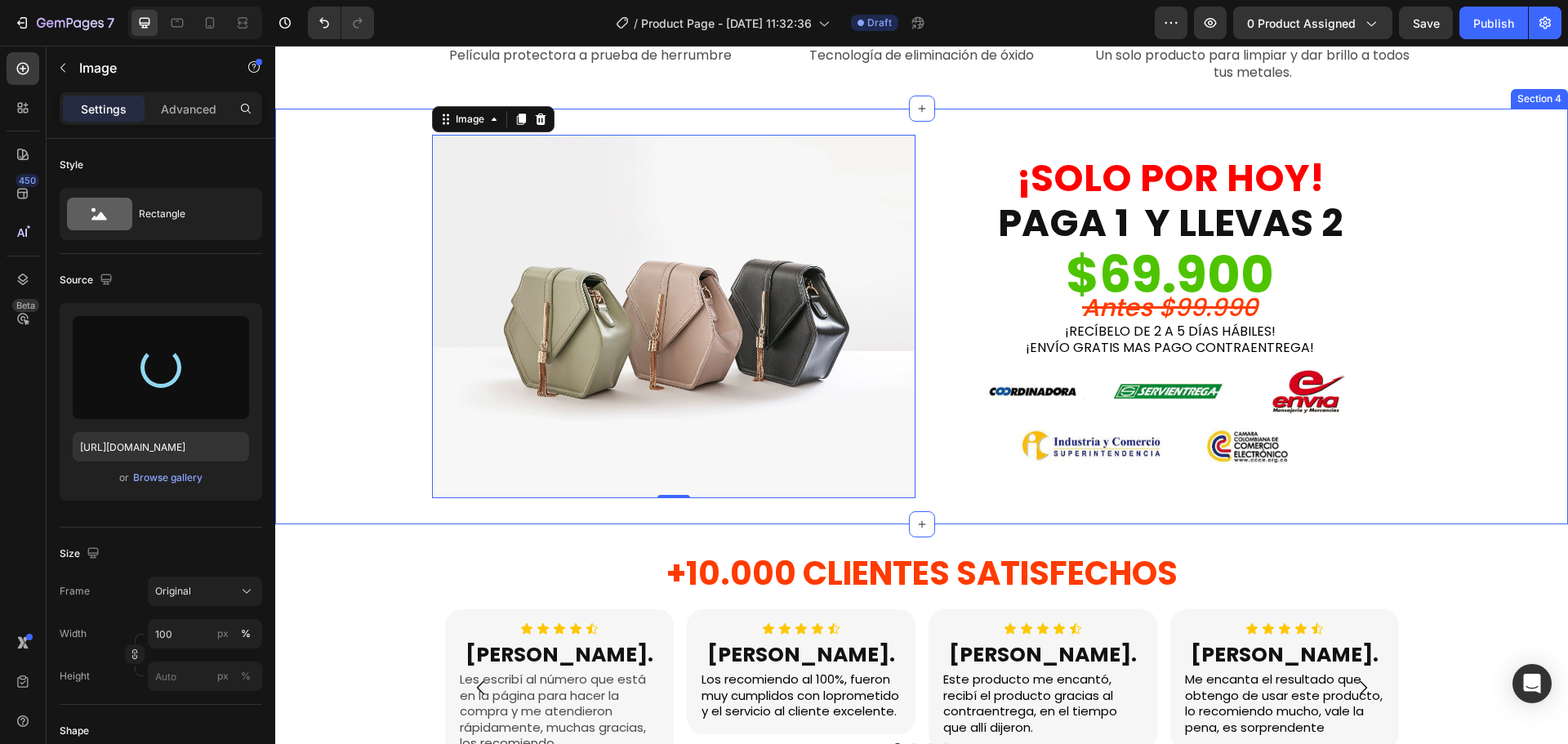
scroll to position [1715, 0]
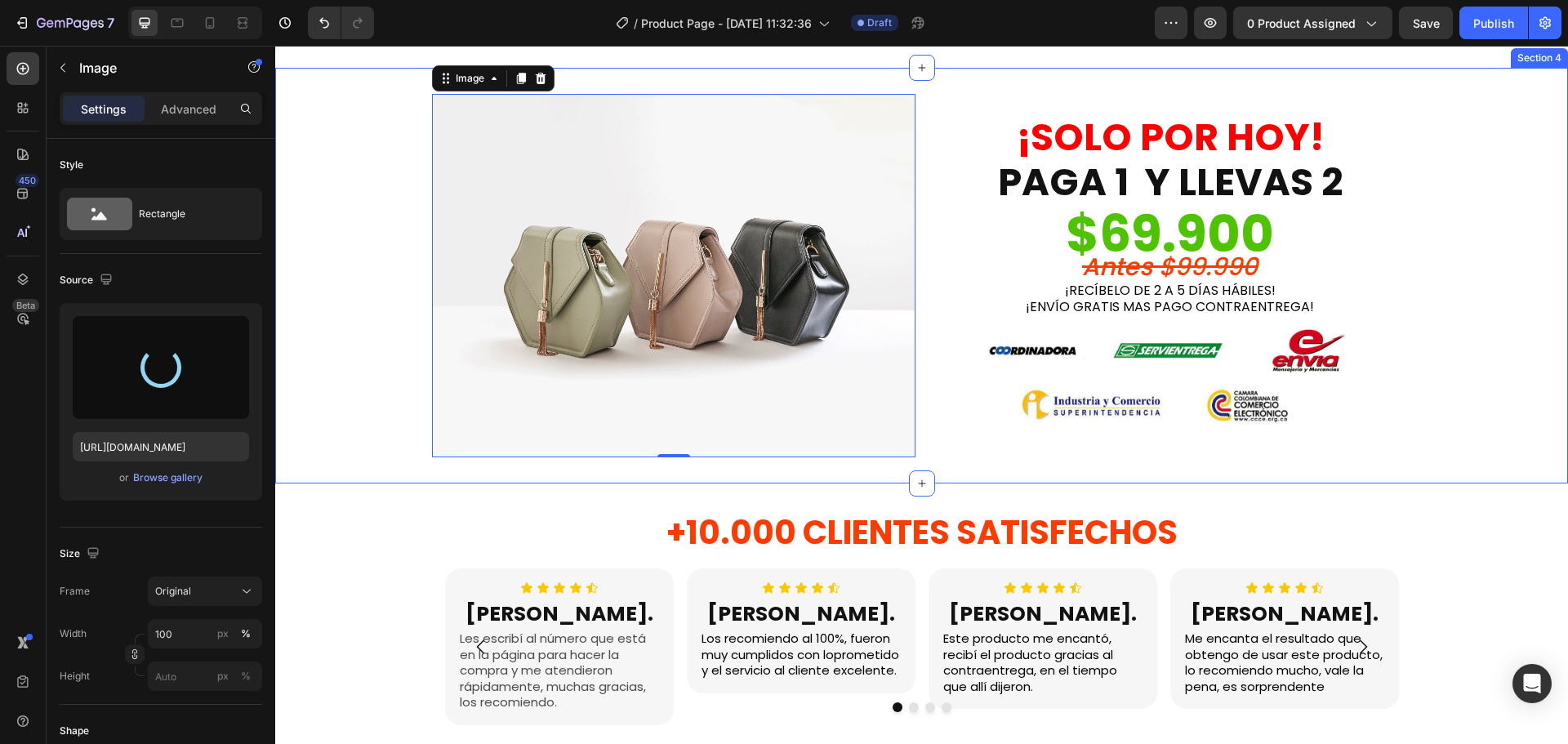
type input "[URL][DOMAIN_NAME]"
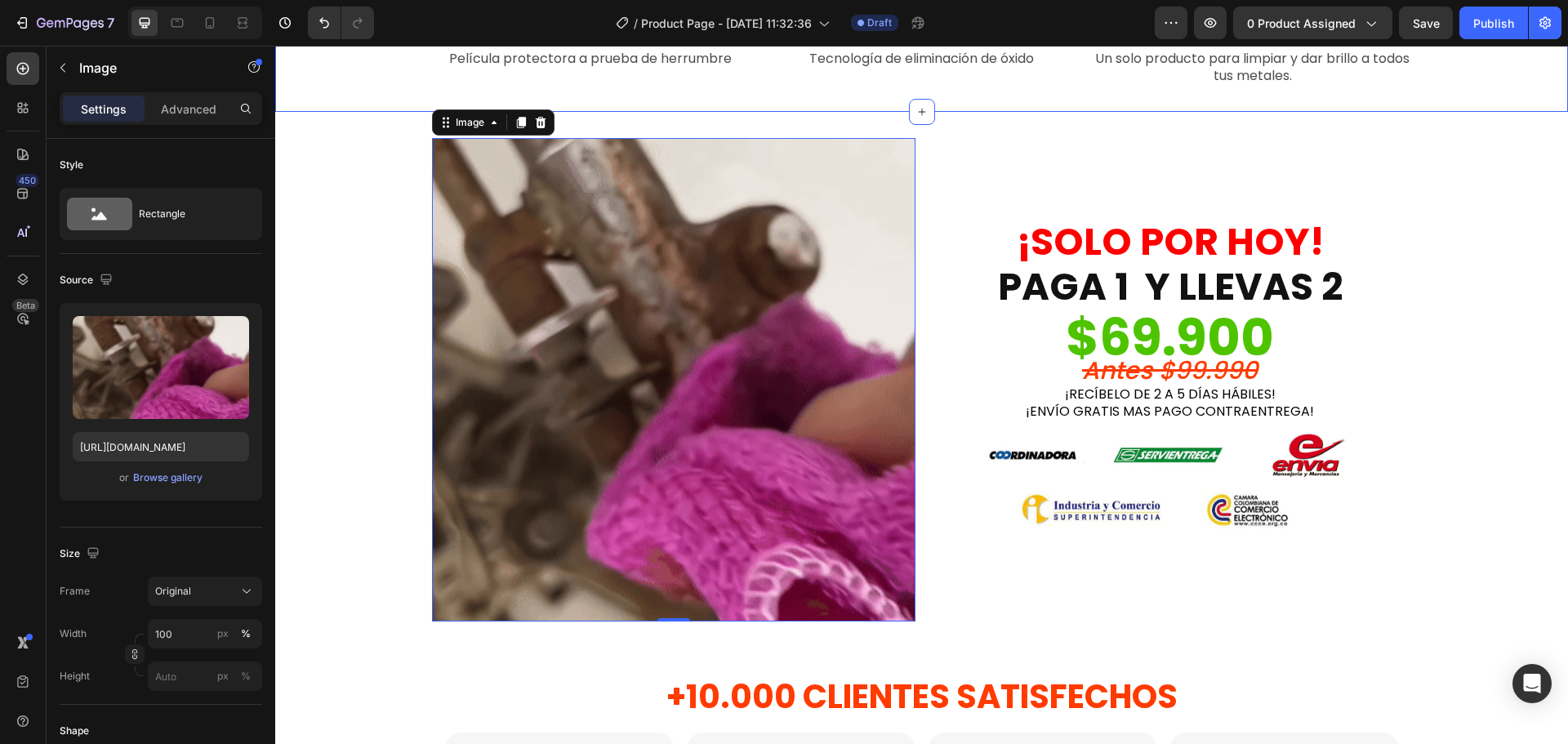
scroll to position [1633, 0]
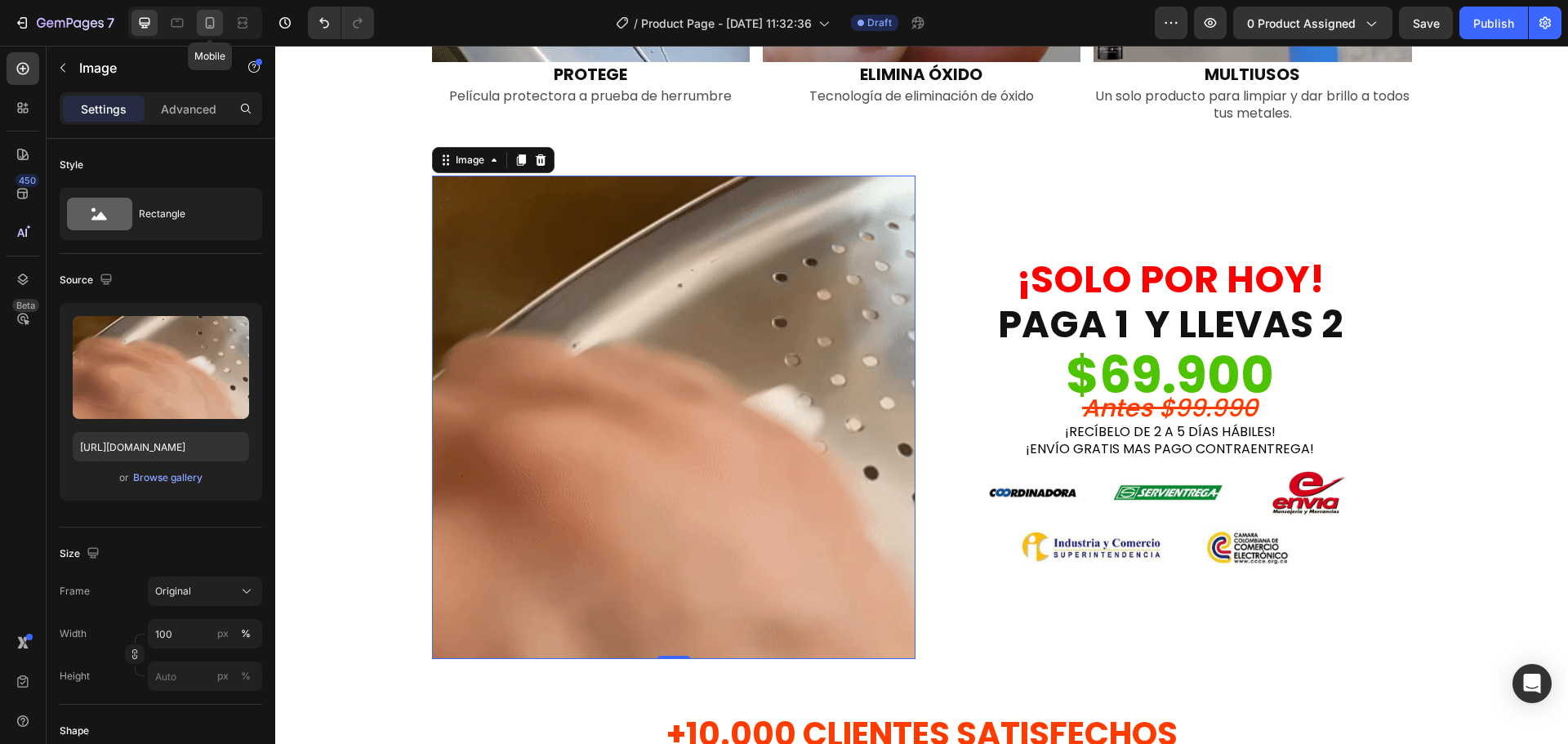
click at [210, 23] on icon at bounding box center [209, 22] width 16 height 16
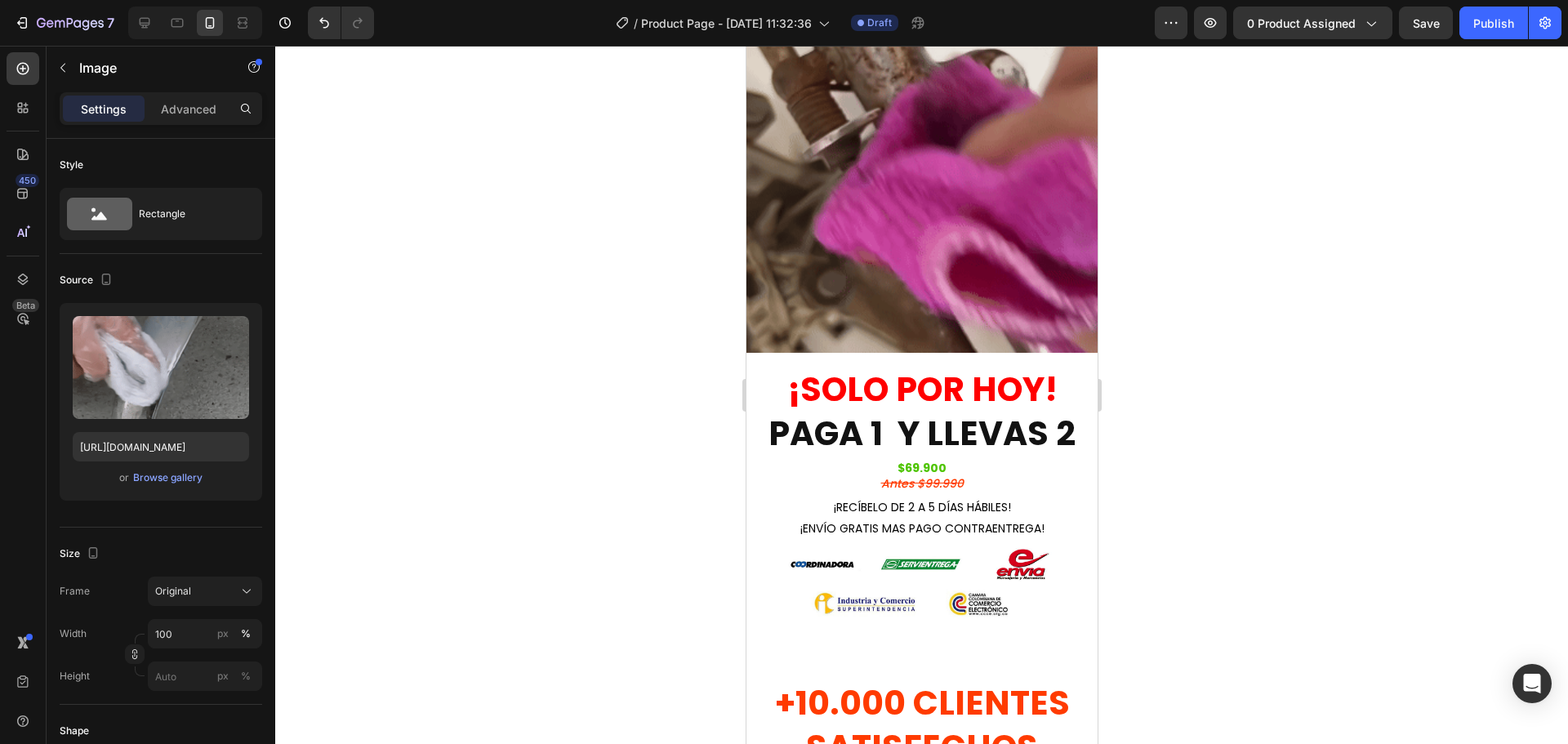
scroll to position [2269, 0]
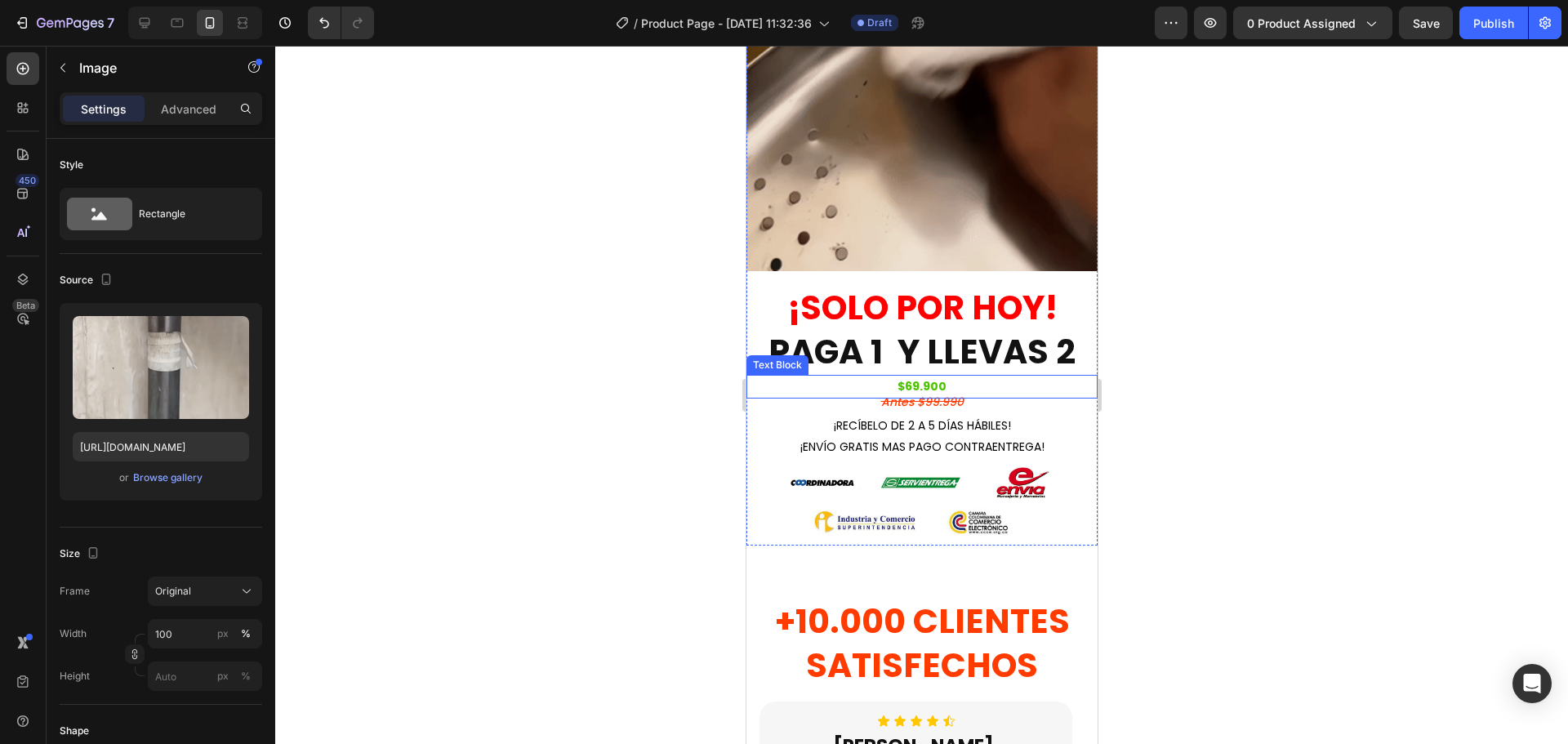
click at [906, 377] on p "$69.900" at bounding box center [921, 387] width 348 height 20
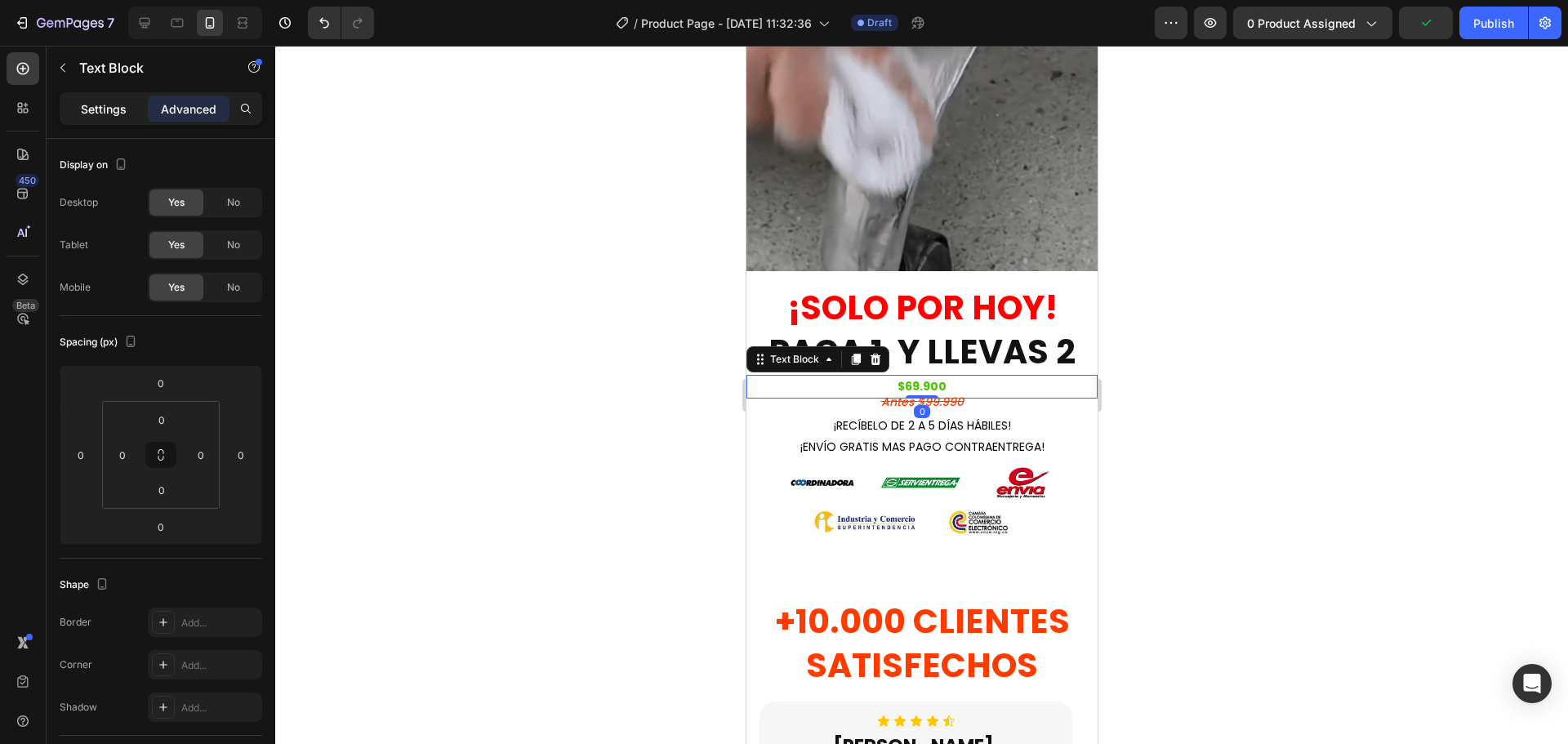
click at [111, 111] on p "Settings" at bounding box center [104, 109] width 46 height 17
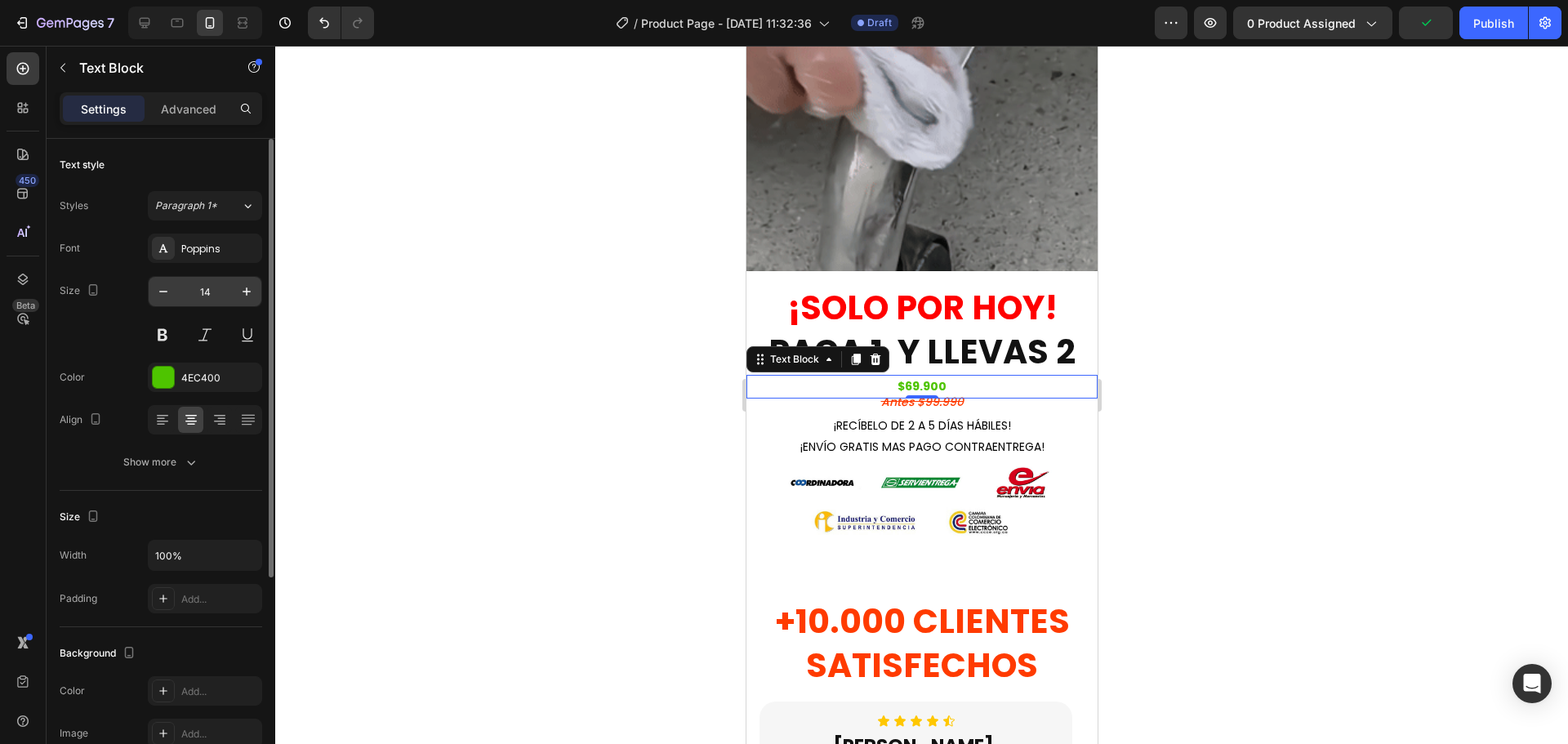
click at [204, 294] on input "14" at bounding box center [204, 292] width 54 height 30
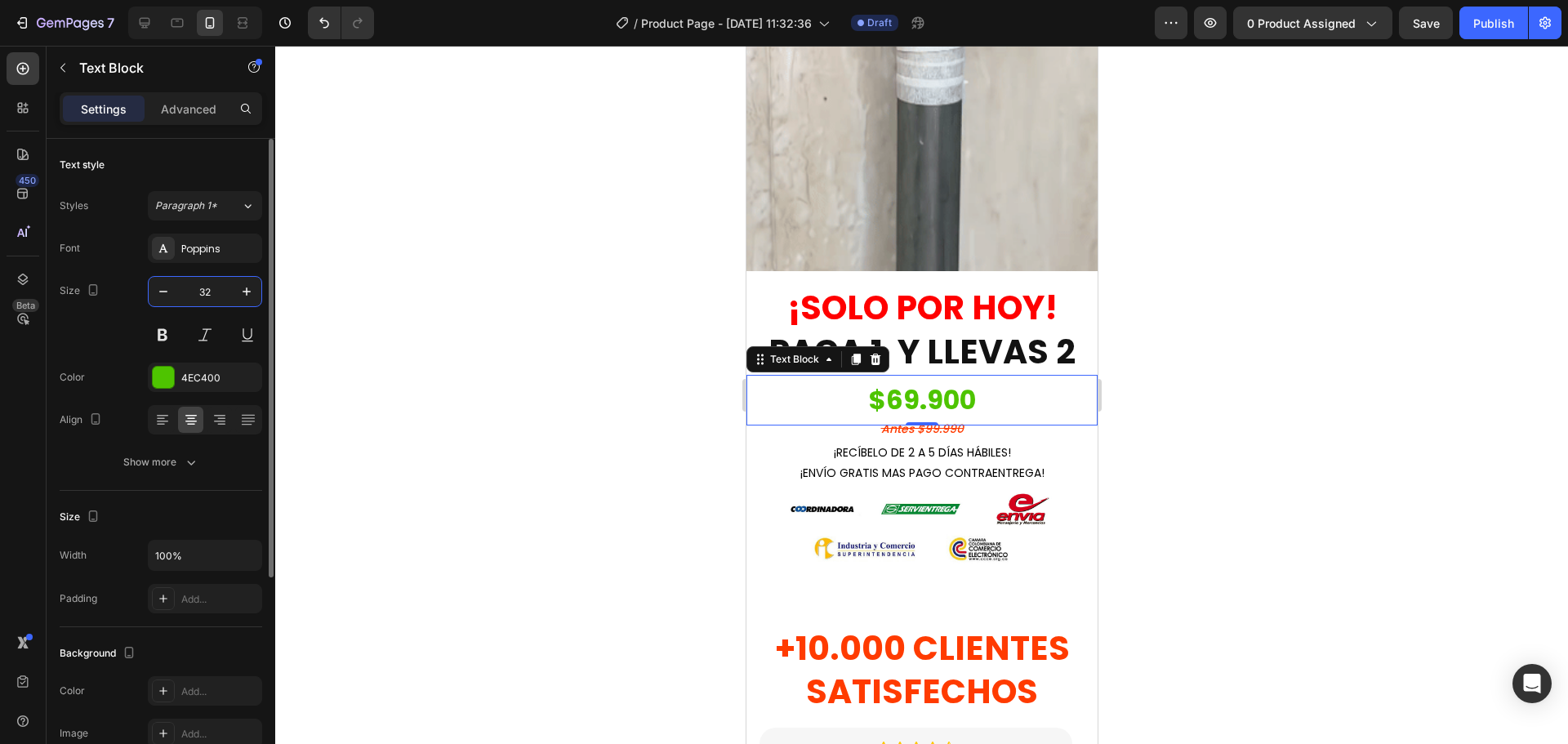
click at [204, 294] on input "32" at bounding box center [204, 292] width 54 height 30
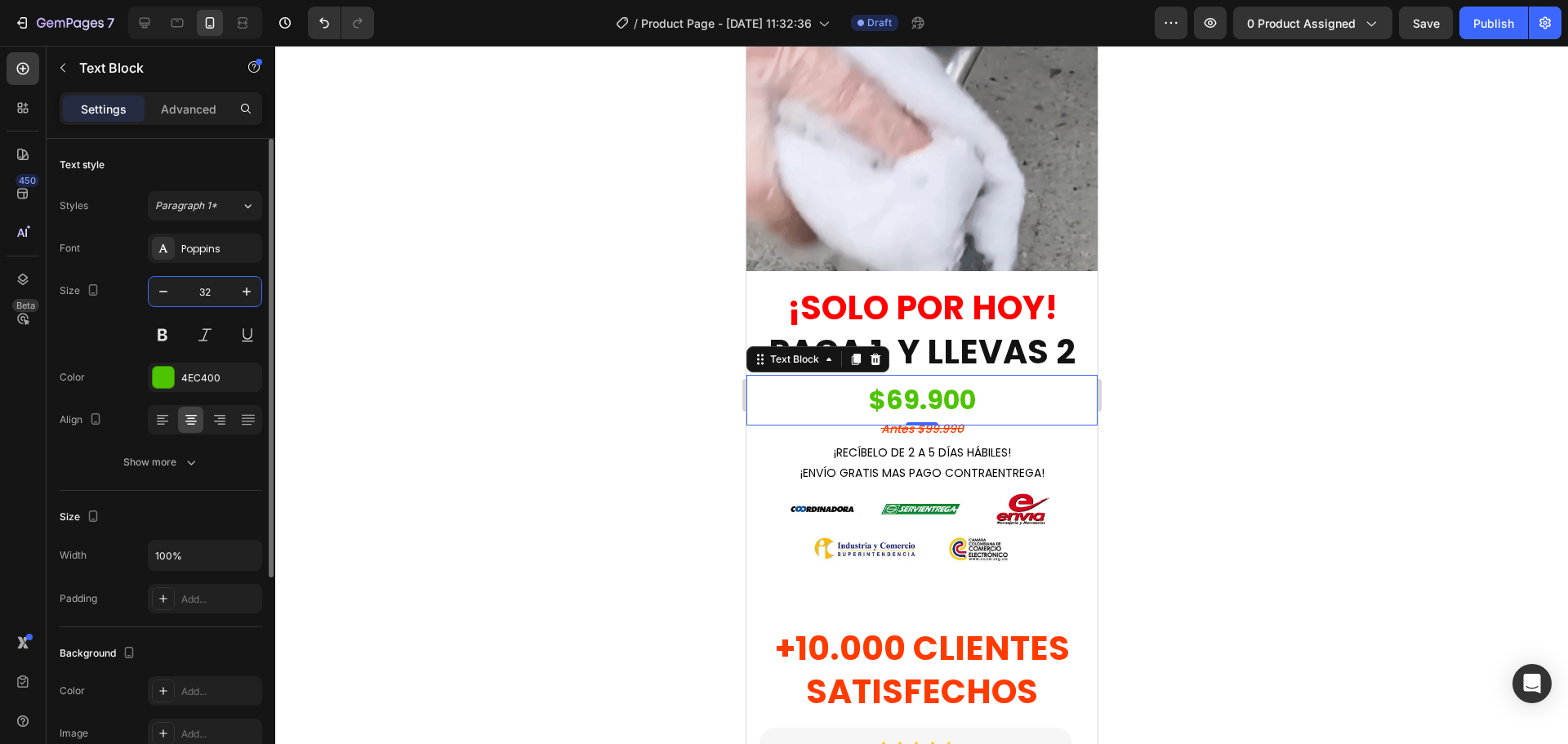
click at [204, 294] on input "32" at bounding box center [204, 292] width 54 height 30
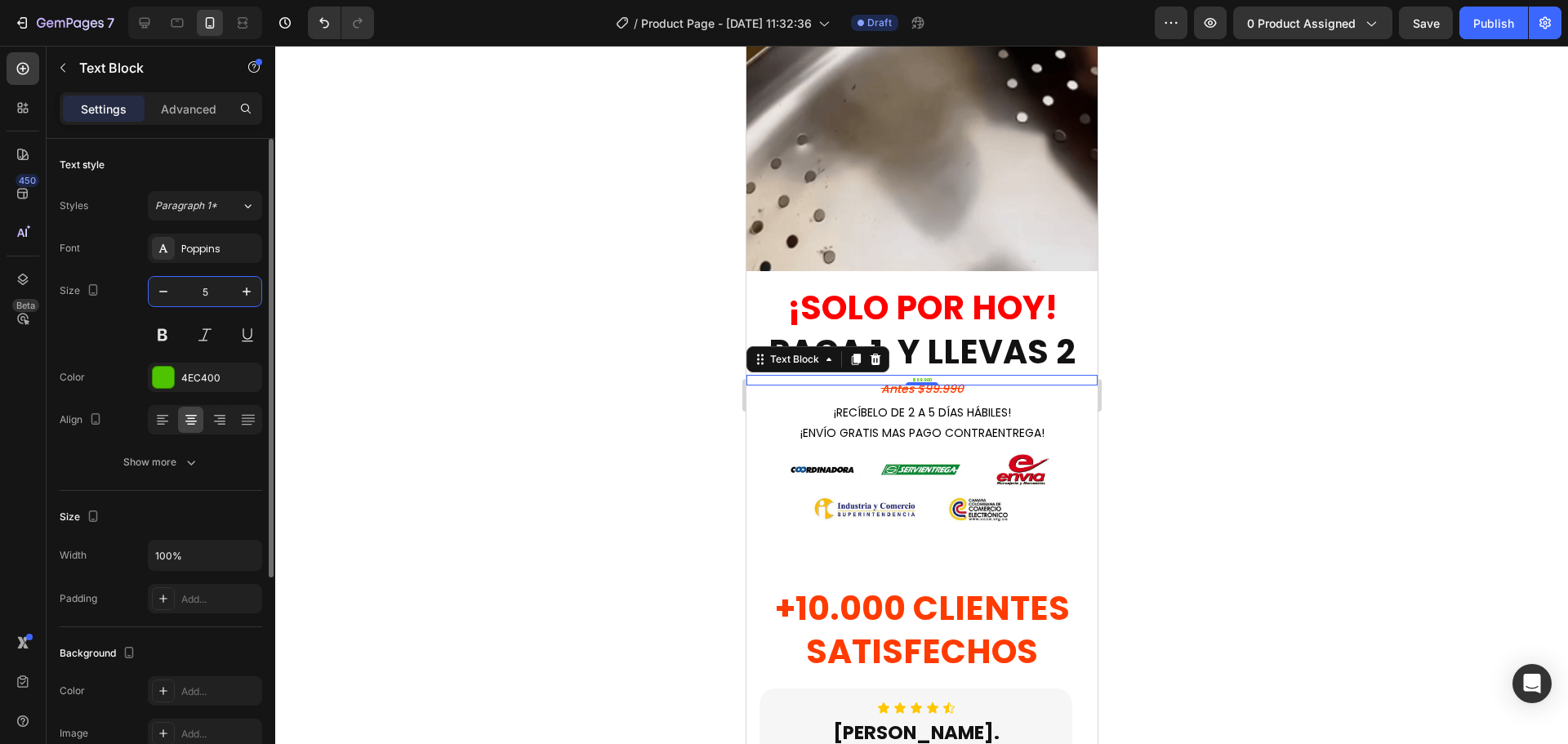
type input "50"
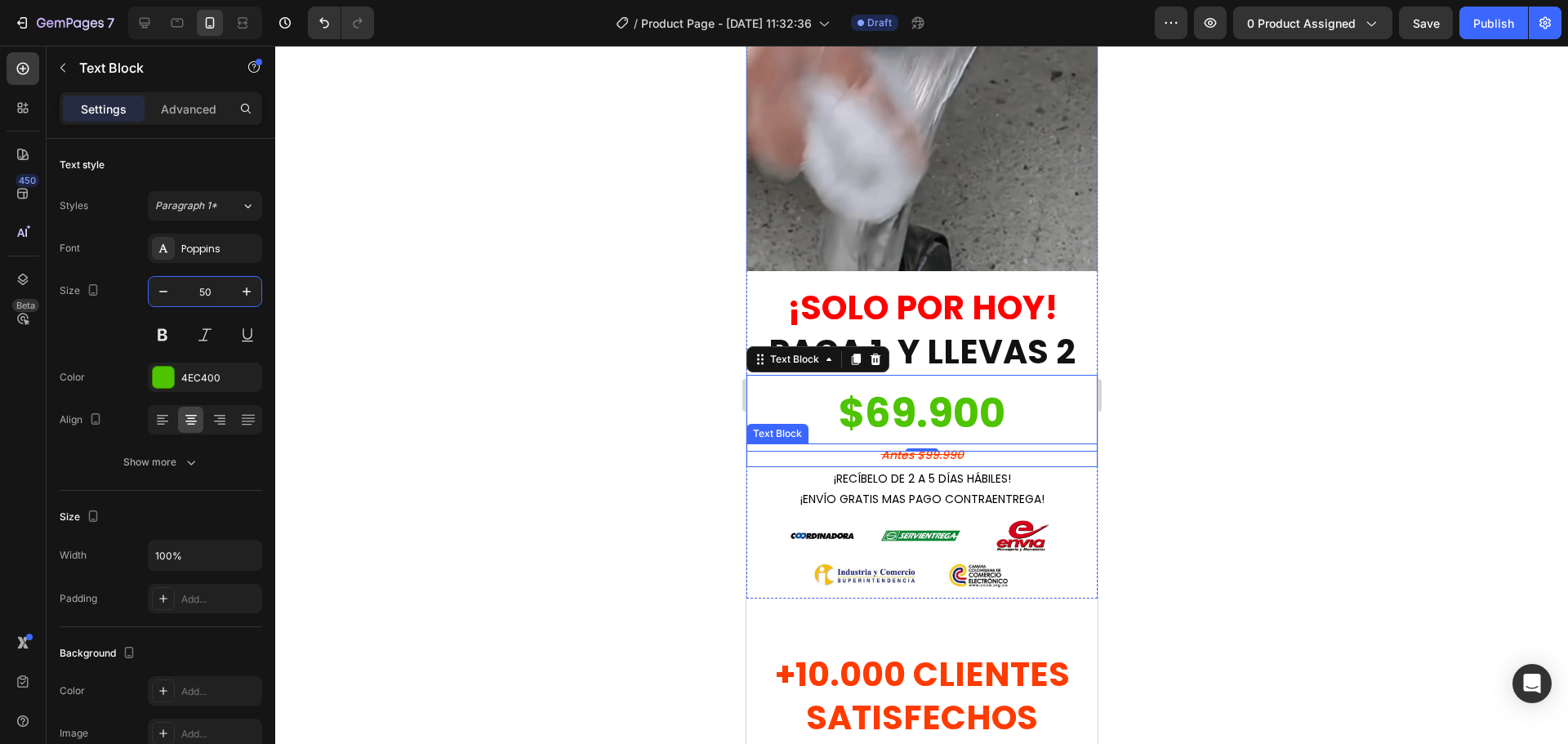
click at [828, 445] on p "antes $99.990" at bounding box center [921, 455] width 348 height 20
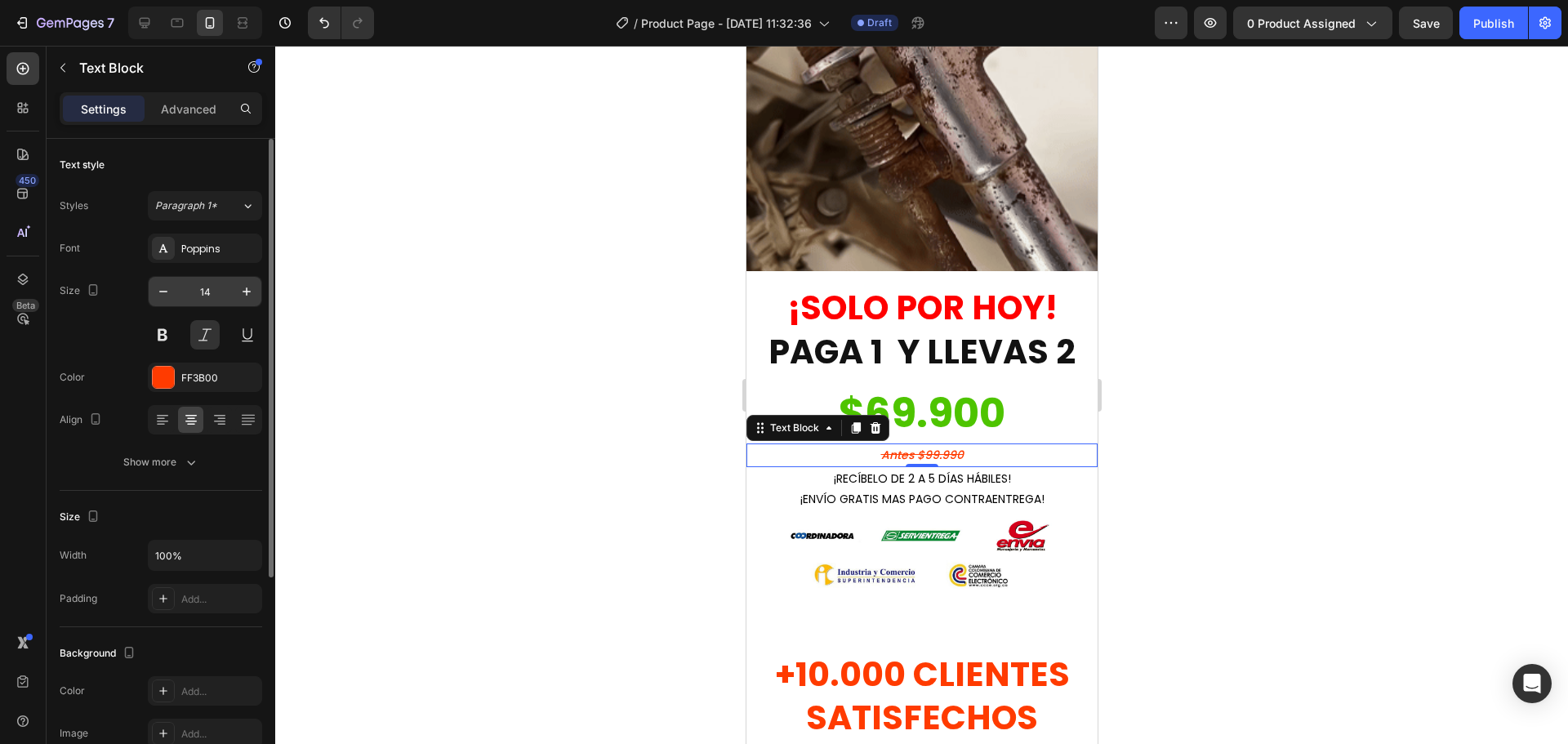
click at [201, 304] on input "14" at bounding box center [204, 292] width 54 height 30
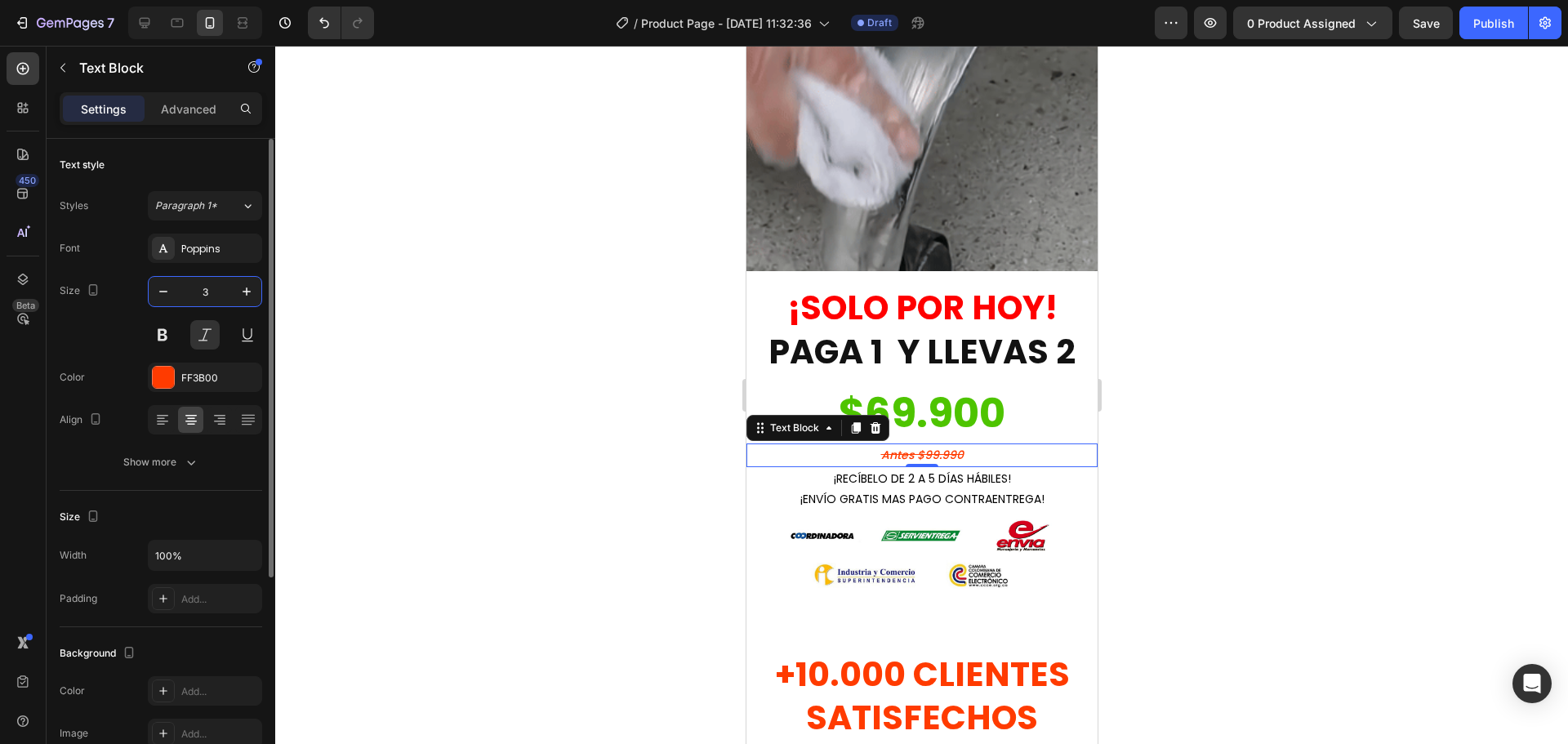
type input "30"
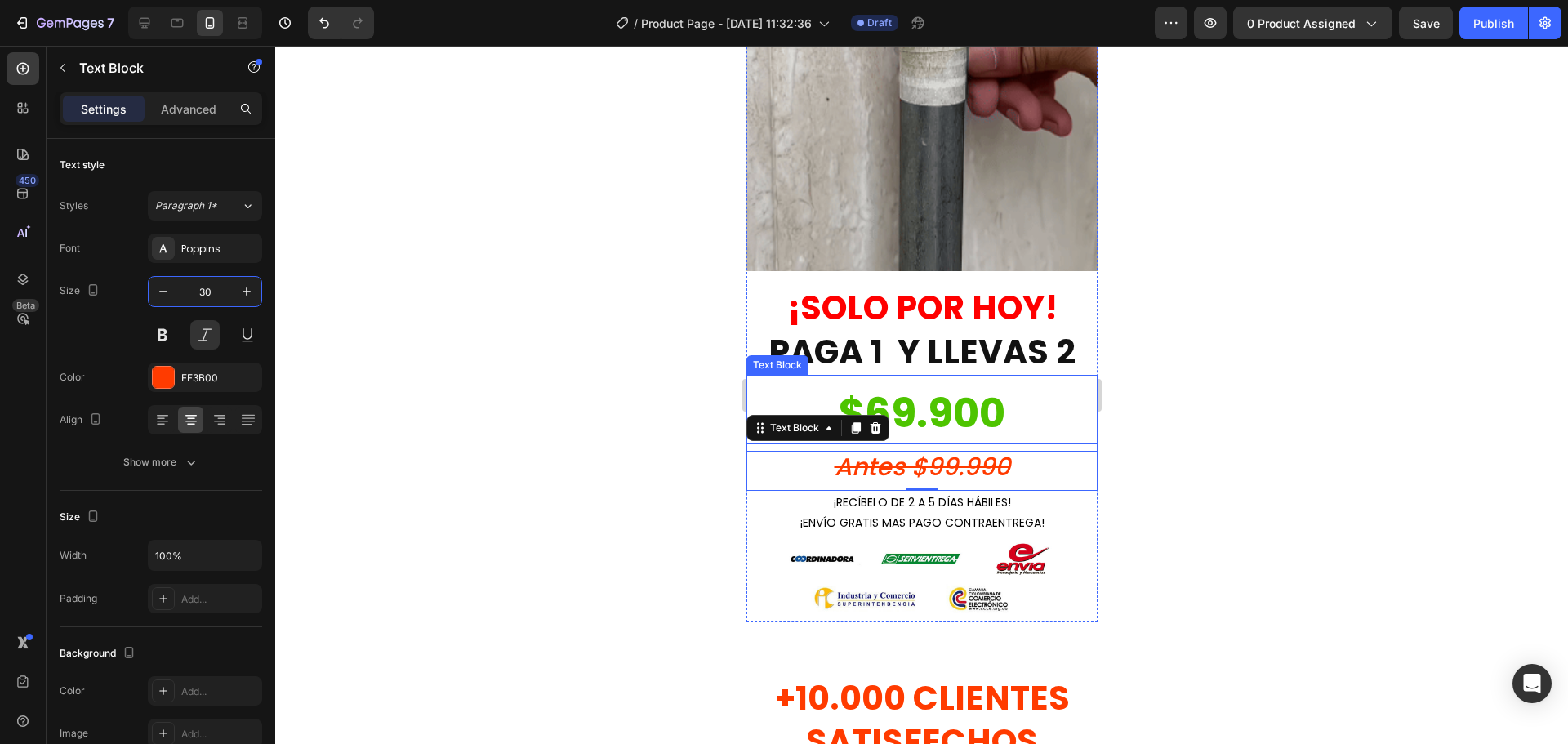
click at [981, 399] on p "$69.900" at bounding box center [921, 413] width 348 height 73
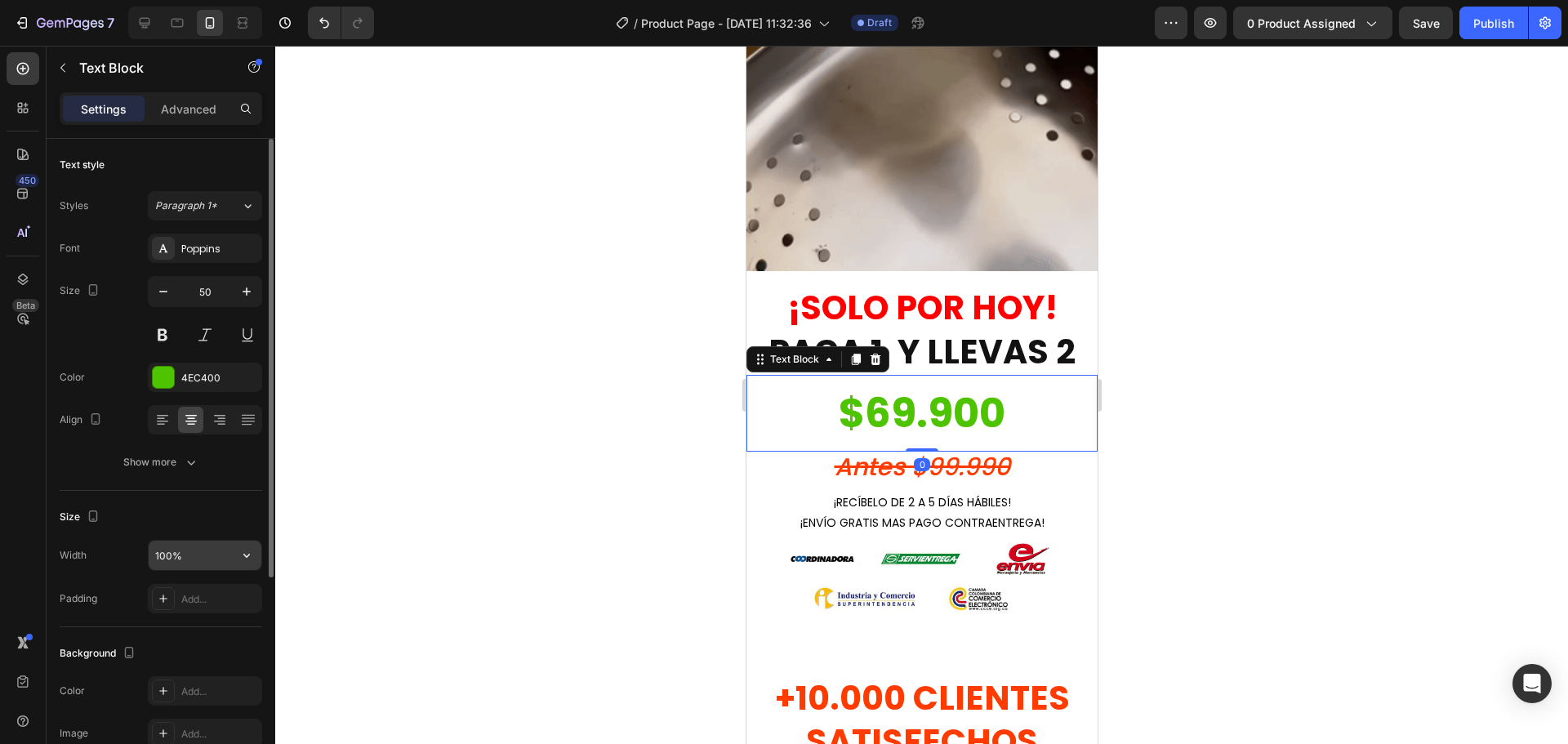
click at [204, 554] on input "100%" at bounding box center [205, 555] width 113 height 30
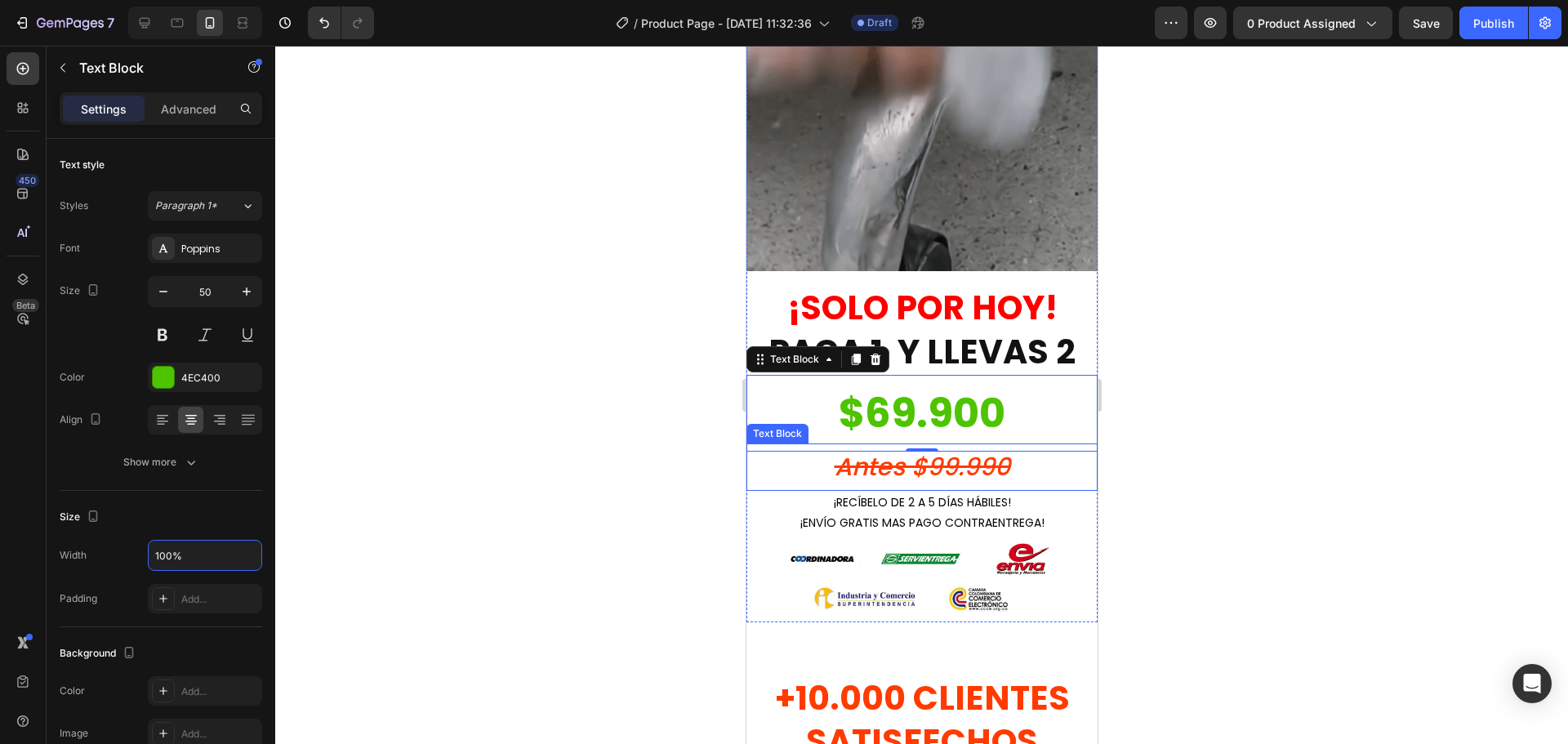
click at [952, 452] on p "antes $99.990" at bounding box center [921, 467] width 348 height 44
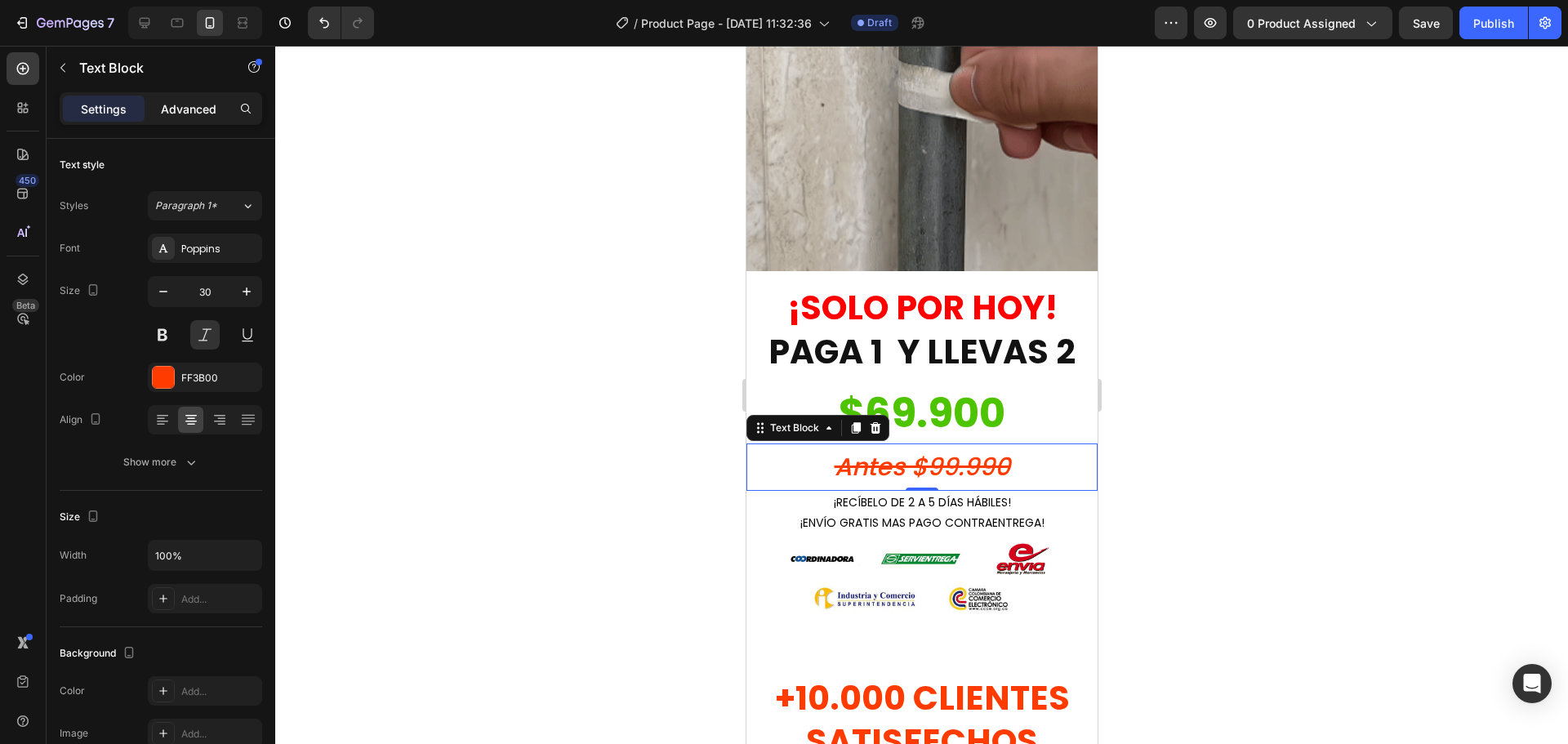
click at [195, 104] on p "Advanced" at bounding box center [188, 109] width 55 height 17
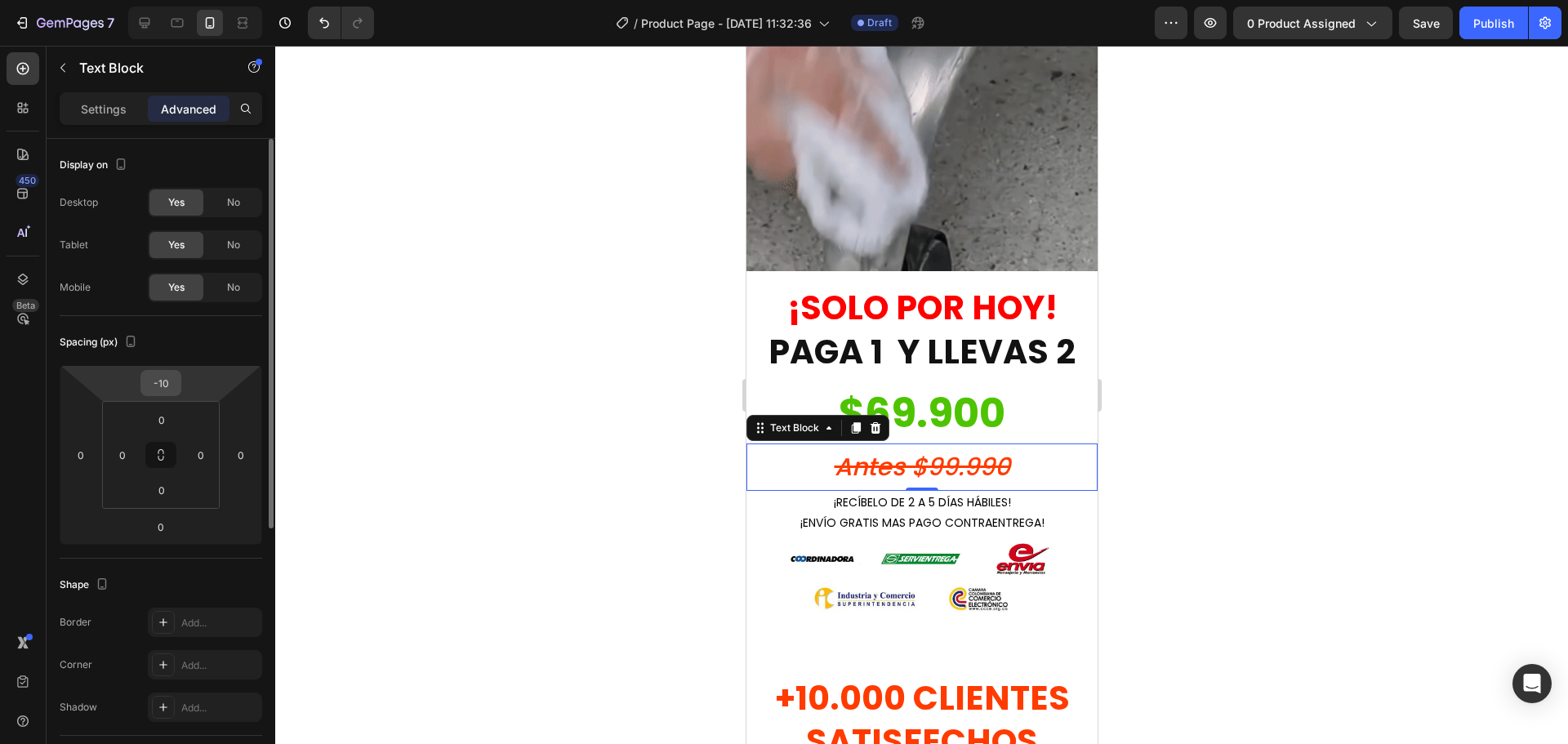
click at [168, 383] on input "-10" at bounding box center [161, 383] width 32 height 25
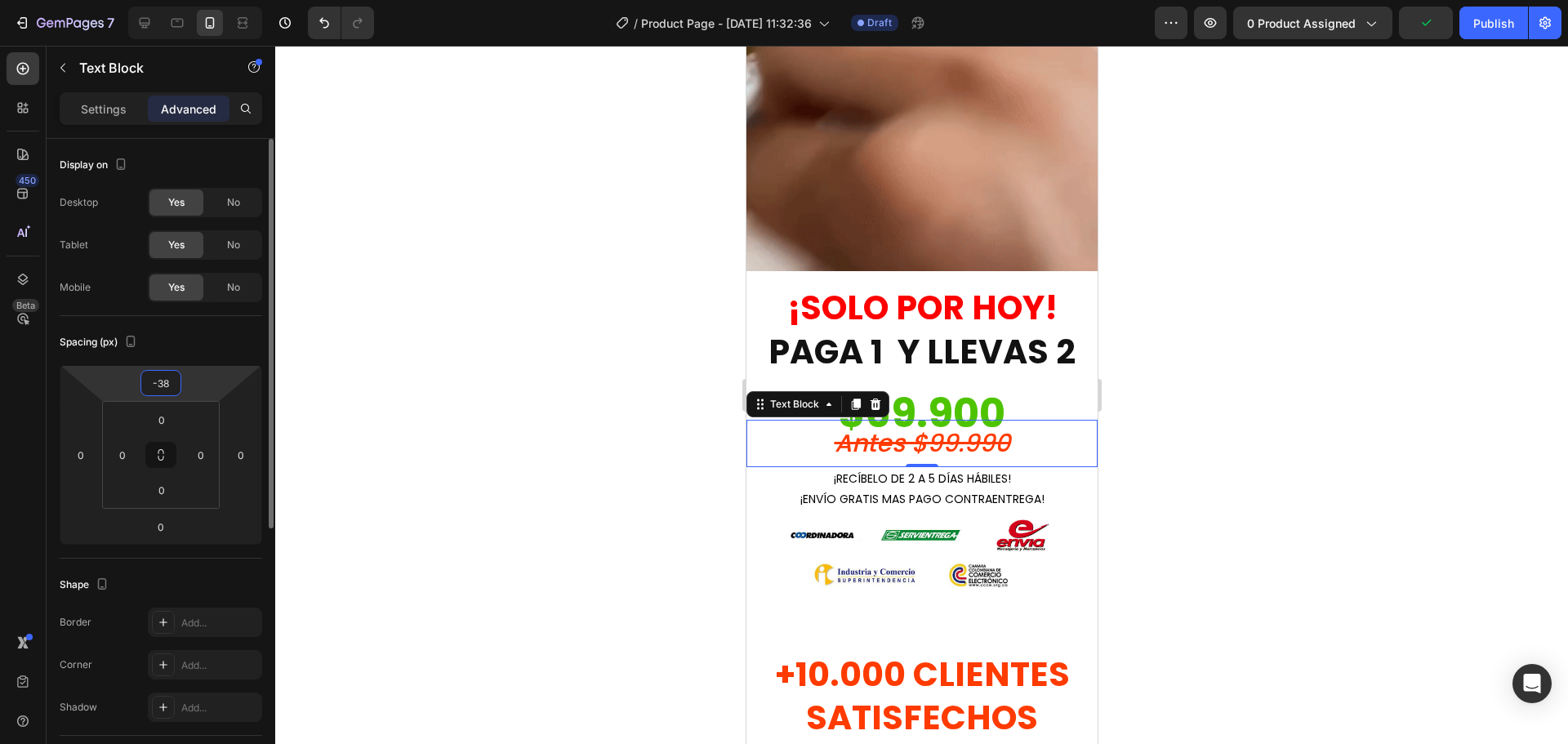
type input "-37"
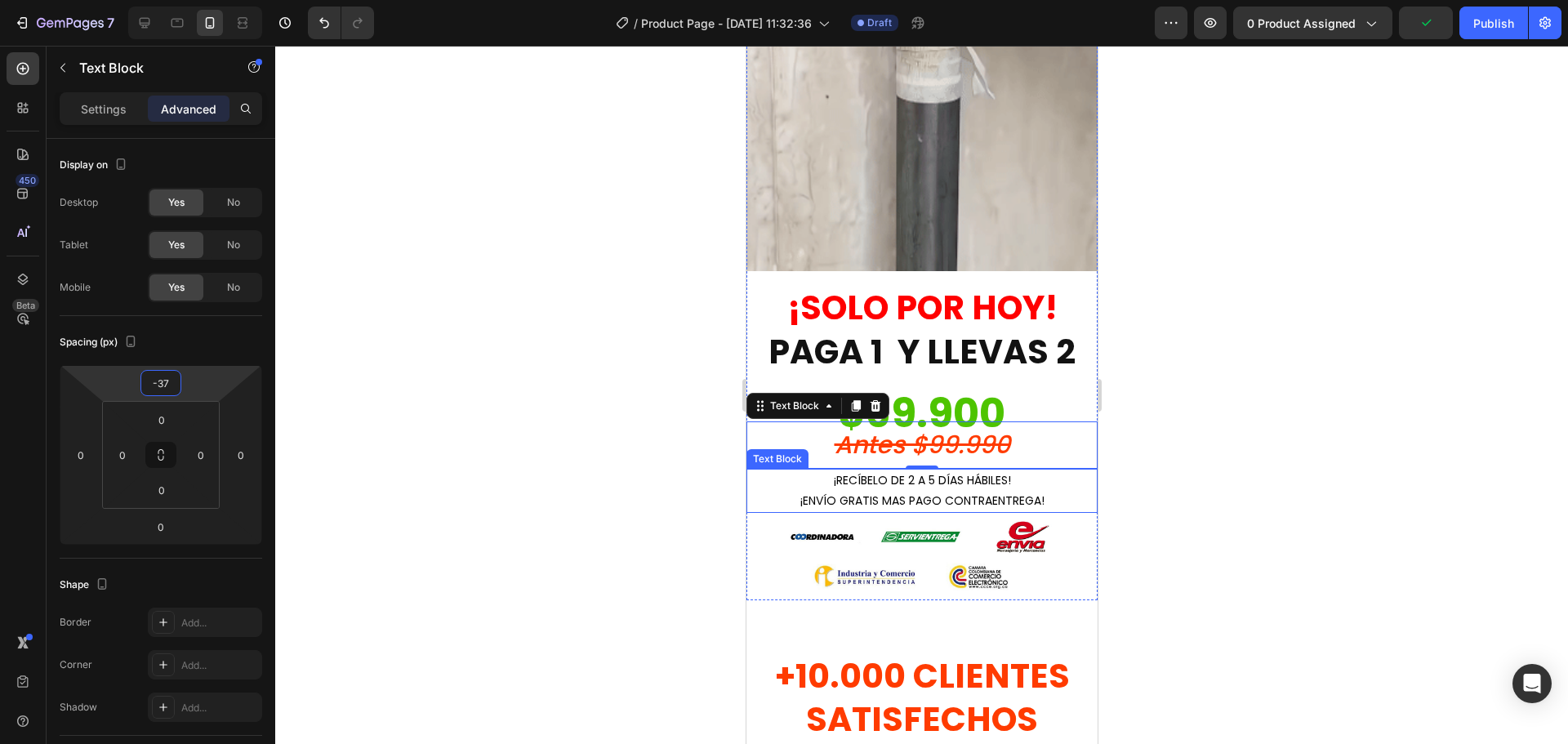
click at [837, 472] on span "¡RECÍBELO DE 2 A 5 DÍAS HÁBILES!" at bounding box center [922, 480] width 177 height 16
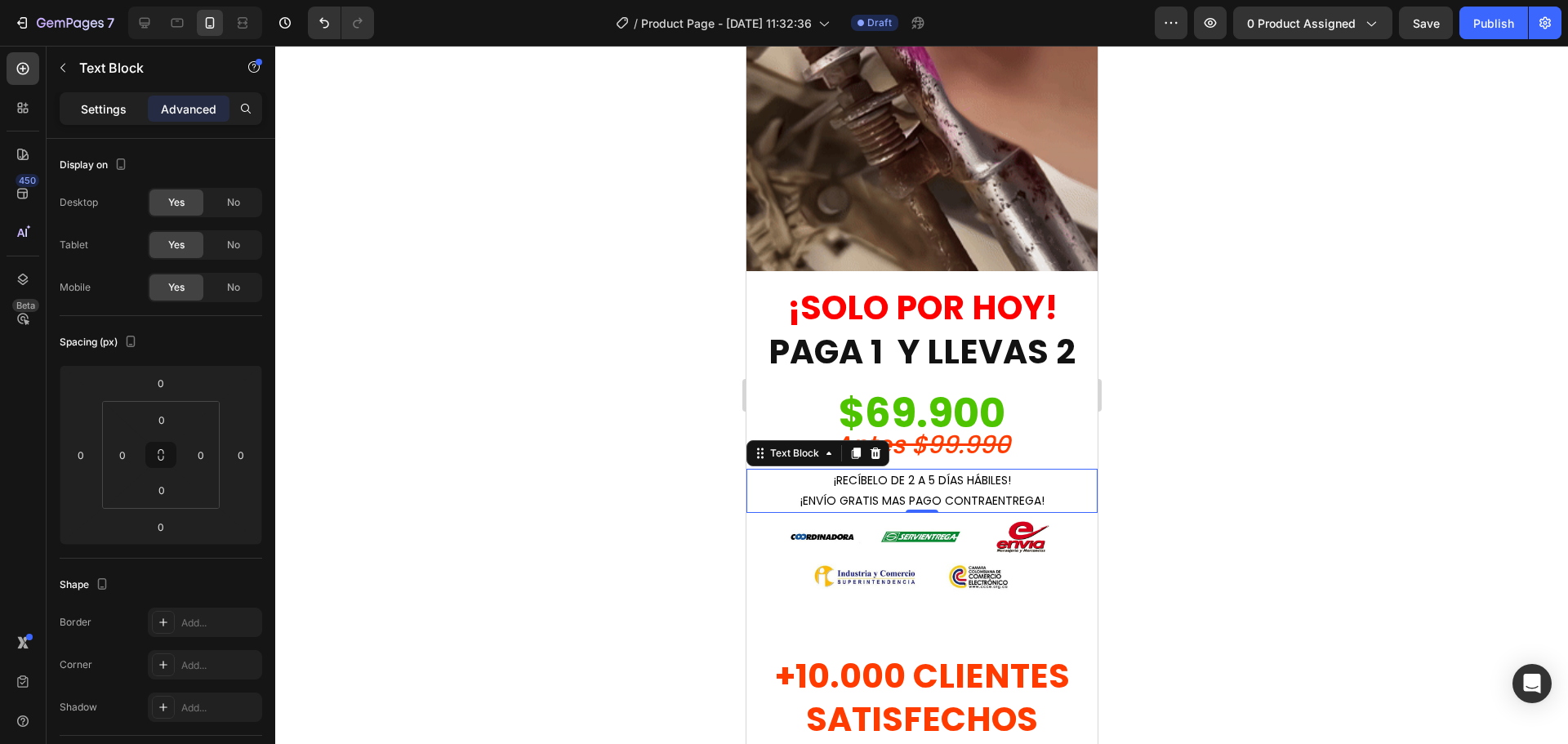
click at [96, 102] on p "Settings" at bounding box center [104, 109] width 46 height 17
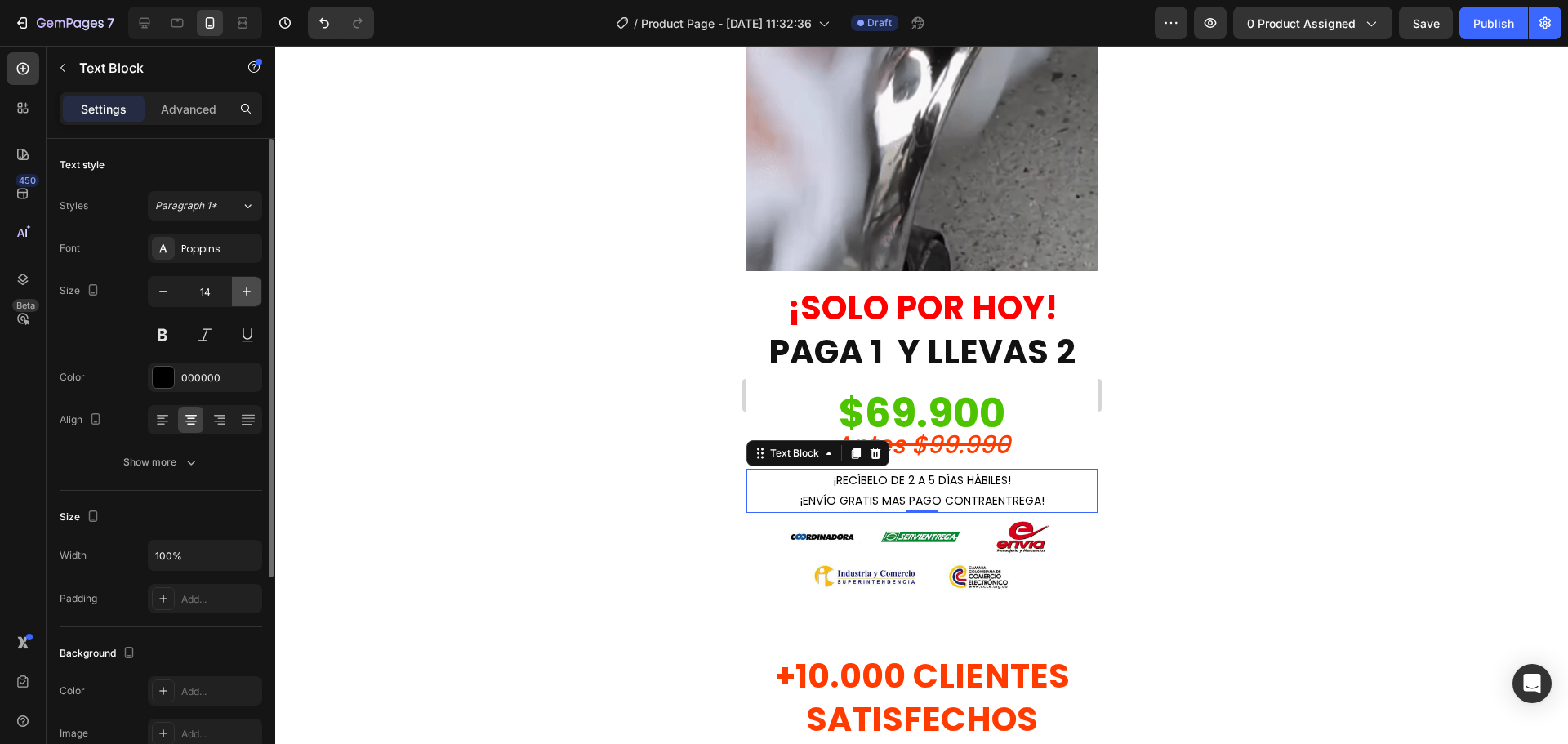
click at [244, 290] on icon "button" at bounding box center [246, 291] width 16 height 16
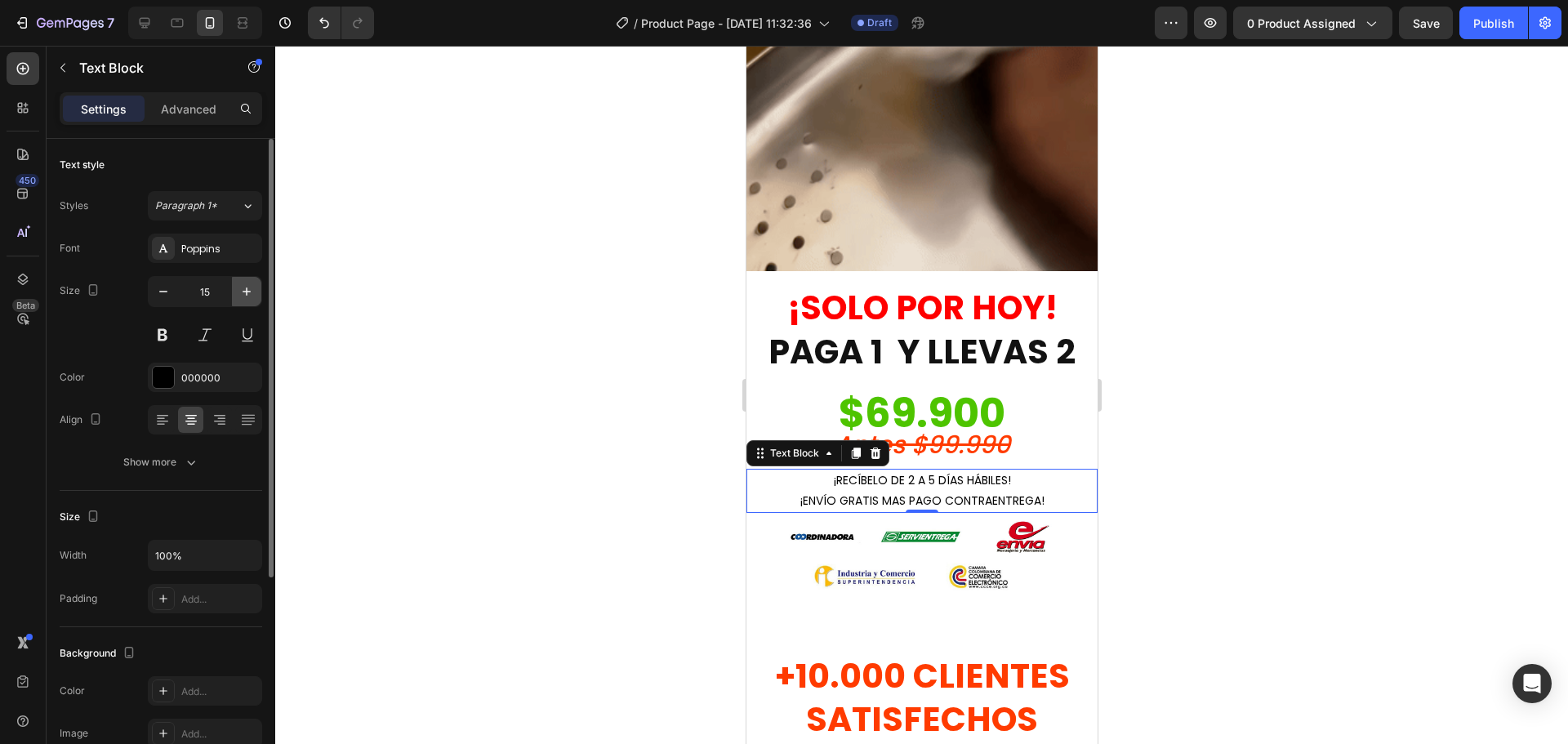
click at [244, 290] on icon "button" at bounding box center [246, 291] width 16 height 16
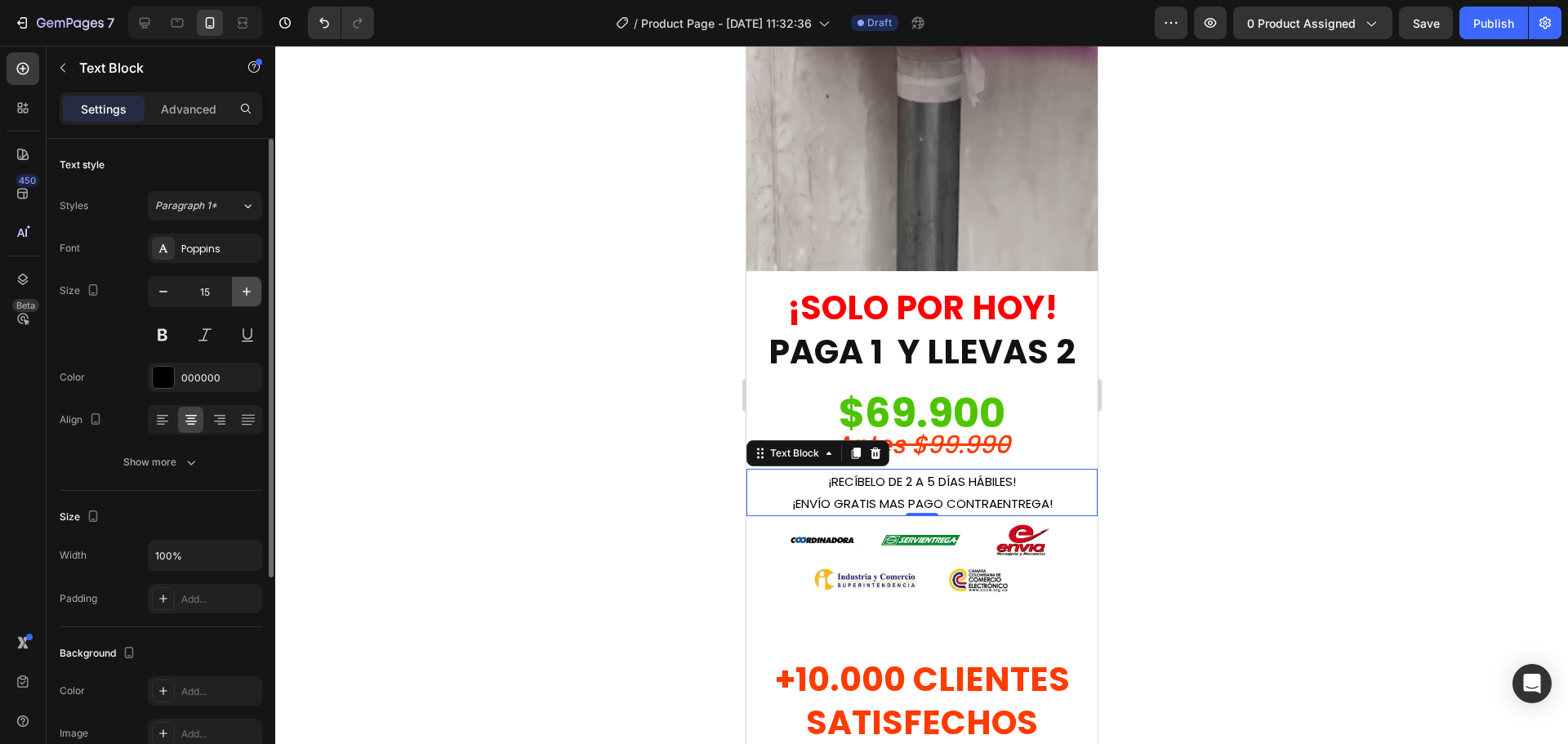
type input "16"
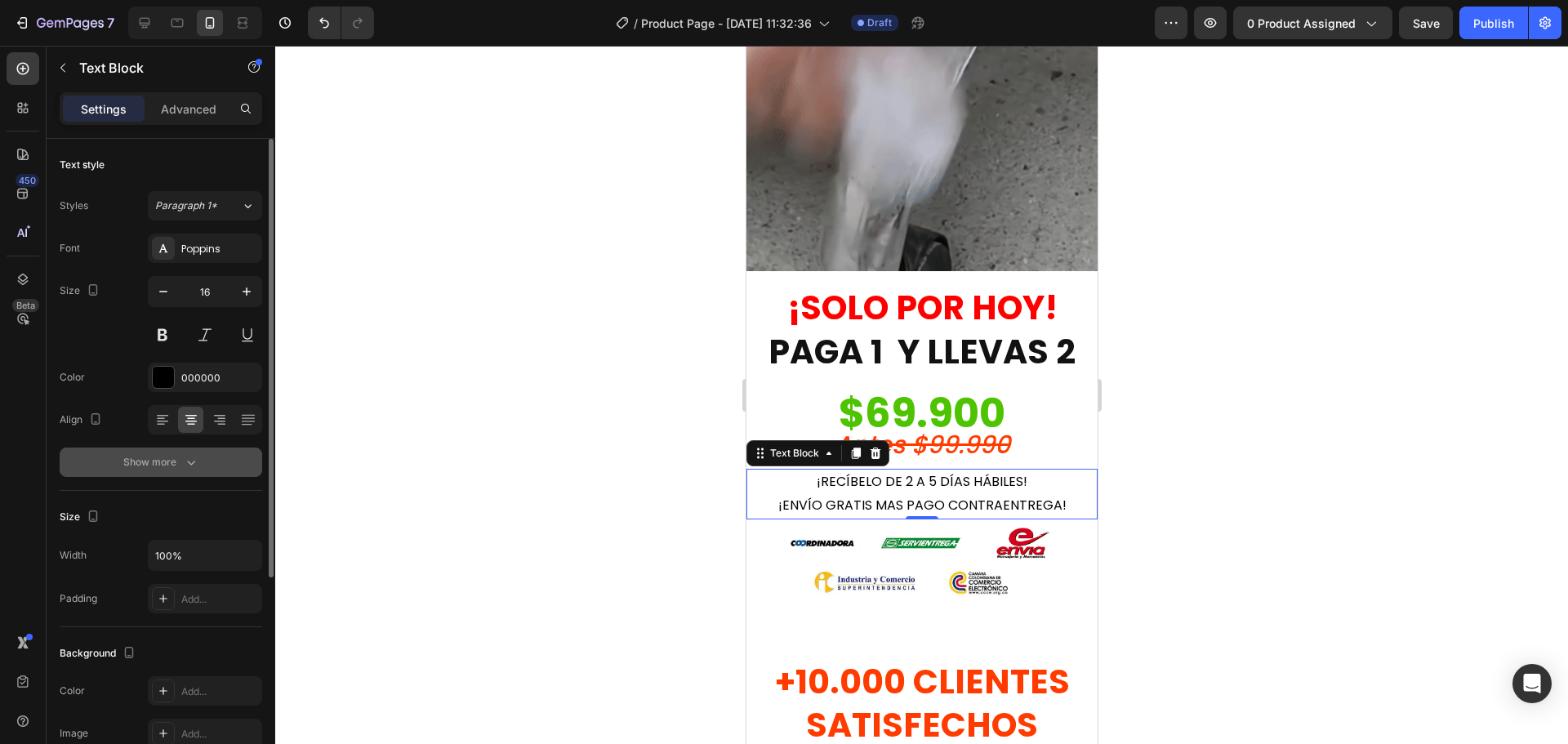
click at [174, 471] on button "Show more" at bounding box center [161, 462] width 202 height 30
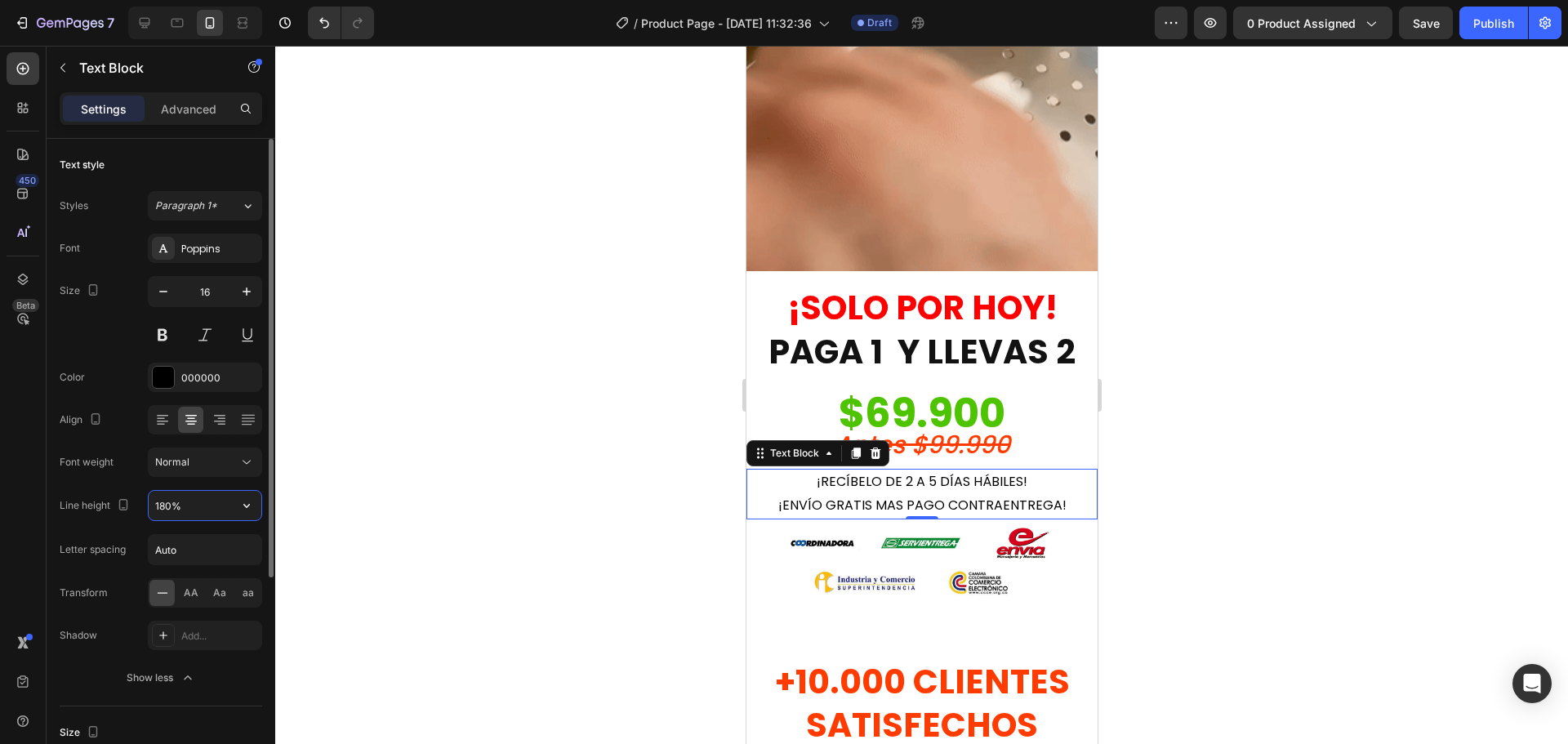
click at [176, 496] on input "180%" at bounding box center [205, 505] width 113 height 30
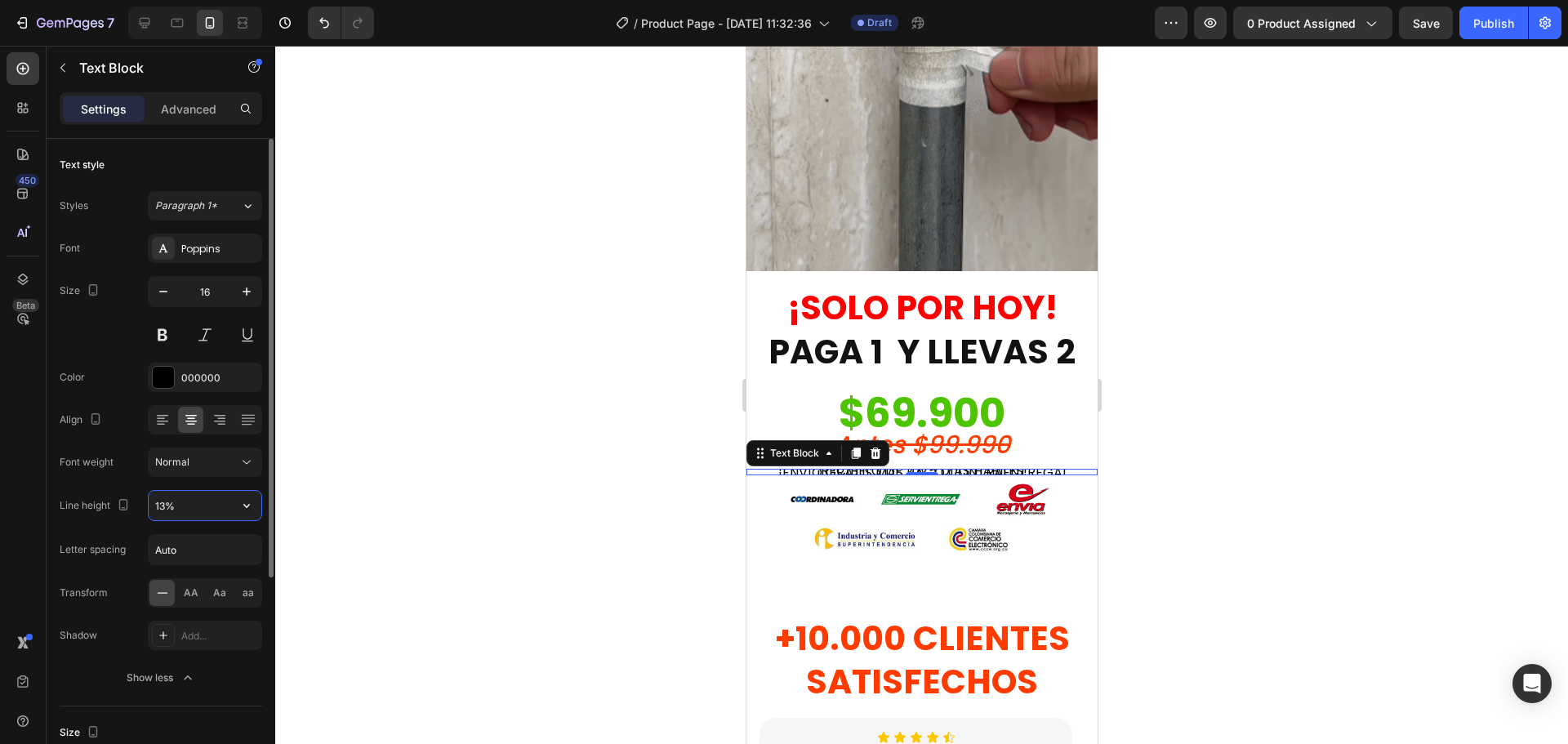
type input "130%"
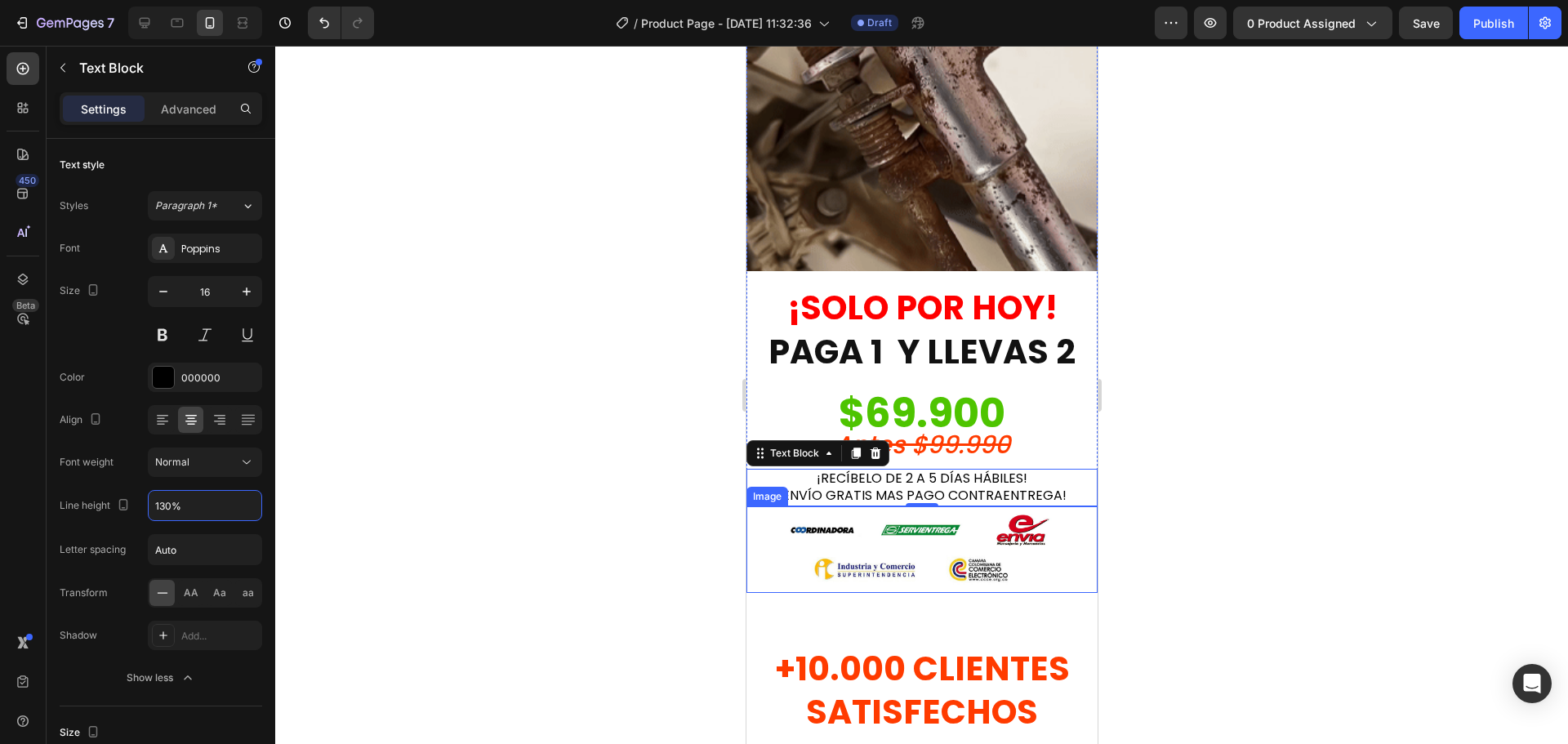
click at [906, 531] on img at bounding box center [921, 550] width 281 height 88
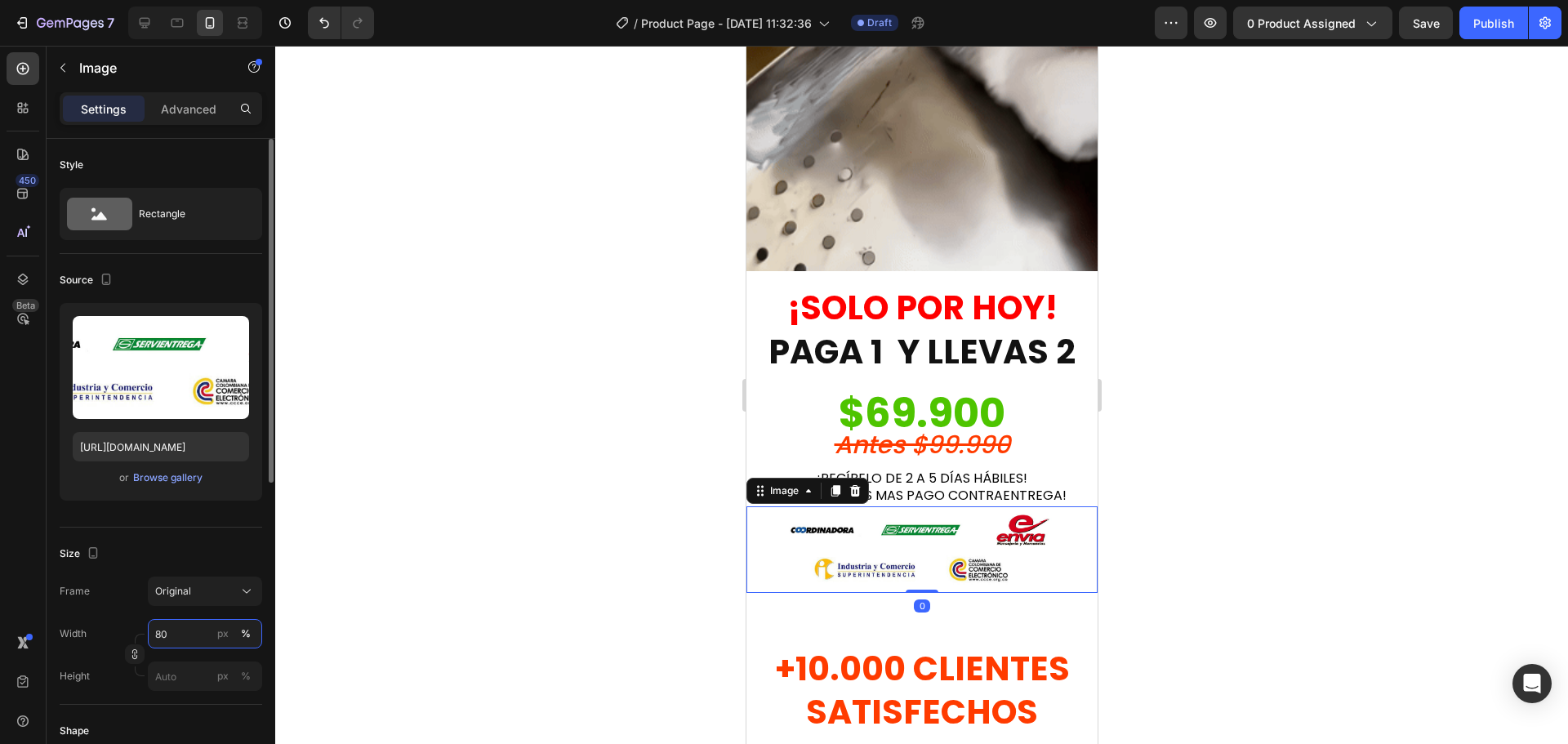
click at [174, 632] on input "80" at bounding box center [205, 633] width 114 height 30
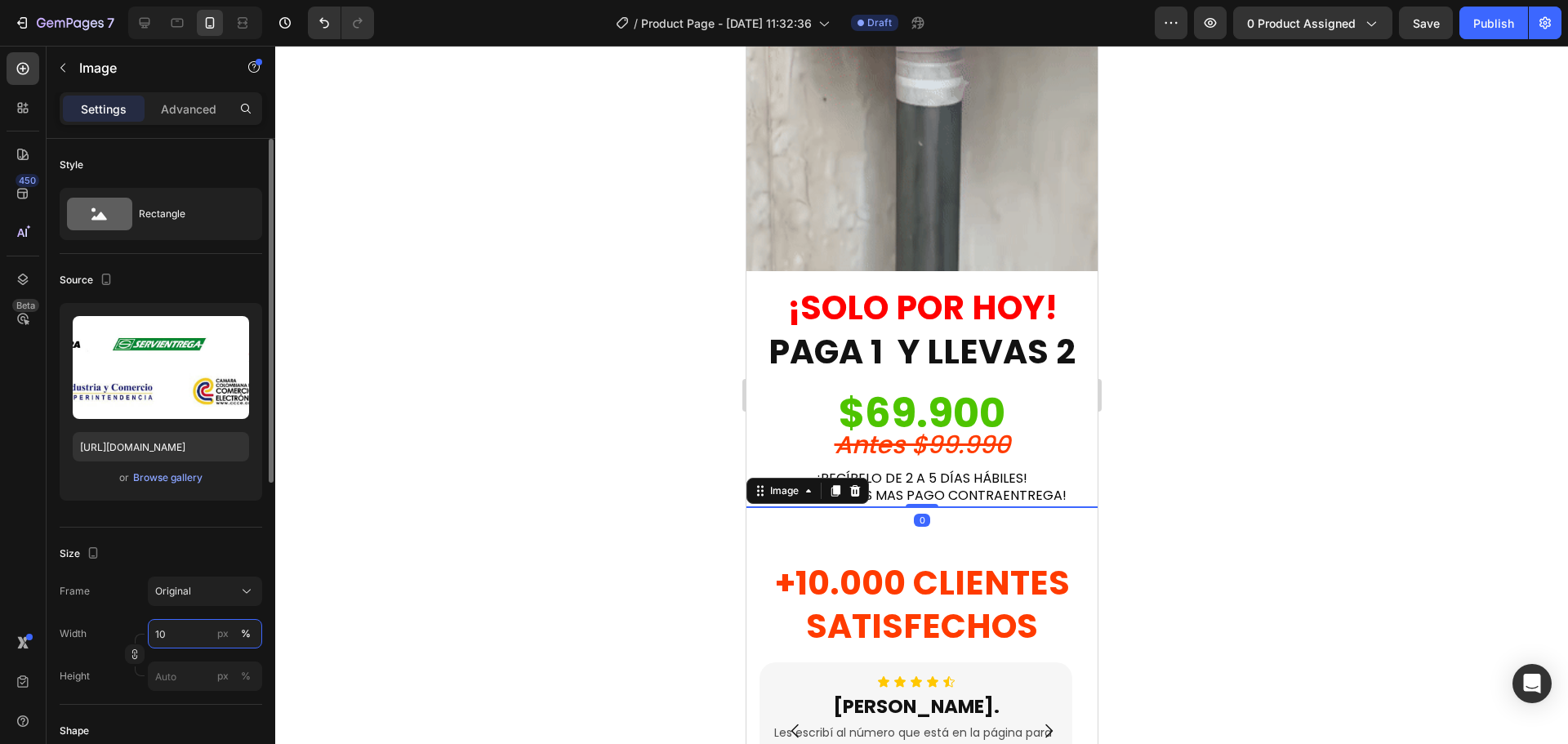
type input "100"
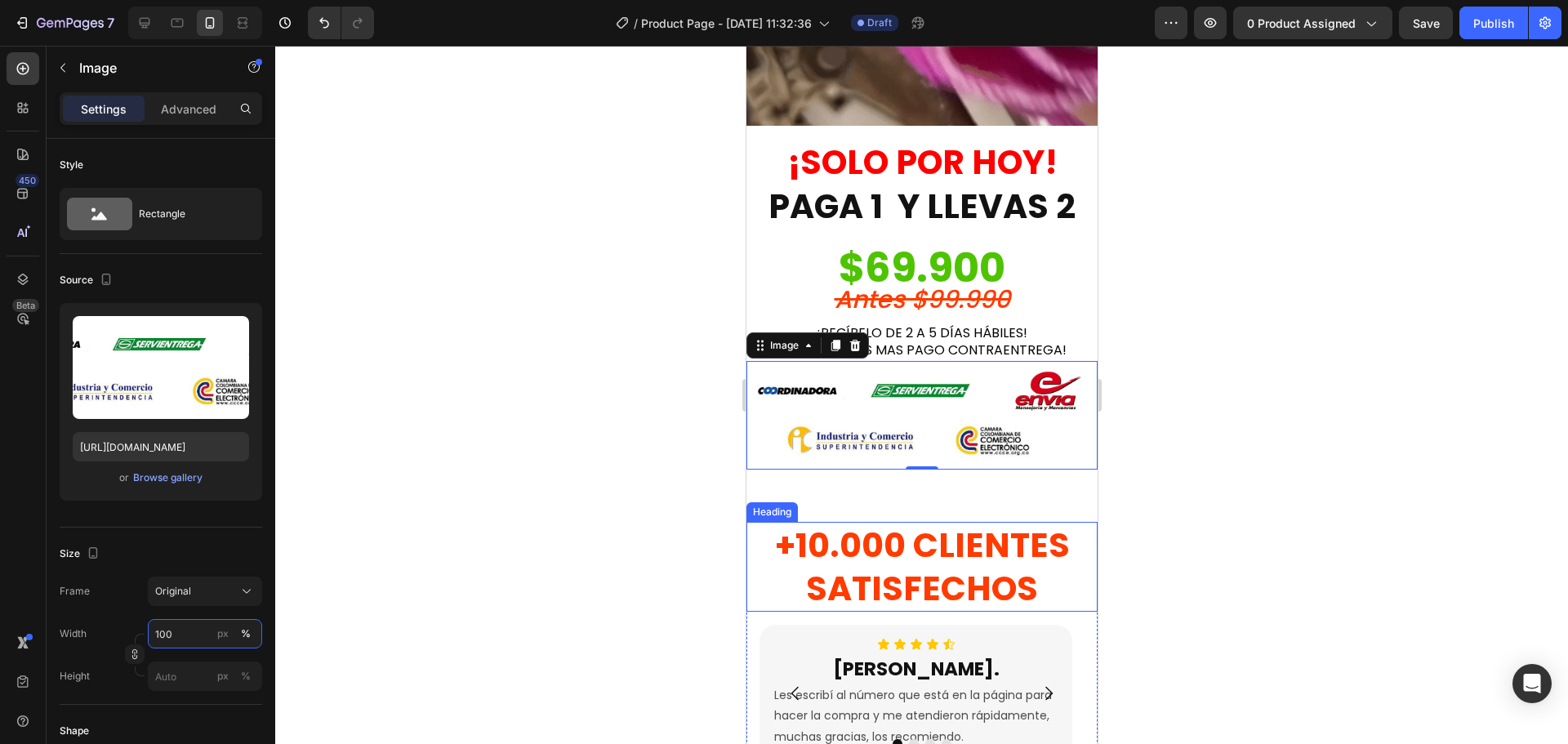
scroll to position [2514, 0]
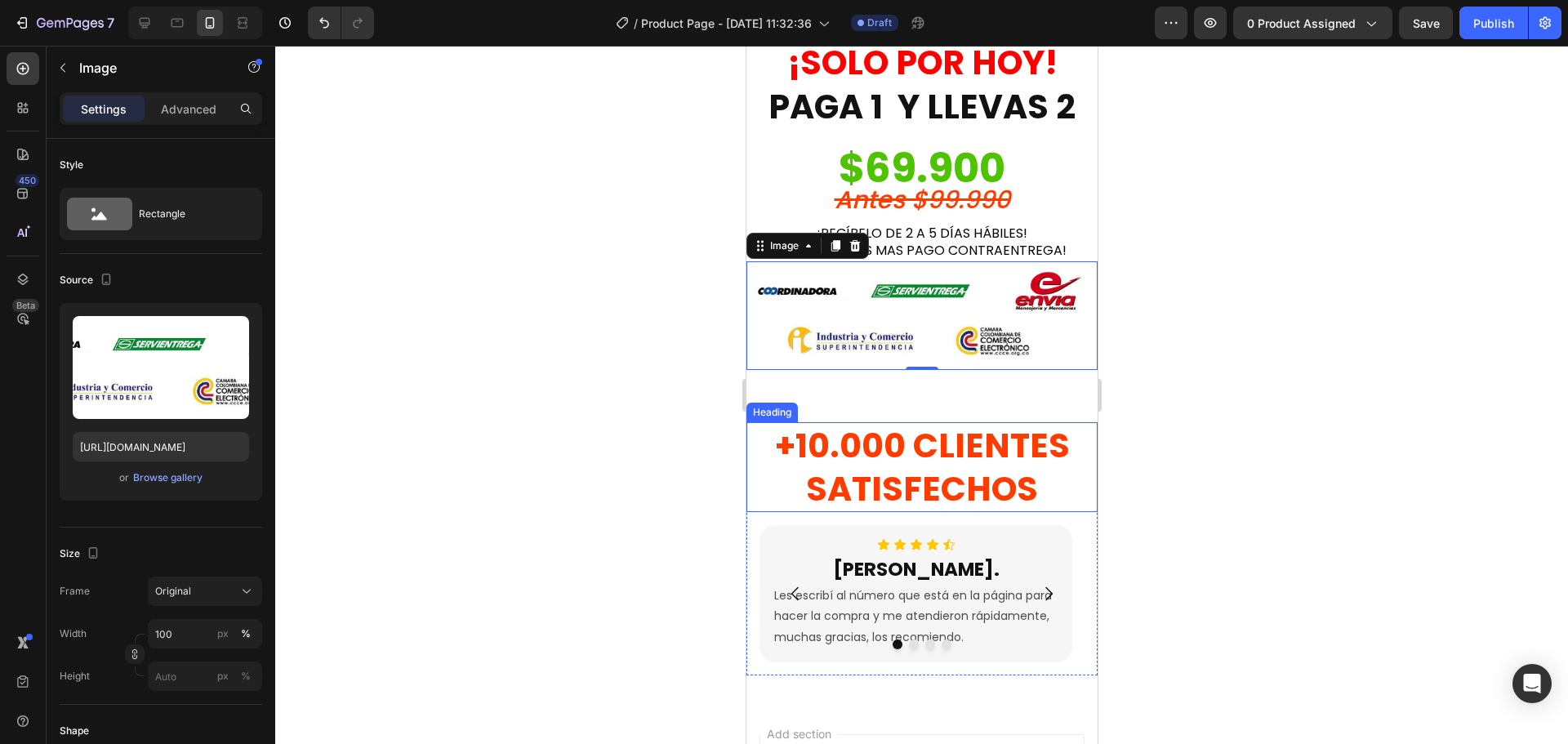
click at [900, 435] on h2 "+10.000 CLIENTES SATISFECHOS" at bounding box center [921, 468] width 351 height 91
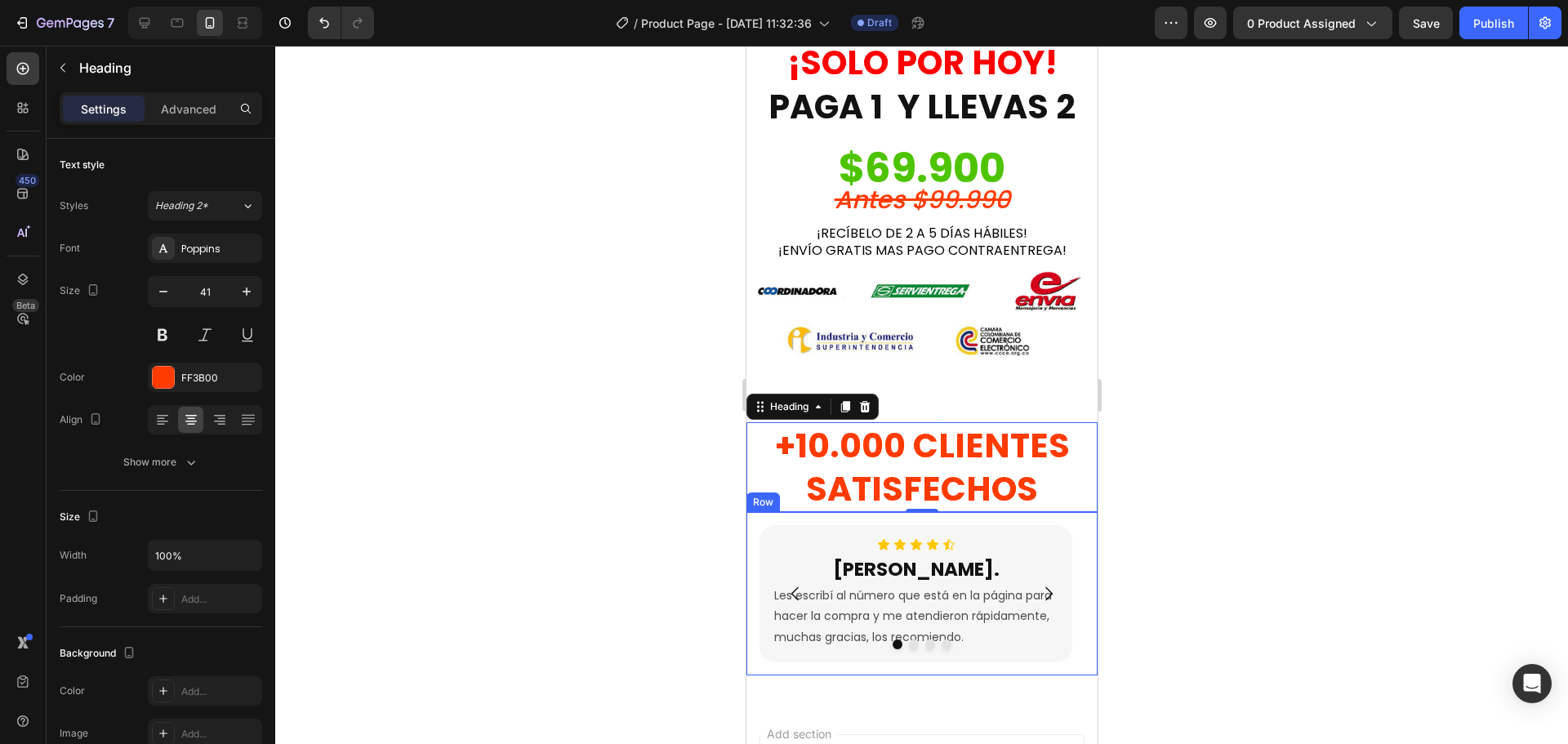
click at [754, 520] on div "Icon Icon Icon Icon Icon Icon List [PERSON_NAME]. Heading Les escribí al número…" at bounding box center [921, 593] width 351 height 163
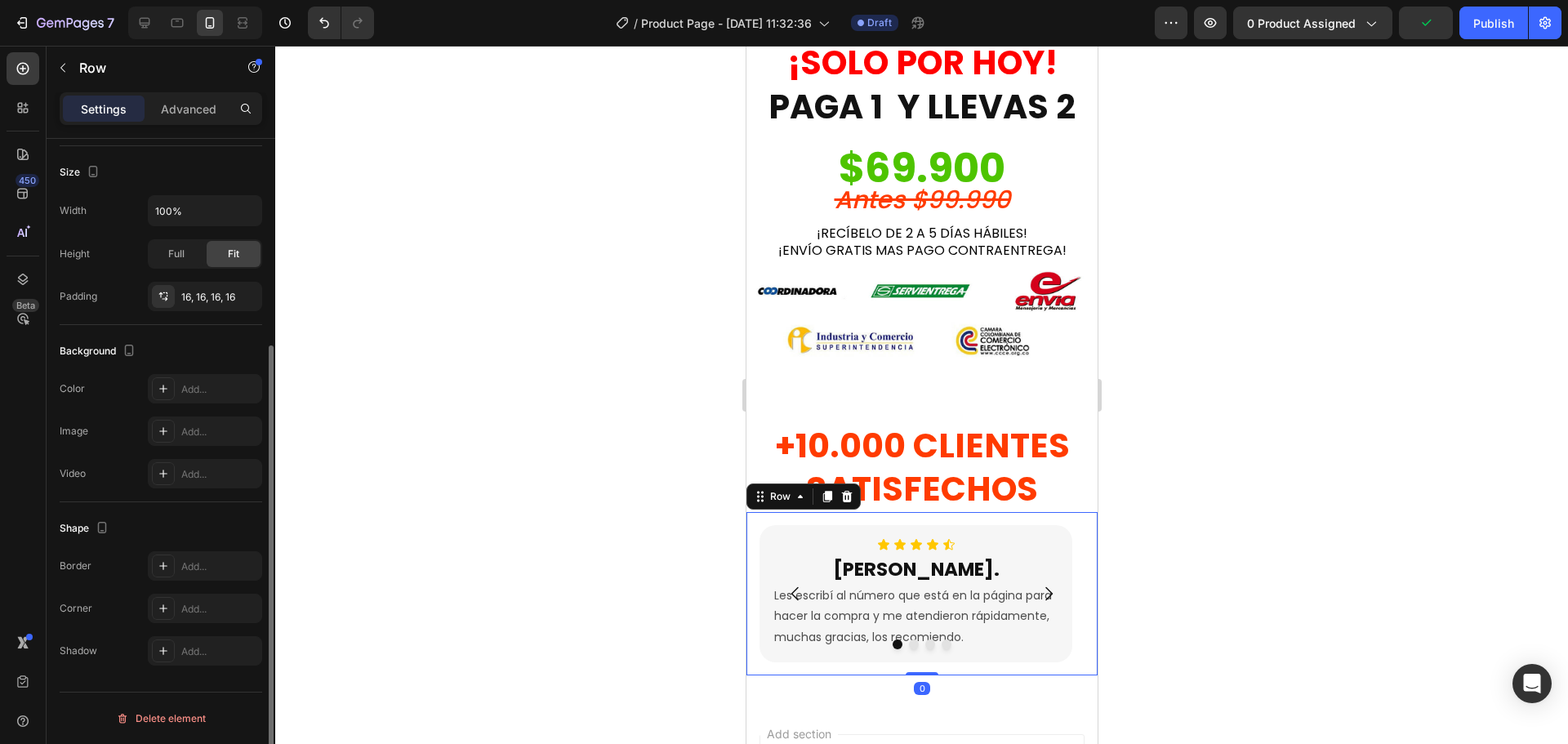
scroll to position [0, 0]
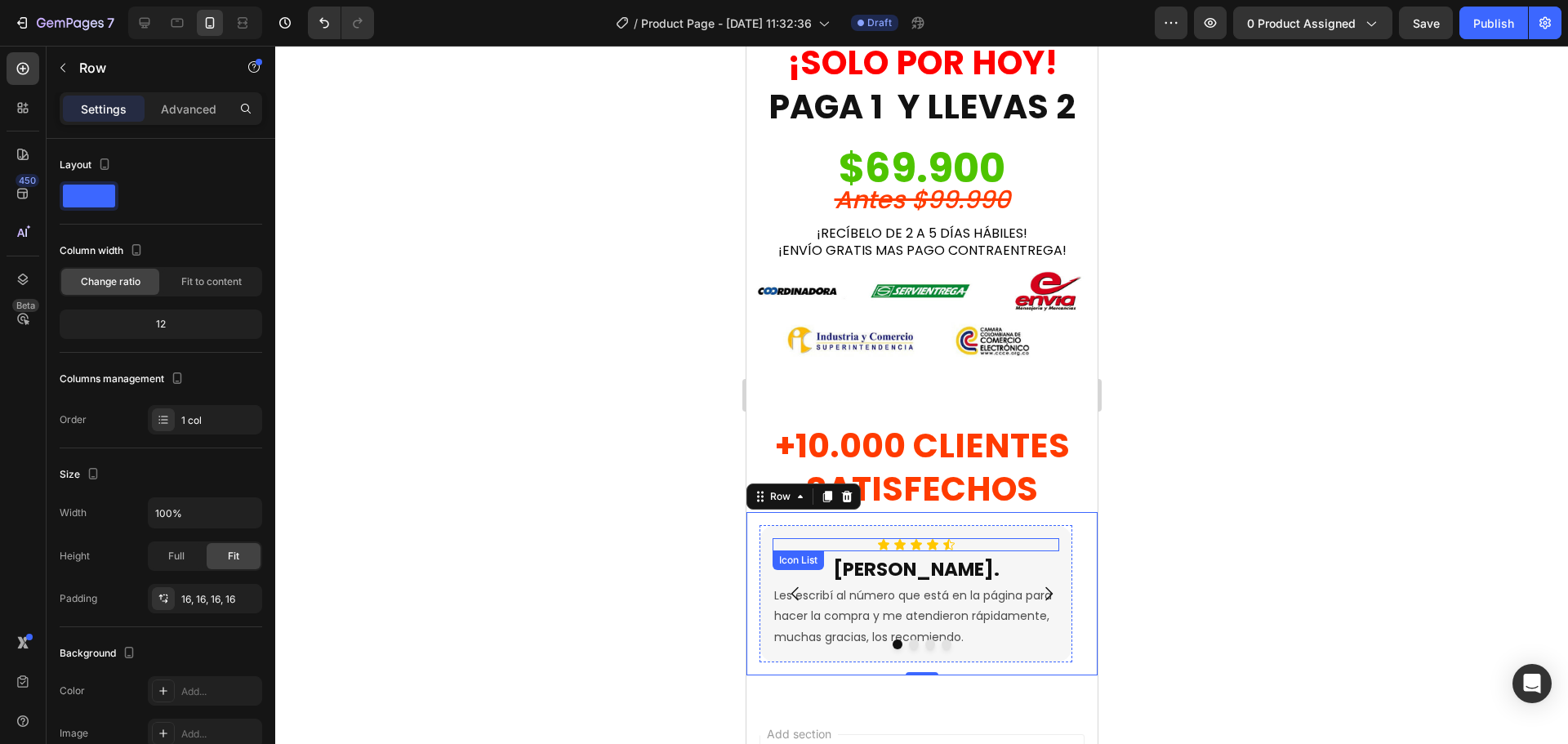
click at [816, 538] on div "Icon Icon Icon Icon Icon" at bounding box center [915, 544] width 287 height 13
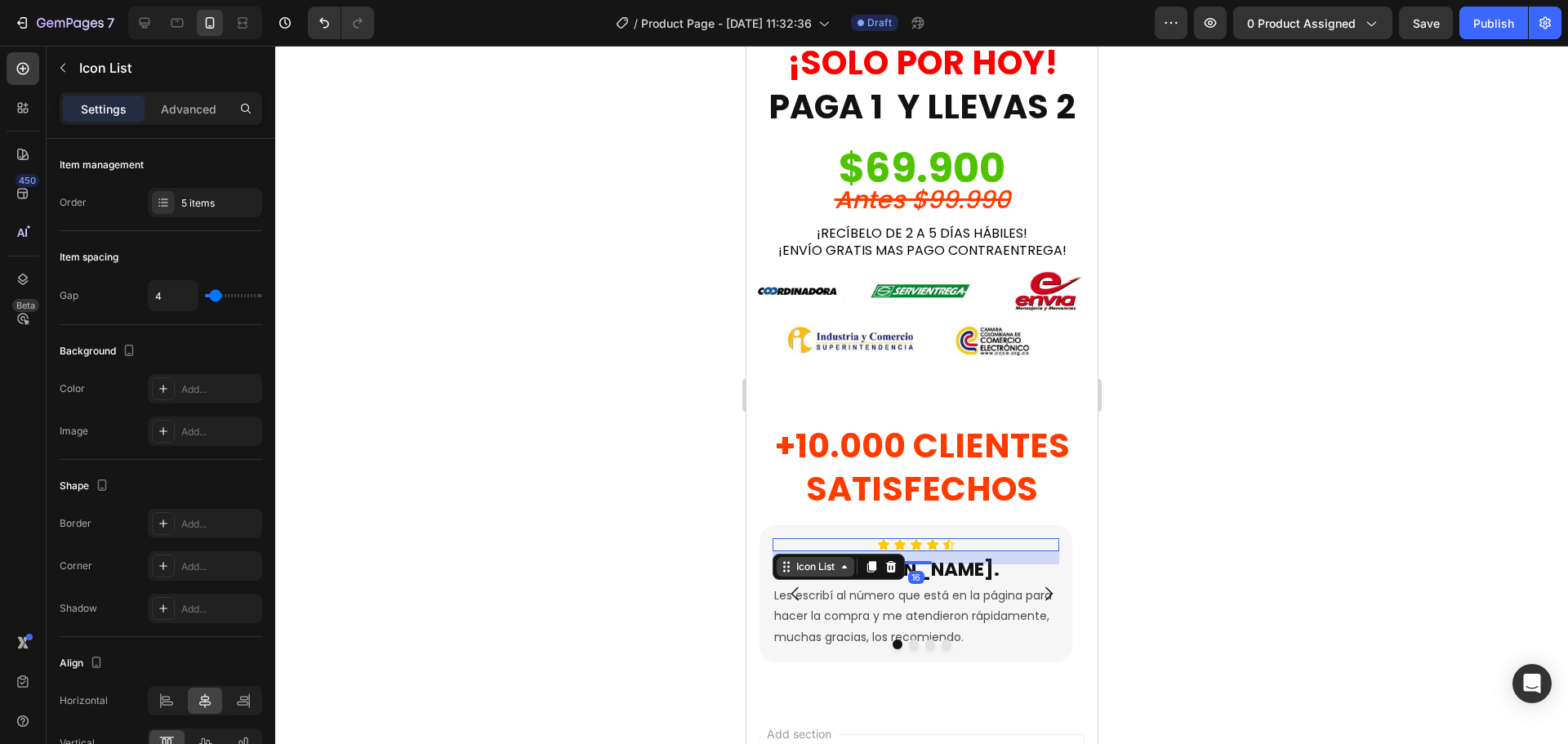
click at [819, 559] on div "Icon List" at bounding box center [815, 566] width 45 height 14
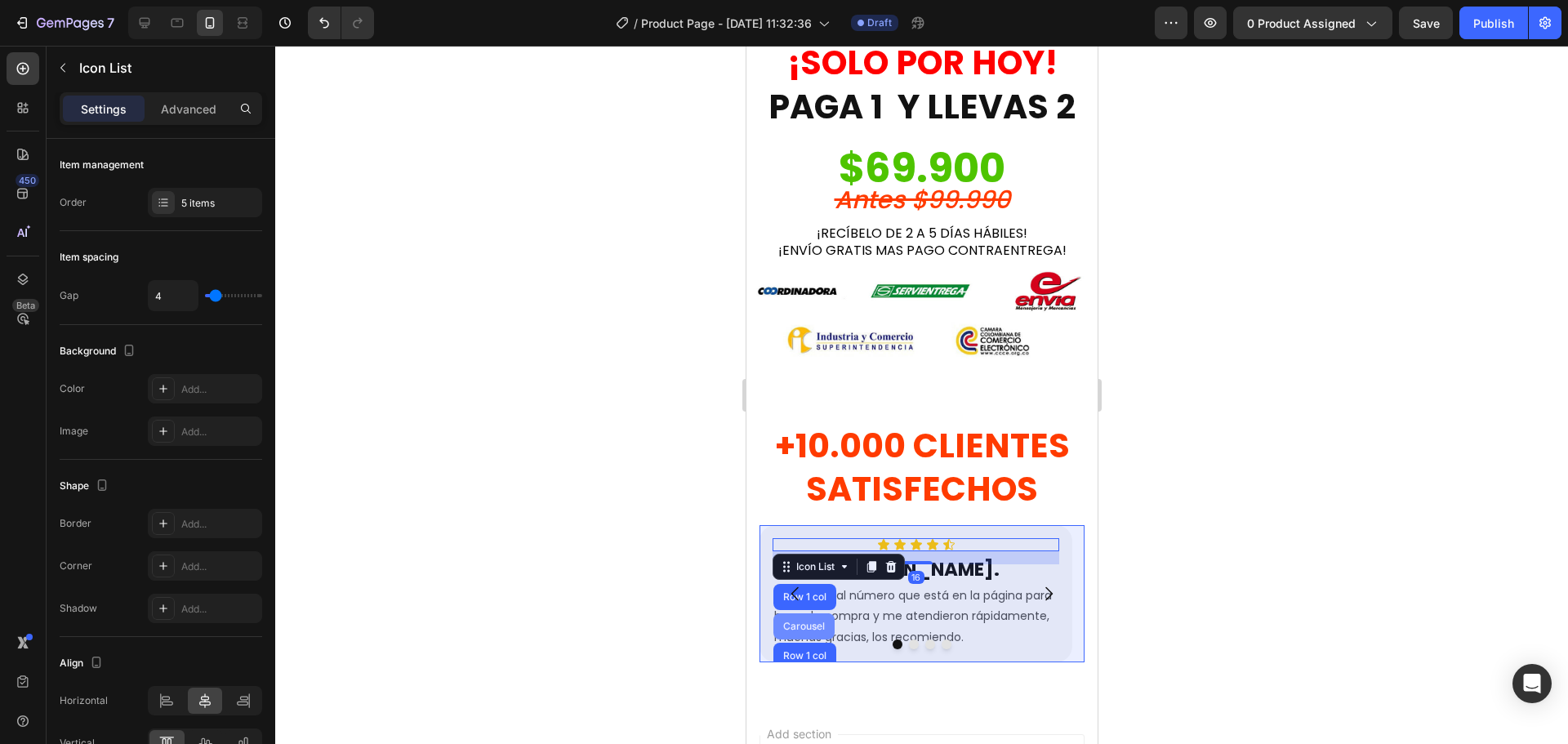
click at [811, 622] on div "Carousel" at bounding box center [803, 627] width 48 height 10
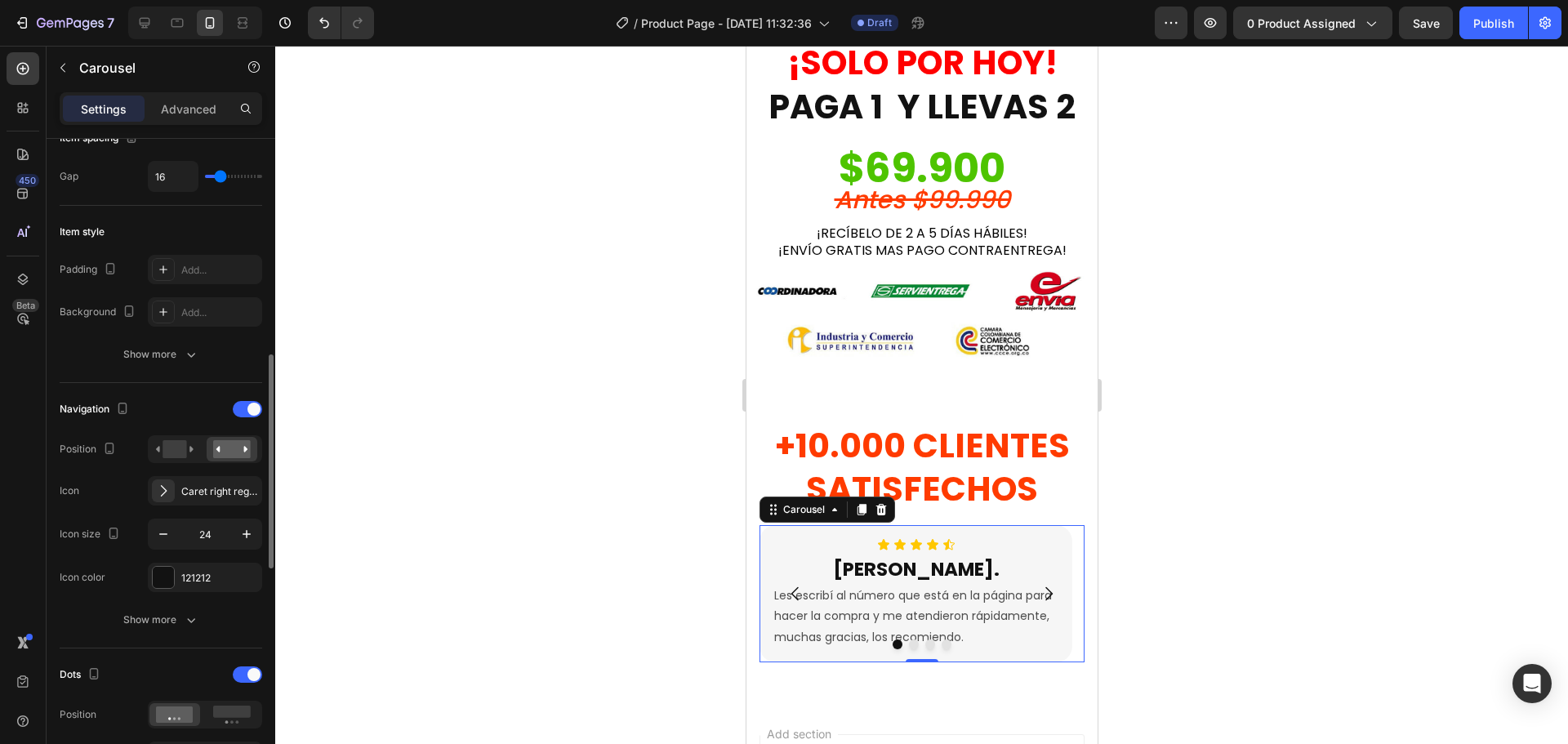
scroll to position [408, 0]
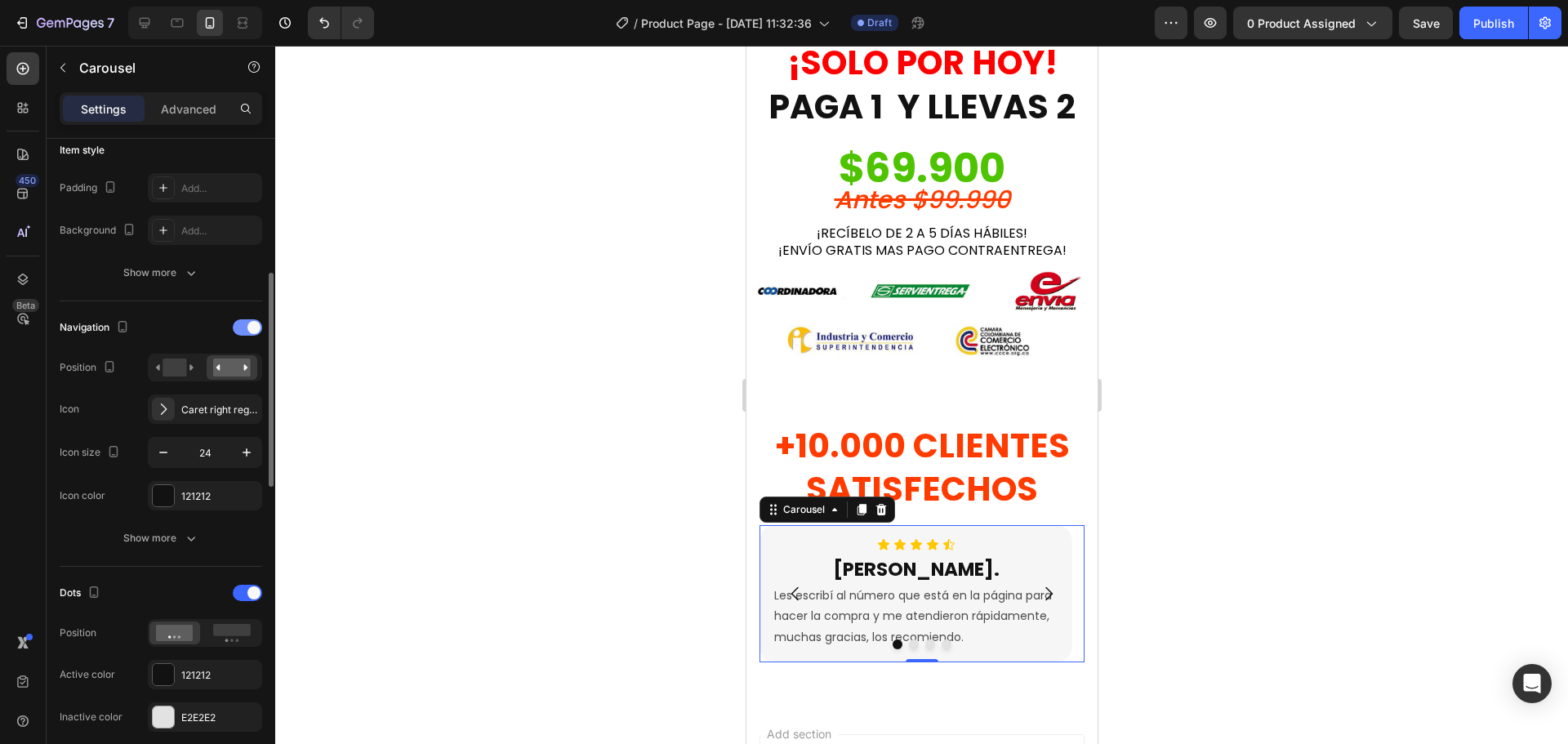
click at [249, 327] on span at bounding box center [253, 327] width 13 height 13
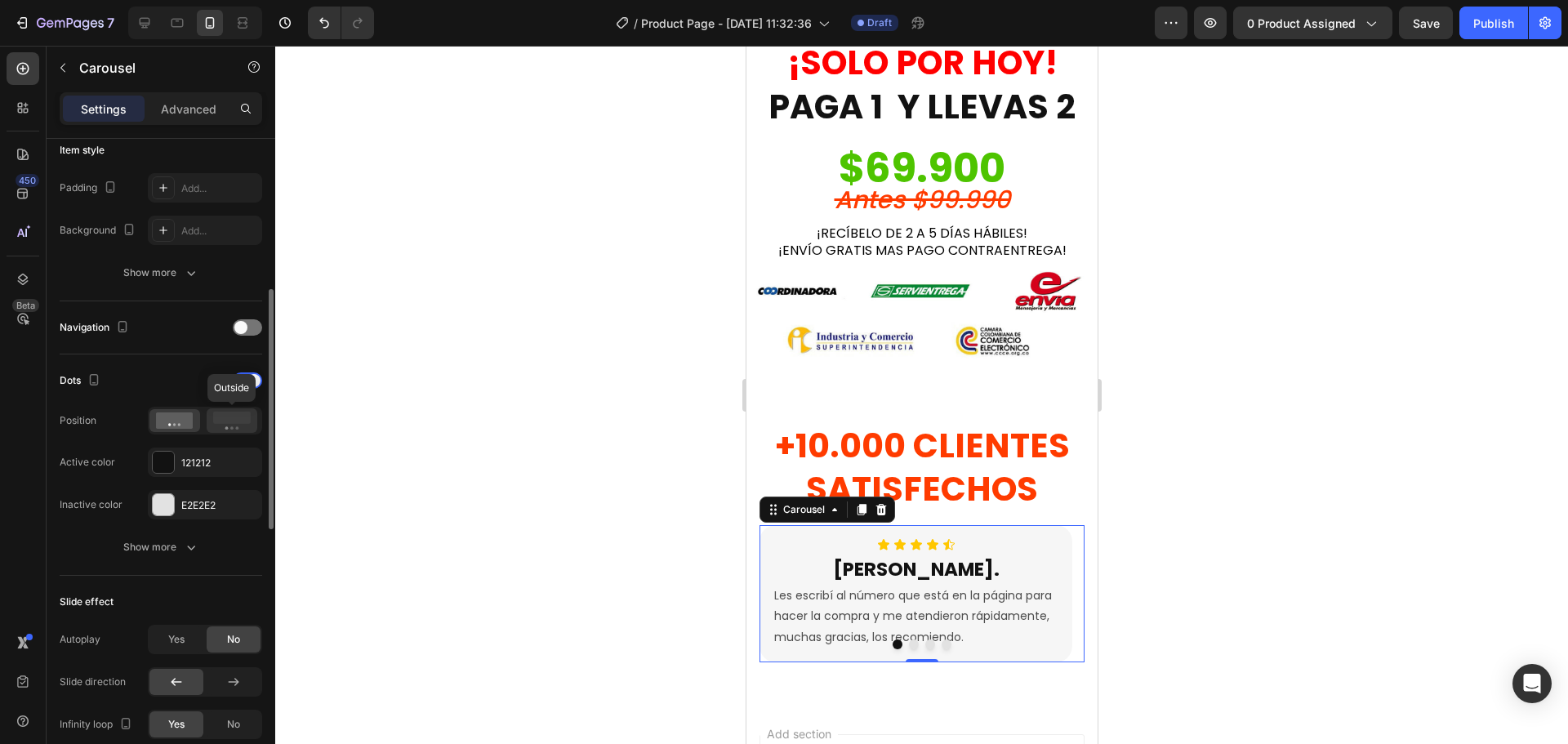
click at [230, 428] on icon at bounding box center [232, 420] width 37 height 18
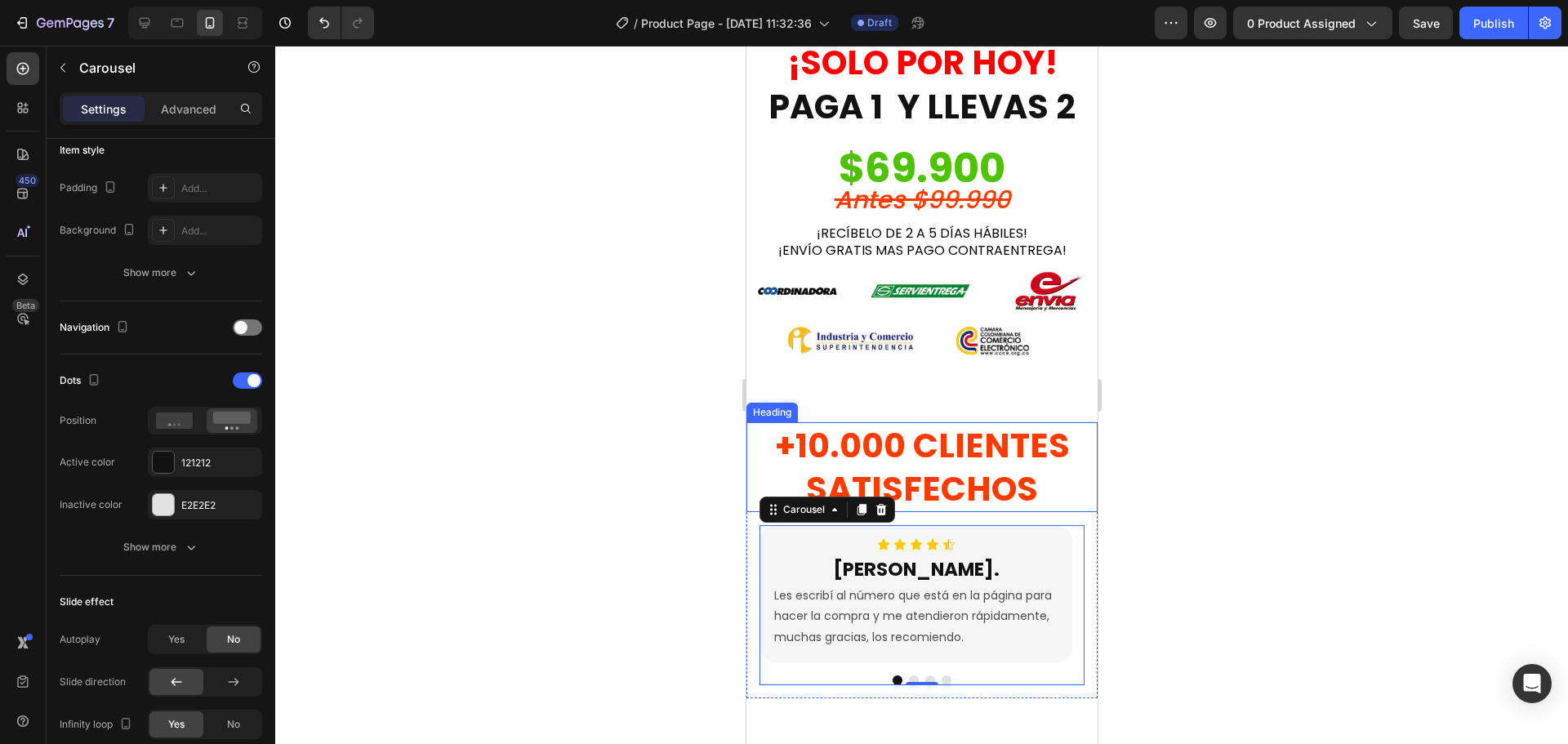
click at [963, 448] on h2 "+10.000 CLIENTES SATISFECHOS" at bounding box center [921, 468] width 351 height 91
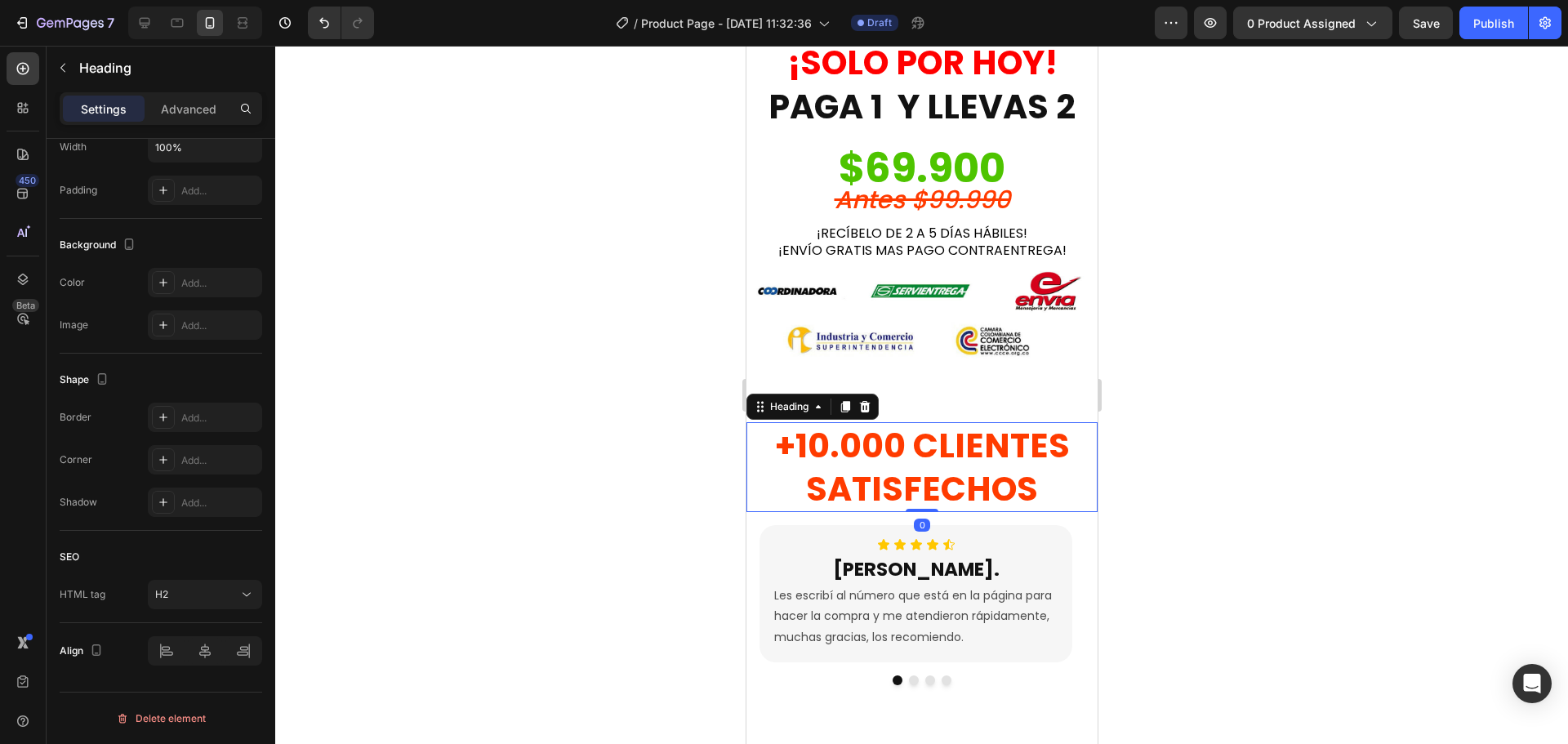
scroll to position [0, 0]
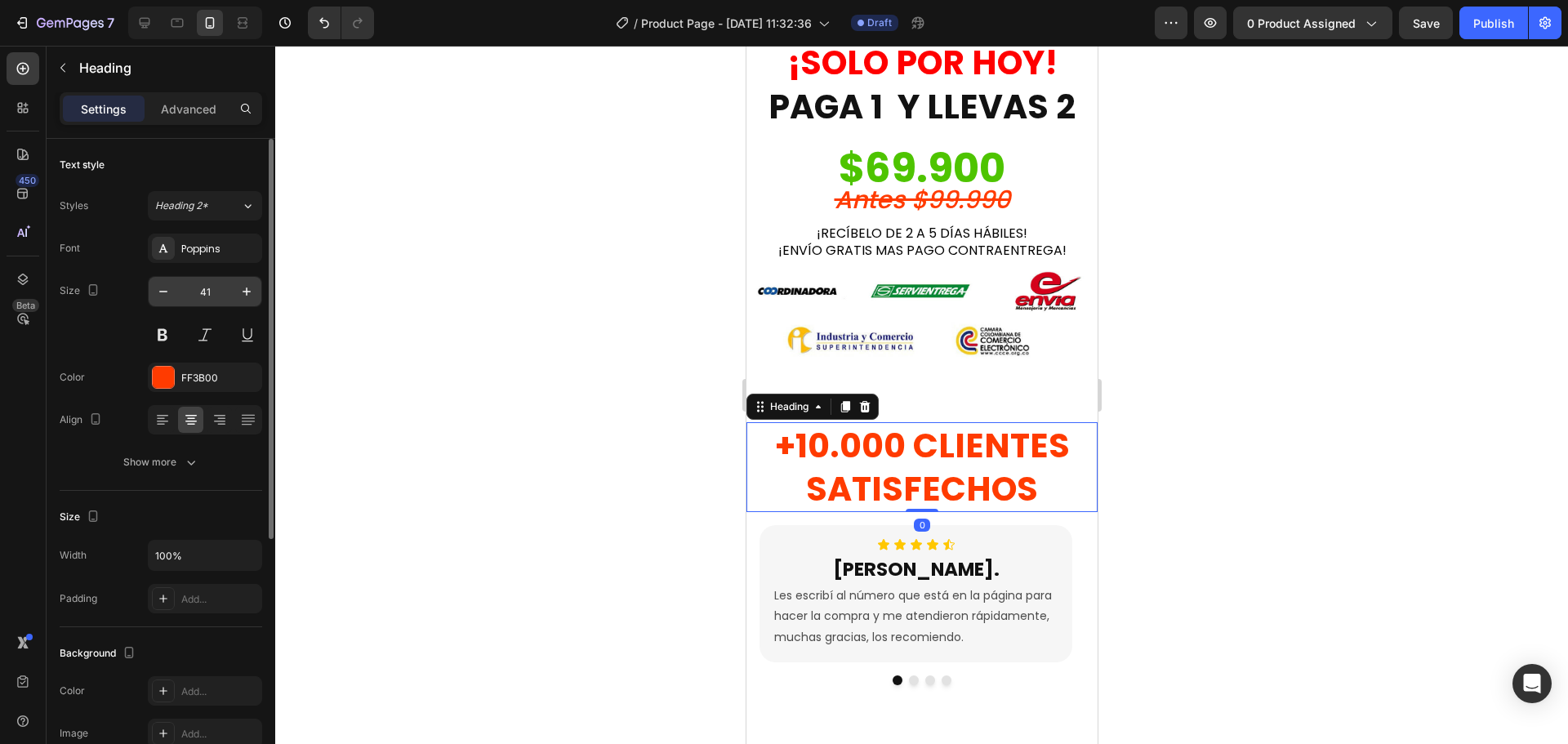
click at [215, 303] on input "41" at bounding box center [204, 292] width 54 height 30
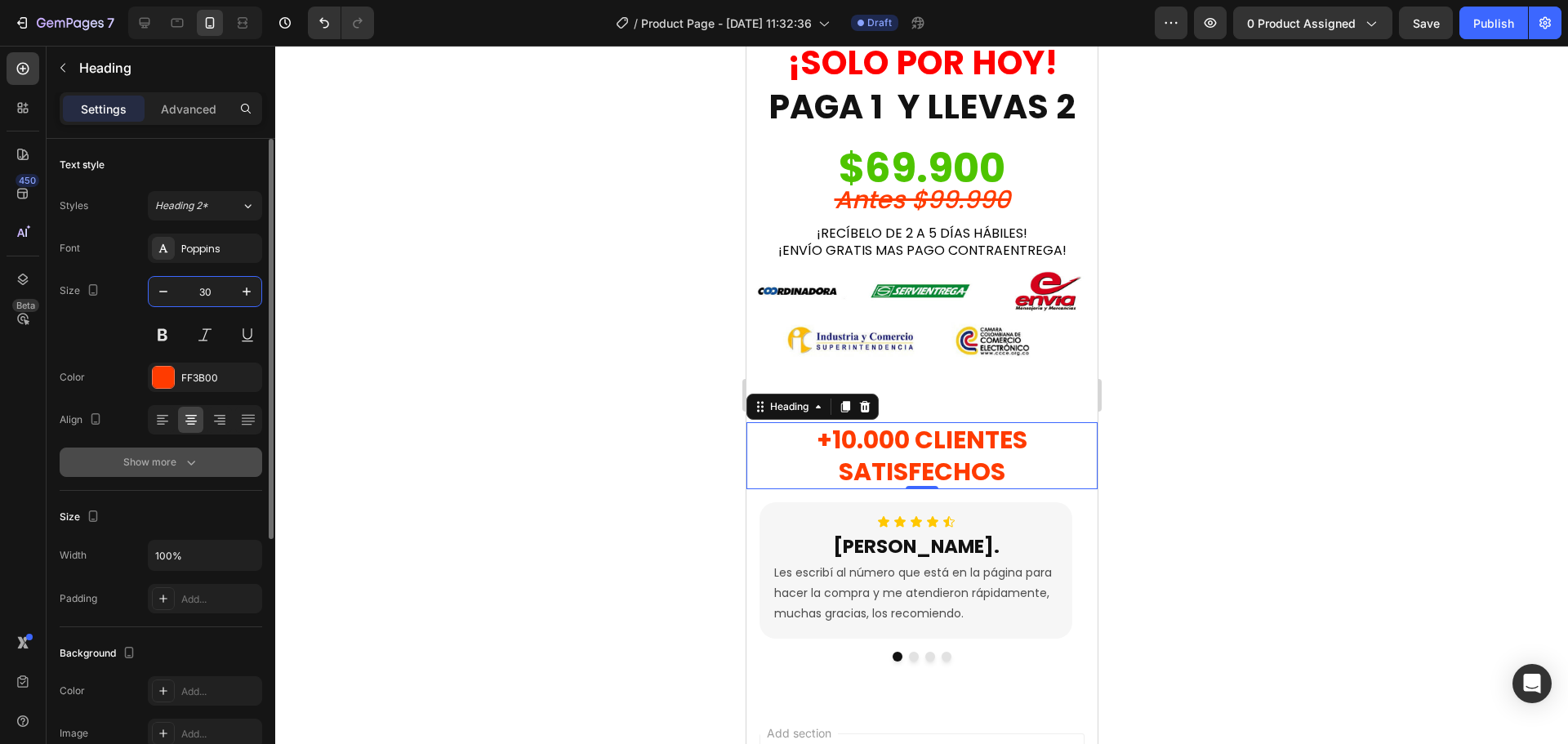
type input "30"
click at [178, 464] on div "Show more" at bounding box center [161, 462] width 76 height 16
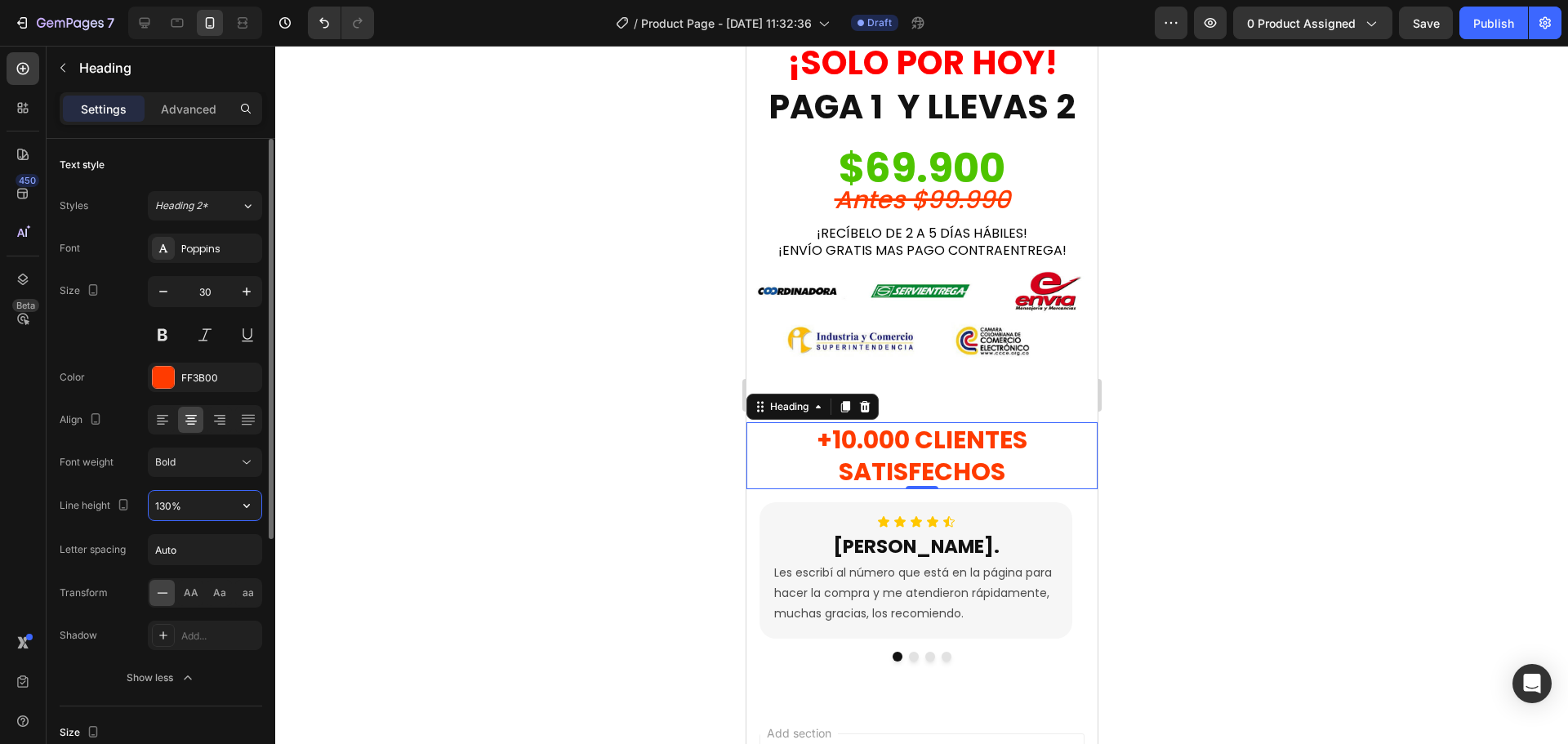
click at [195, 507] on input "130%" at bounding box center [205, 505] width 113 height 30
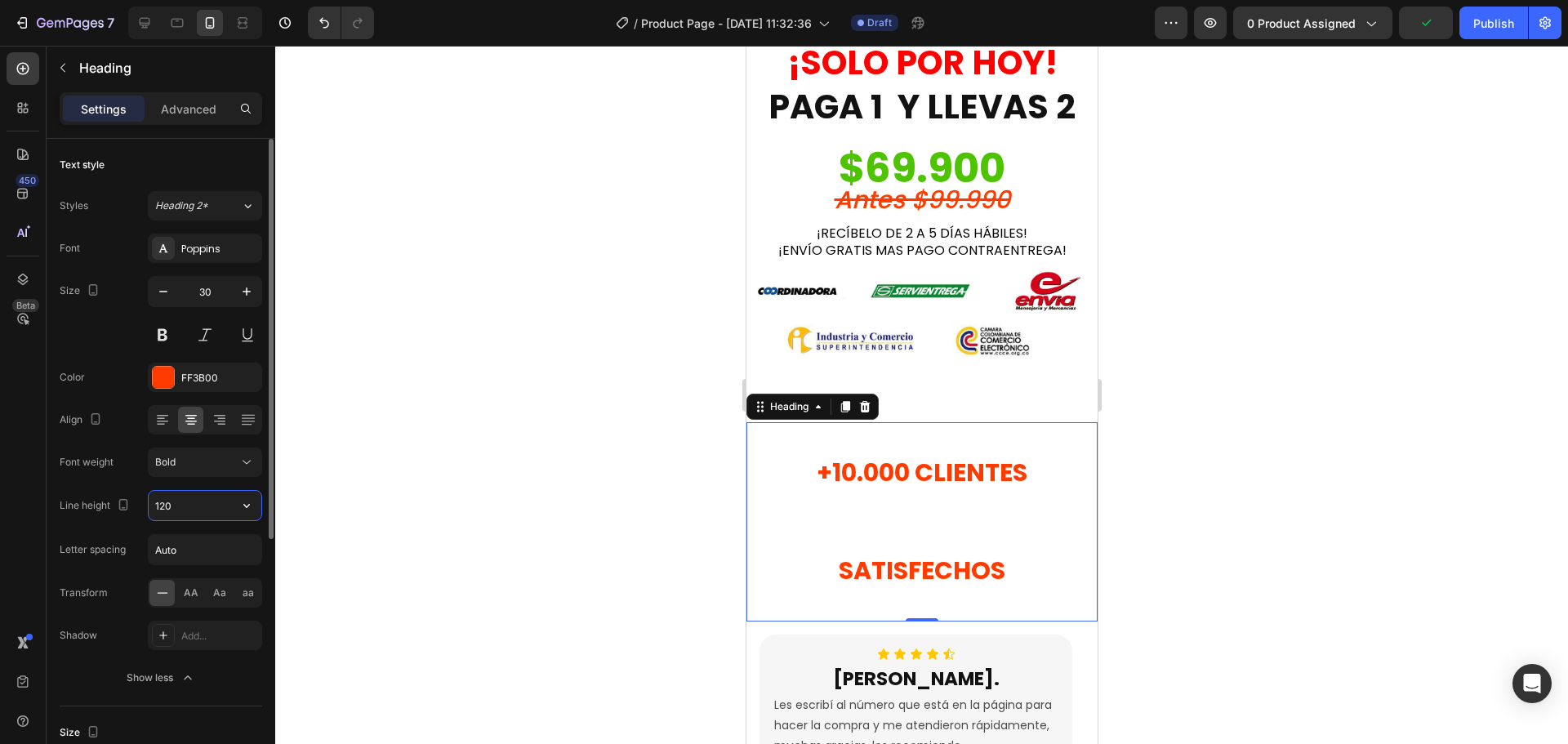
type input "120%"
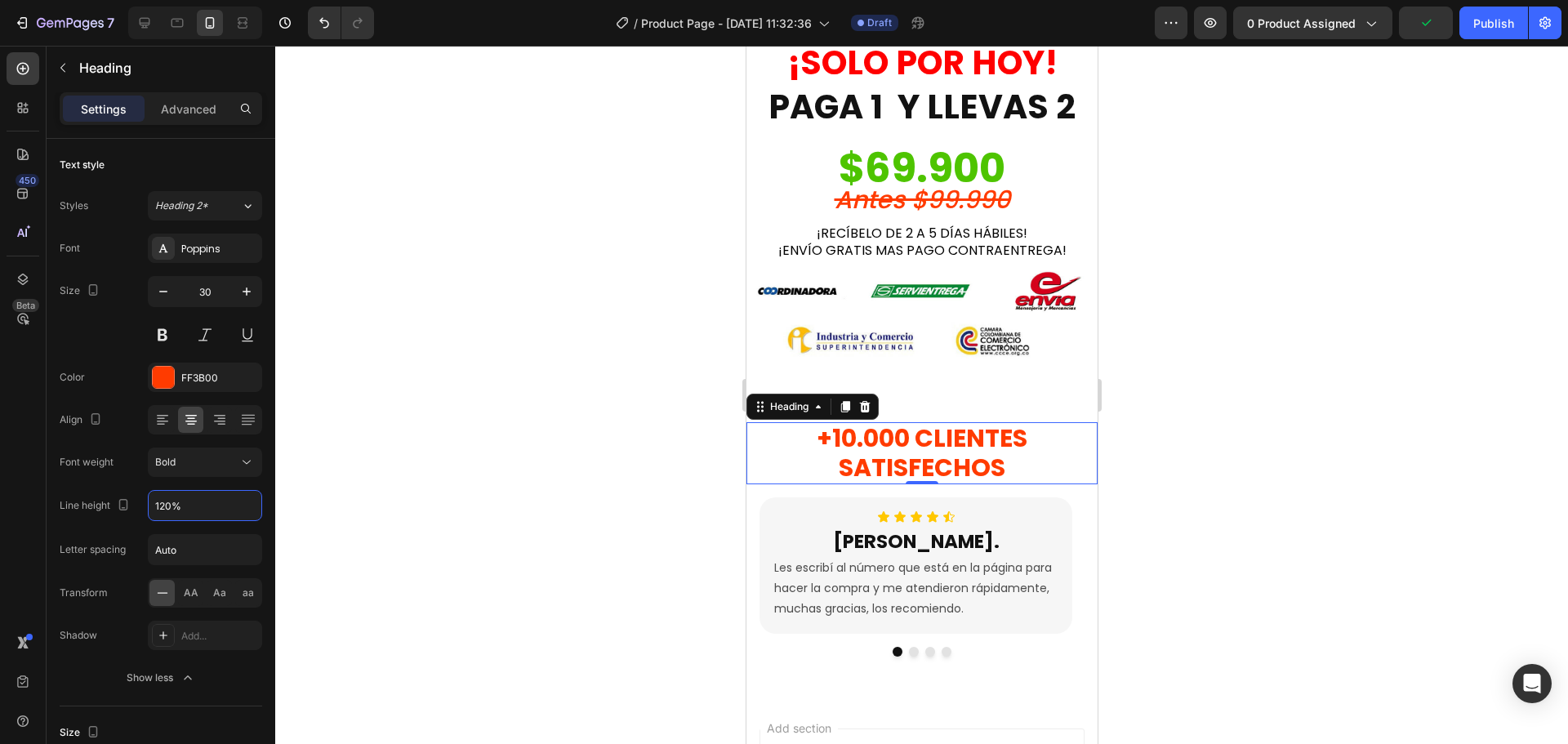
click at [701, 506] on div at bounding box center [922, 395] width 1292 height 698
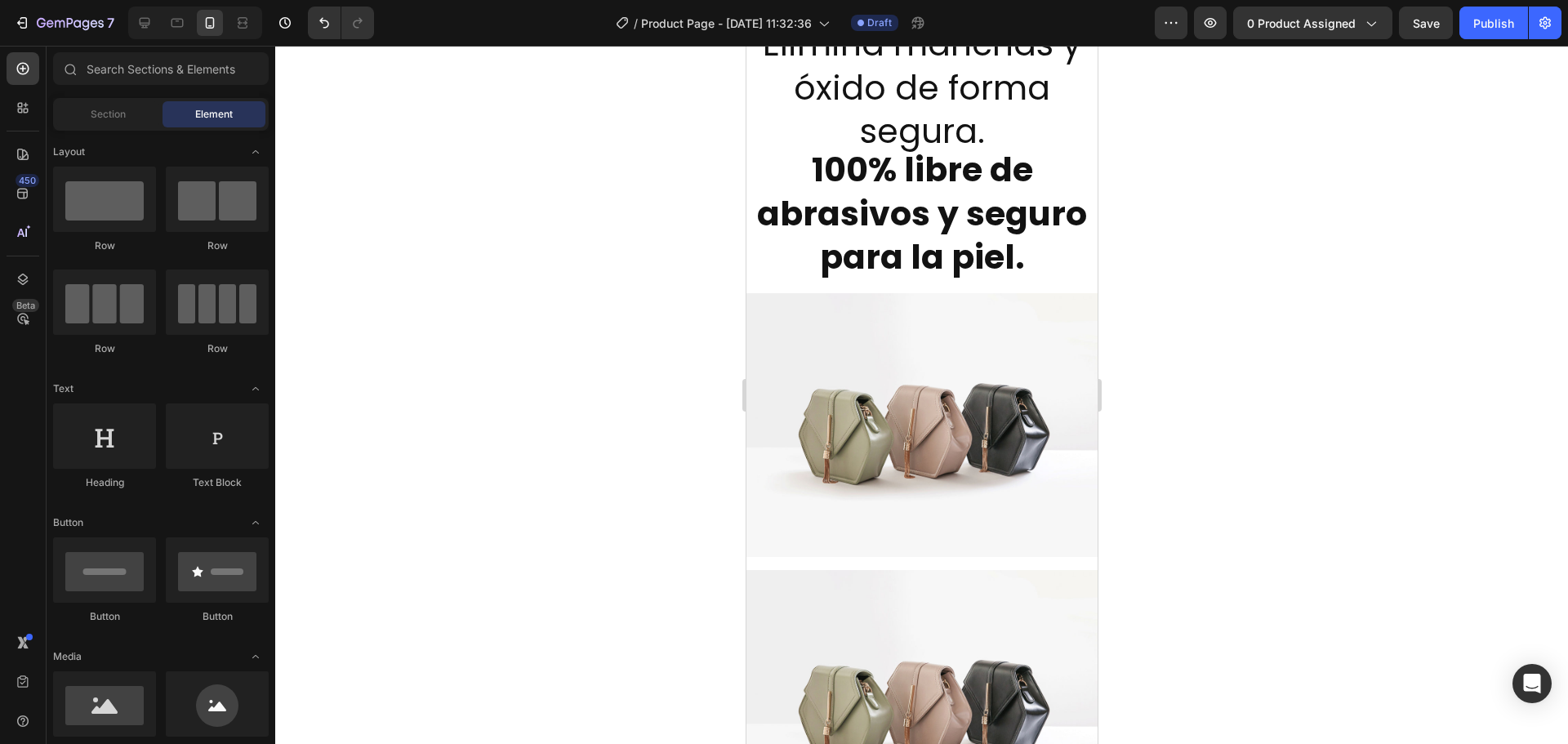
scroll to position [245, 0]
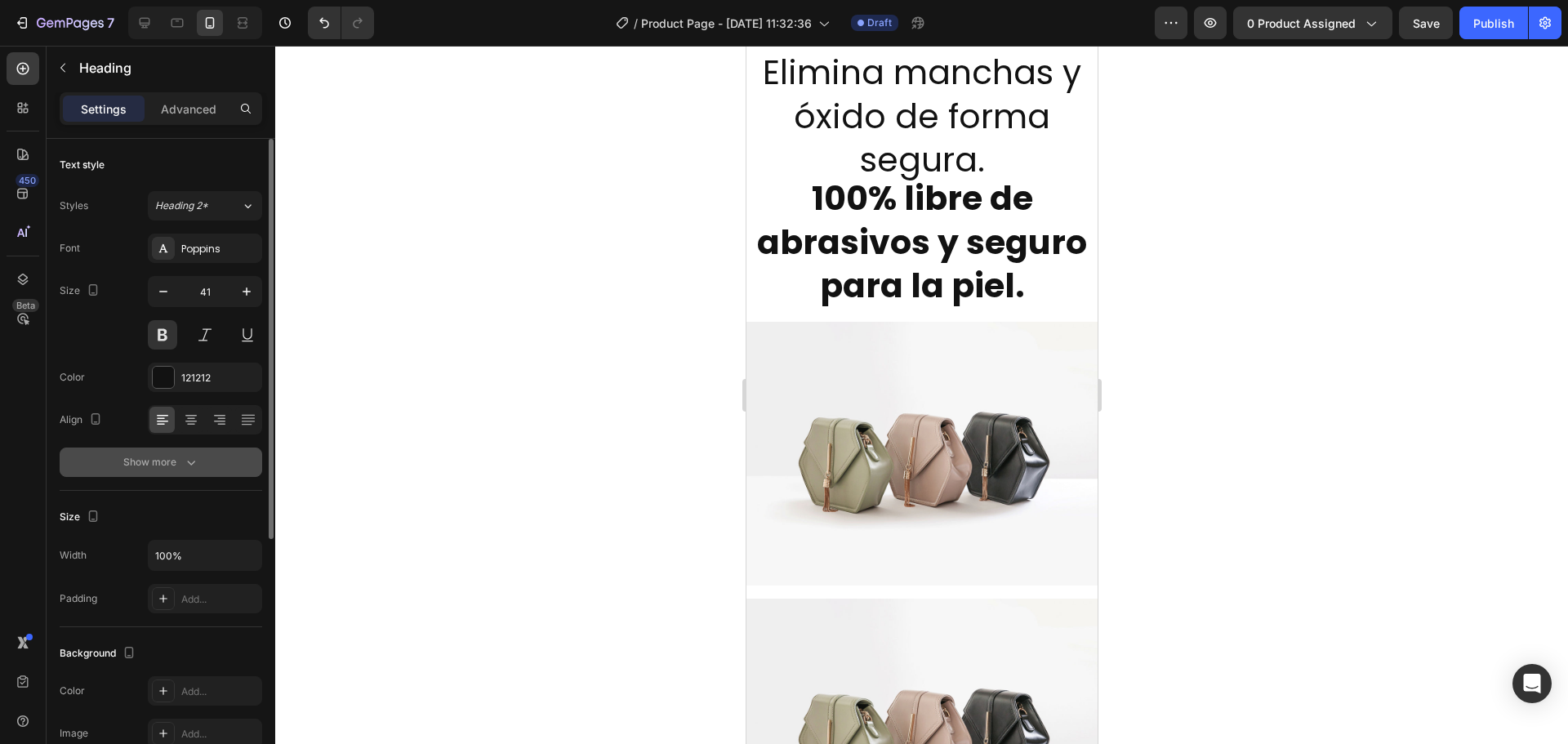
click at [190, 452] on button "Show more" at bounding box center [161, 462] width 202 height 30
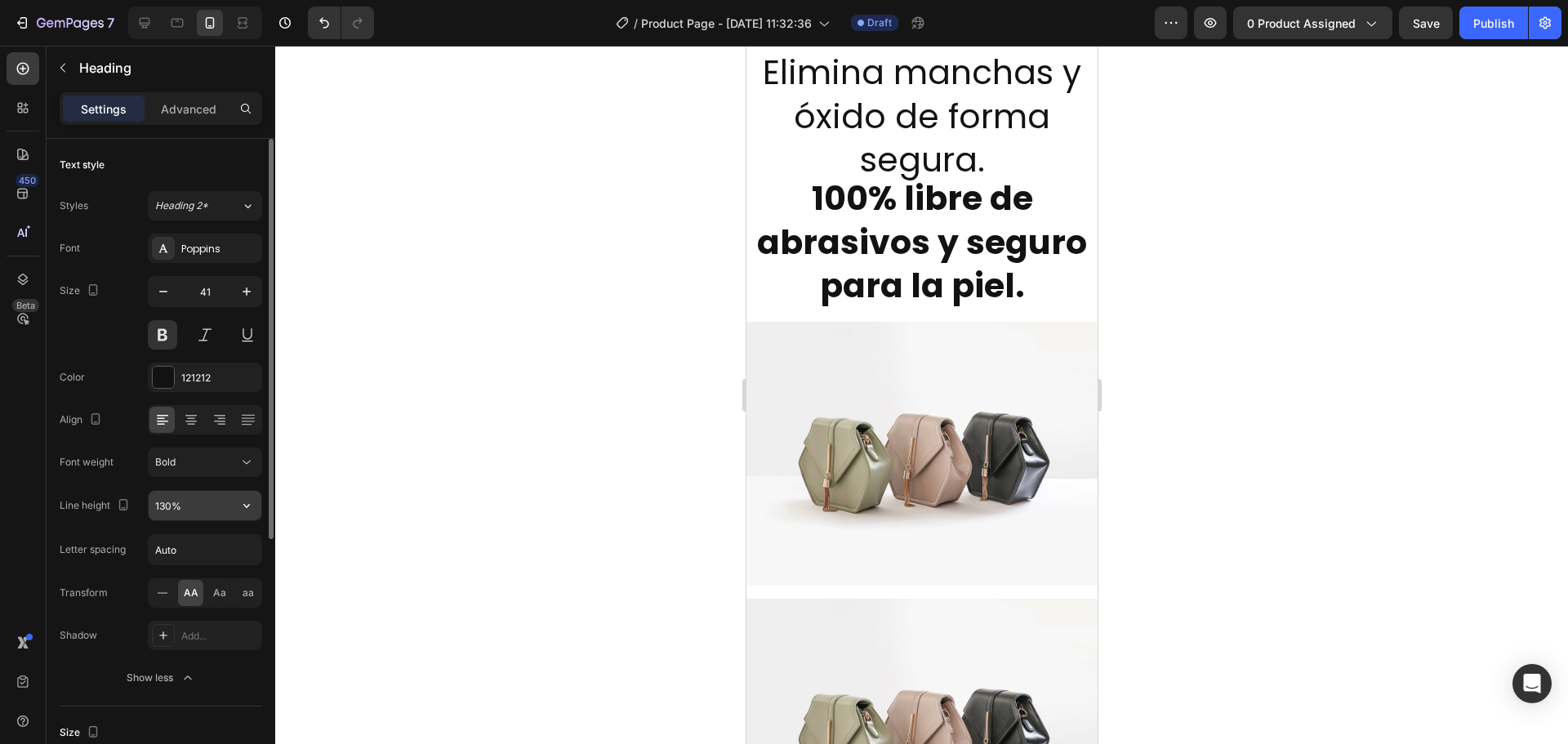
click at [193, 497] on input "130%" at bounding box center [205, 505] width 113 height 30
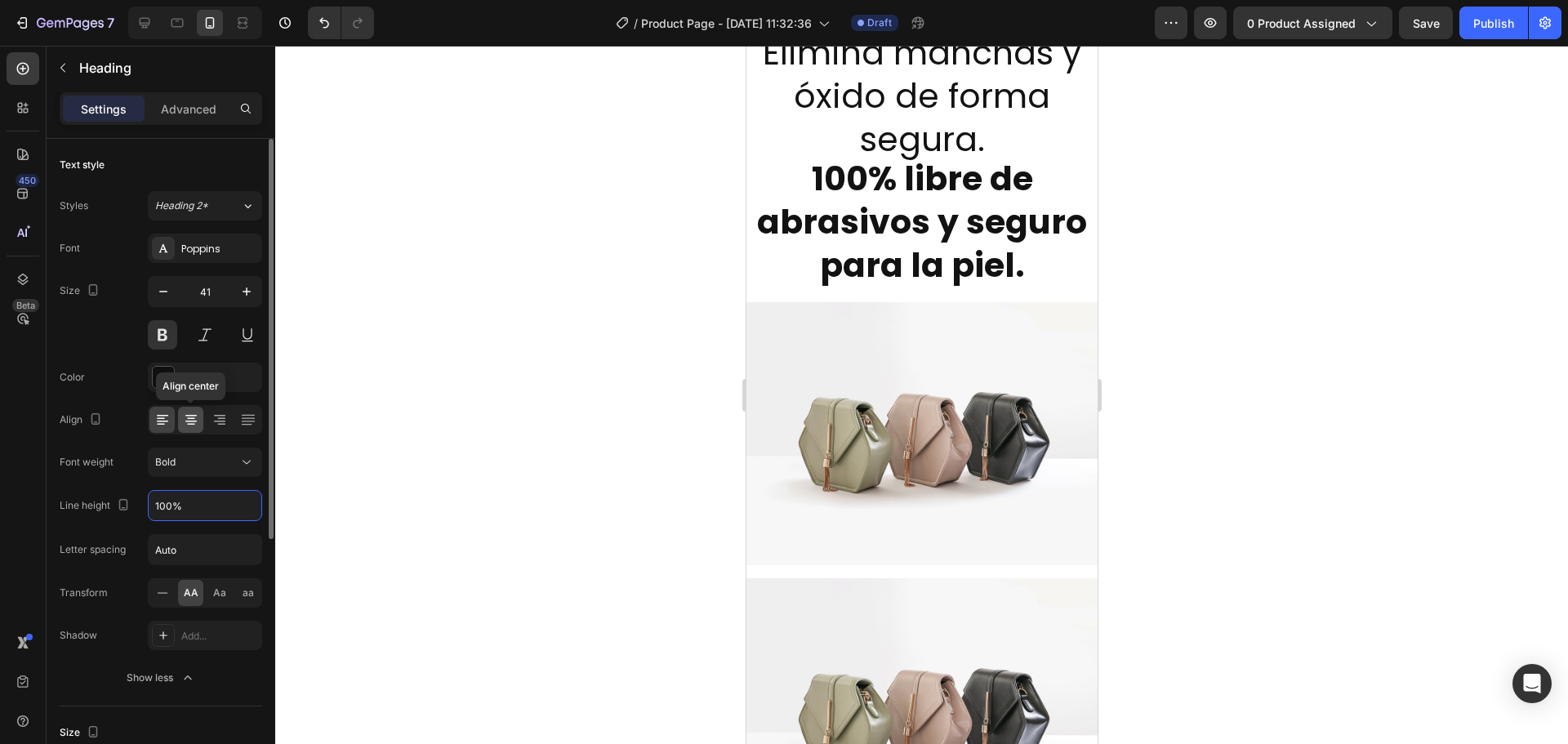
type input "100%"
click at [190, 412] on icon at bounding box center [190, 419] width 16 height 16
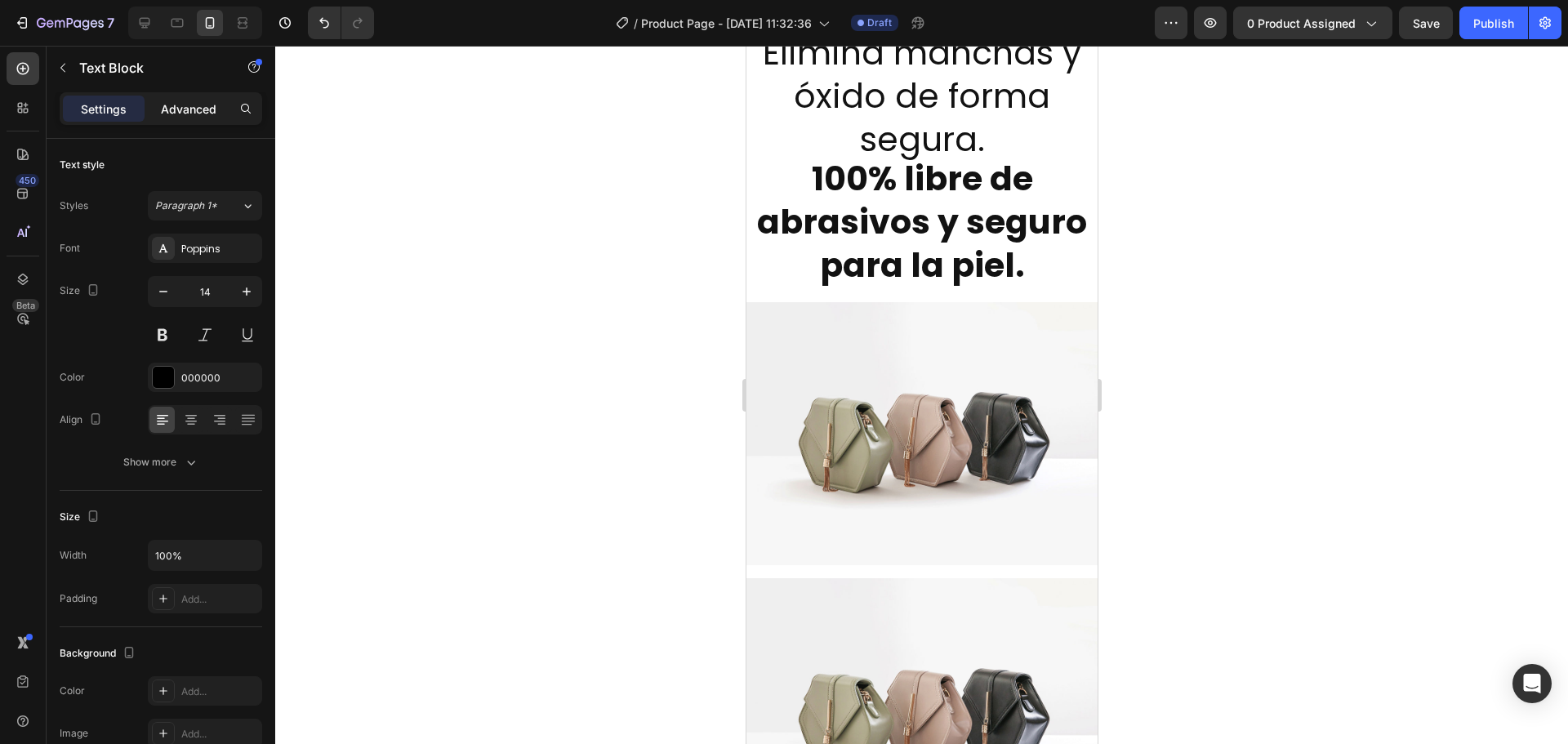
click at [174, 121] on div "Advanced" at bounding box center [189, 108] width 82 height 26
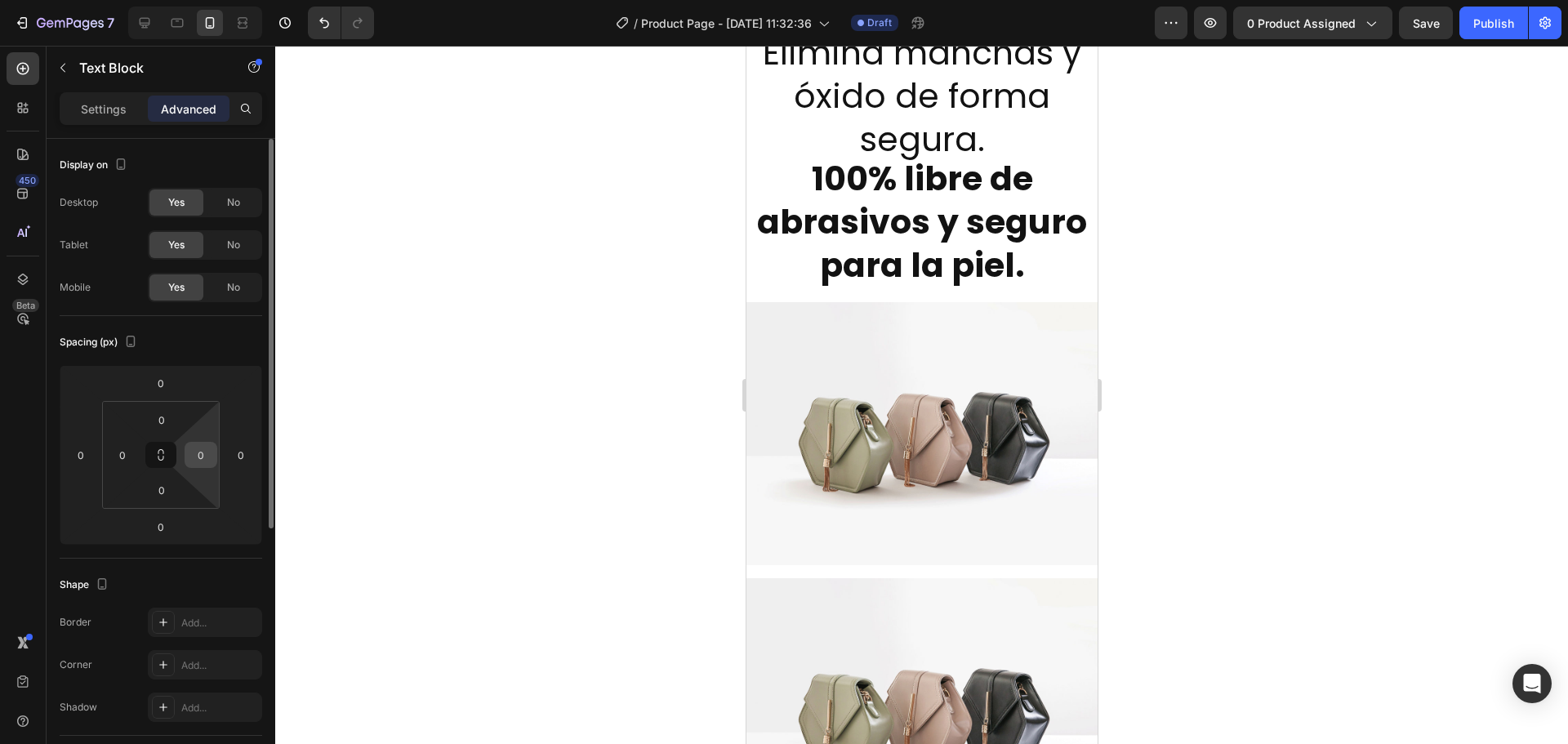
click at [194, 453] on input "0" at bounding box center [201, 455] width 25 height 25
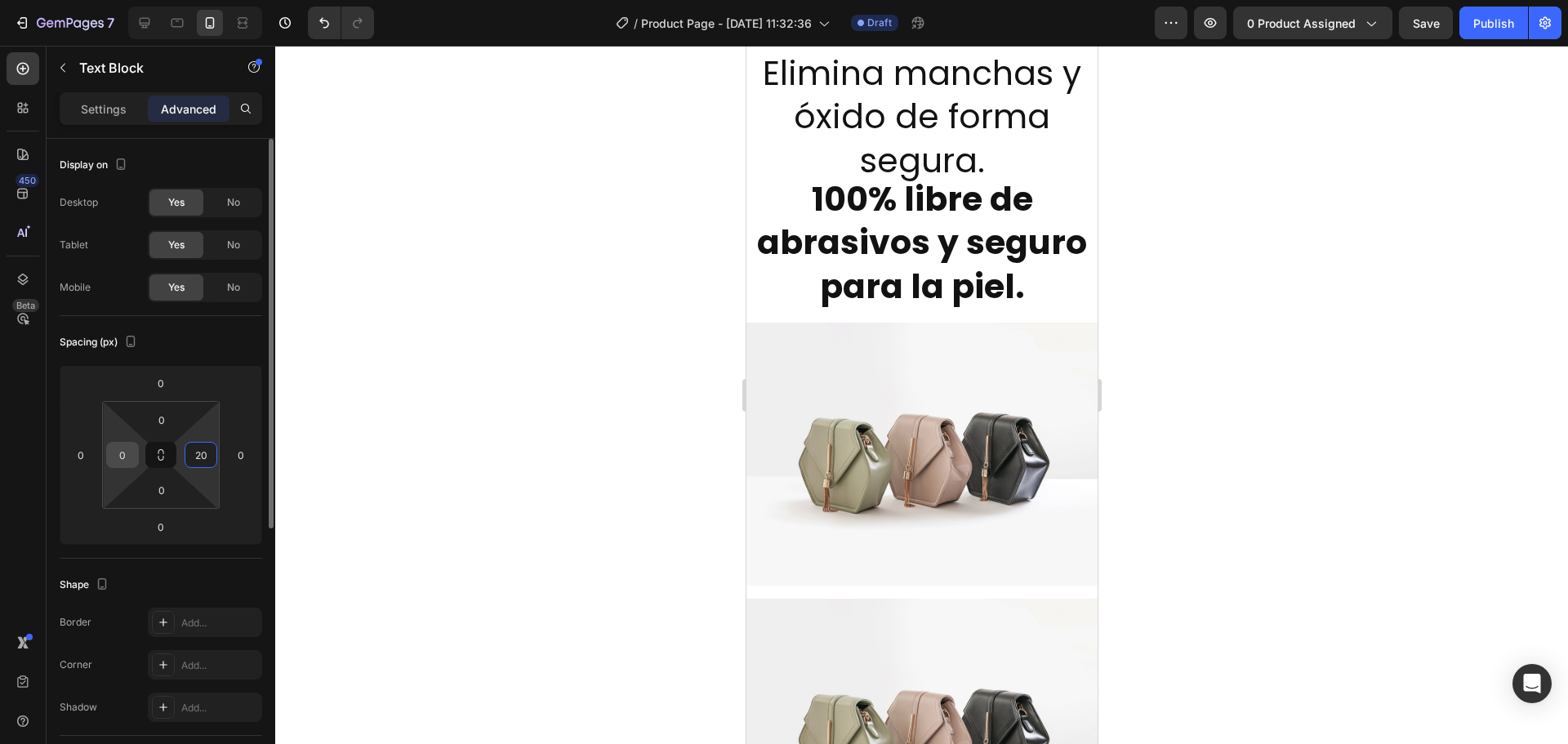
type input "20"
click at [120, 452] on input "0" at bounding box center [122, 455] width 25 height 25
type input "20"
click at [105, 116] on p "Settings" at bounding box center [104, 109] width 46 height 17
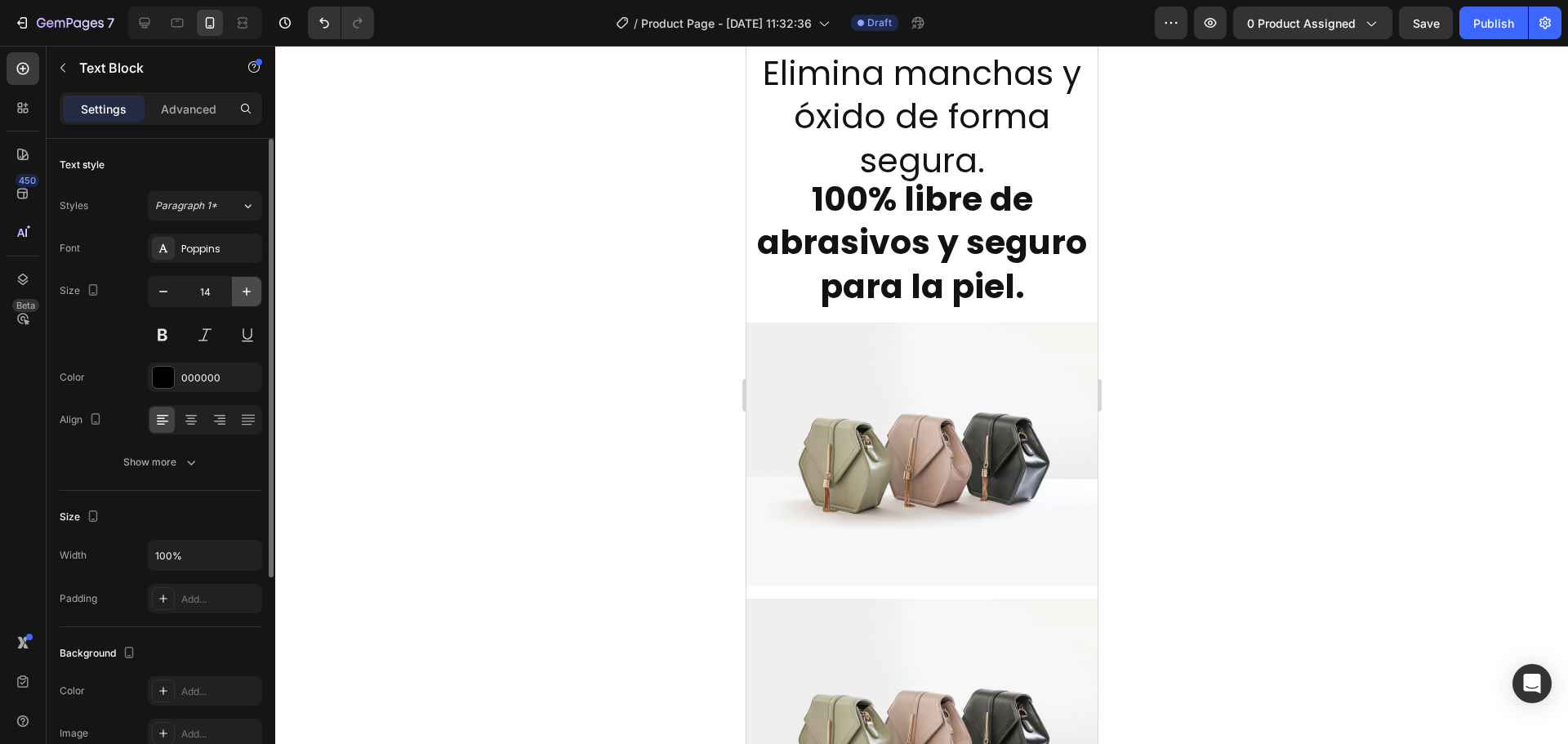
click at [251, 291] on icon "button" at bounding box center [246, 291] width 16 height 16
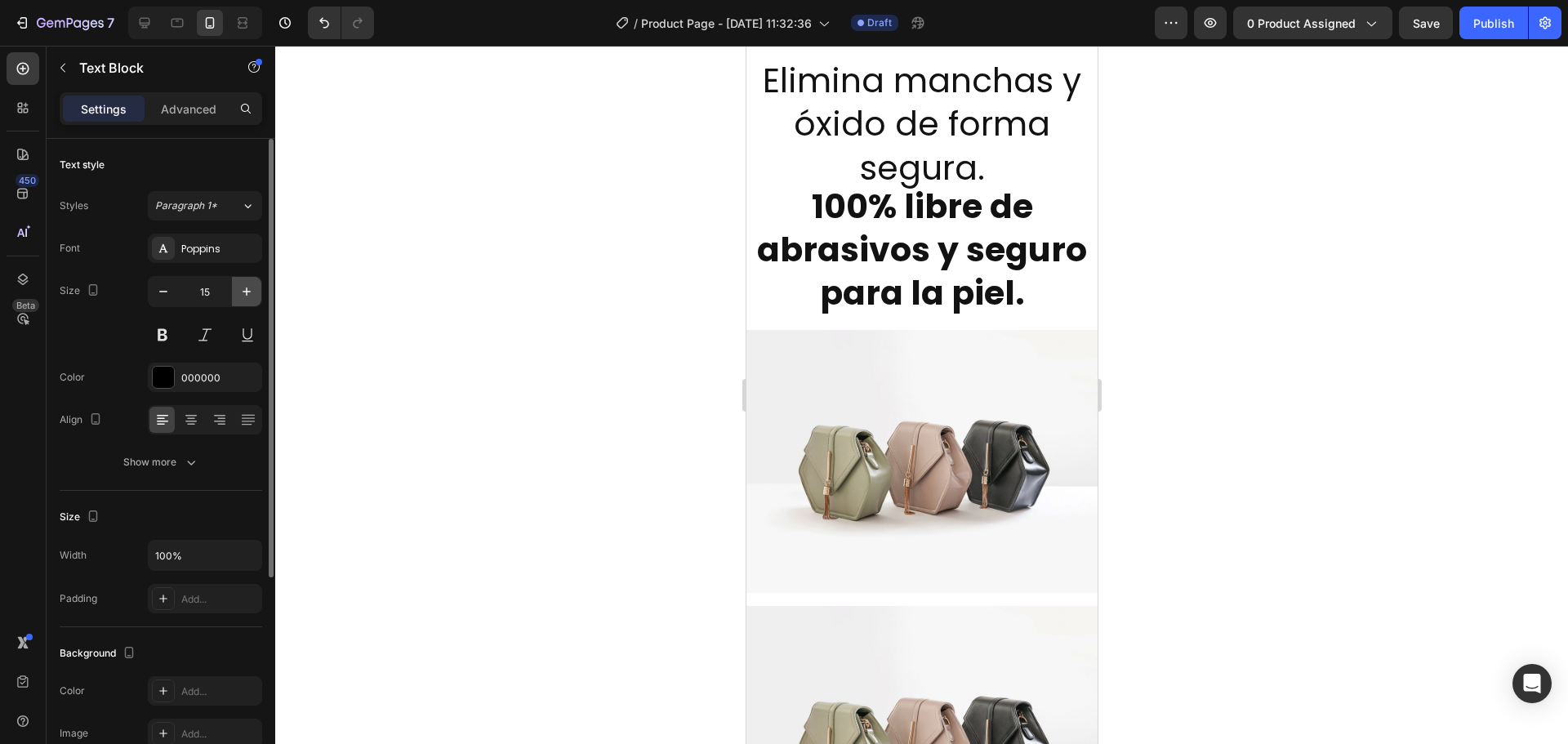
type input "16"
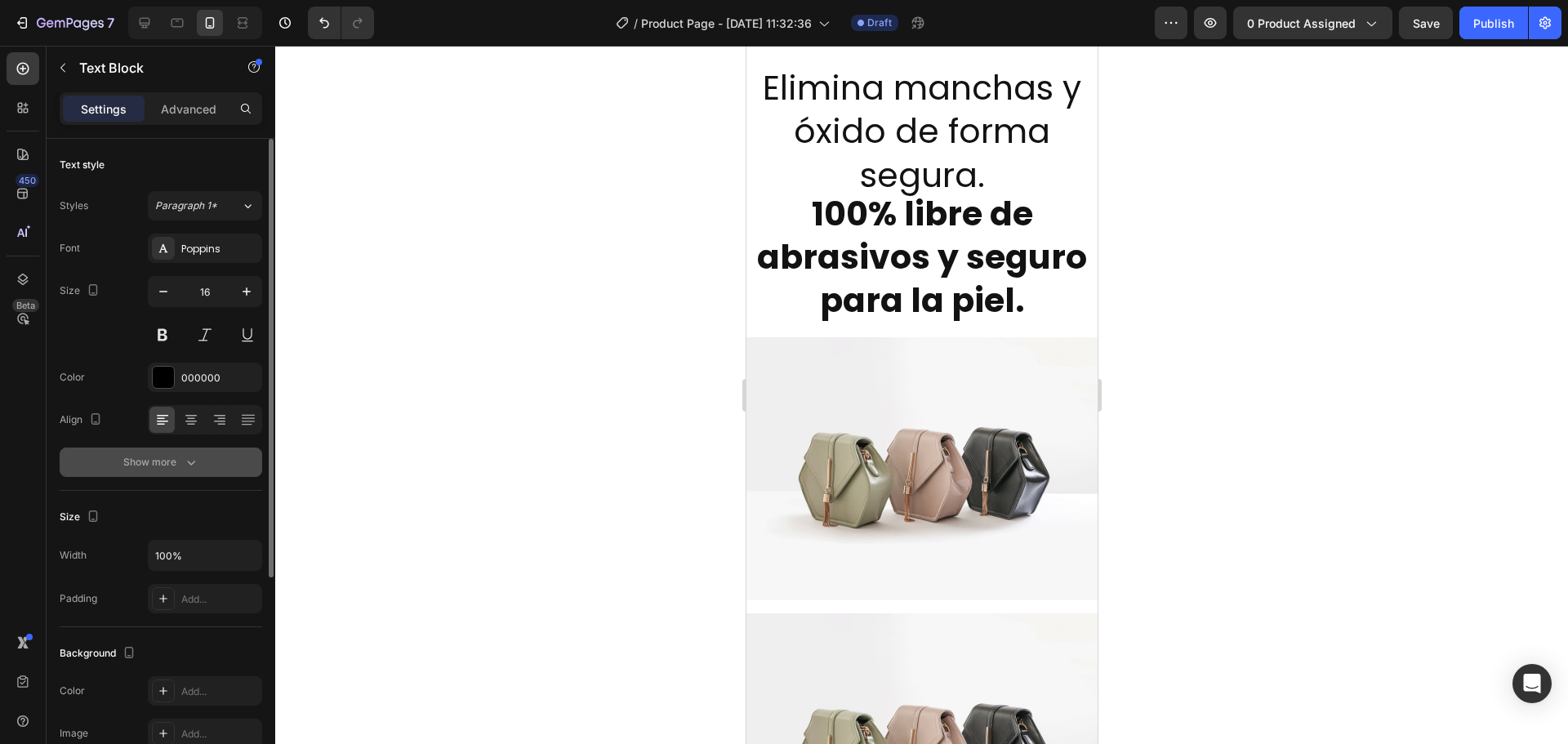
click at [203, 458] on button "Show more" at bounding box center [161, 462] width 202 height 30
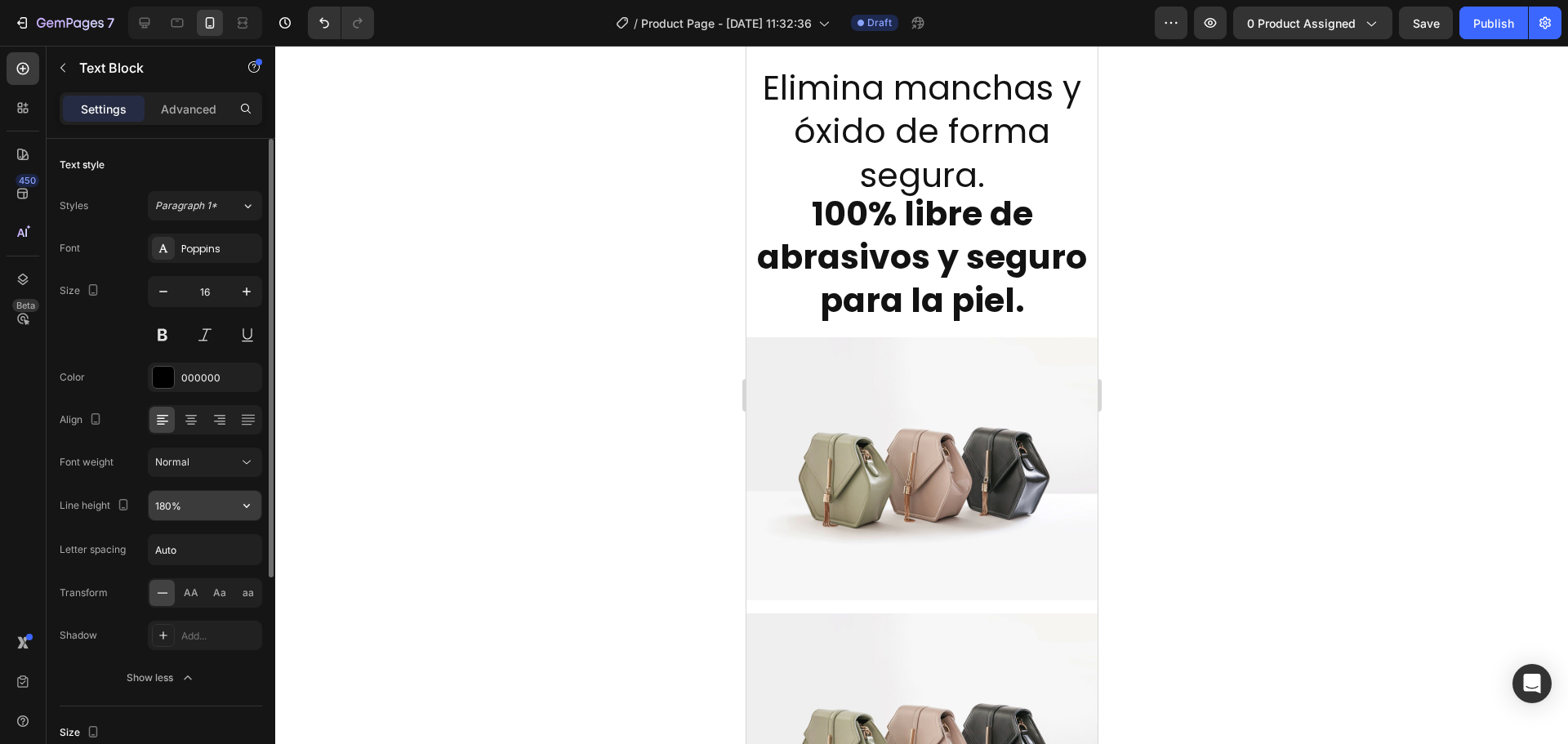
click at [183, 507] on input "180%" at bounding box center [205, 505] width 113 height 30
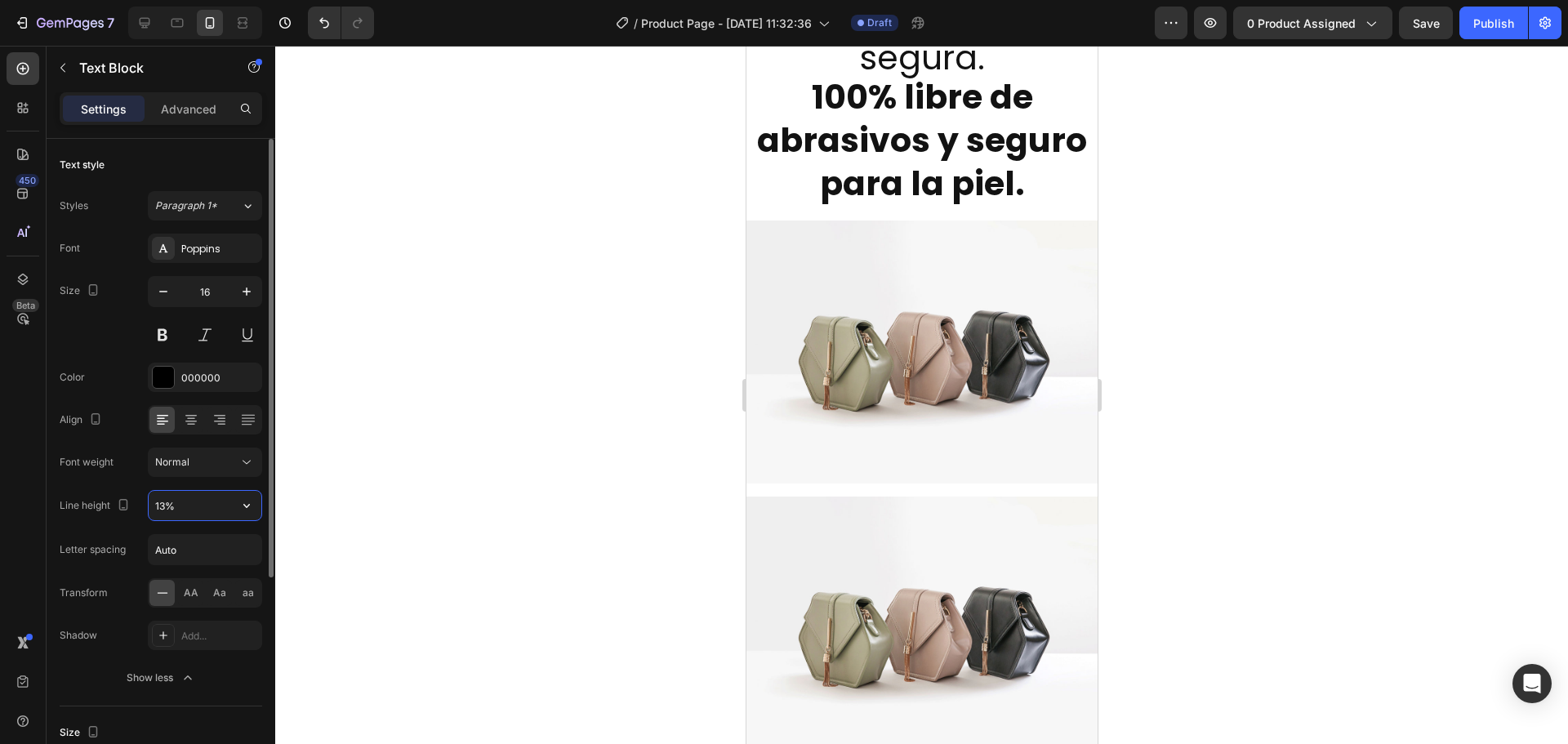
type input "130%"
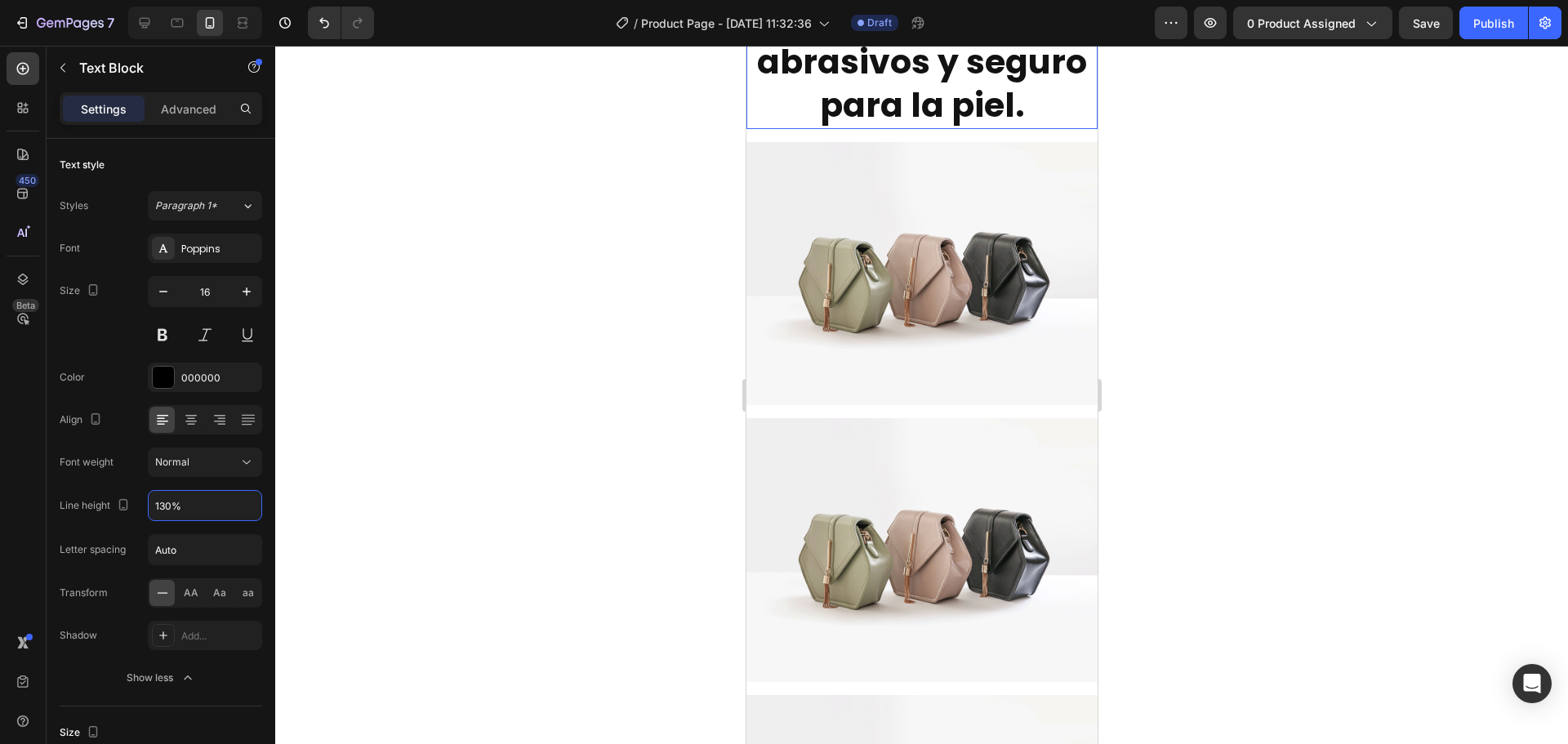
scroll to position [408, 0]
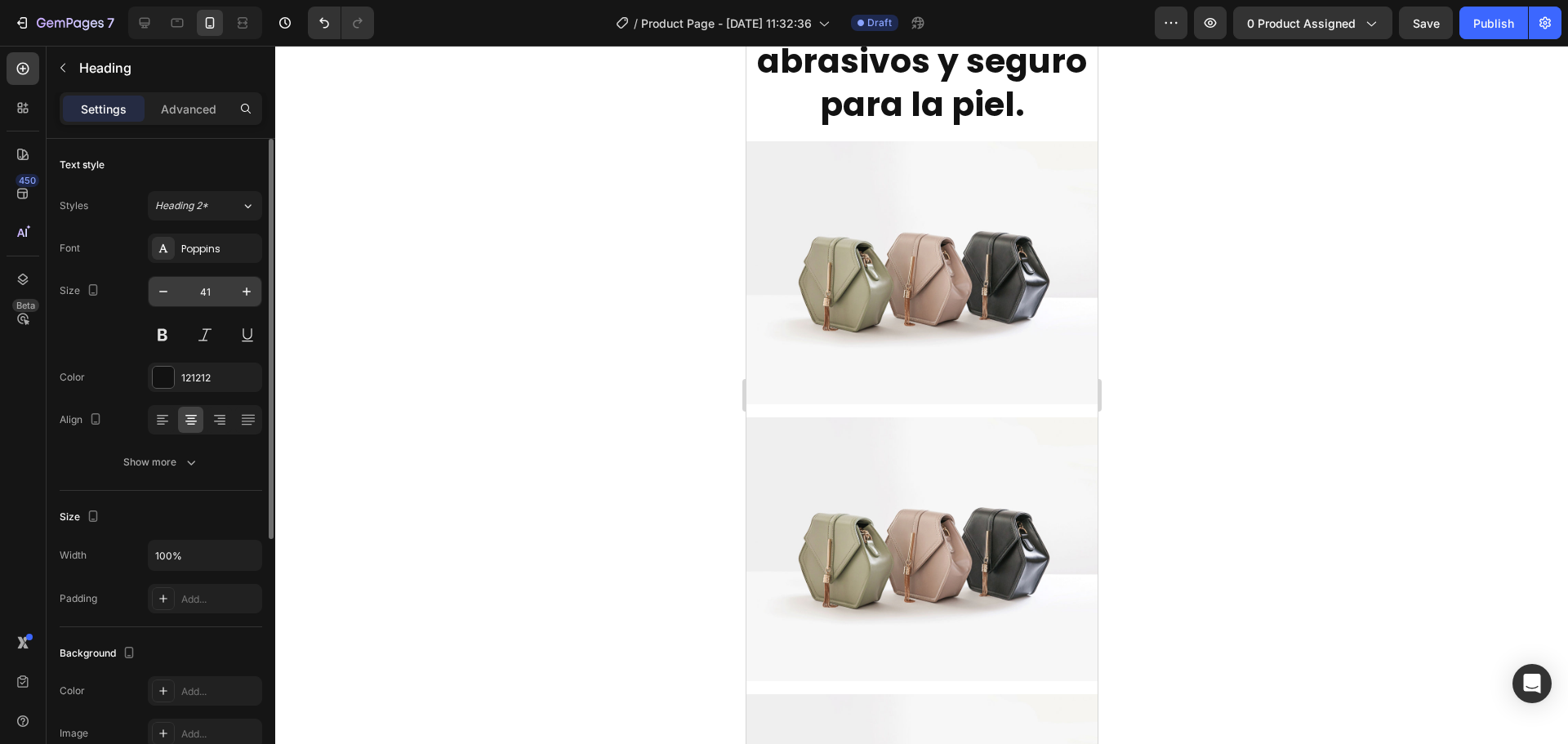
click at [202, 281] on input "41" at bounding box center [204, 292] width 54 height 30
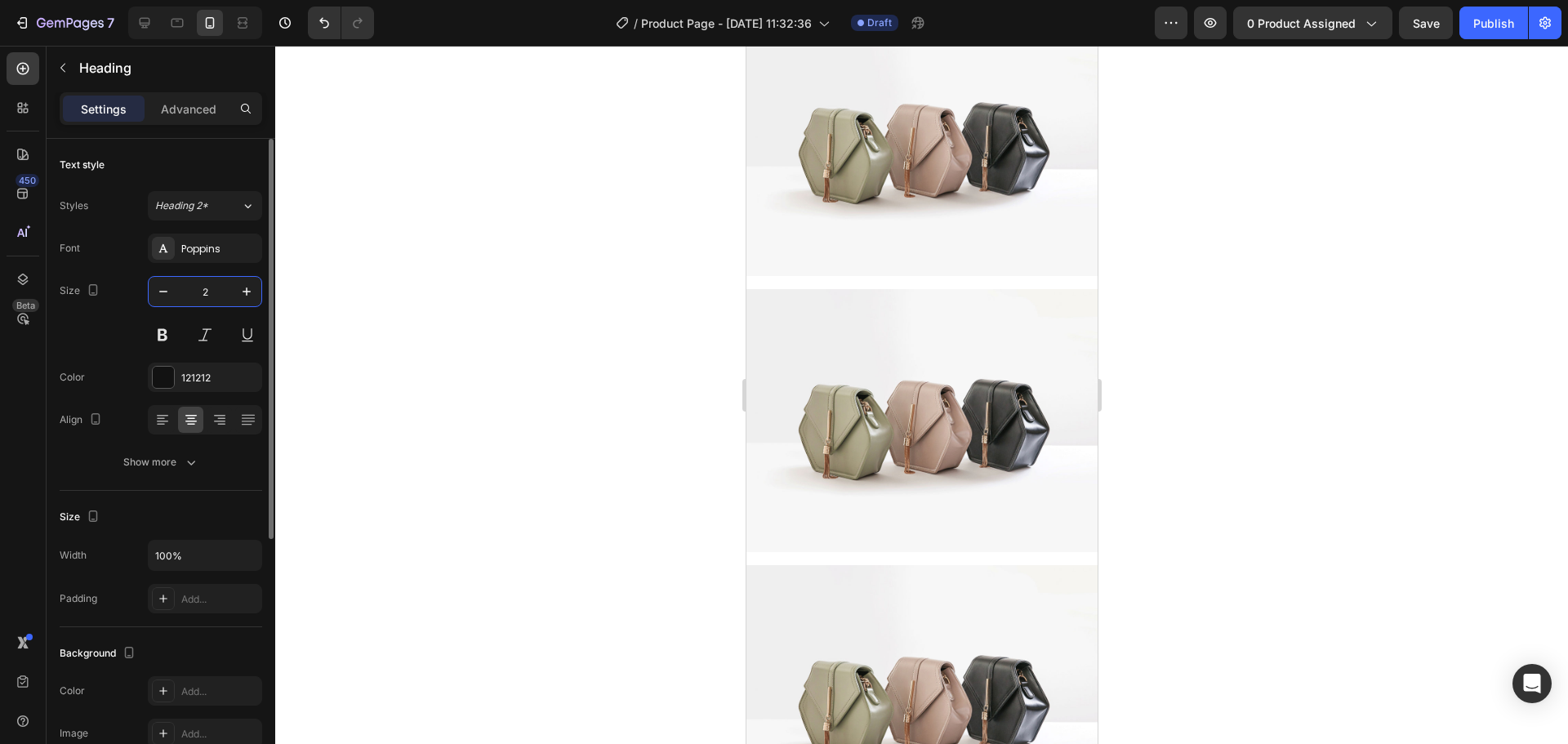
type input "24"
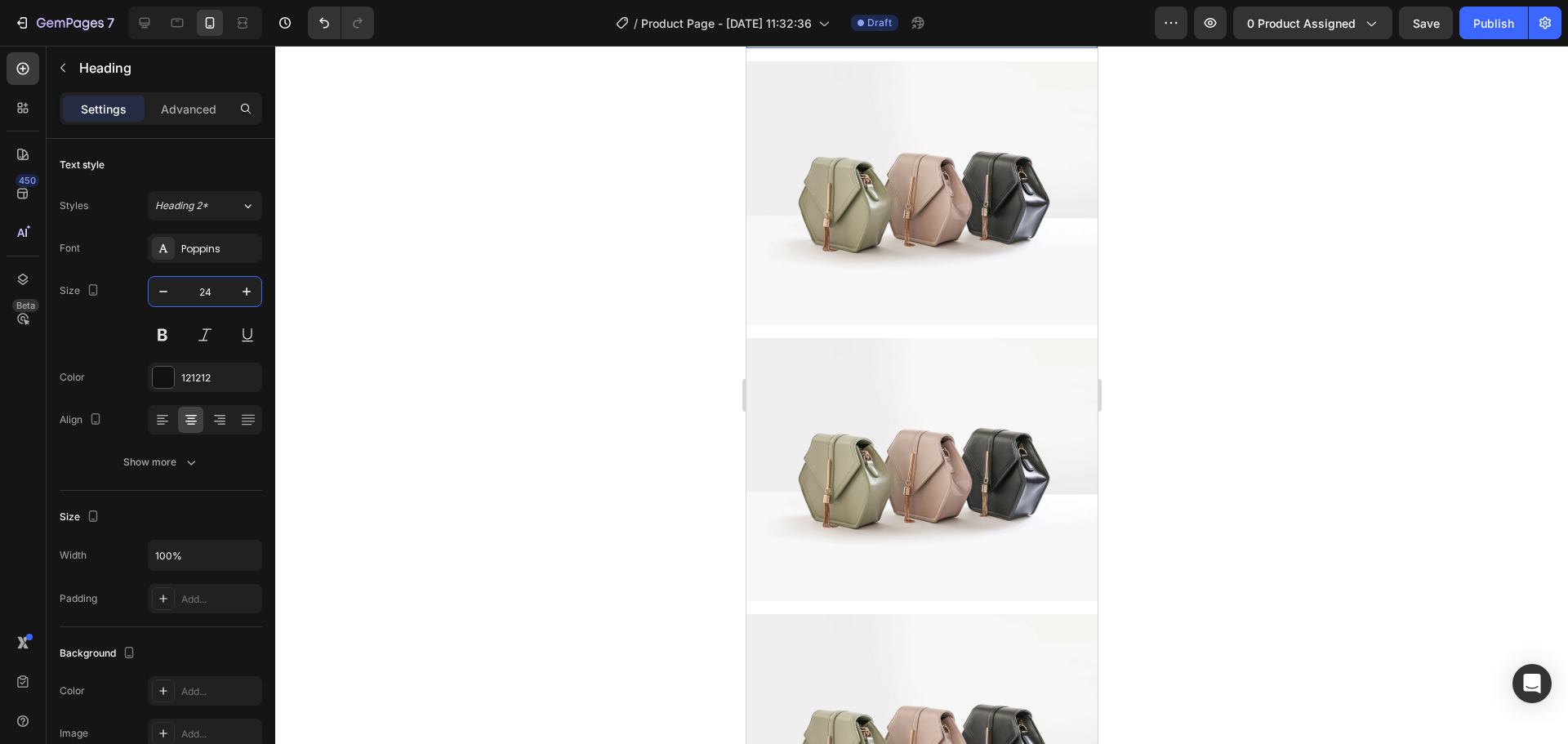
click at [212, 294] on input "41" at bounding box center [204, 292] width 54 height 30
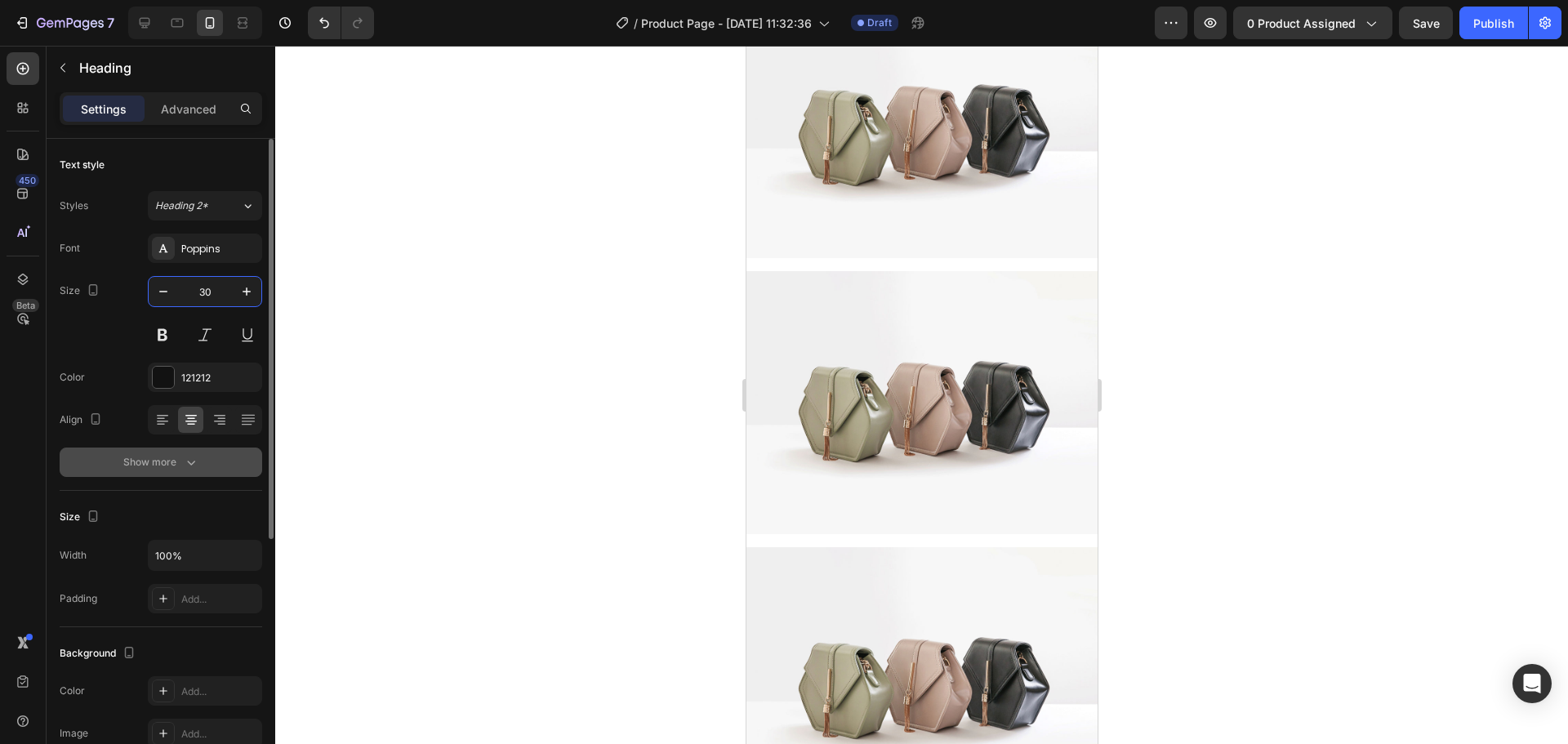
type input "30"
click at [187, 449] on button "Show more" at bounding box center [161, 462] width 202 height 30
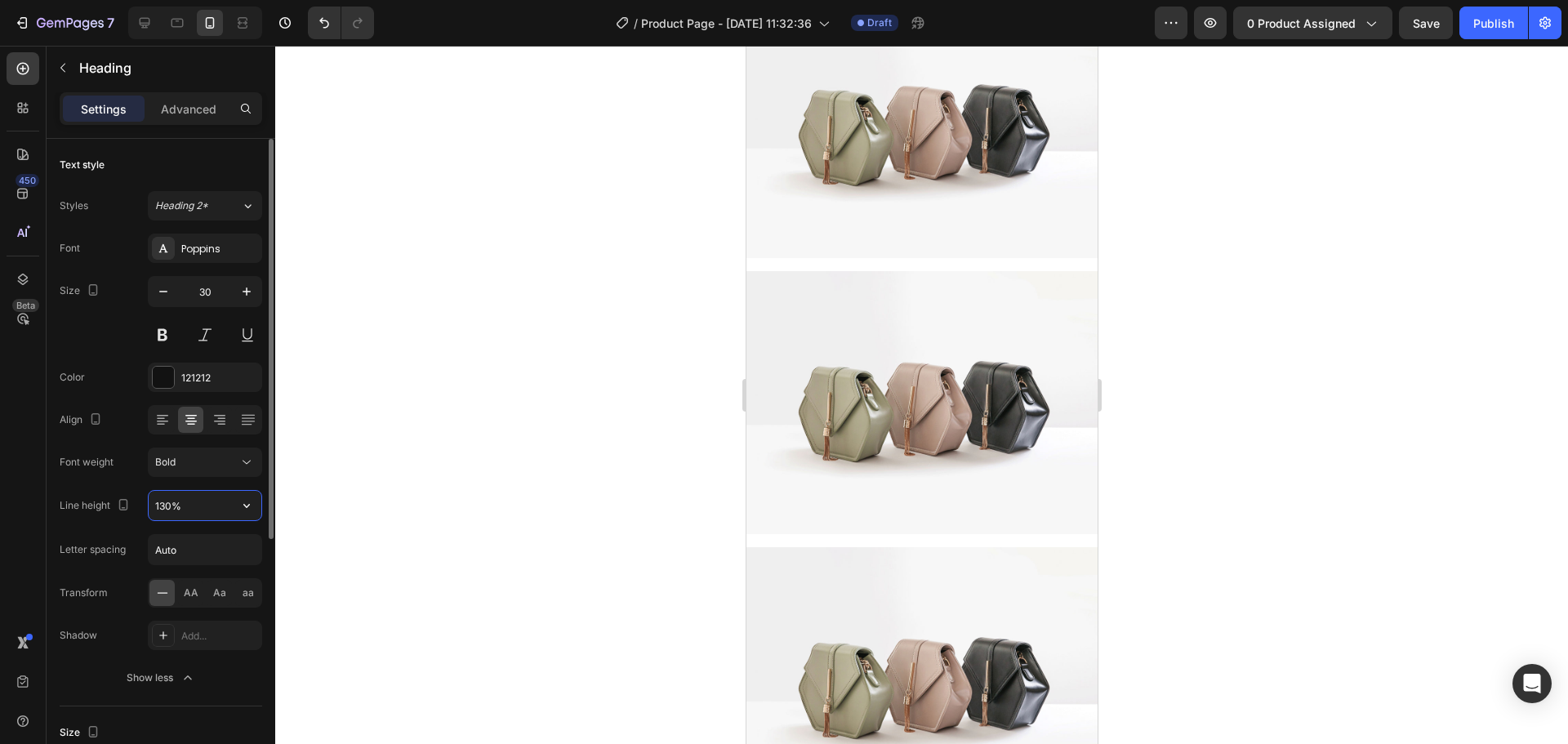
click at [190, 518] on input "130%" at bounding box center [205, 505] width 113 height 30
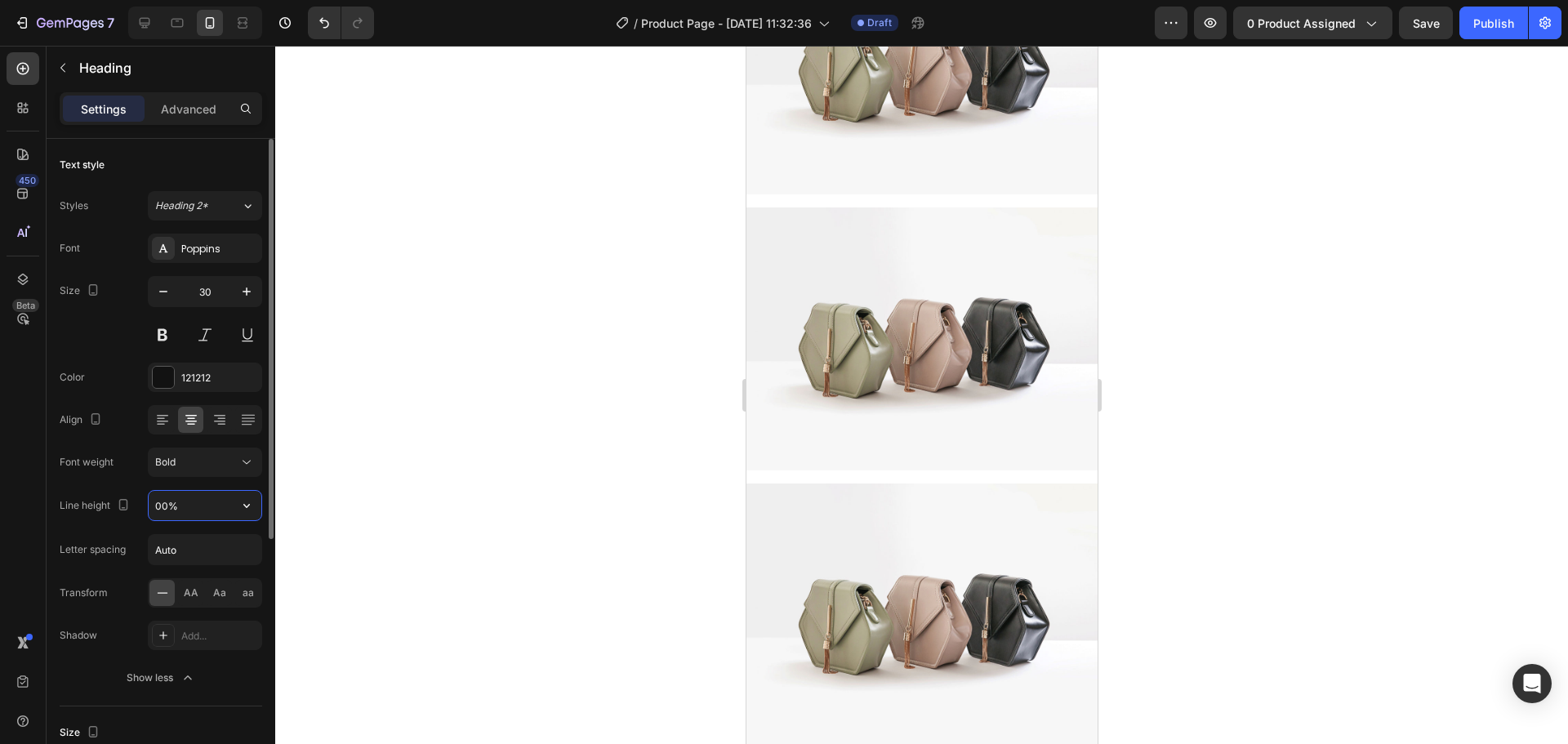
click at [152, 508] on input "00%" at bounding box center [205, 505] width 113 height 30
type input "100%"
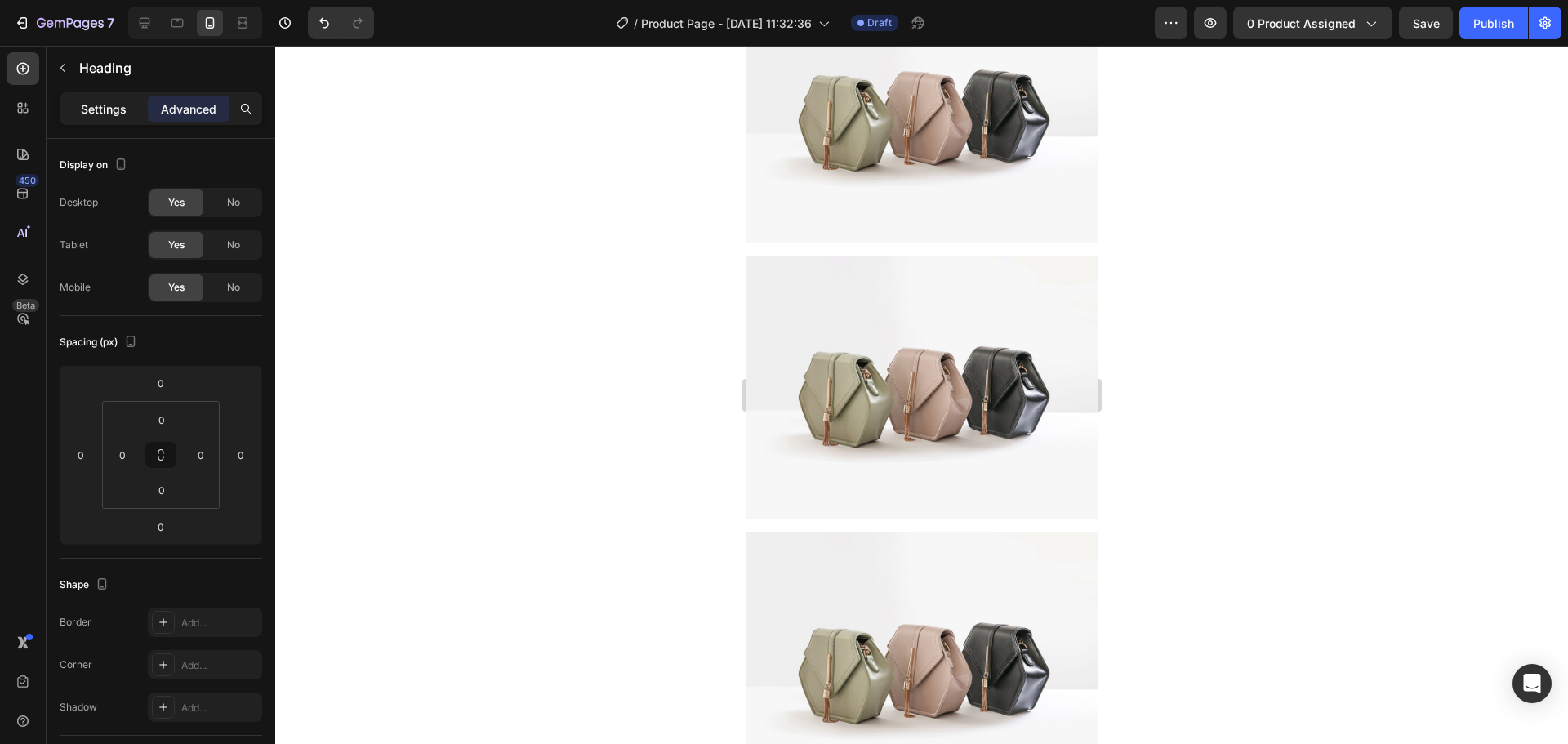
click at [87, 104] on p "Settings" at bounding box center [104, 109] width 46 height 17
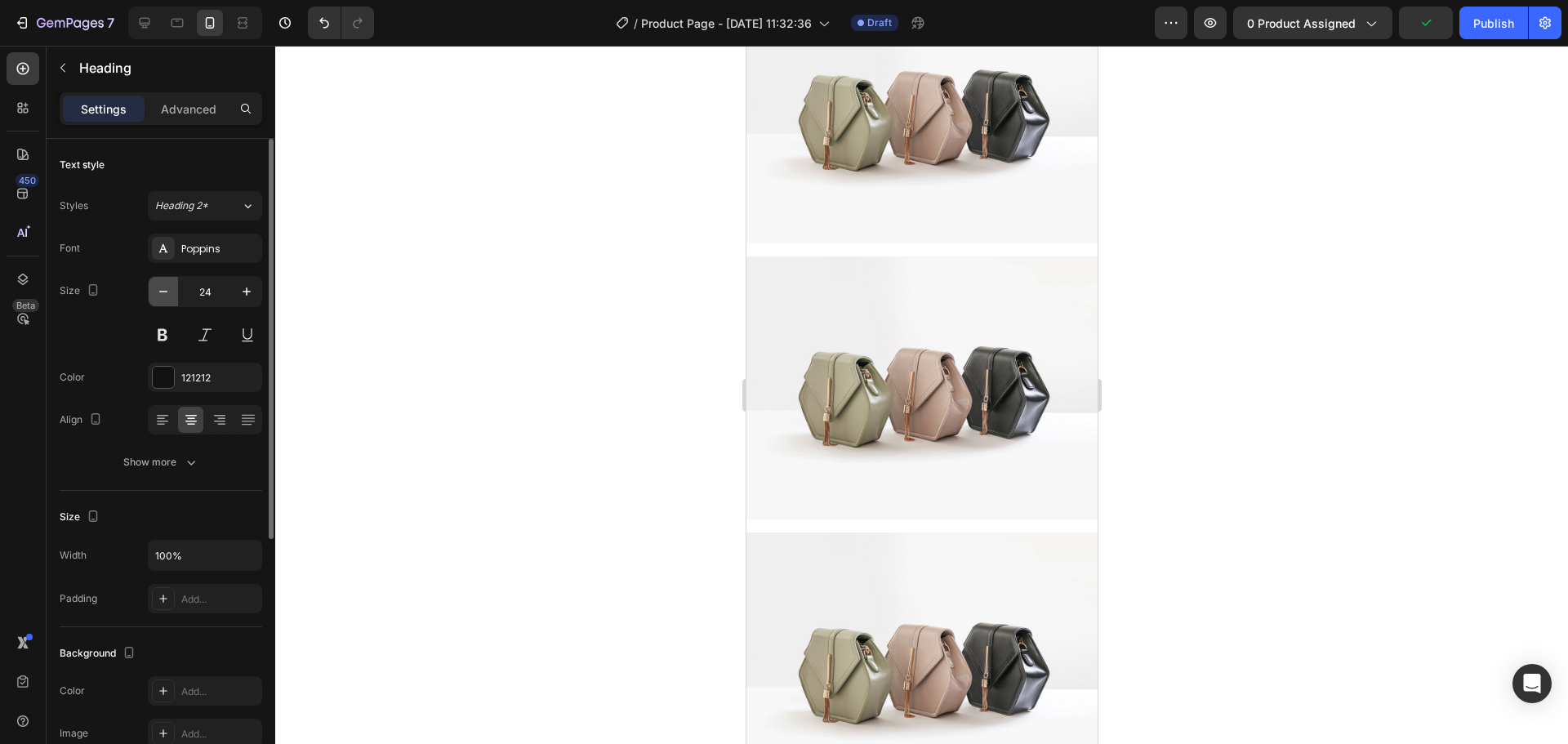
click at [172, 291] on button "button" at bounding box center [163, 292] width 30 height 30
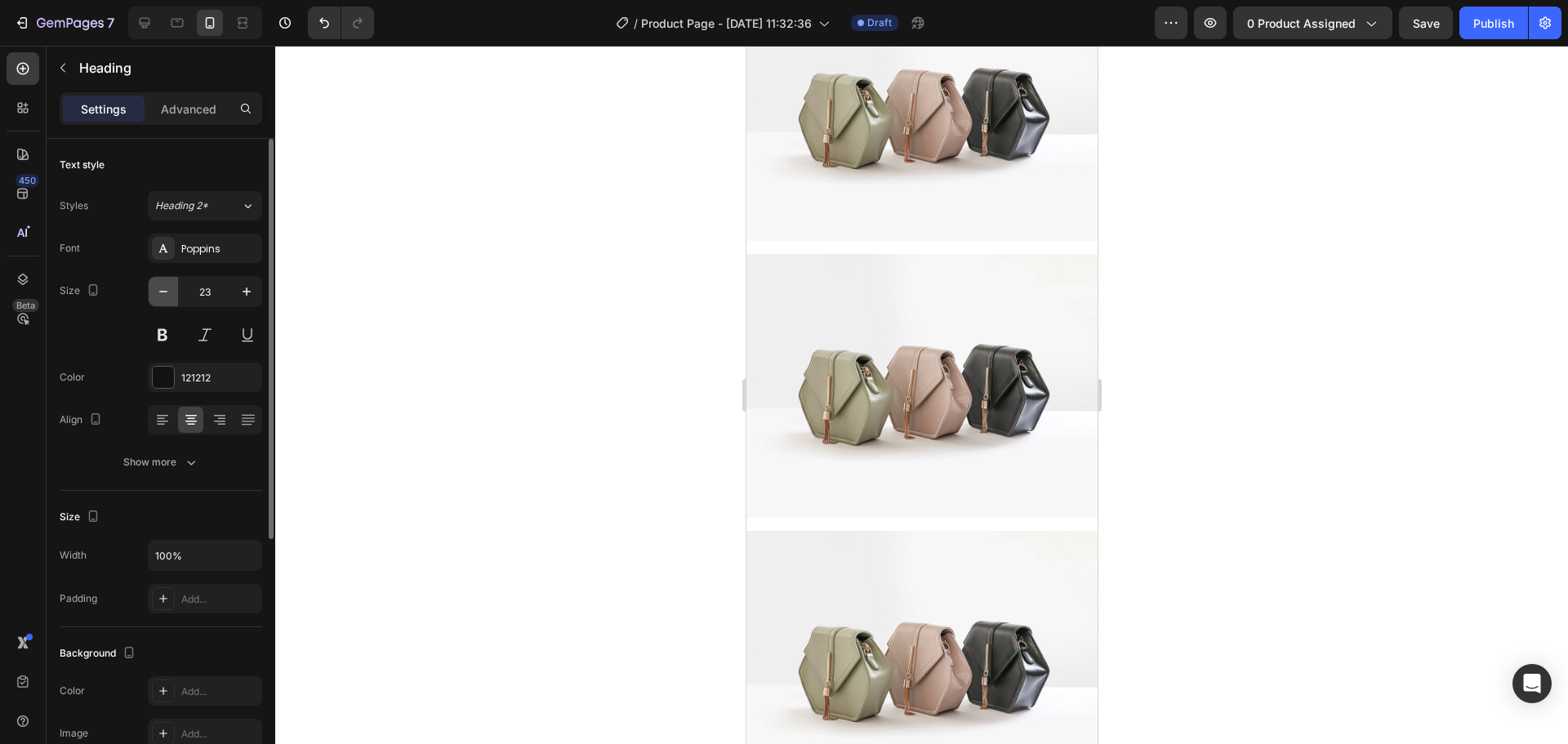
click at [172, 291] on button "button" at bounding box center [163, 292] width 30 height 30
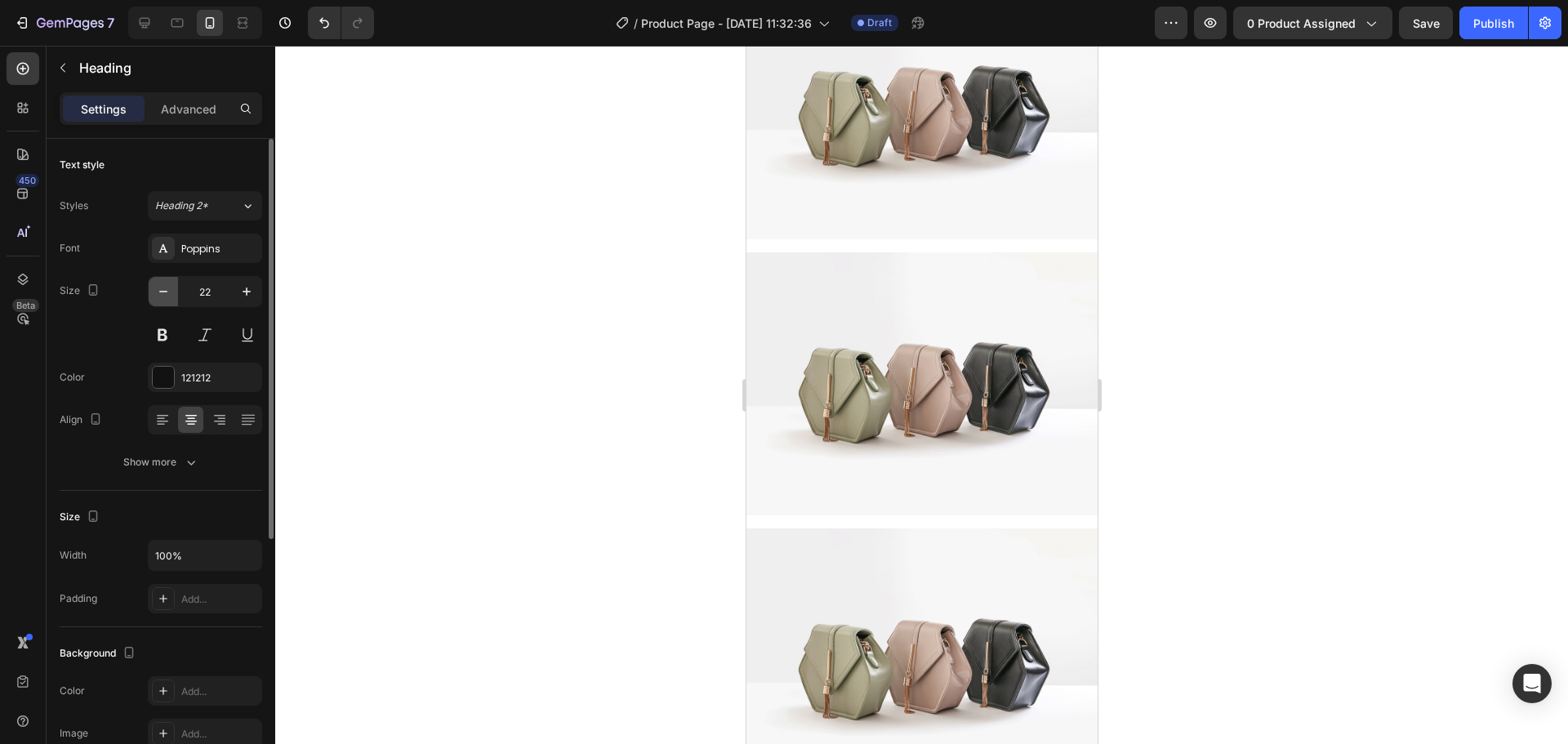
click at [172, 291] on button "button" at bounding box center [163, 292] width 30 height 30
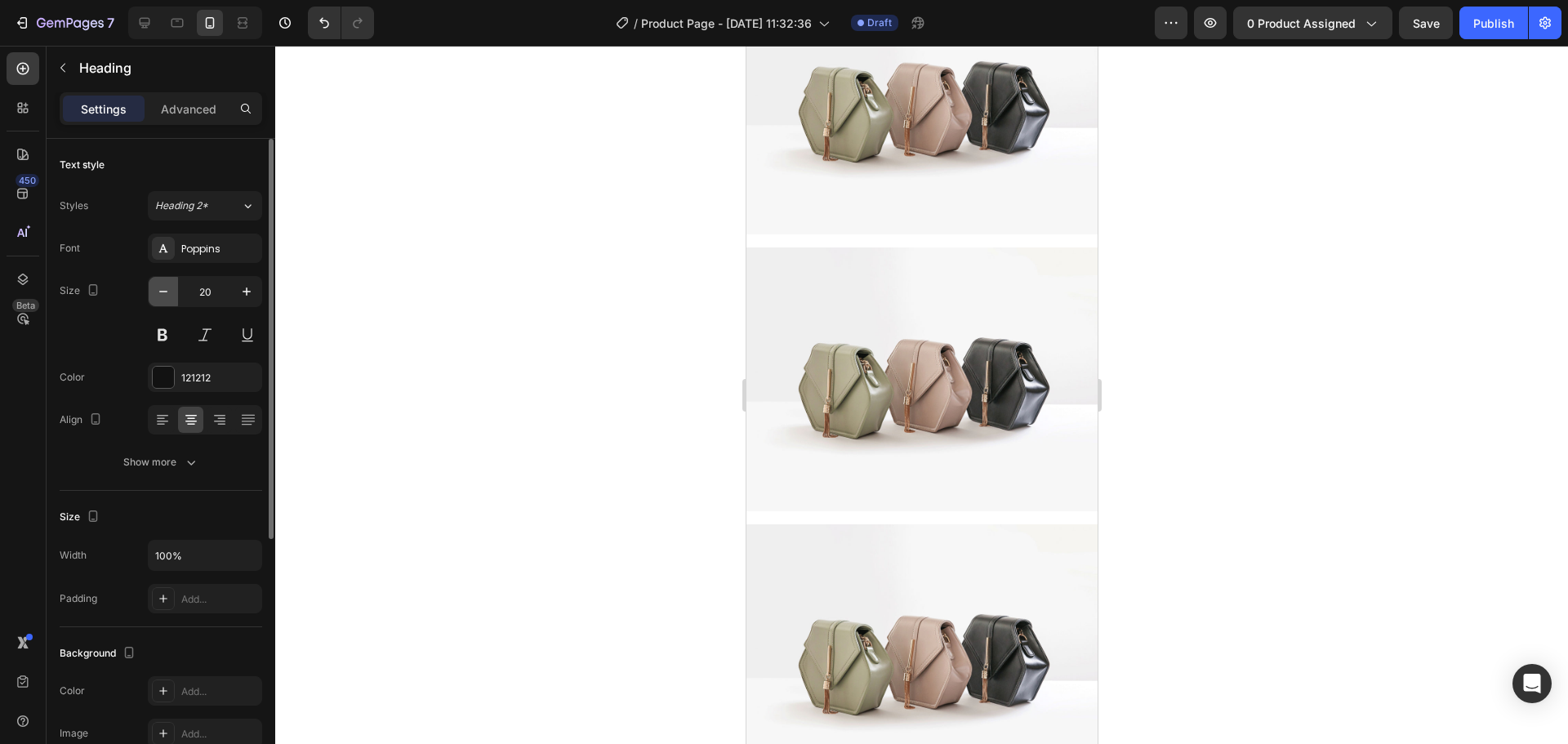
click at [172, 291] on button "button" at bounding box center [163, 292] width 30 height 30
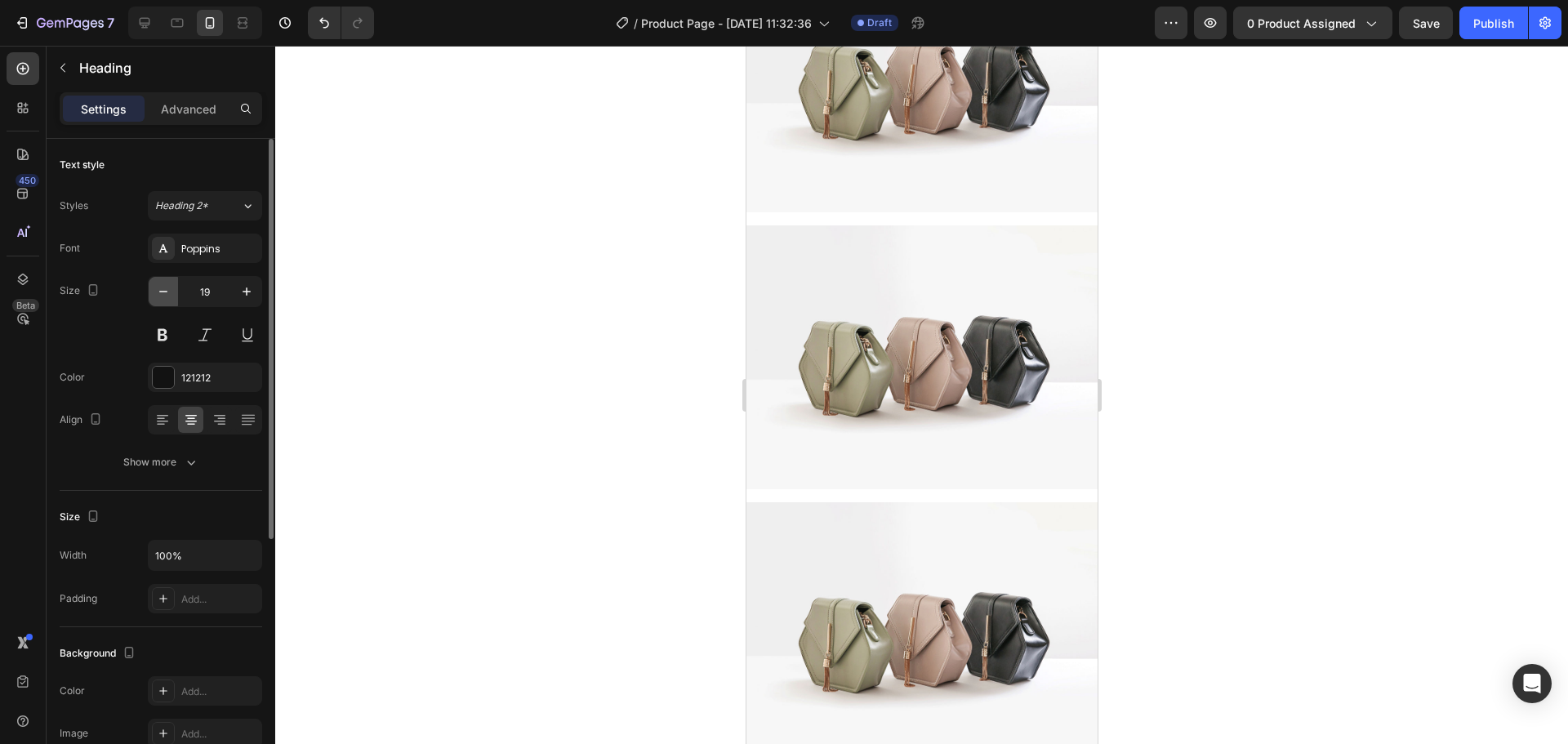
type input "18"
click at [570, 395] on div at bounding box center [922, 395] width 1292 height 698
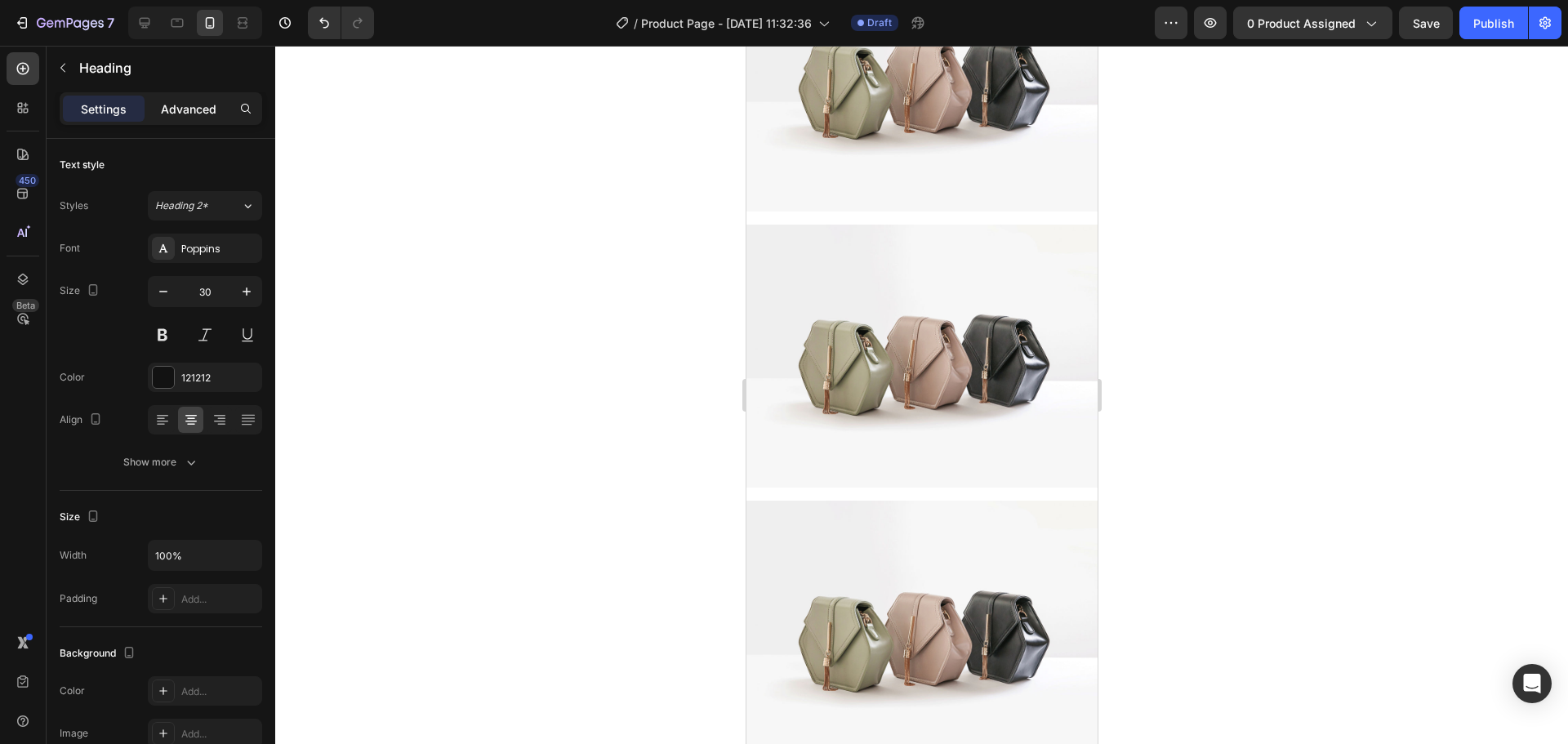
click at [179, 111] on p "Advanced" at bounding box center [188, 109] width 55 height 17
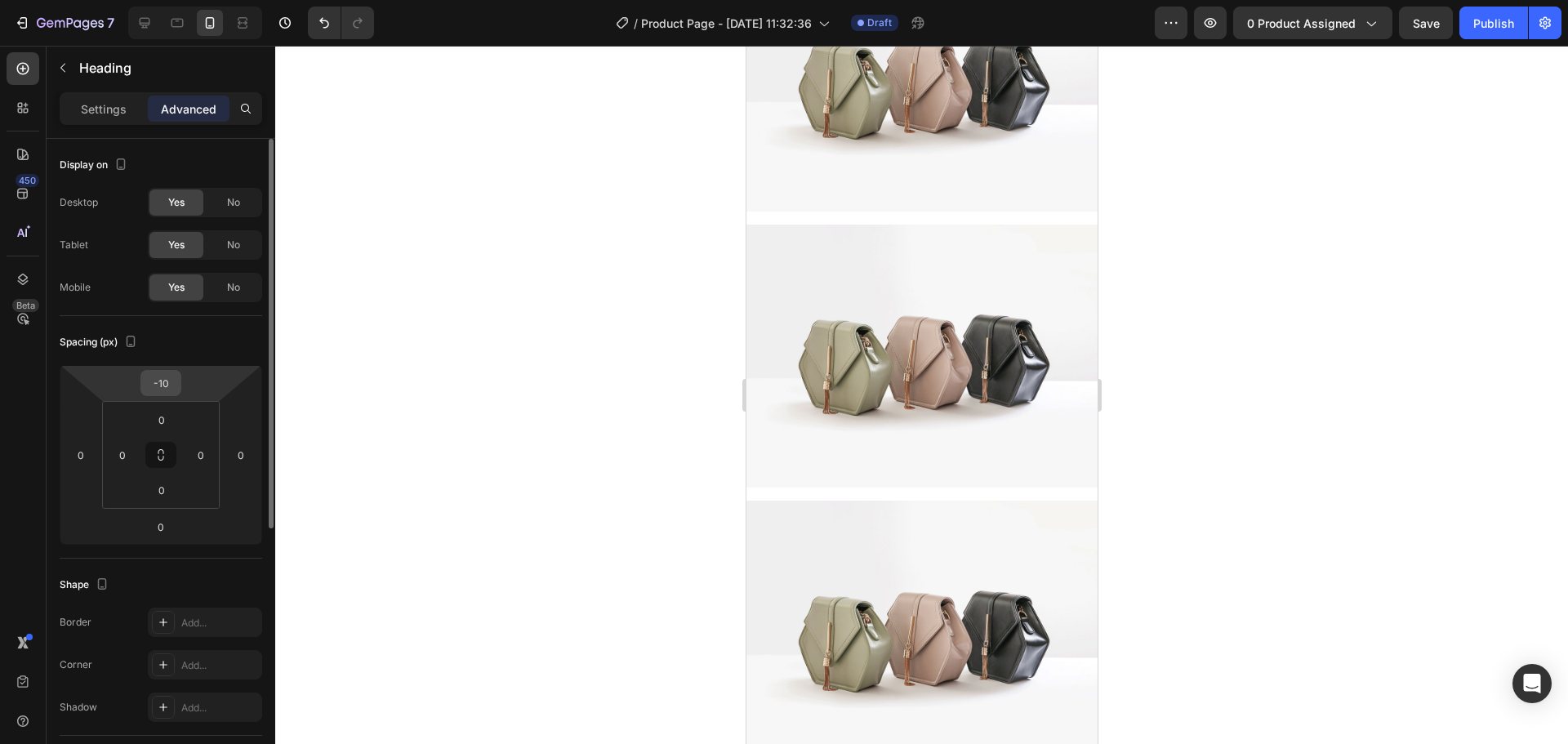
click at [163, 376] on input "-10" at bounding box center [161, 383] width 32 height 25
type input "0"
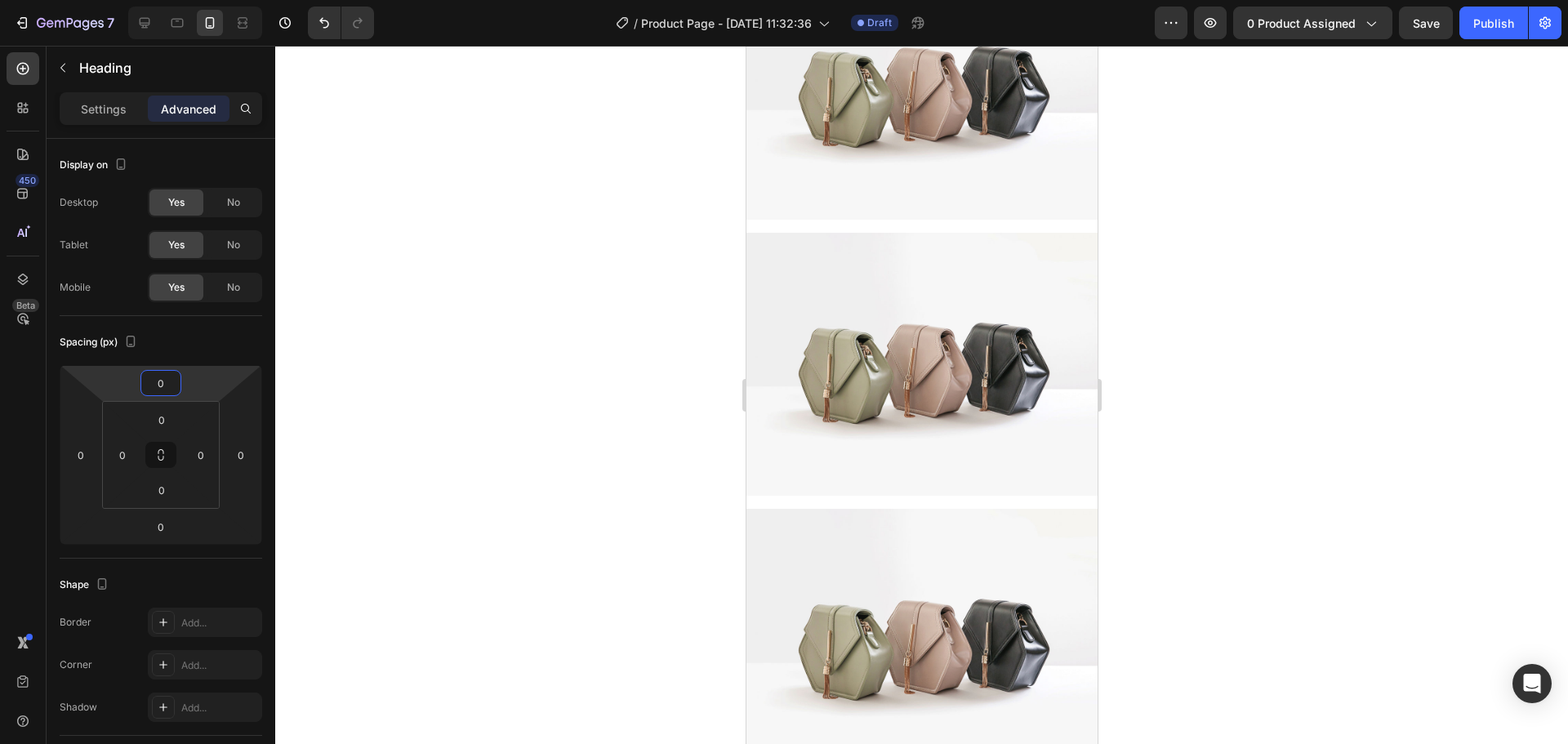
click at [596, 437] on div at bounding box center [922, 395] width 1292 height 698
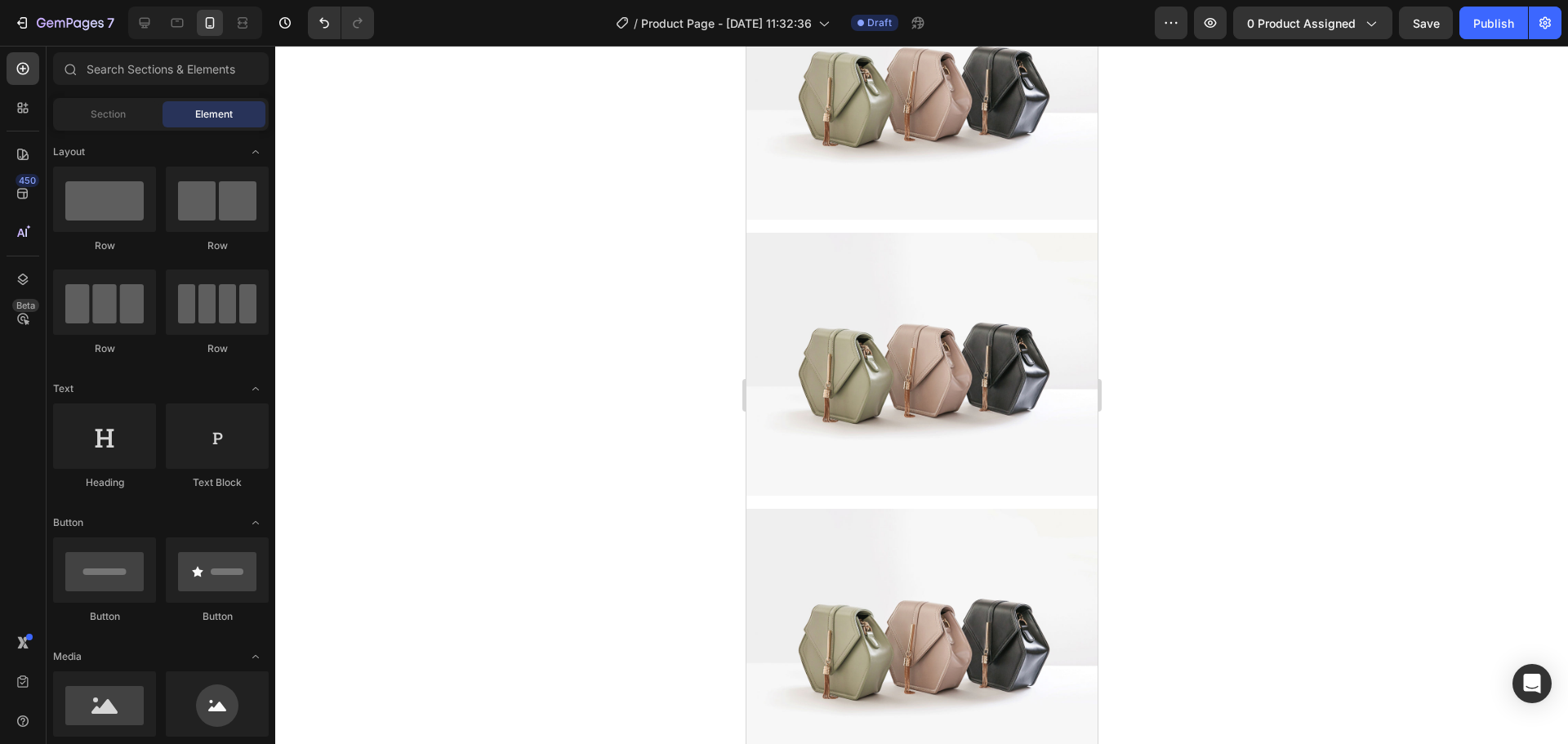
click at [595, 439] on div at bounding box center [922, 395] width 1292 height 698
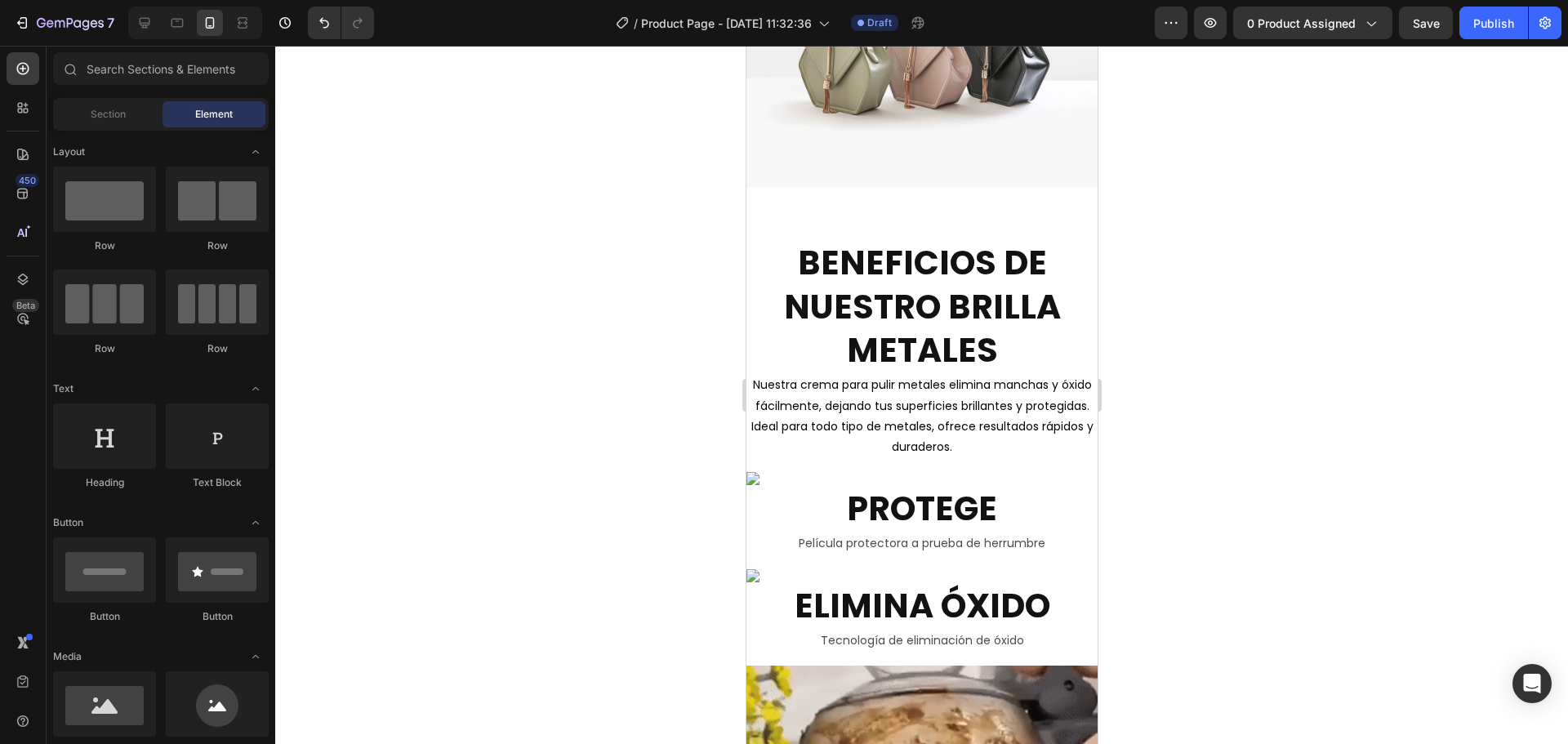
scroll to position [1470, 0]
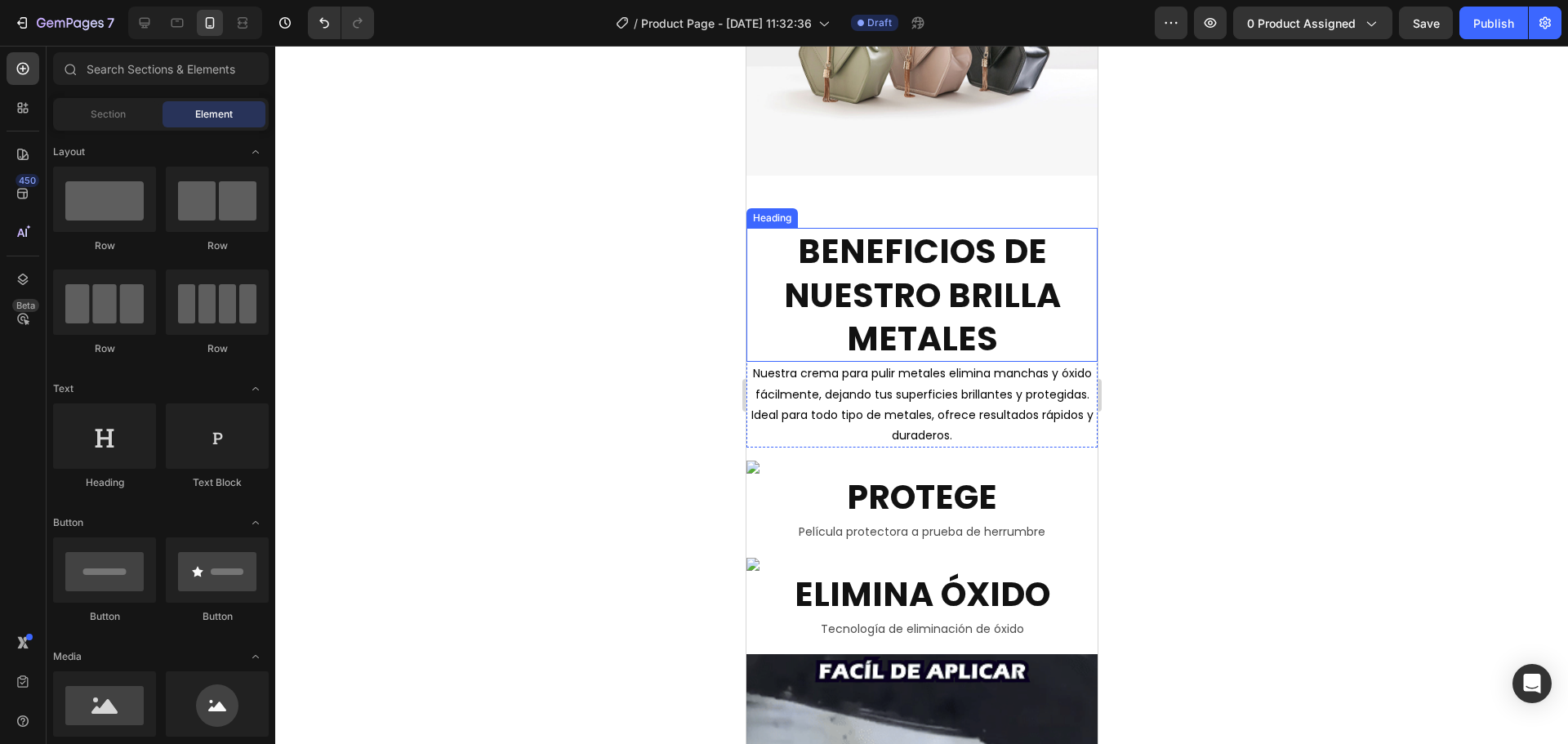
click at [900, 268] on h2 "BENEFICIOS DE NUESTRO BRILLA METALES" at bounding box center [921, 295] width 351 height 134
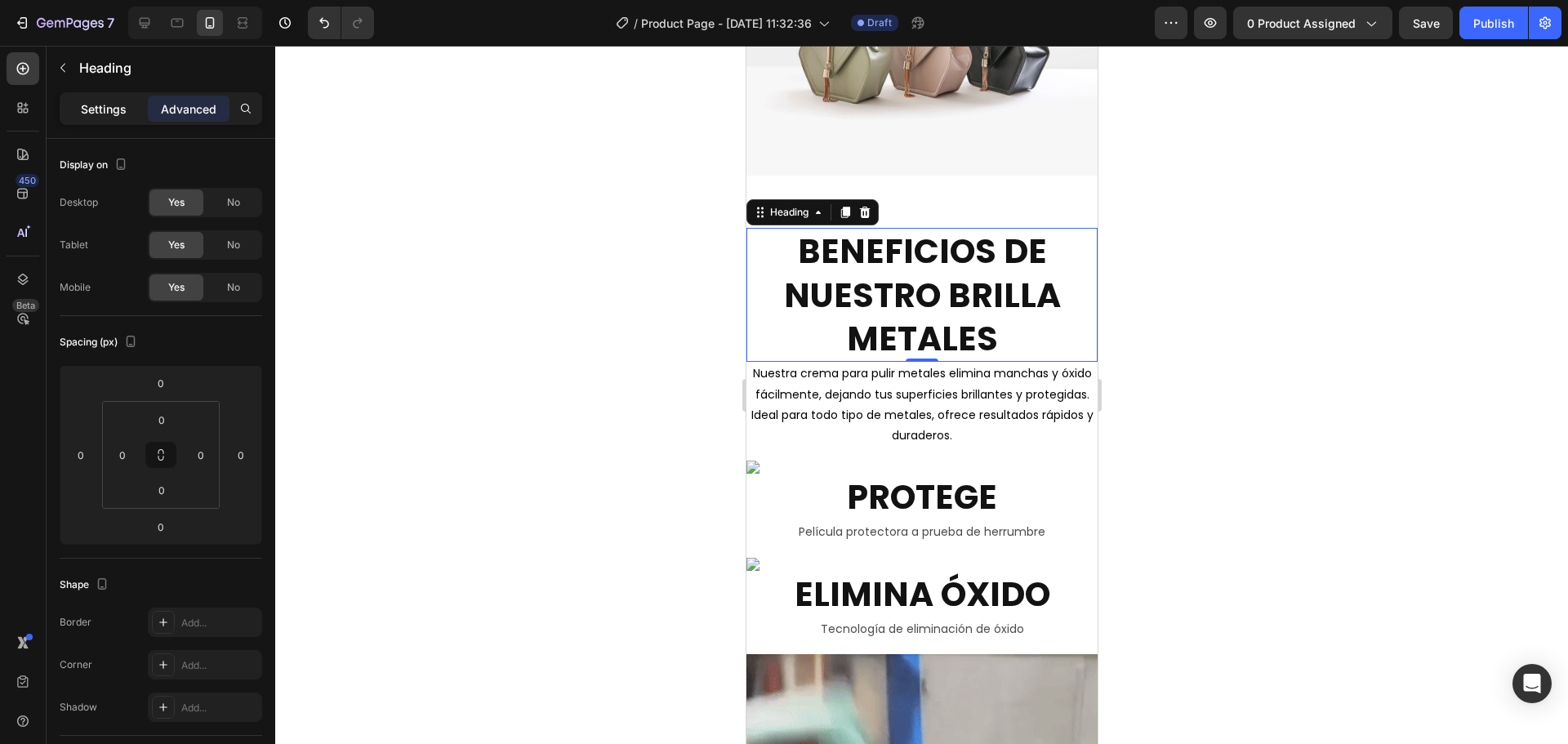
click at [116, 113] on p "Settings" at bounding box center [104, 109] width 46 height 17
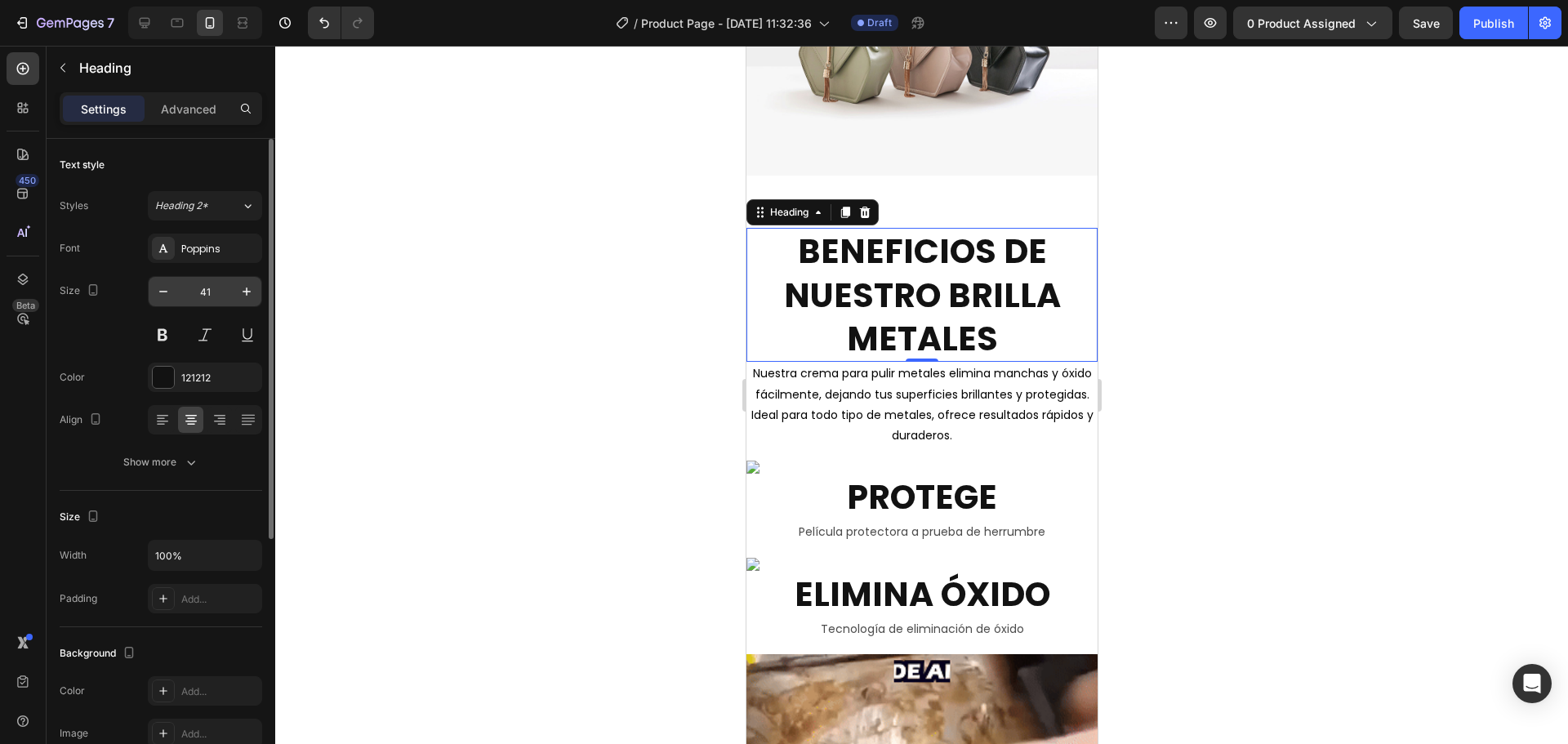
click at [196, 300] on input "41" at bounding box center [204, 292] width 54 height 30
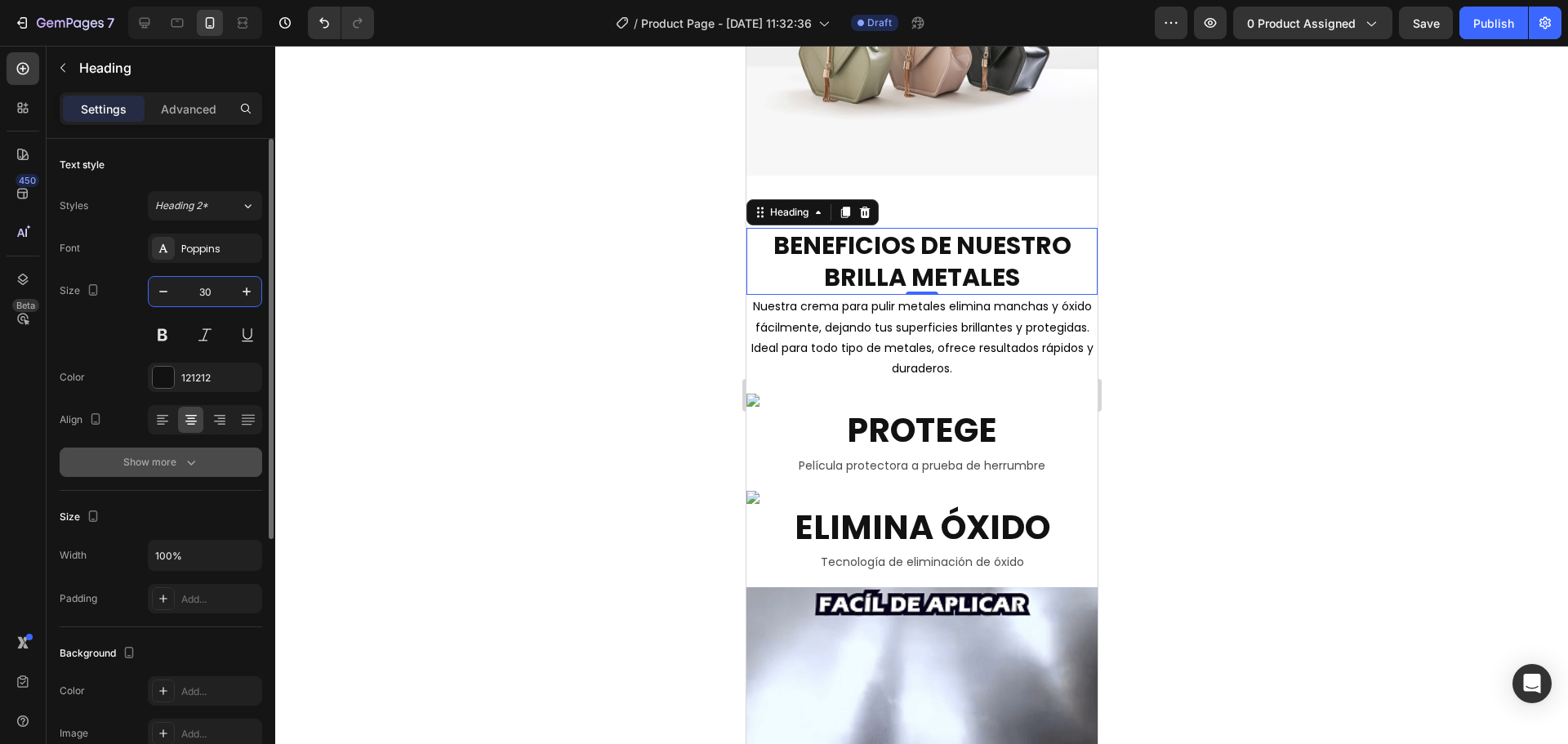
type input "30"
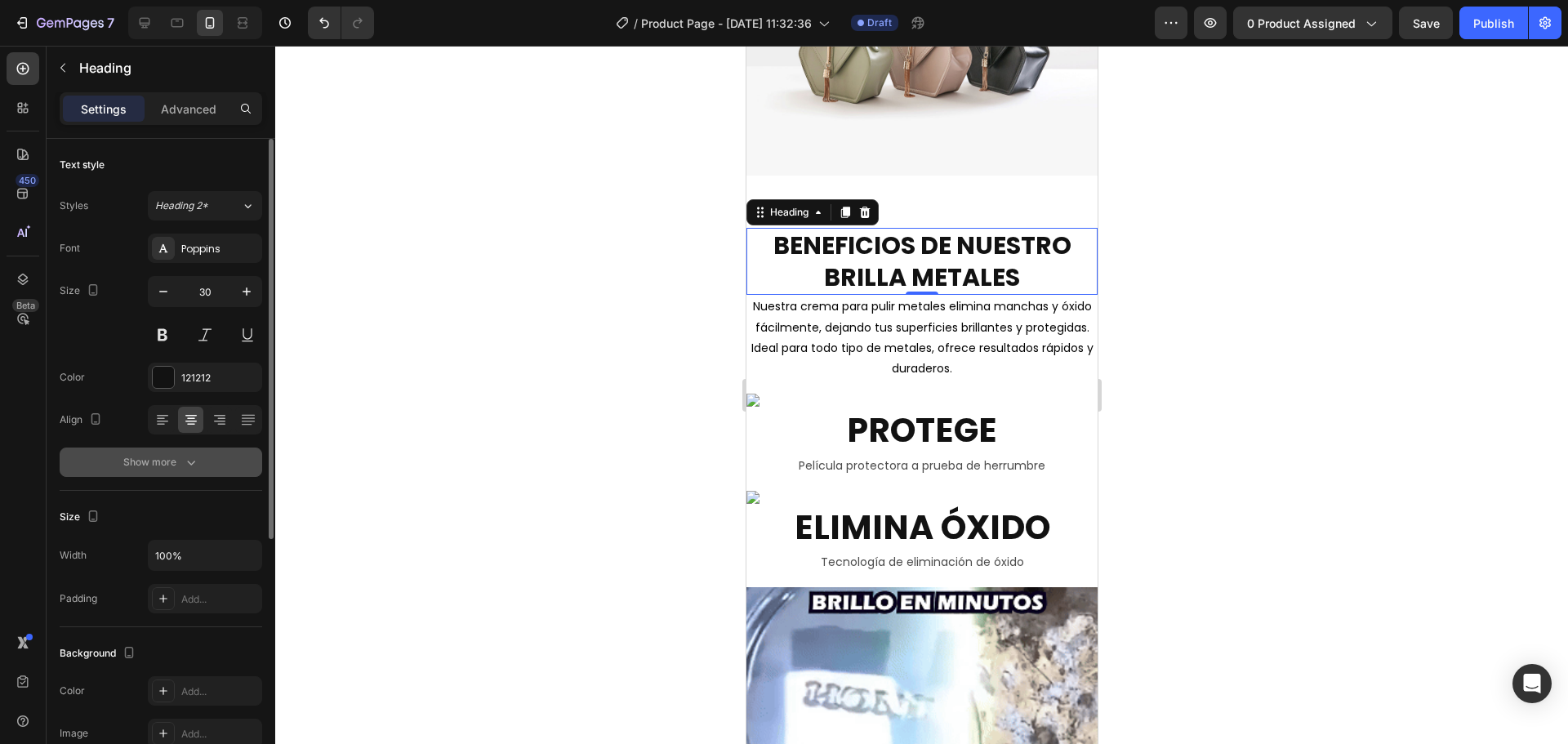
click at [195, 470] on button "Show more" at bounding box center [161, 462] width 202 height 30
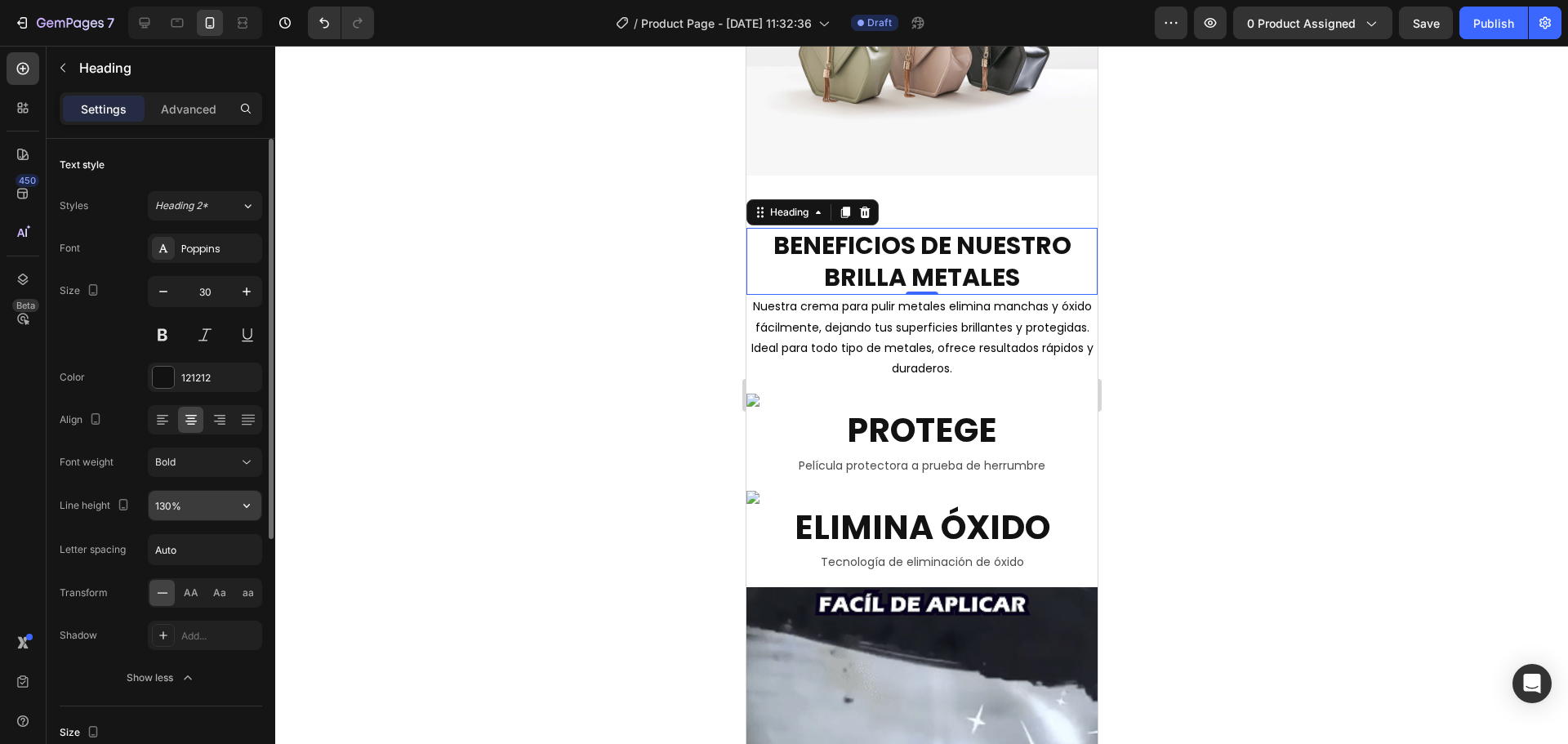
click at [202, 514] on input "130%" at bounding box center [205, 505] width 113 height 30
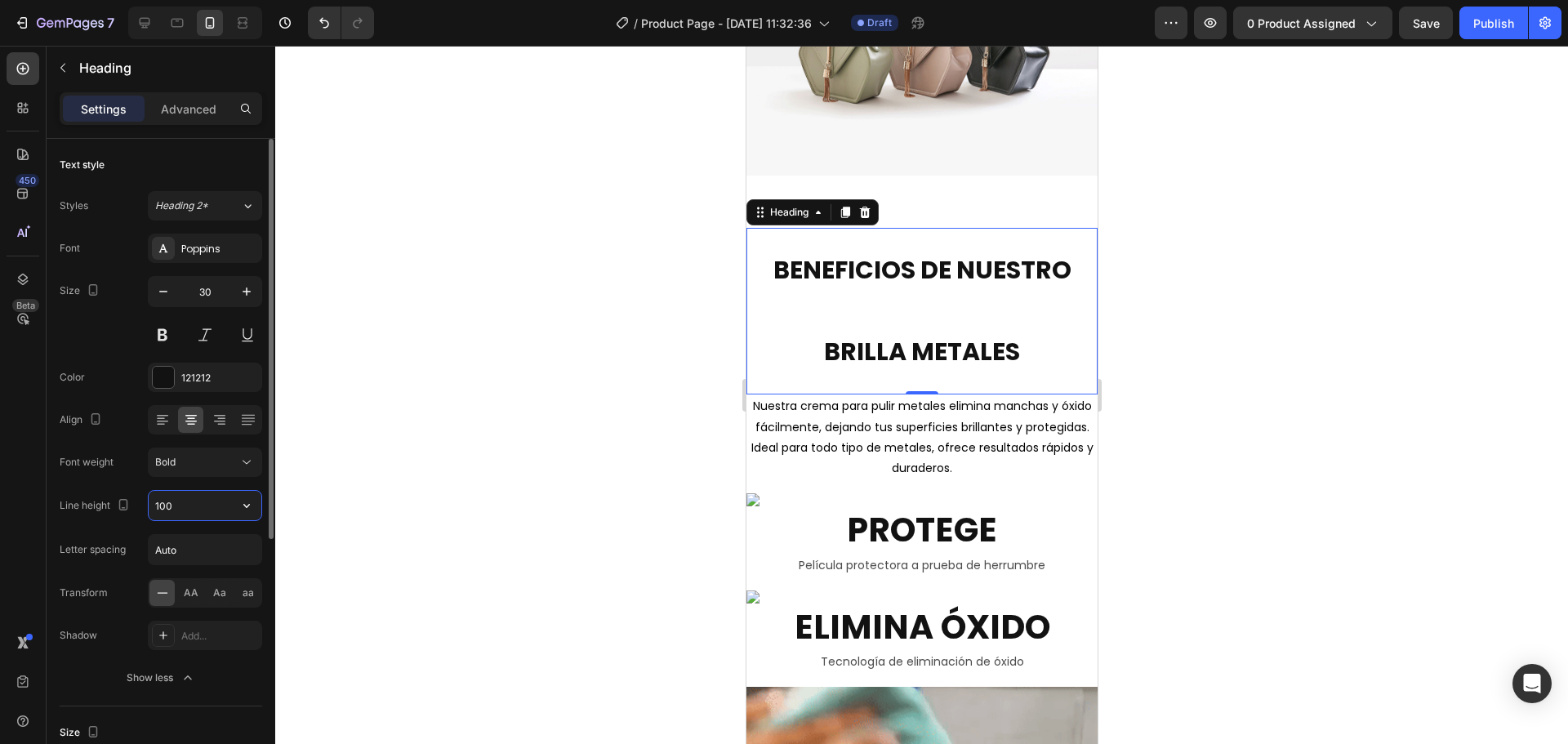
type input "100%"
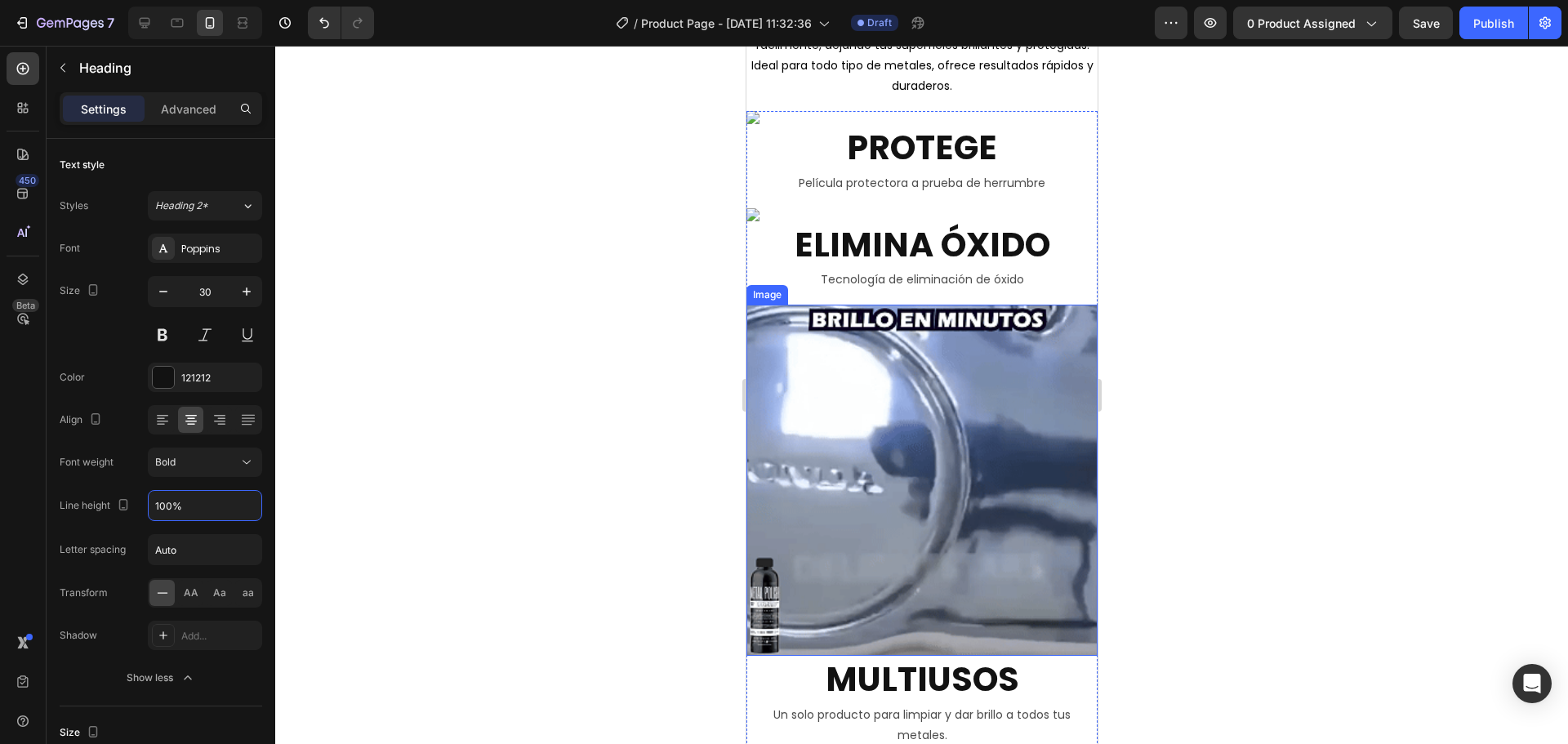
scroll to position [1715, 0]
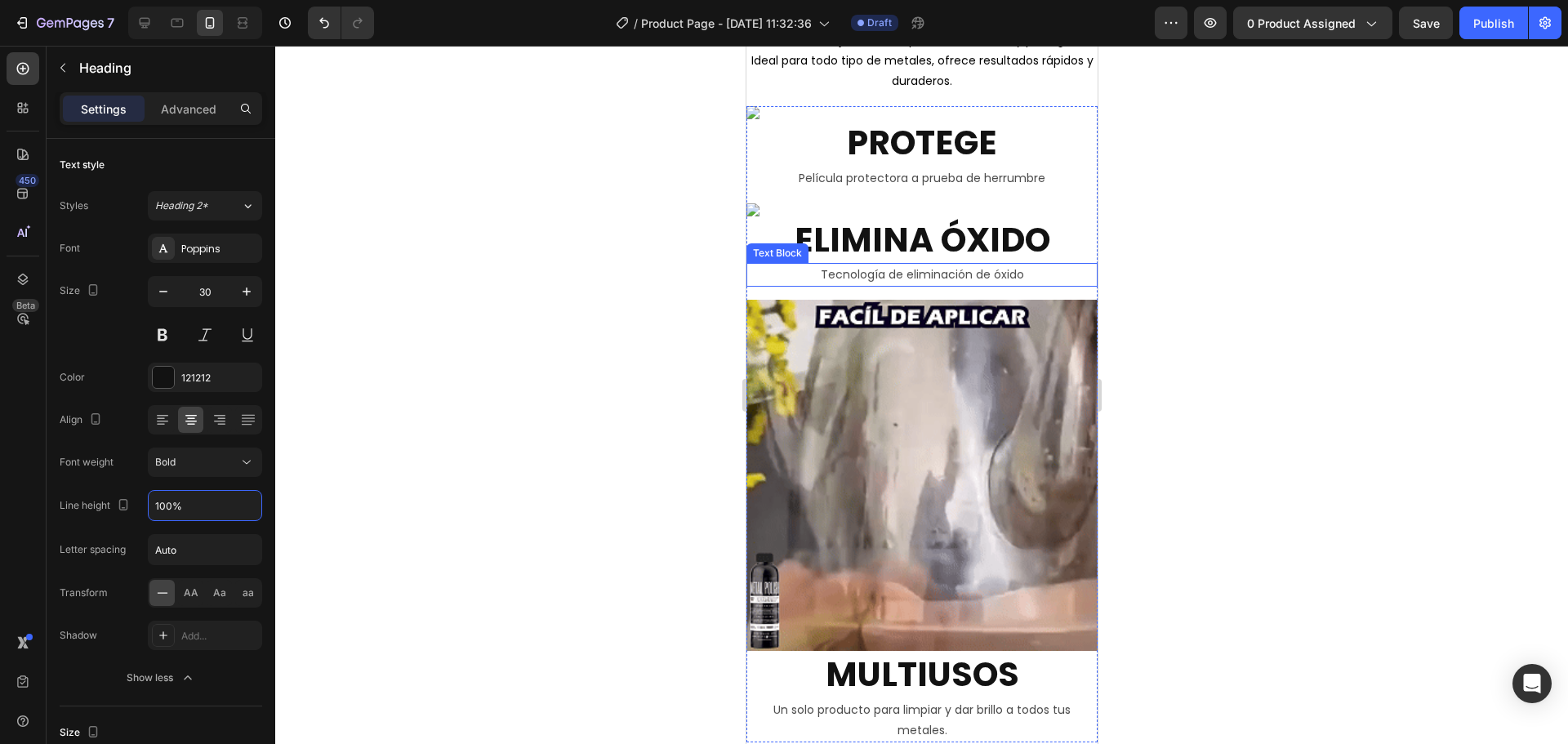
click at [872, 278] on p "Tecnología de eliminación de óxido" at bounding box center [921, 275] width 348 height 20
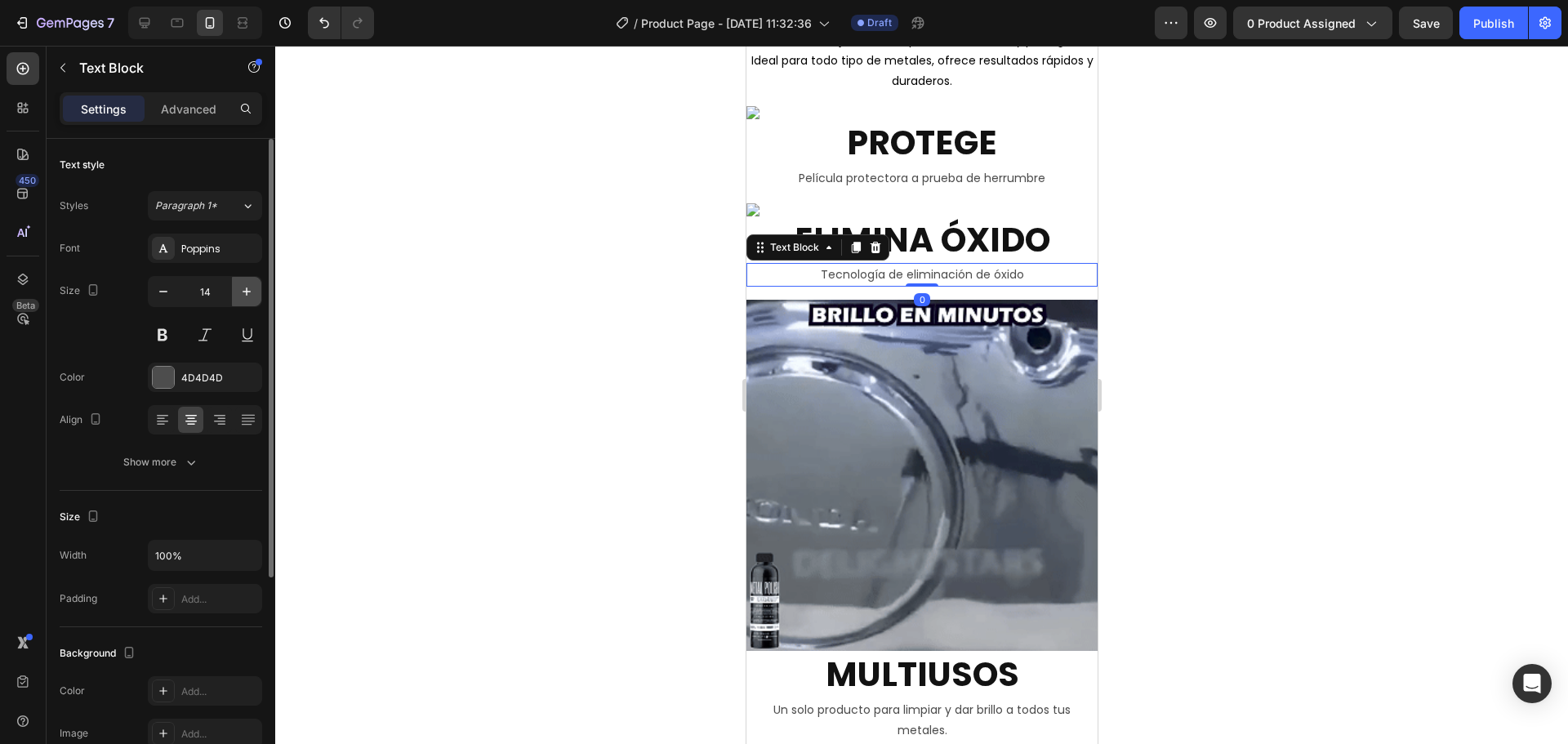
click at [243, 285] on icon "button" at bounding box center [246, 291] width 16 height 16
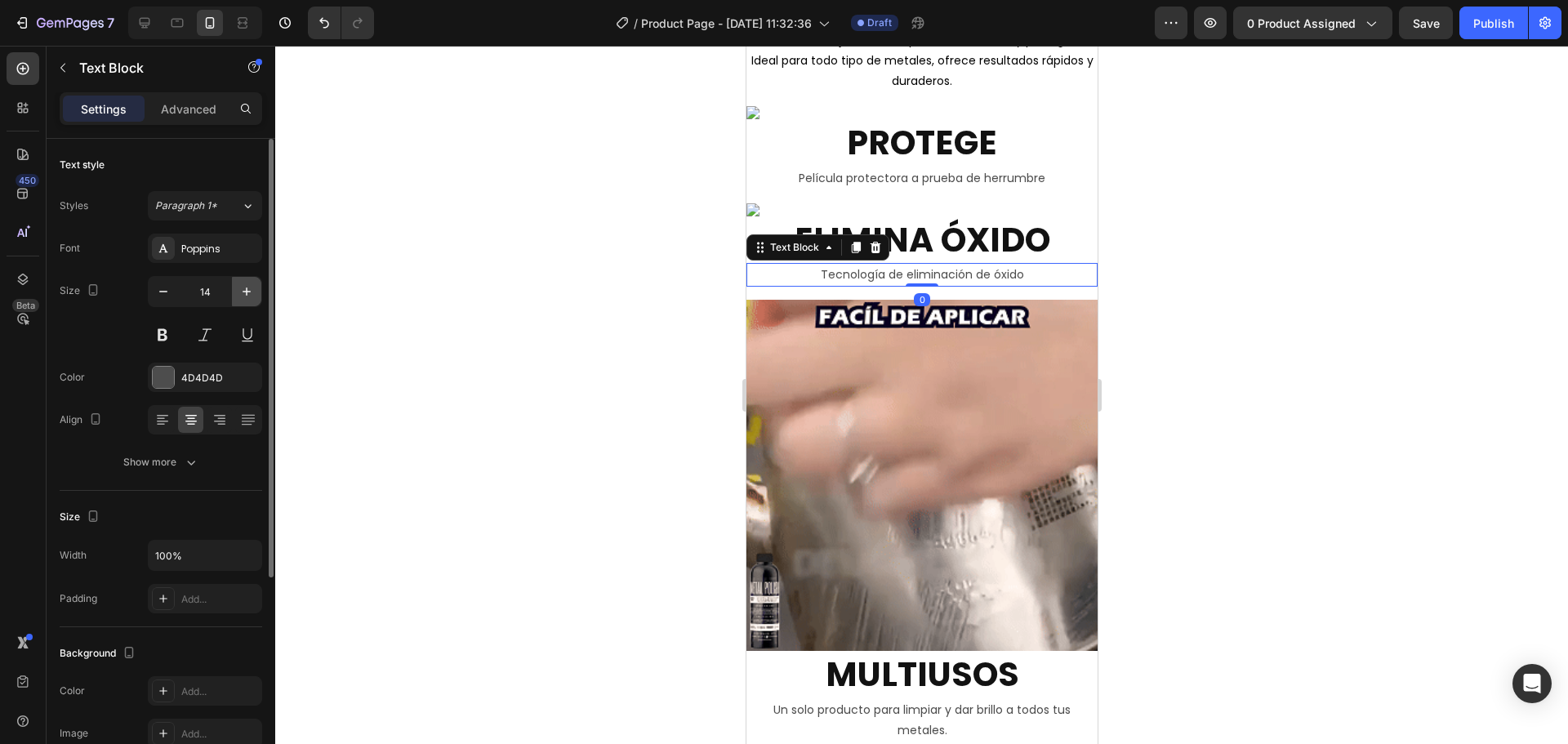
click at [243, 285] on icon "button" at bounding box center [246, 291] width 16 height 16
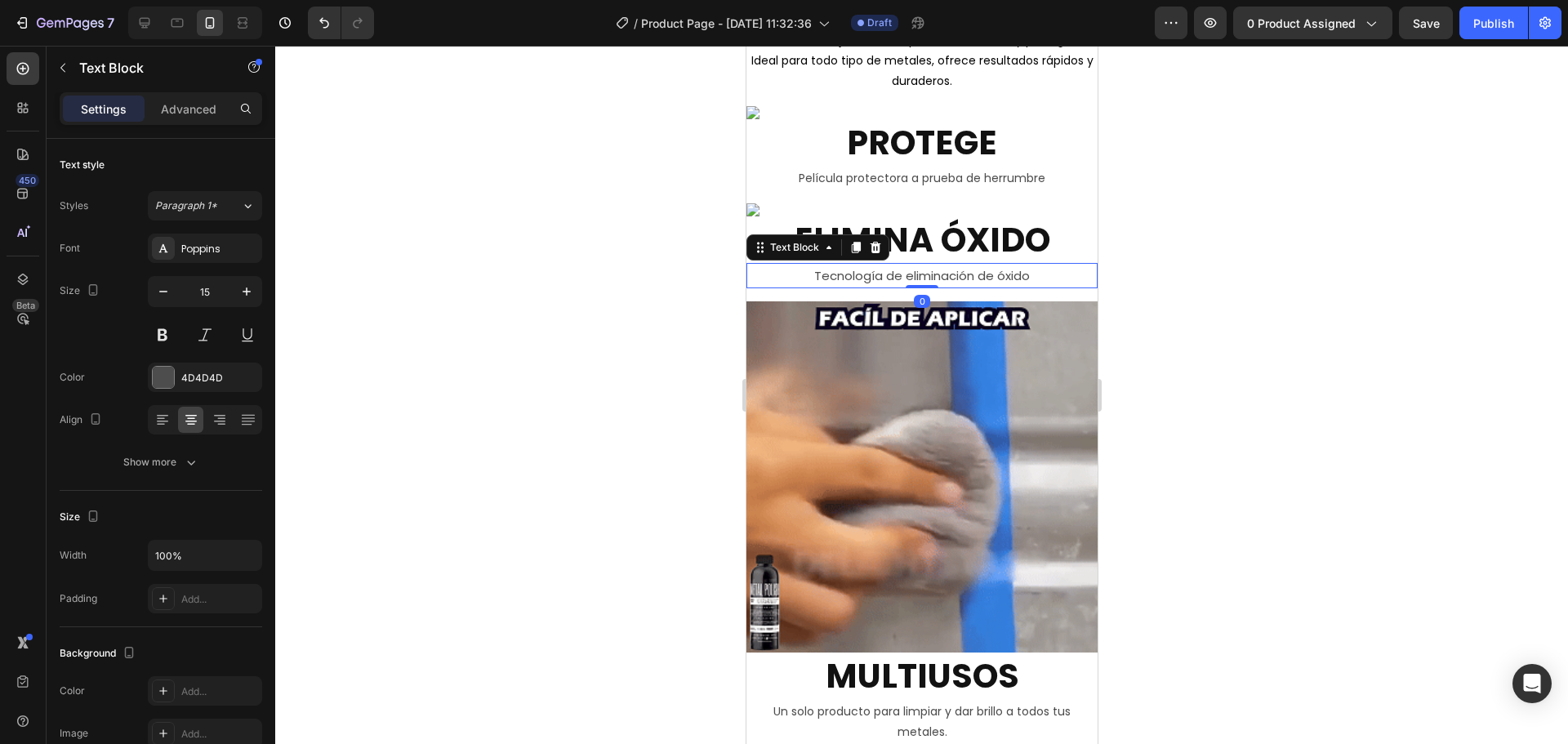
type input "16"
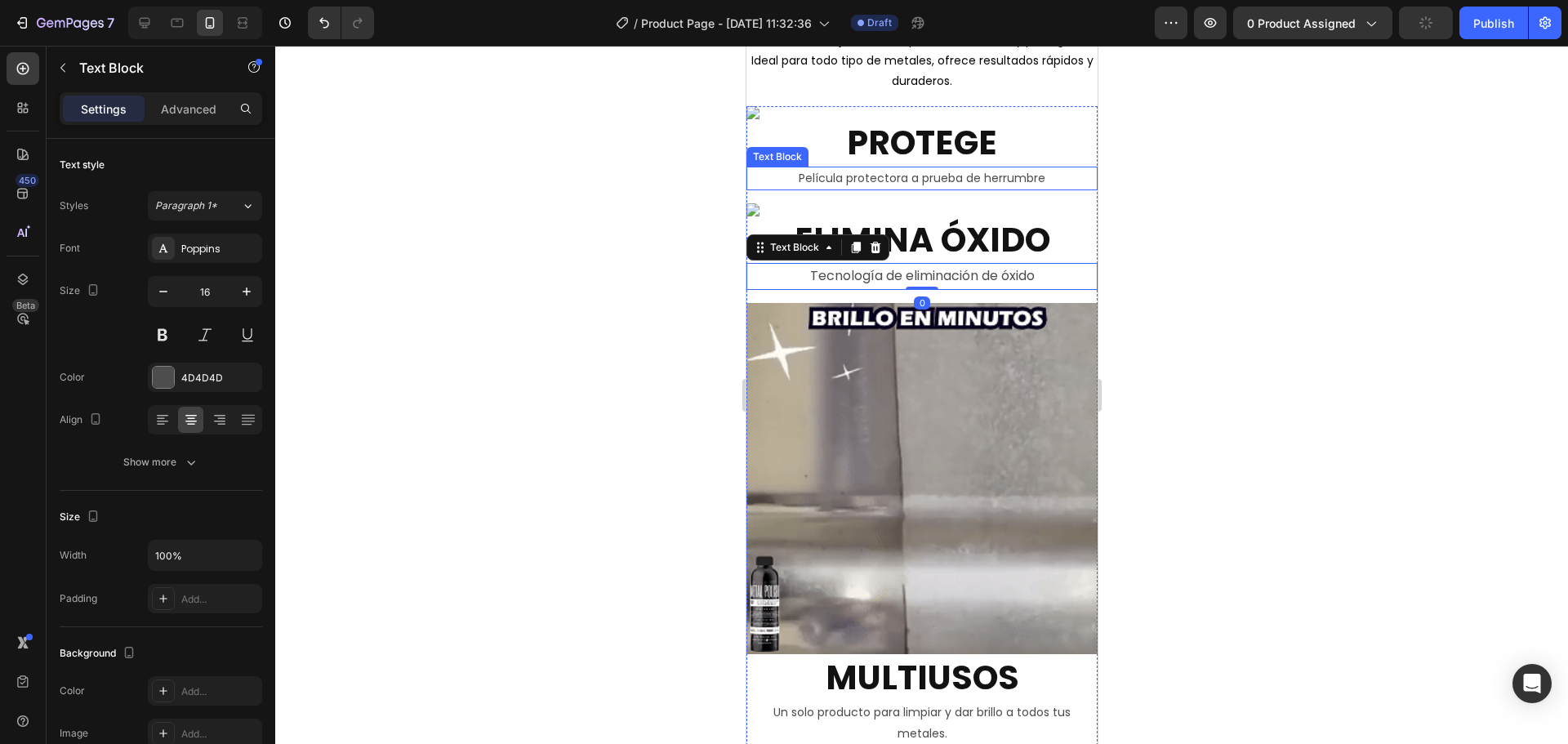
click at [816, 182] on p "Película protectora a prueba de herrumbre" at bounding box center [921, 179] width 348 height 20
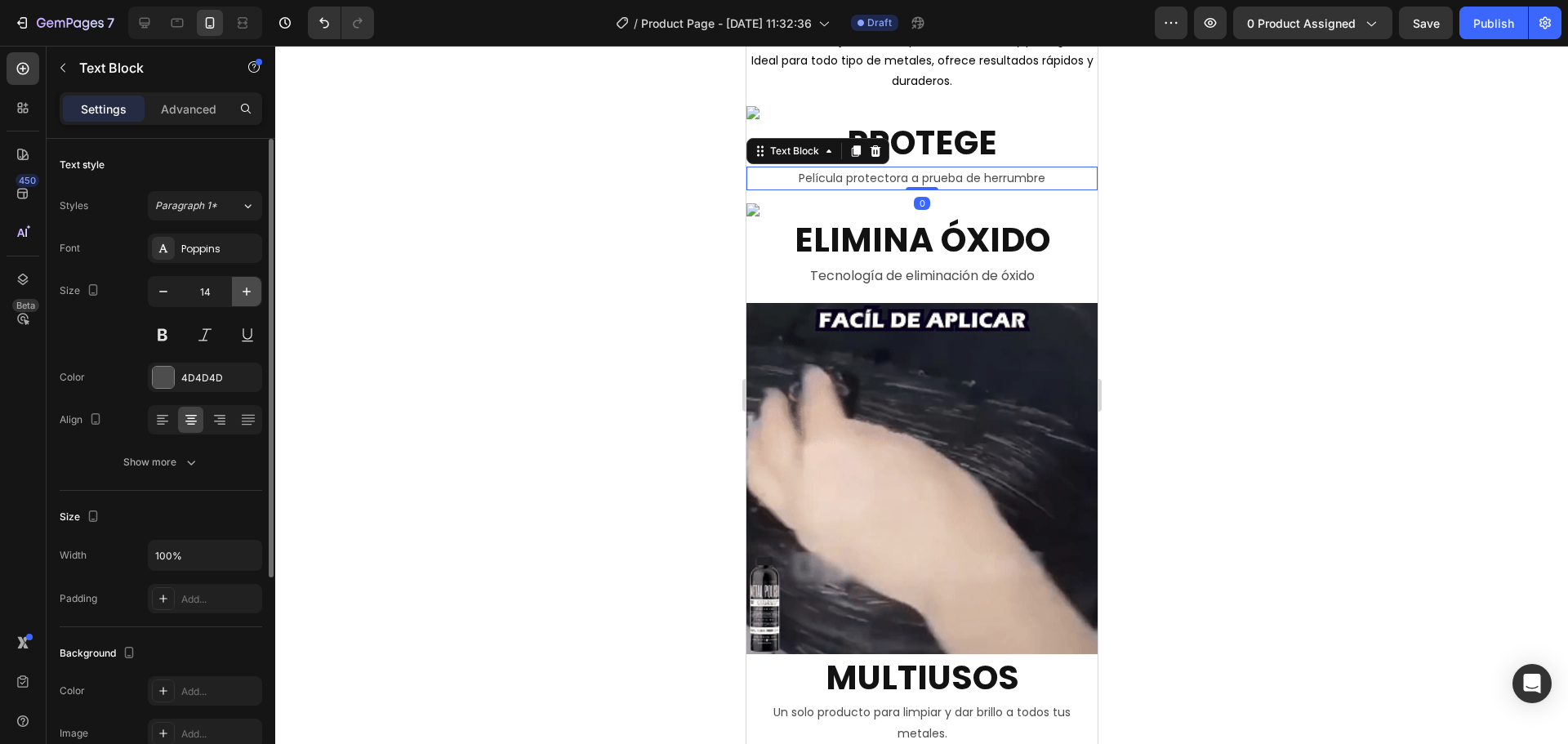
click at [250, 291] on icon "button" at bounding box center [246, 291] width 16 height 16
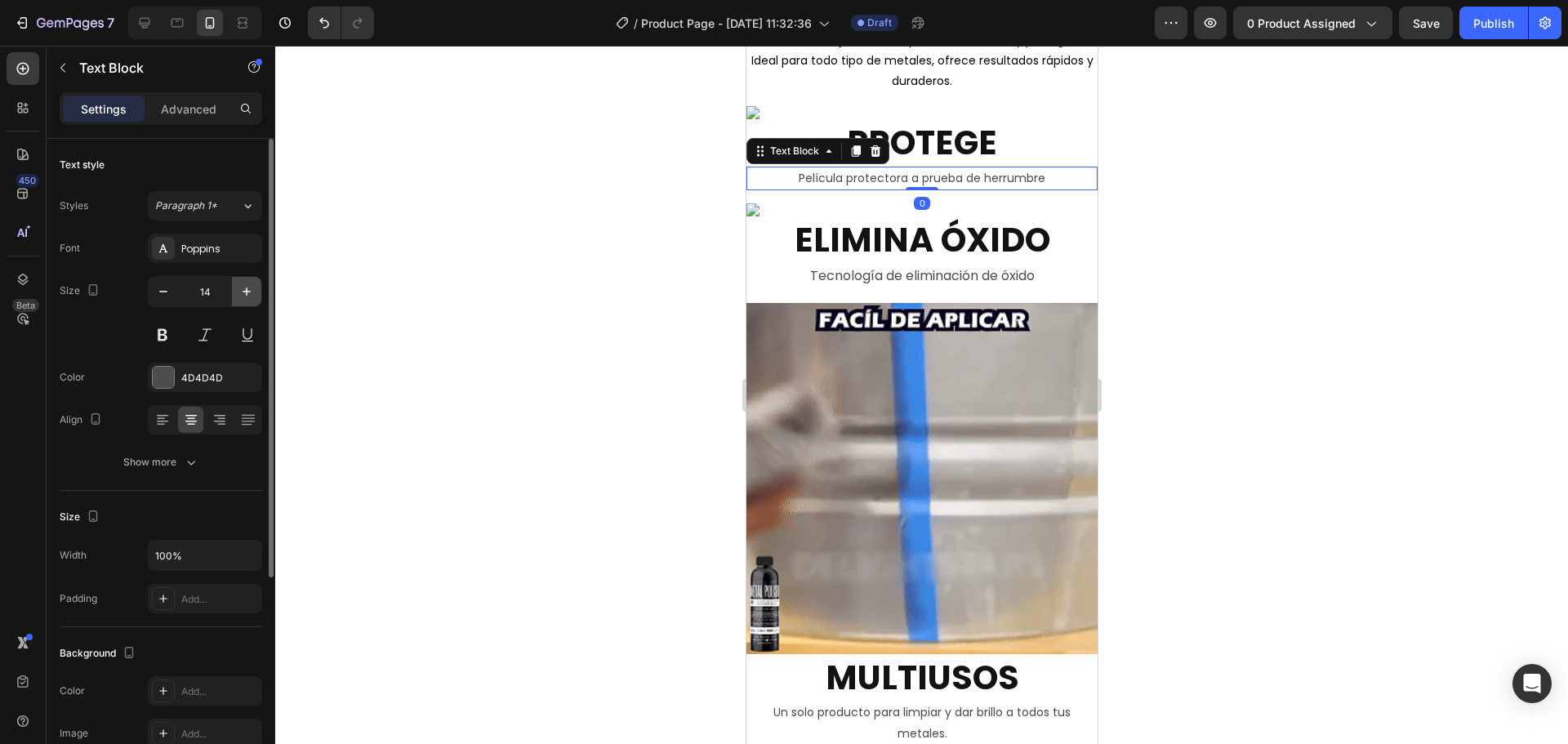
click at [250, 291] on icon "button" at bounding box center [246, 291] width 16 height 16
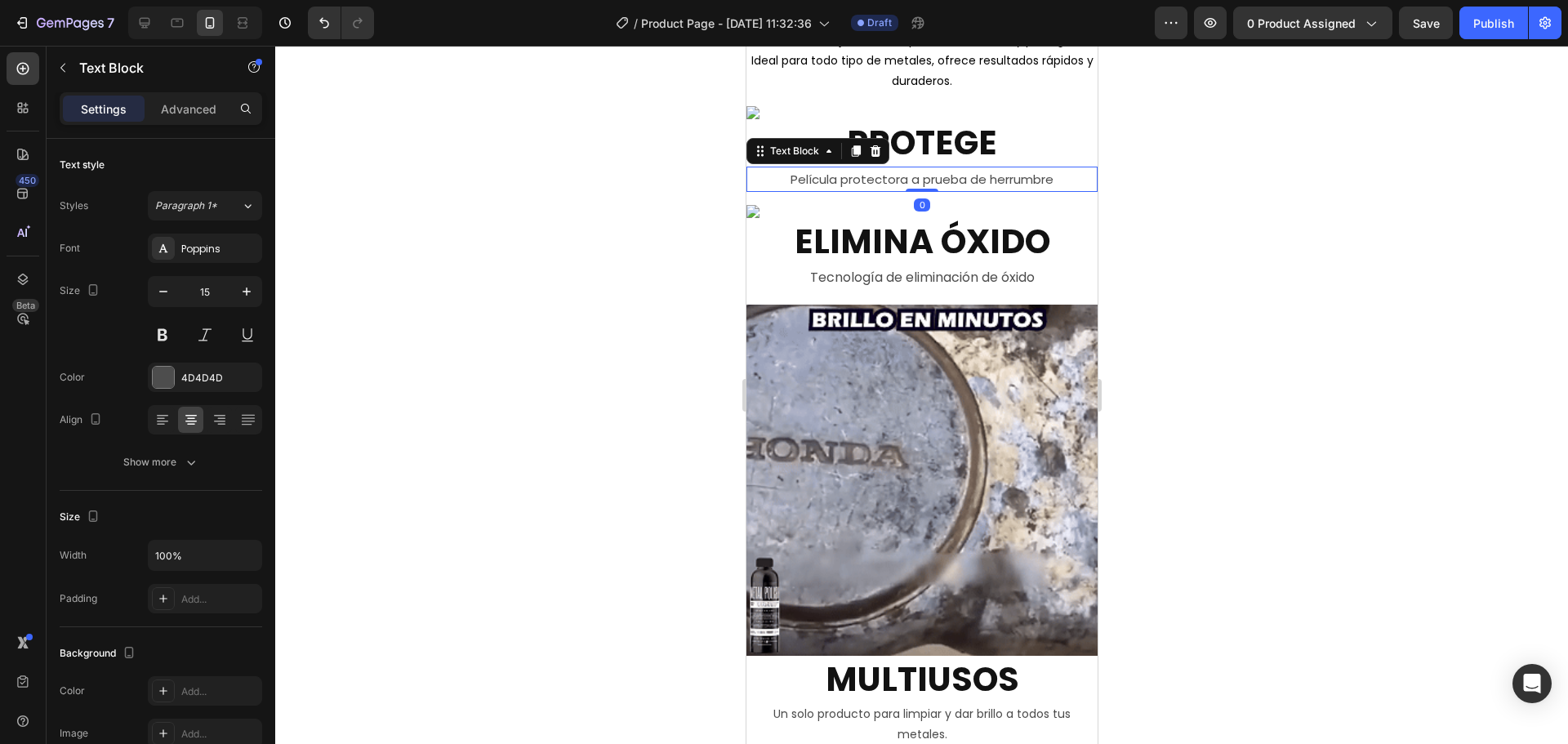
type input "16"
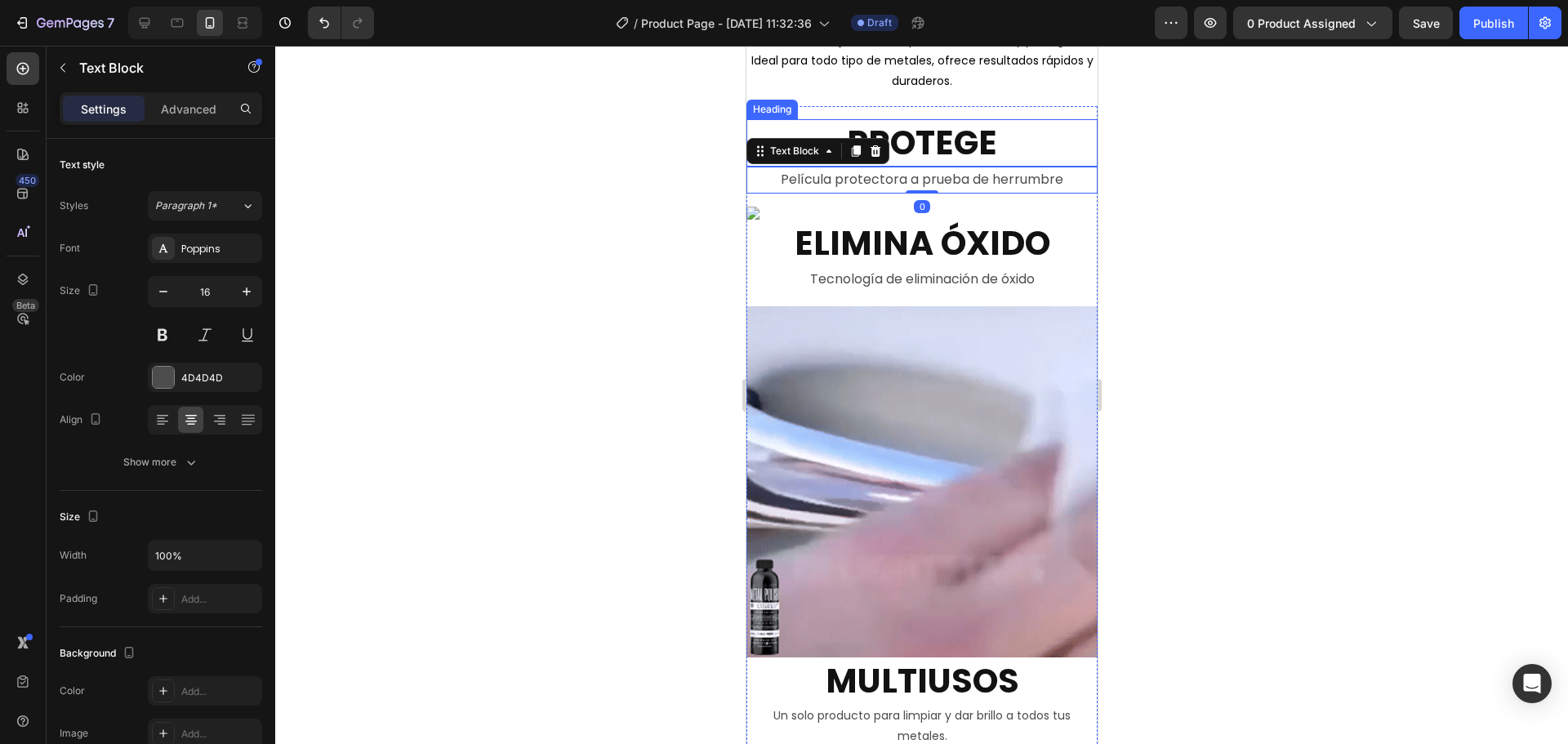
click at [973, 133] on h2 "PROTEGE" at bounding box center [921, 142] width 351 height 47
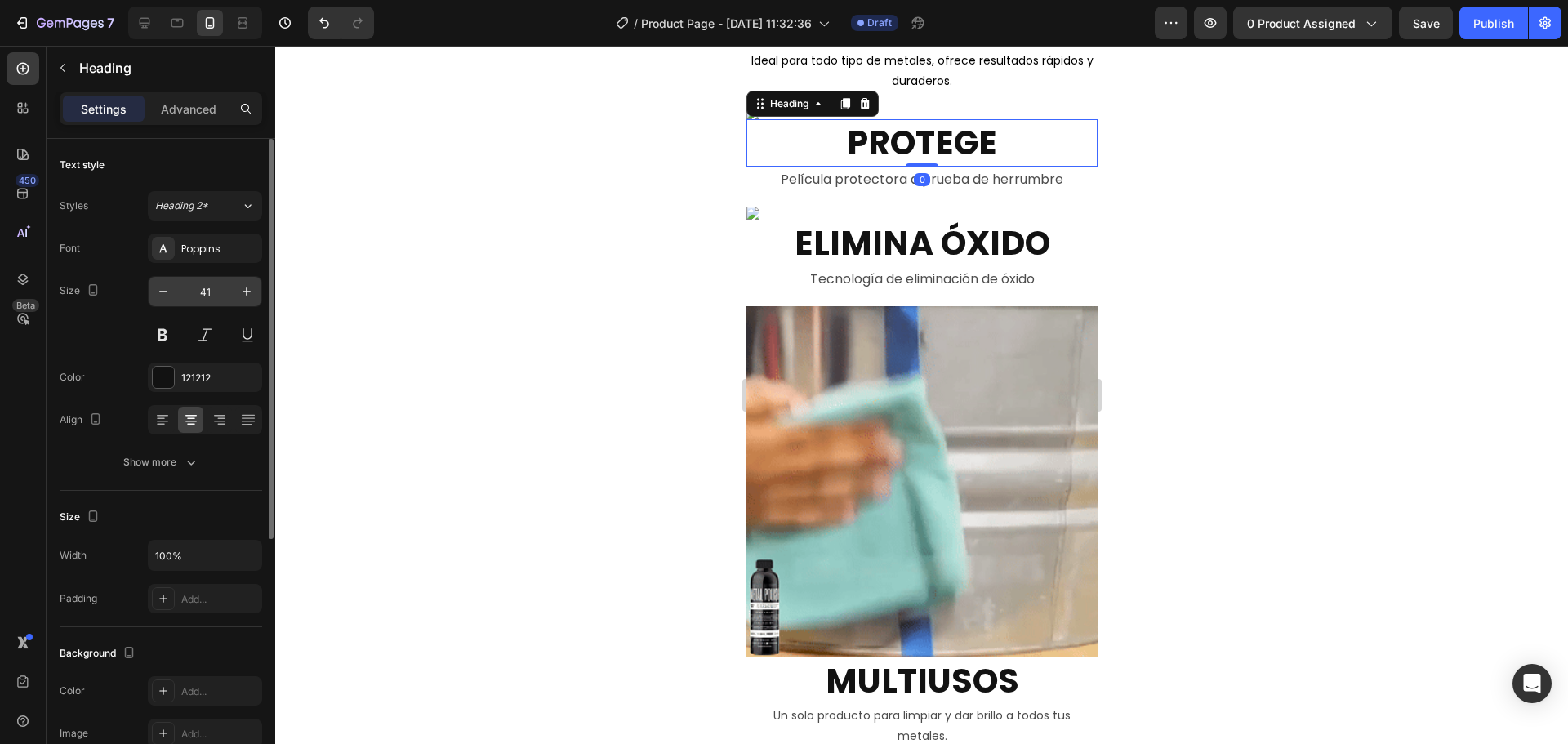
click at [204, 285] on input "41" at bounding box center [204, 292] width 54 height 30
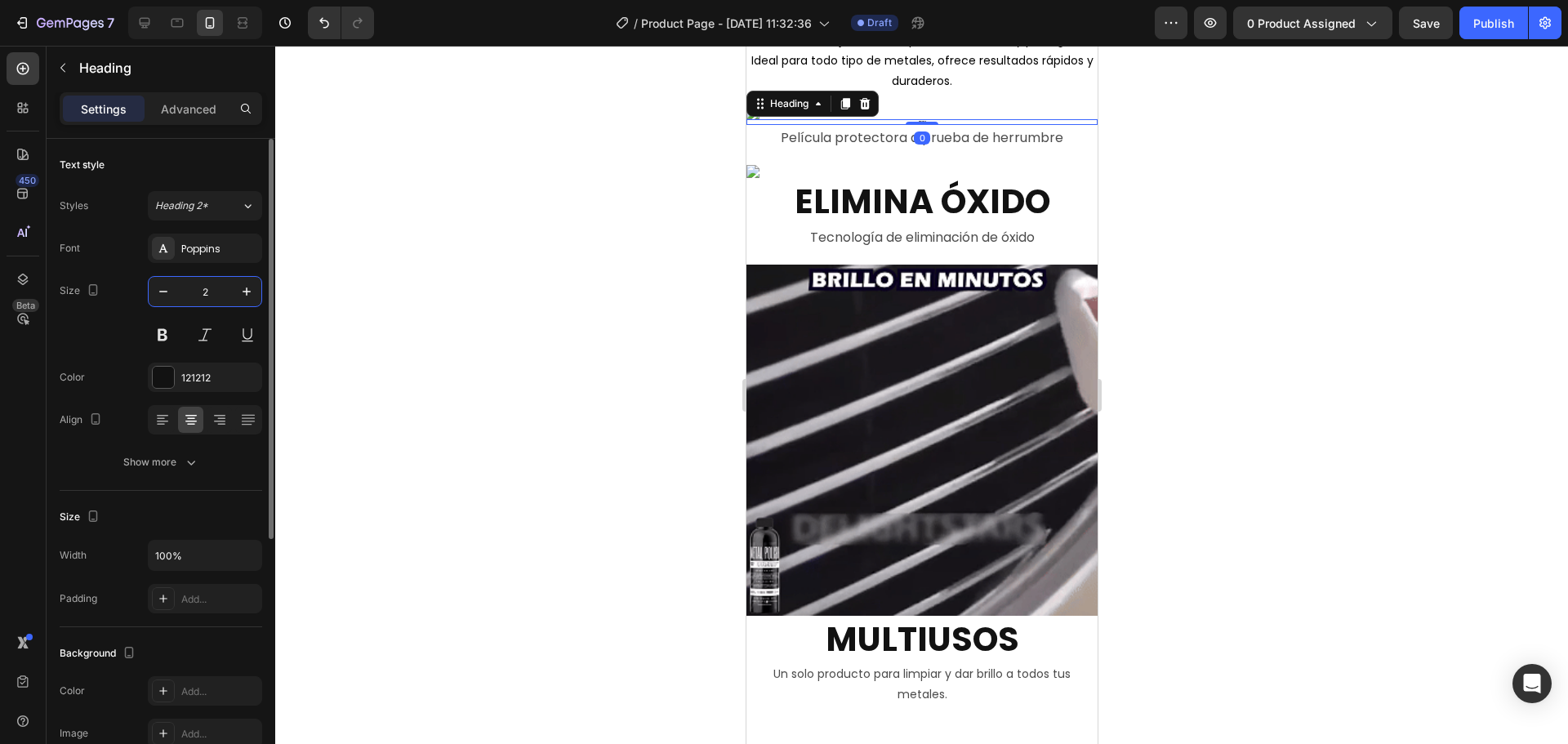
type input "24"
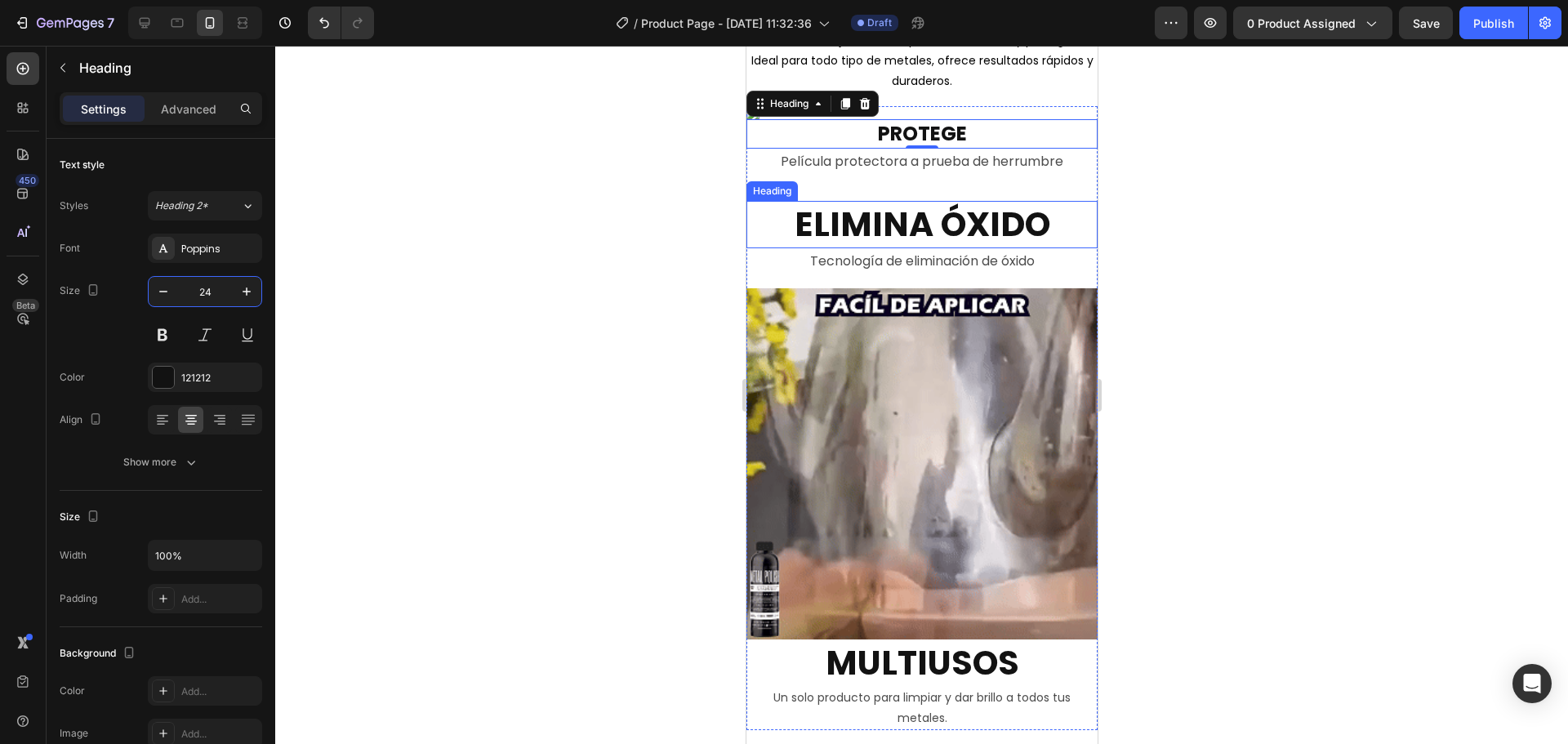
click at [922, 222] on h2 "ELIMINA ÓXIDO" at bounding box center [921, 224] width 351 height 47
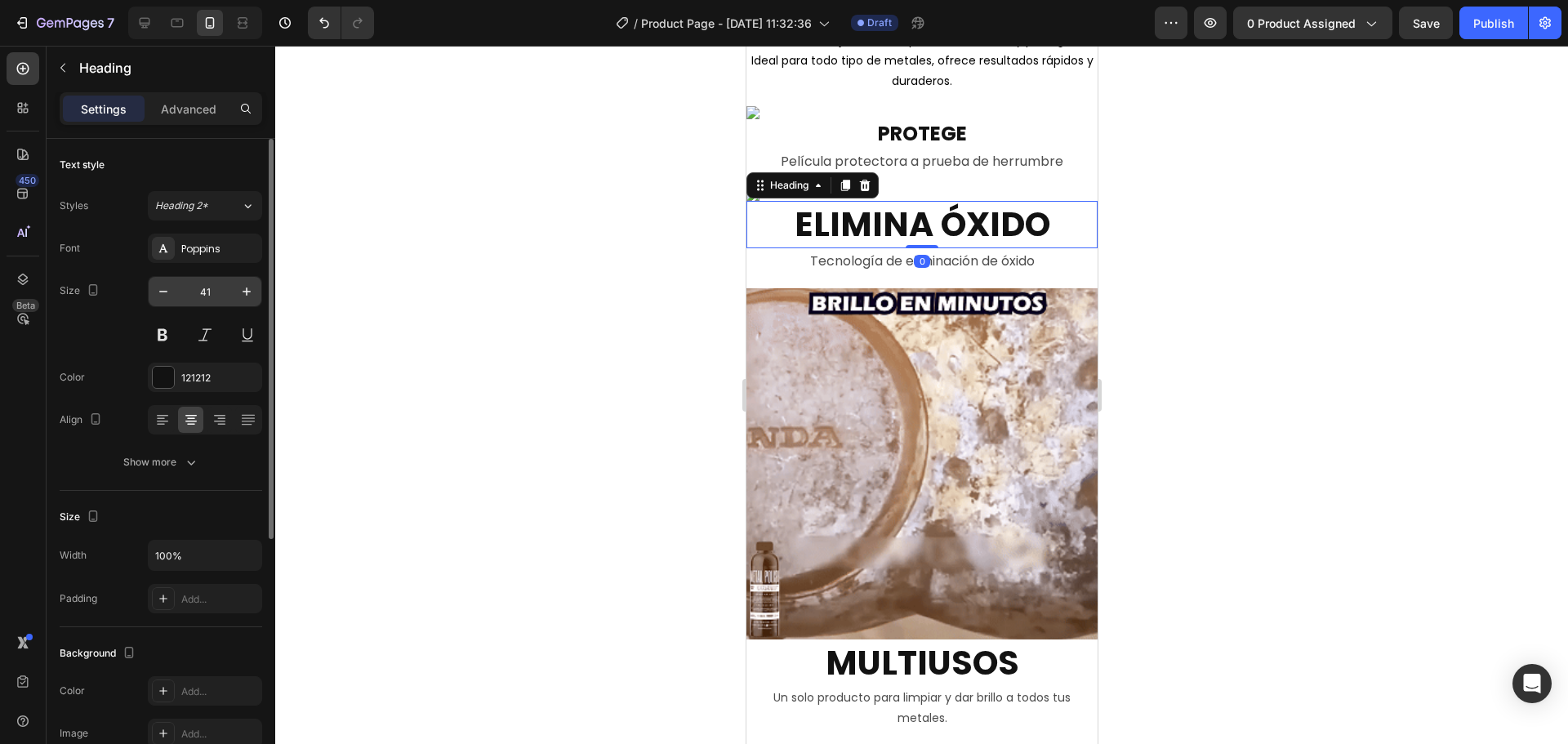
click at [214, 294] on input "41" at bounding box center [204, 292] width 54 height 30
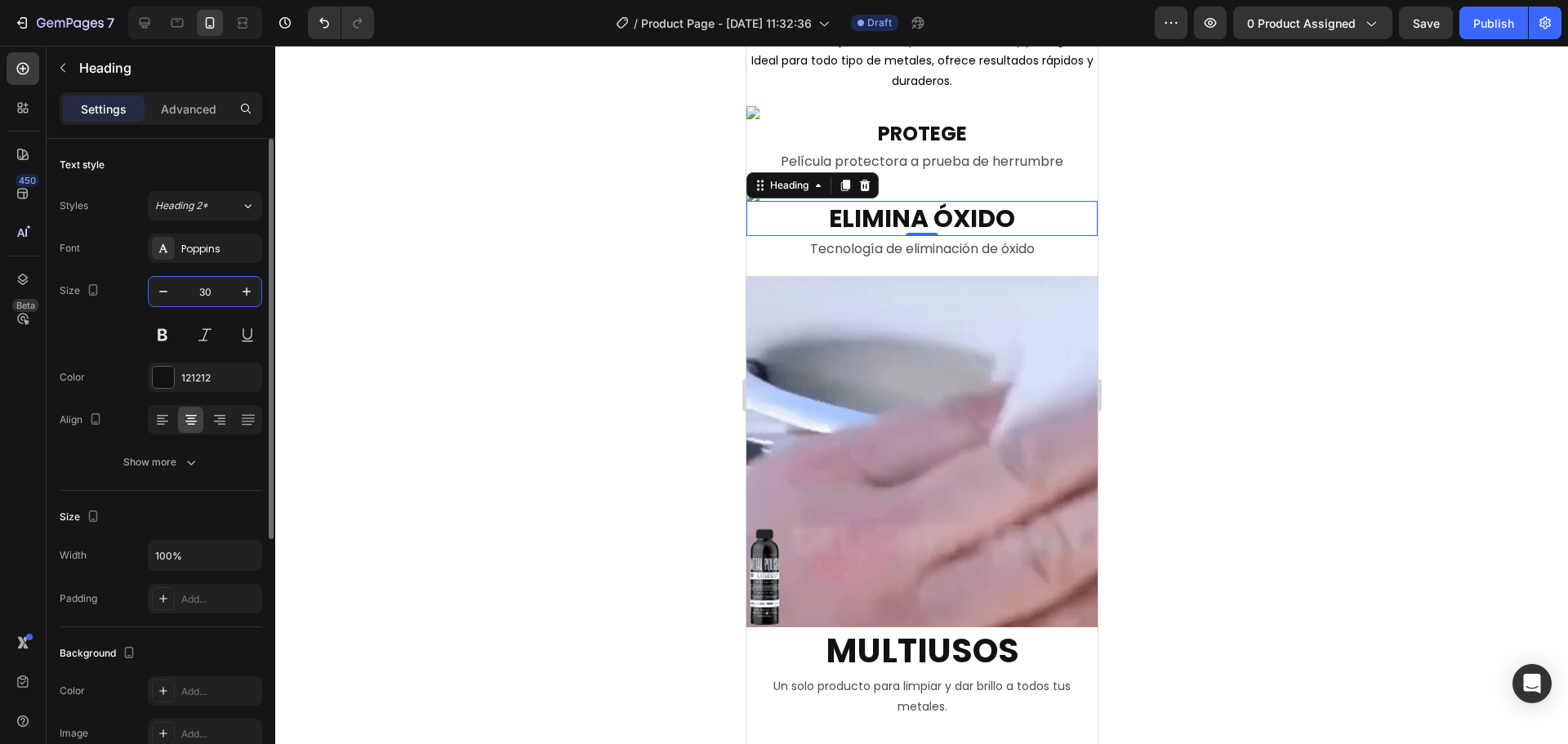
click at [201, 284] on input "30" at bounding box center [204, 292] width 54 height 30
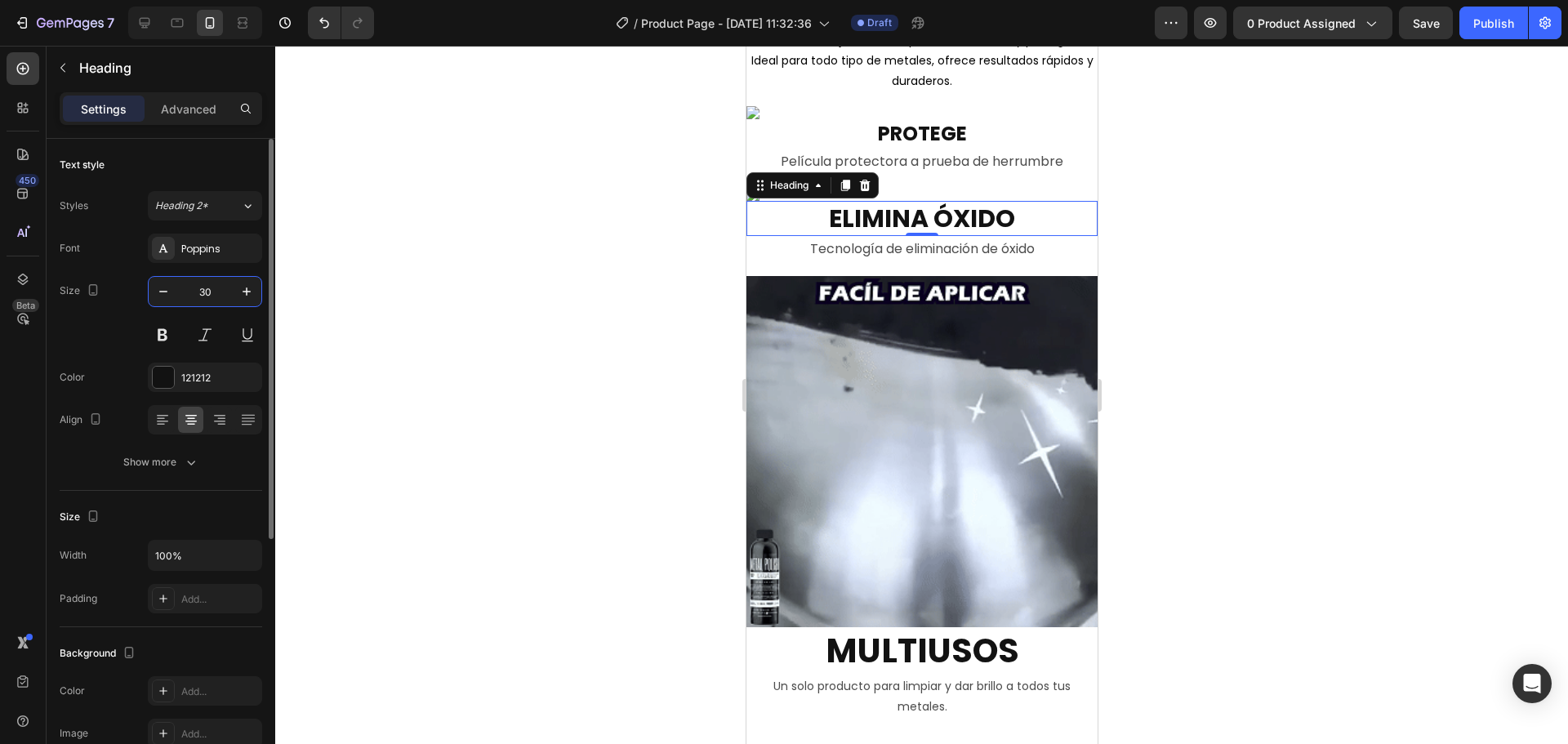
click at [200, 284] on input "30" at bounding box center [204, 292] width 54 height 30
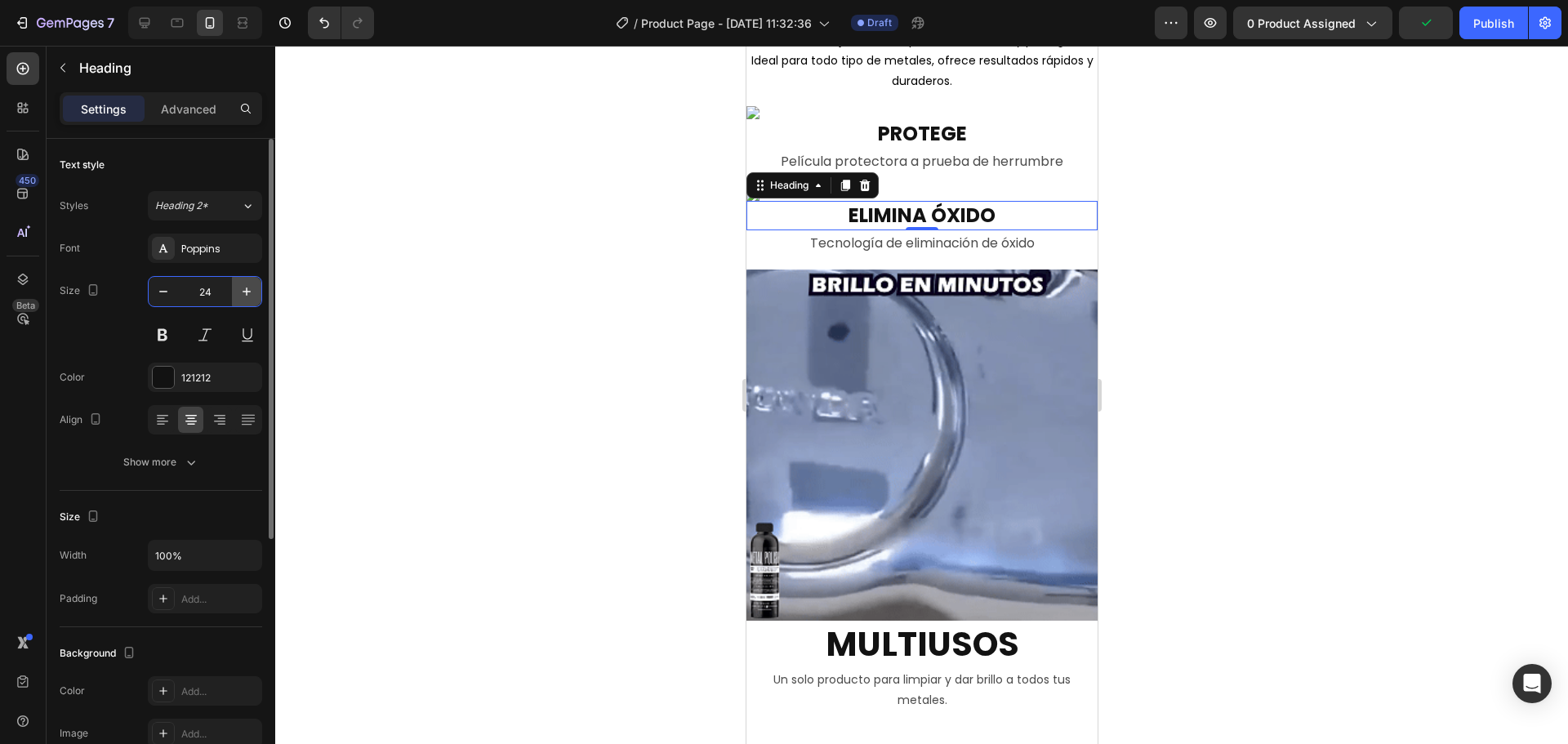
click at [251, 294] on icon "button" at bounding box center [246, 291] width 16 height 16
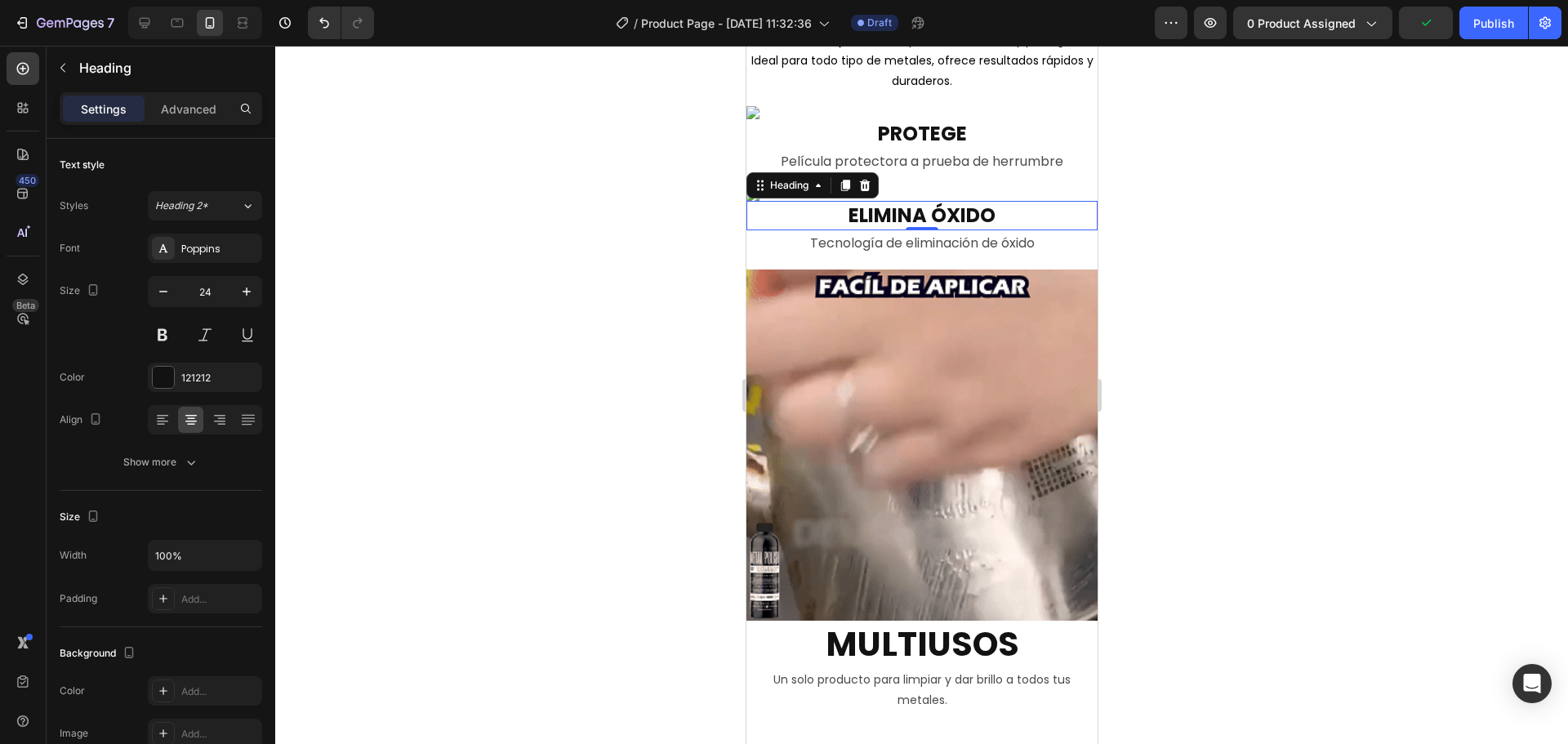
type input "25"
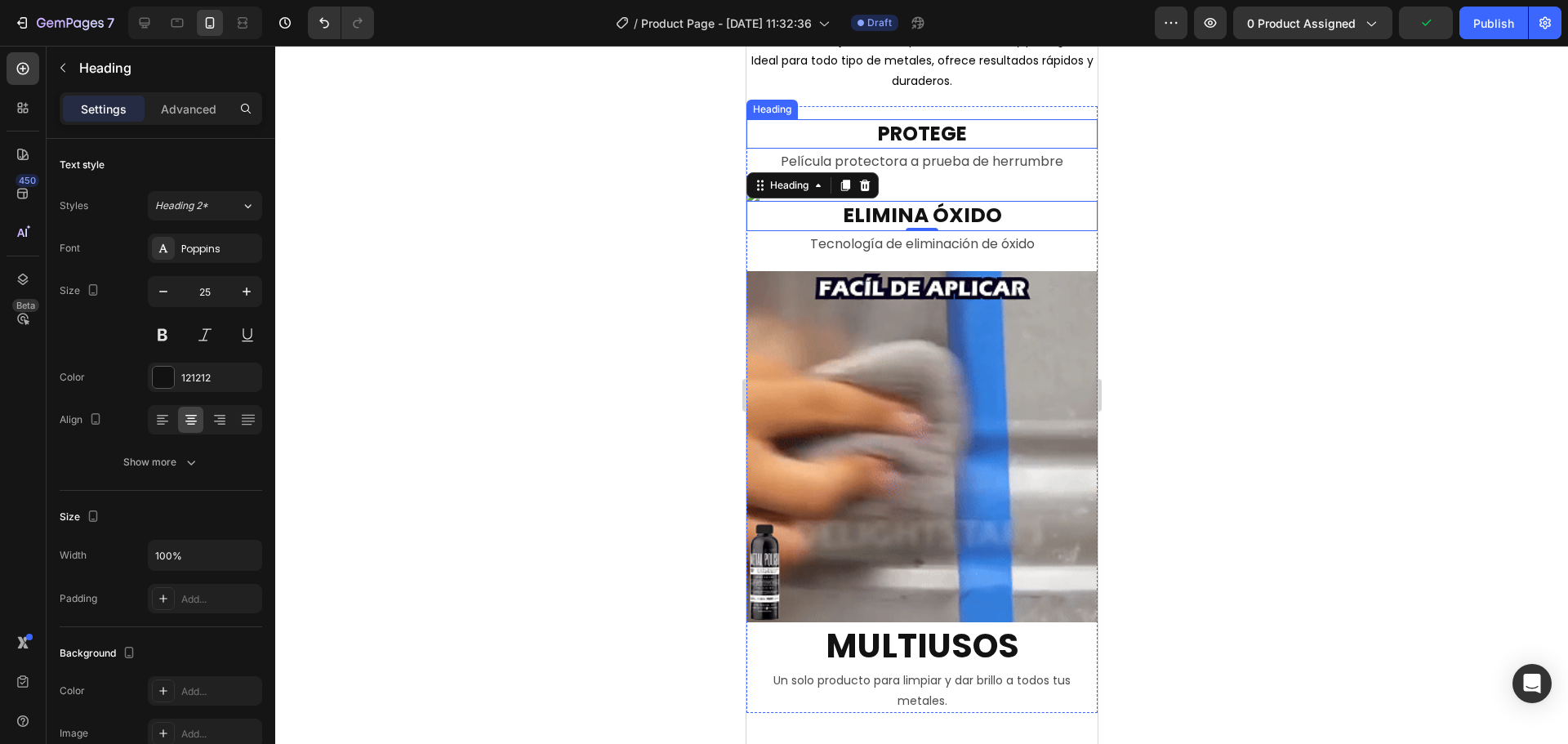
click at [913, 143] on h2 "PROTEGE" at bounding box center [921, 133] width 351 height 29
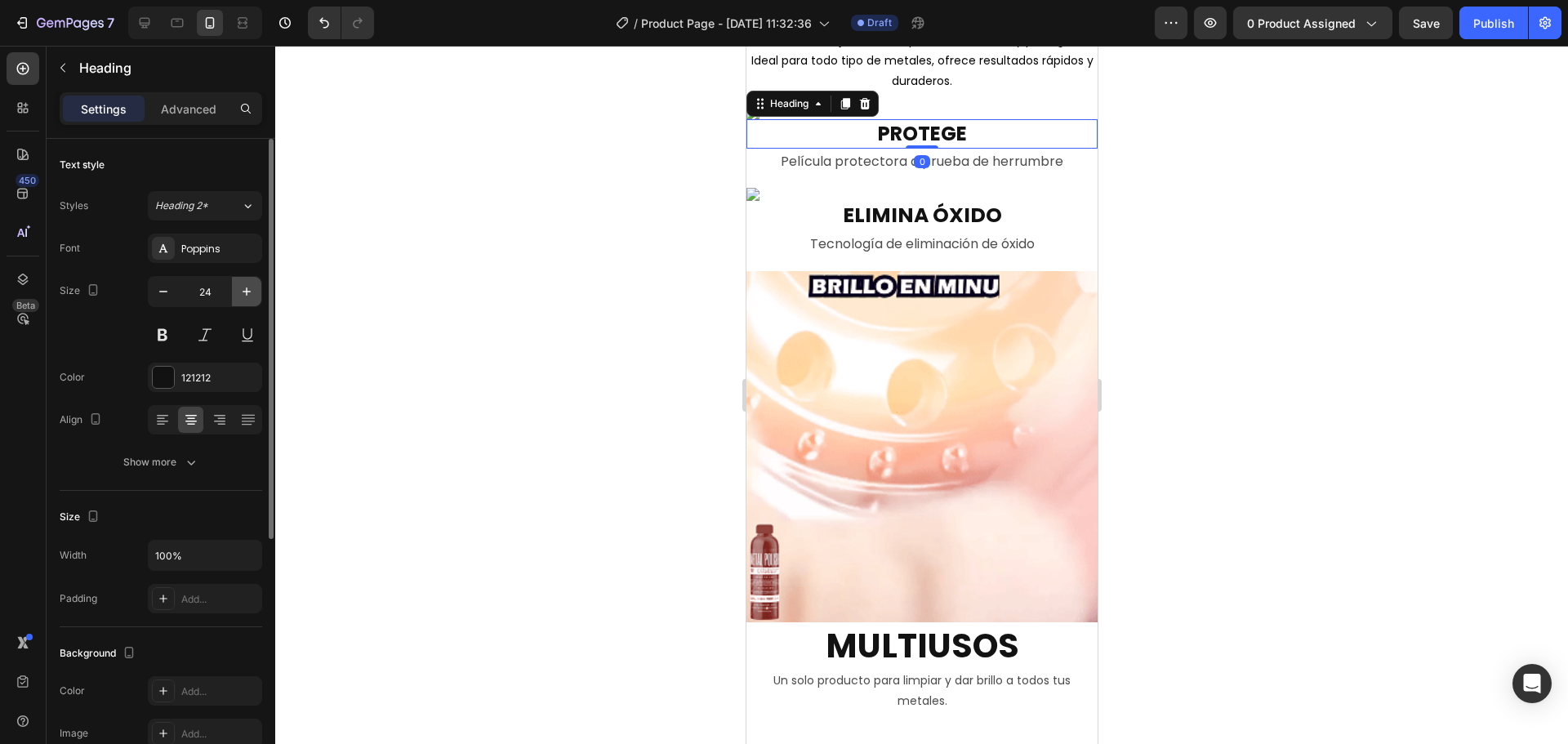
click at [247, 296] on icon "button" at bounding box center [247, 292] width 9 height 9
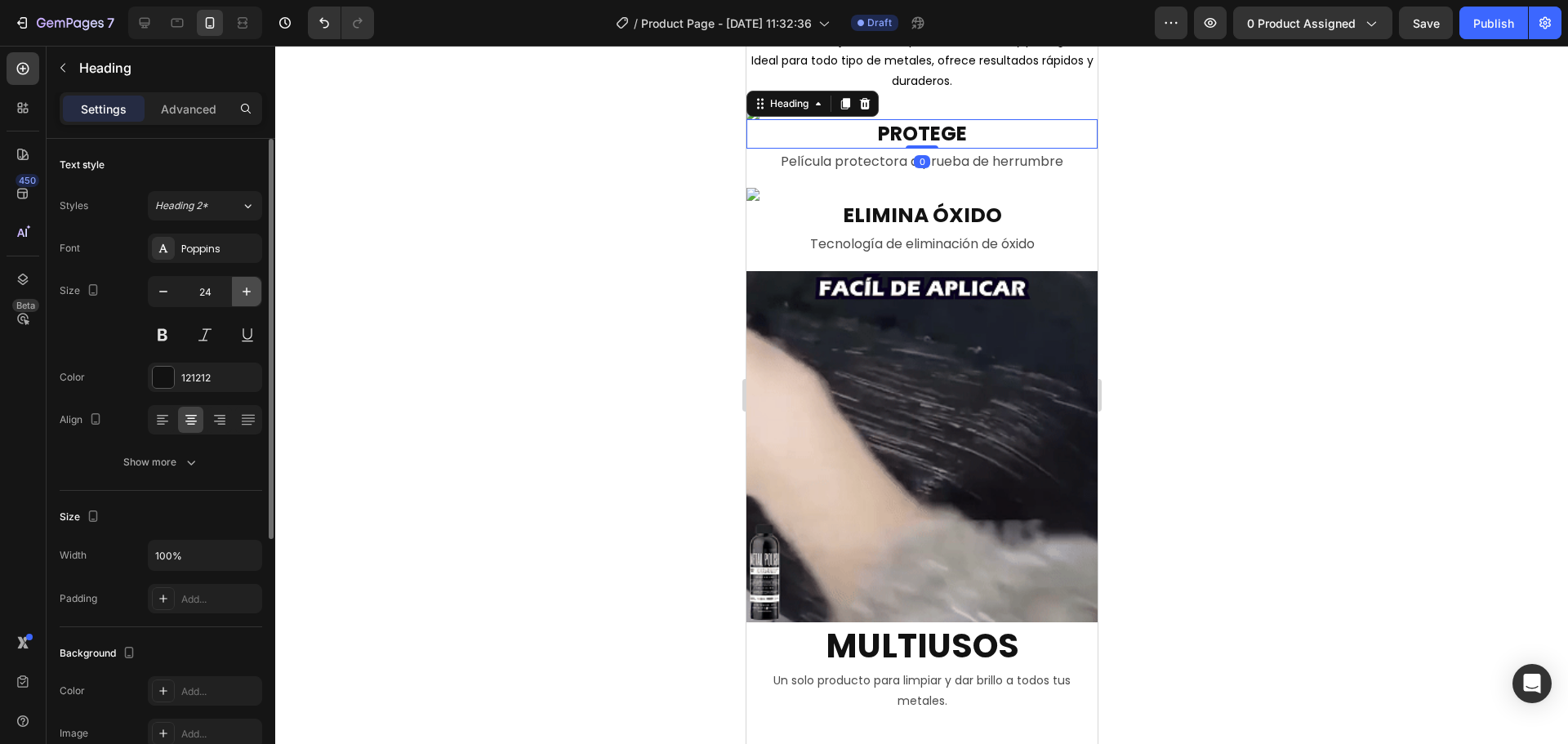
type input "25"
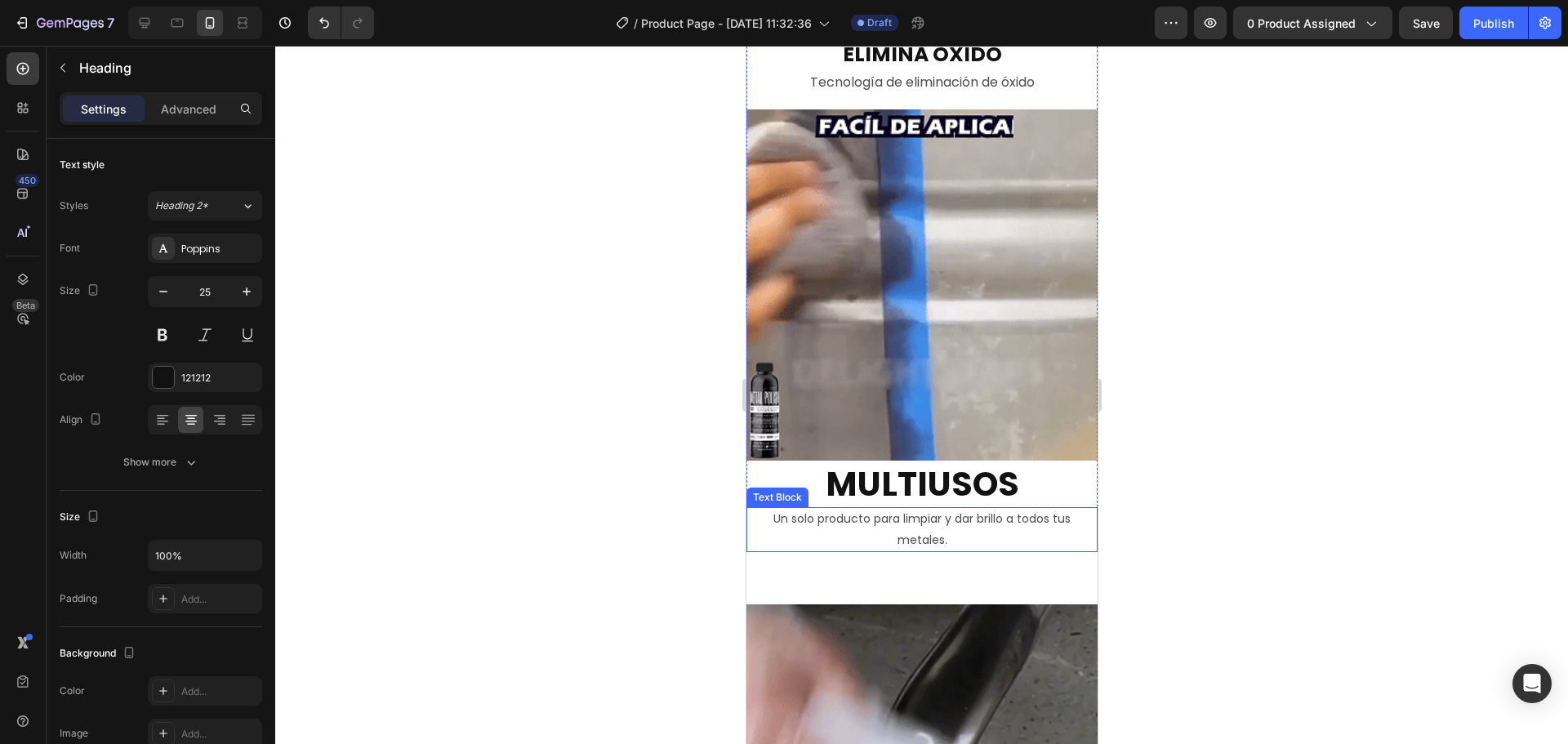
scroll to position [1878, 0]
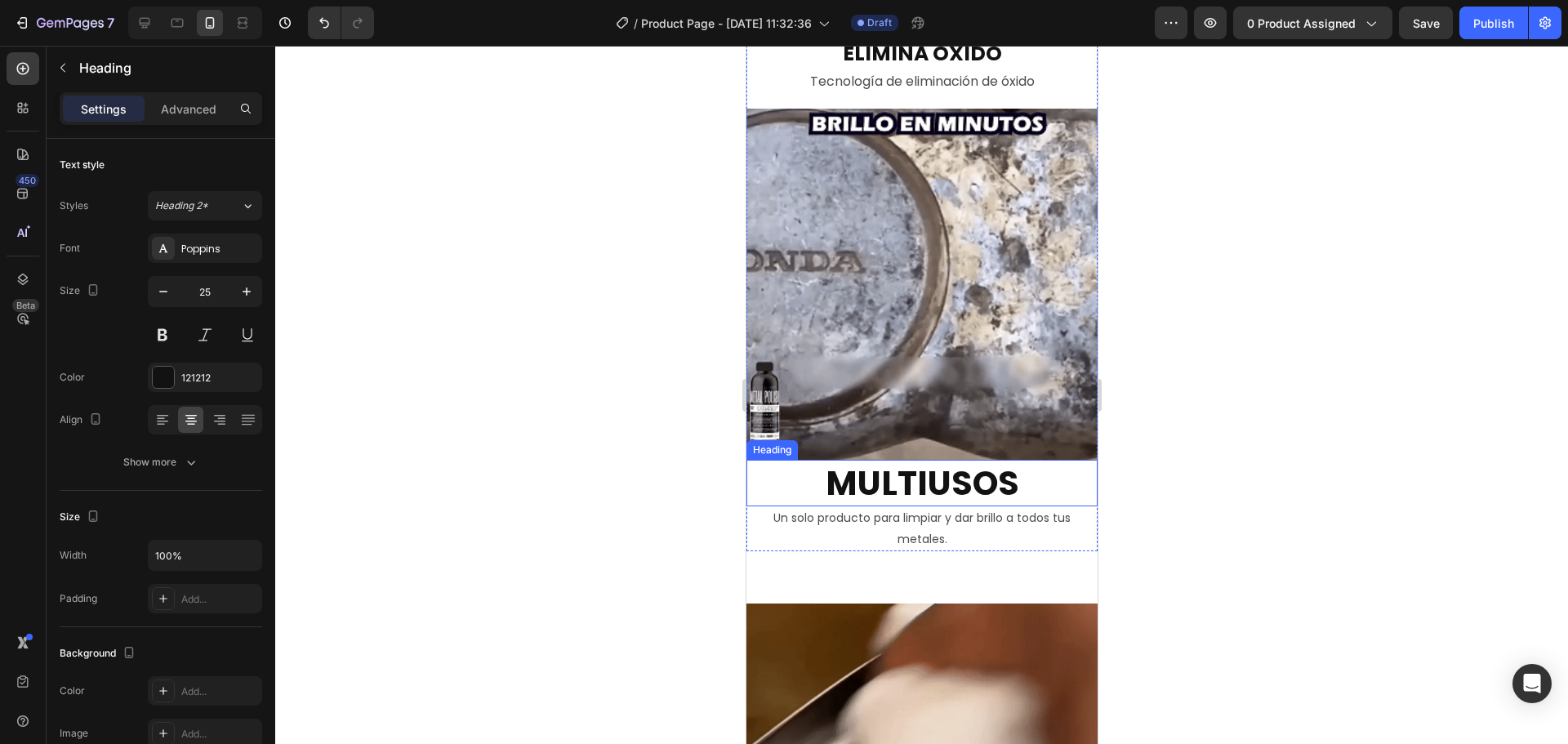
click at [888, 486] on h2 "MULTIUSOS" at bounding box center [921, 483] width 351 height 47
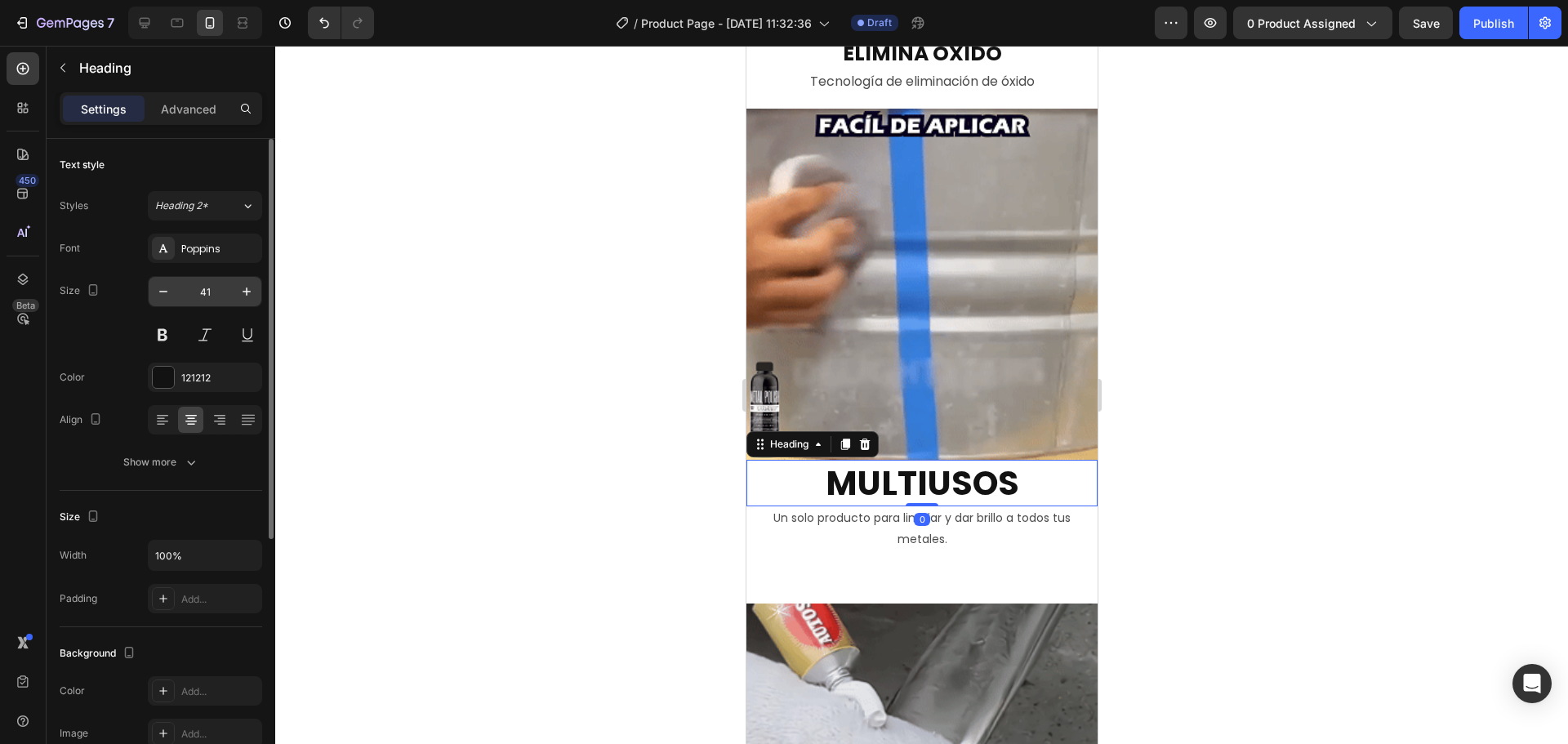
click at [217, 300] on input "41" at bounding box center [204, 292] width 54 height 30
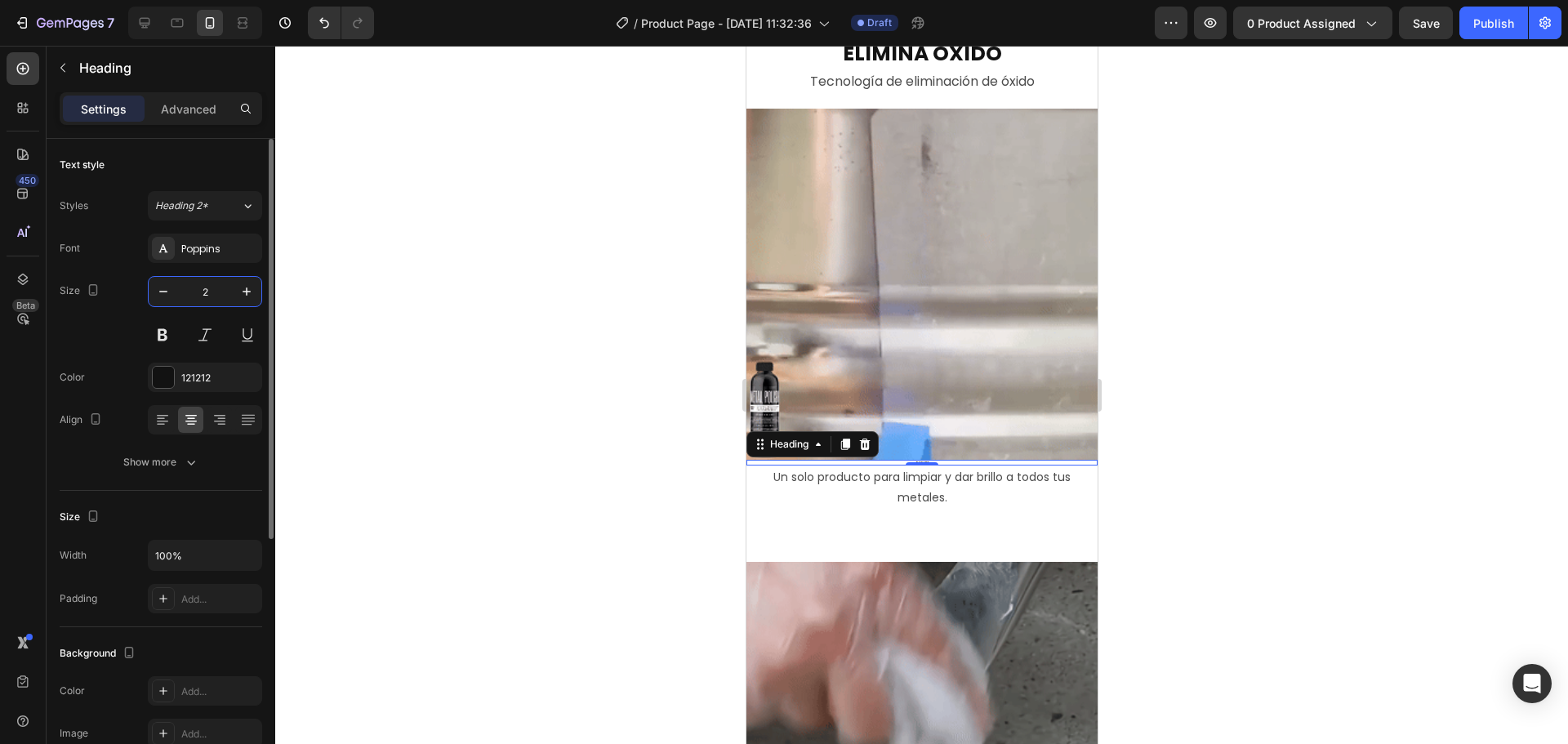
type input "25"
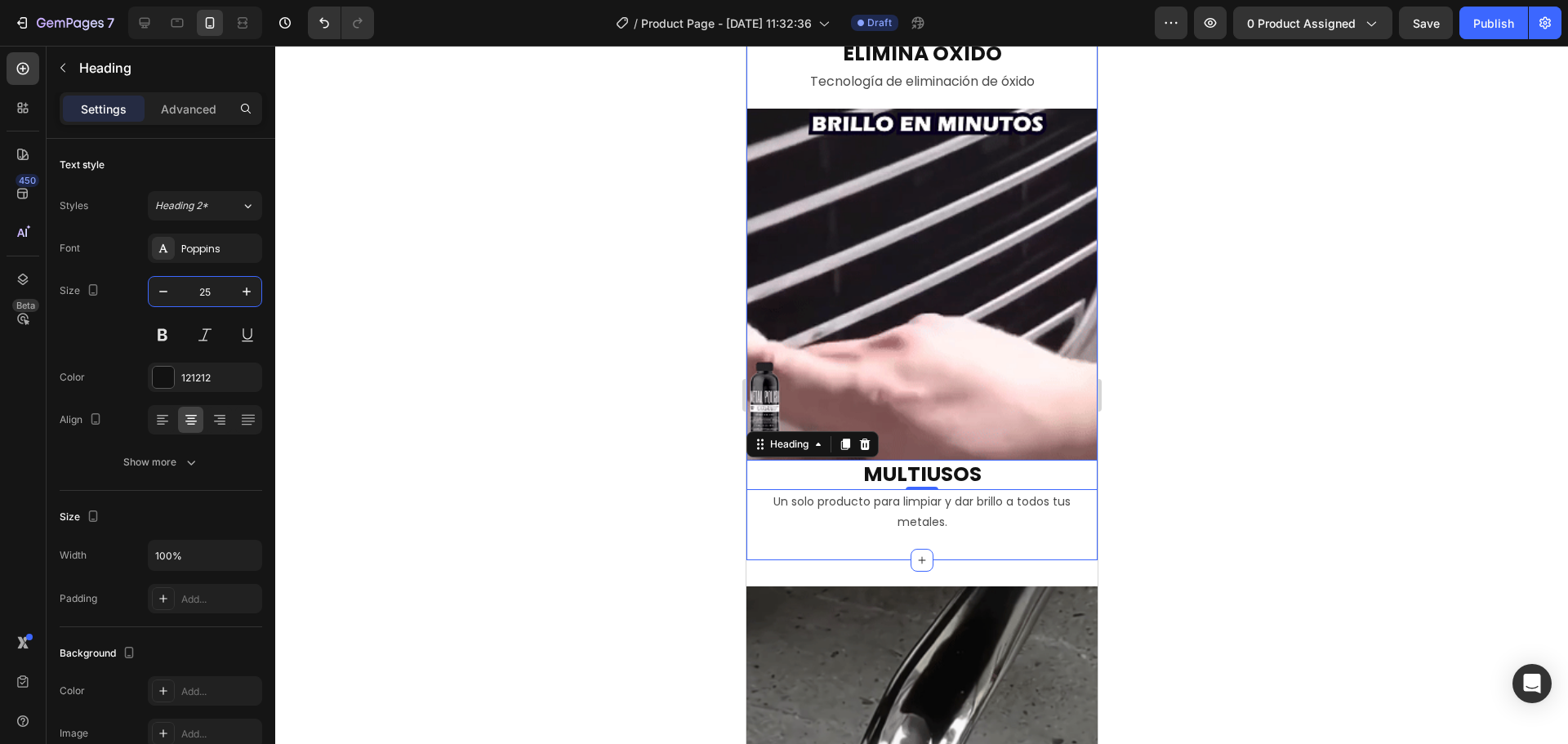
click at [858, 493] on p "Un solo producto para limpiar y dar brillo a todos tus metales." at bounding box center [921, 512] width 348 height 41
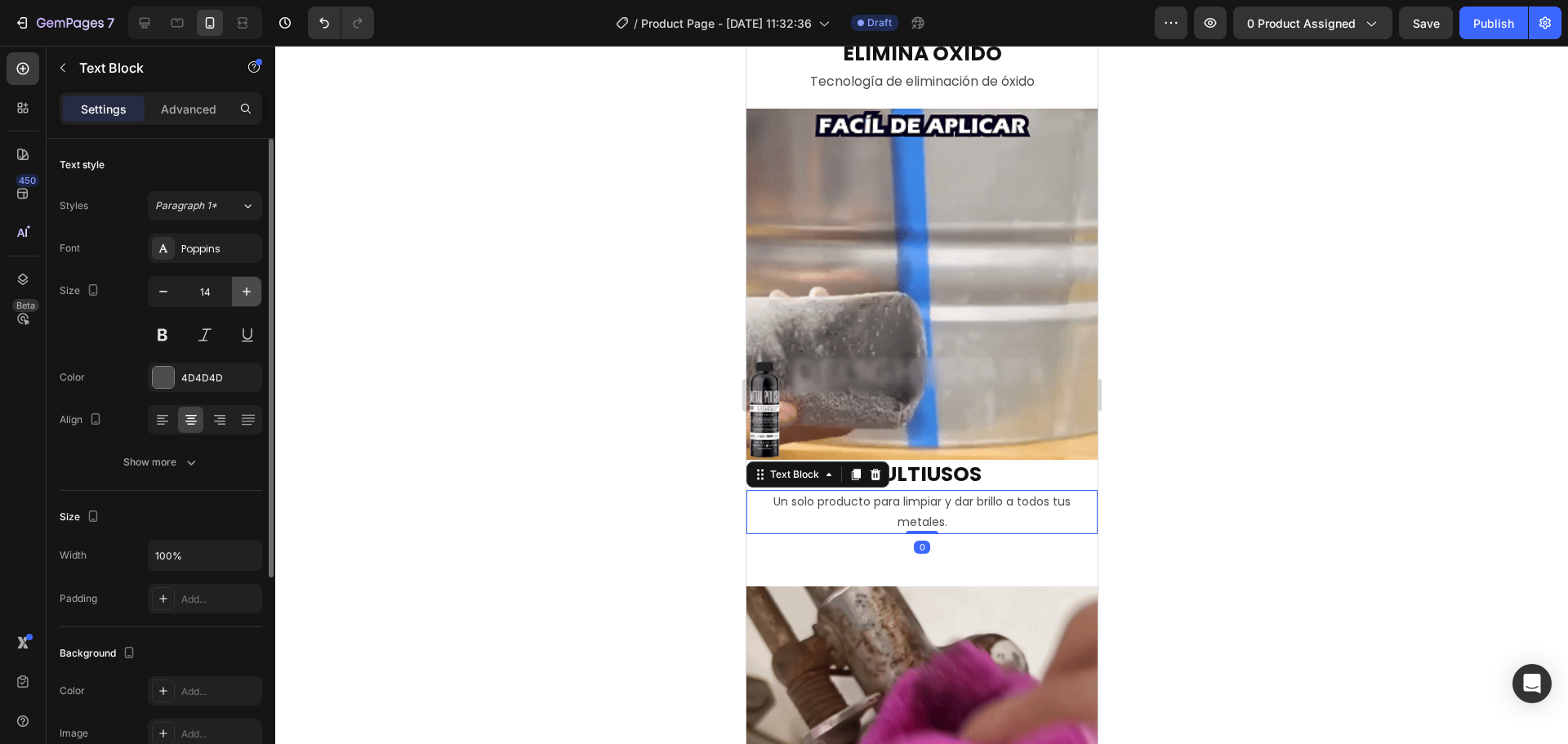
click at [238, 298] on button "button" at bounding box center [247, 292] width 30 height 30
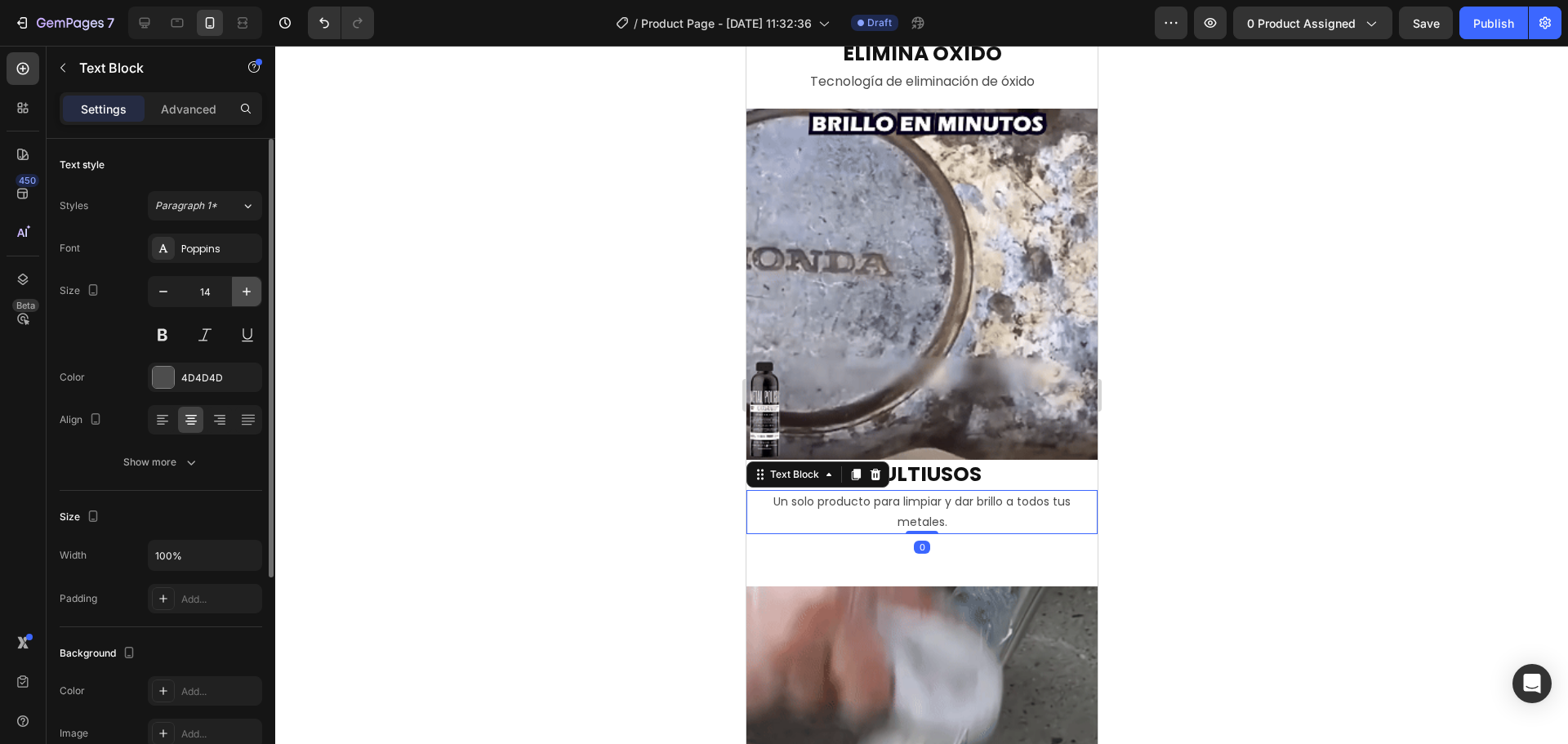
click at [238, 298] on button "button" at bounding box center [247, 292] width 30 height 30
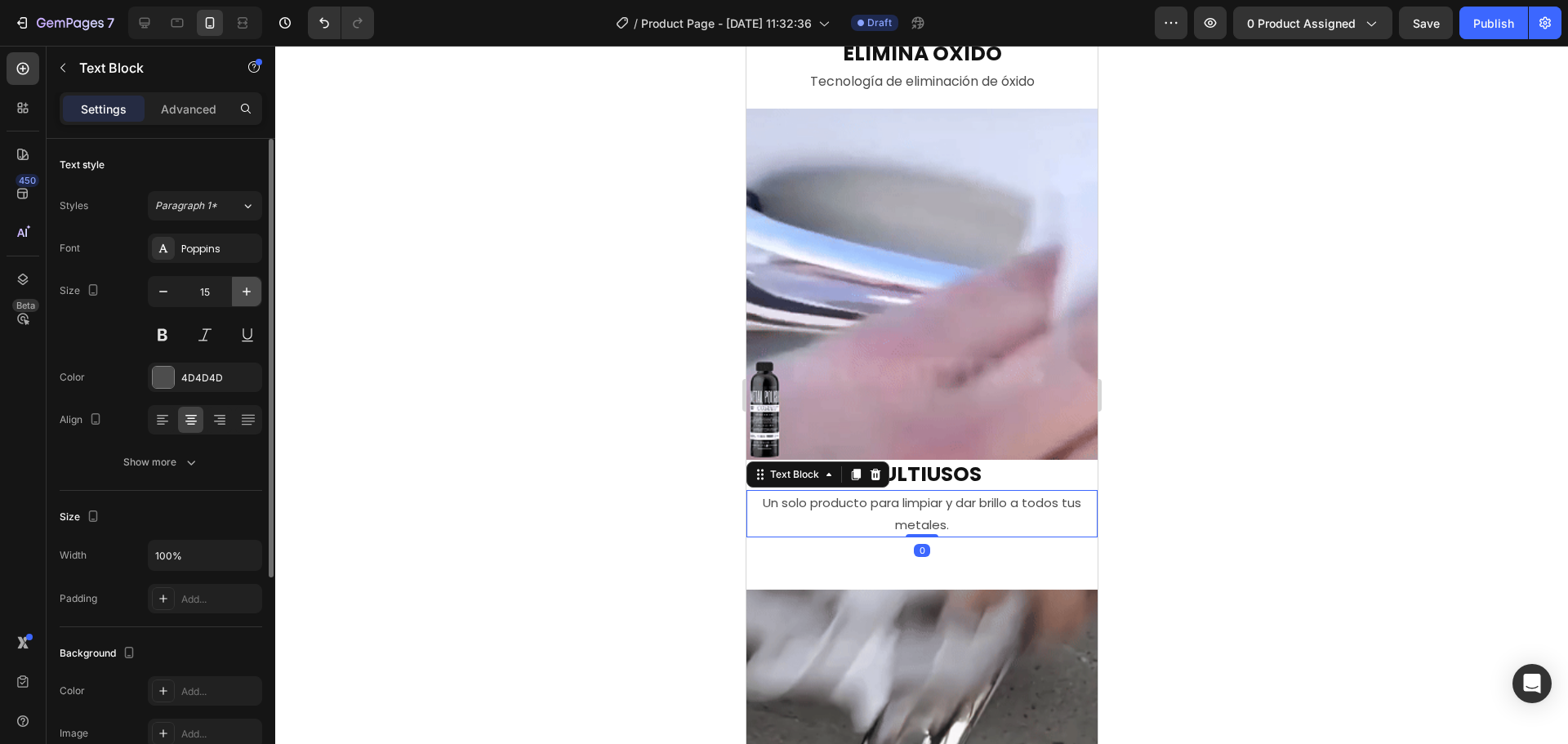
type input "16"
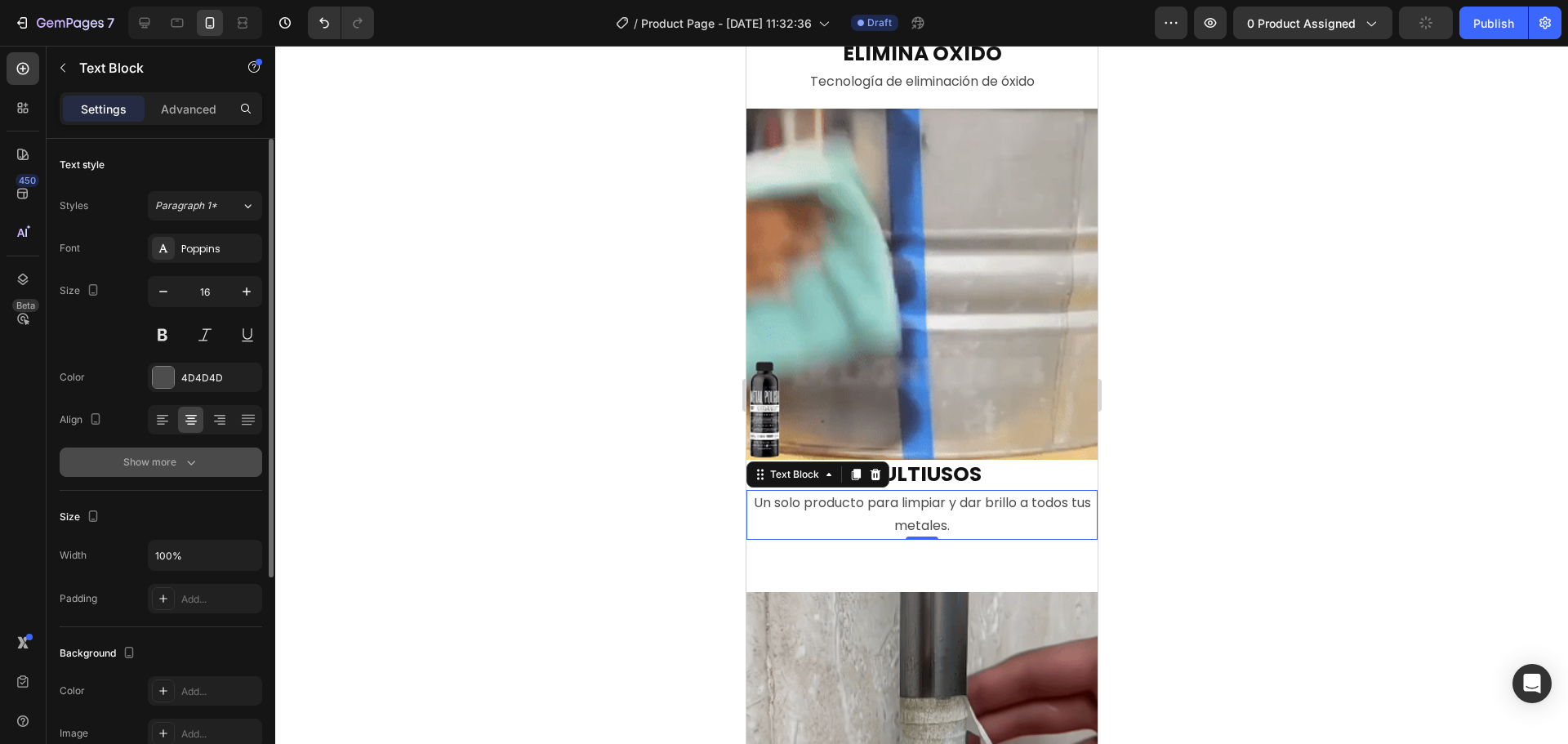
click at [186, 457] on icon "button" at bounding box center [190, 462] width 16 height 16
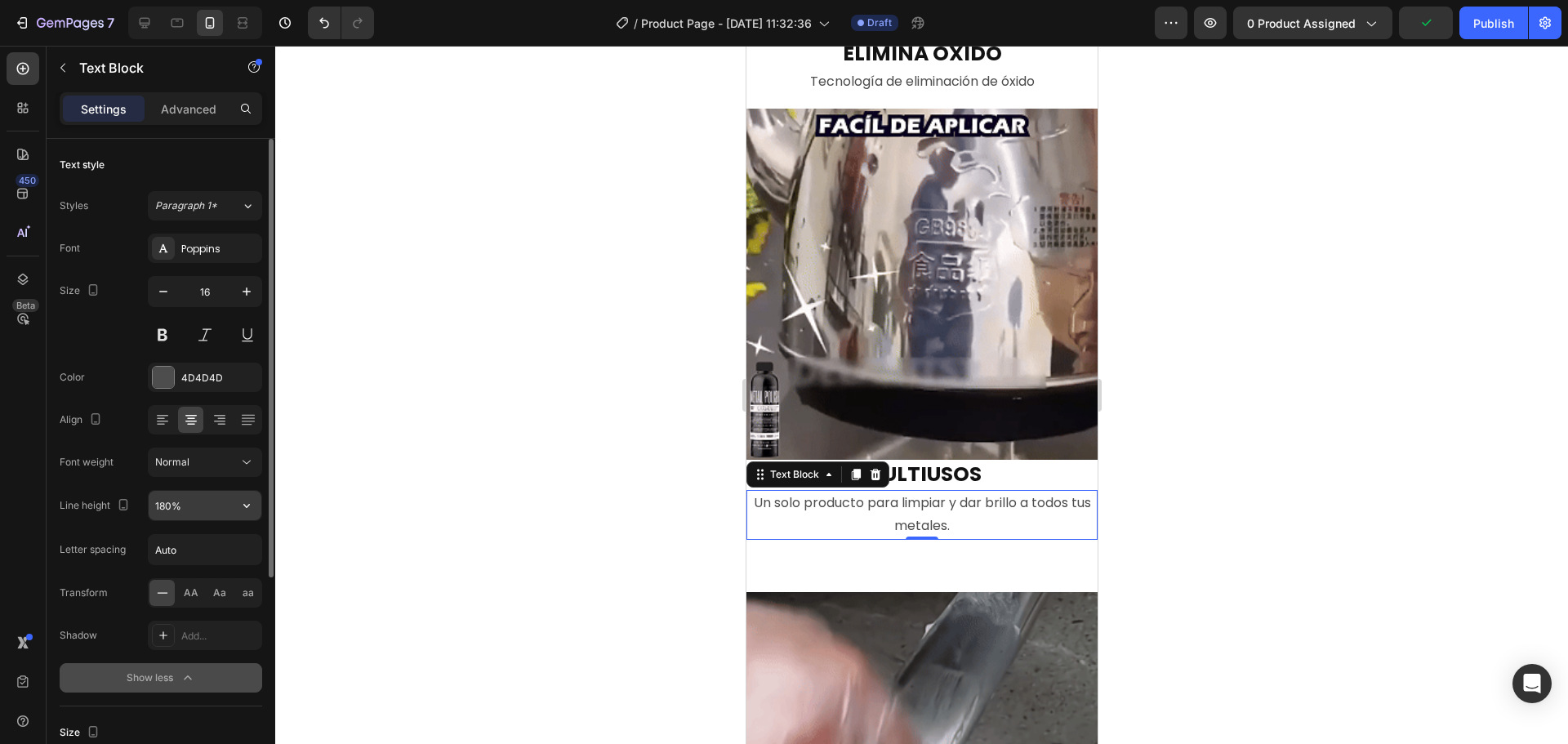
click at [196, 502] on input "180%" at bounding box center [205, 505] width 113 height 30
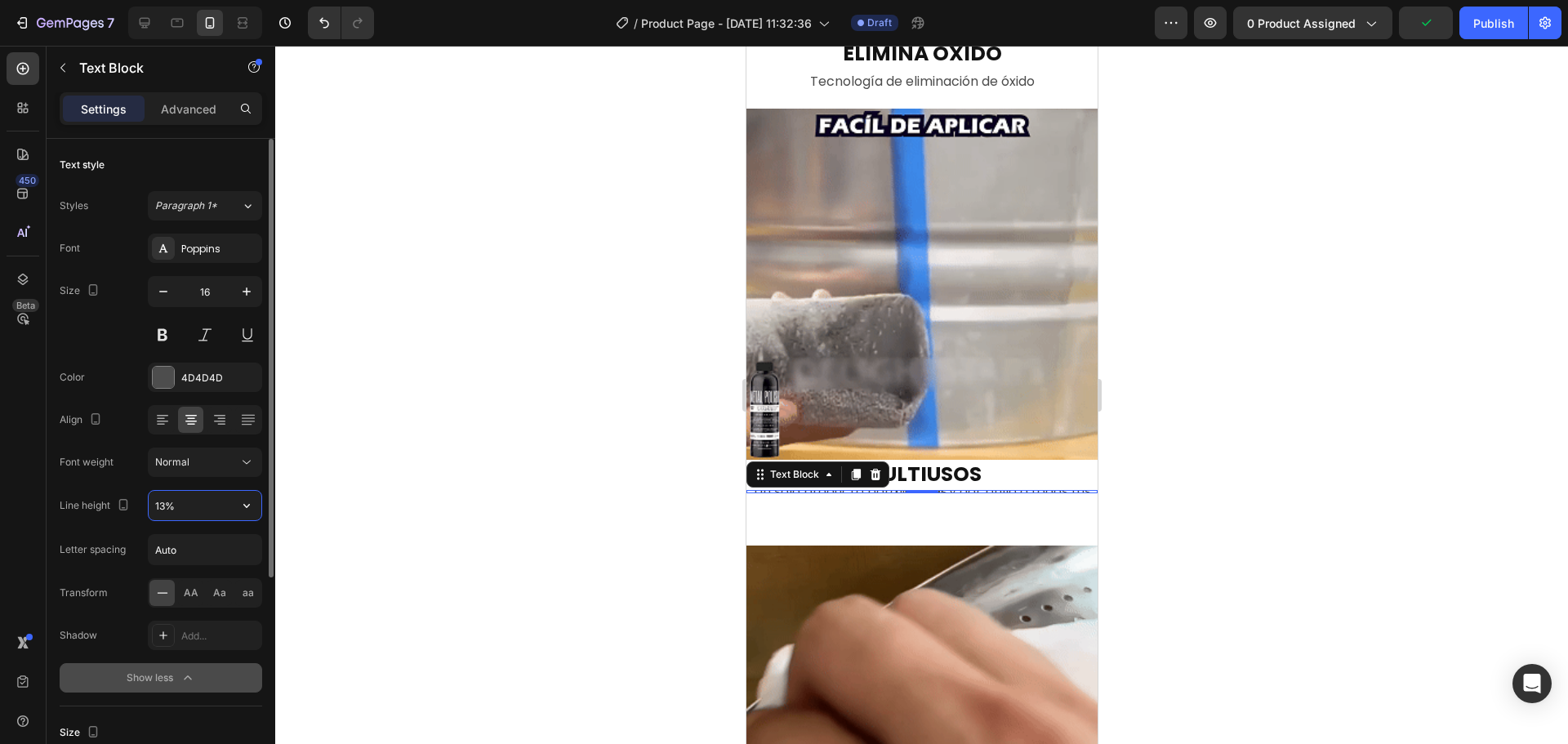
type input "130%"
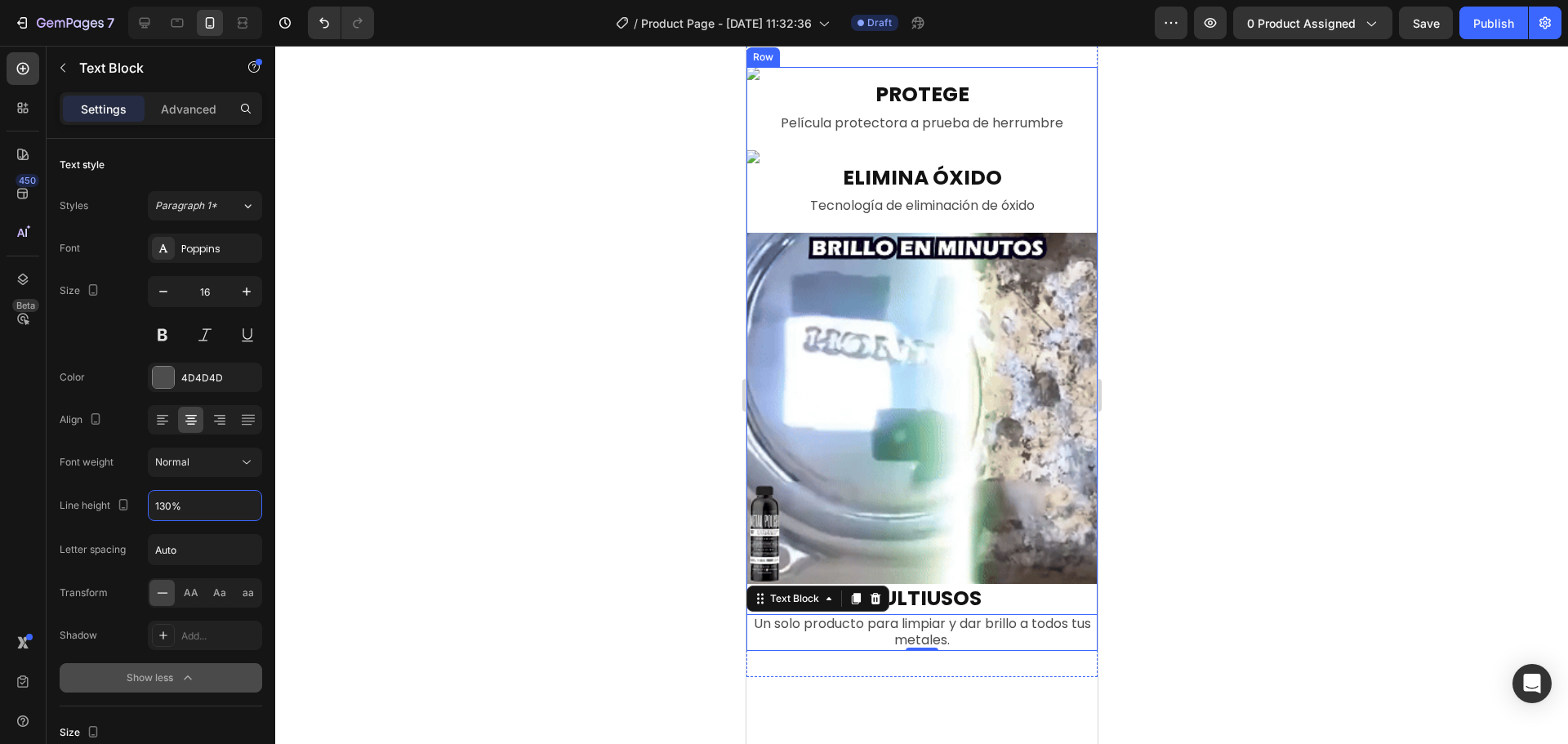
scroll to position [1633, 0]
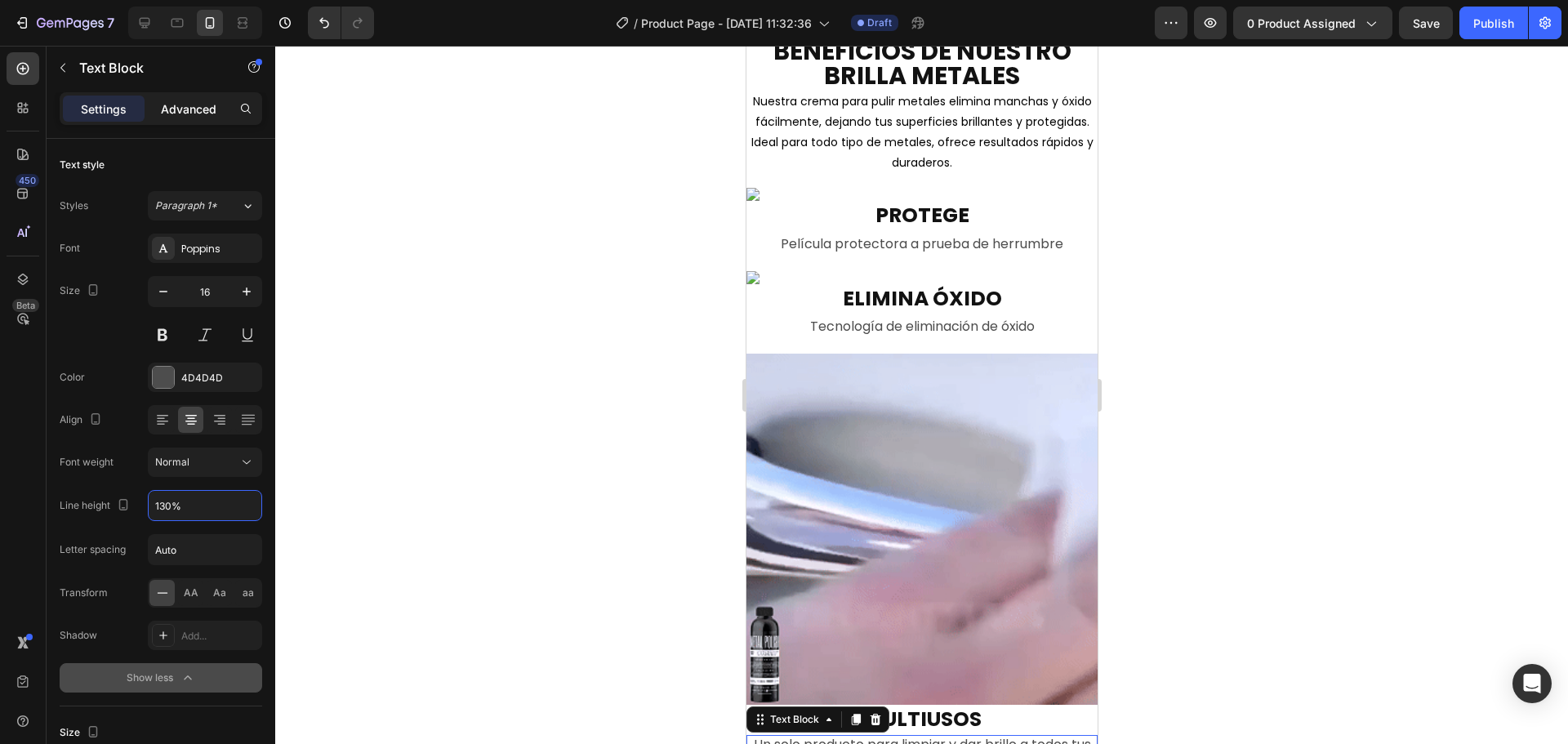
click at [174, 102] on p "Advanced" at bounding box center [188, 109] width 55 height 17
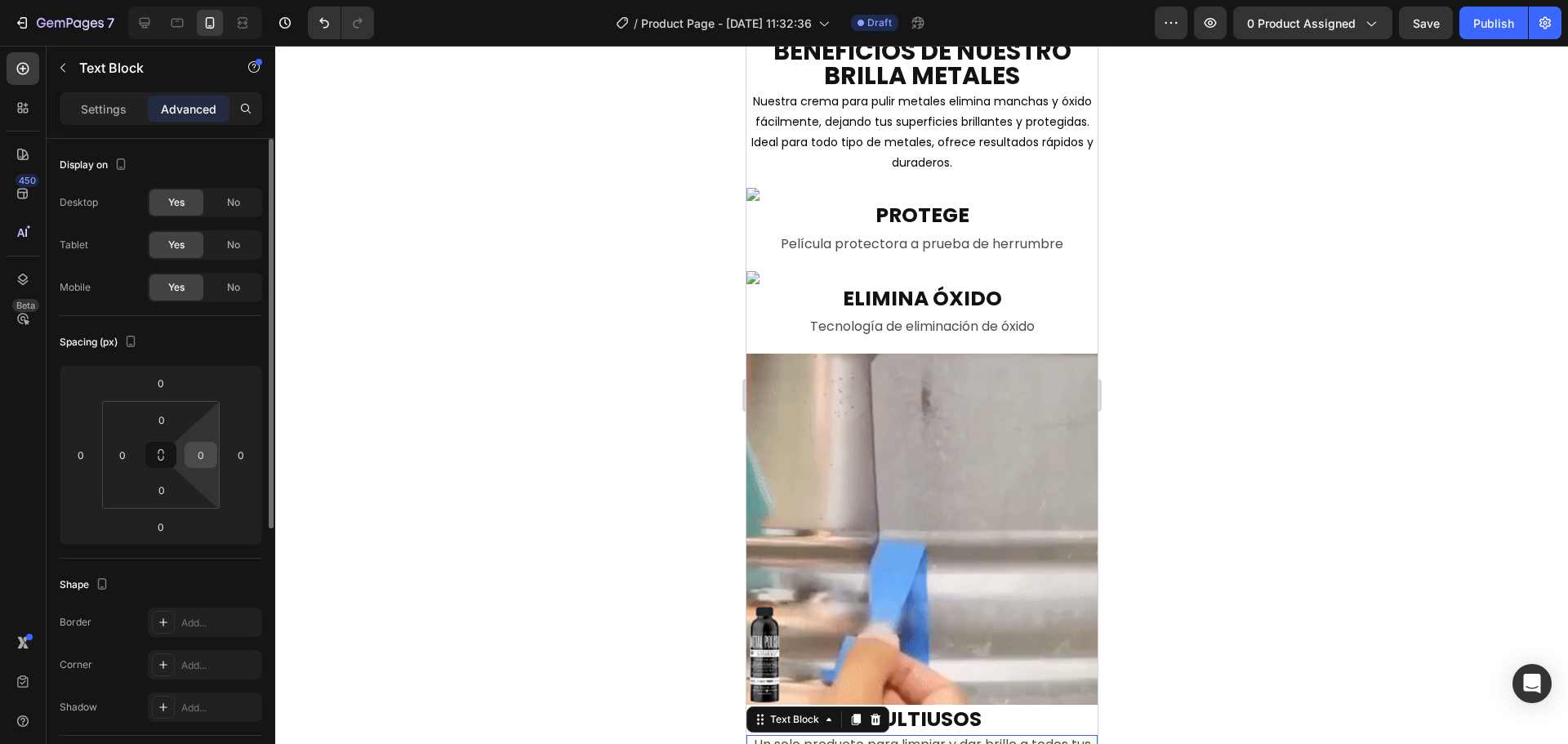
click at [207, 443] on input "0" at bounding box center [201, 455] width 25 height 25
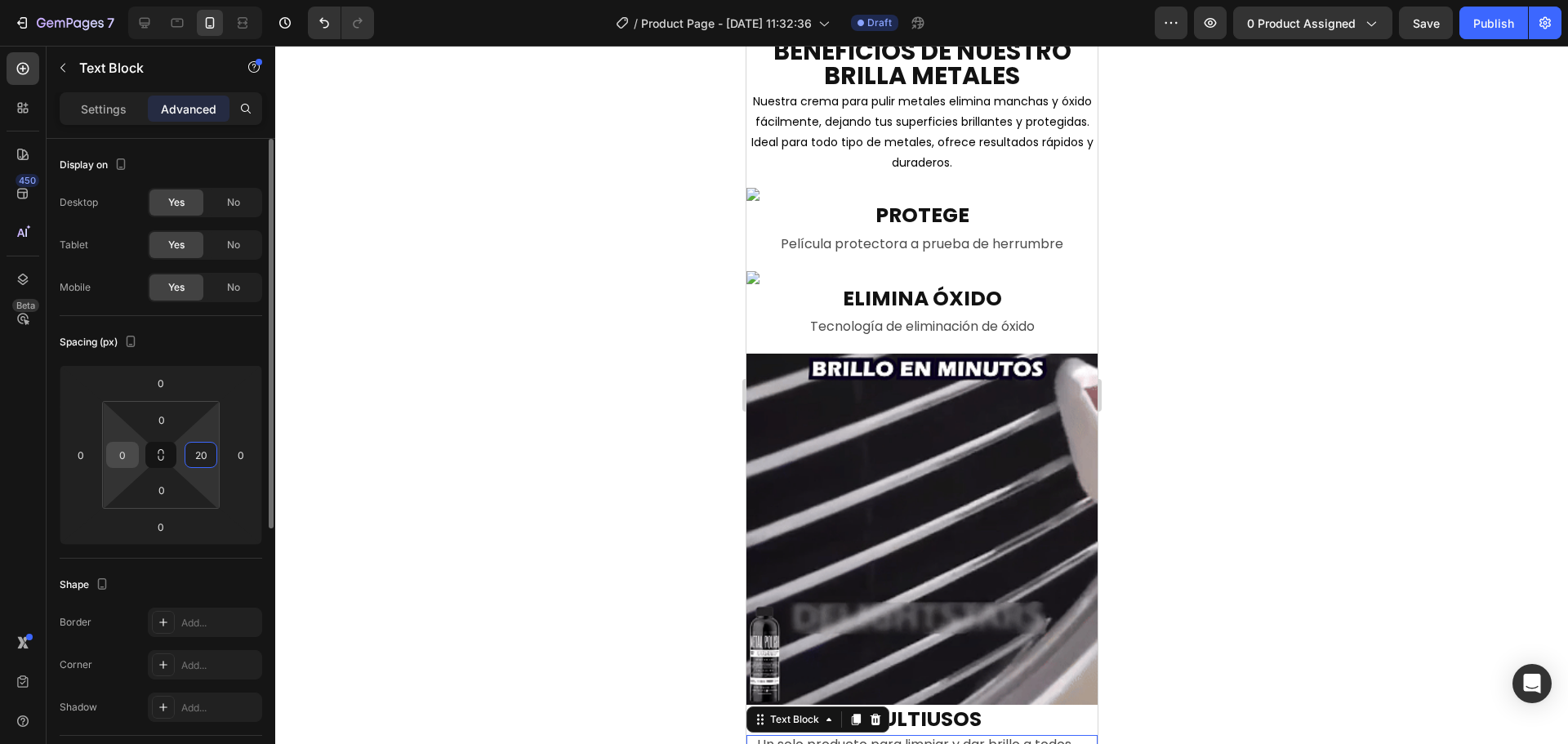
type input "20"
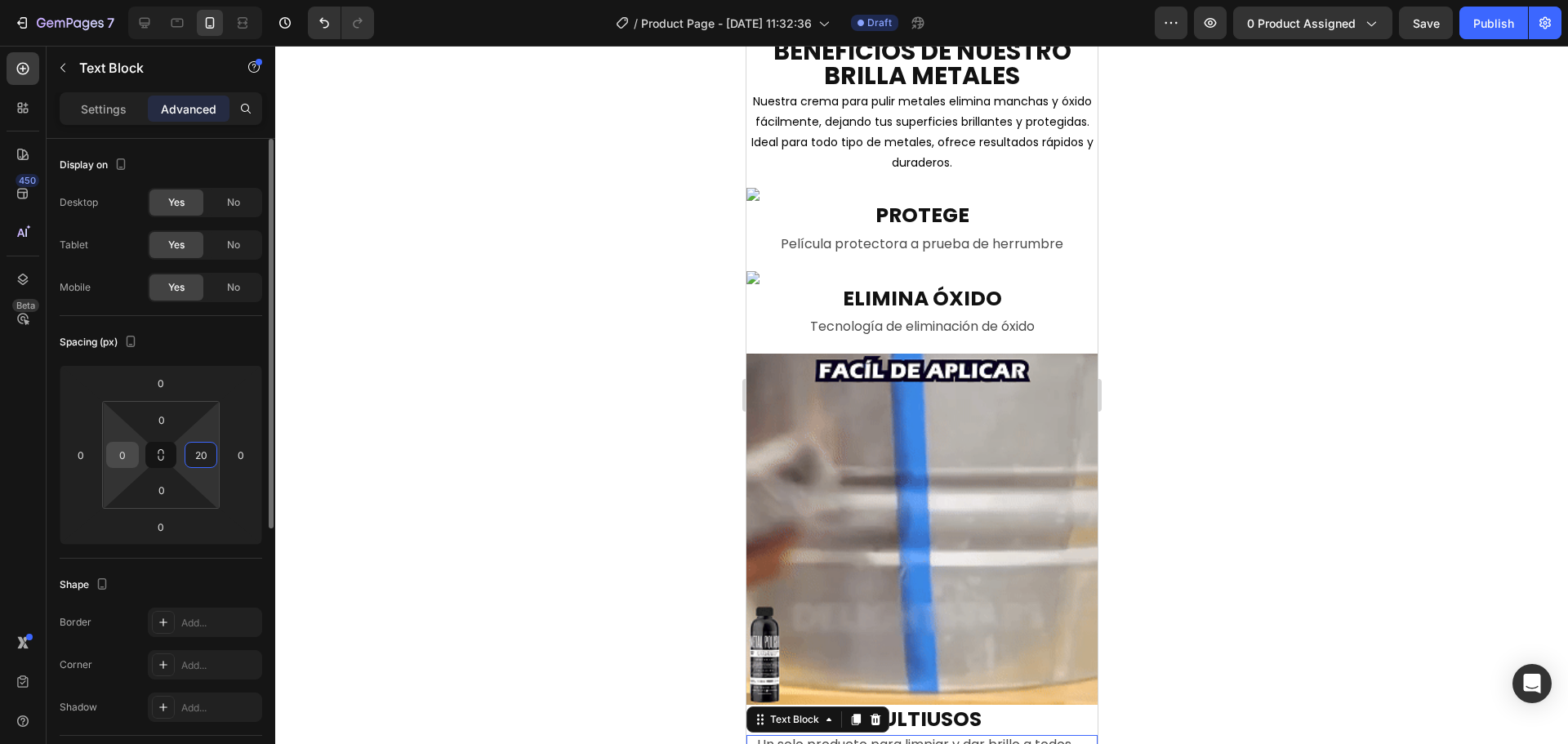
click at [114, 445] on input "0" at bounding box center [122, 455] width 25 height 25
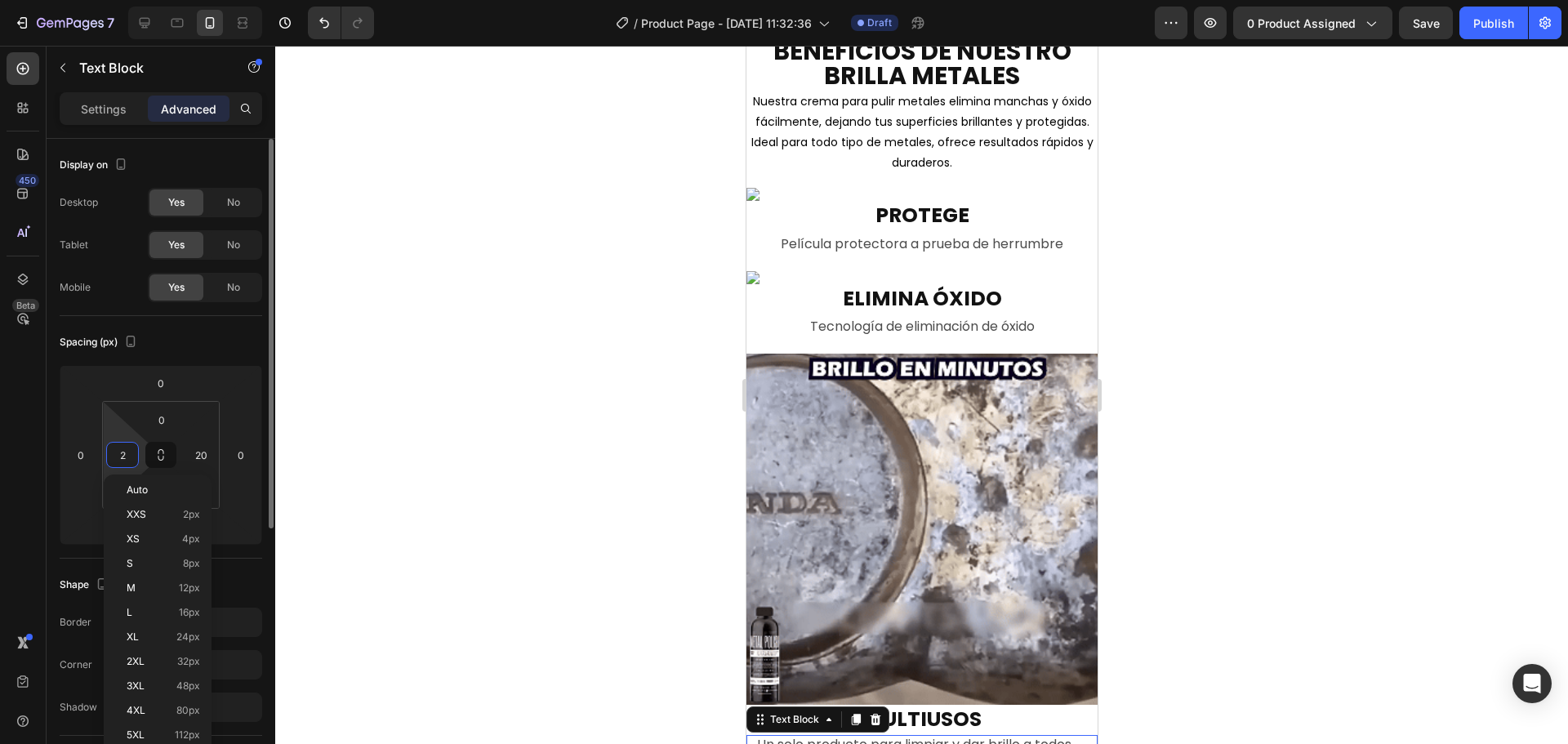
type input "20"
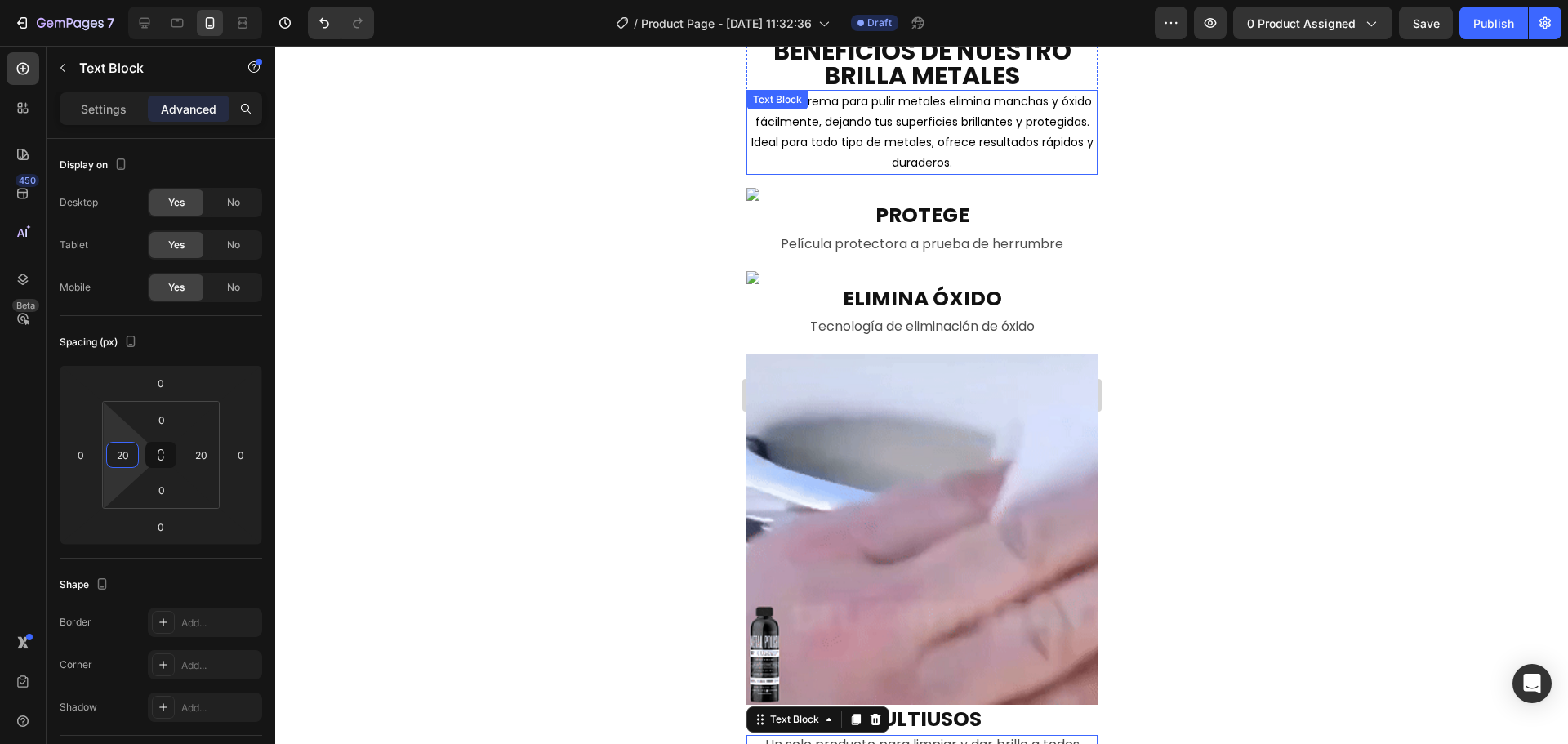
click at [868, 134] on p "Nuestra crema para pulir metales elimina manchas y óxido fácilmente, dejando tu…" at bounding box center [921, 133] width 348 height 82
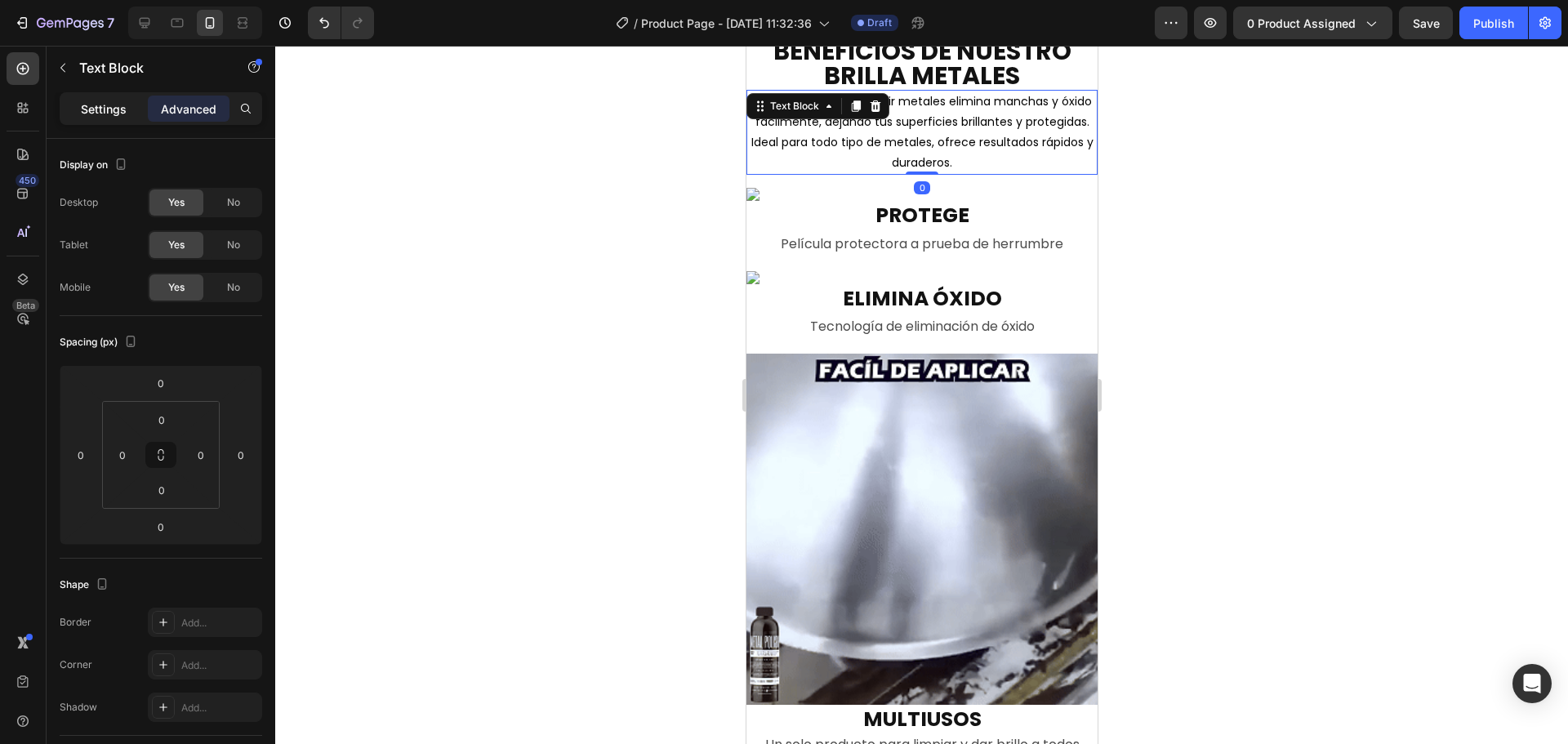
click at [88, 112] on p "Settings" at bounding box center [104, 109] width 46 height 17
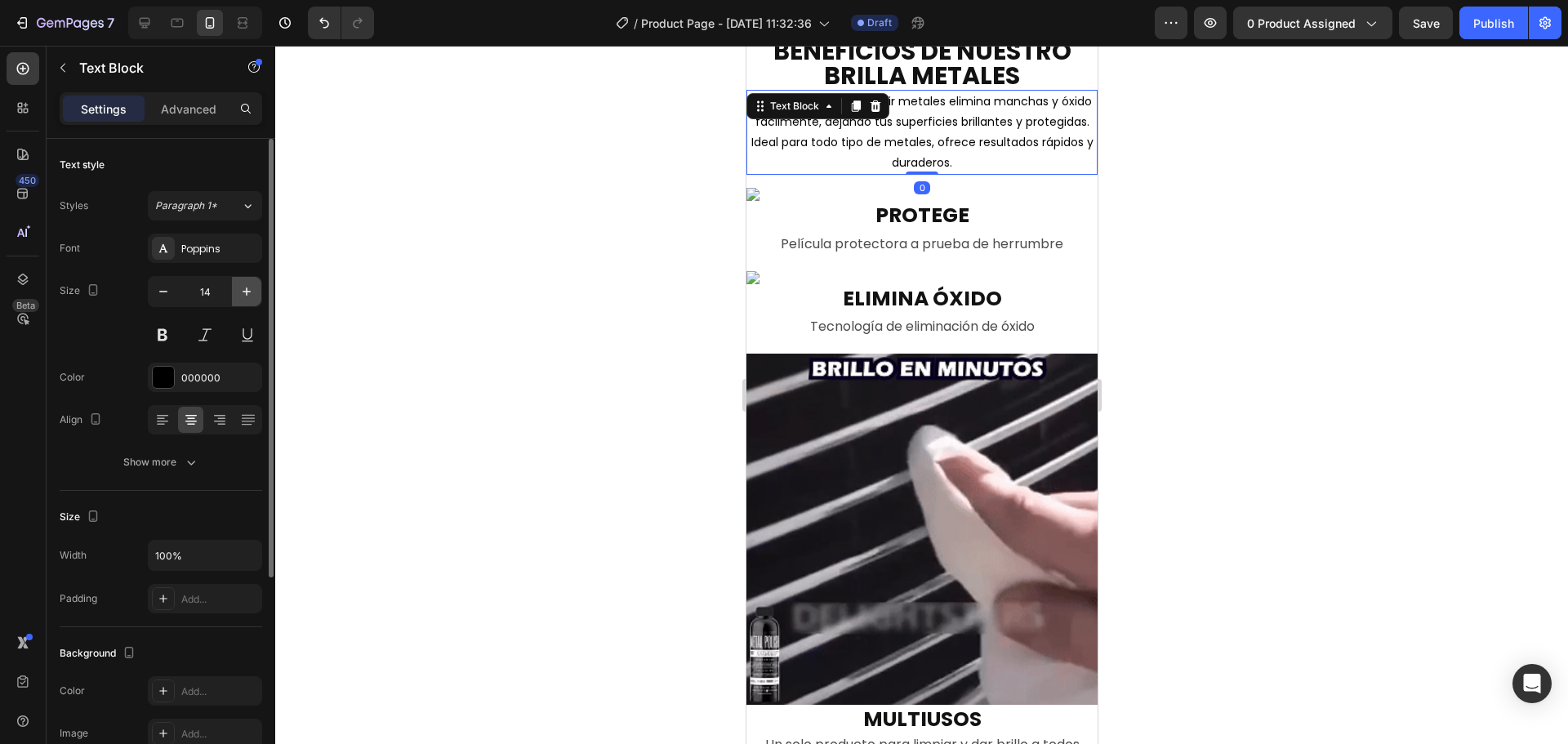
click at [242, 294] on icon "button" at bounding box center [246, 291] width 16 height 16
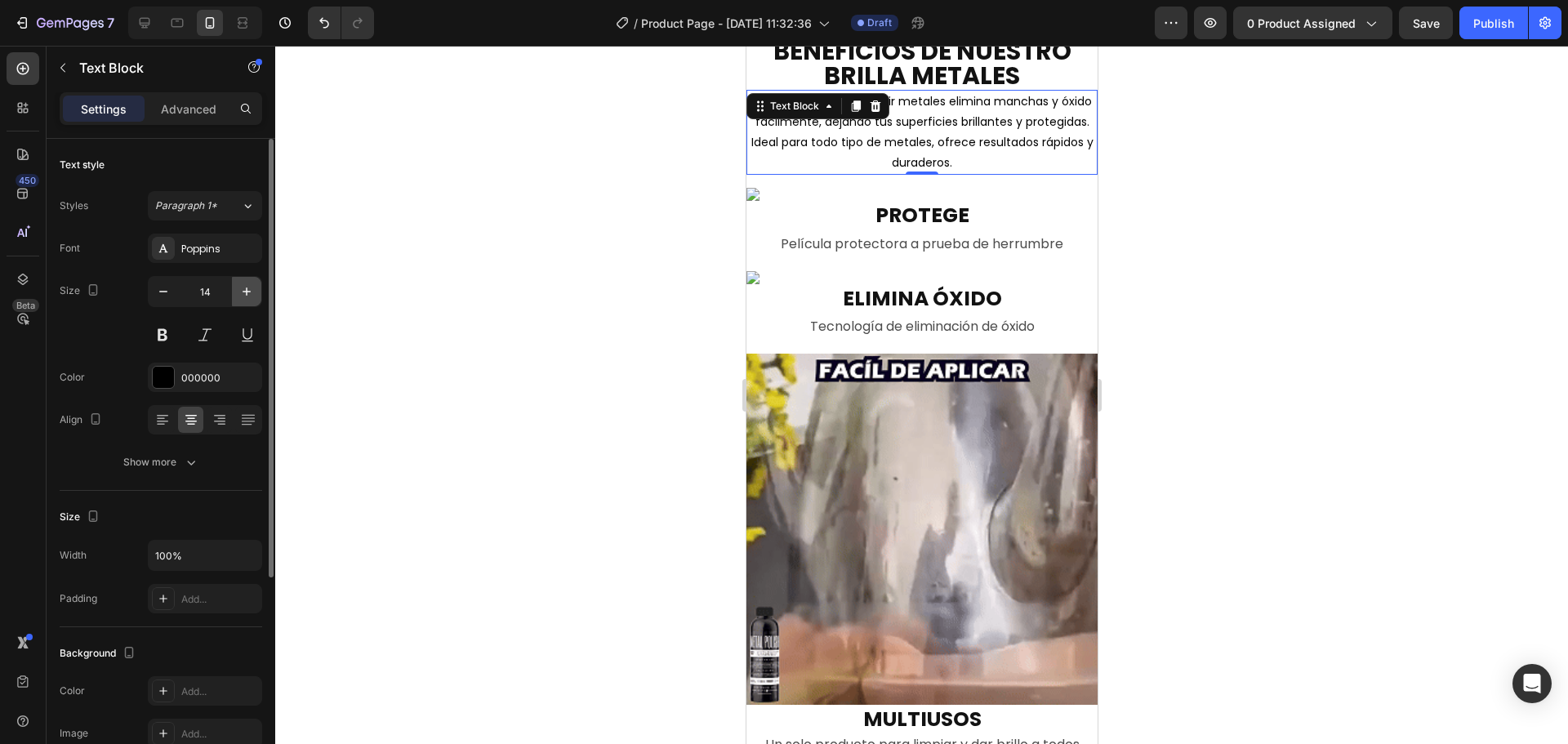
click at [242, 294] on icon "button" at bounding box center [246, 291] width 16 height 16
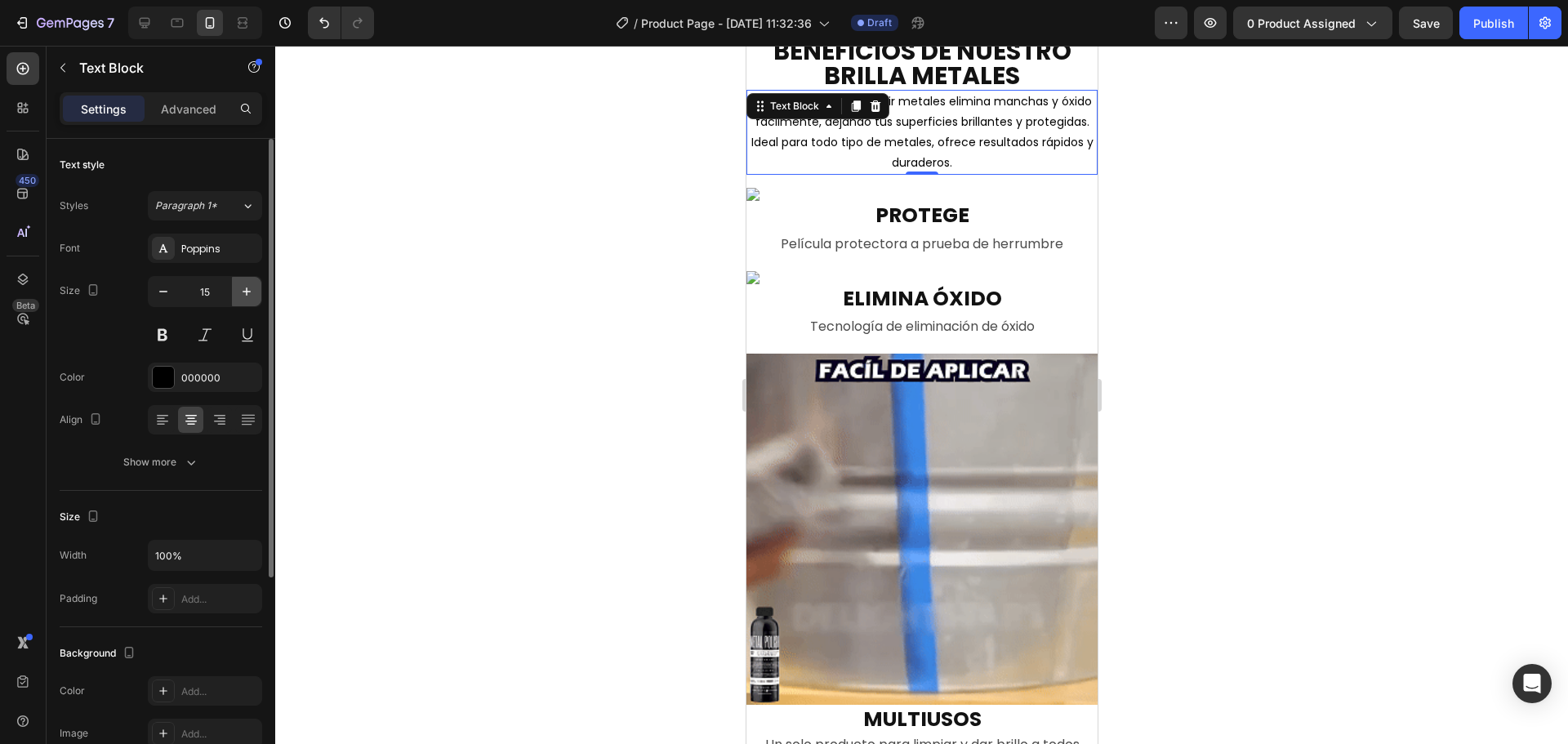
type input "16"
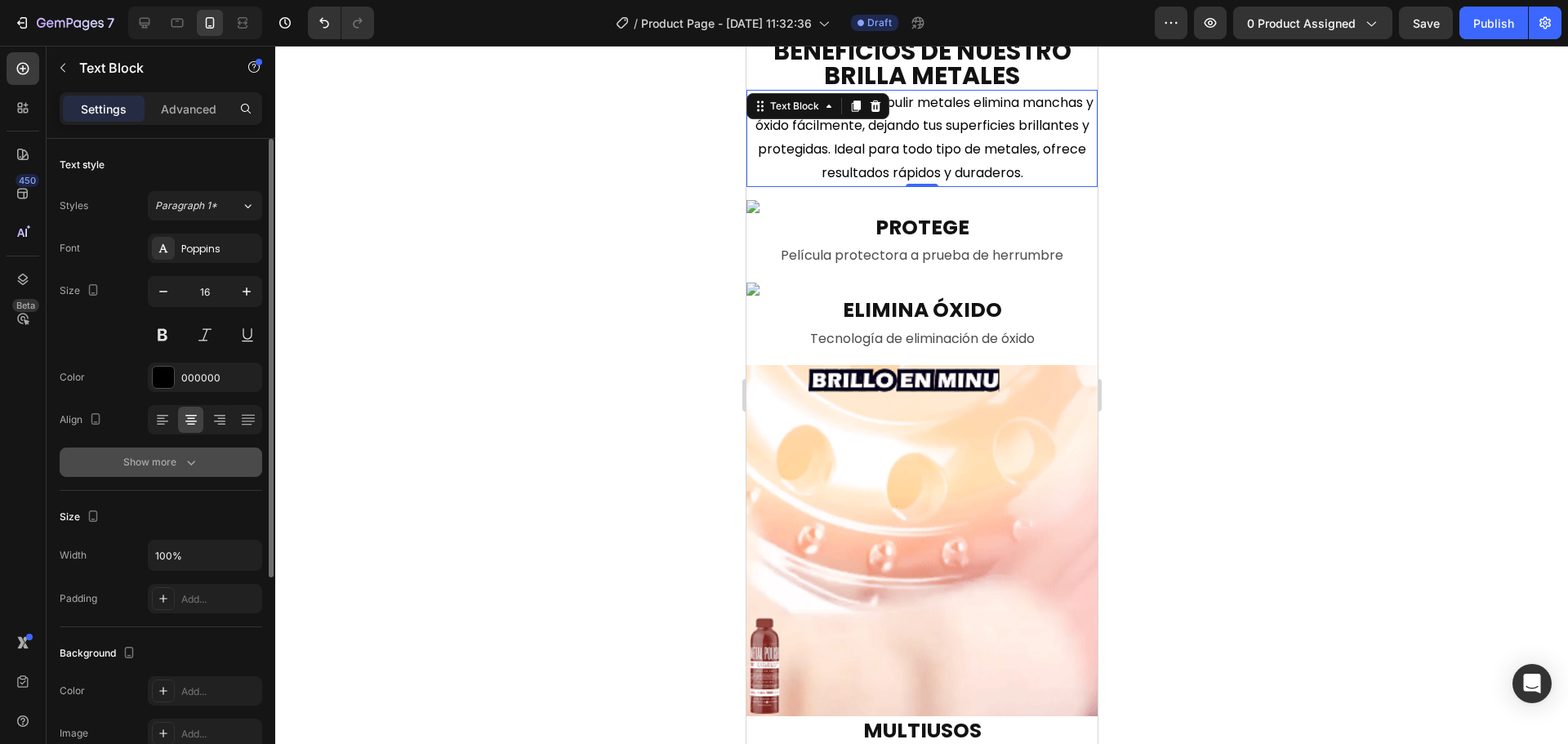
click at [192, 475] on button "Show more" at bounding box center [161, 462] width 202 height 30
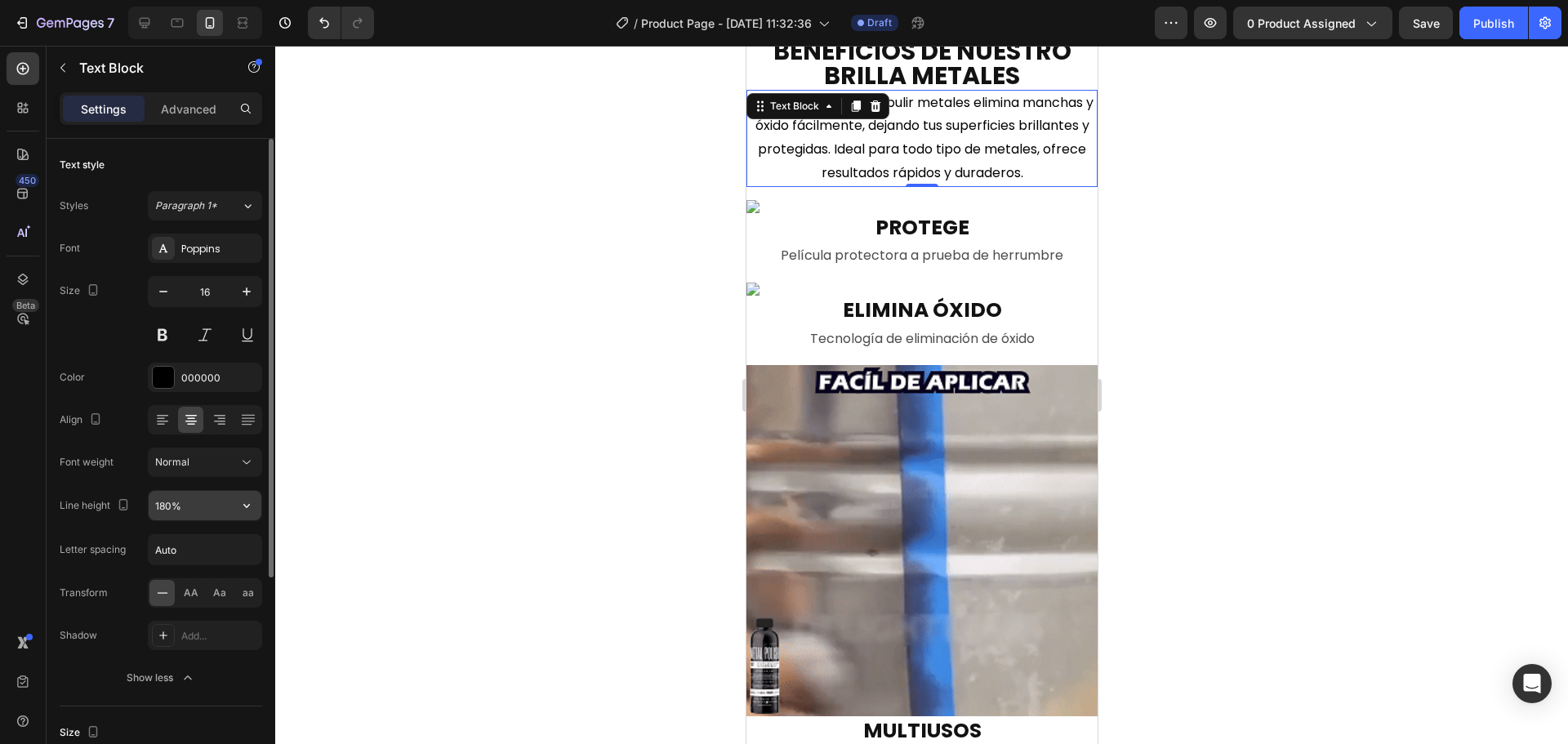
click at [197, 513] on input "180%" at bounding box center [205, 505] width 113 height 30
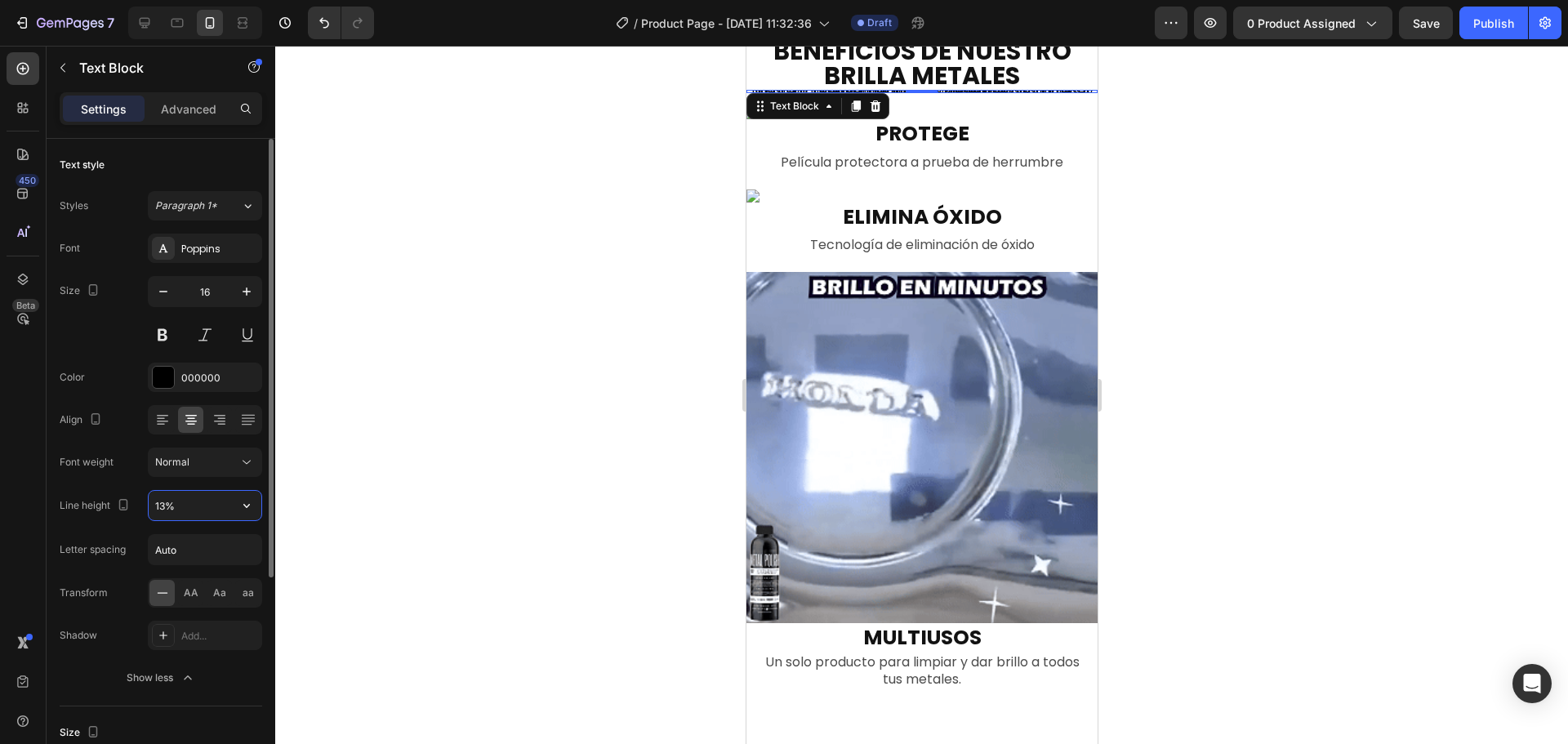
type input "130%"
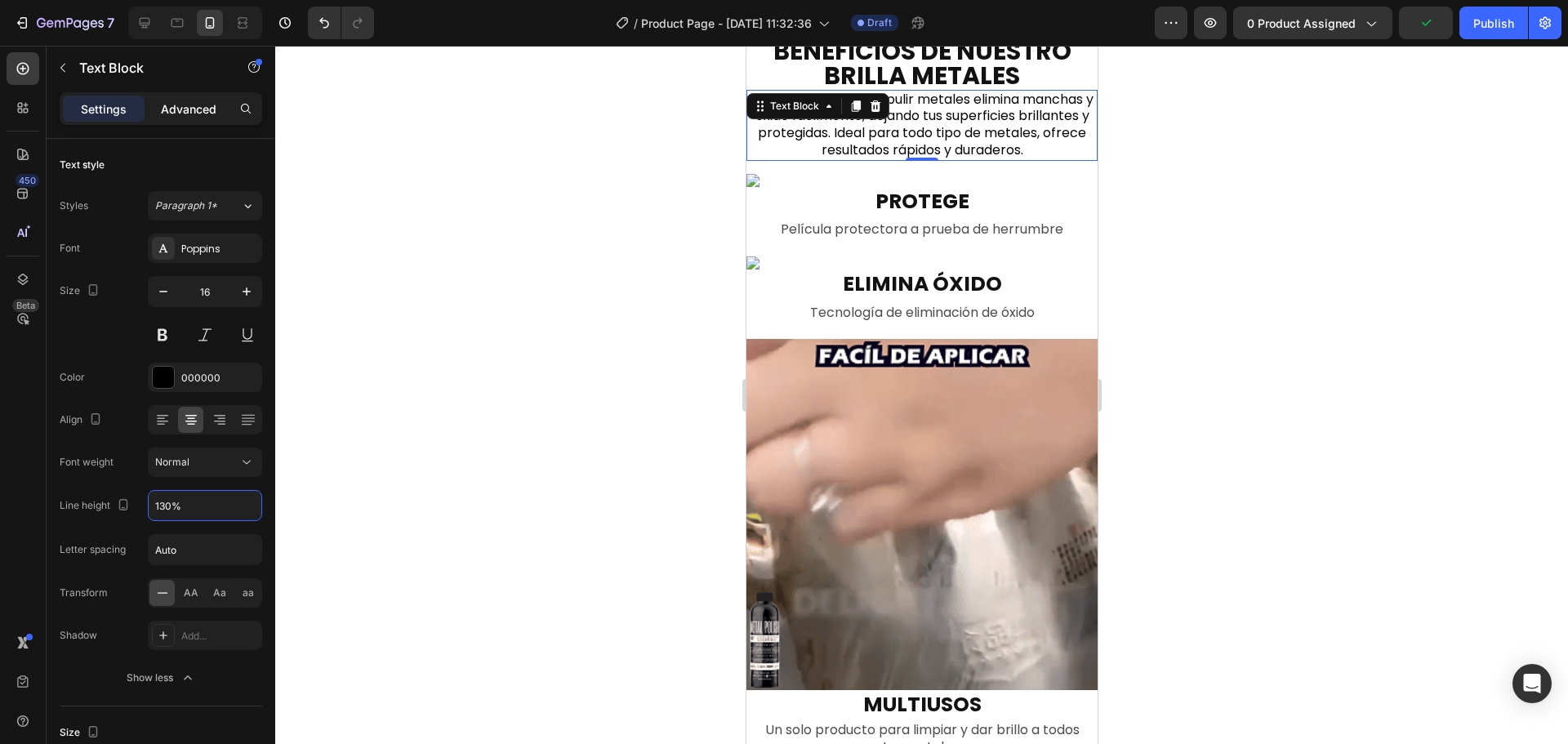
click at [190, 111] on p "Advanced" at bounding box center [188, 109] width 55 height 17
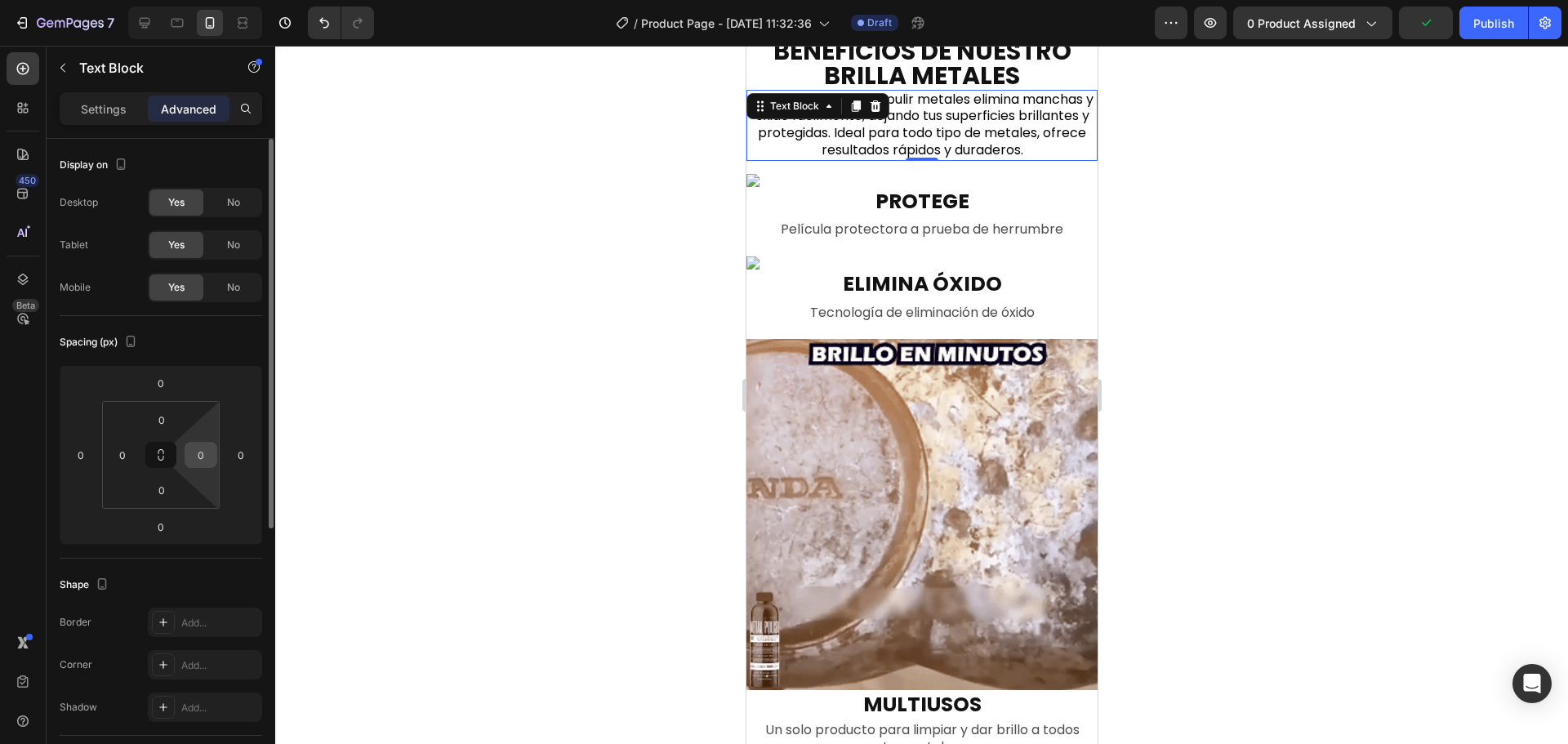
click at [200, 444] on input "0" at bounding box center [201, 455] width 25 height 25
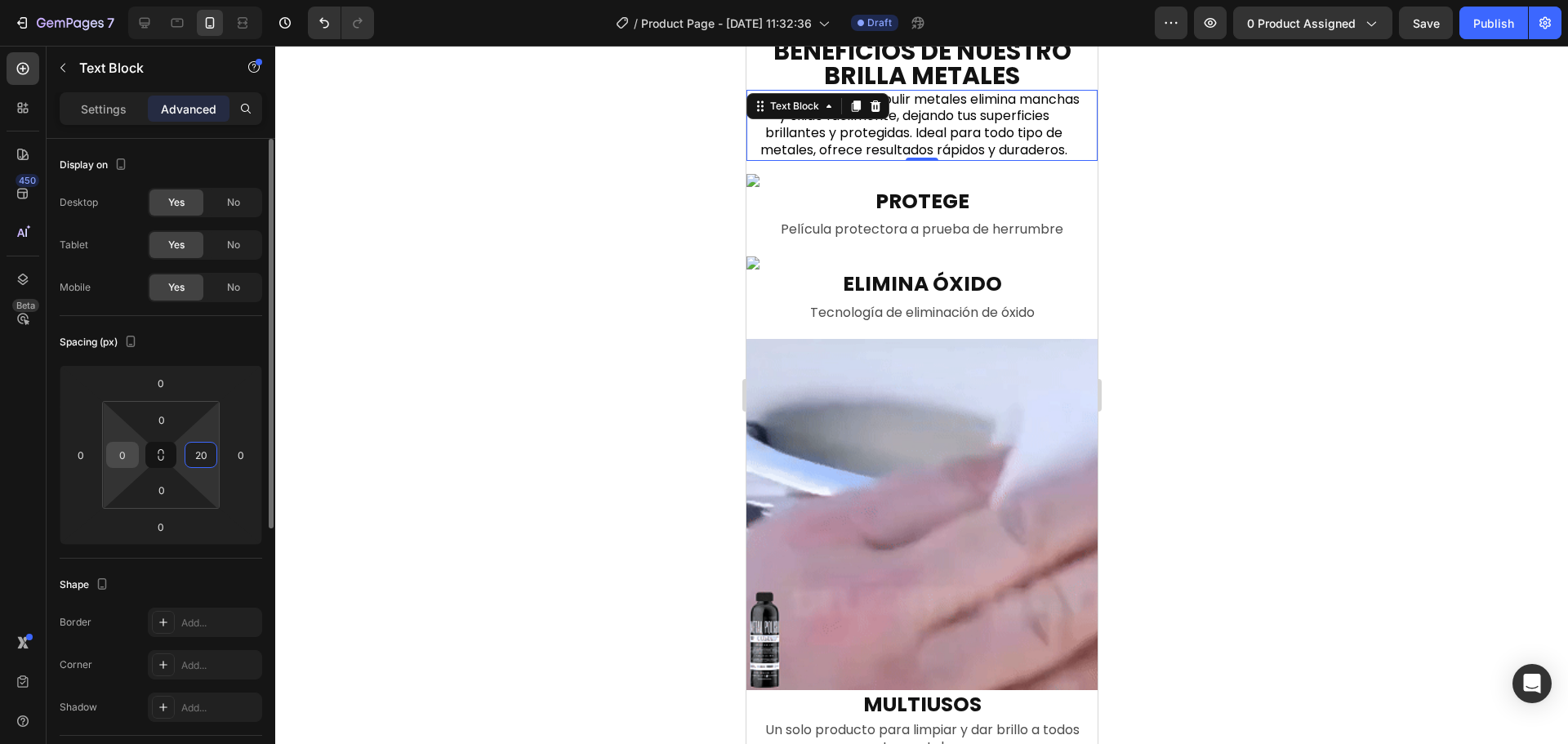
type input "20"
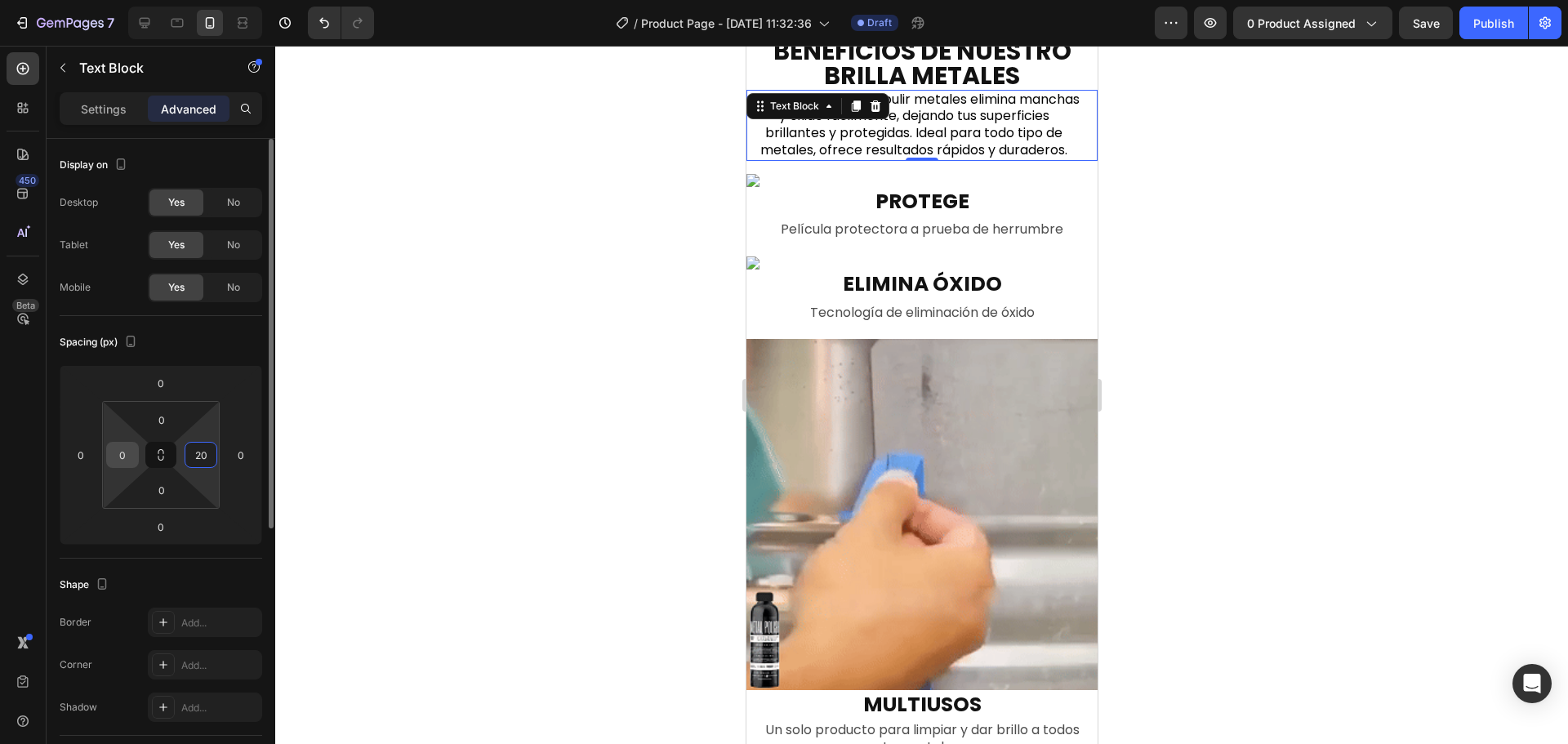
click at [114, 450] on input "0" at bounding box center [122, 455] width 25 height 25
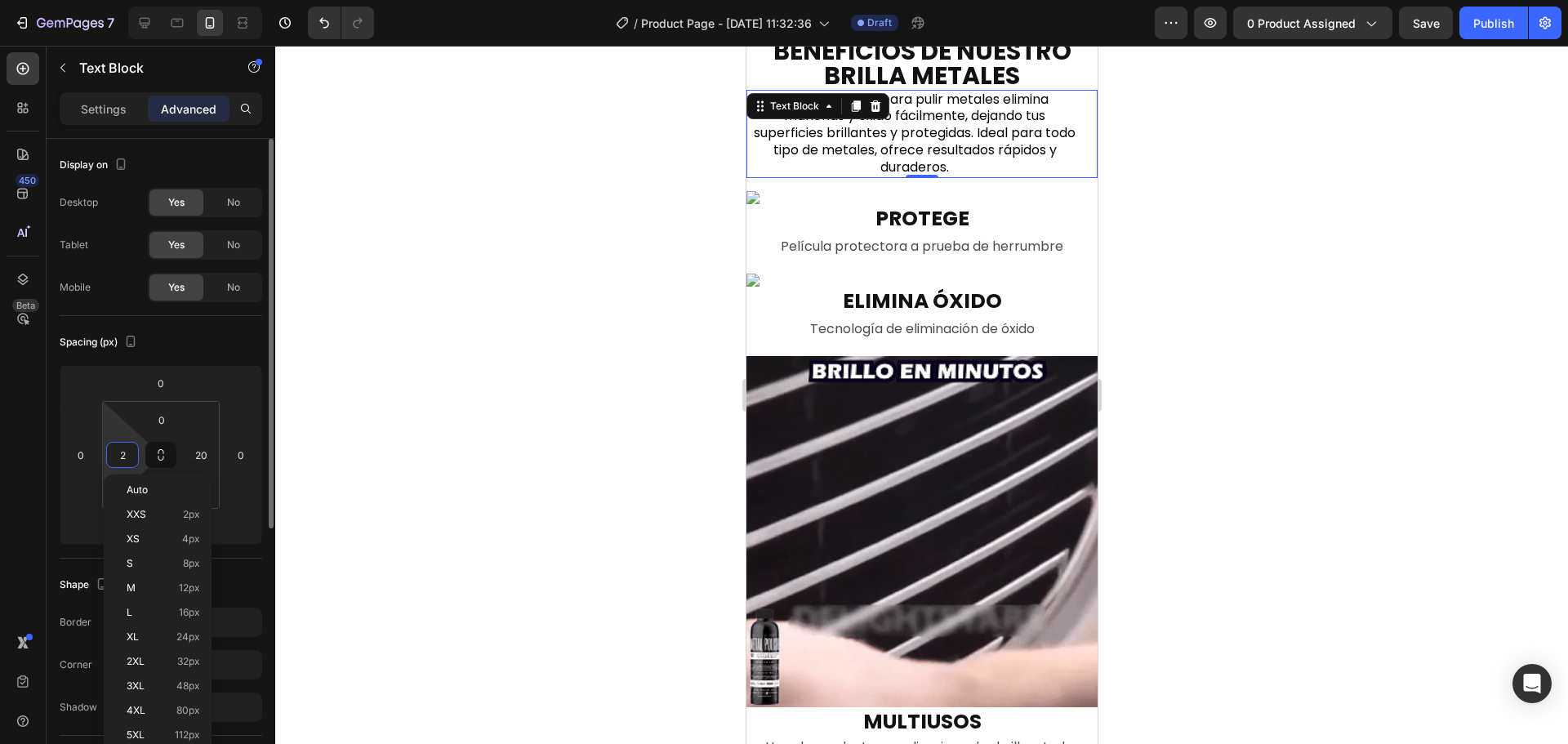
type input "20"
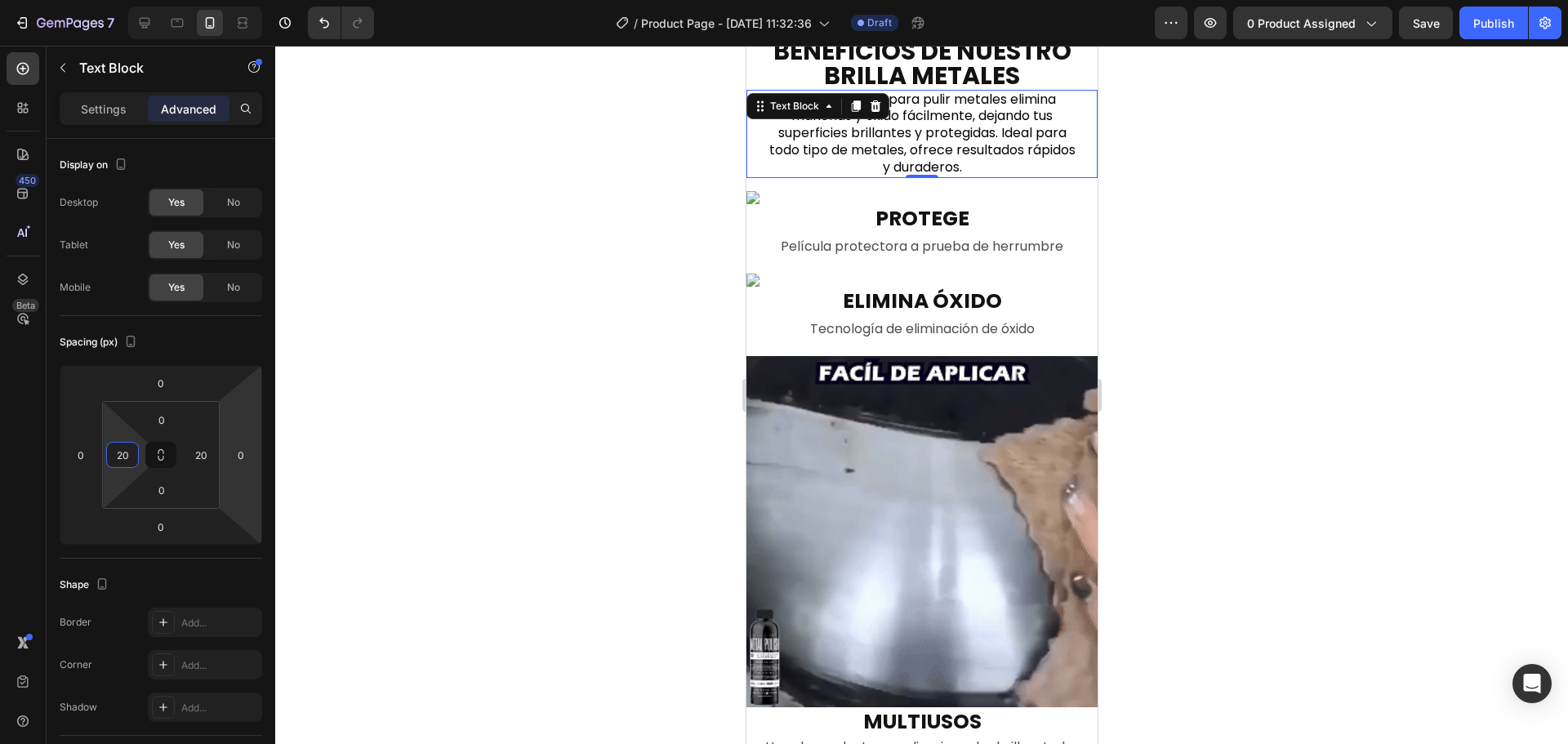
click at [575, 385] on div at bounding box center [922, 395] width 1292 height 698
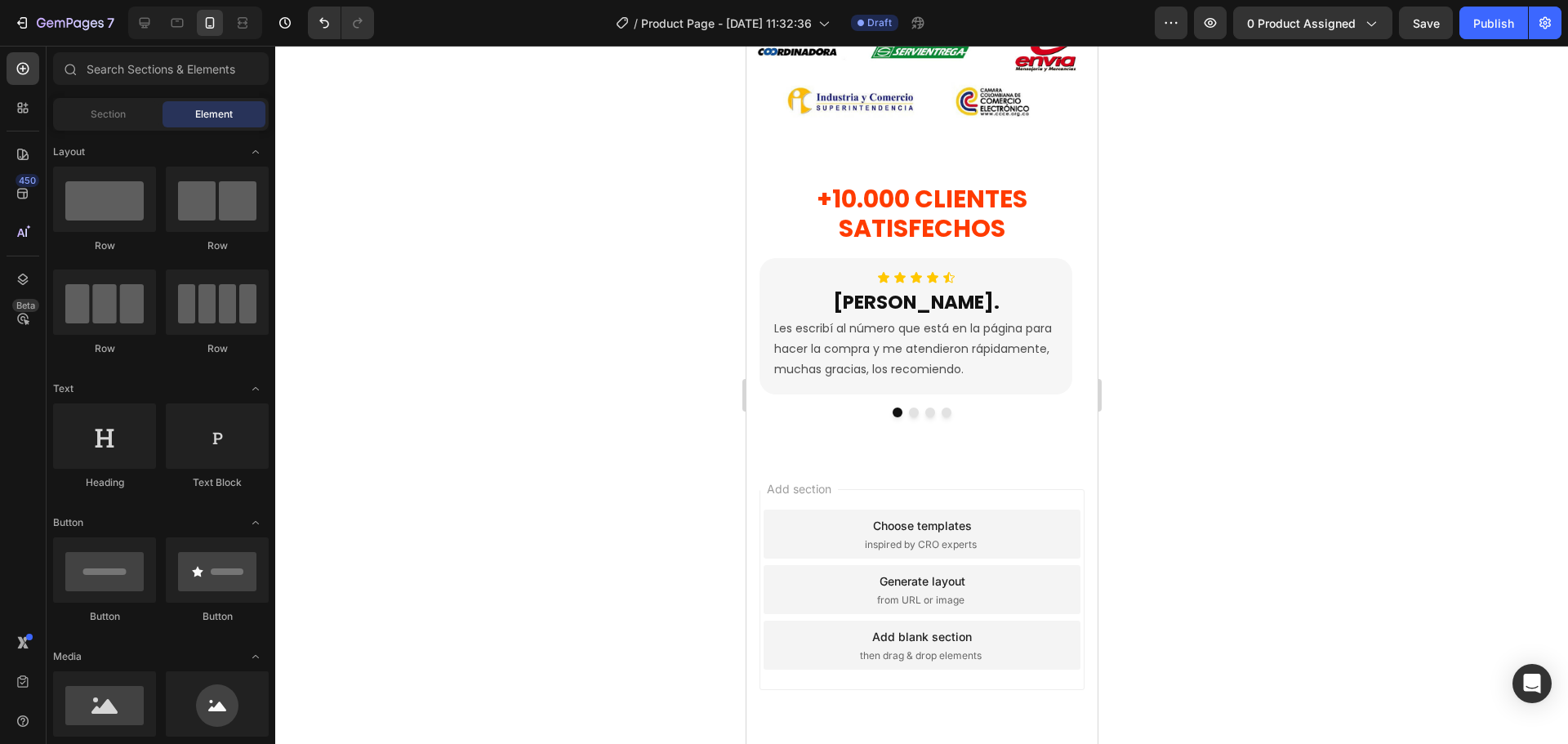
scroll to position [3055, 0]
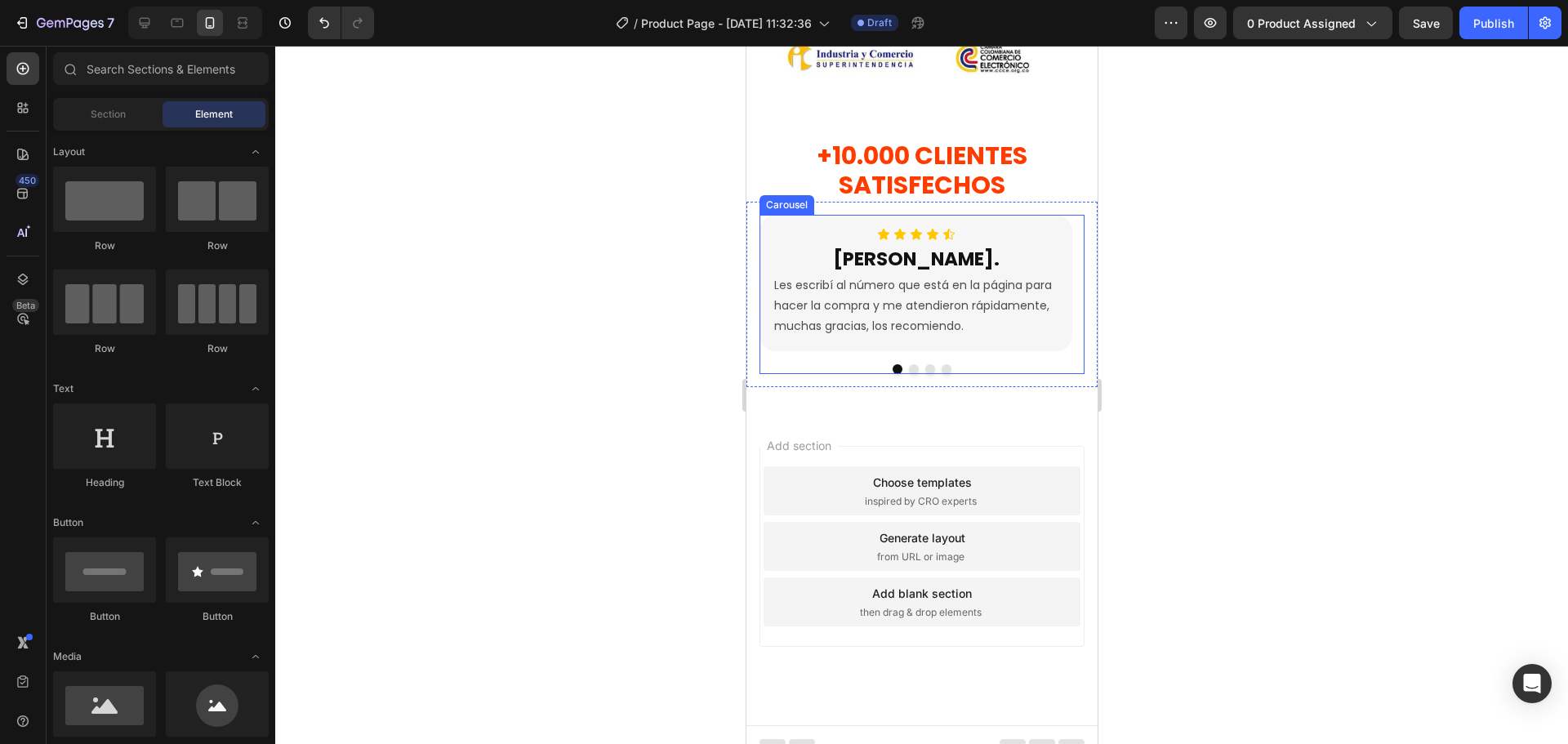
click at [901, 364] on div at bounding box center [921, 369] width 325 height 10
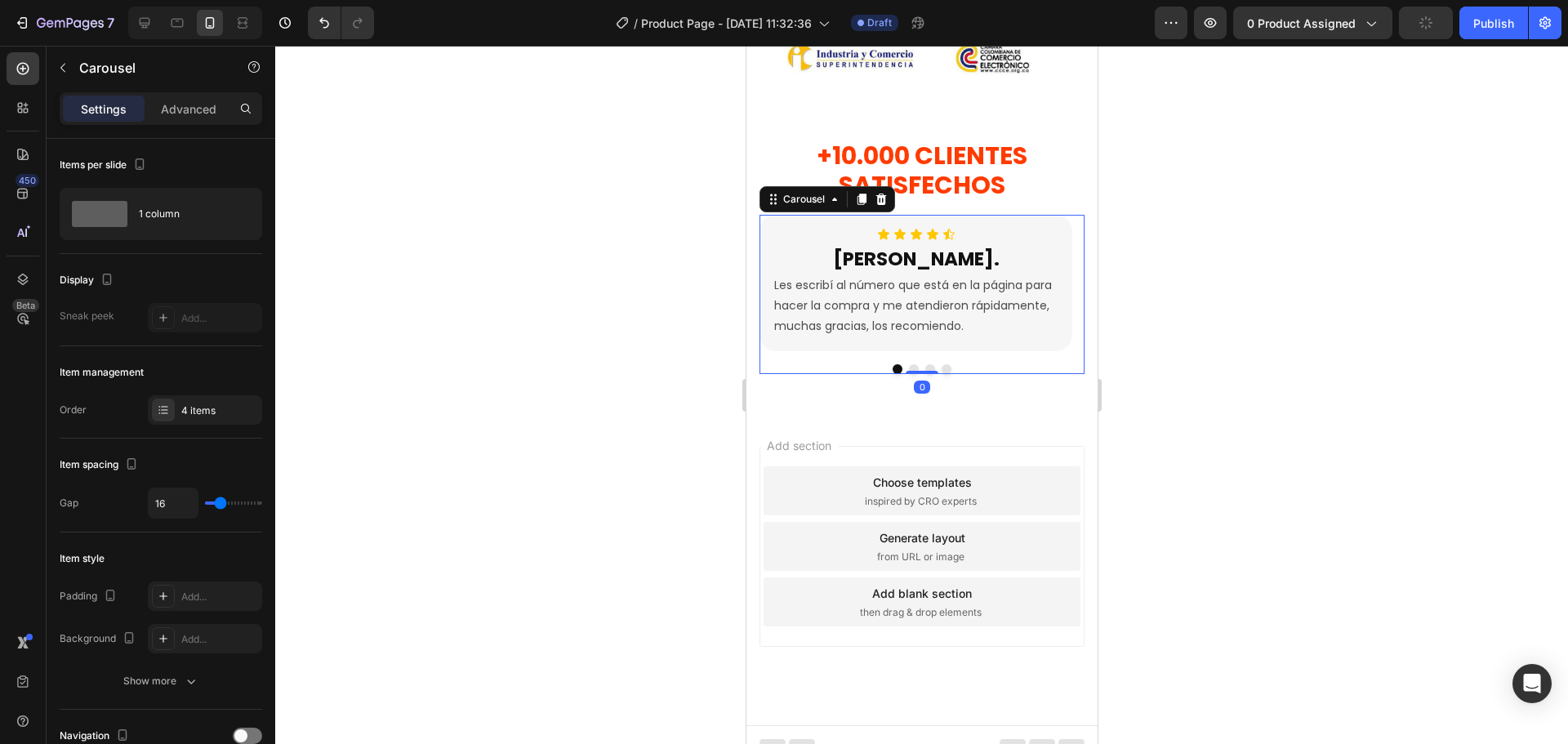
click at [908, 364] on button "Dot" at bounding box center [913, 369] width 10 height 10
click at [782, 342] on div "Icon Icon Icon Icon Icon Icon List [PERSON_NAME]. Heading Les escribí al número…" at bounding box center [921, 295] width 325 height 160
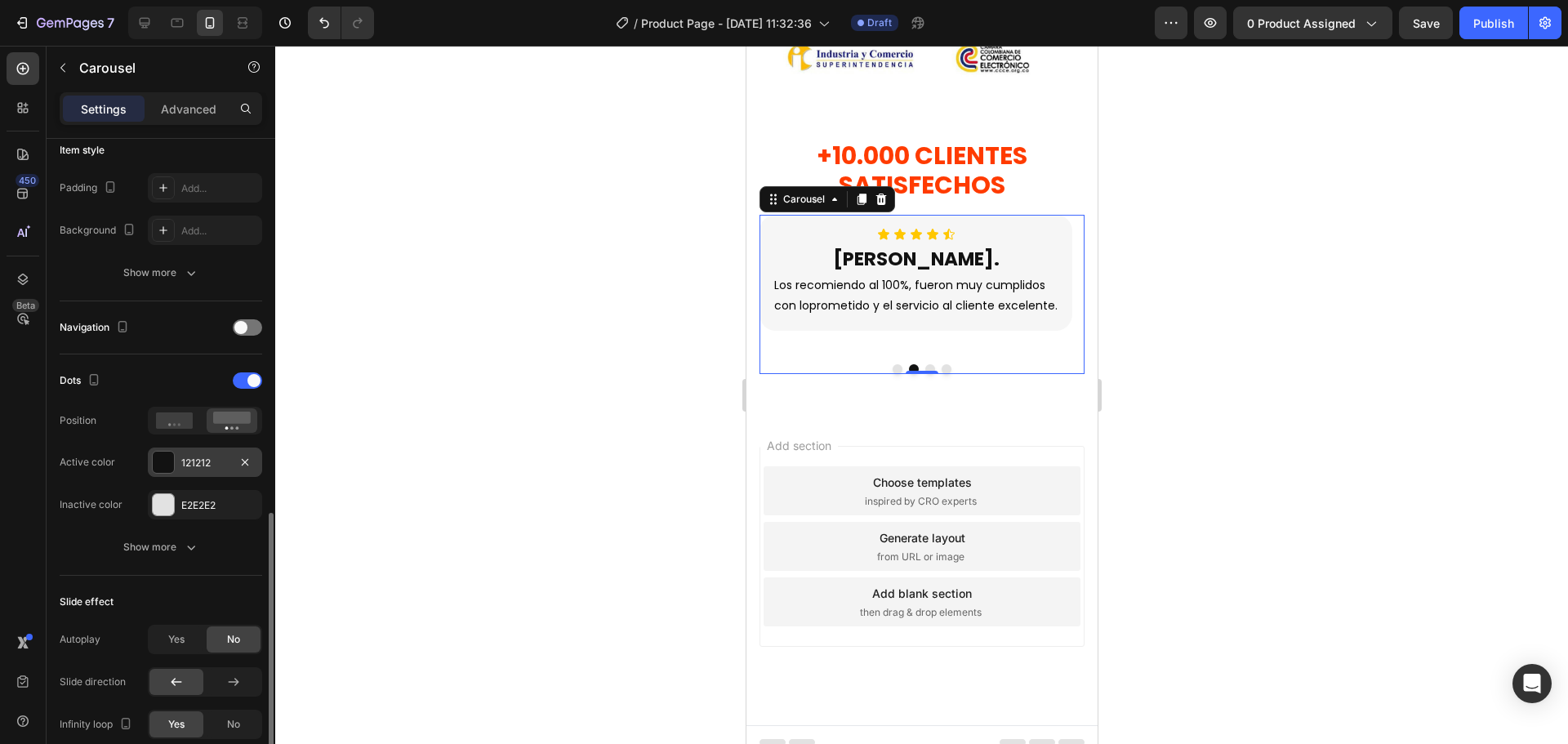
scroll to position [571, 0]
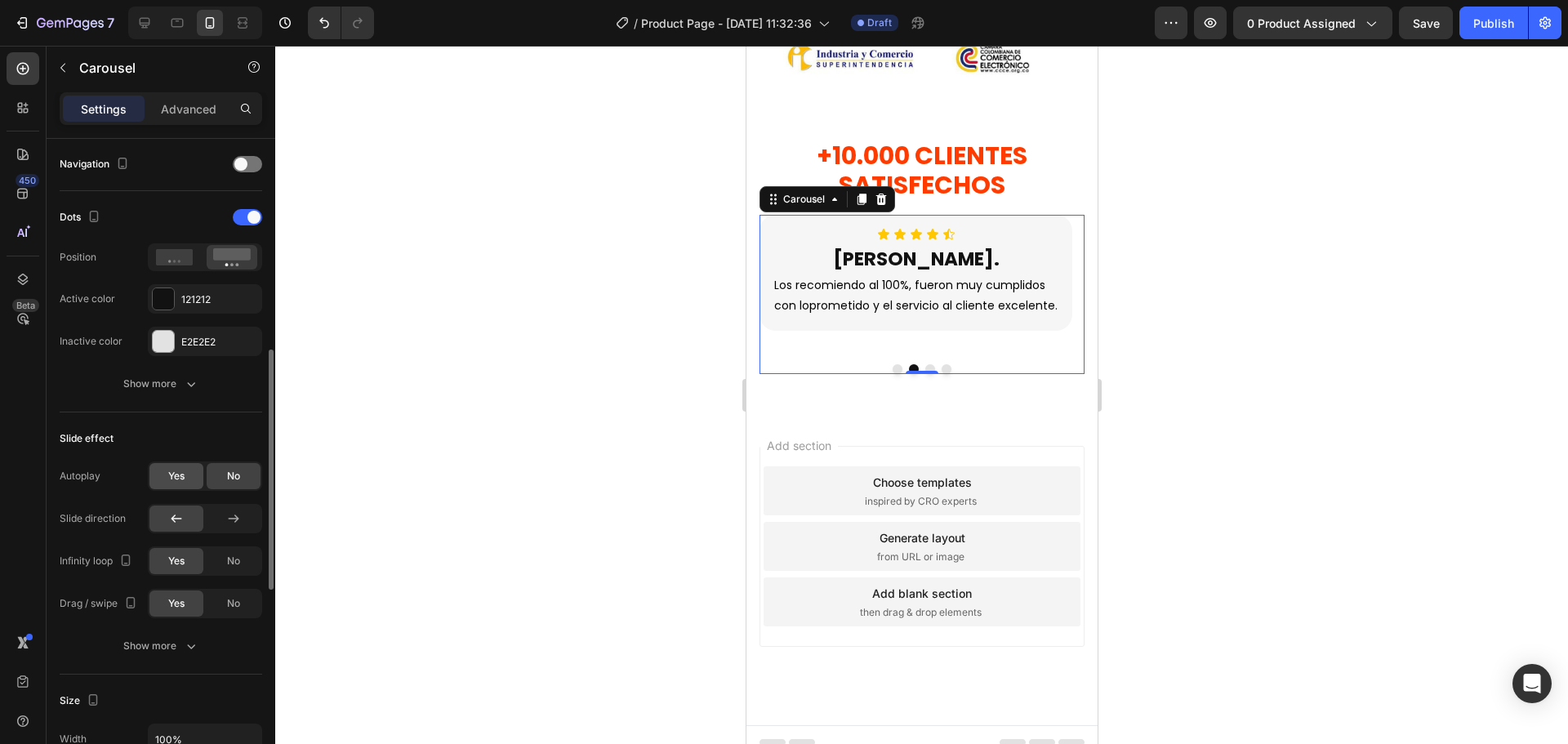
click at [184, 481] on span "Yes" at bounding box center [176, 475] width 16 height 14
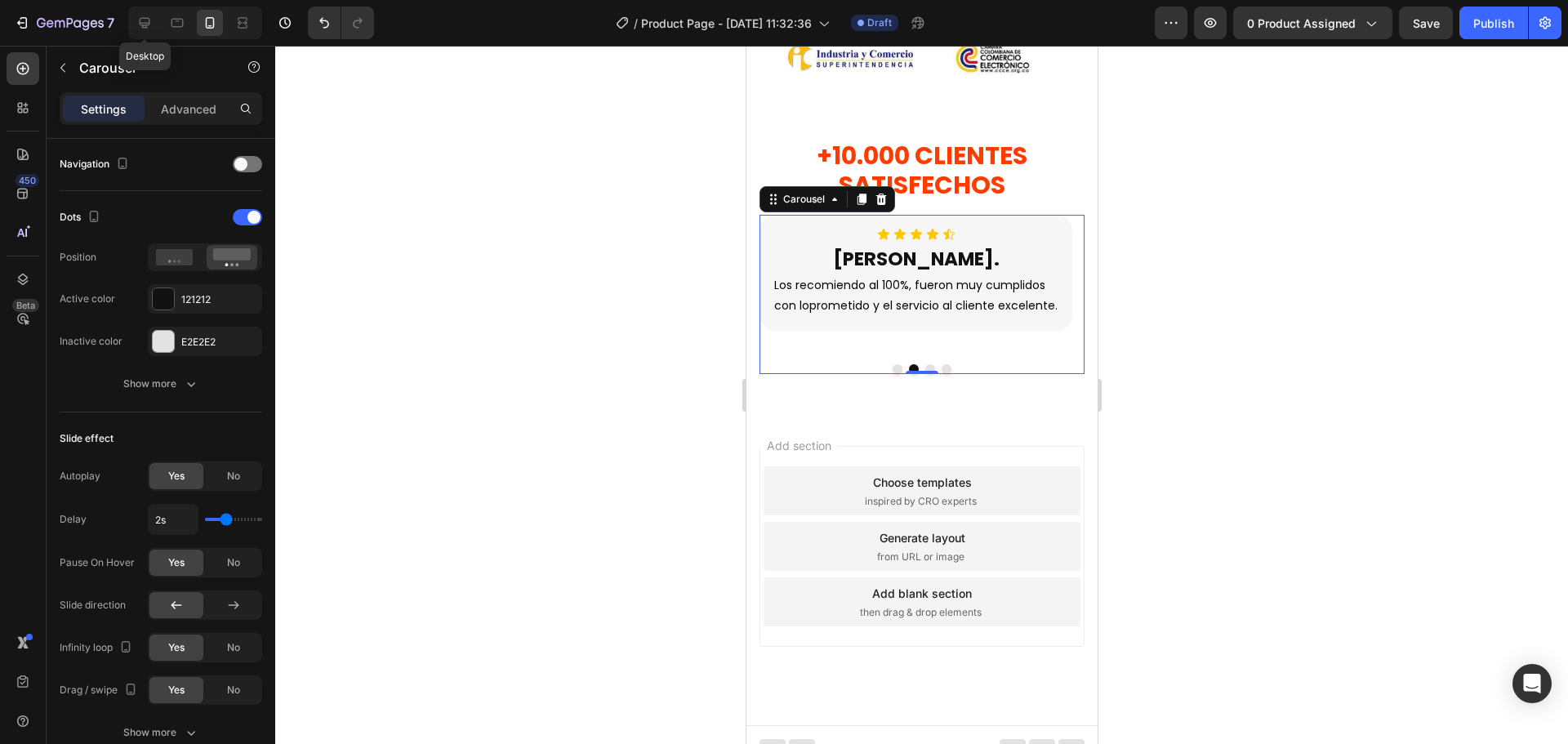
click at [145, 15] on icon at bounding box center [144, 22] width 16 height 16
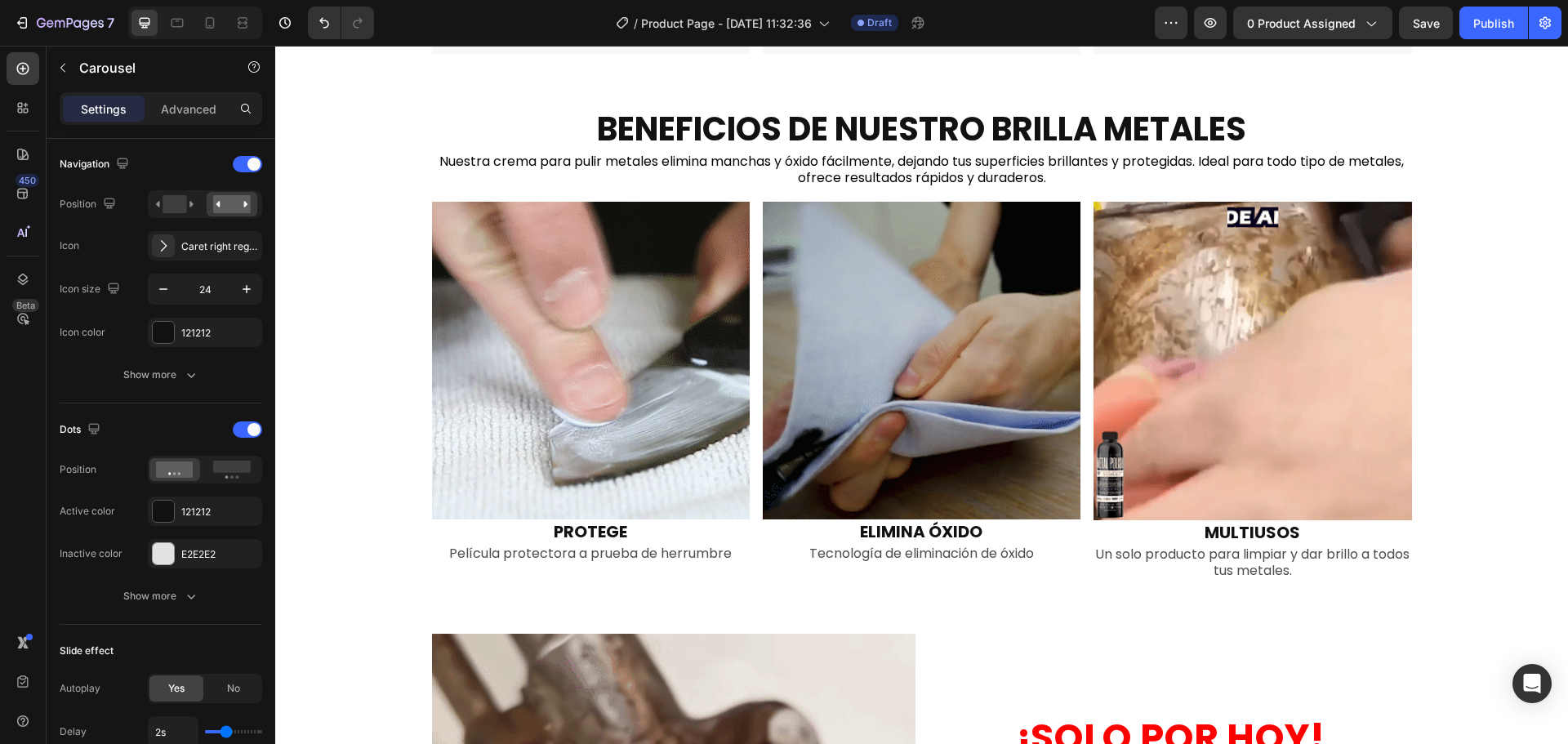
scroll to position [1014, 0]
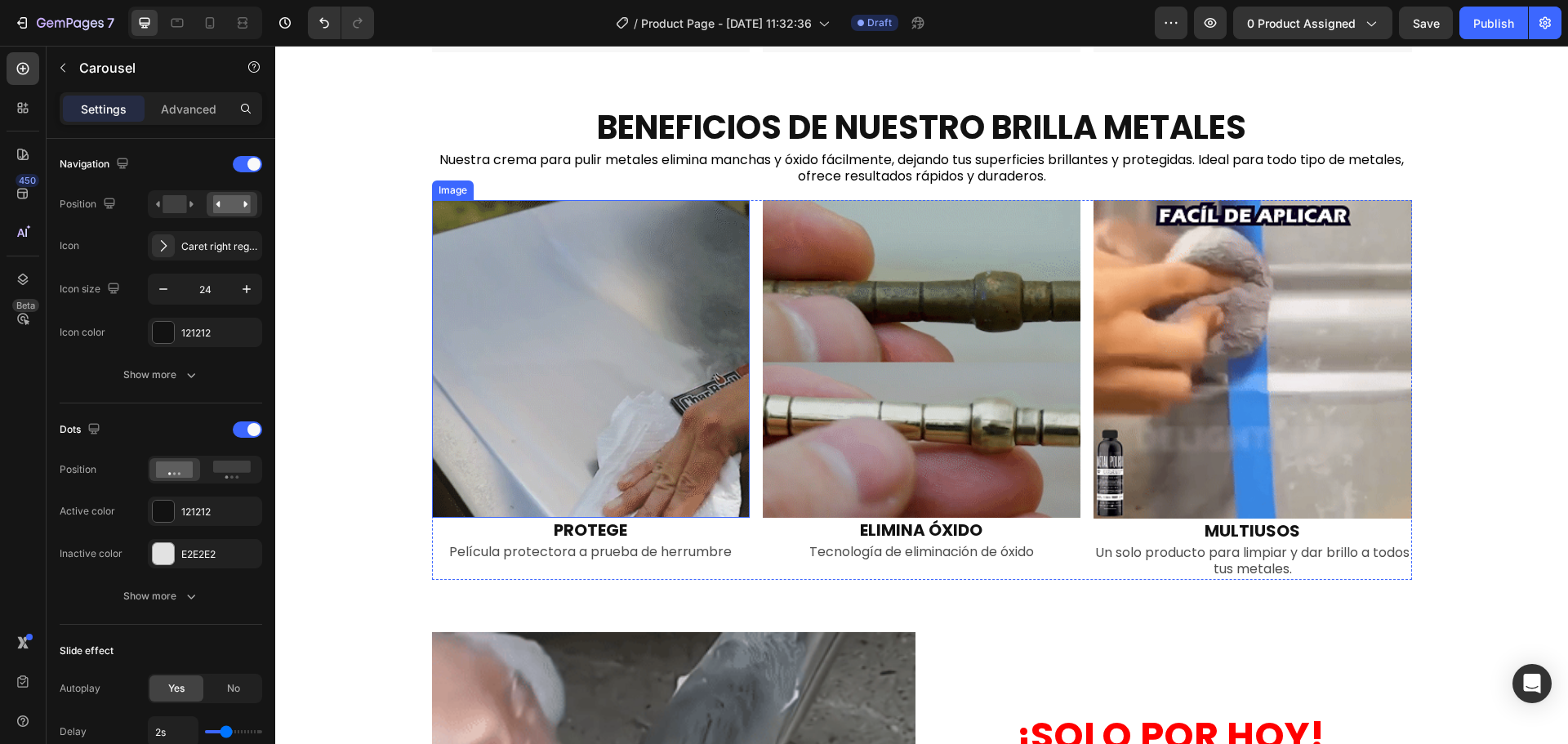
click at [651, 385] on img at bounding box center [591, 359] width 318 height 318
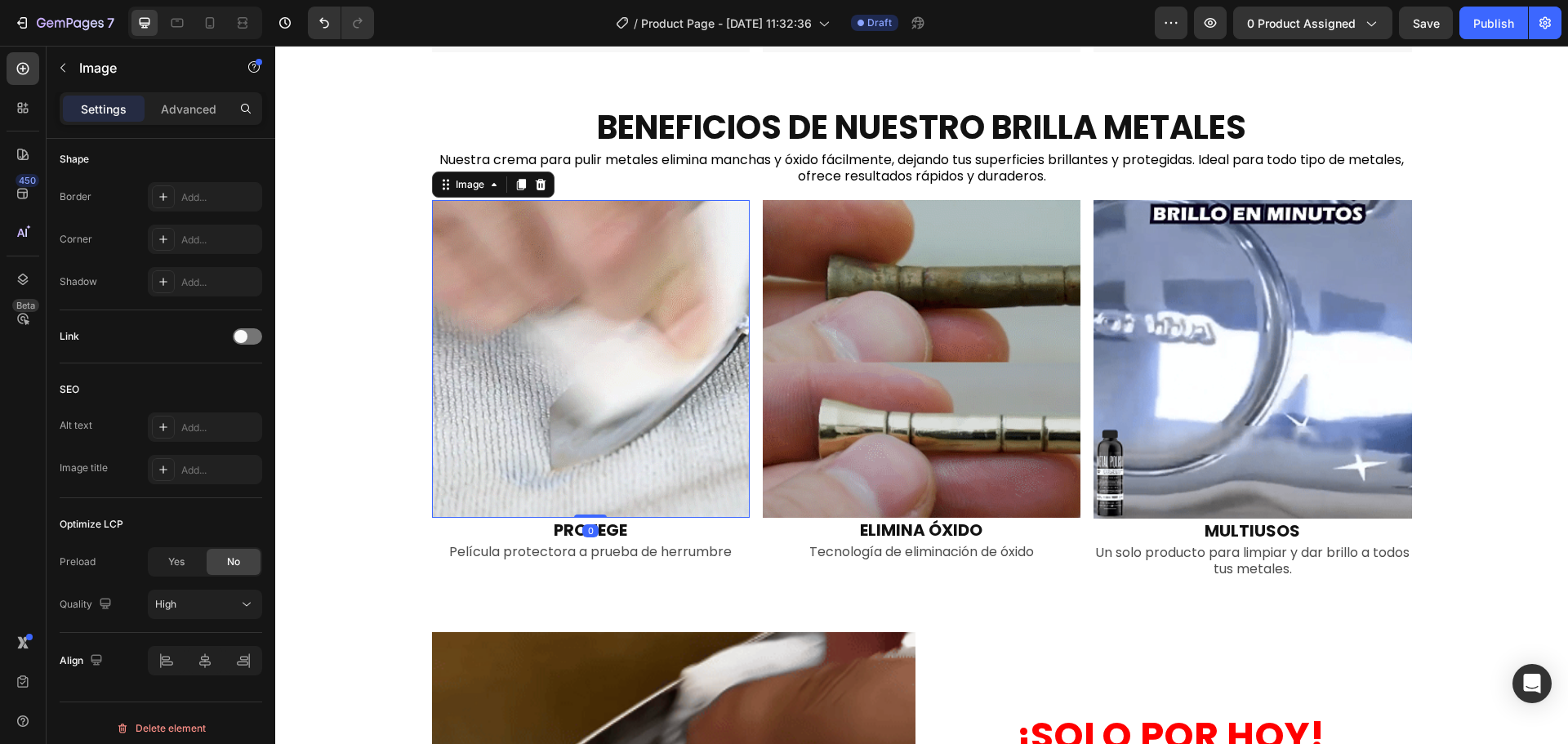
scroll to position [0, 0]
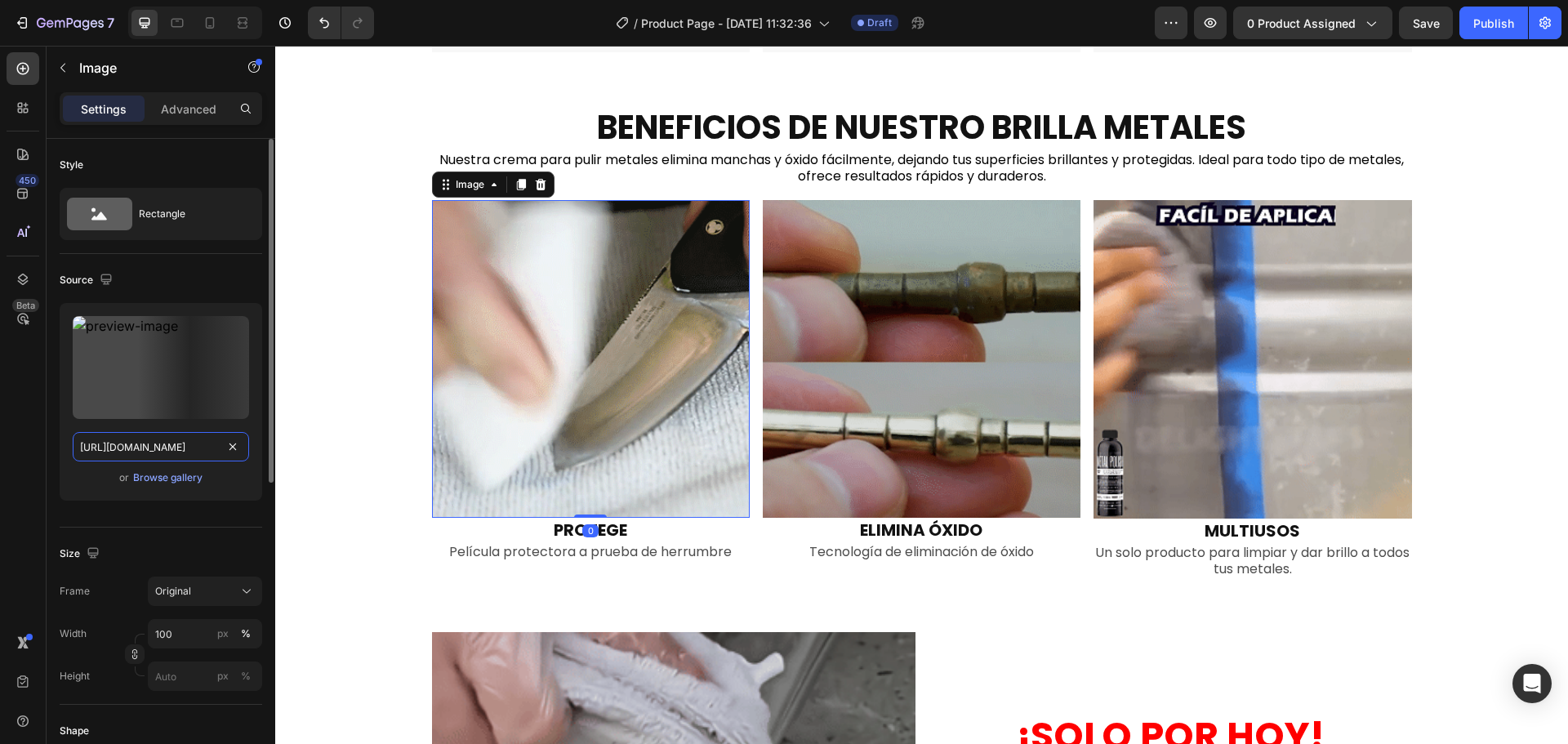
click at [185, 446] on input "[URL][DOMAIN_NAME]" at bounding box center [160, 446] width 176 height 30
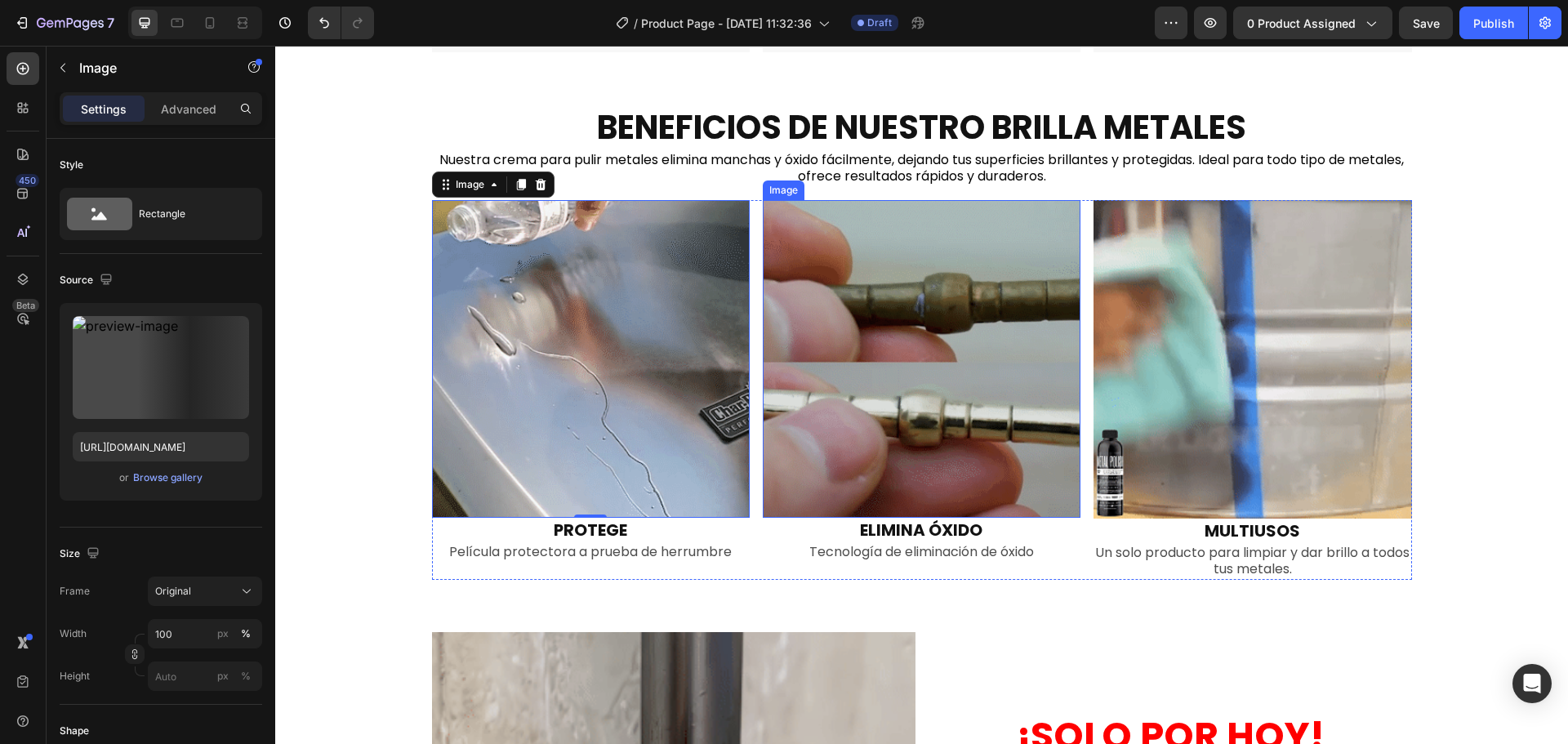
drag, startPoint x: 878, startPoint y: 344, endPoint x: 878, endPoint y: 315, distance: 29.0
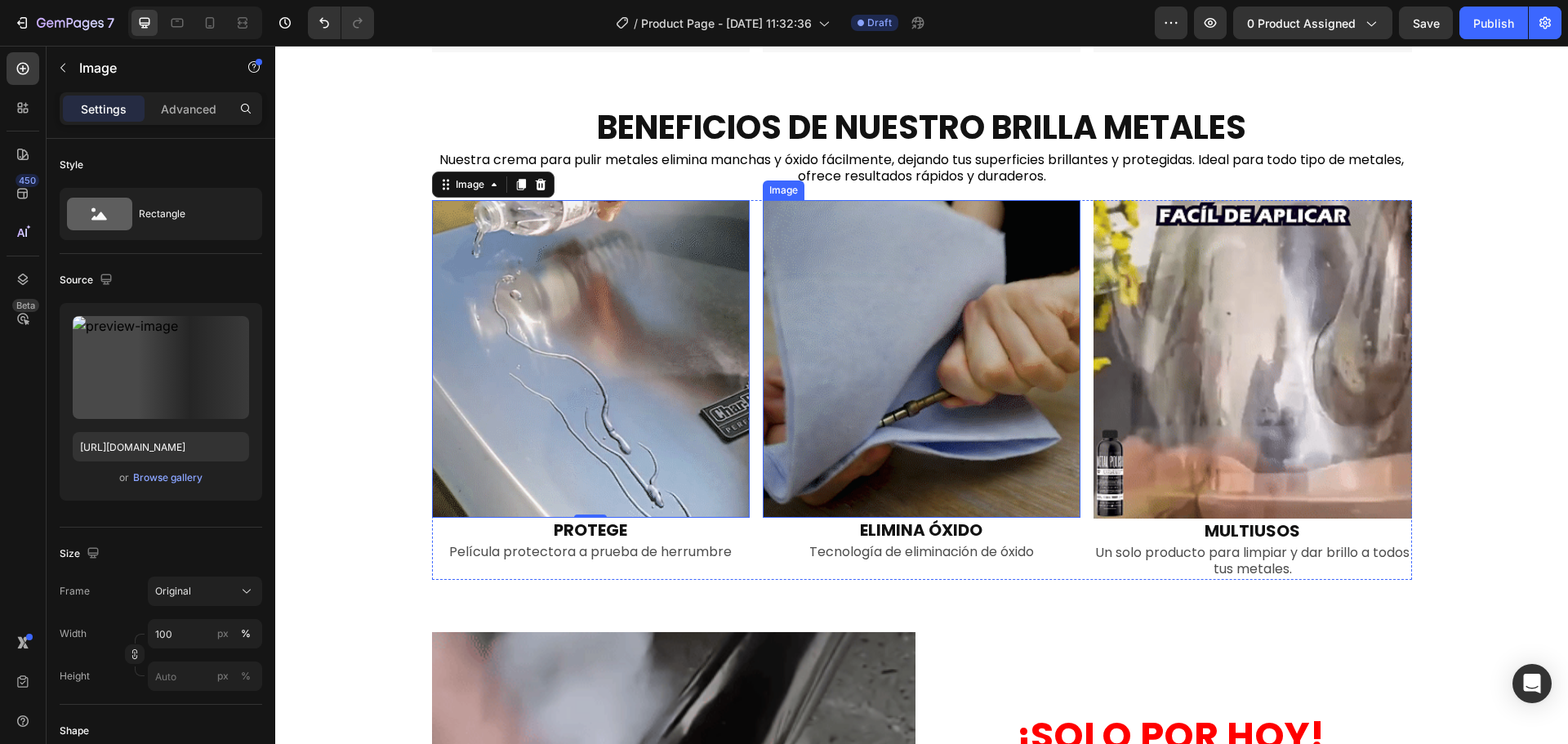
click at [878, 344] on img at bounding box center [922, 359] width 318 height 318
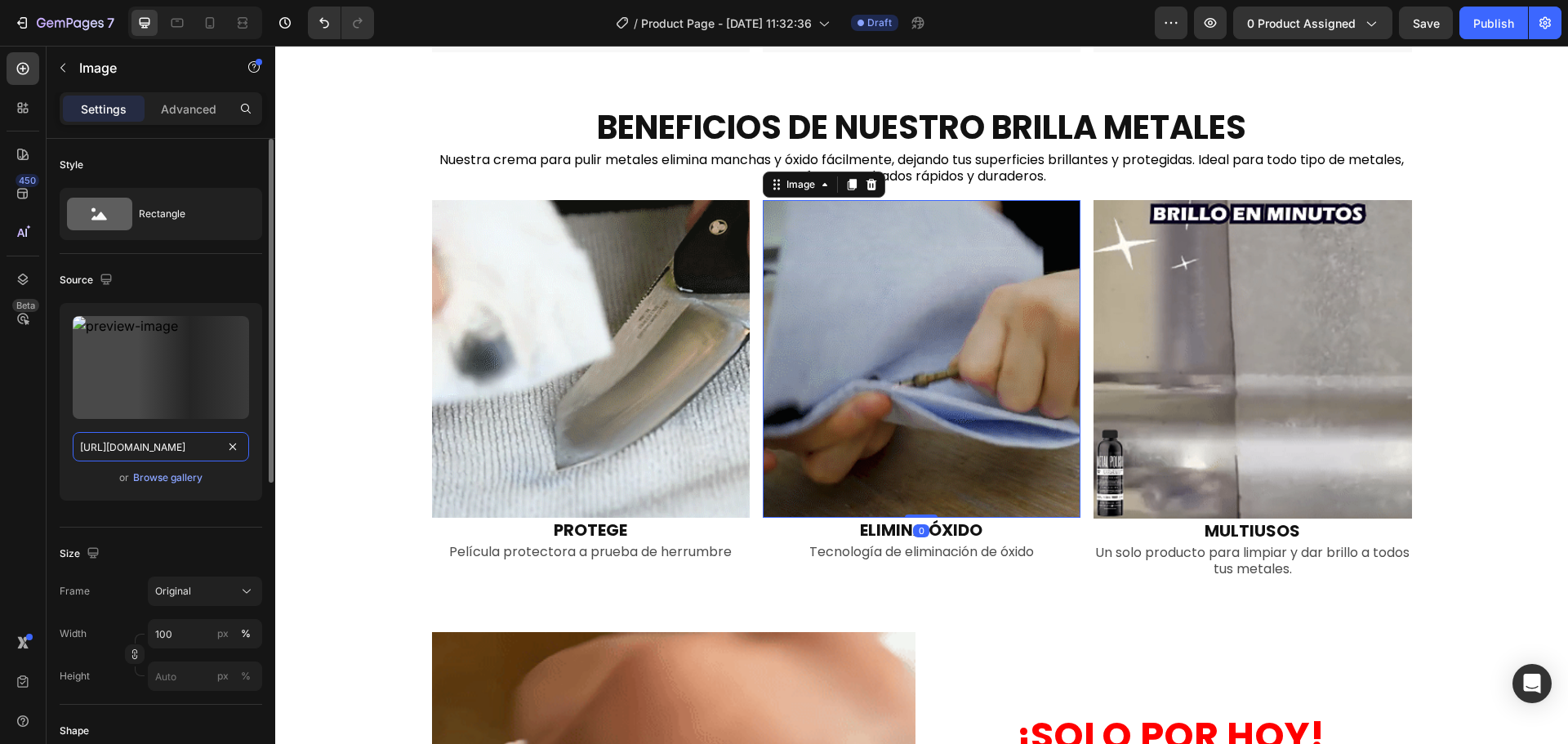
click at [173, 452] on input "[URL][DOMAIN_NAME]" at bounding box center [160, 446] width 176 height 30
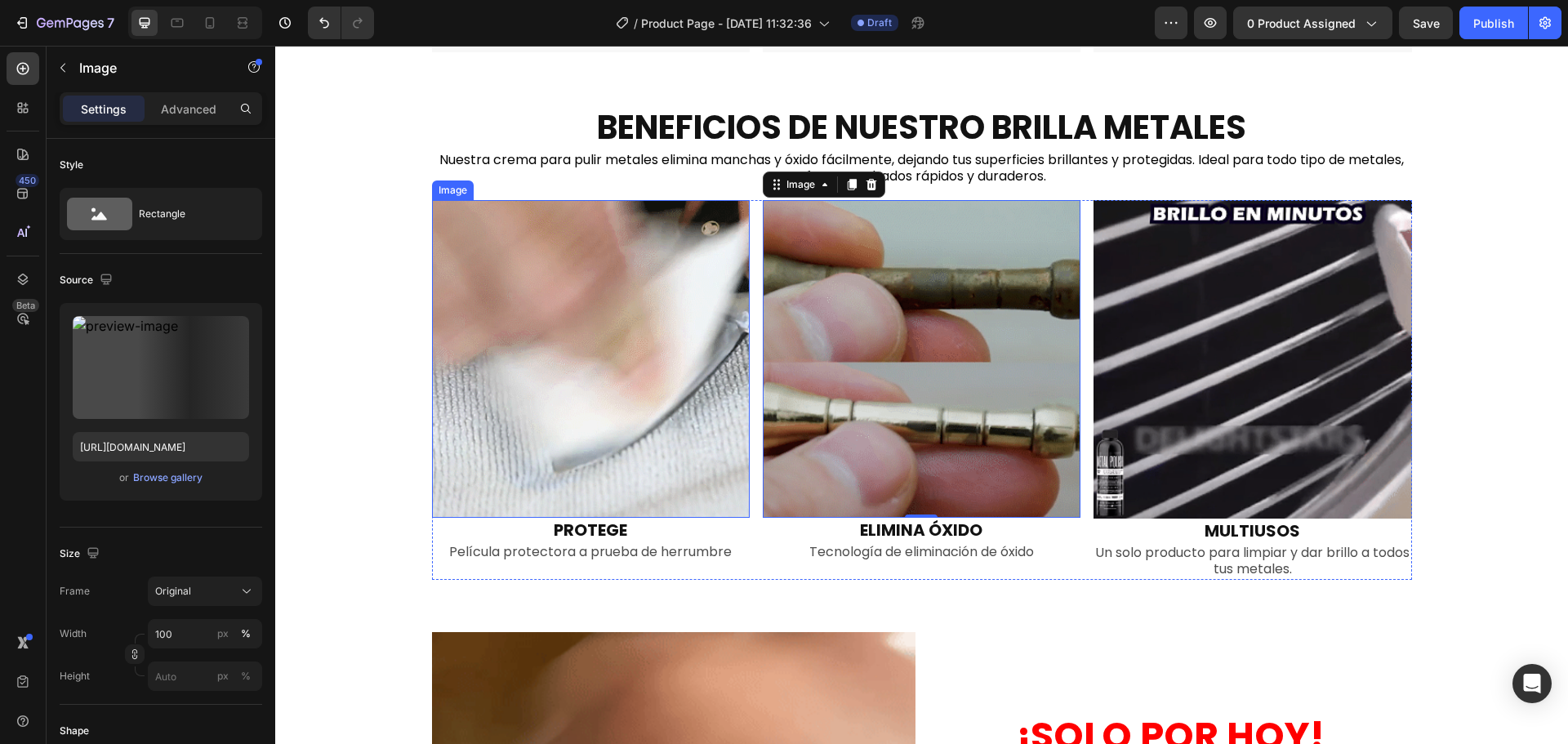
click at [621, 401] on img at bounding box center [591, 359] width 318 height 318
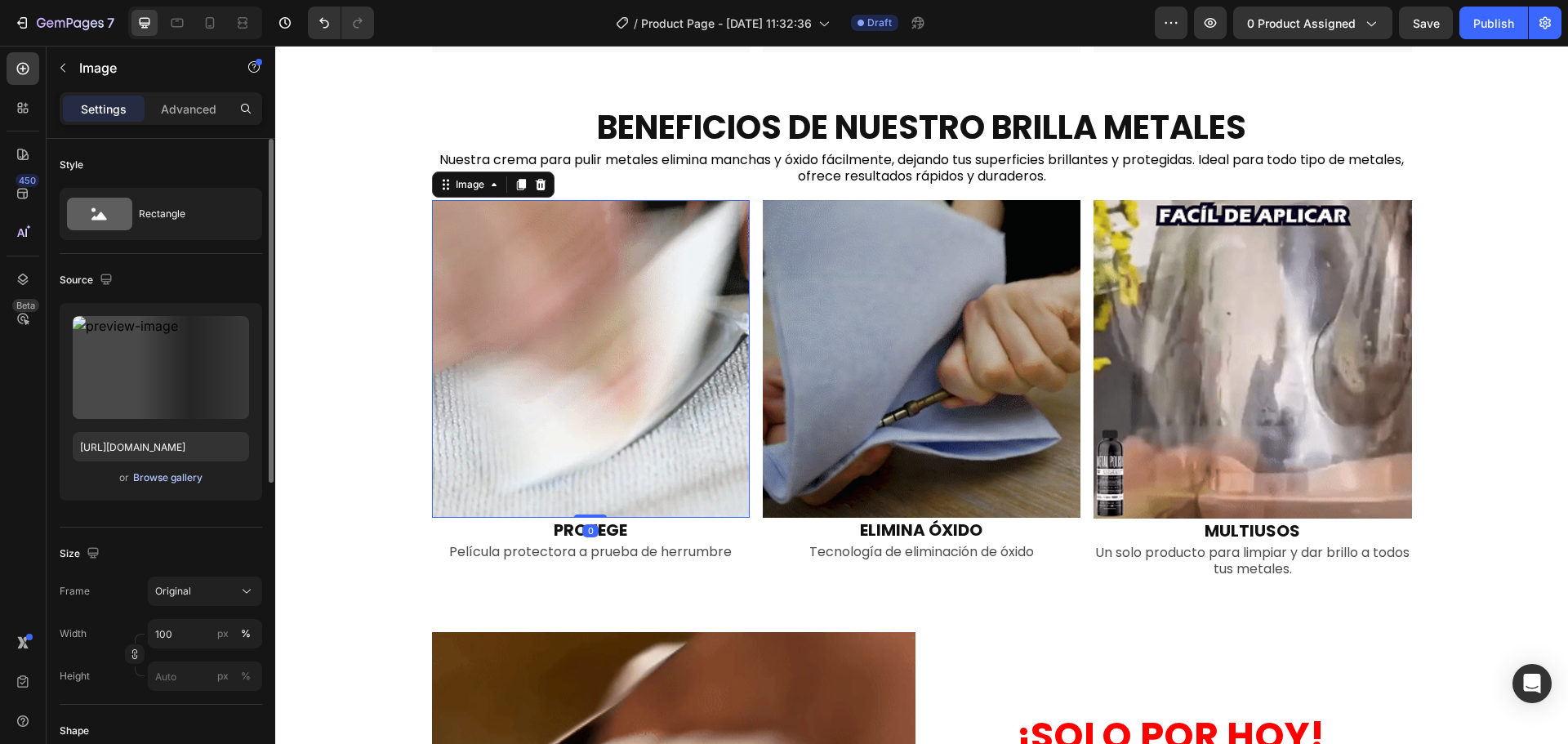
click at [179, 471] on div "Browse gallery" at bounding box center [168, 477] width 70 height 14
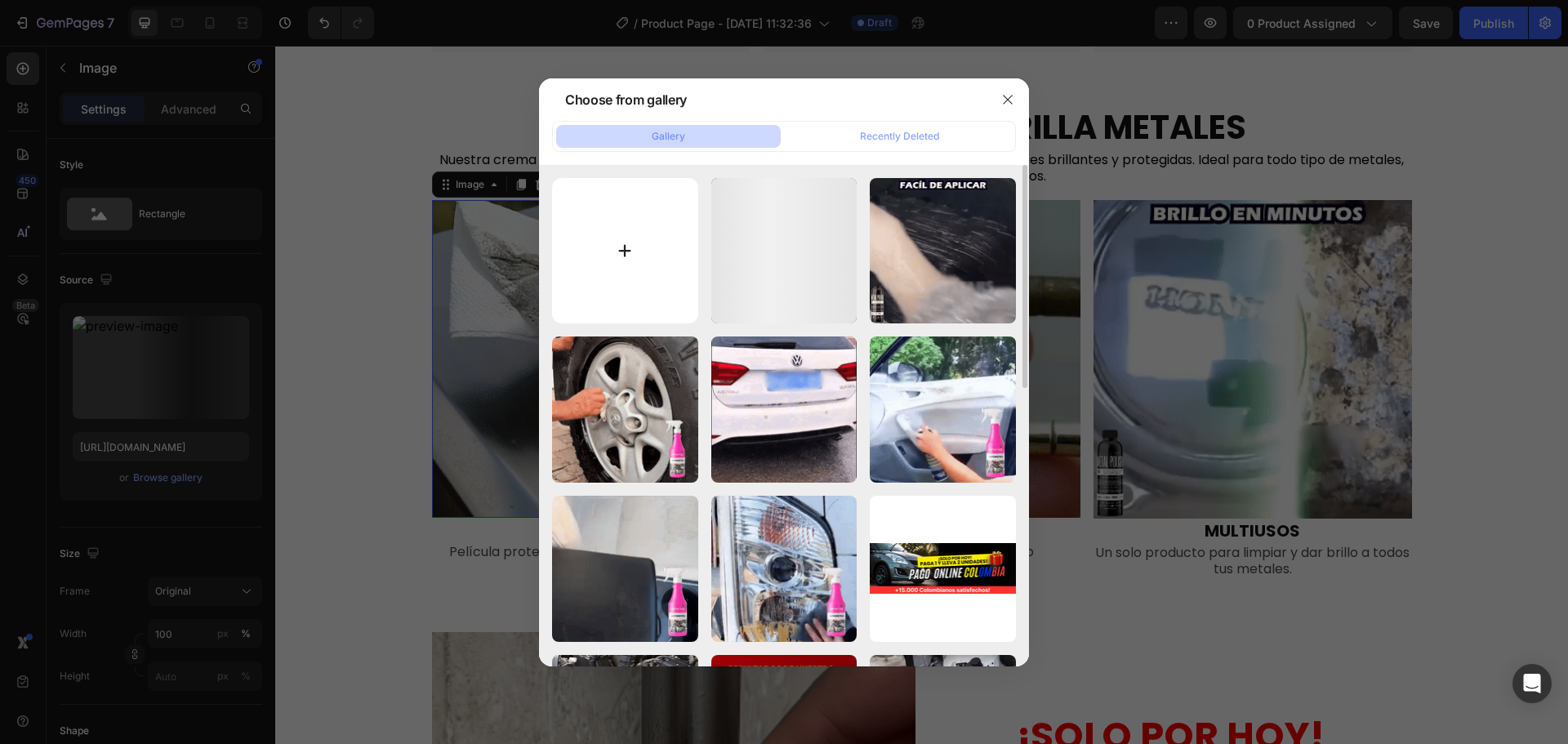
click at [617, 249] on input "file" at bounding box center [625, 251] width 146 height 146
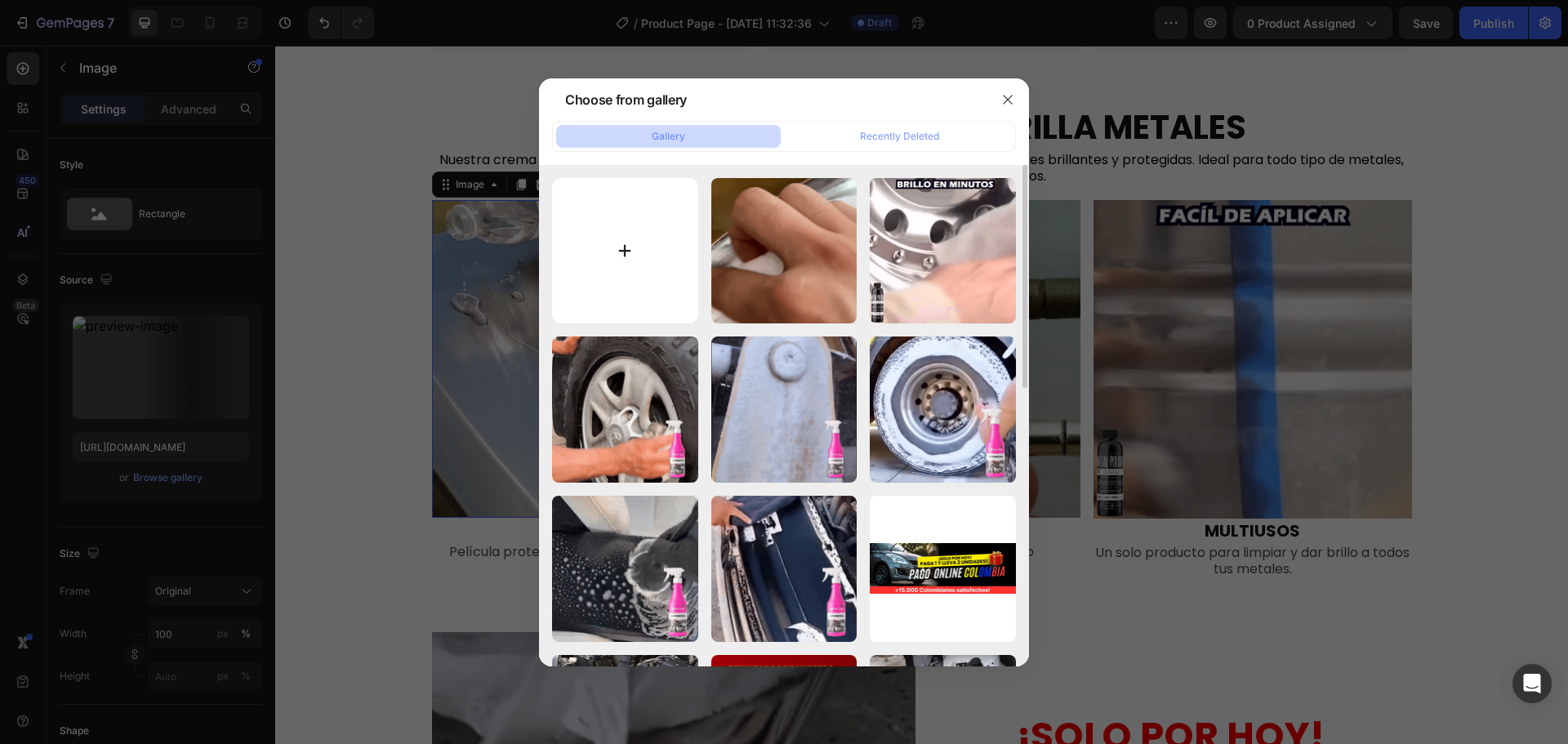
type input "C:\fakepath\01.webp"
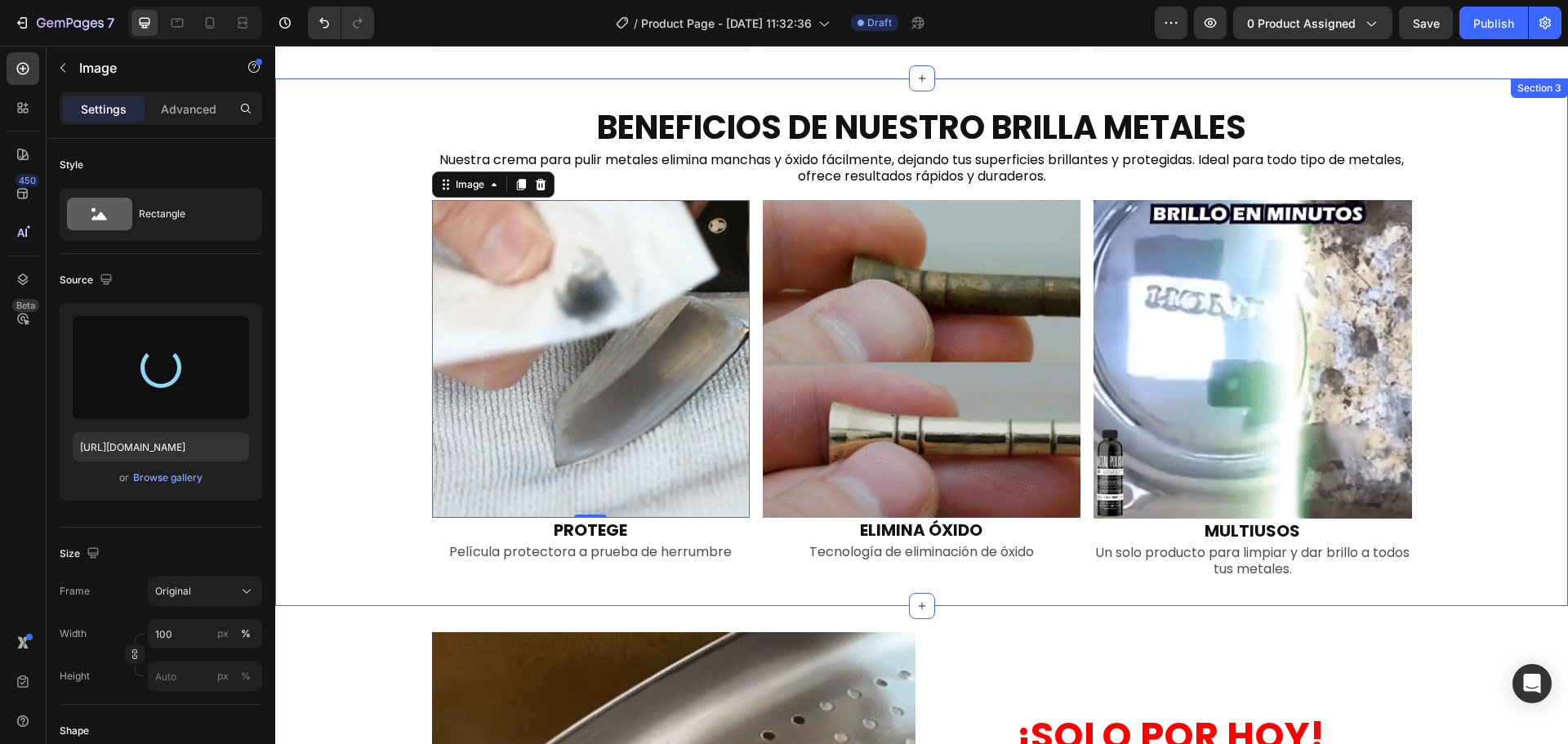
type input "[URL][DOMAIN_NAME]"
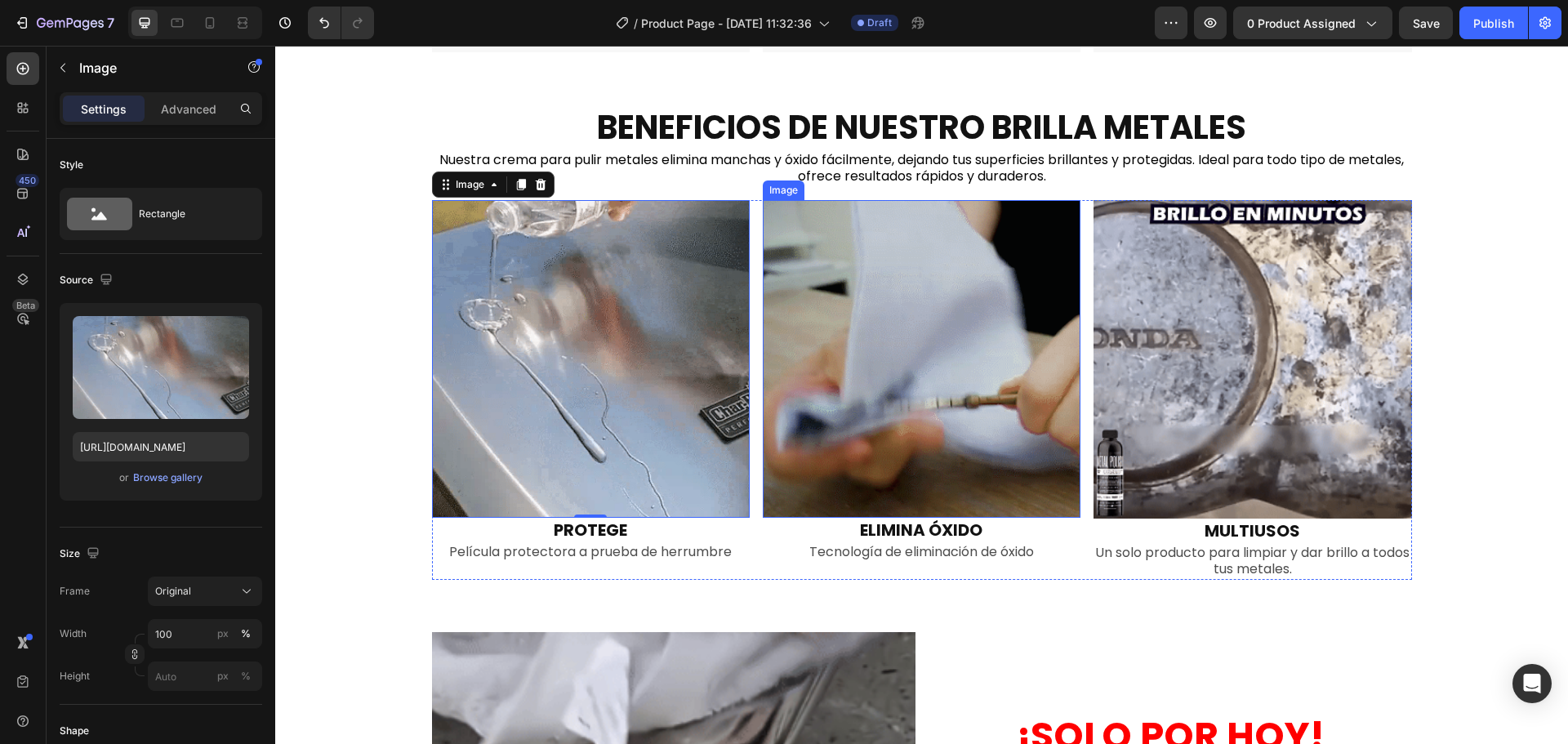
click at [838, 315] on img at bounding box center [922, 359] width 318 height 318
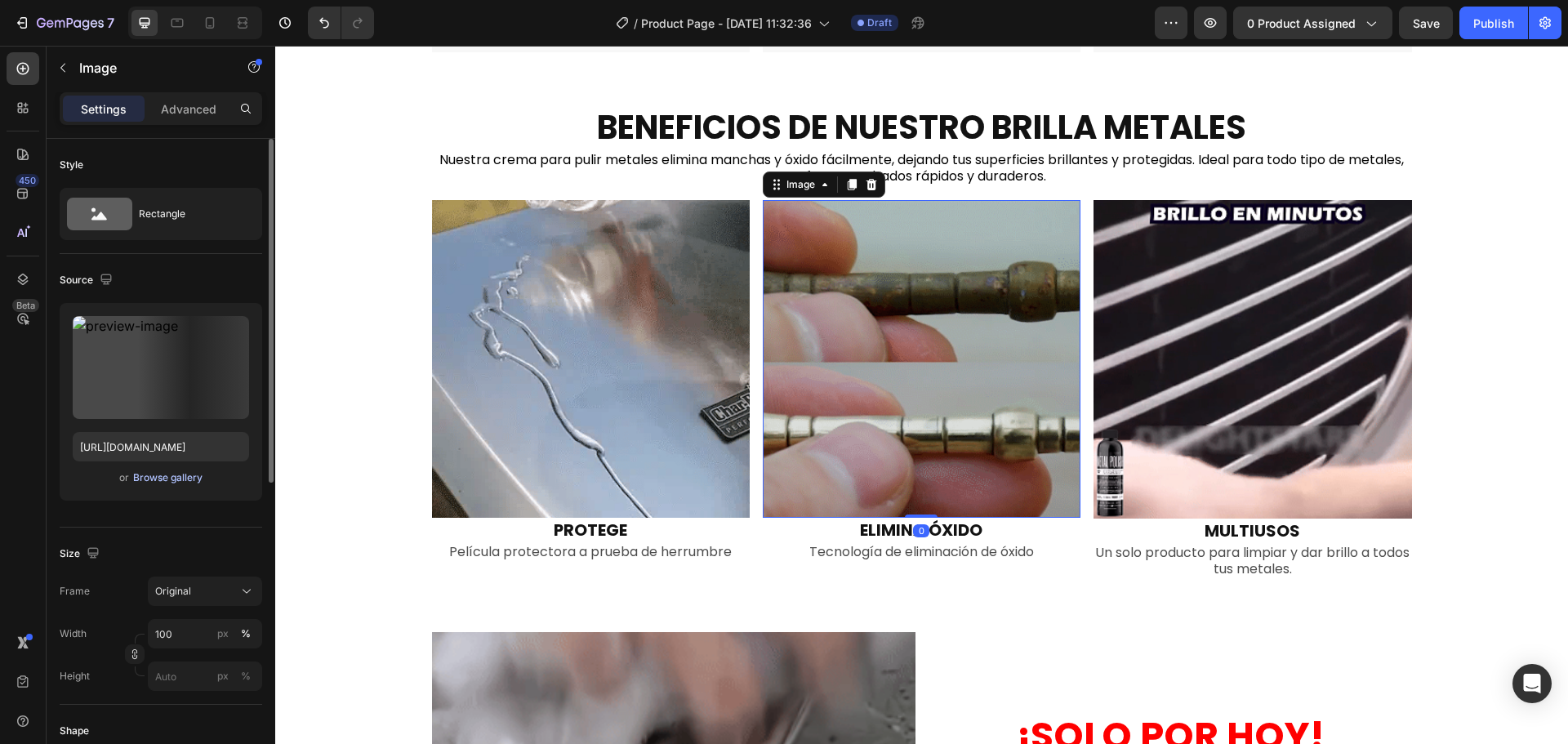
click at [178, 474] on div "Browse gallery" at bounding box center [168, 477] width 70 height 14
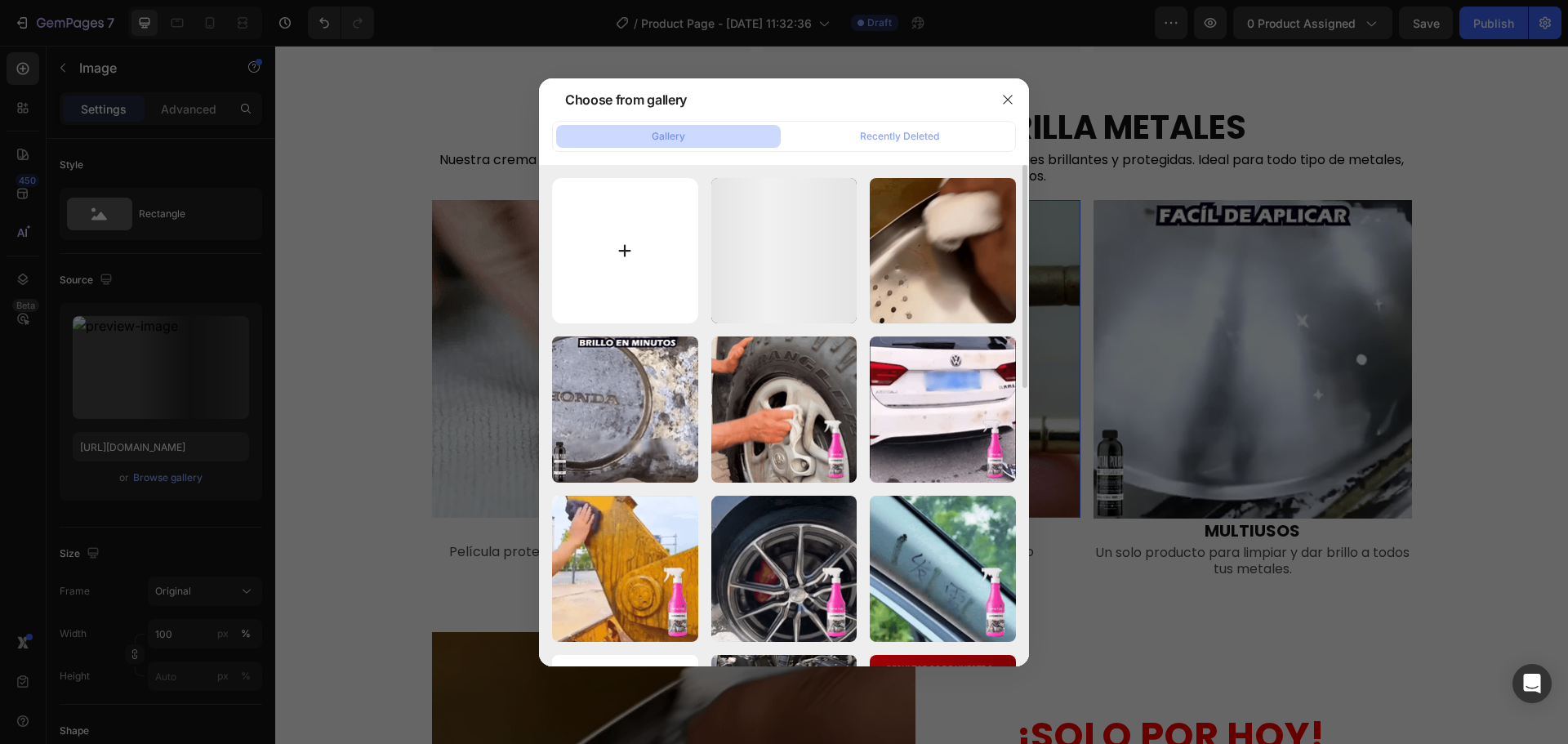
click at [624, 244] on input "file" at bounding box center [625, 251] width 146 height 146
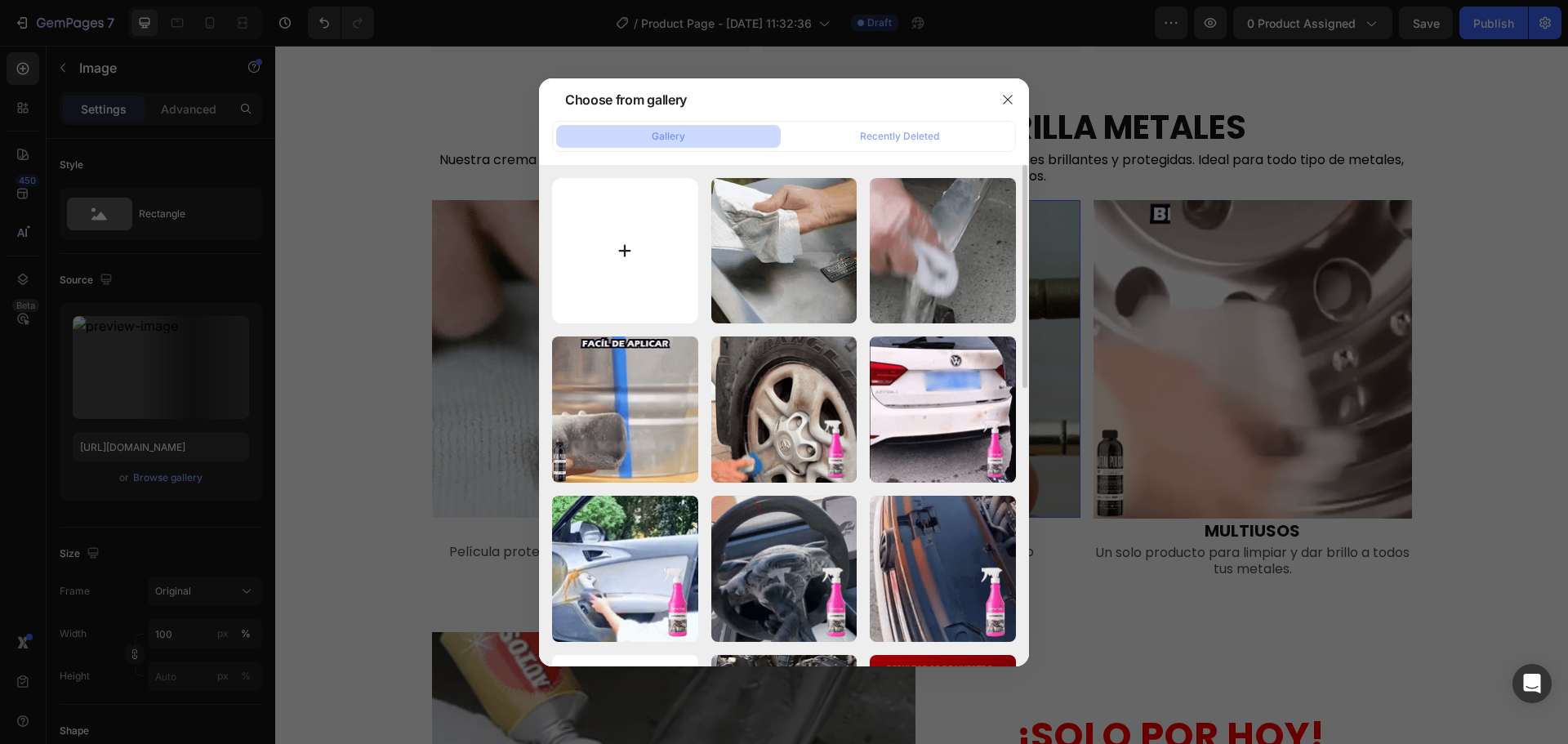
type input "C:\fakepath\228d8f2f2e348b5b6746de3e0da023f4_1_3000x3000.webp"
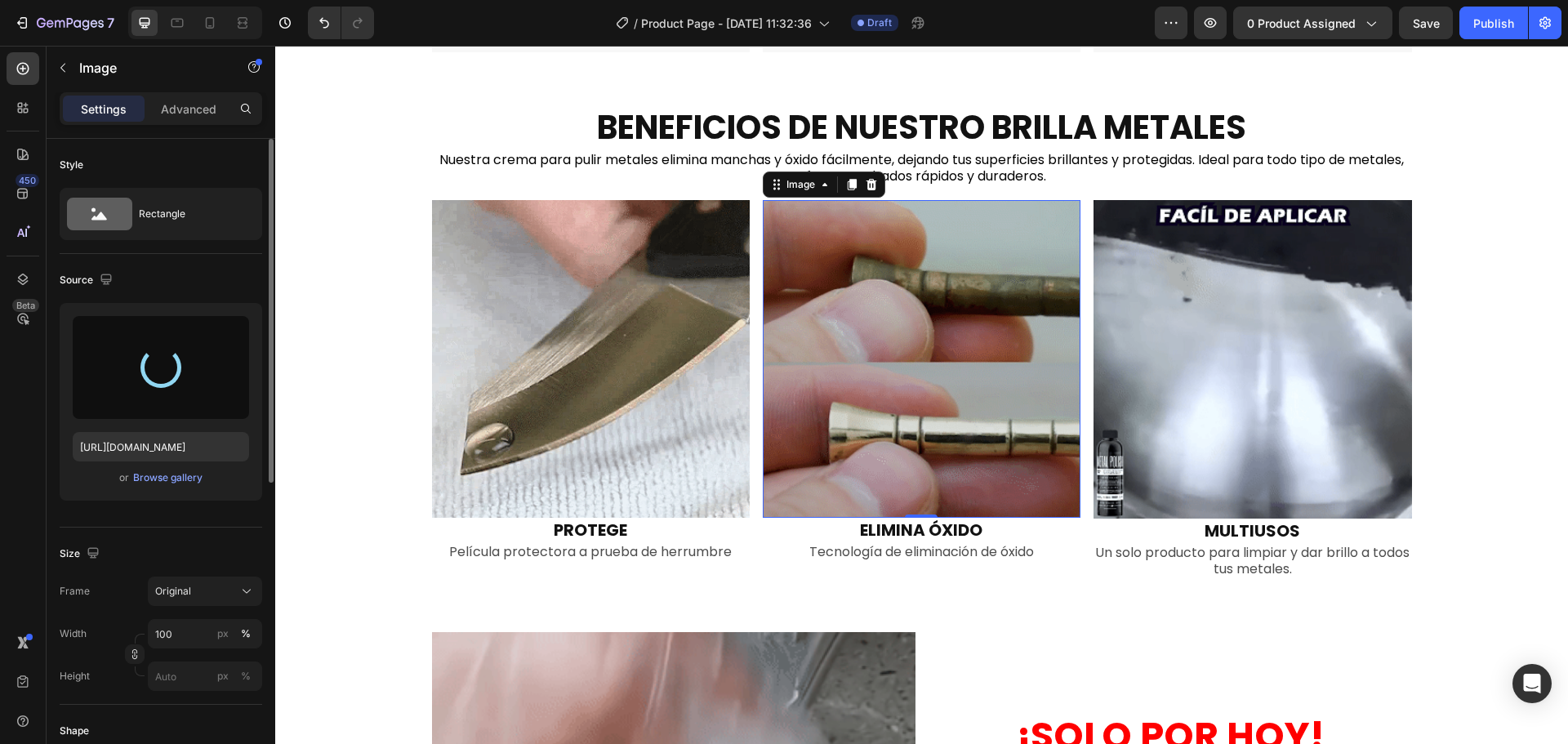
type input "[URL][DOMAIN_NAME]"
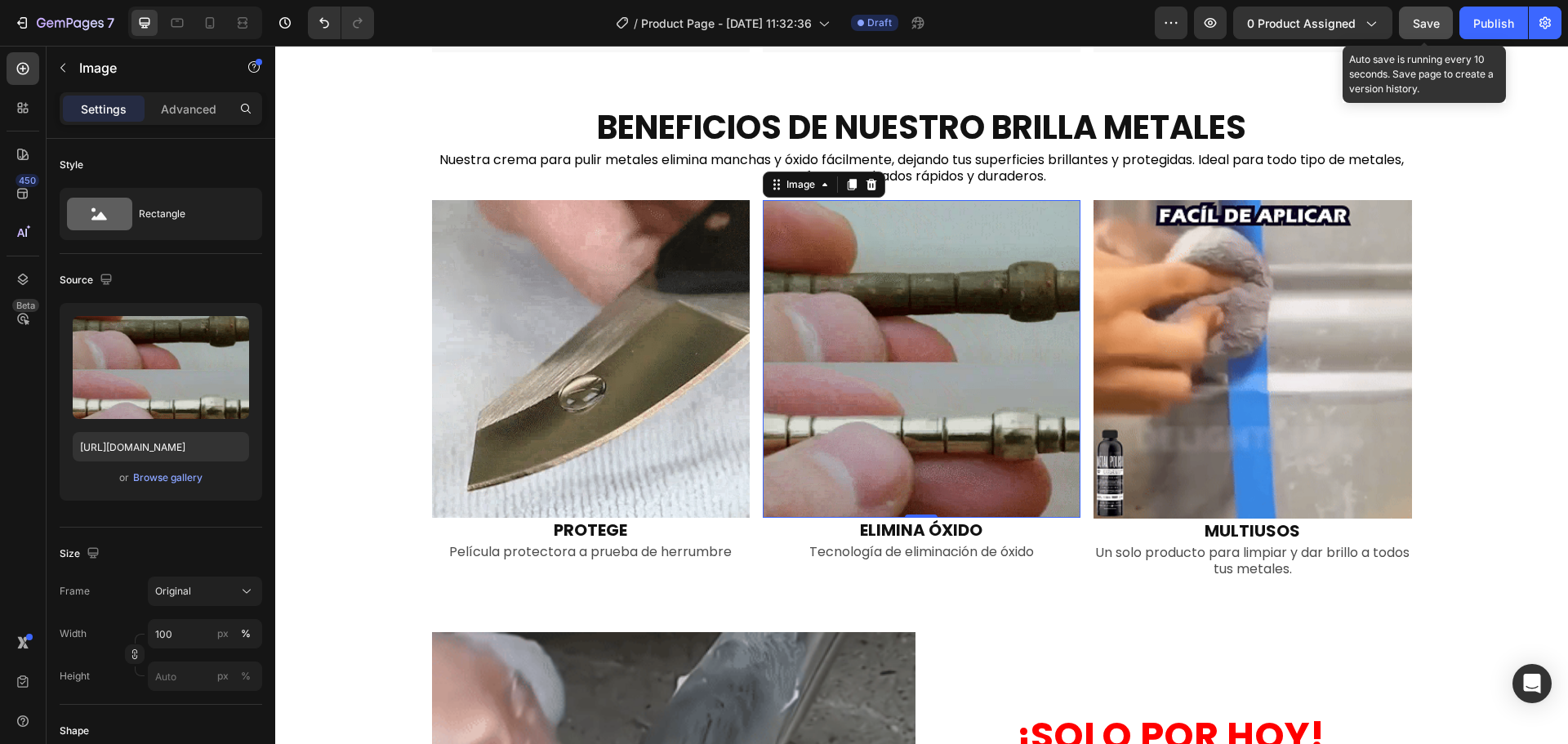
click at [1439, 31] on div "Save" at bounding box center [1427, 23] width 27 height 17
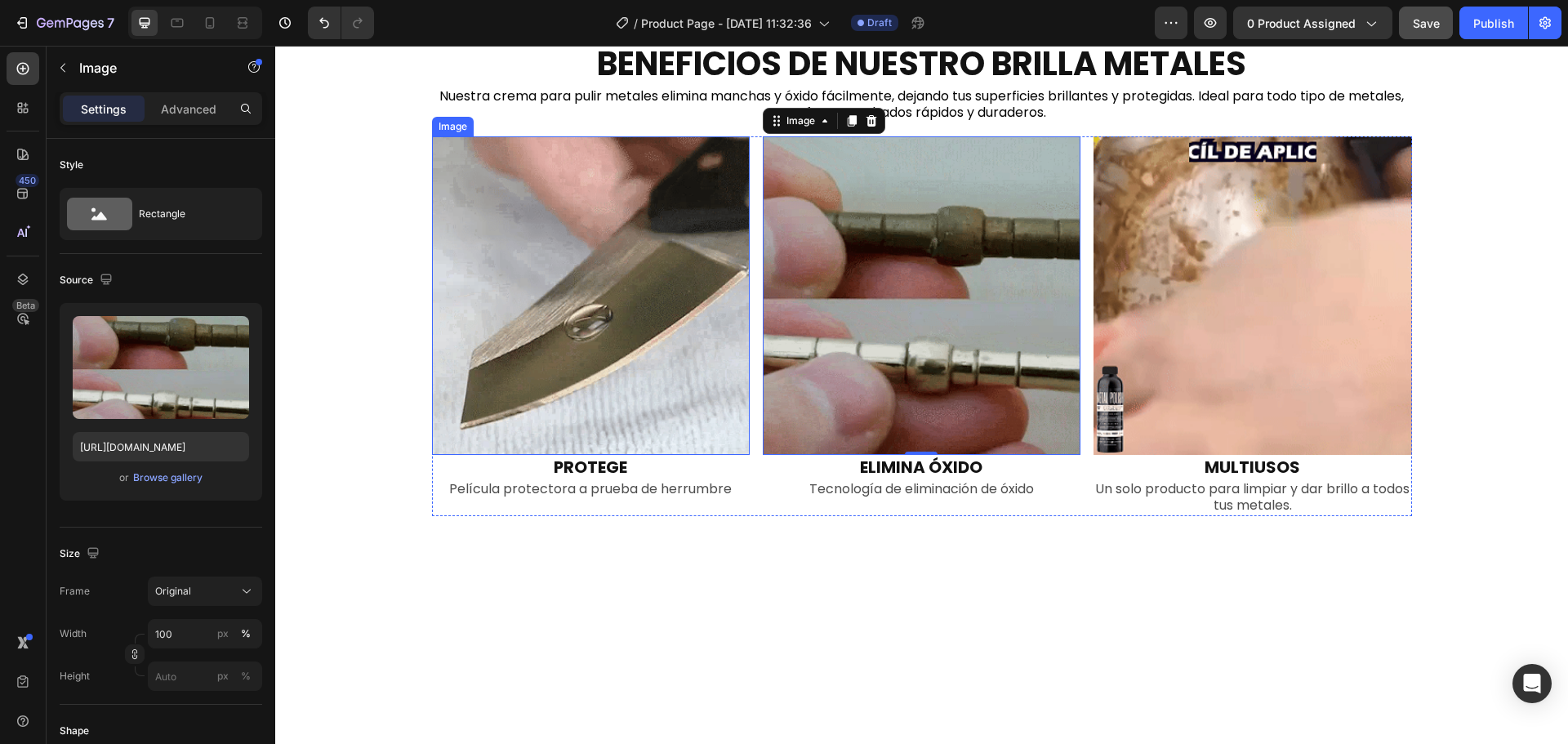
scroll to position [279, 0]
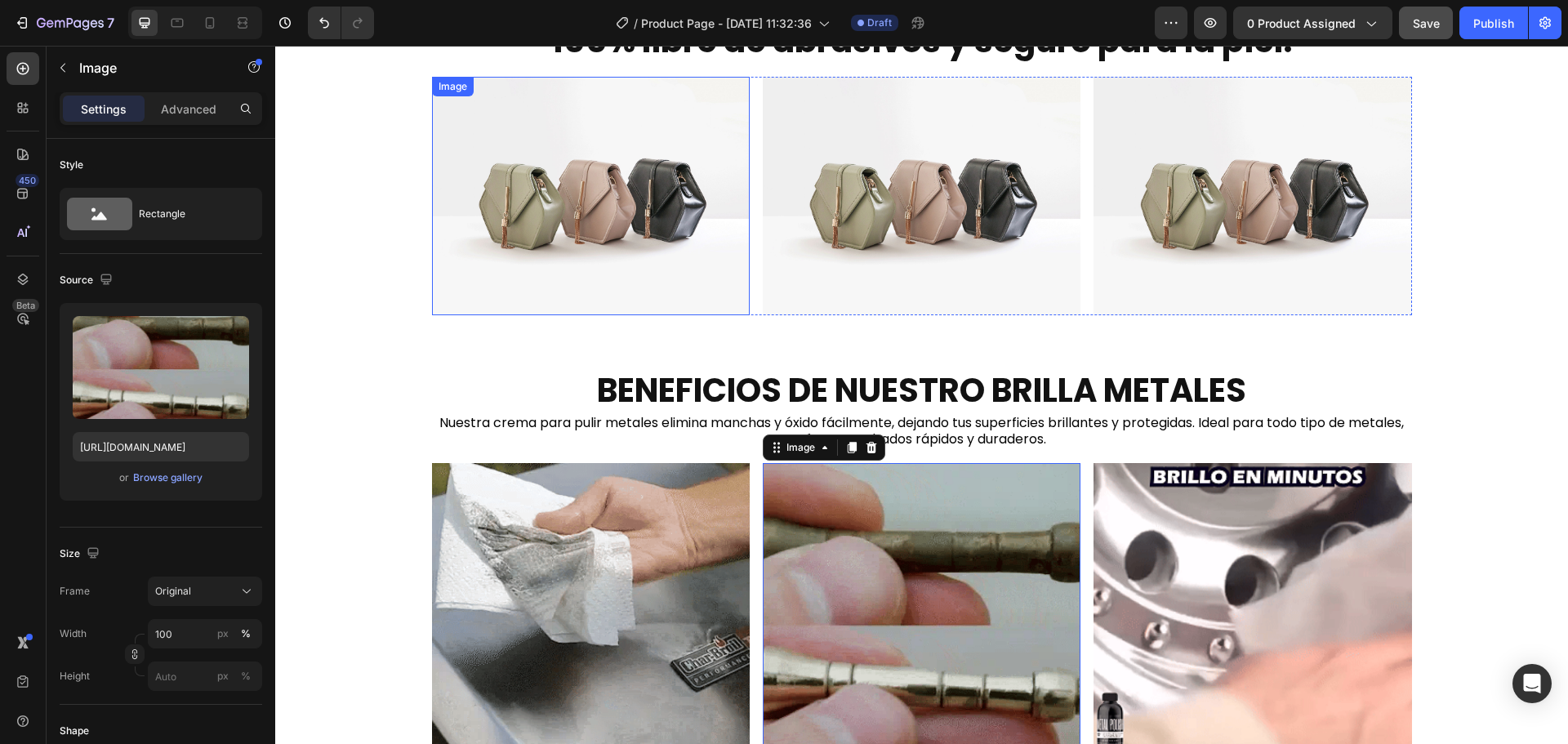
click at [605, 224] on img at bounding box center [591, 196] width 318 height 238
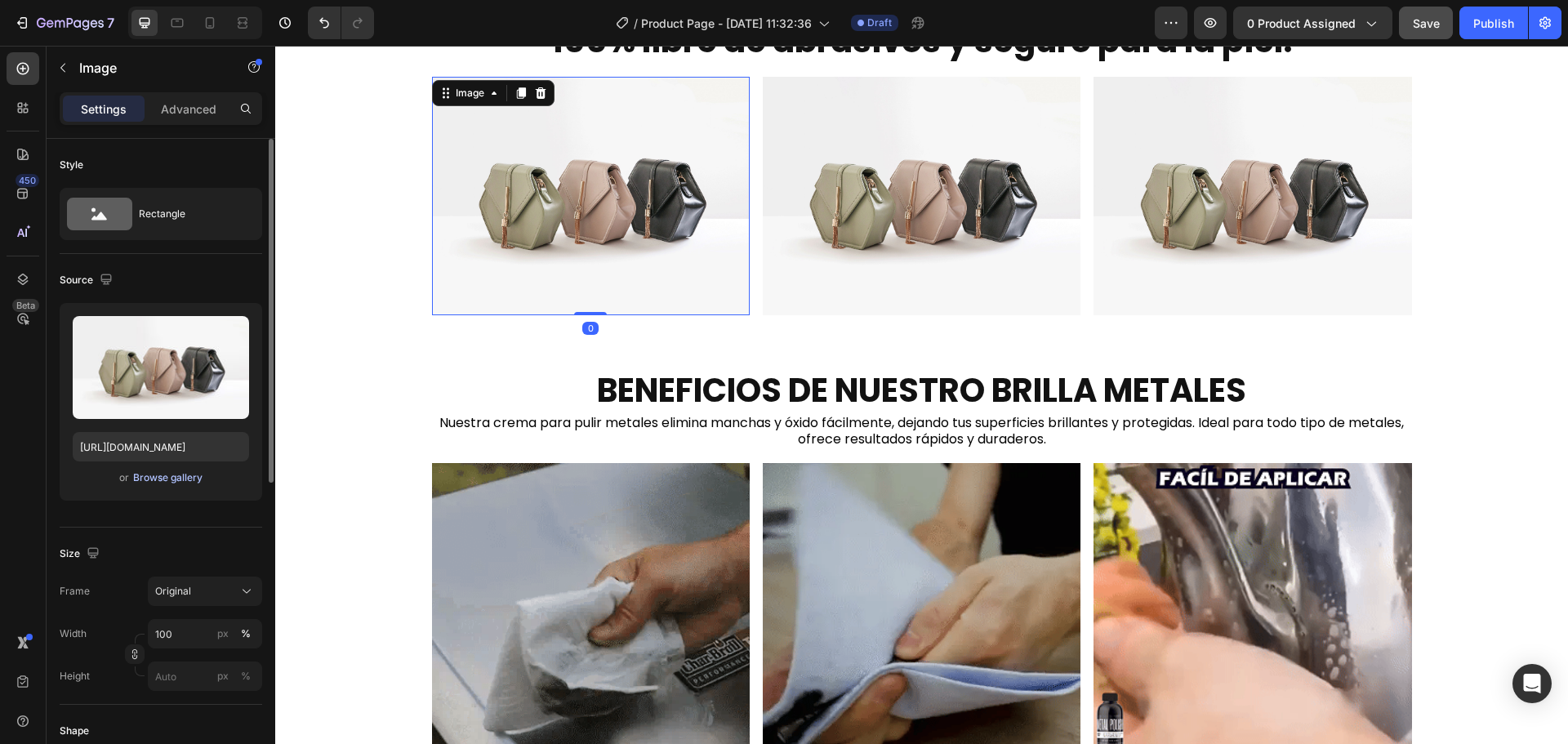
click at [196, 474] on div "Browse gallery" at bounding box center [168, 477] width 70 height 14
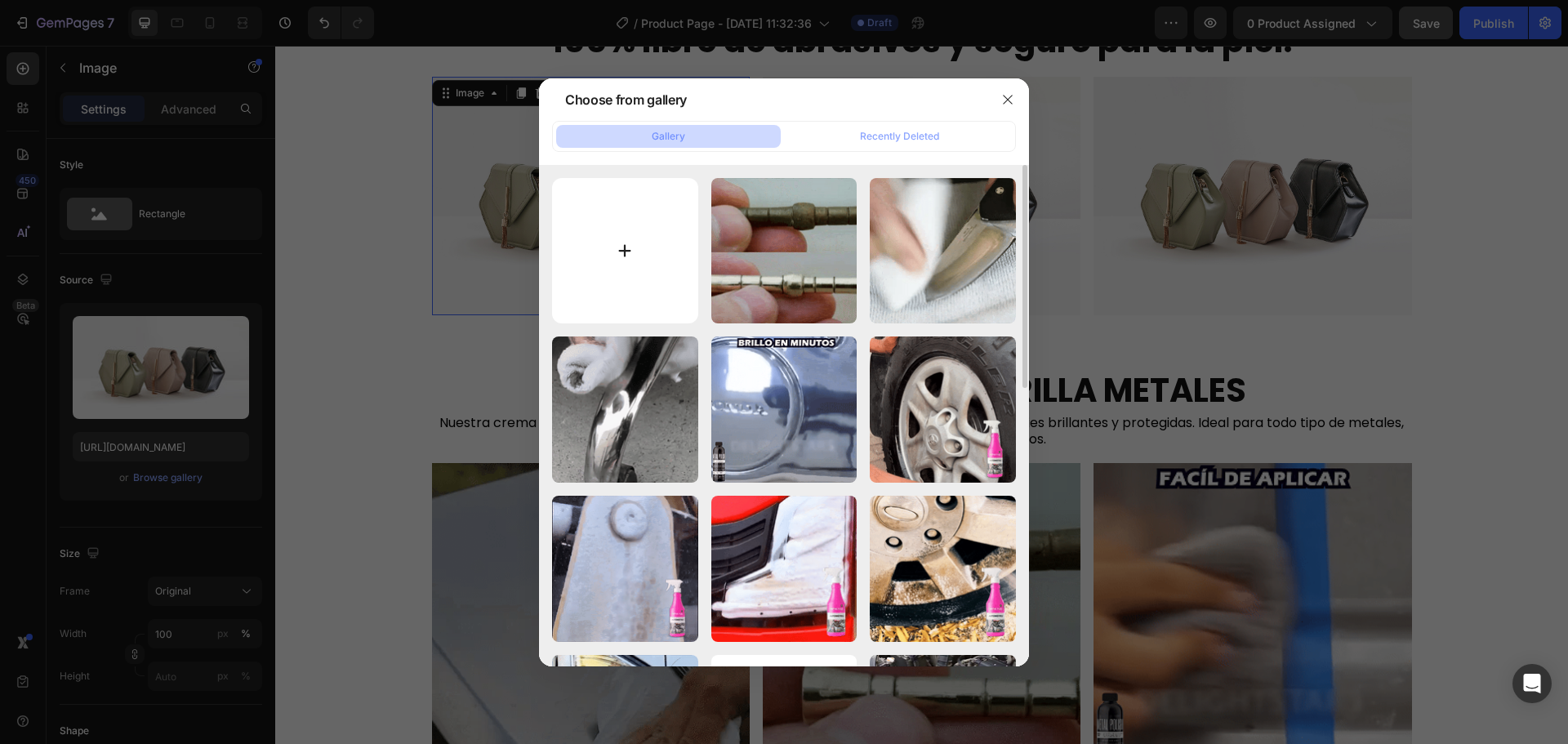
click at [631, 247] on input "file" at bounding box center [625, 251] width 146 height 146
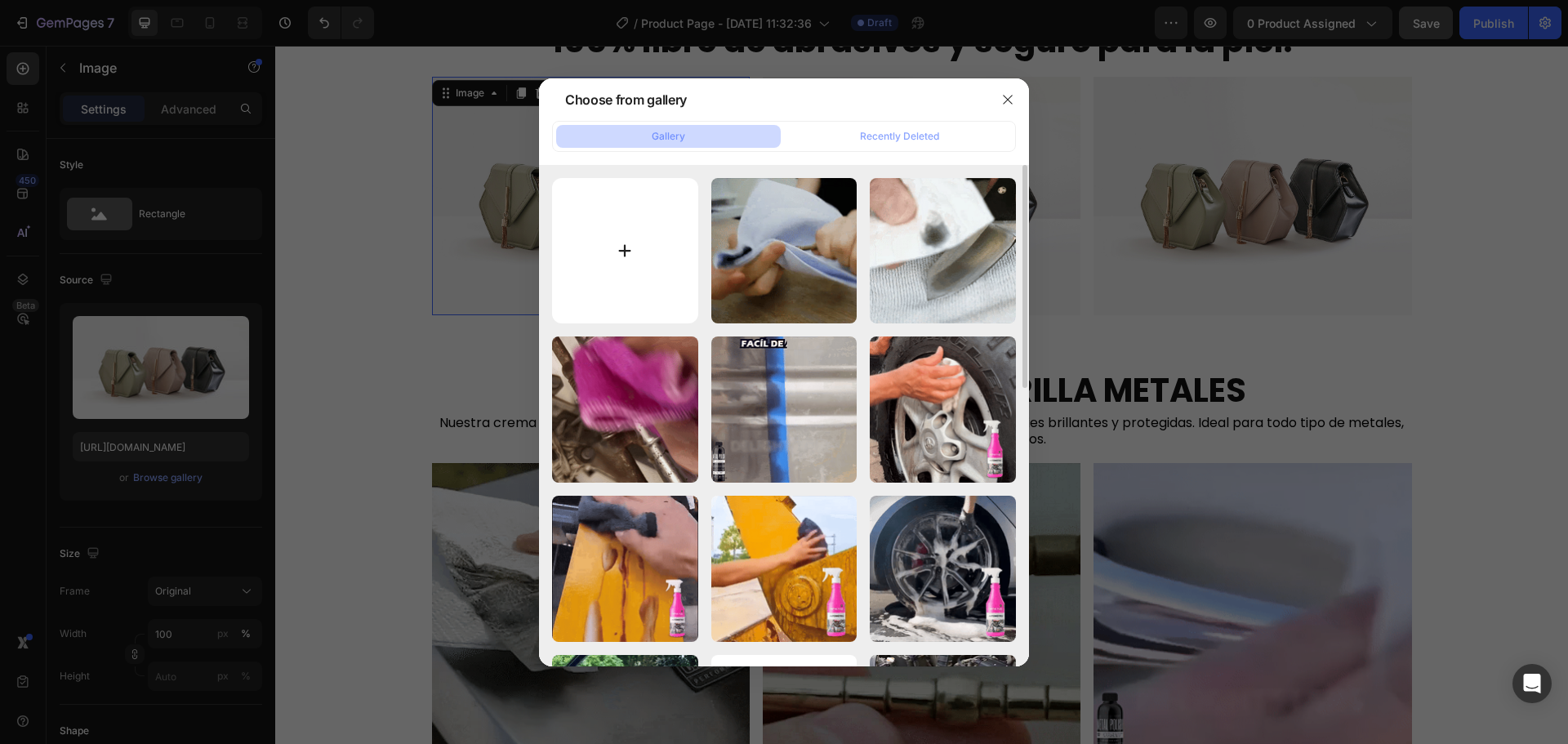
type input "C:\fakepath\1_1_11zon.webp"
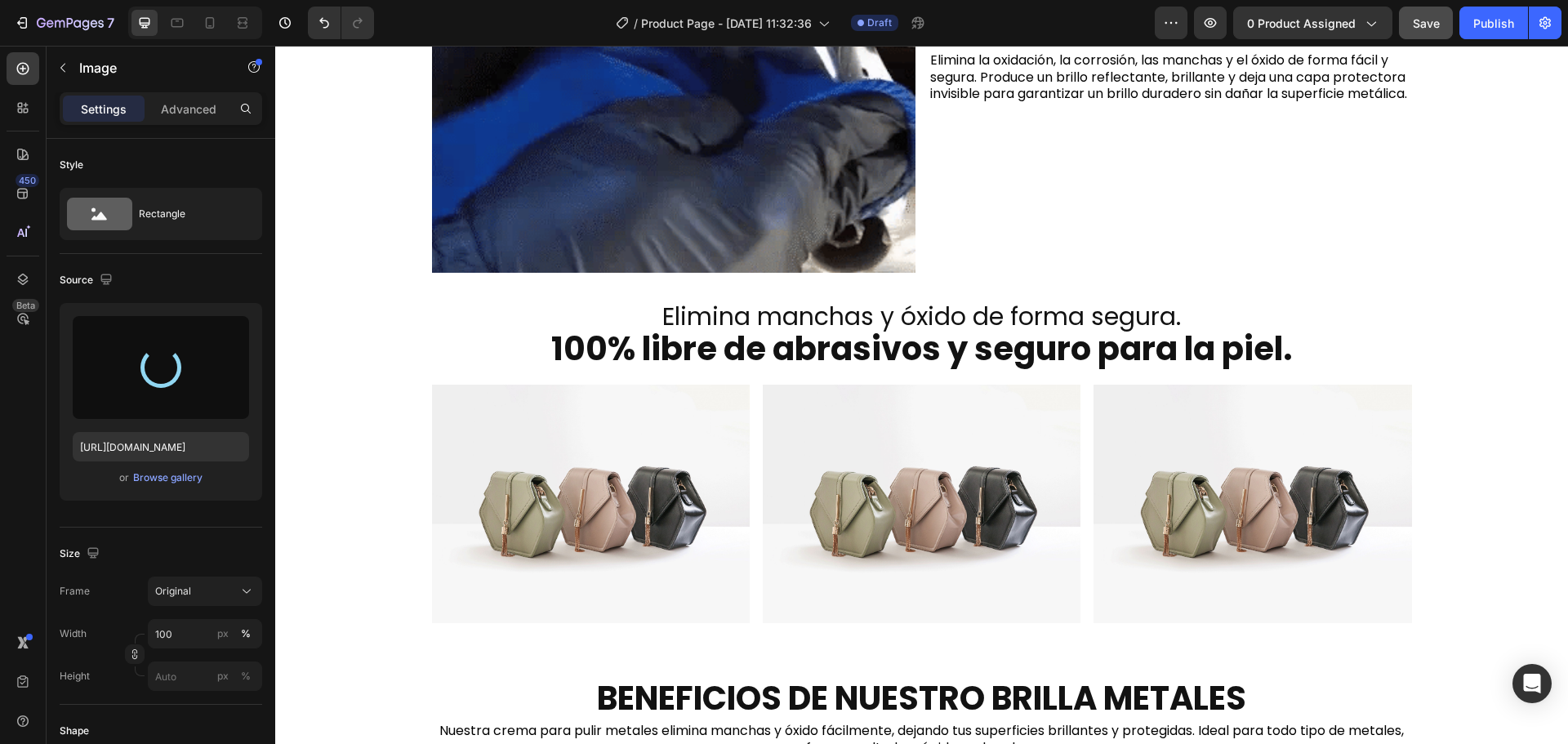
scroll to position [688, 0]
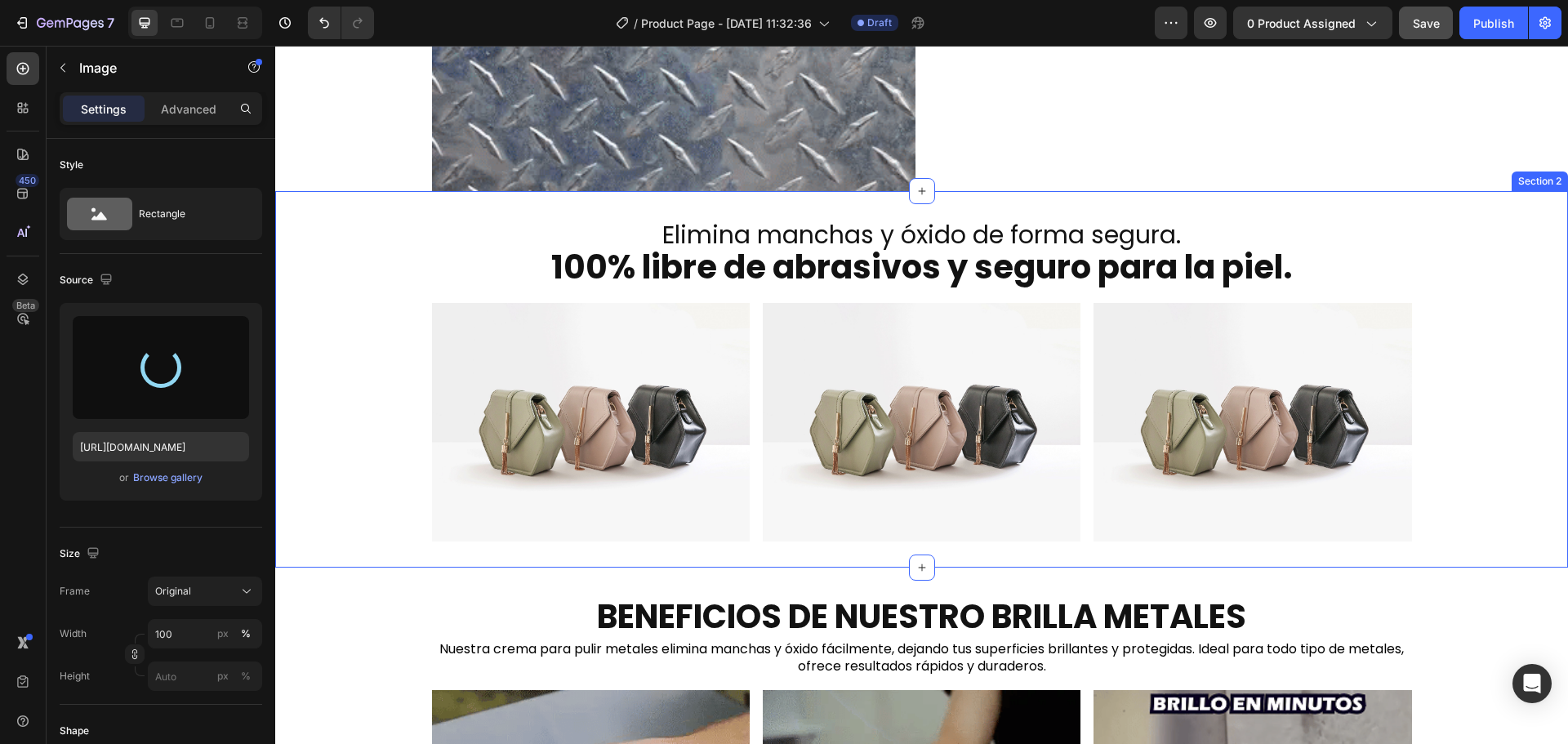
type input "[URL][DOMAIN_NAME]"
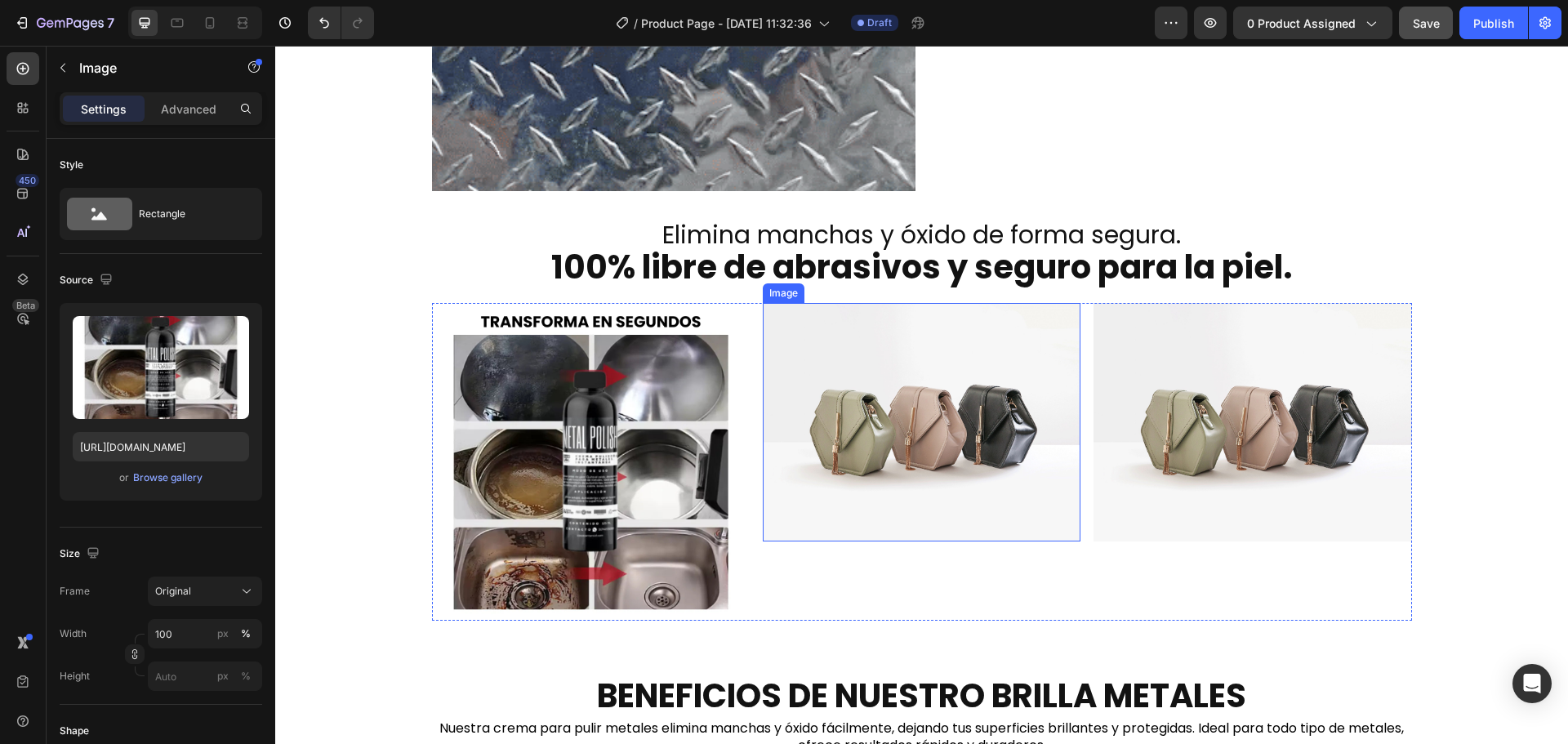
click at [907, 443] on img at bounding box center [922, 422] width 318 height 238
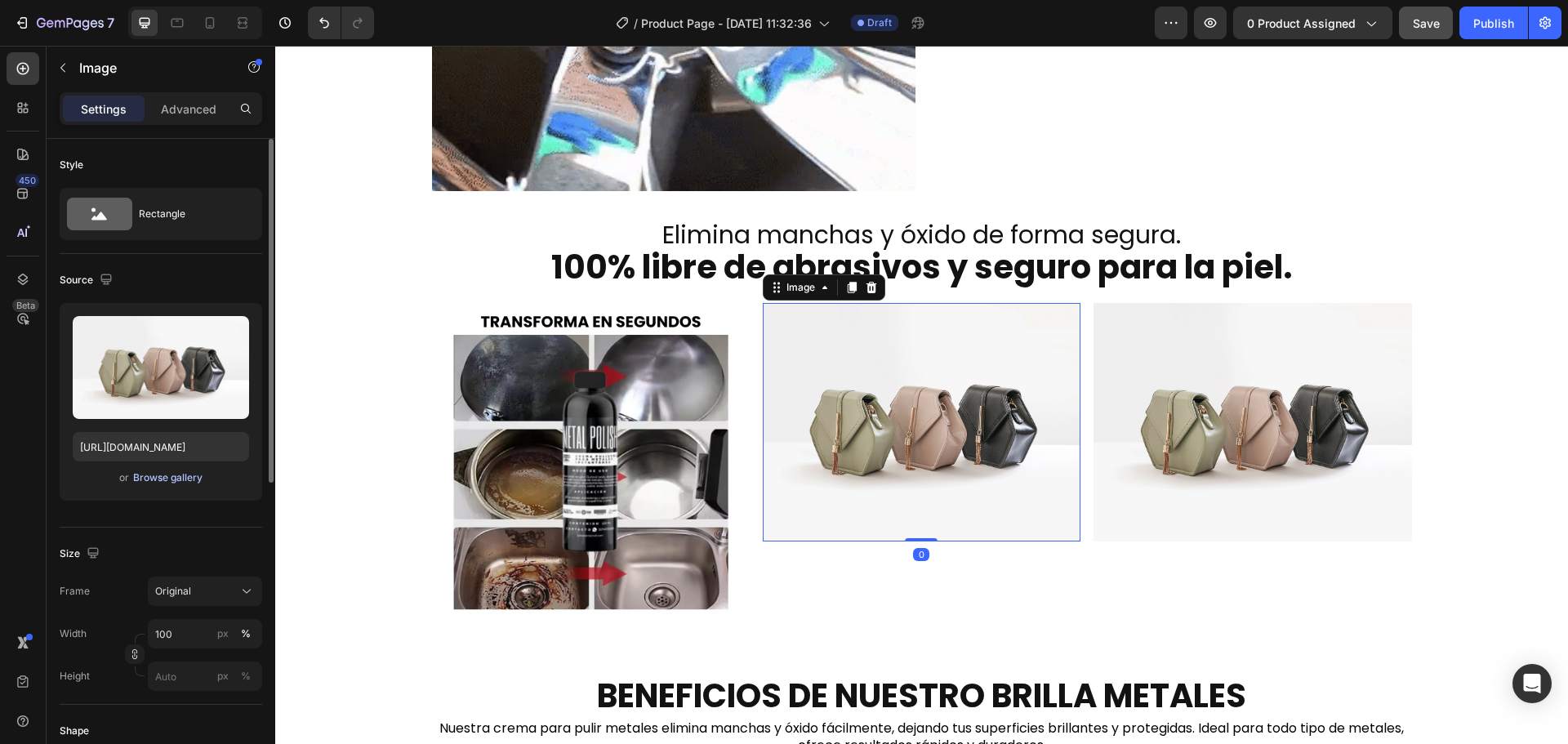
click at [196, 477] on div "Browse gallery" at bounding box center [168, 477] width 70 height 14
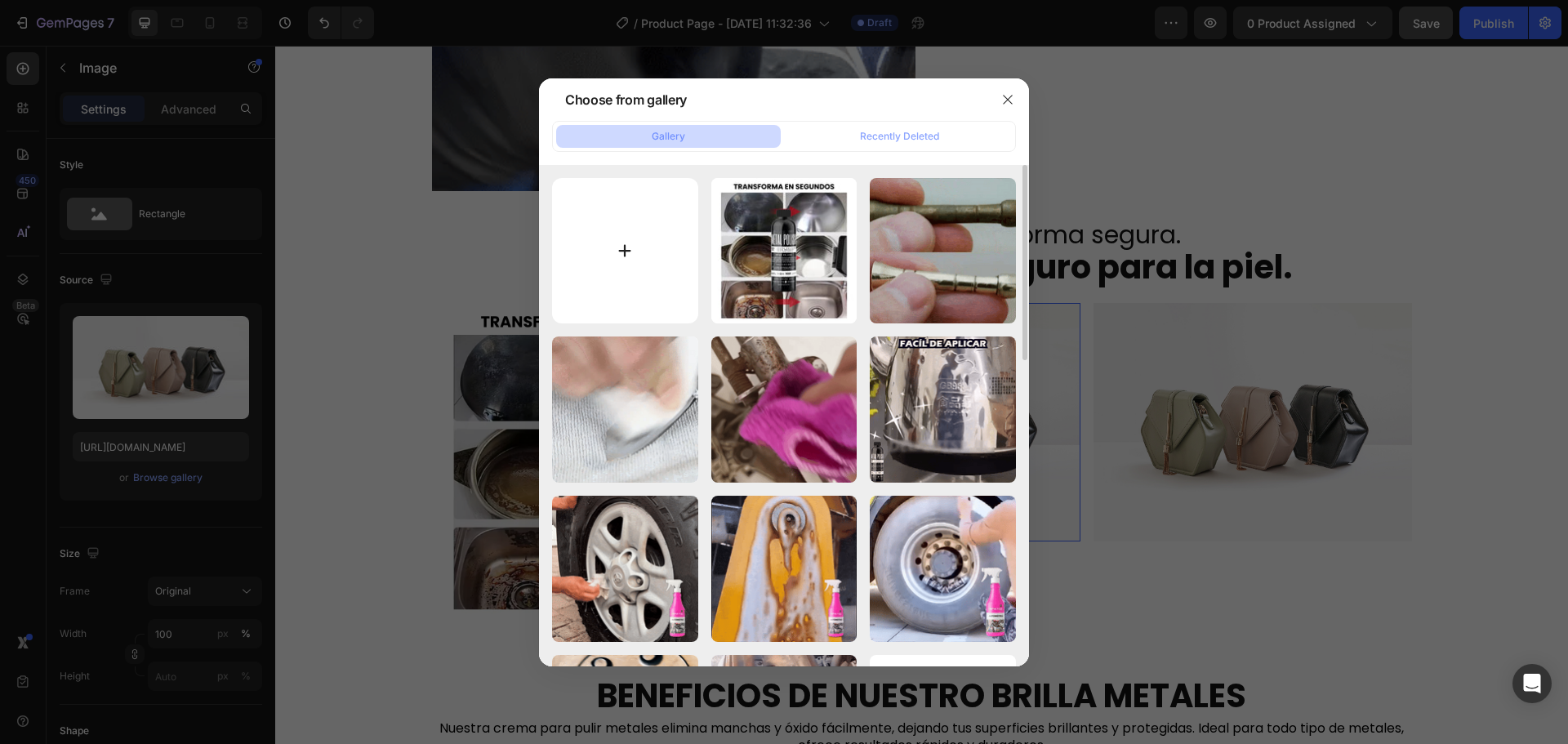
click at [623, 246] on input "file" at bounding box center [625, 251] width 146 height 146
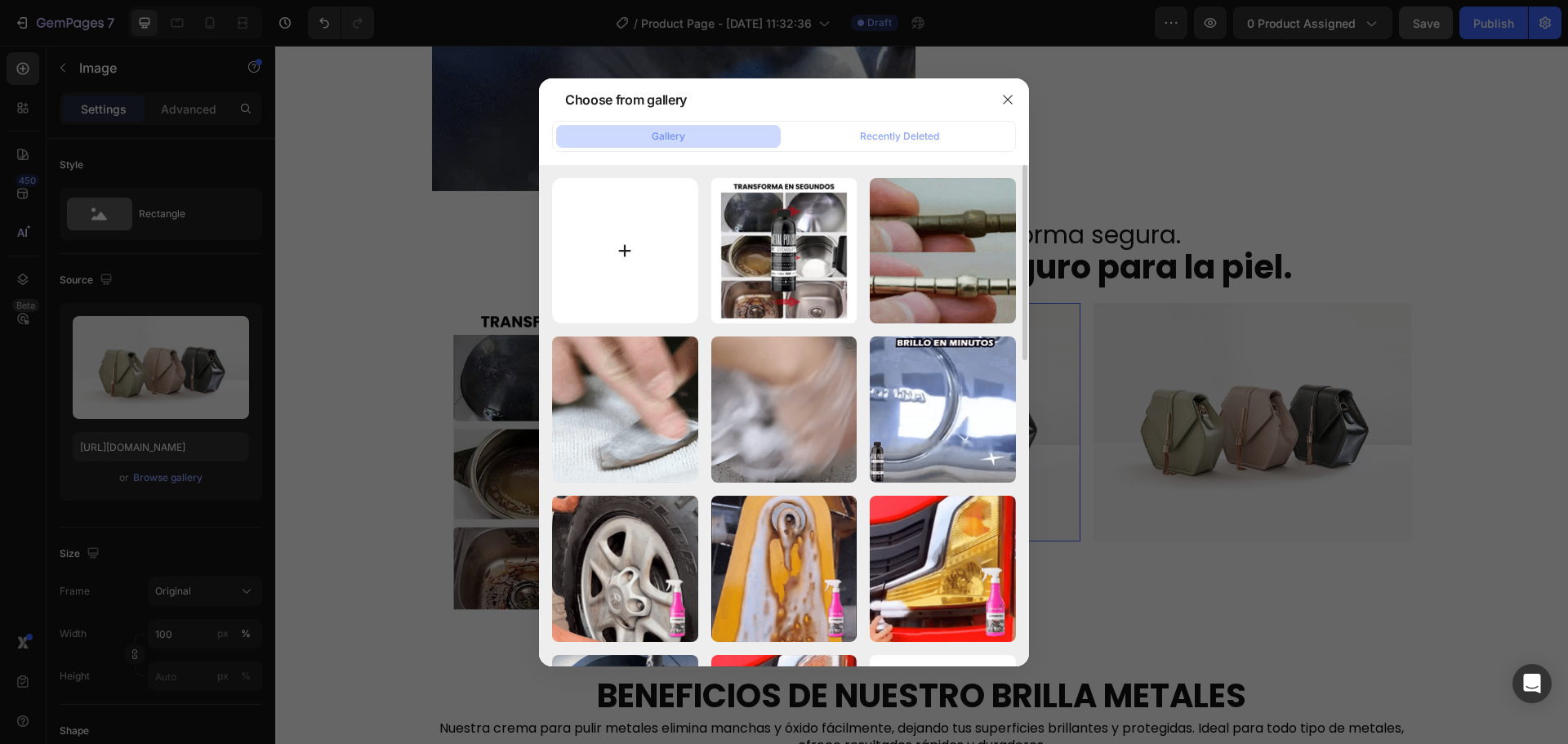
type input "C:\fakepath\2_2_11zon.webp"
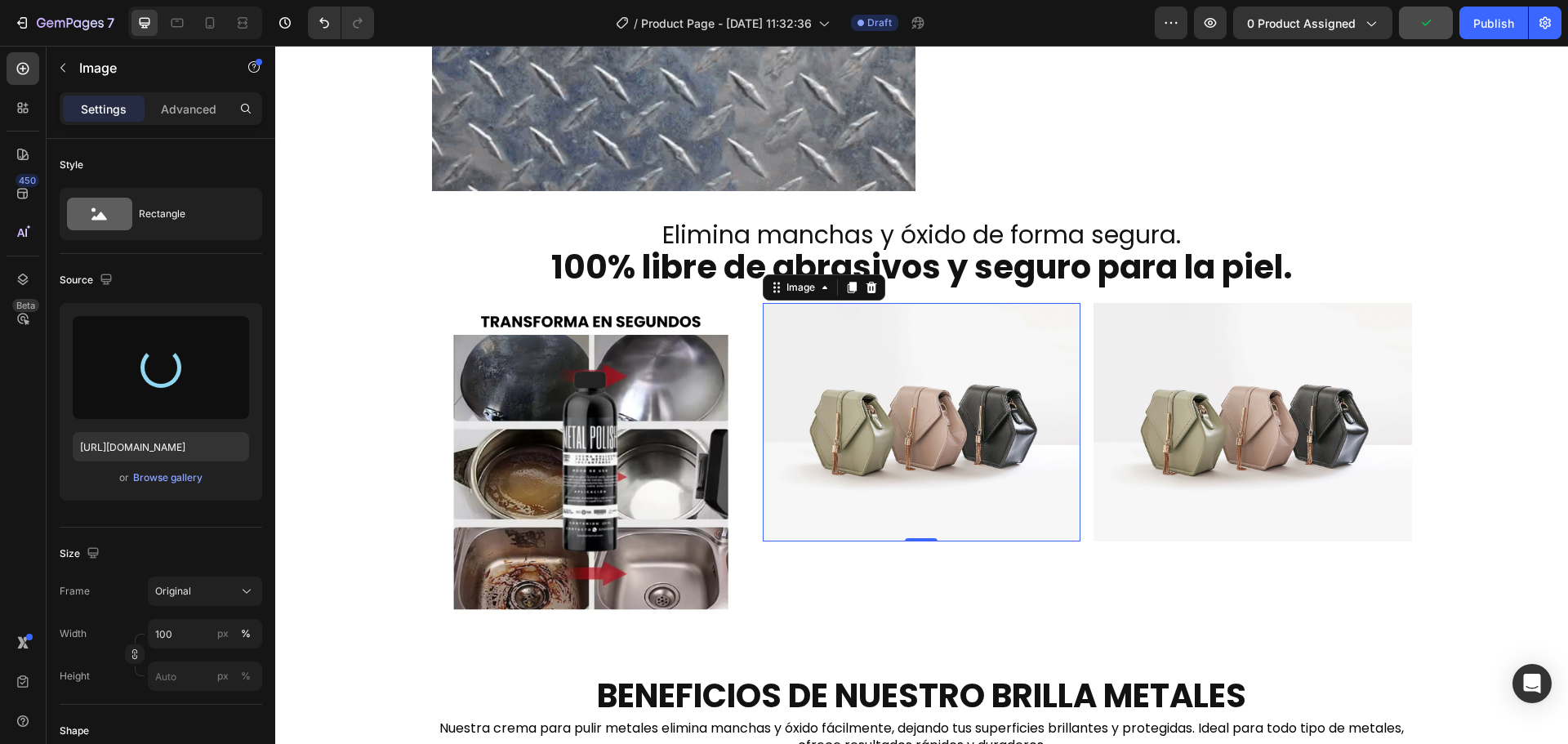
type input "[URL][DOMAIN_NAME]"
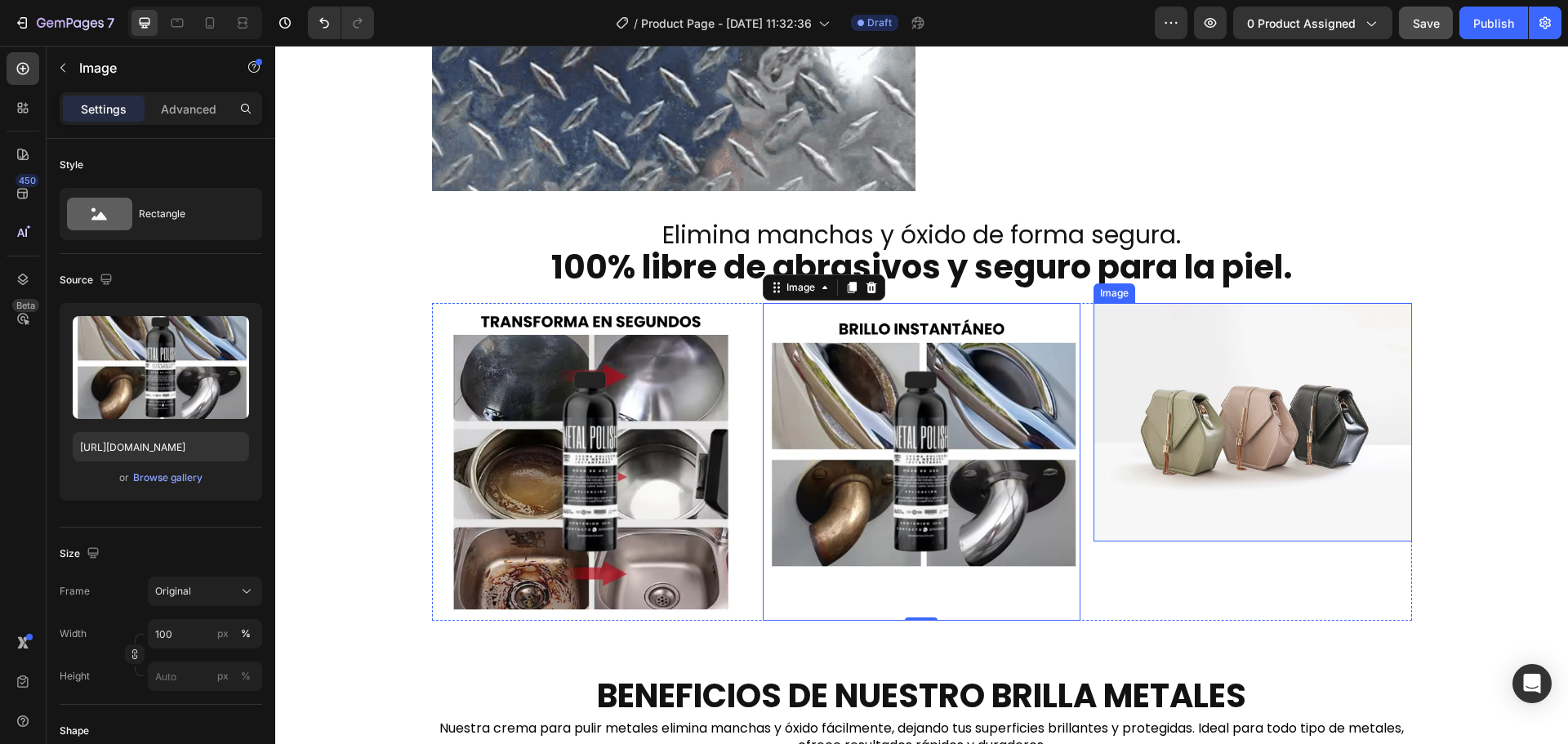
click at [1224, 434] on img at bounding box center [1253, 422] width 318 height 238
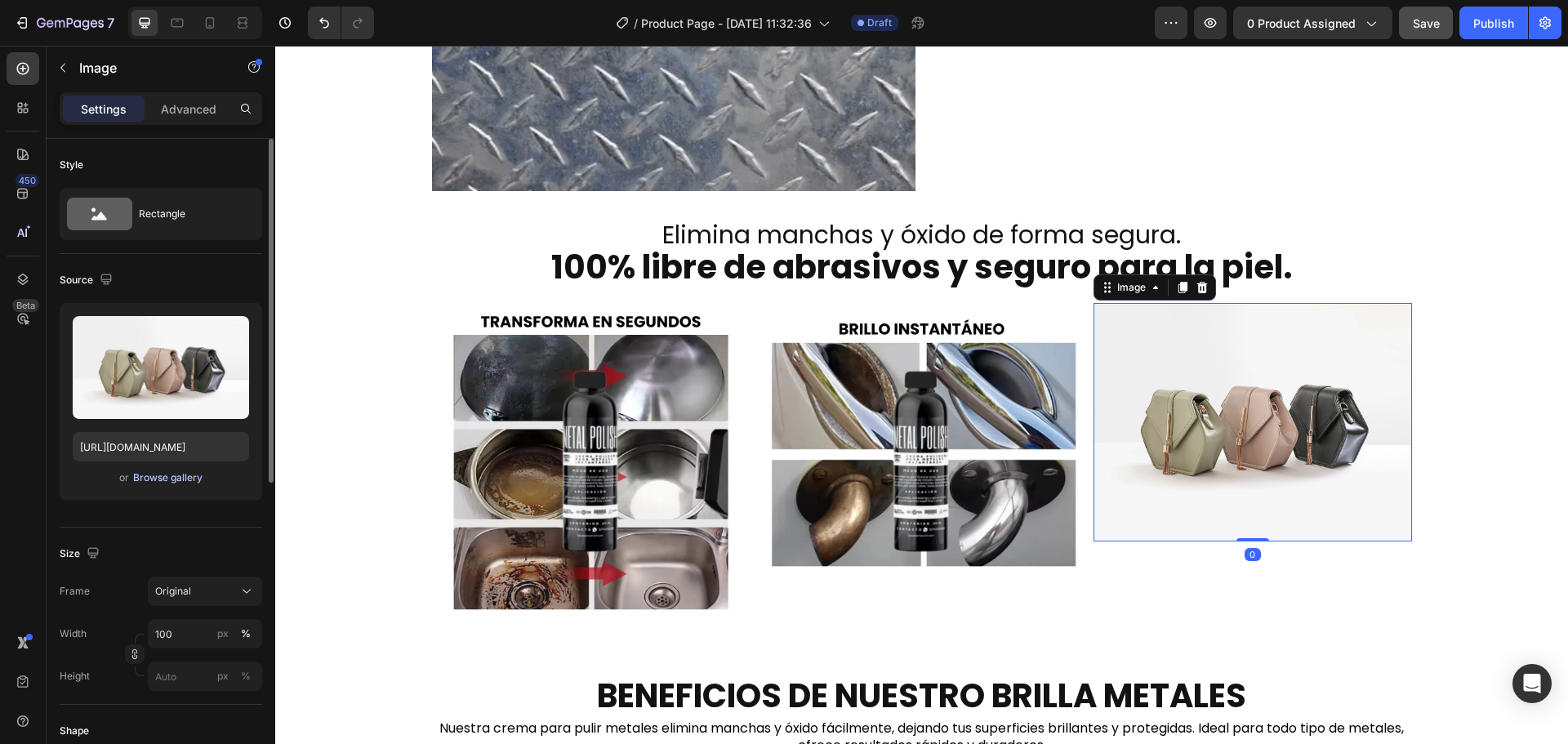
click at [177, 479] on div "Browse gallery" at bounding box center [168, 477] width 70 height 14
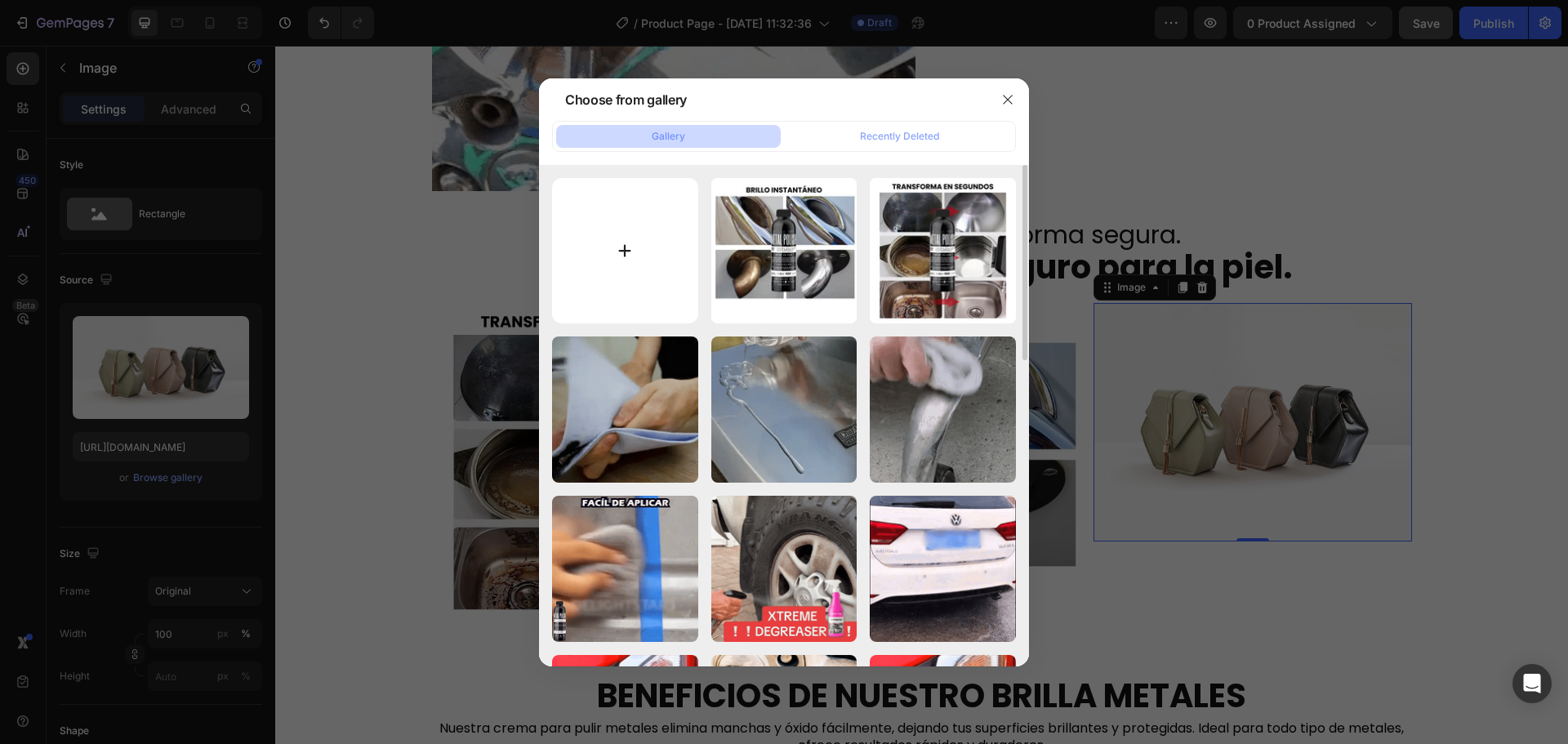
click at [626, 253] on input "file" at bounding box center [625, 251] width 146 height 146
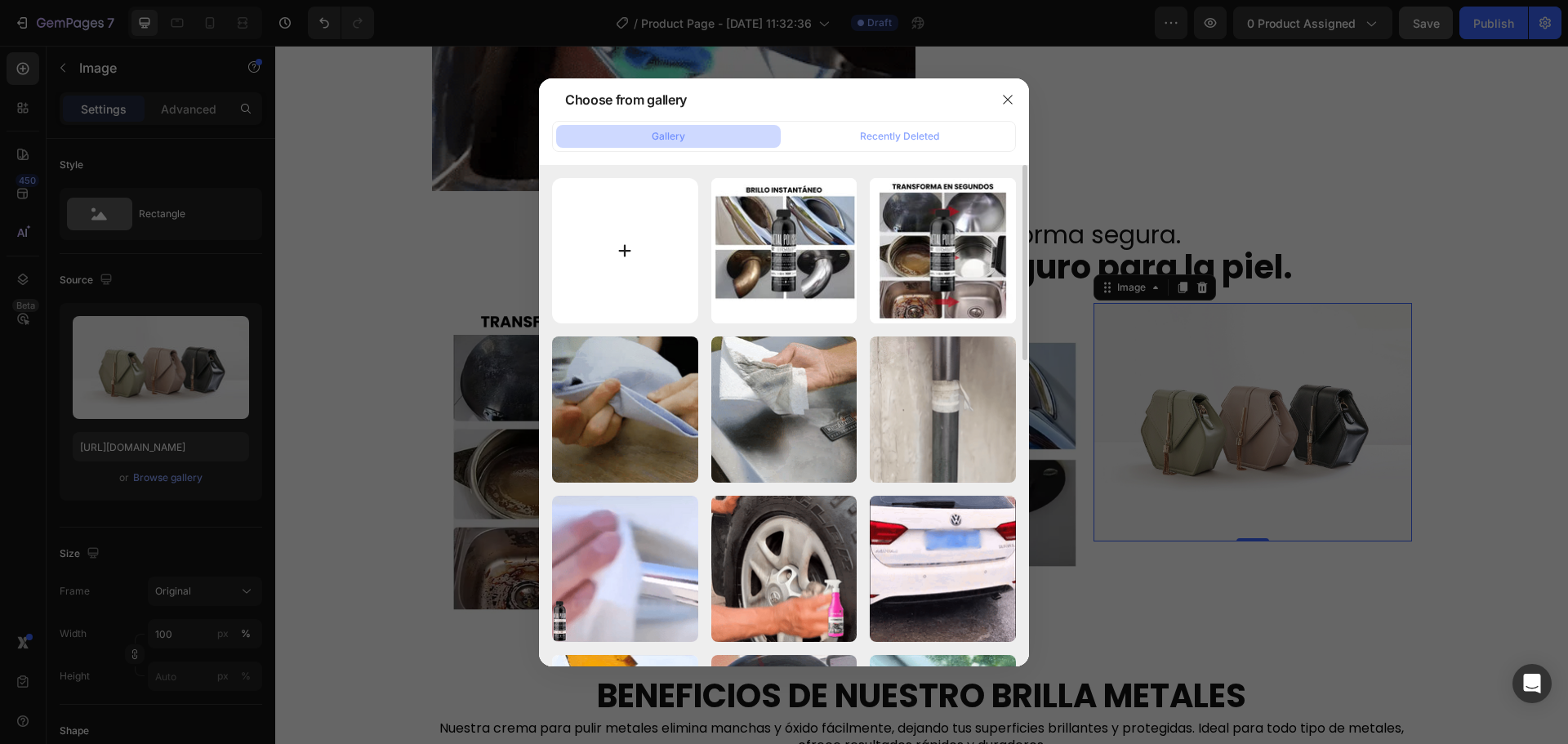
type input "C:\fakepath\3_3_11zon.webp"
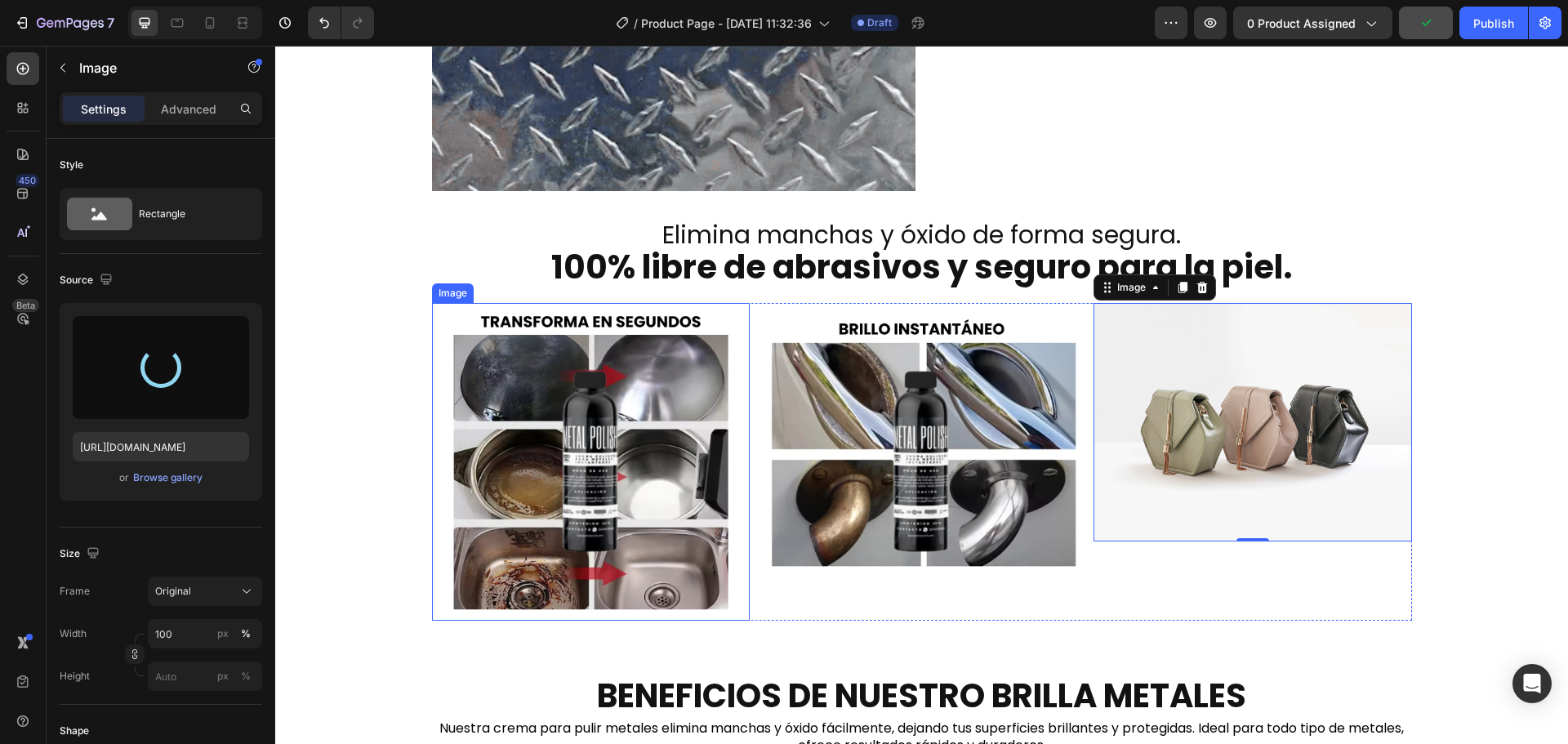
type input "[URL][DOMAIN_NAME]"
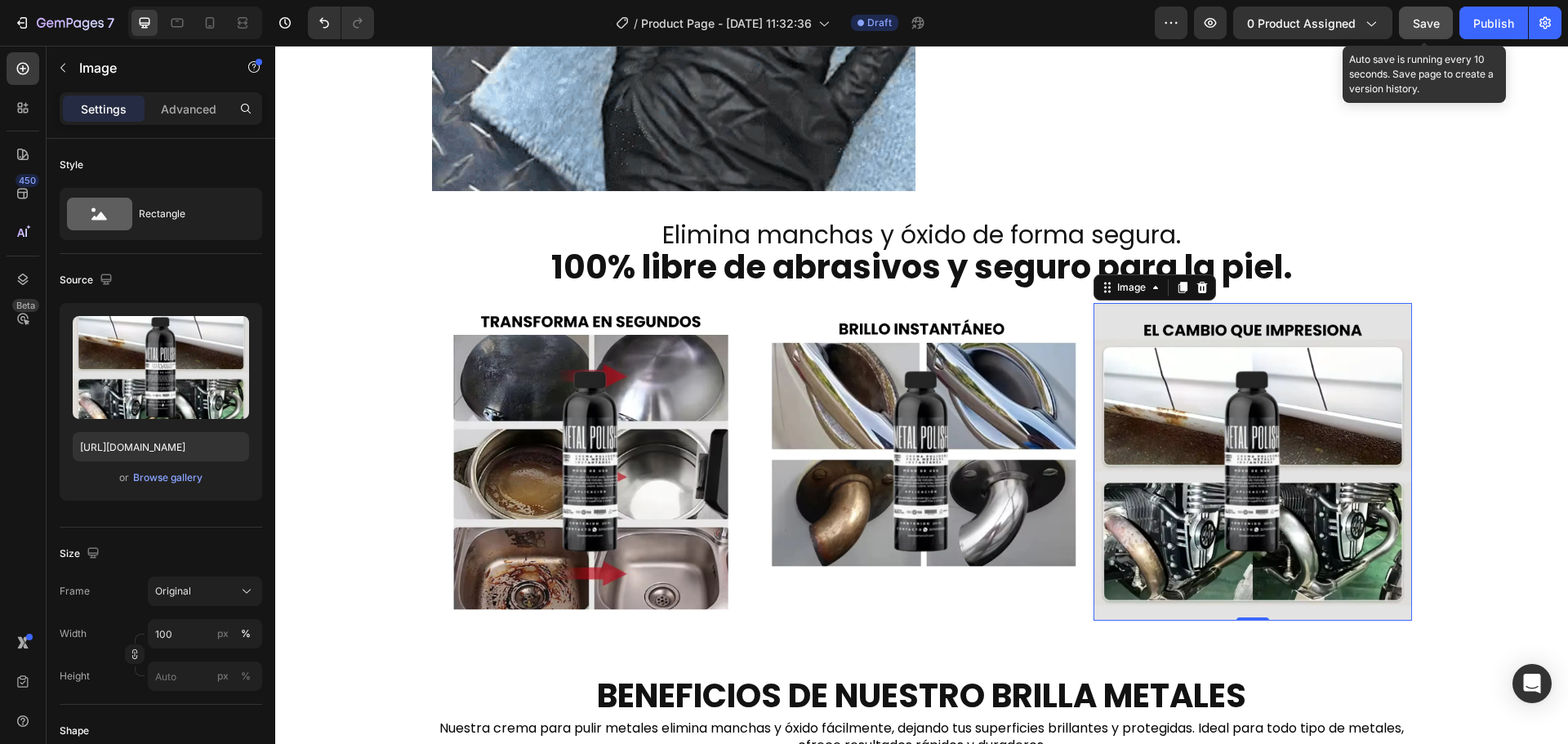
click at [1429, 26] on span "Save" at bounding box center [1427, 23] width 27 height 14
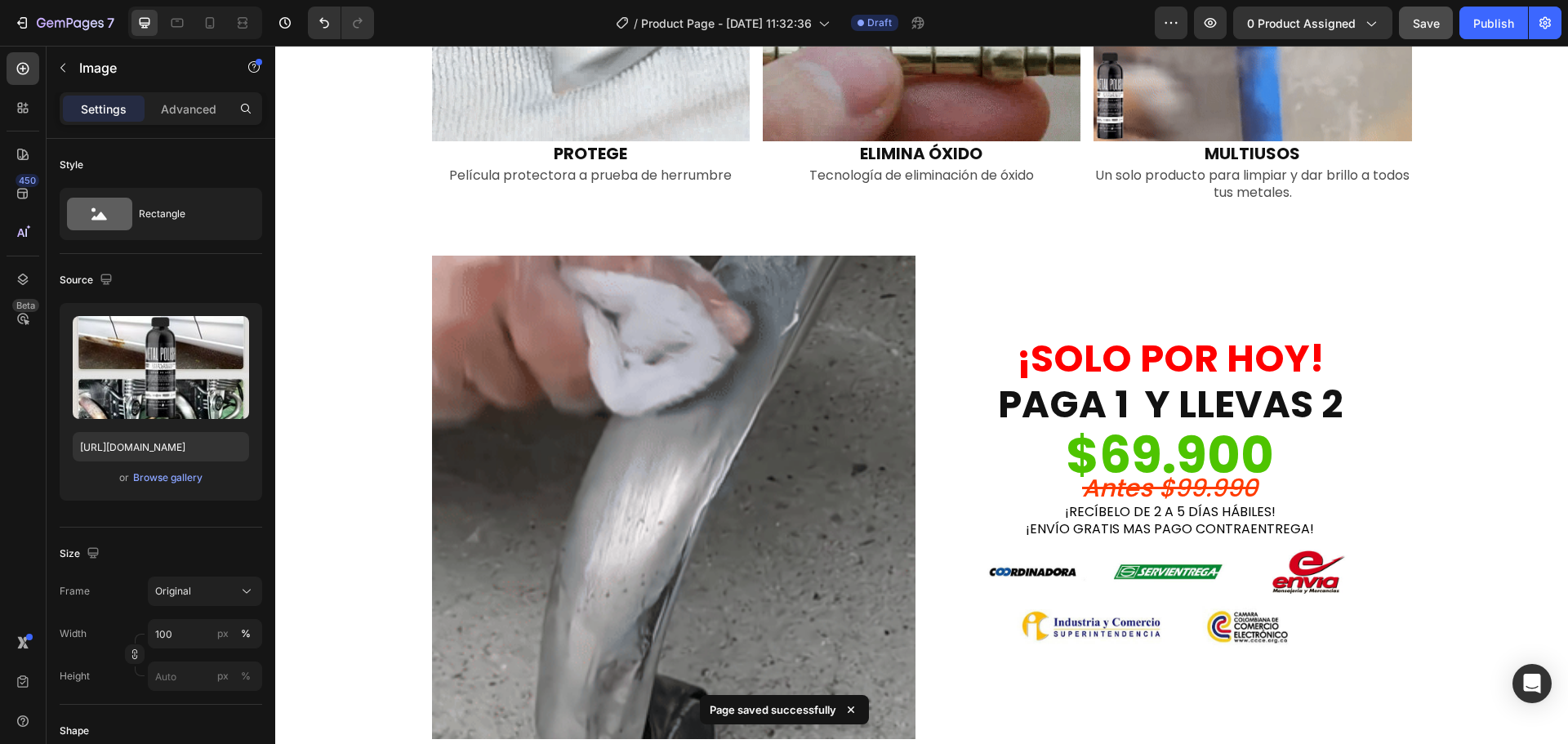
scroll to position [2171, 0]
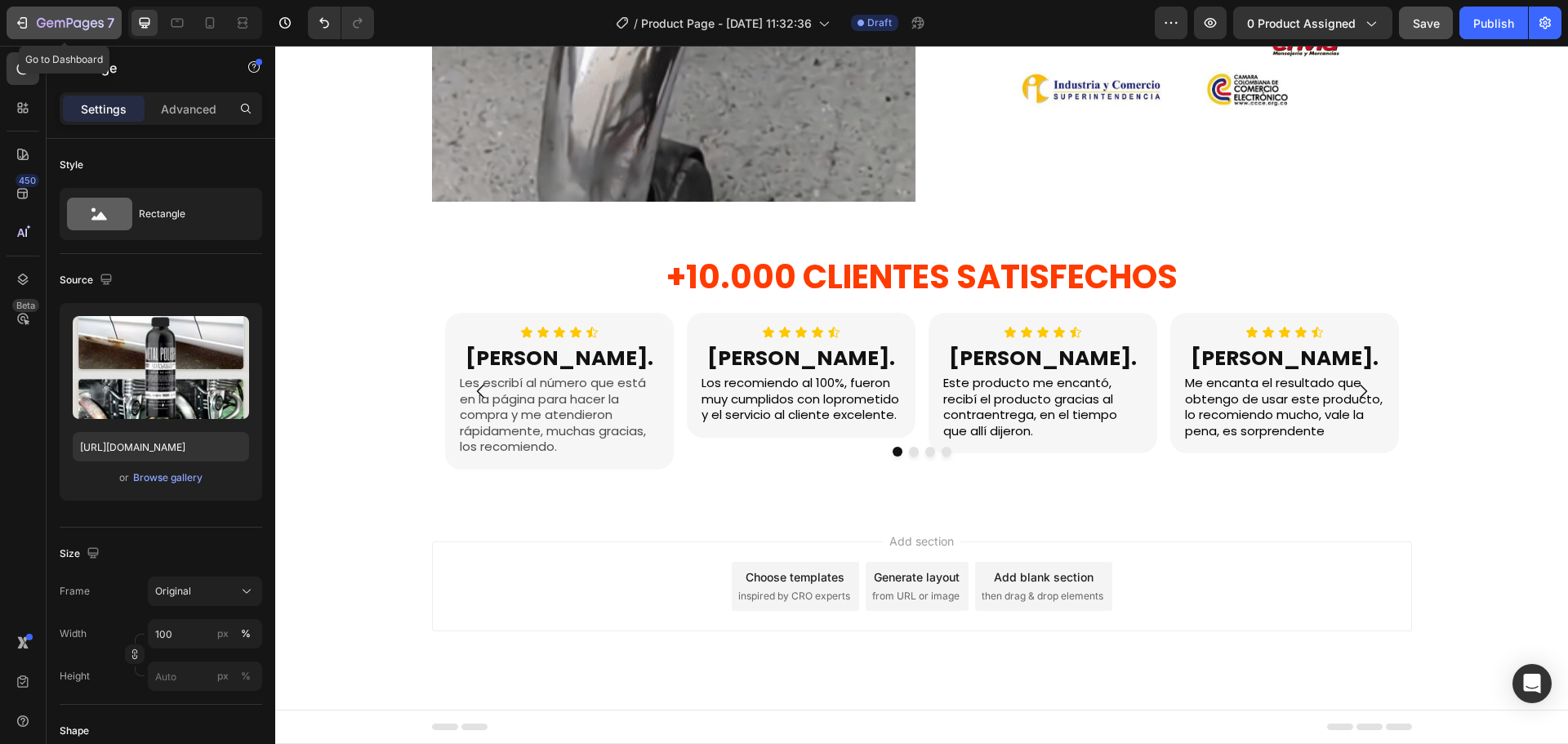
click at [35, 29] on div "7" at bounding box center [64, 22] width 100 height 20
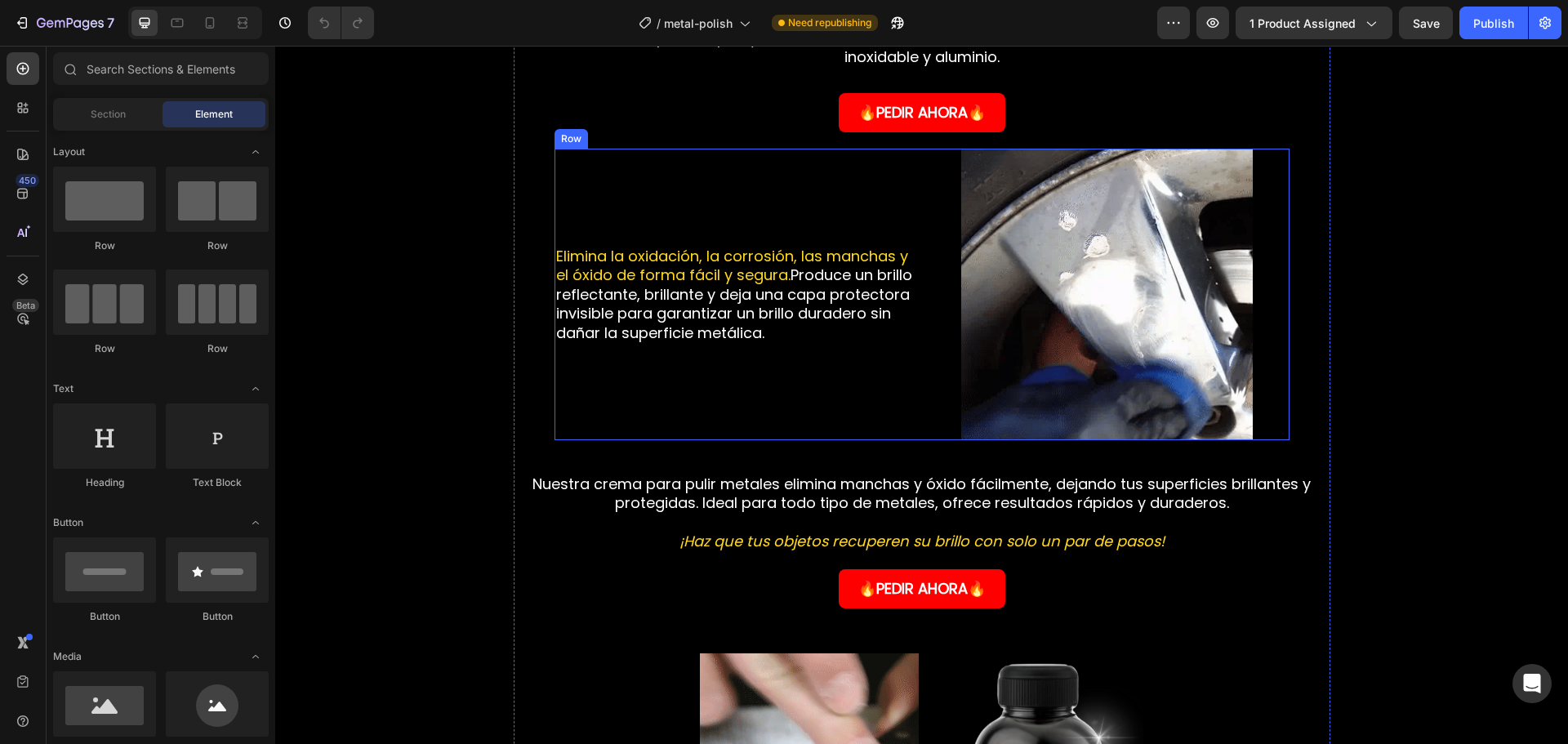
scroll to position [899, 0]
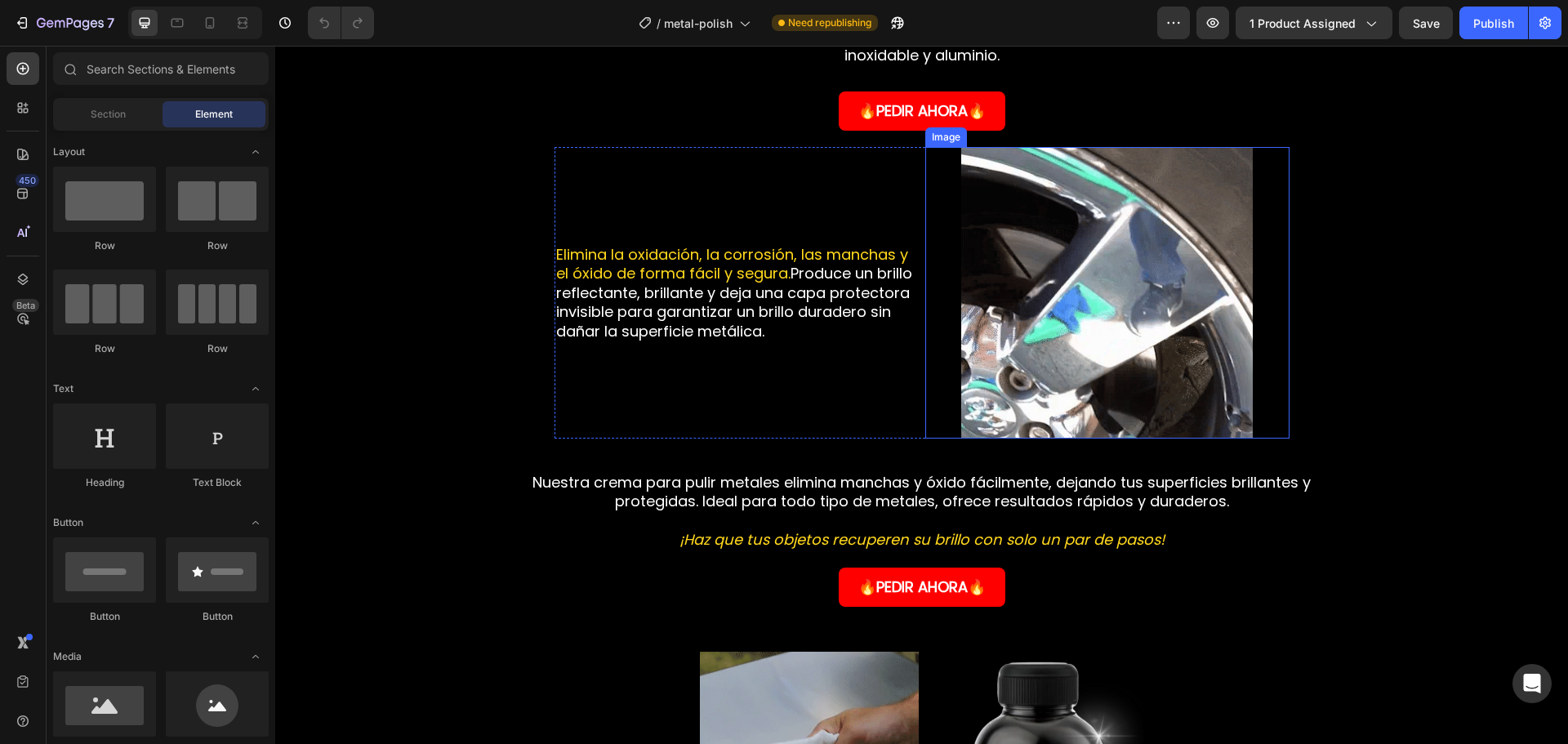
click at [1041, 264] on img at bounding box center [1107, 292] width 292 height 292
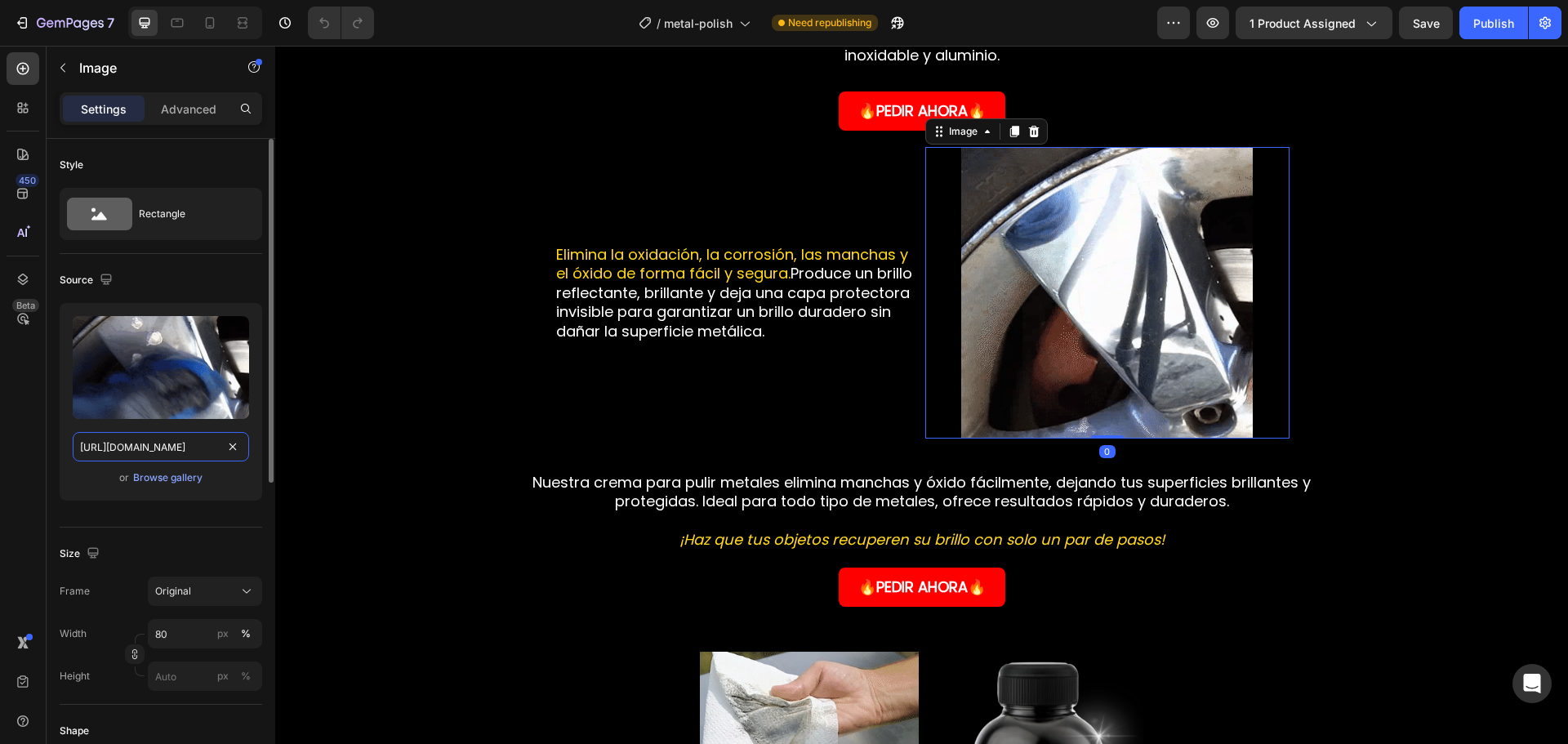
click at [170, 448] on input "[URL][DOMAIN_NAME]" at bounding box center [160, 446] width 176 height 30
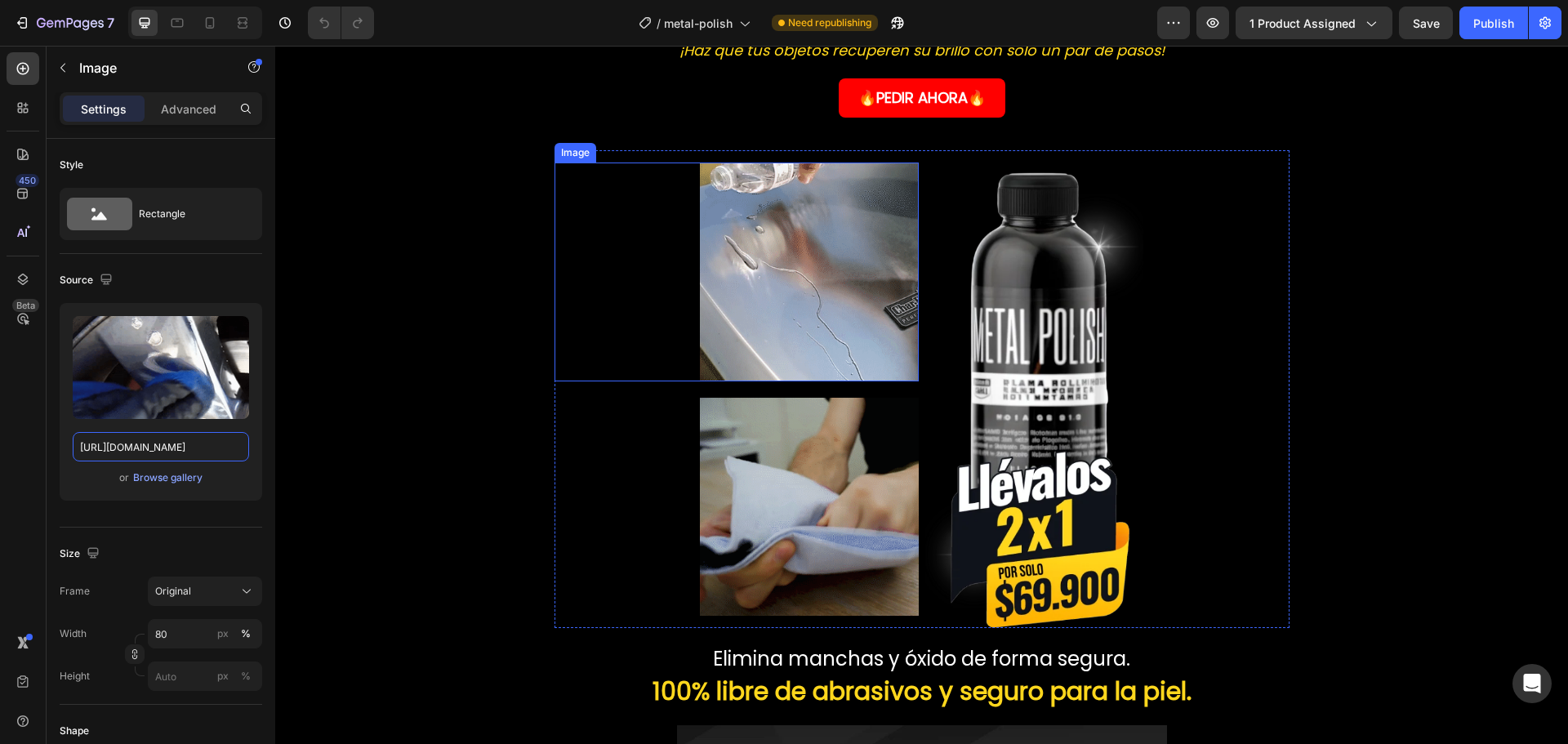
scroll to position [1389, 0]
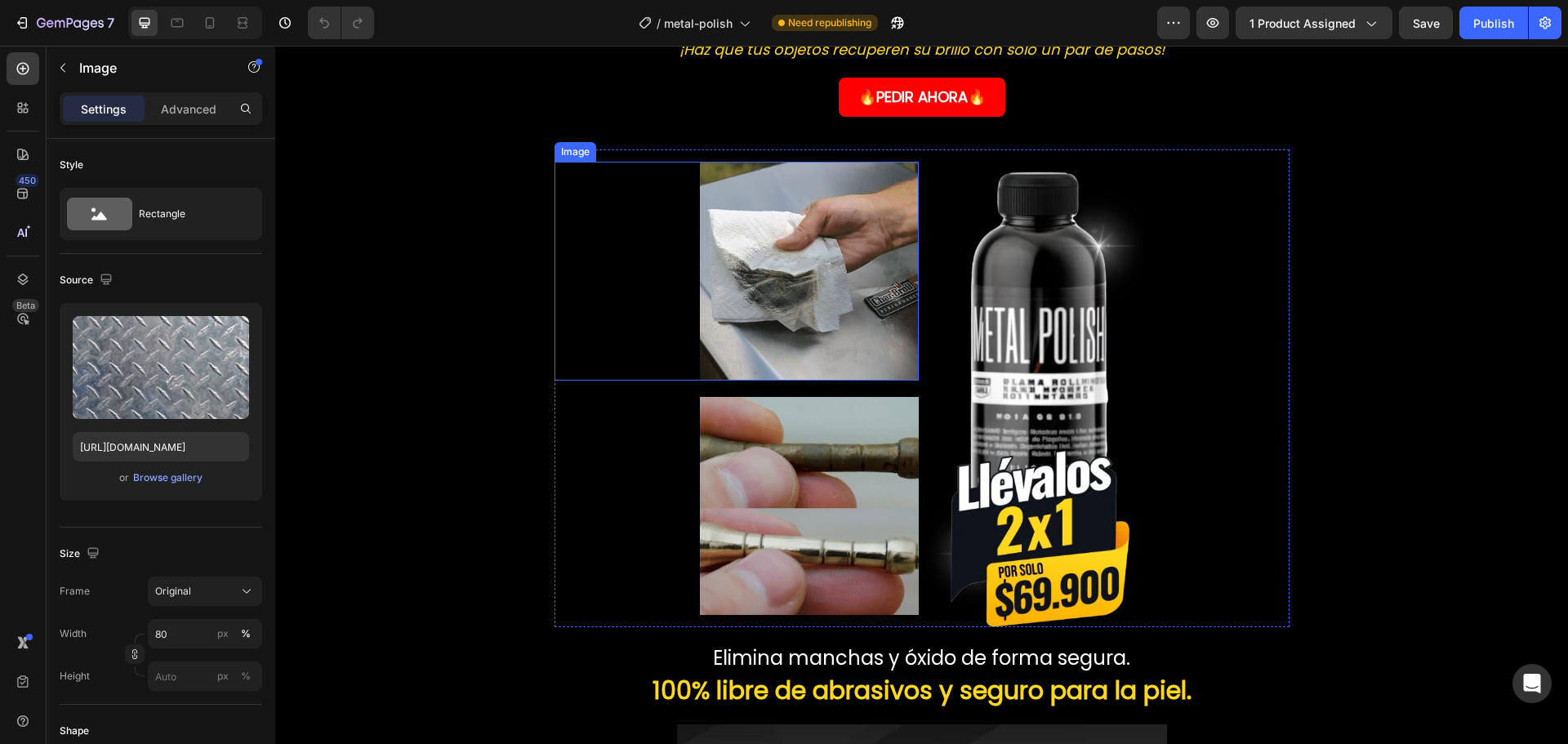
click at [746, 307] on img at bounding box center [809, 270] width 219 height 219
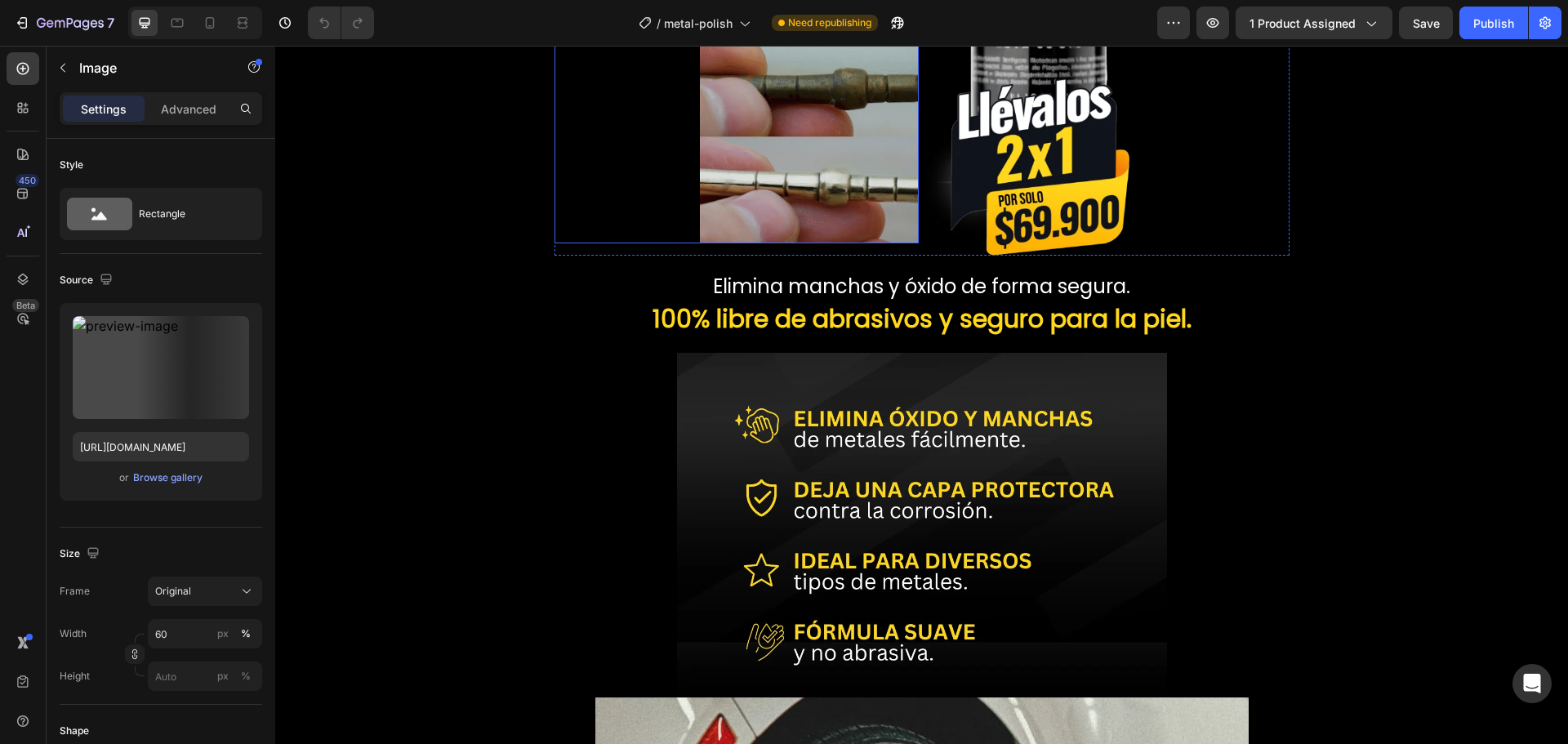
scroll to position [1797, 0]
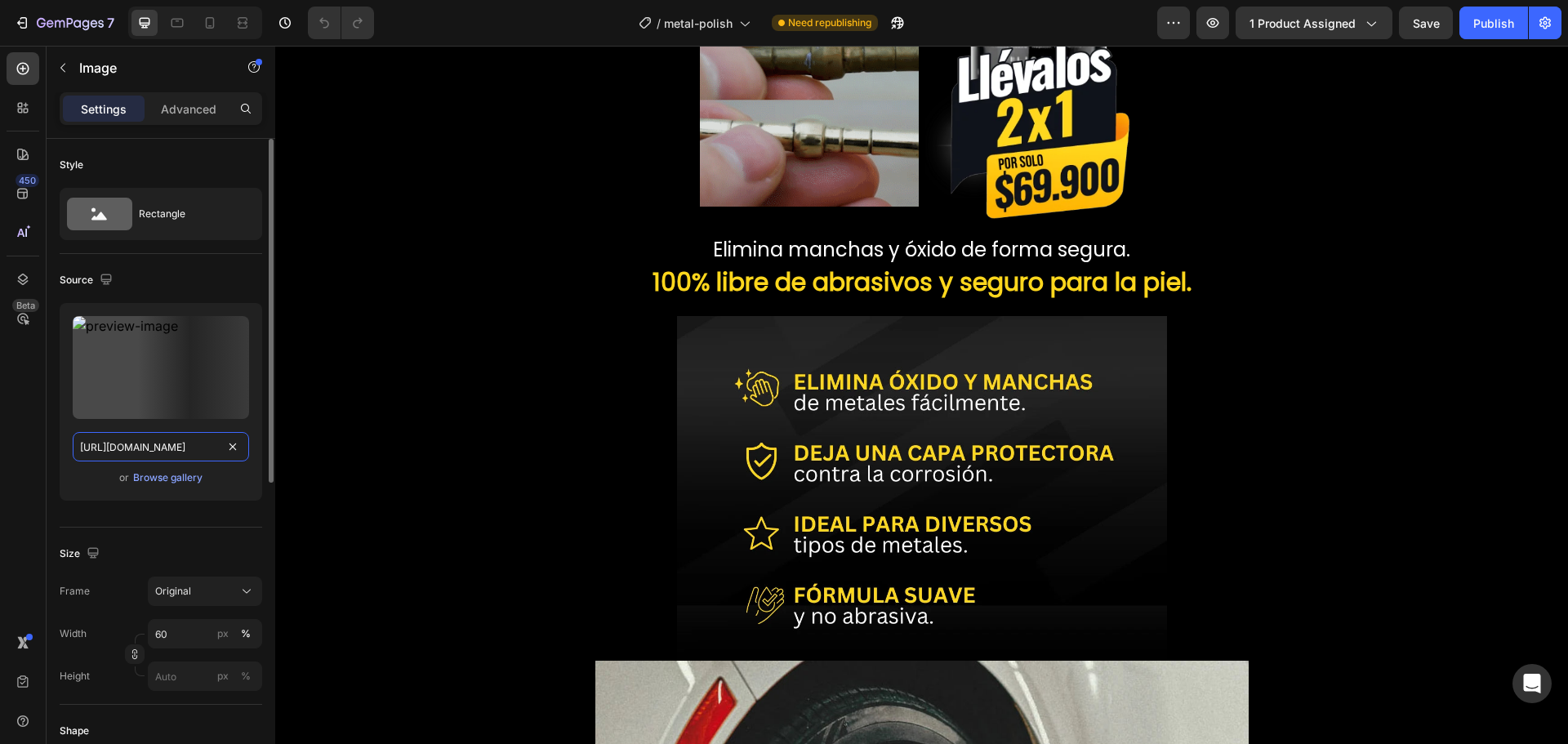
click at [183, 449] on input "[URL][DOMAIN_NAME]" at bounding box center [160, 446] width 176 height 30
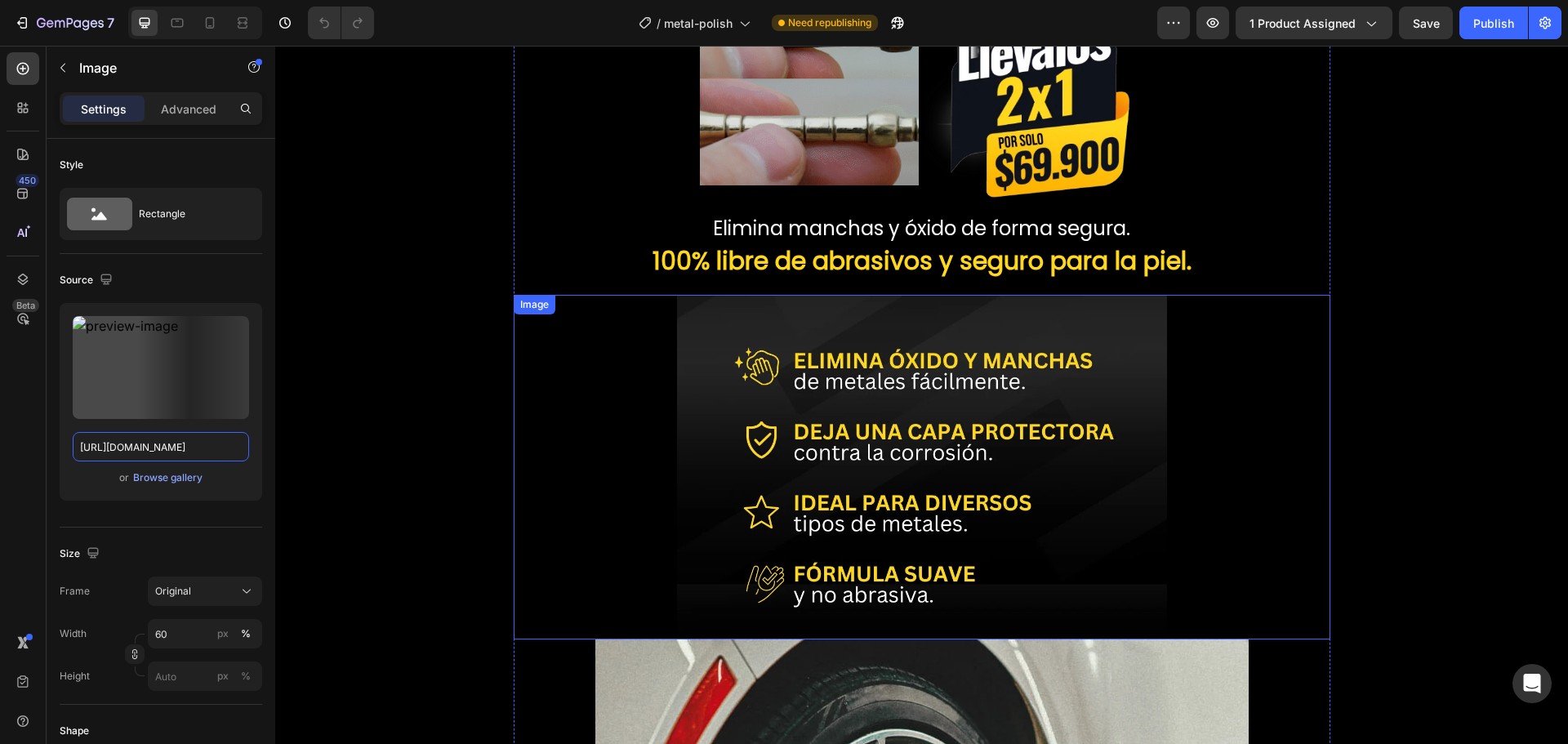
scroll to position [1410, 0]
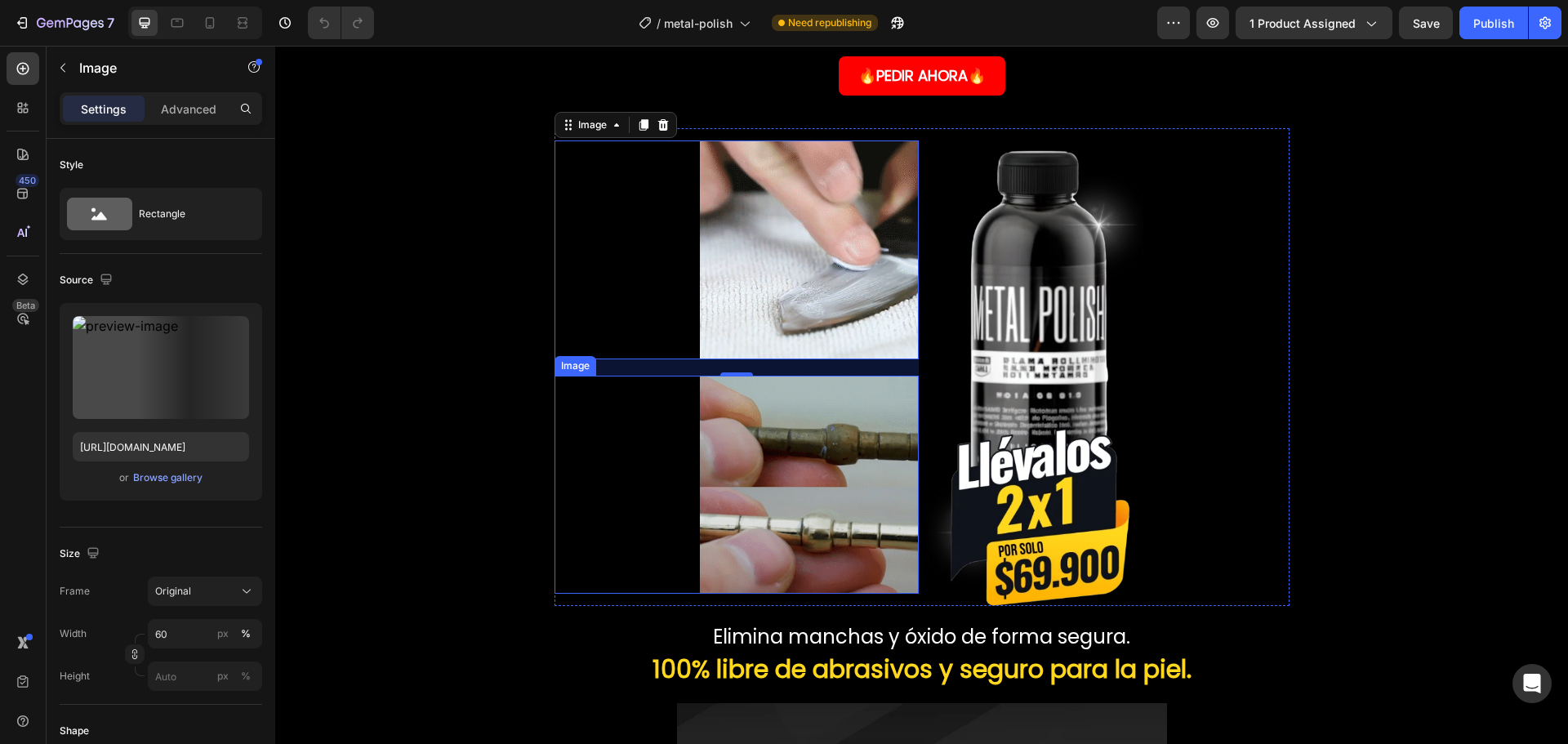
click at [793, 410] on img at bounding box center [809, 485] width 219 height 219
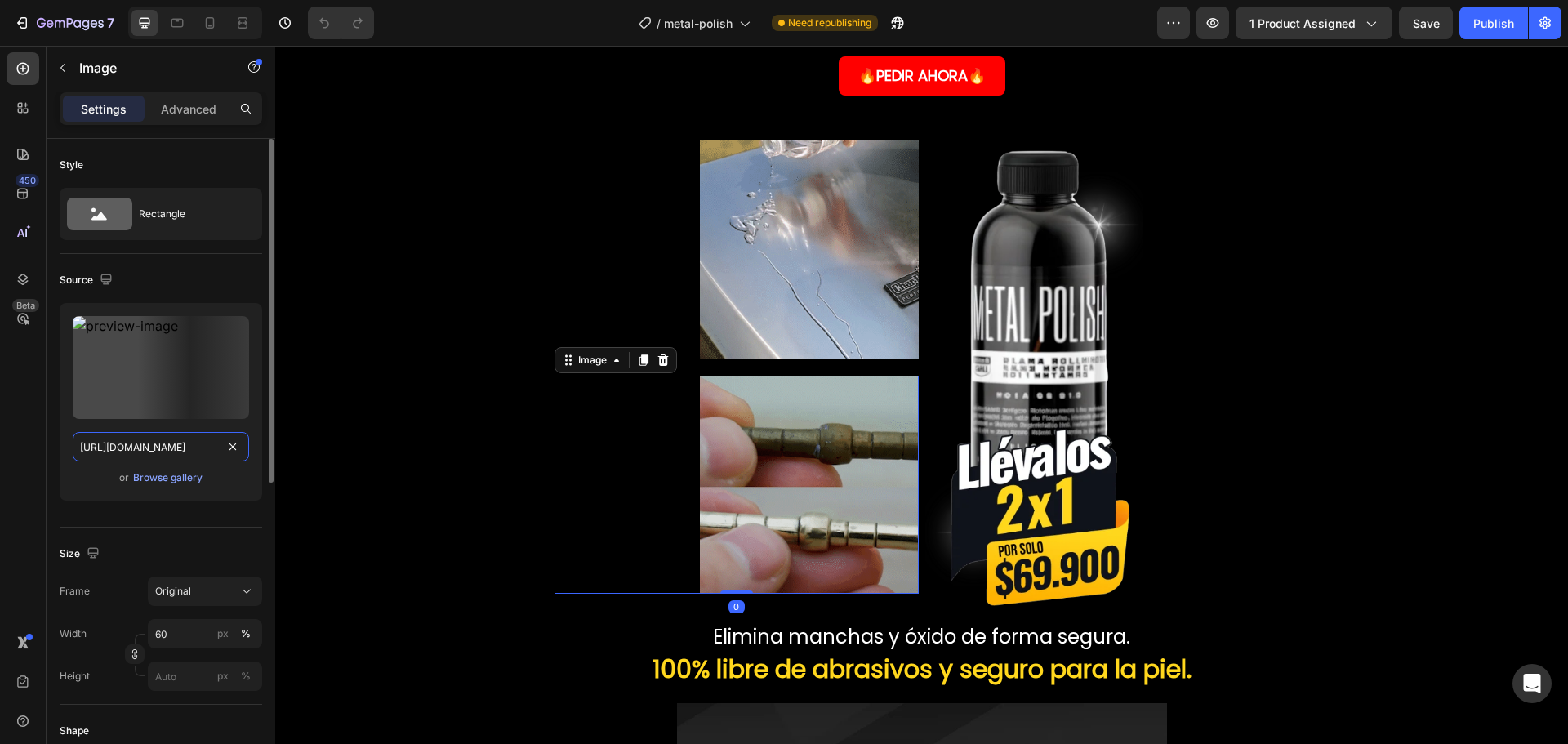
click at [164, 448] on input "[URL][DOMAIN_NAME]" at bounding box center [160, 446] width 176 height 30
